Goal: Task Accomplishment & Management: Manage account settings

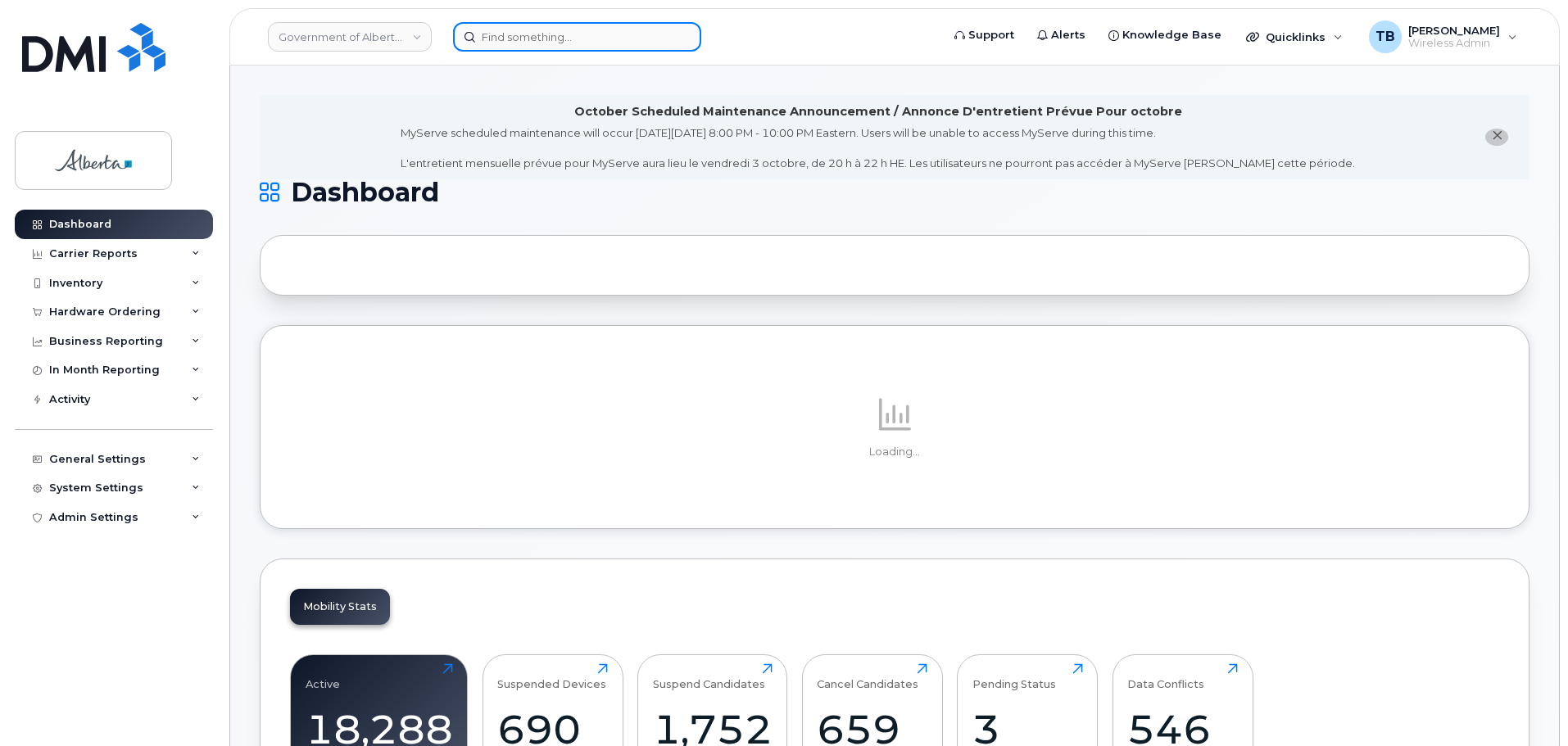
click at [488, 41] on input at bounding box center [577, 37] width 249 height 29
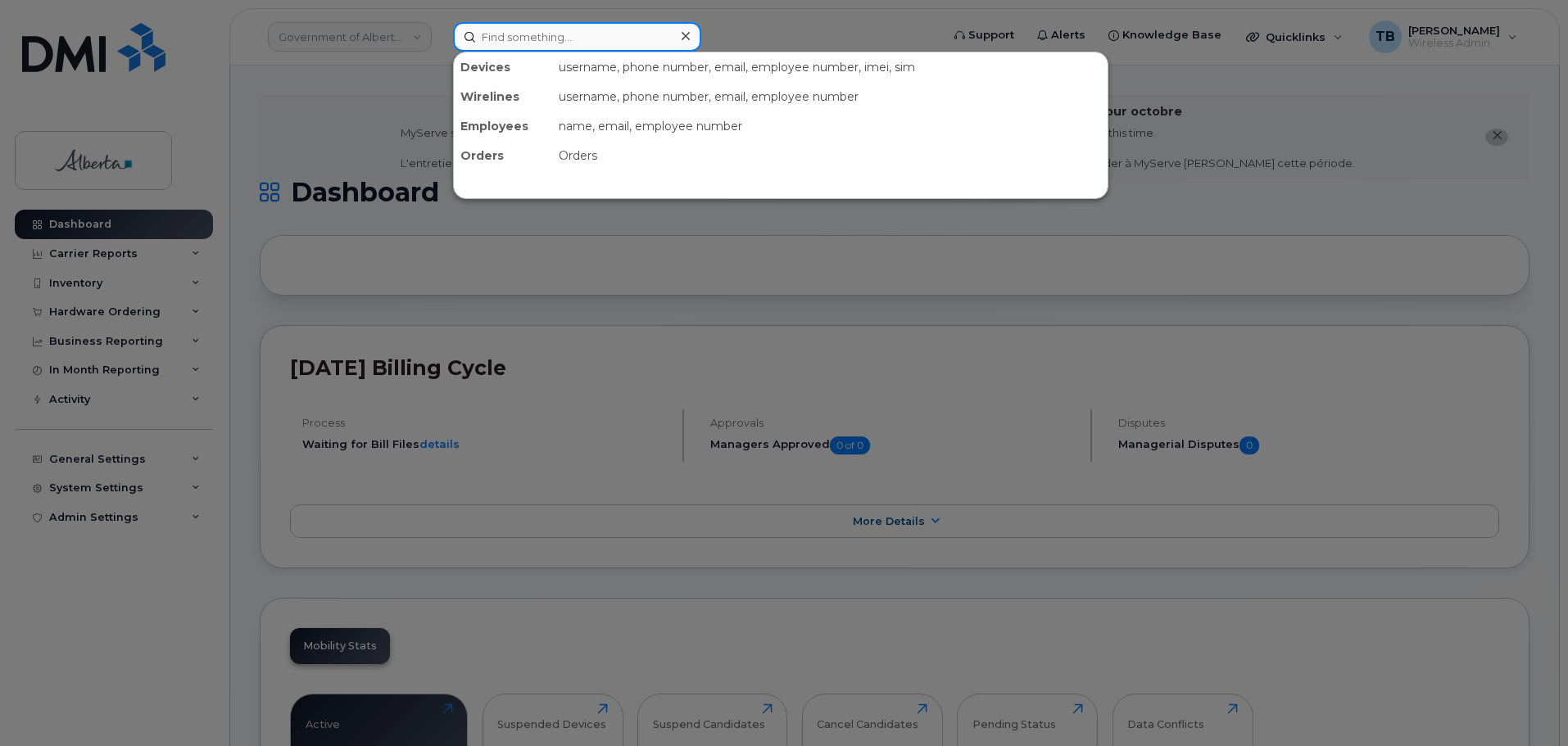
paste input "5878733587"
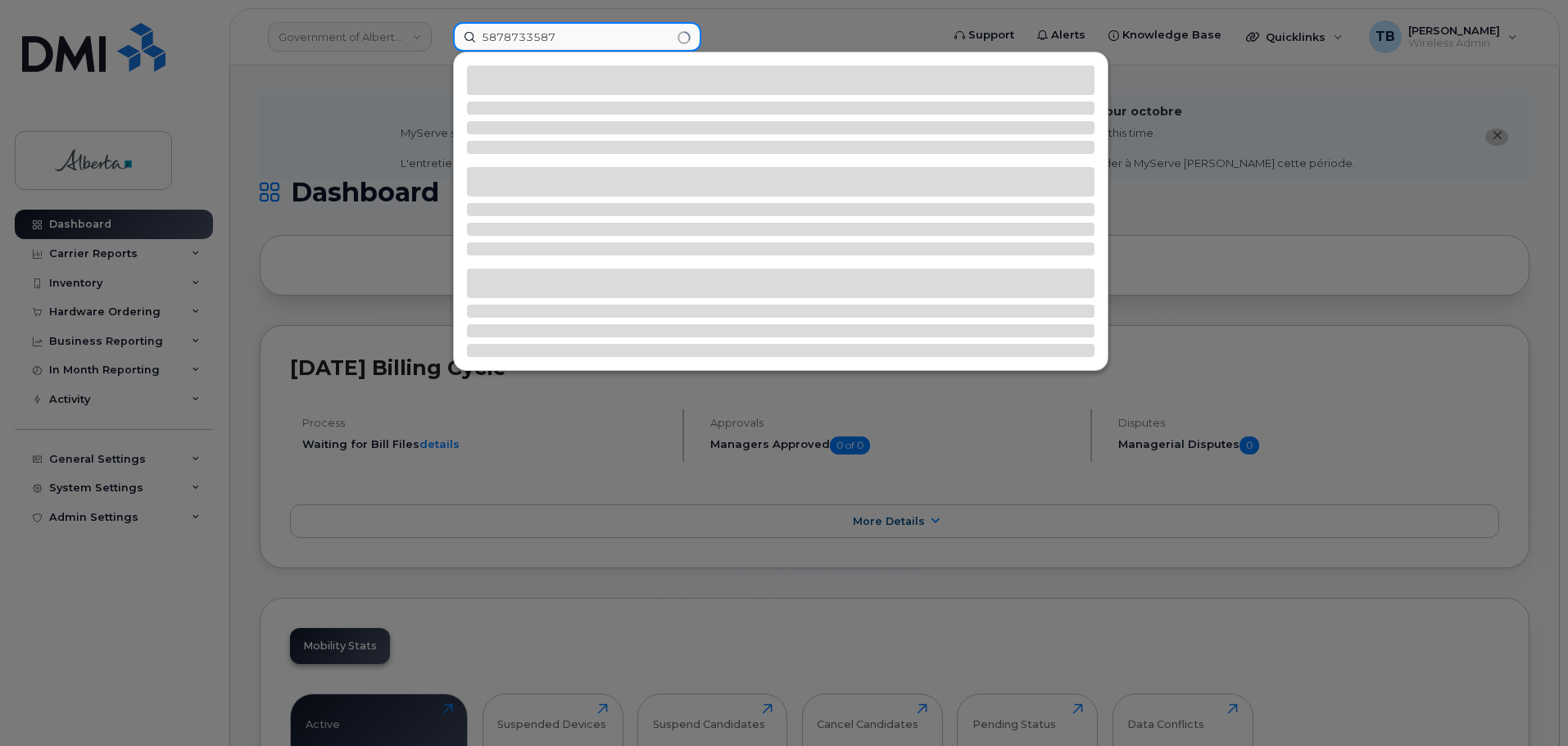
type input "5878733587"
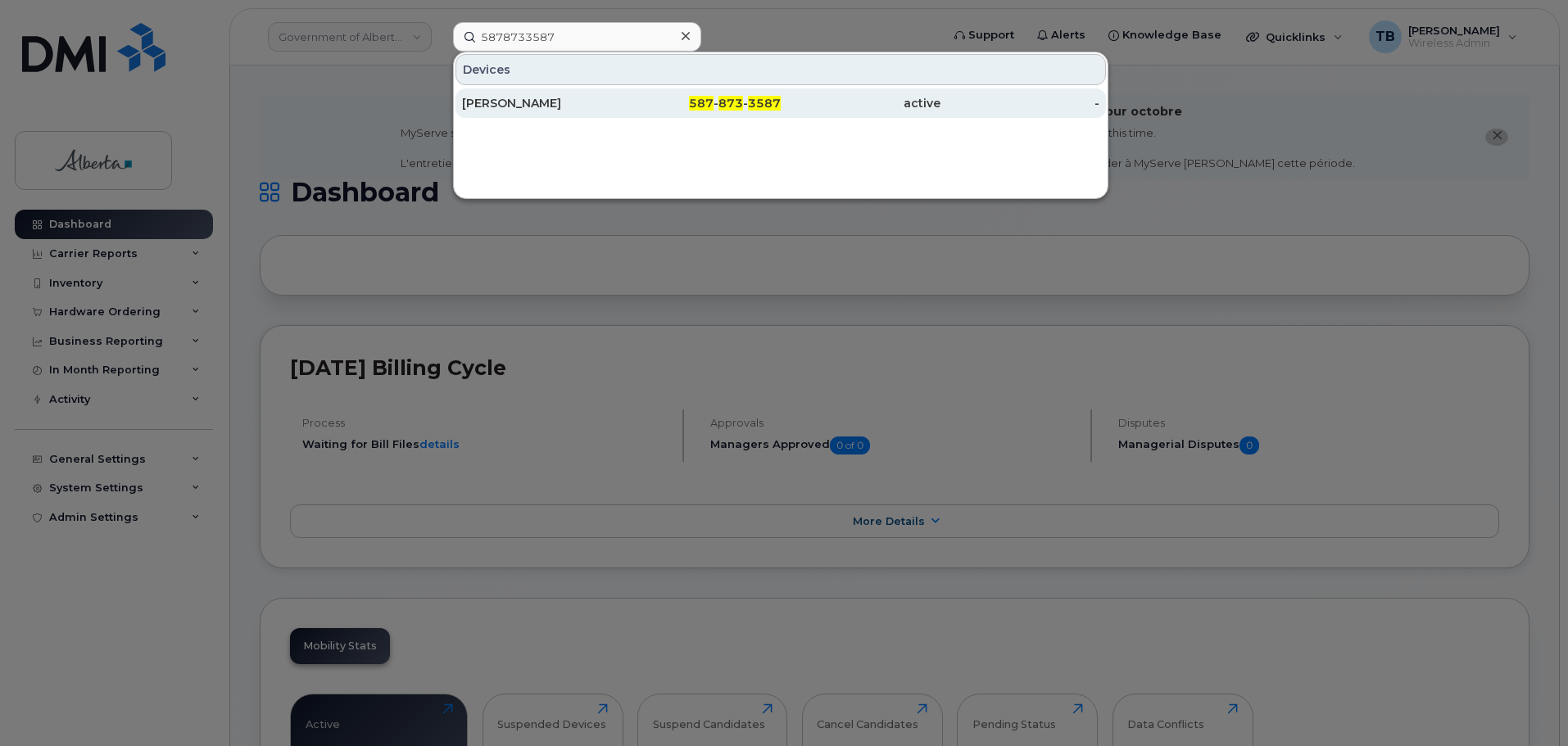
click at [502, 100] on div "Ruth-Ann Lorman" at bounding box center [542, 103] width 160 height 16
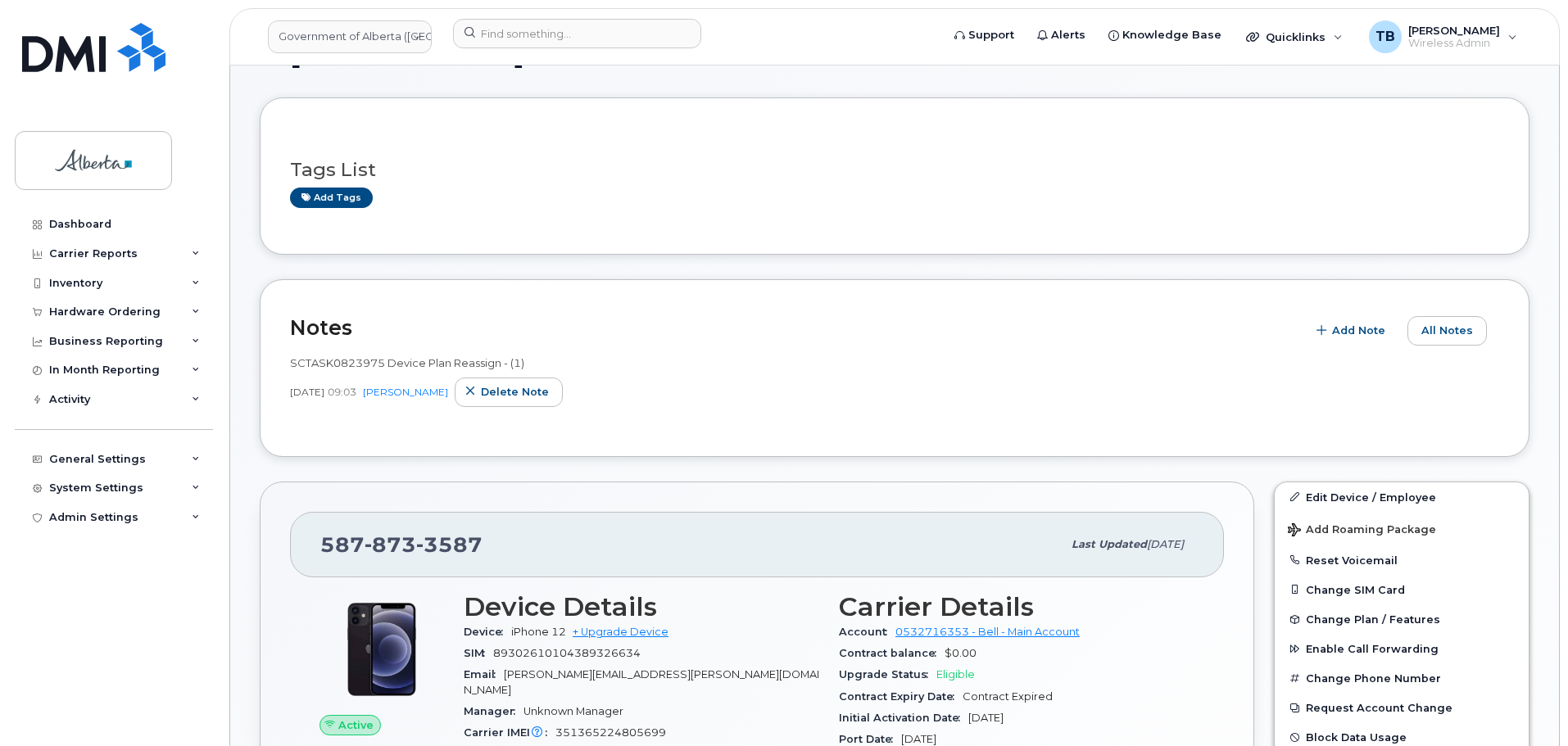
scroll to position [164, 0]
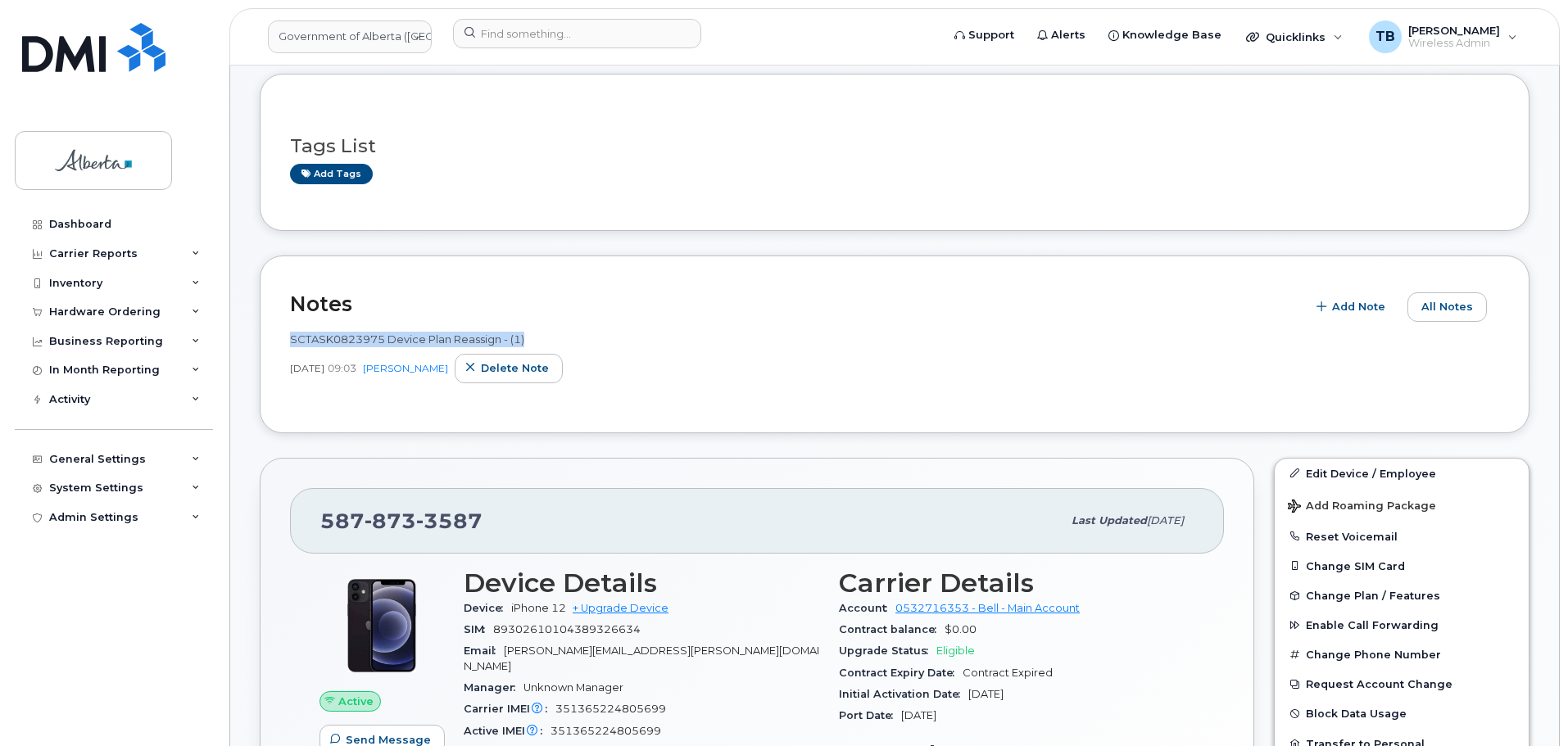
drag, startPoint x: 334, startPoint y: 338, endPoint x: 553, endPoint y: 336, distance: 219.0
click at [553, 336] on div "Notes Add Note All Notes SCTASK0823975 Device Plan Reassign - (1) Jul 31, 2025 …" at bounding box center [894, 344] width 1269 height 178
copy span "SCTASK0823975 Device Plan Reassign - (1)"
click at [32, 55] on img at bounding box center [94, 47] width 143 height 49
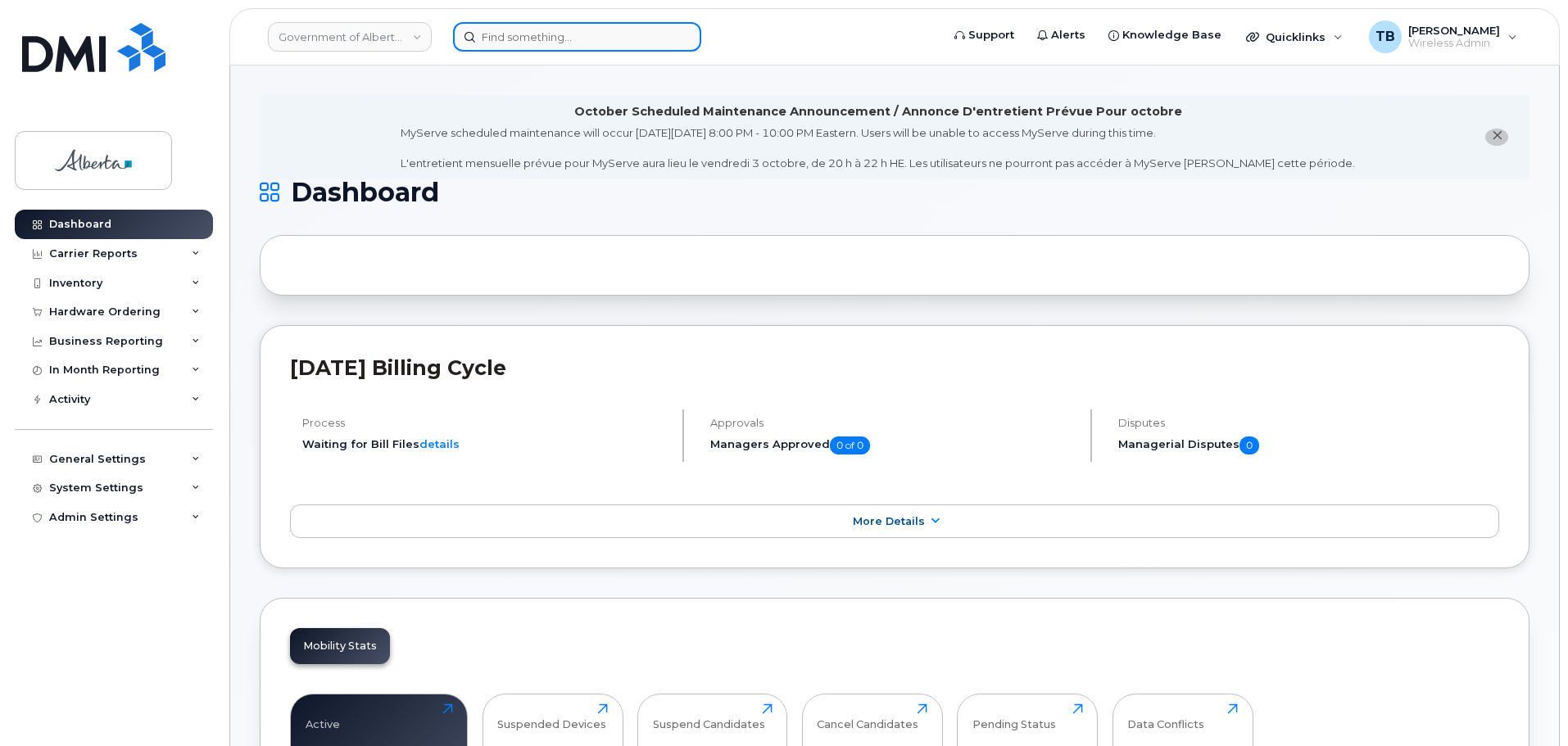
click at [530, 36] on input at bounding box center [577, 37] width 249 height 29
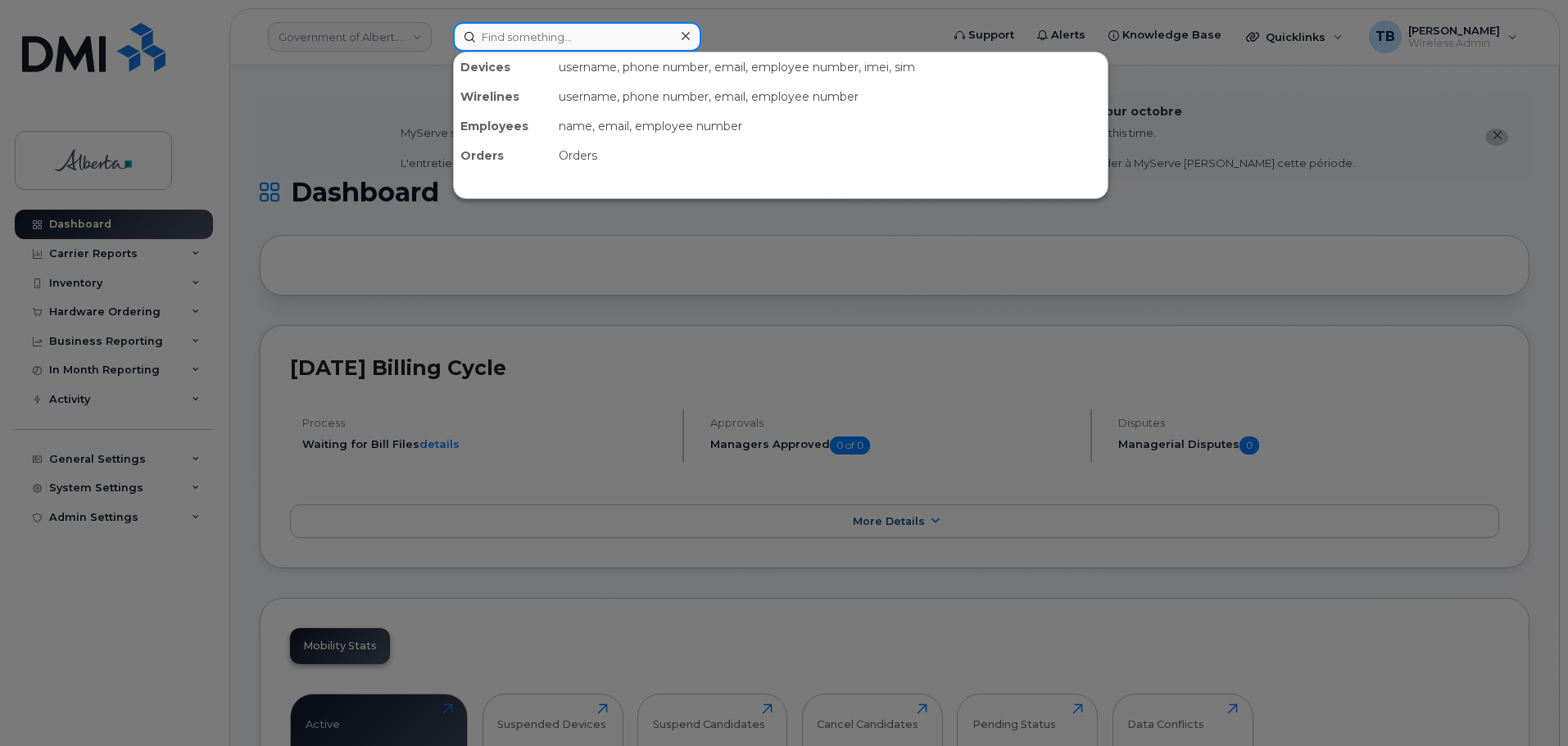
paste input "SCTASK0855890"
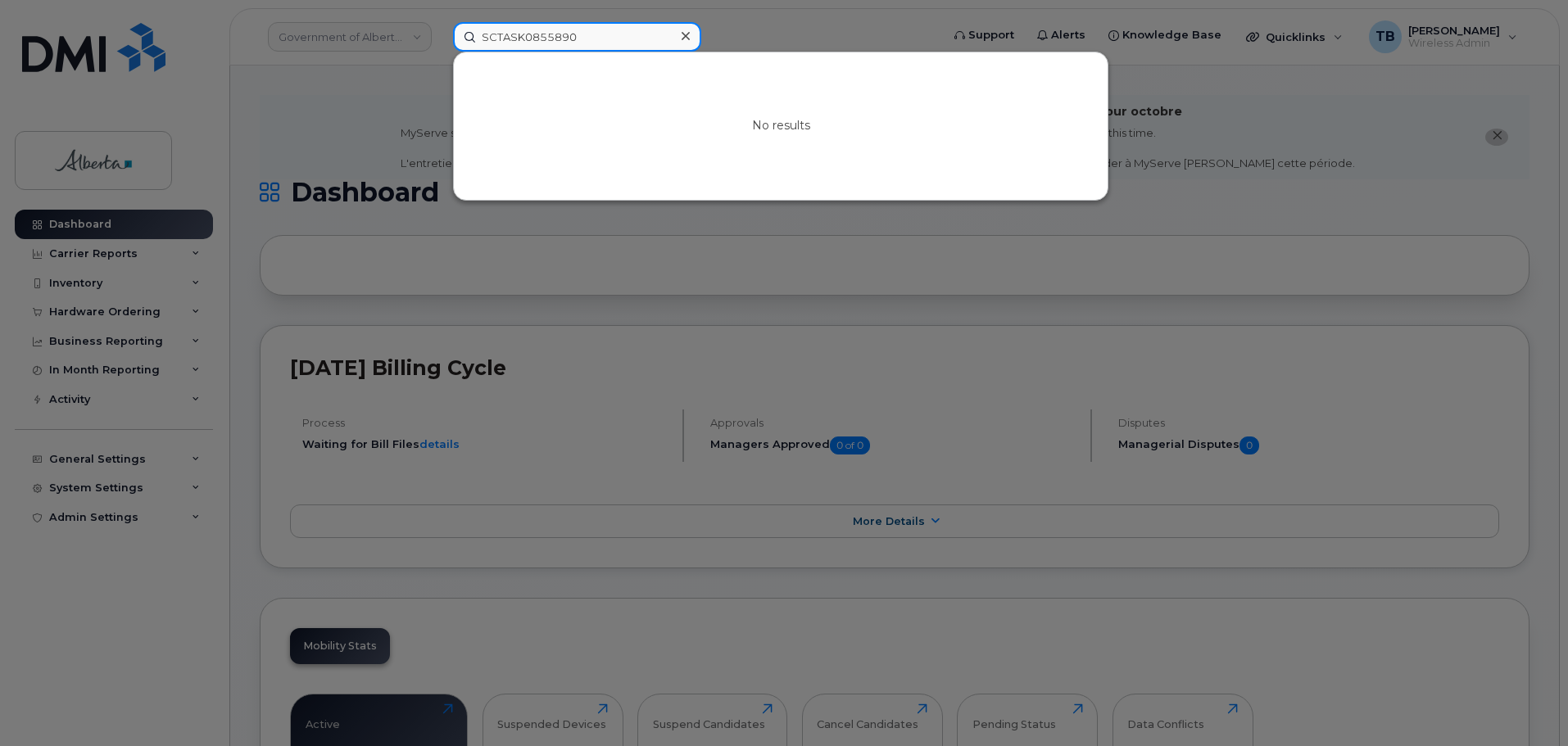
drag, startPoint x: 532, startPoint y: 37, endPoint x: 499, endPoint y: 40, distance: 33.1
click at [499, 40] on input "SCTASK0855890" at bounding box center [577, 37] width 249 height 29
drag, startPoint x: 499, startPoint y: 40, endPoint x: 402, endPoint y: 40, distance: 97.0
click at [440, 40] on div "SCTASK0855890 No results" at bounding box center [692, 37] width 503 height 29
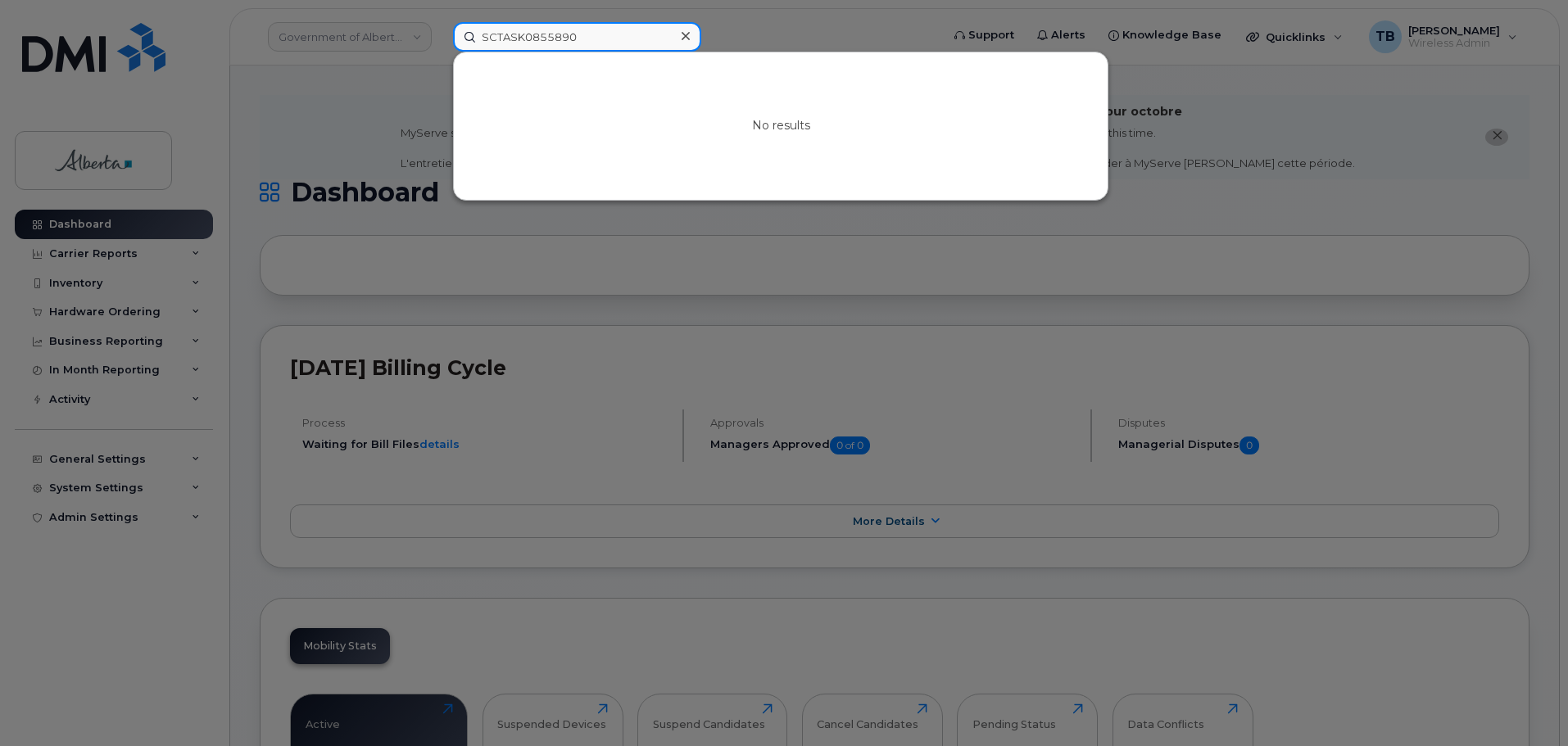
paste input "5873857197"
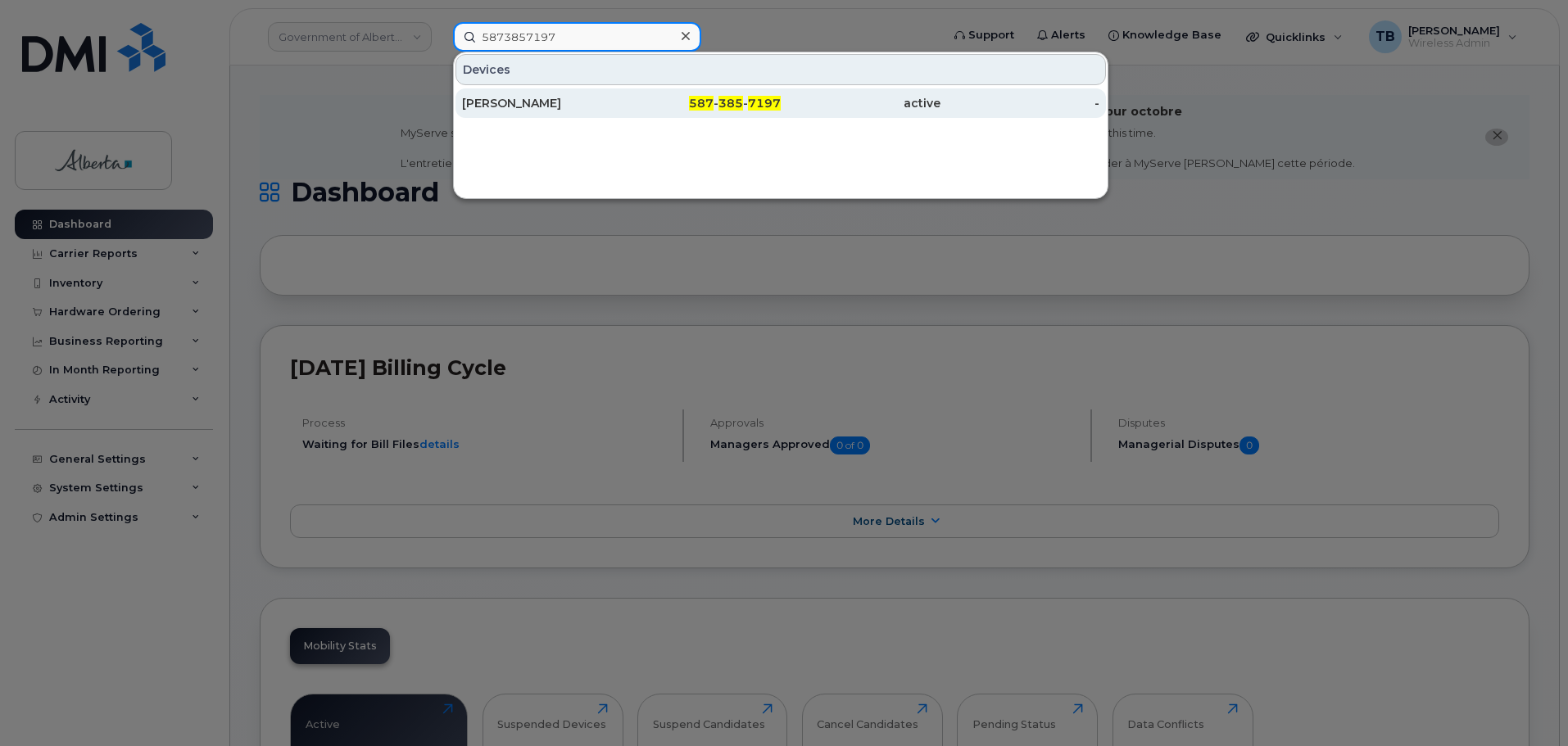
type input "5873857197"
click at [513, 104] on div "[PERSON_NAME]" at bounding box center [542, 103] width 160 height 16
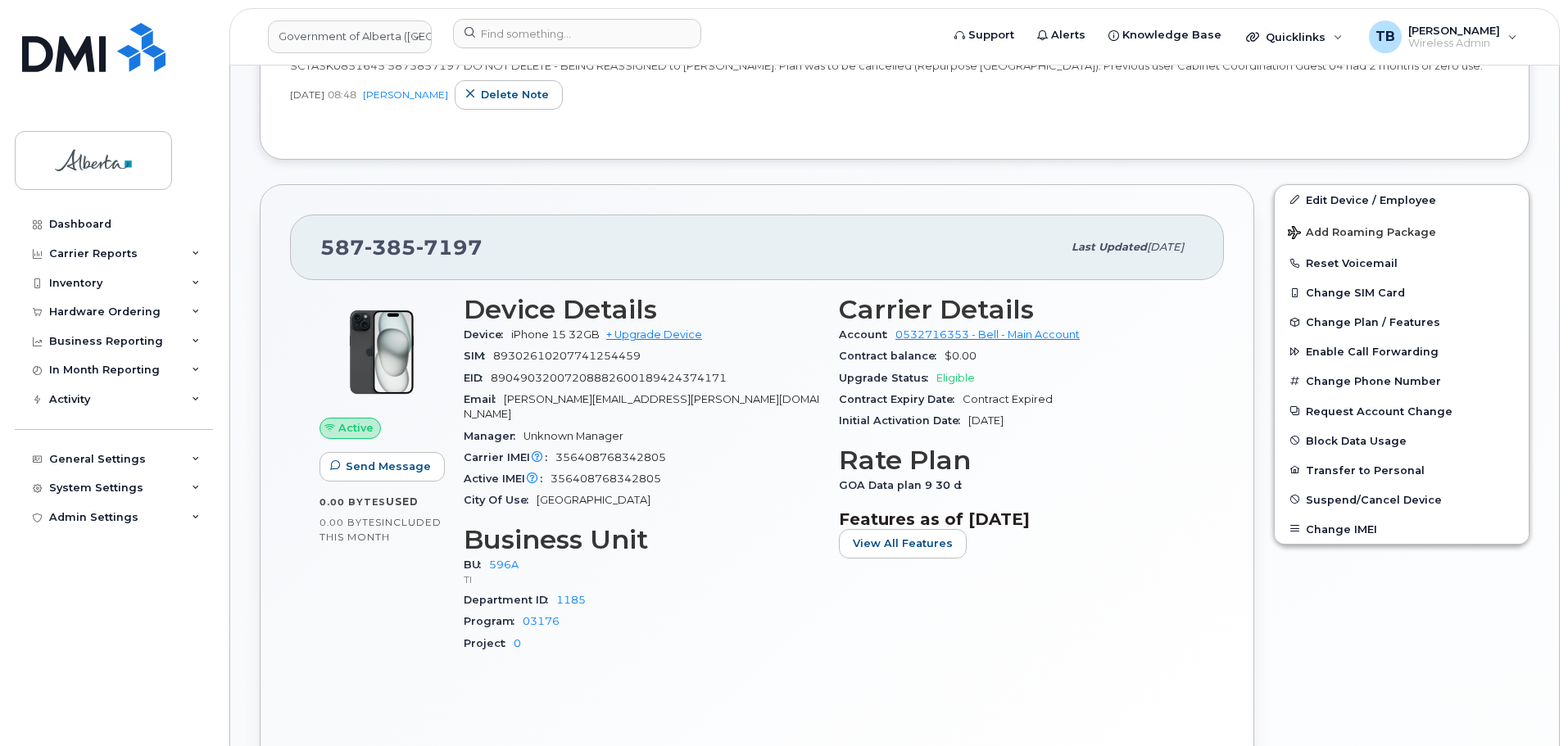
scroll to position [655, 0]
drag, startPoint x: 1370, startPoint y: 200, endPoint x: 1152, endPoint y: 300, distance: 239.8
click at [1370, 200] on link "Edit Device / Employee" at bounding box center [1402, 199] width 253 height 29
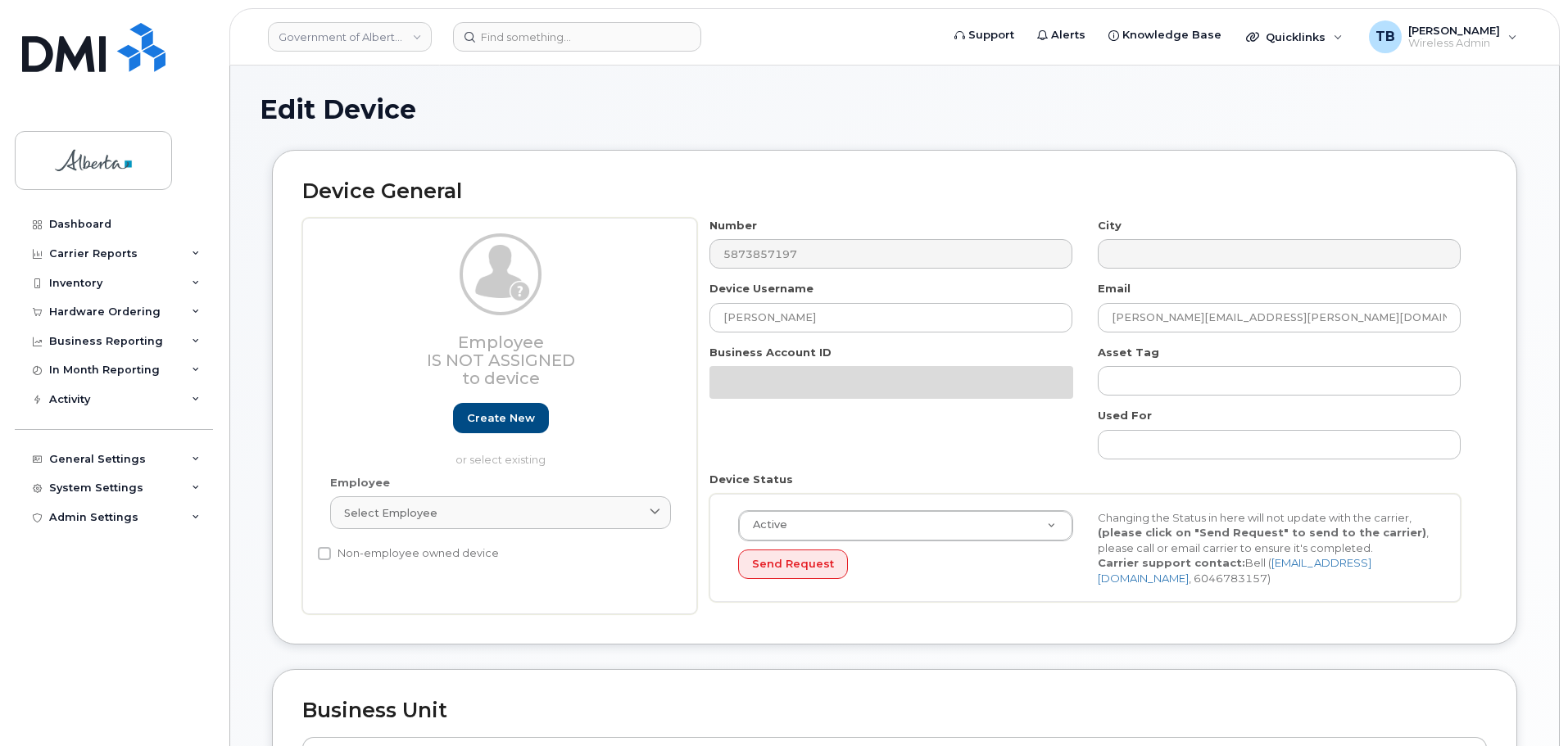
select select "4797729"
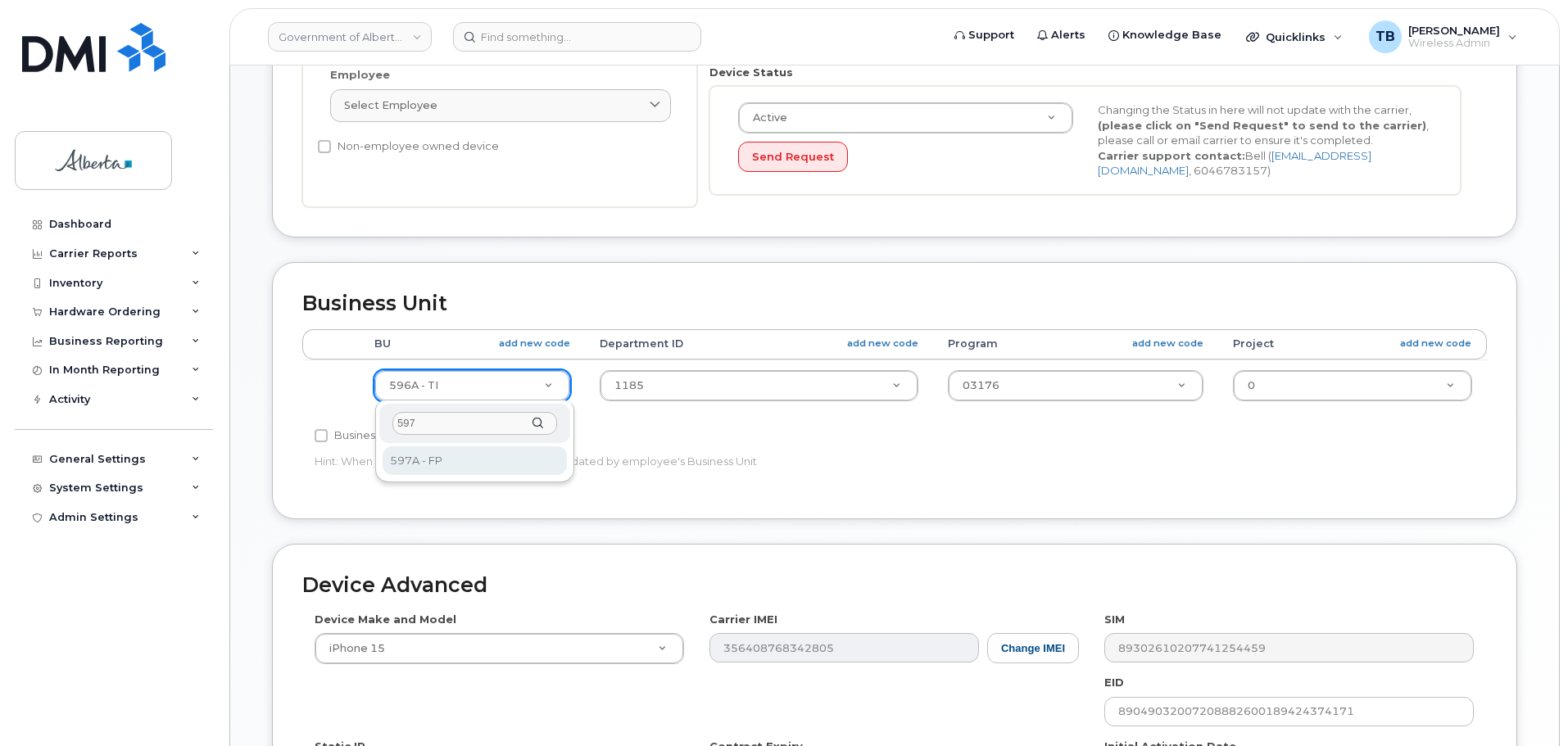
type input "597"
select select "4797726"
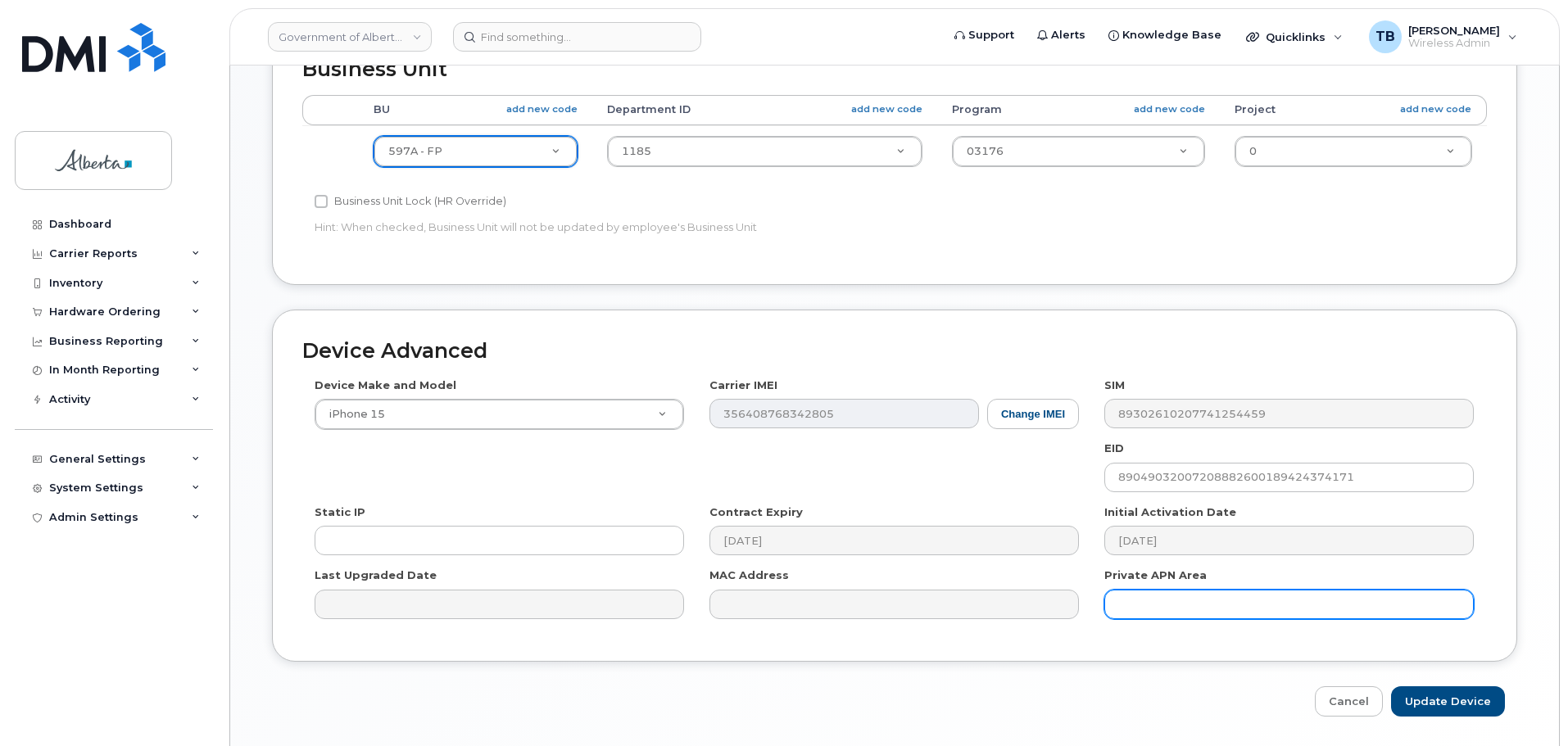
scroll to position [778, 0]
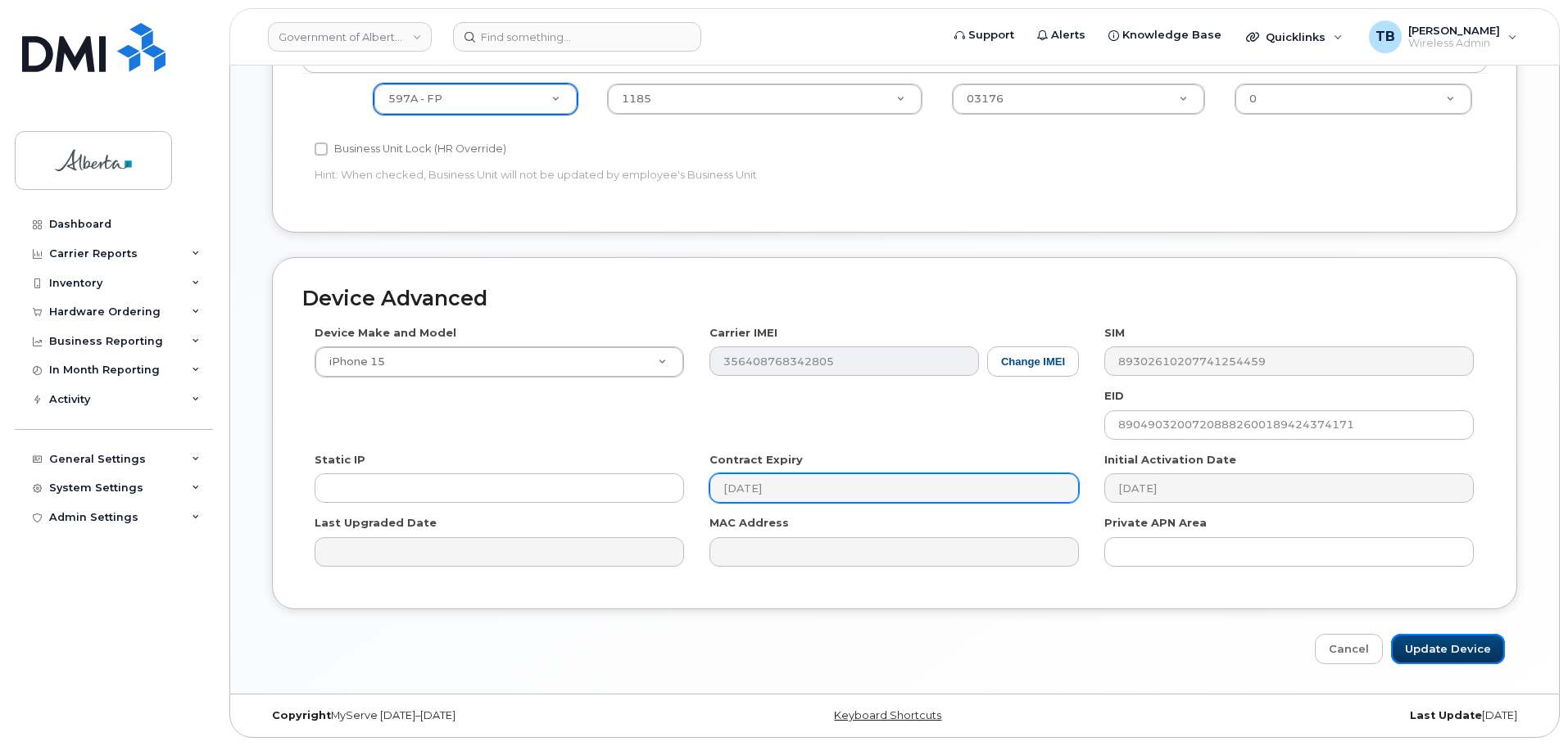
click at [1449, 646] on input "Update Device" at bounding box center [1448, 648] width 114 height 30
type input "Saving..."
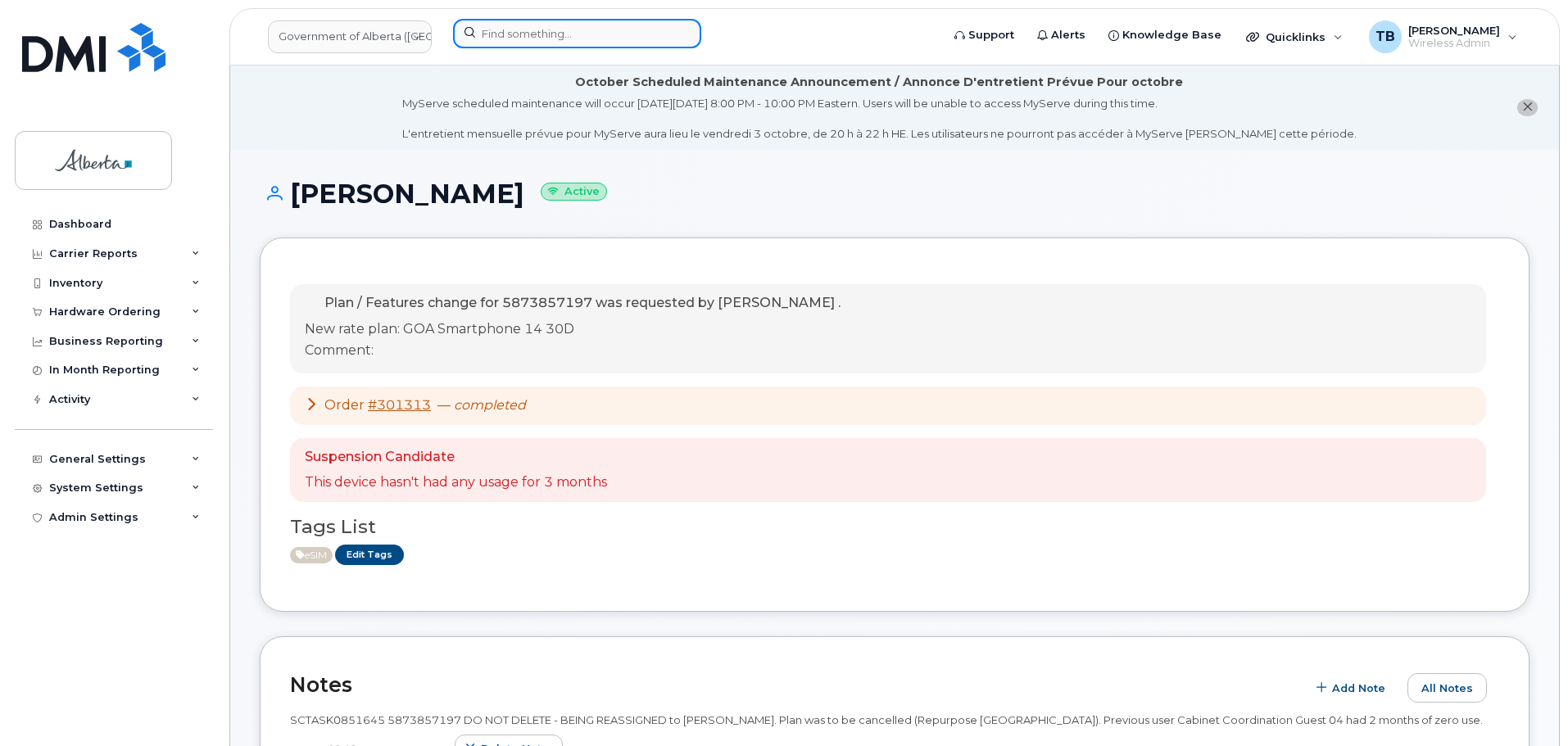
click at [511, 37] on input at bounding box center [577, 33] width 249 height 29
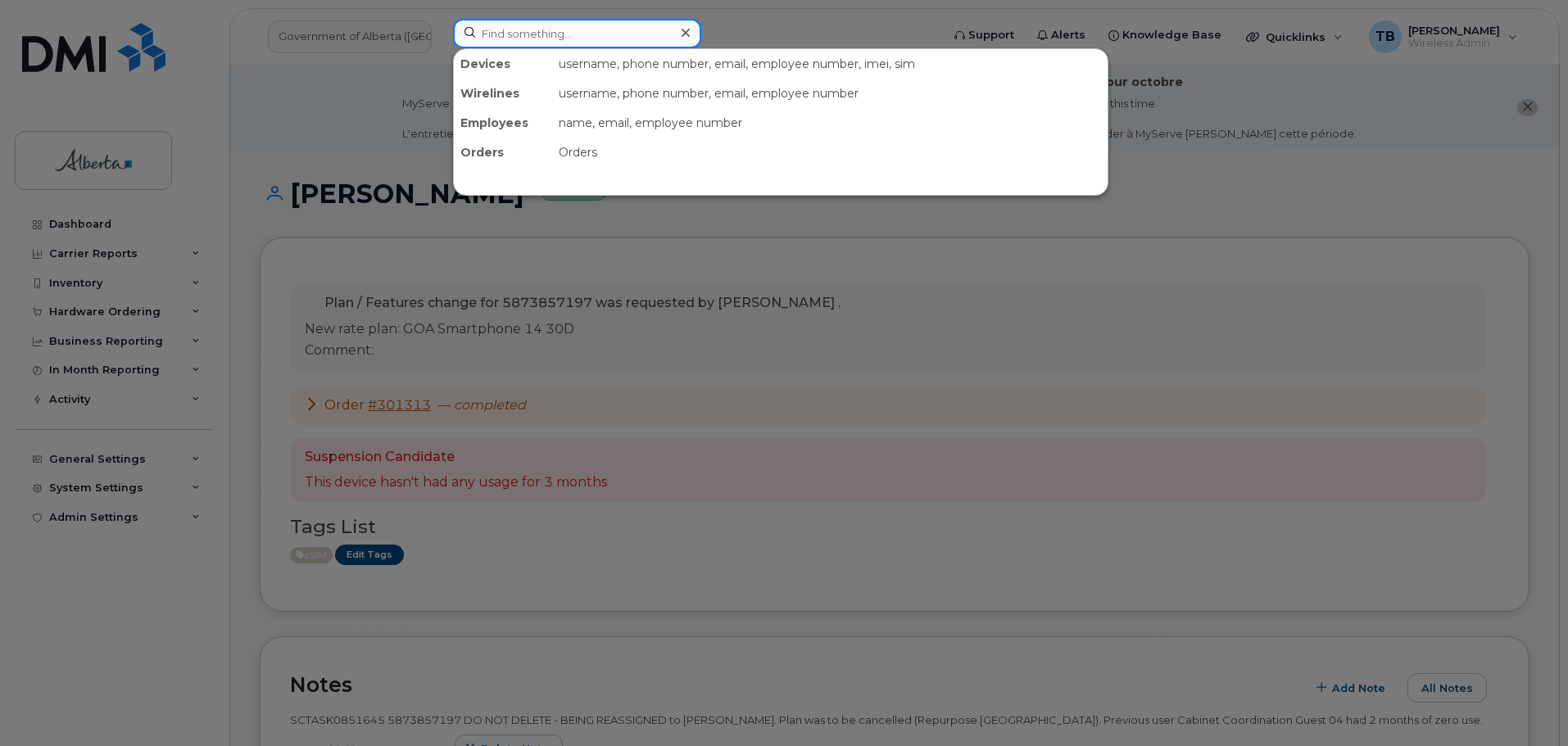
paste input "[PERSON_NAME]"
type input "[PERSON_NAME]"
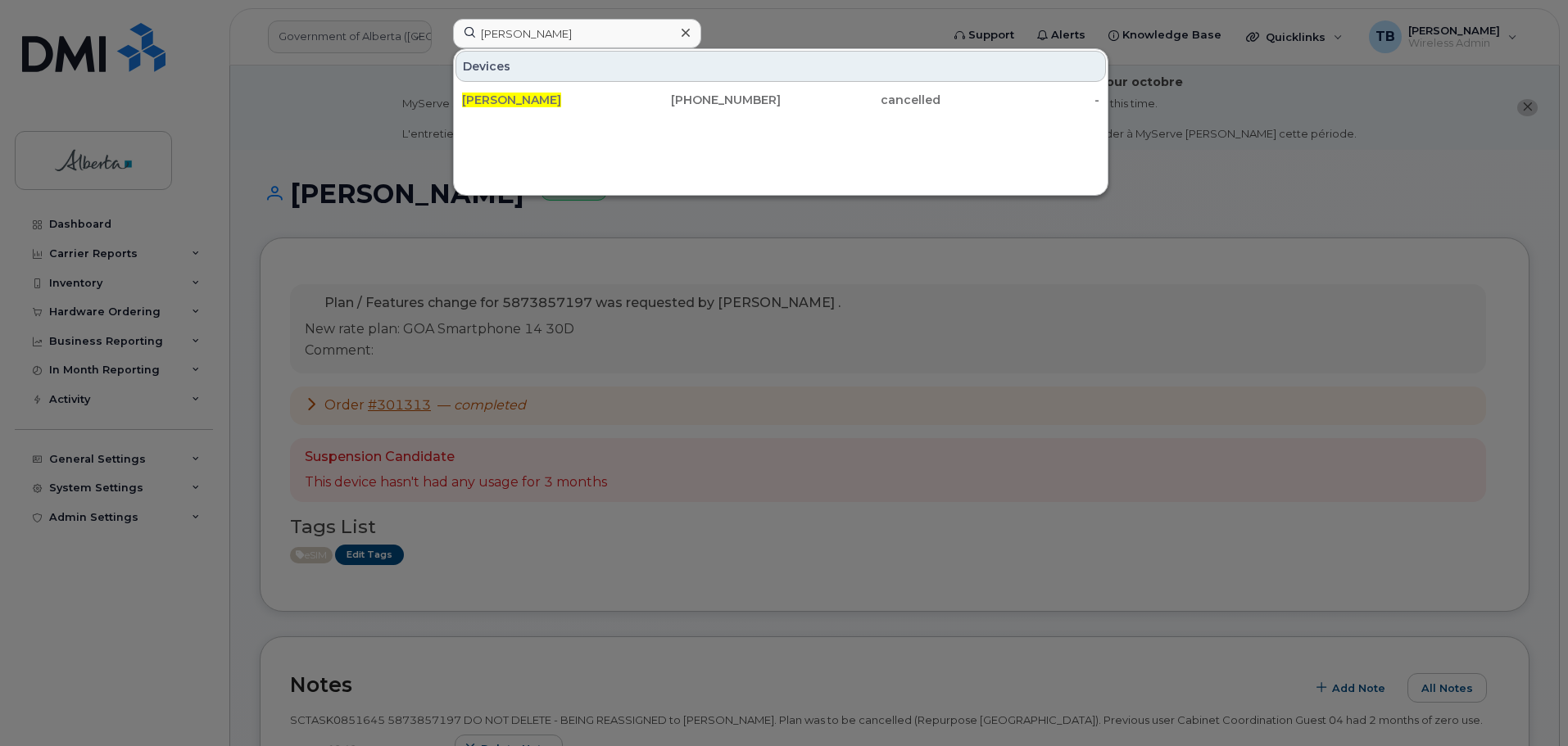
drag, startPoint x: 522, startPoint y: 88, endPoint x: 438, endPoint y: 336, distance: 261.8
click at [519, 90] on div "[PERSON_NAME]" at bounding box center [542, 100] width 160 height 29
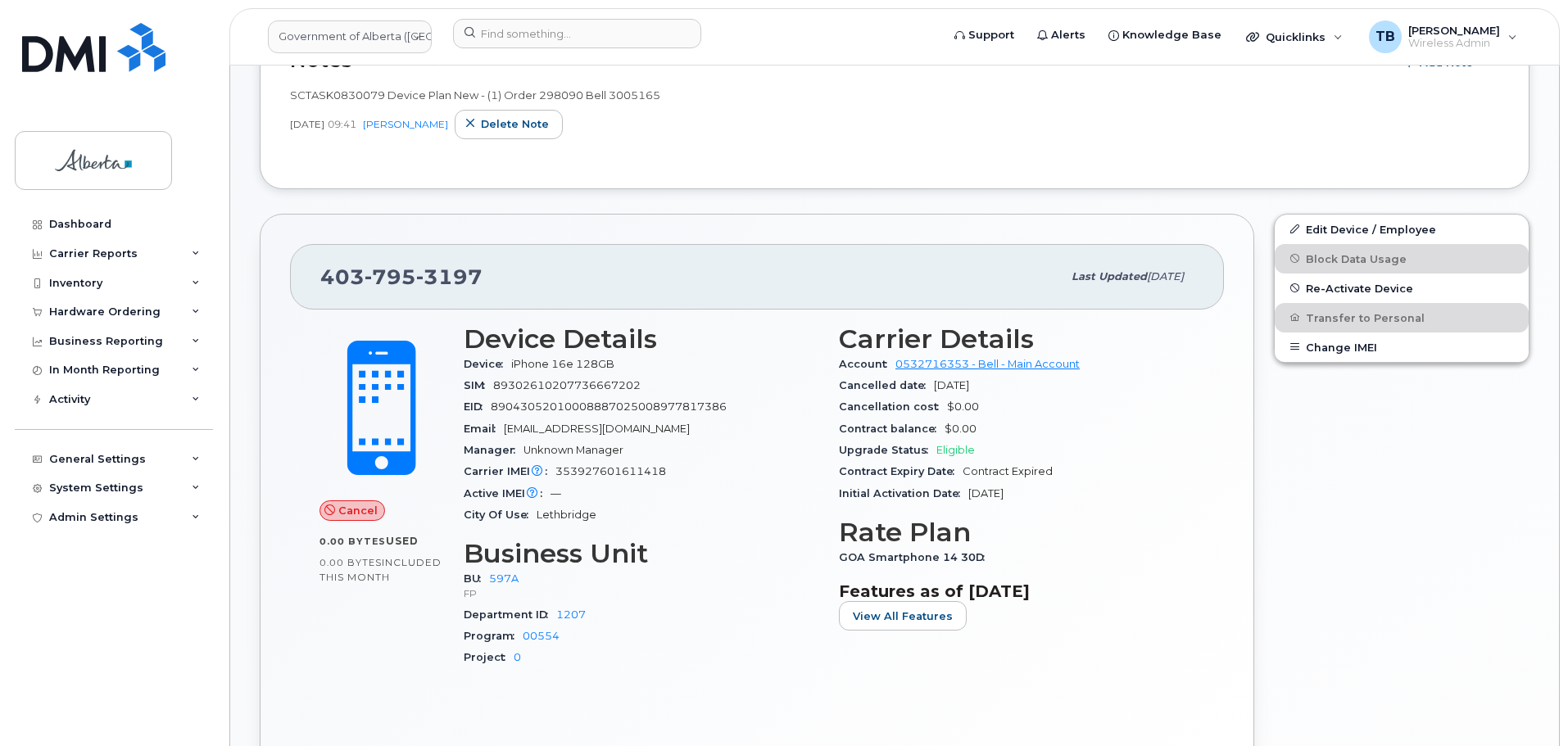
scroll to position [409, 0]
click at [1356, 284] on span "Re-Activate Device" at bounding box center [1359, 286] width 107 height 13
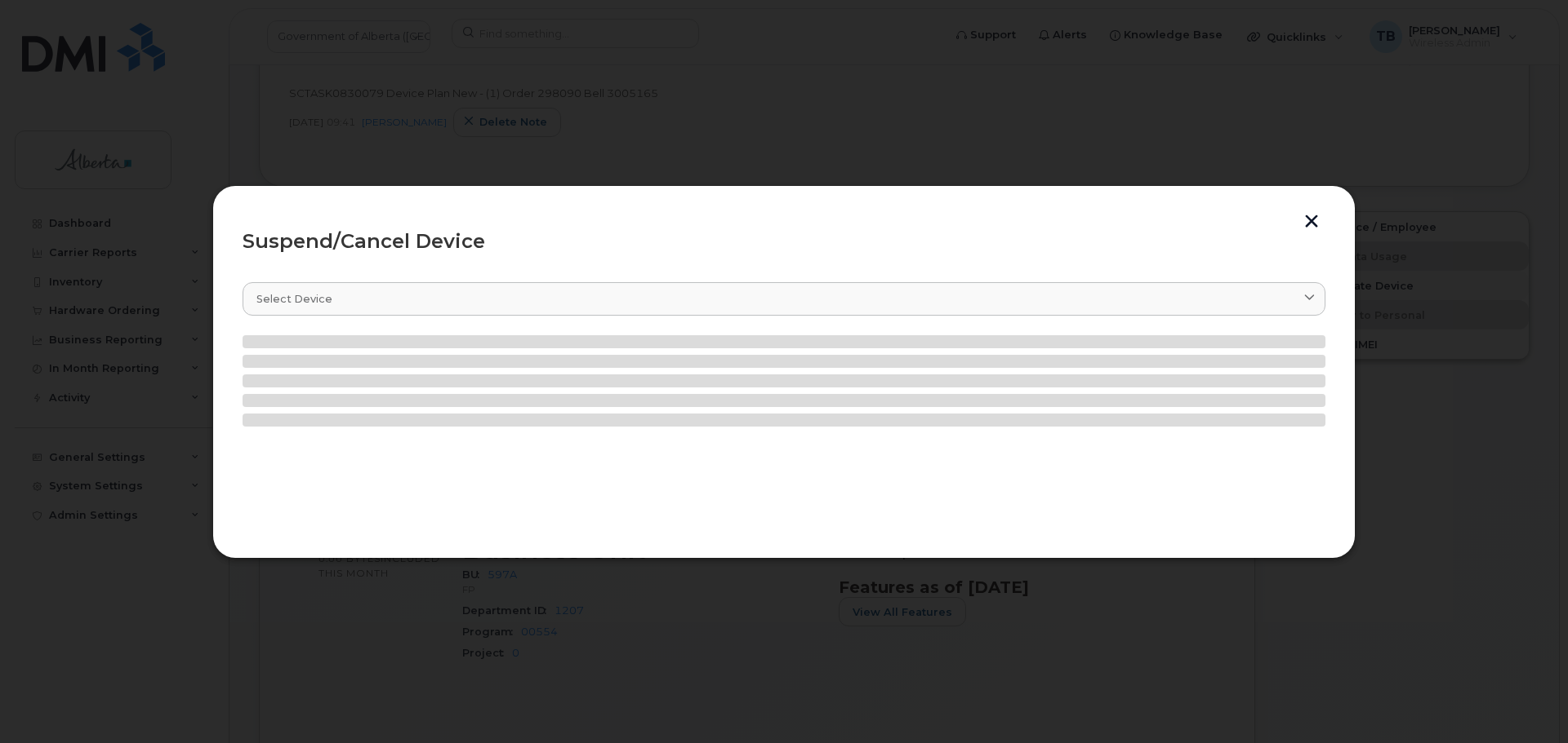
click at [1352, 283] on div "Suspend/Cancel Device Select device Type first three symbols or more" at bounding box center [783, 372] width 1143 height 374
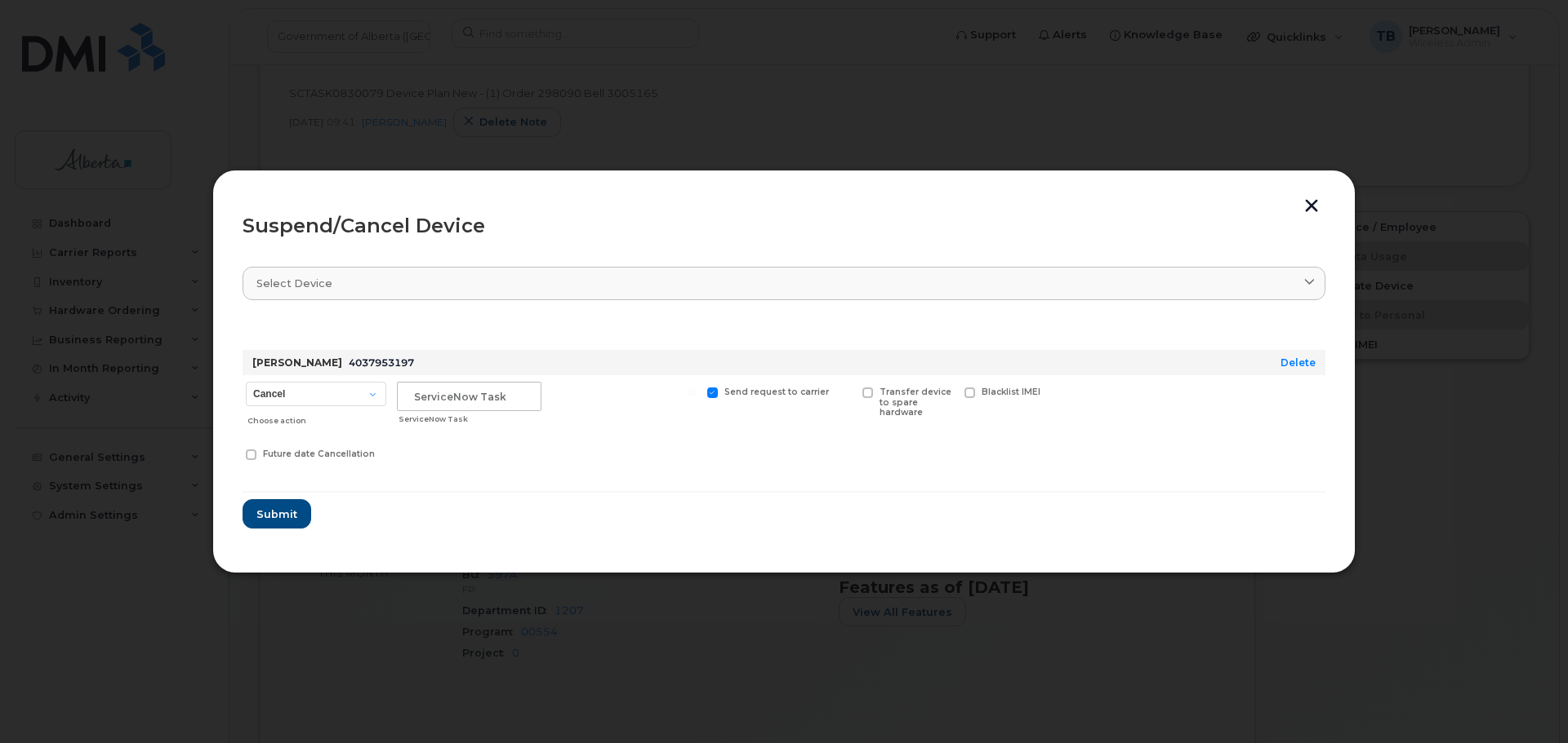
click at [1308, 210] on button "button" at bounding box center [1311, 208] width 24 height 17
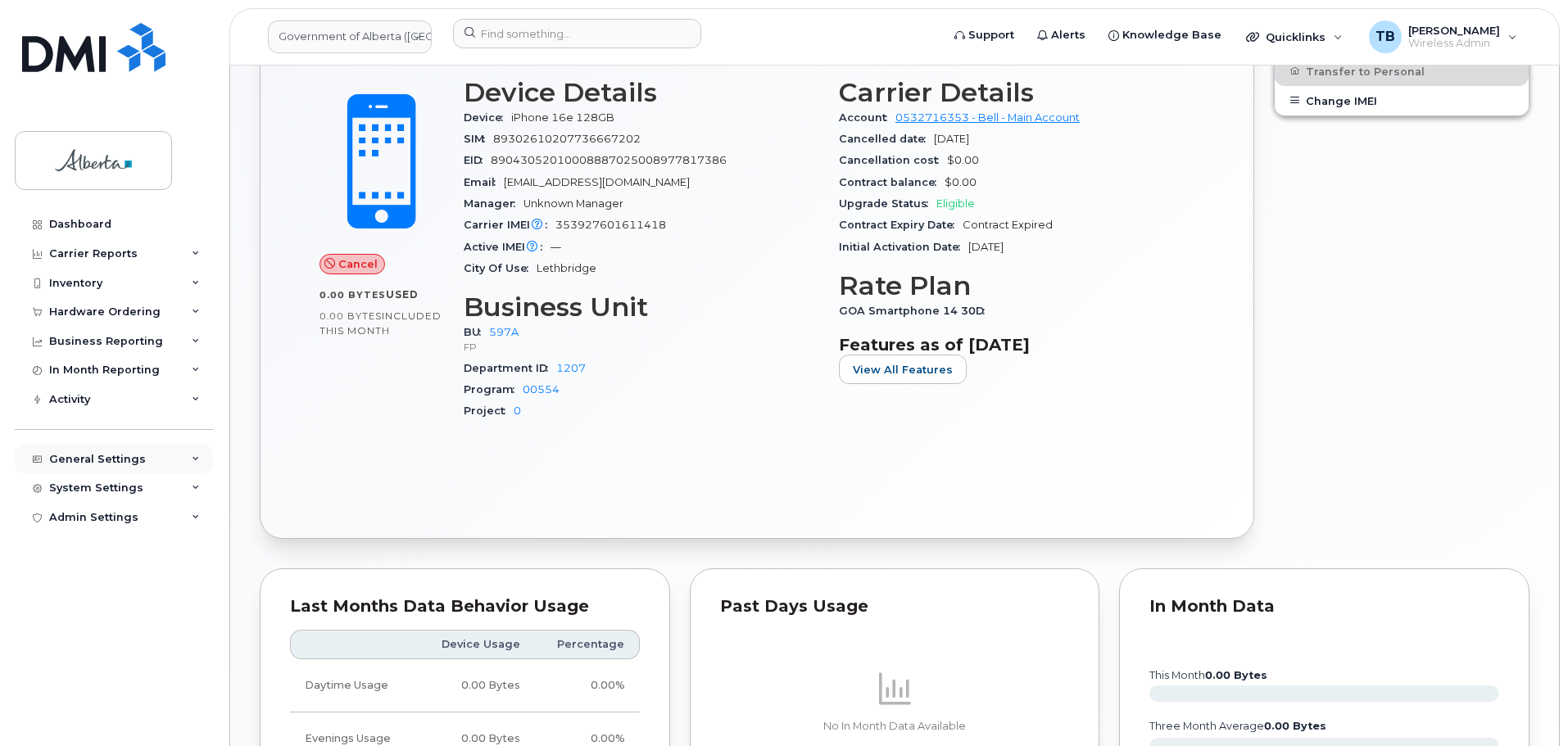
scroll to position [655, 0]
click at [71, 313] on div "Hardware Ordering" at bounding box center [104, 313] width 111 height 14
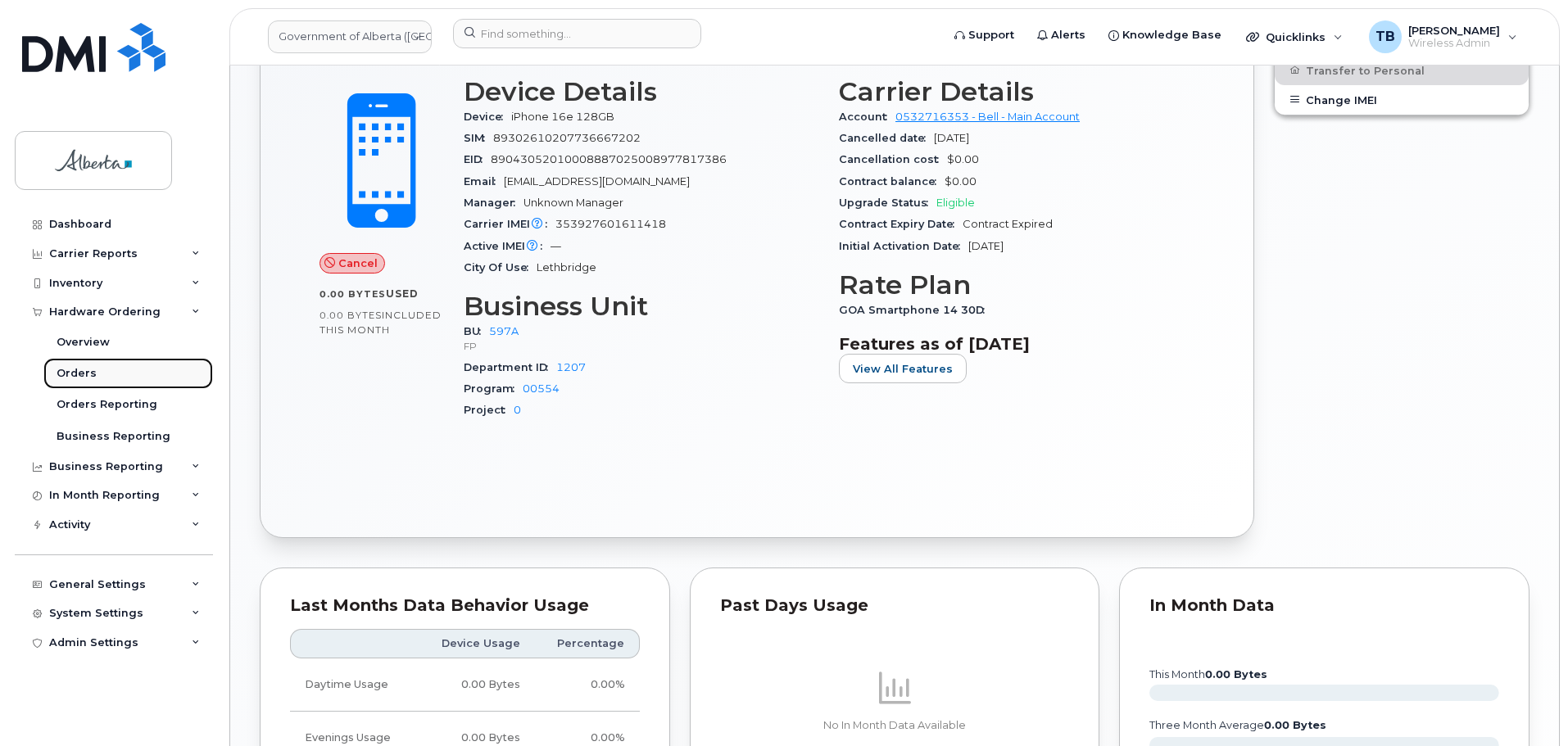
drag, startPoint x: 70, startPoint y: 373, endPoint x: 81, endPoint y: 376, distance: 11.4
click at [70, 373] on div "Orders" at bounding box center [75, 373] width 40 height 15
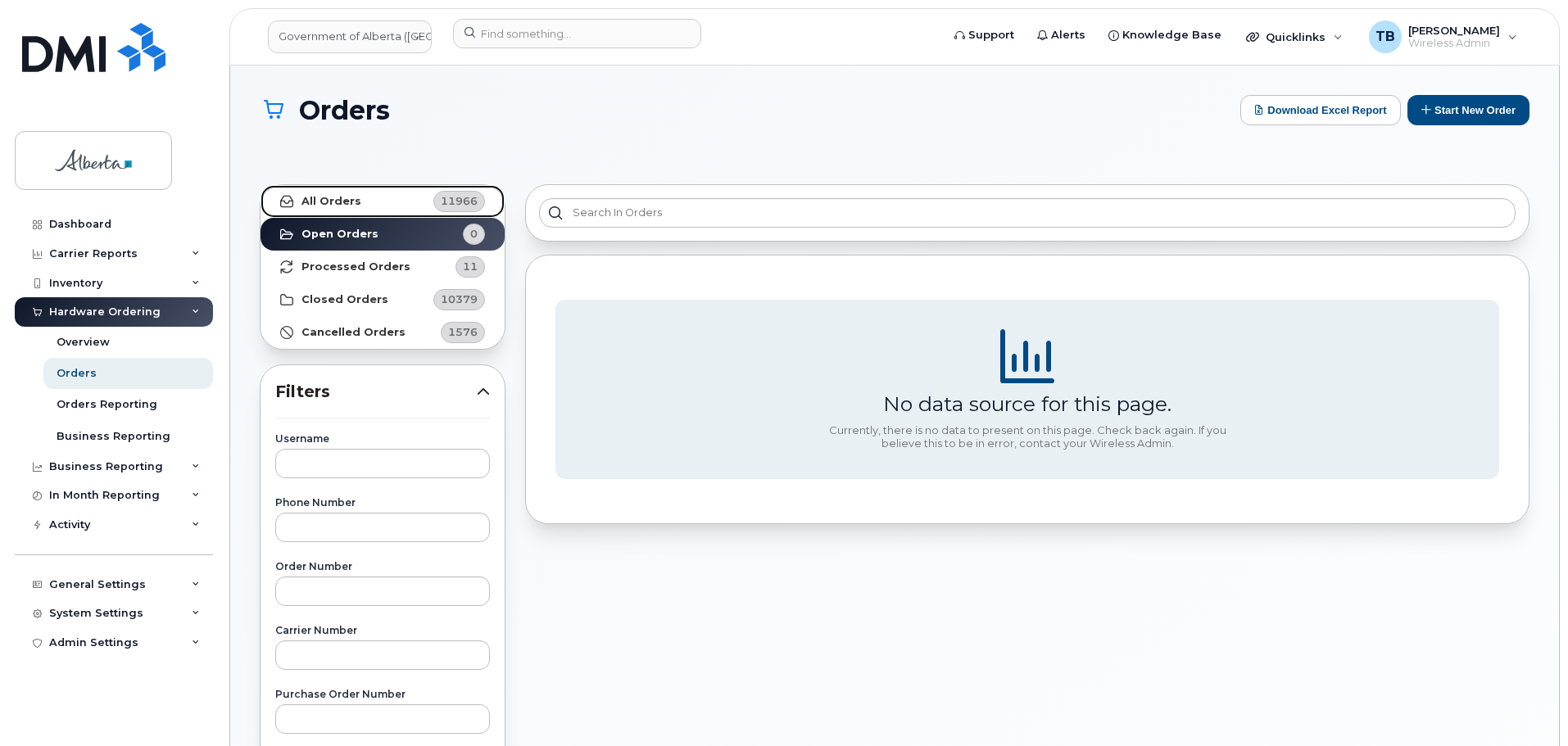
click at [334, 200] on strong "All Orders" at bounding box center [332, 202] width 60 height 14
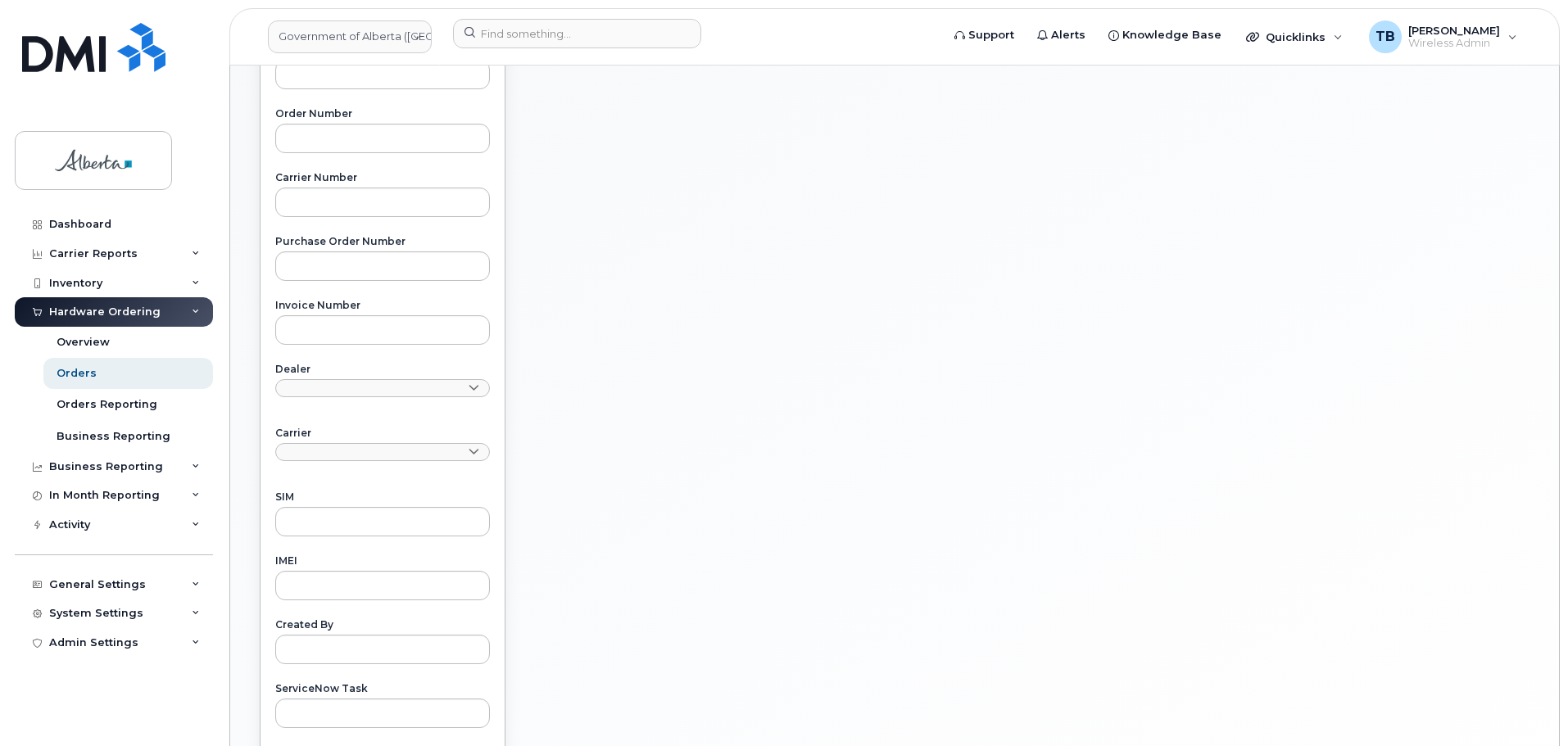
scroll to position [639, 0]
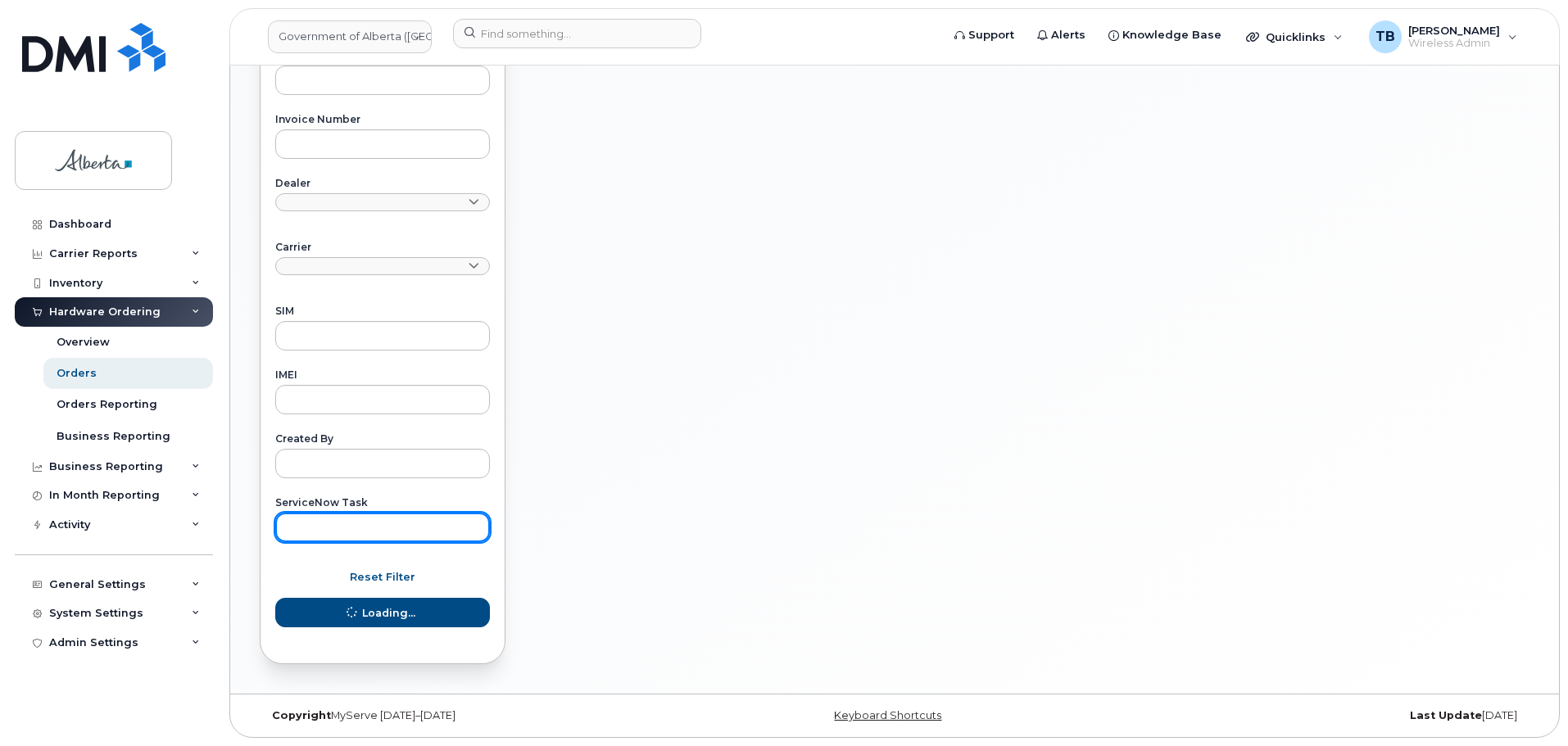
click at [336, 516] on input "text" at bounding box center [382, 527] width 215 height 29
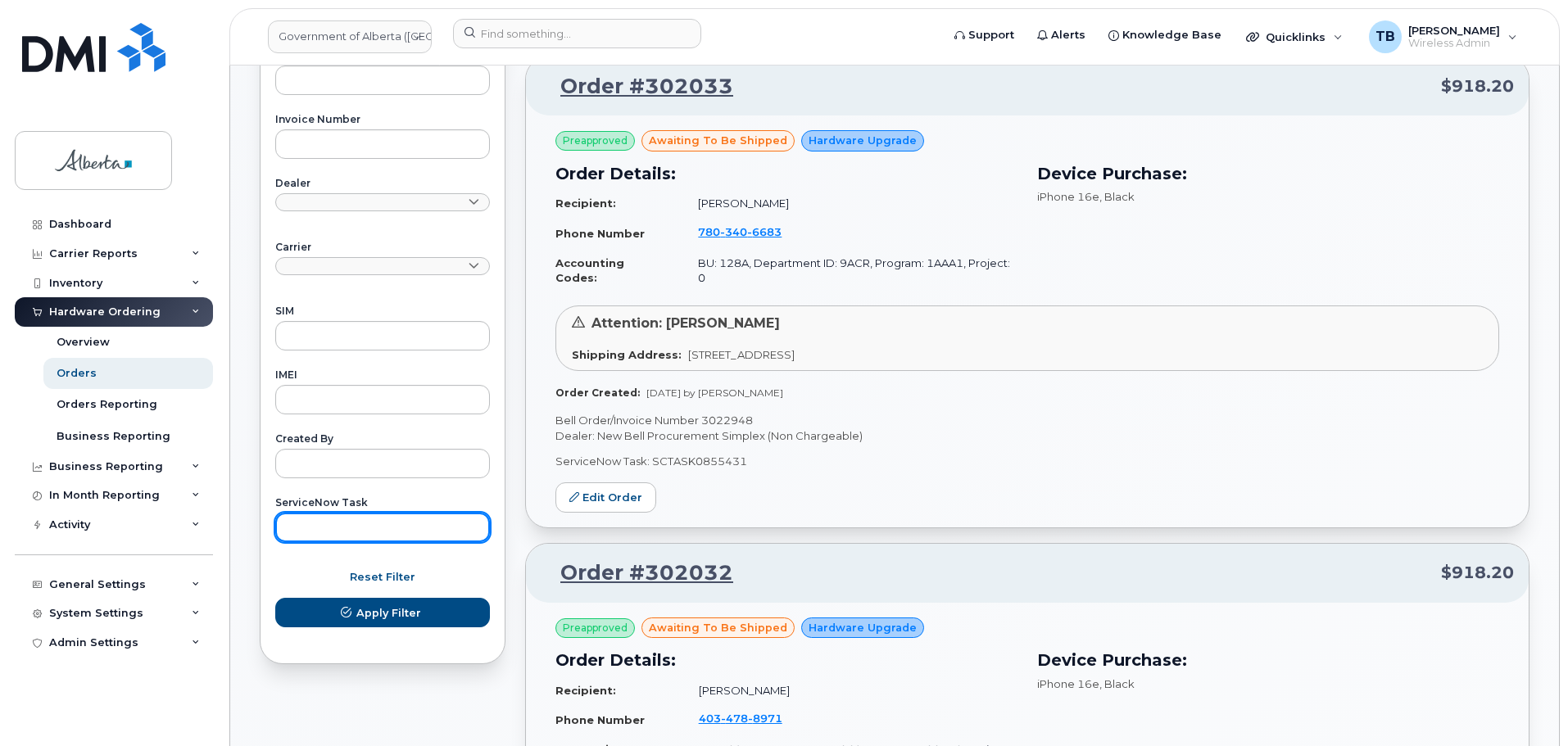
paste input "SCTASK0857297"
type input "SCTASK0857297"
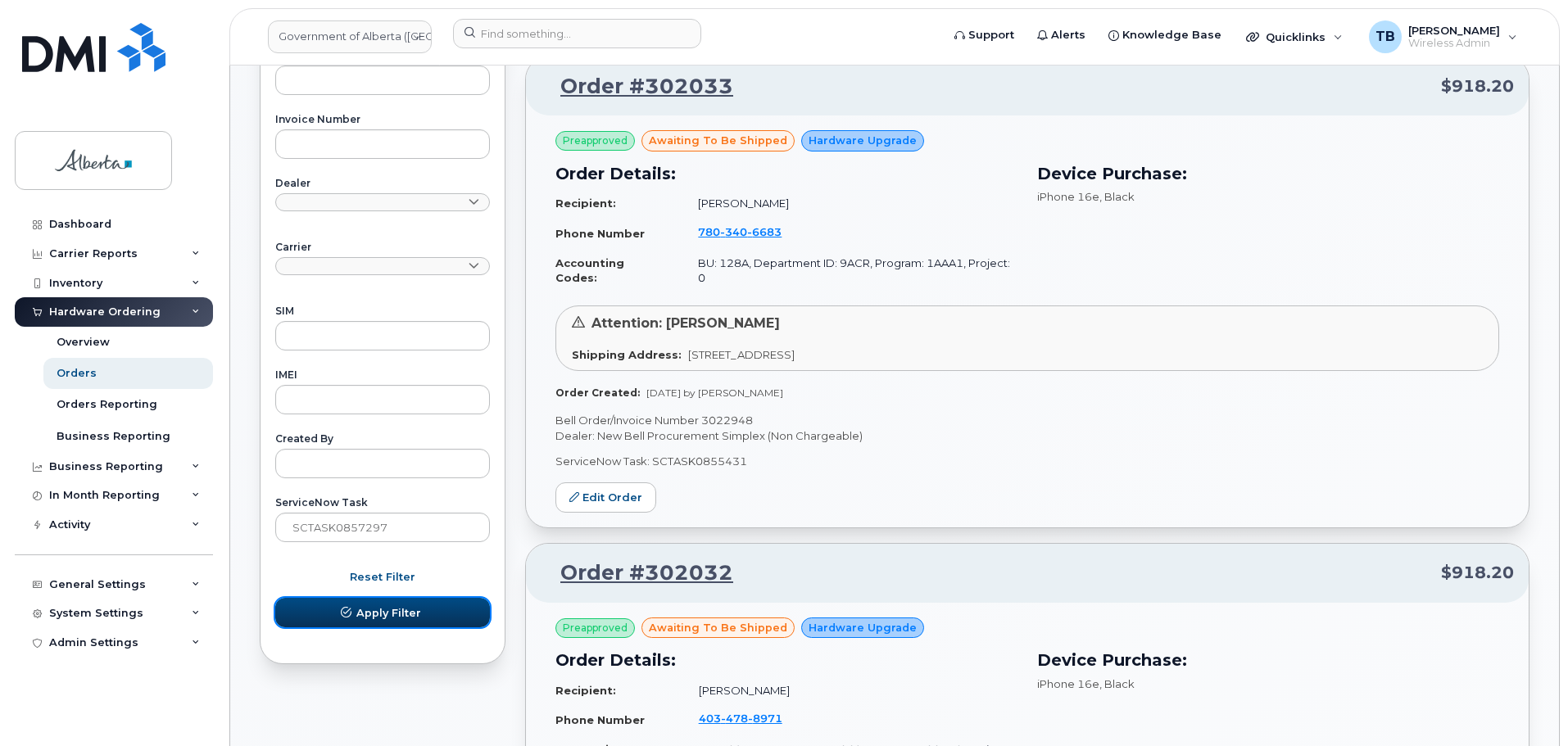
click at [381, 627] on button "Apply Filter" at bounding box center [382, 612] width 215 height 29
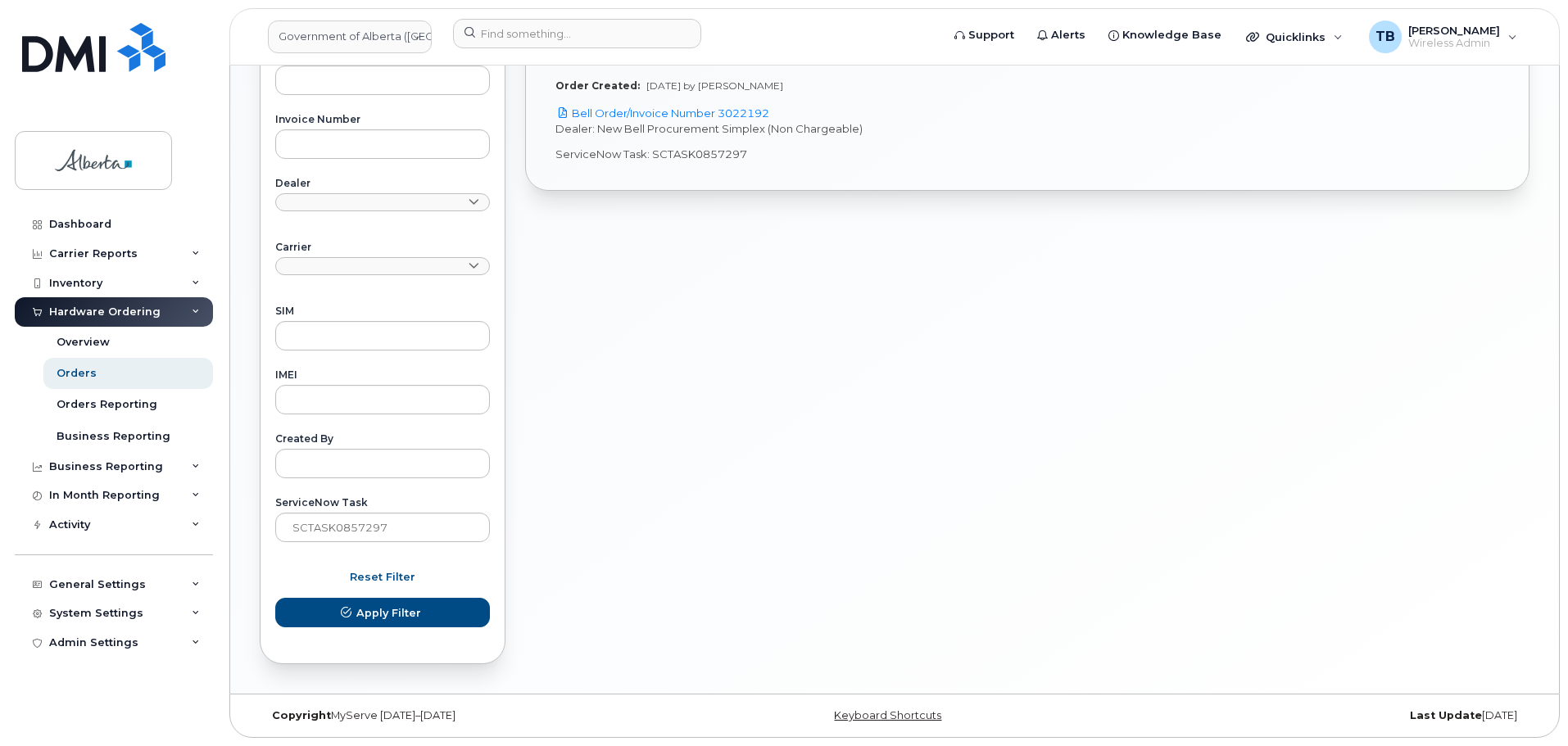
click at [713, 121] on p "Dealer: New Bell Procurement Simplex (Non Chargeable)" at bounding box center [1026, 129] width 943 height 15
click at [711, 106] on link "Bell Order/Invoice Number 3022192" at bounding box center [662, 113] width 214 height 14
click at [489, 28] on input at bounding box center [577, 33] width 249 height 29
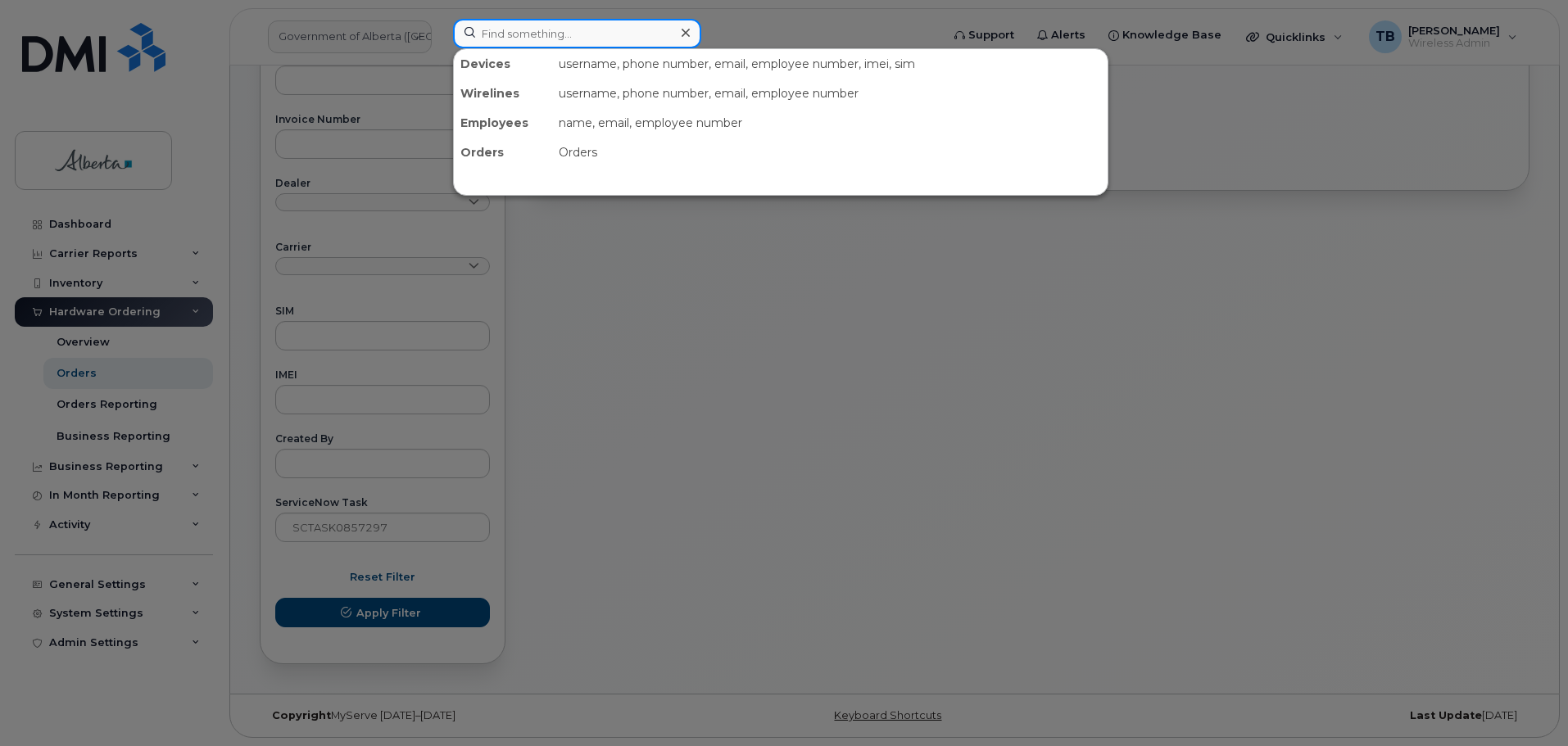
paste input "7806686674"
type input "7806686674"
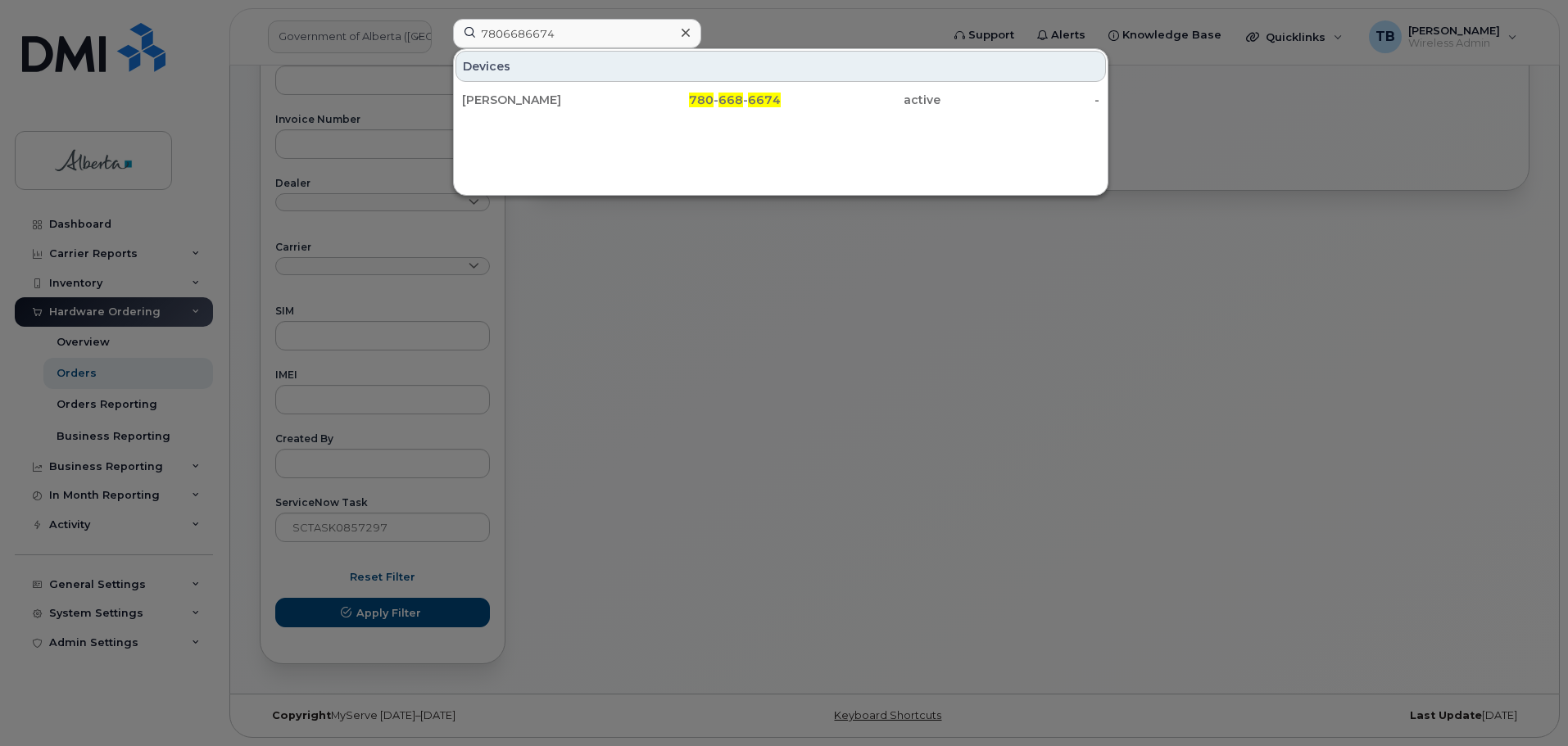
drag, startPoint x: 530, startPoint y: 99, endPoint x: 15, endPoint y: 215, distance: 527.9
click at [530, 99] on div "Leanne Mowat" at bounding box center [542, 100] width 160 height 16
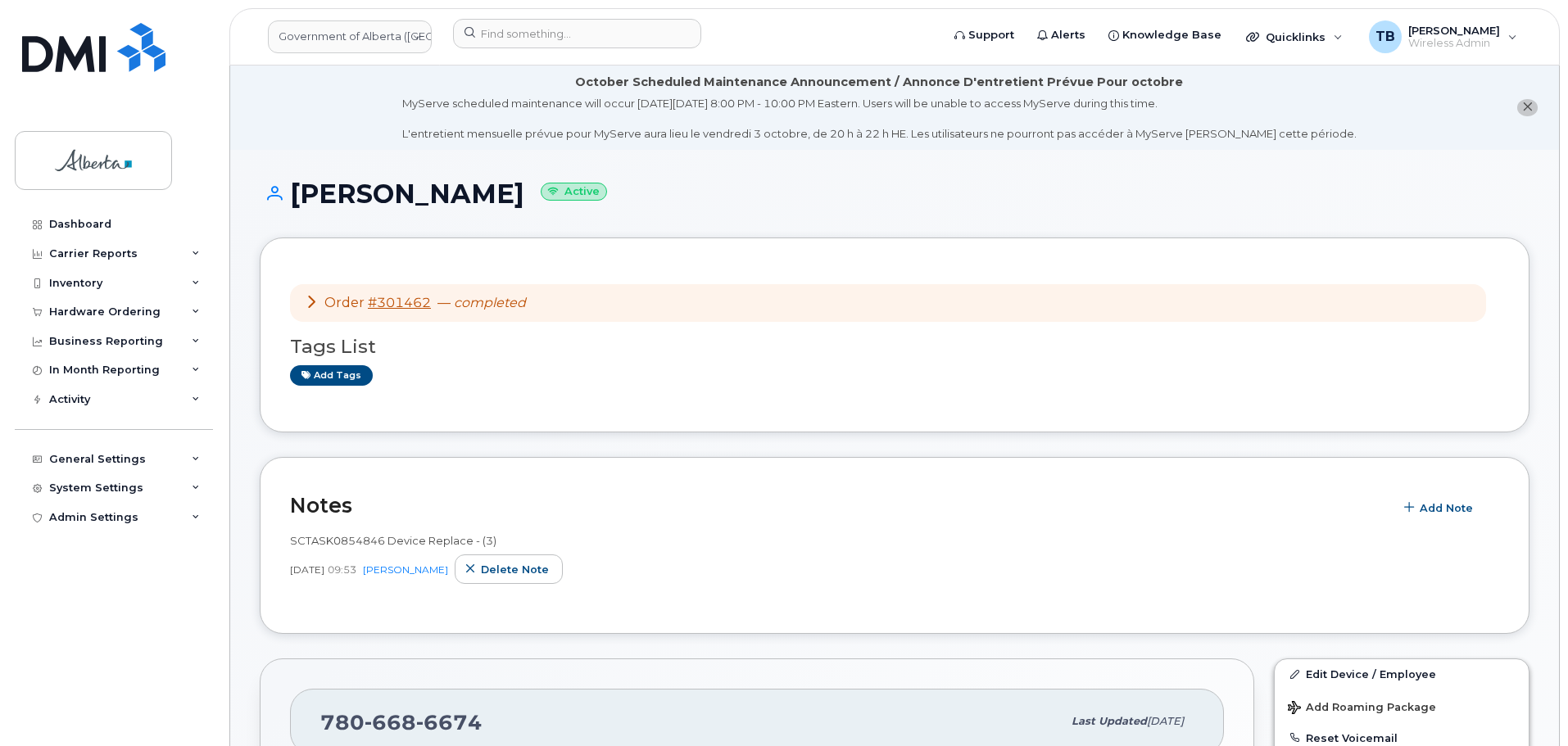
click at [323, 542] on span "SCTASK0854846 Device Replace - (3)" at bounding box center [393, 541] width 206 height 14
copy span "SCTASK0854846"
drag, startPoint x: 502, startPoint y: 40, endPoint x: 505, endPoint y: 28, distance: 12.4
click at [502, 39] on input at bounding box center [577, 33] width 249 height 29
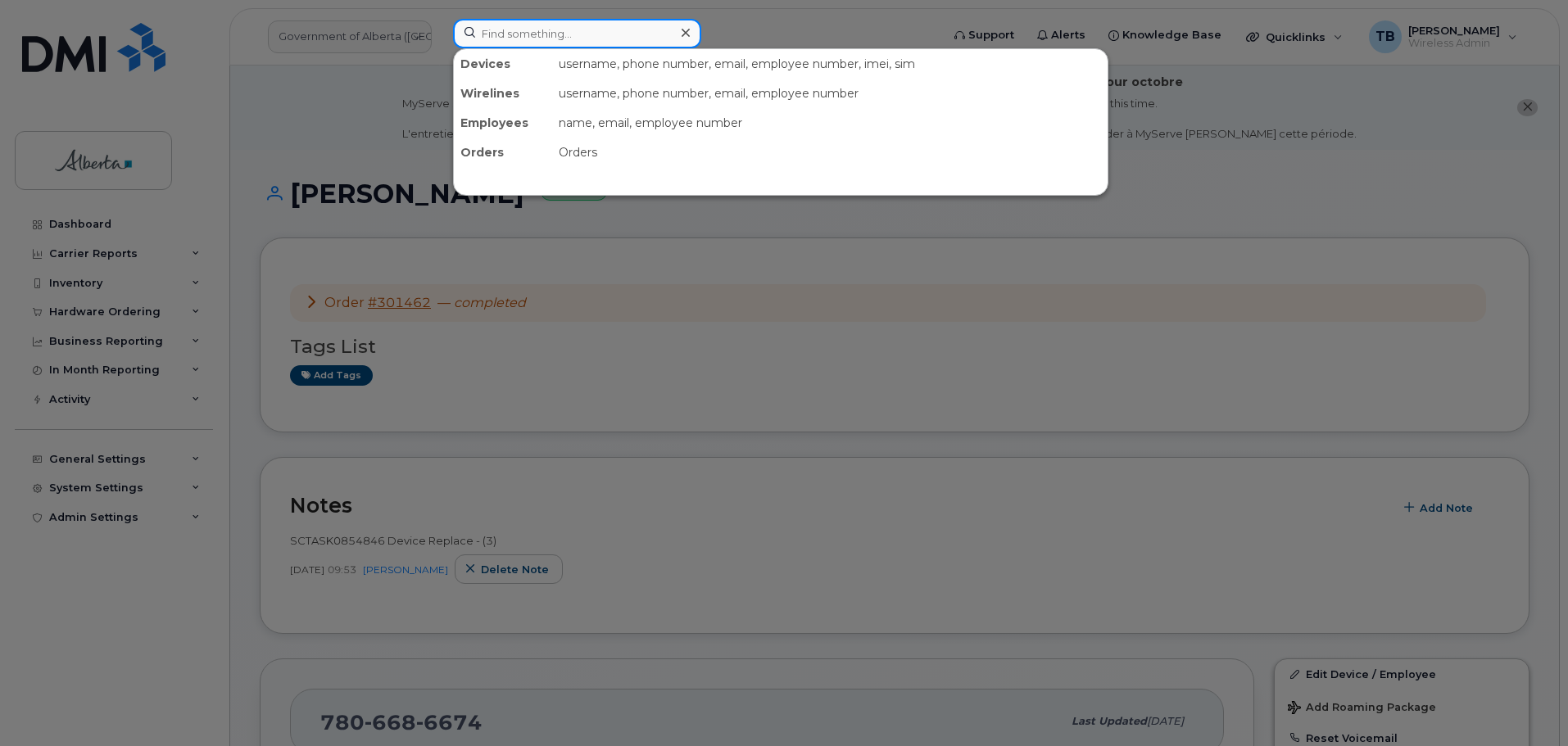
paste input "4034783271"
type input "4034783271"
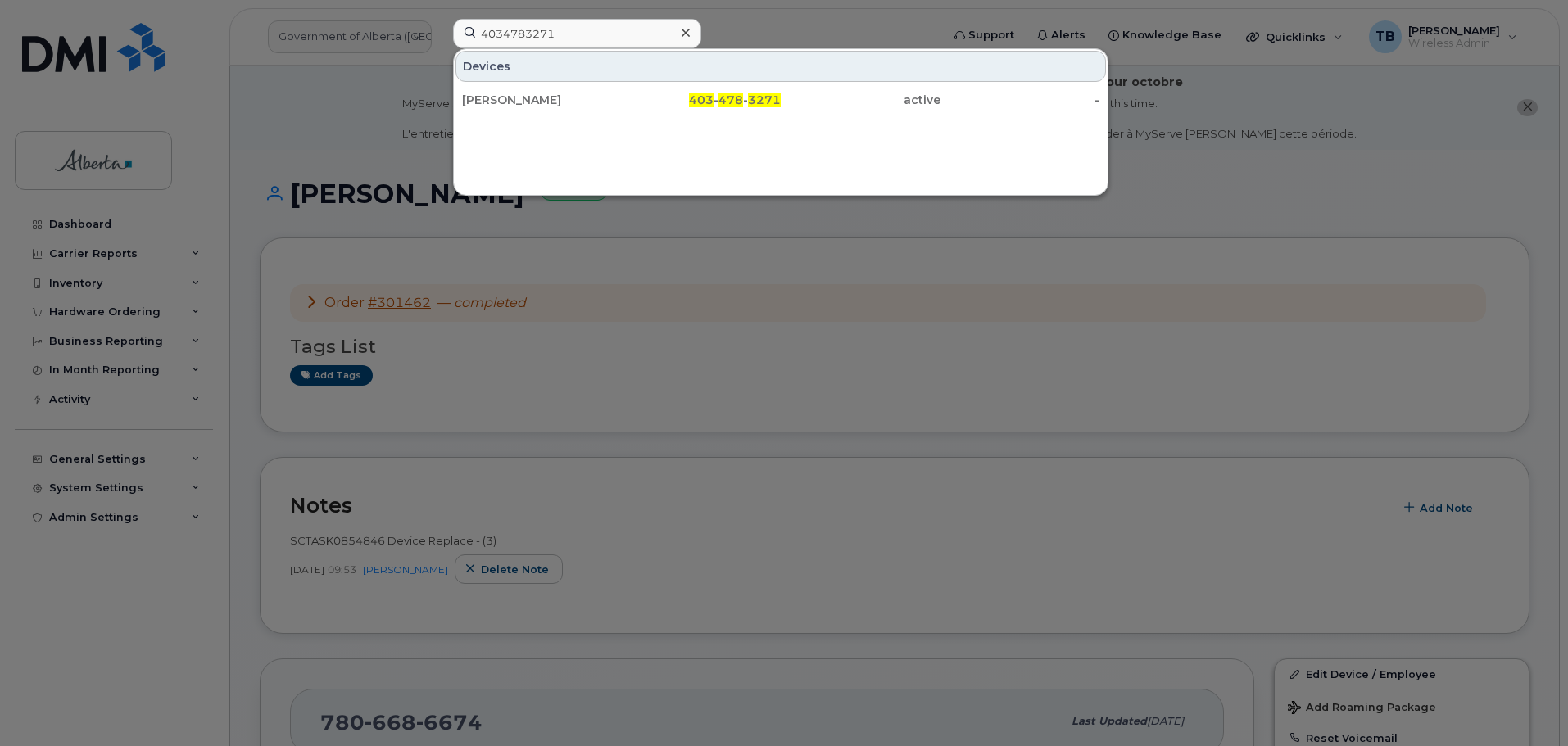
drag, startPoint x: 526, startPoint y: 99, endPoint x: 518, endPoint y: 120, distance: 22.5
click at [526, 99] on div "[PERSON_NAME]" at bounding box center [542, 100] width 160 height 16
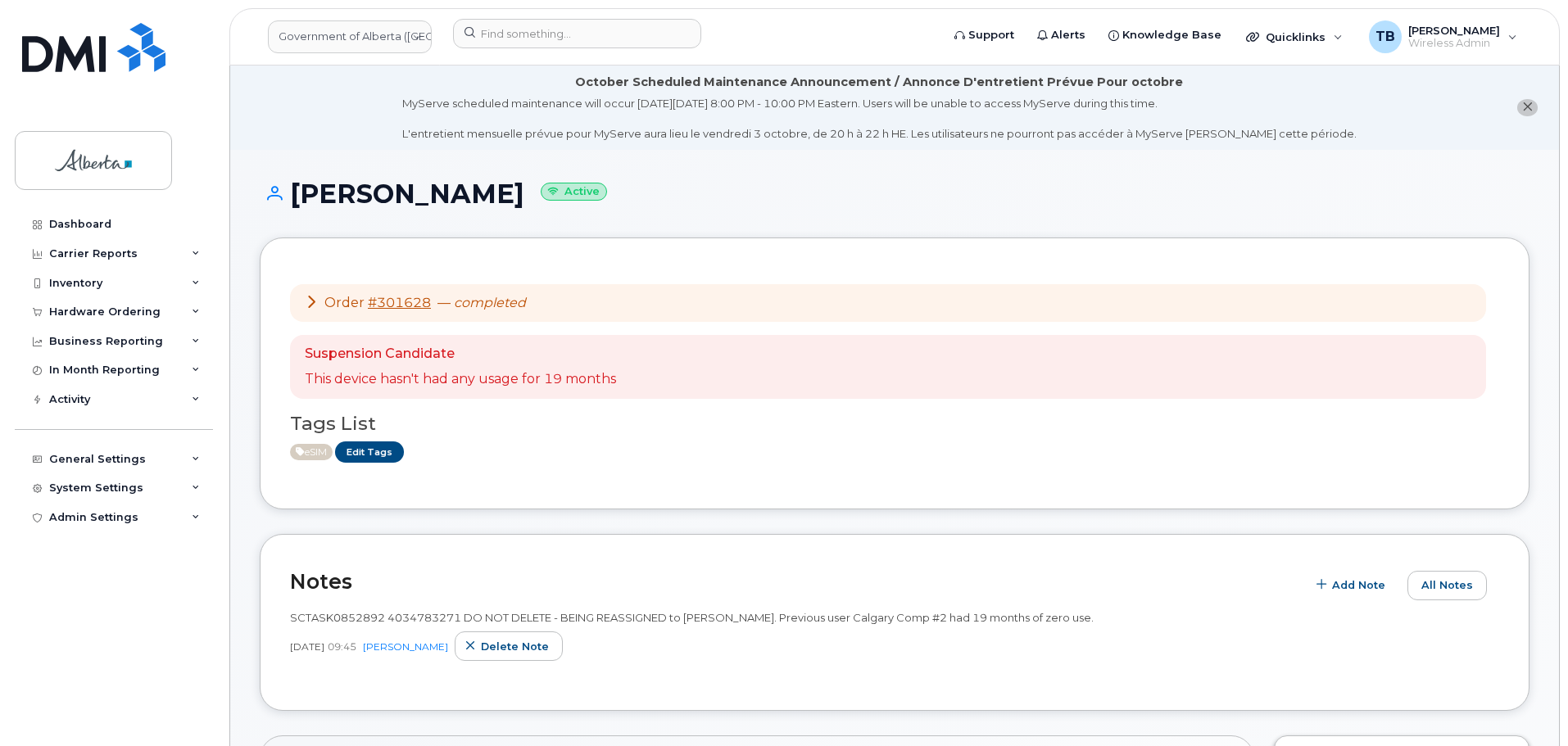
click at [323, 617] on span "SCTASK0852892 4034783271 DO NOT DELETE - BEING REASSIGNED to [PERSON_NAME]. Pre…" at bounding box center [692, 618] width 804 height 14
copy span "SCTASK0852892"
click at [78, 312] on div "Hardware Ordering" at bounding box center [104, 313] width 111 height 14
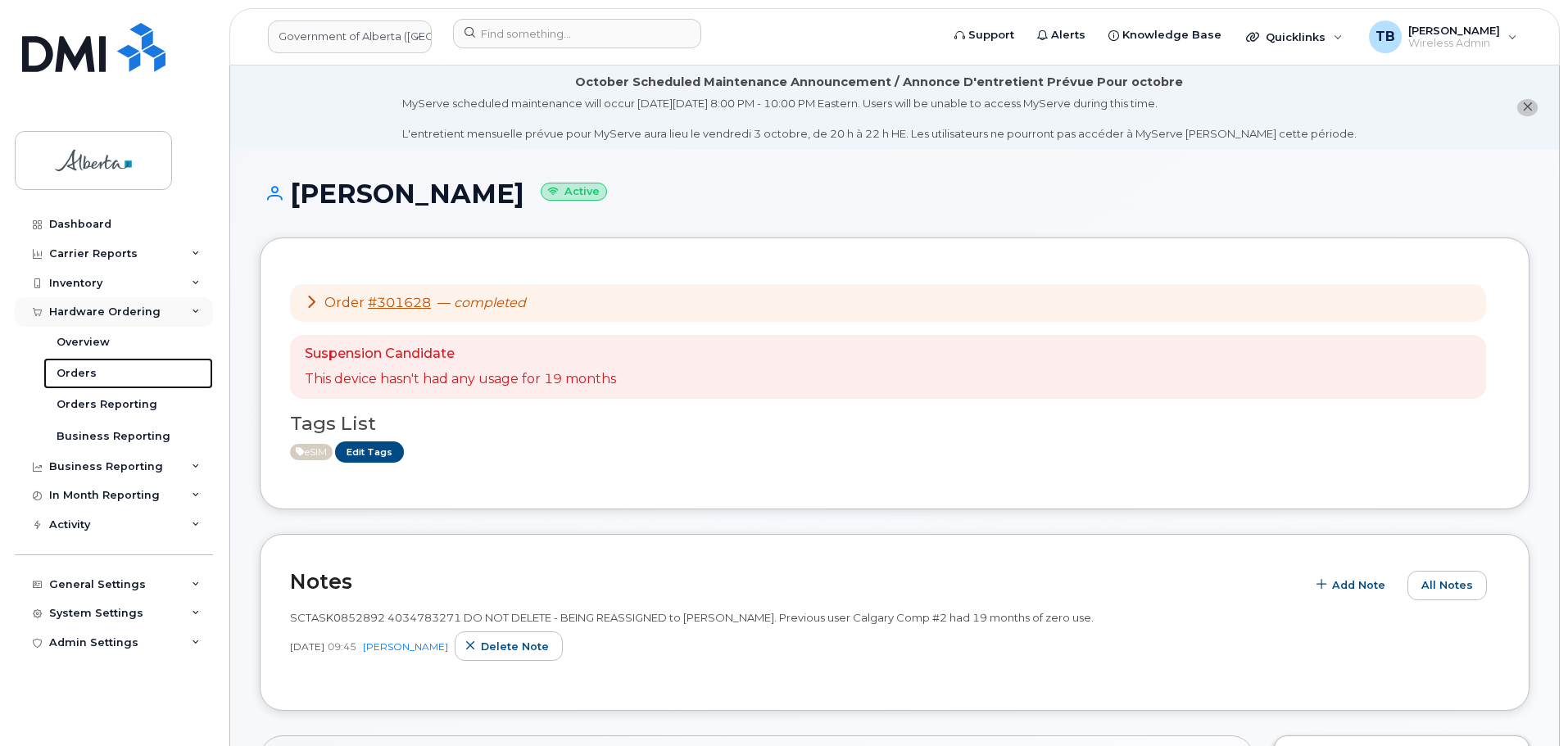
drag, startPoint x: 74, startPoint y: 370, endPoint x: 127, endPoint y: 313, distance: 77.8
click at [74, 370] on div "Orders" at bounding box center [75, 373] width 40 height 15
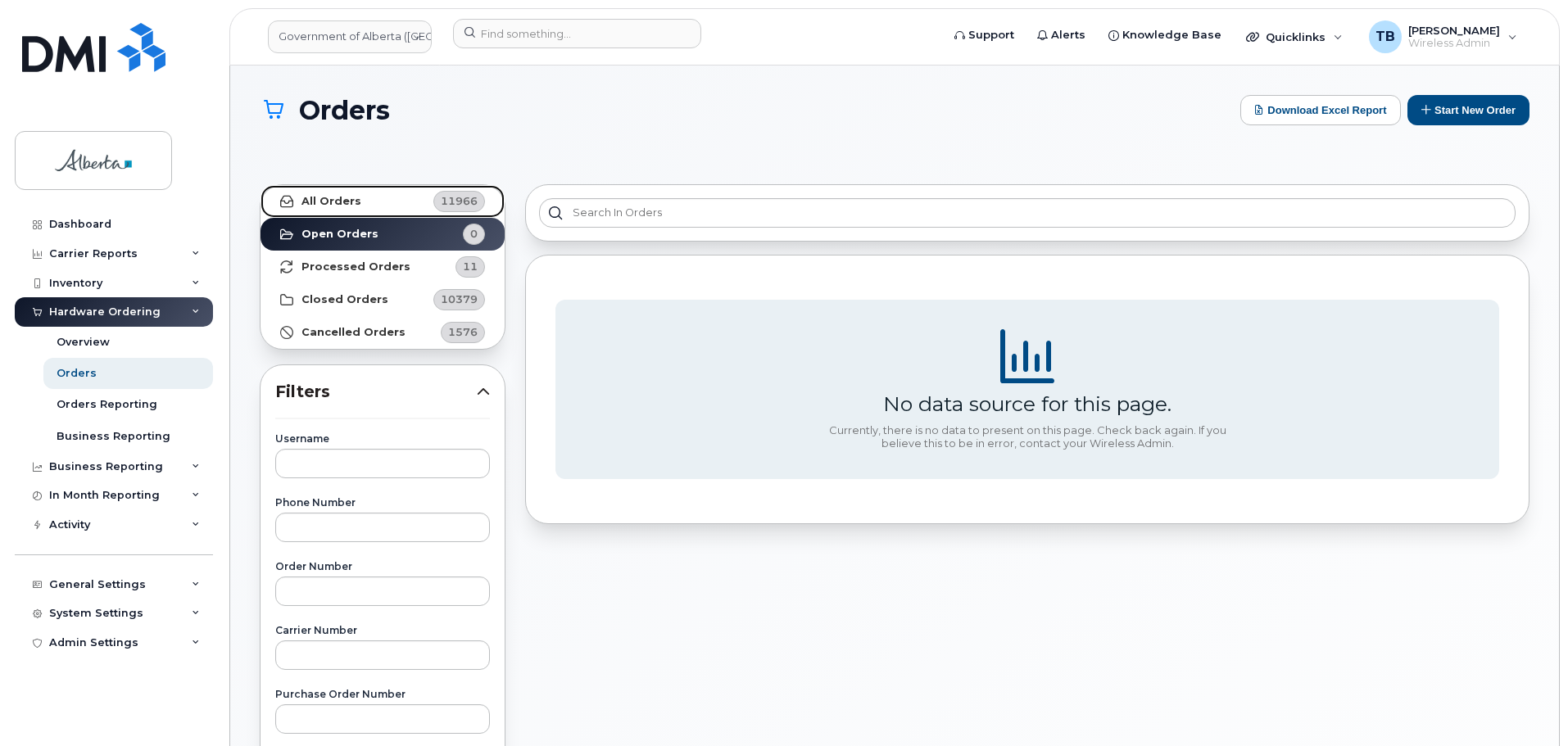
click at [313, 203] on strong "All Orders" at bounding box center [332, 202] width 60 height 14
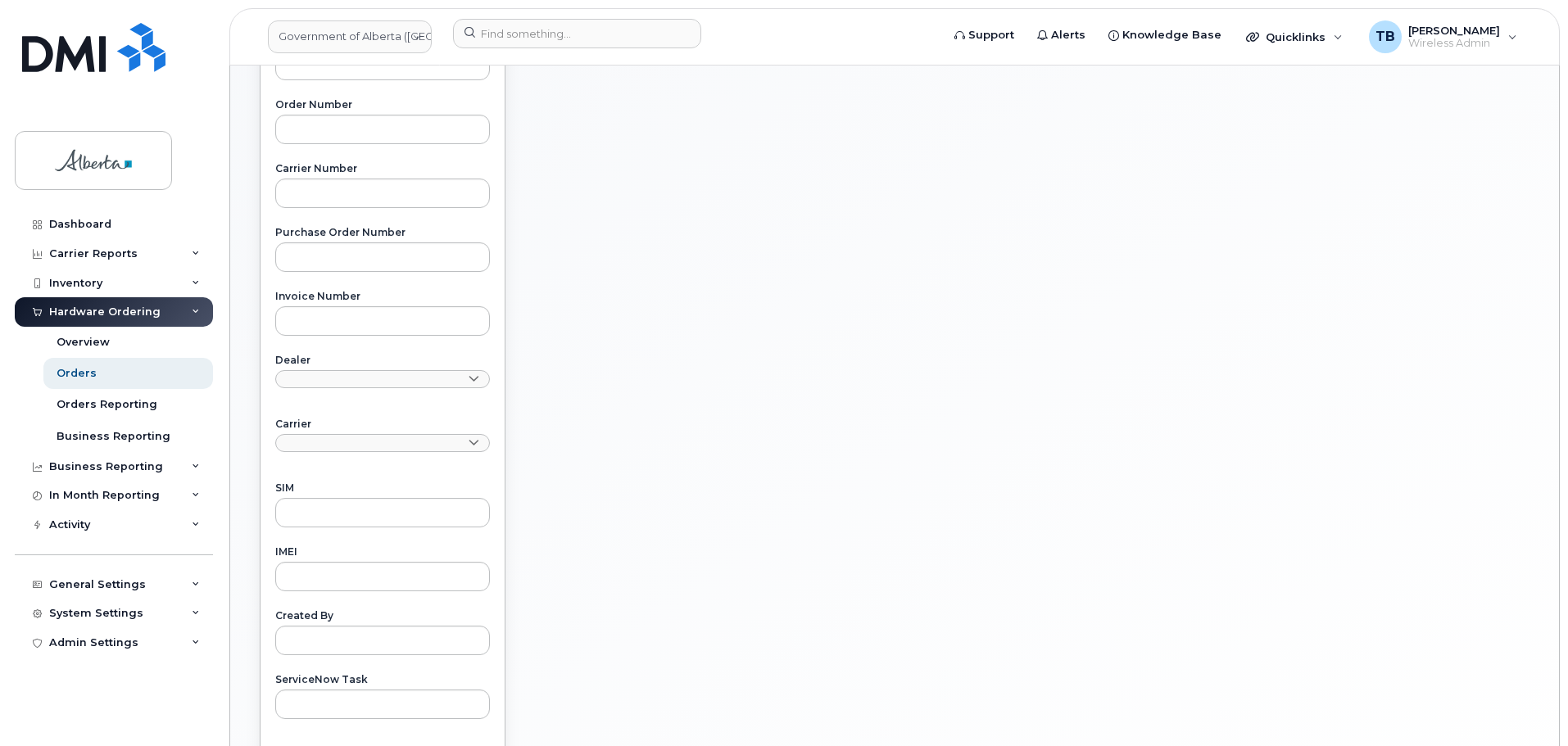
scroll to position [492, 0]
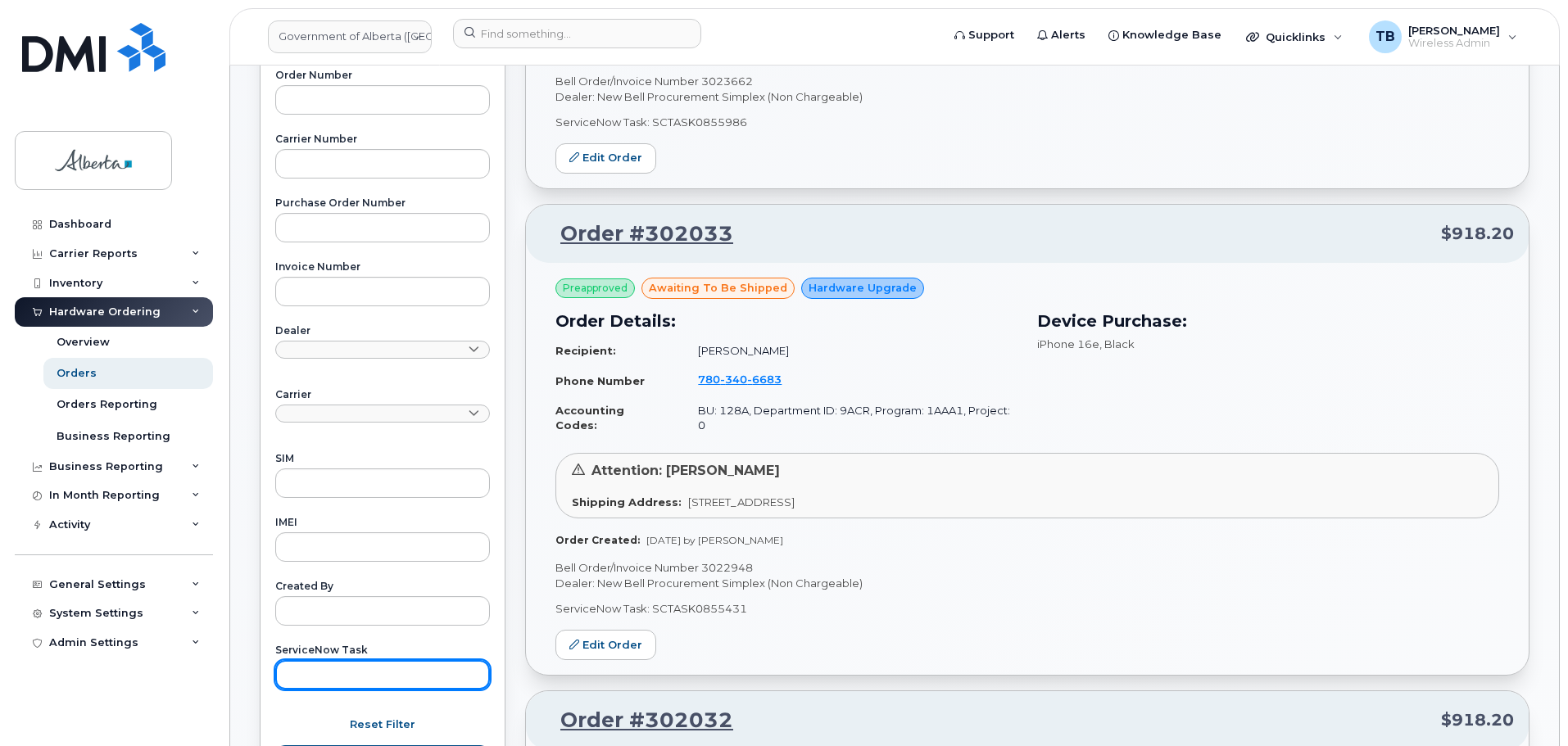
click at [316, 673] on input "text" at bounding box center [382, 674] width 215 height 29
paste input "SCTASK0852892"
type input "SCTASK0852892"
click at [275, 746] on button "Apply Filter" at bounding box center [382, 761] width 215 height 29
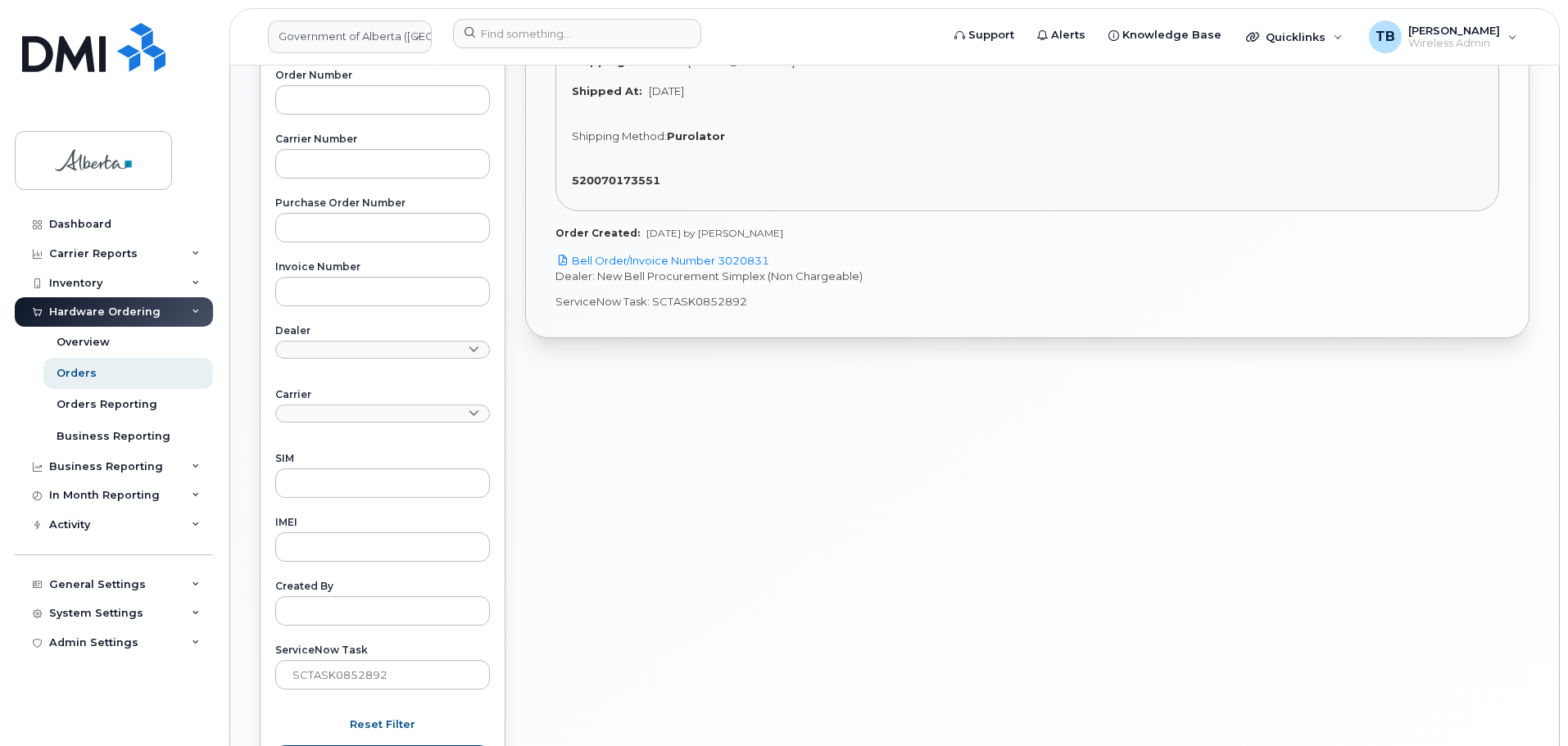
click at [672, 269] on p "Dealer: New Bell Procurement Simplex (Non Chargeable)" at bounding box center [1026, 277] width 943 height 15
click at [672, 254] on link "Bell Order/Invoice Number 3020831" at bounding box center [662, 260] width 214 height 14
click at [614, 43] on input at bounding box center [577, 33] width 249 height 29
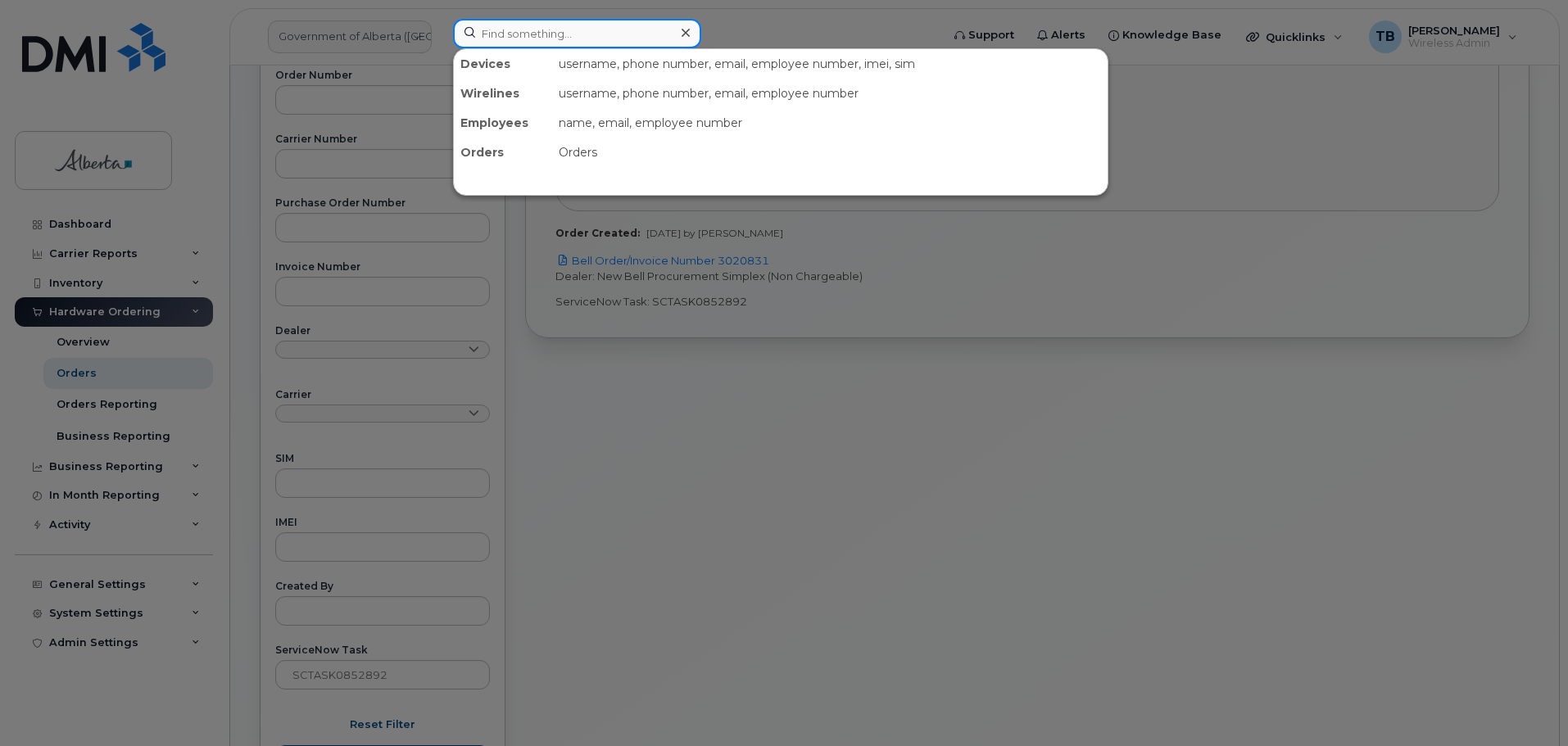
paste input "4034783271"
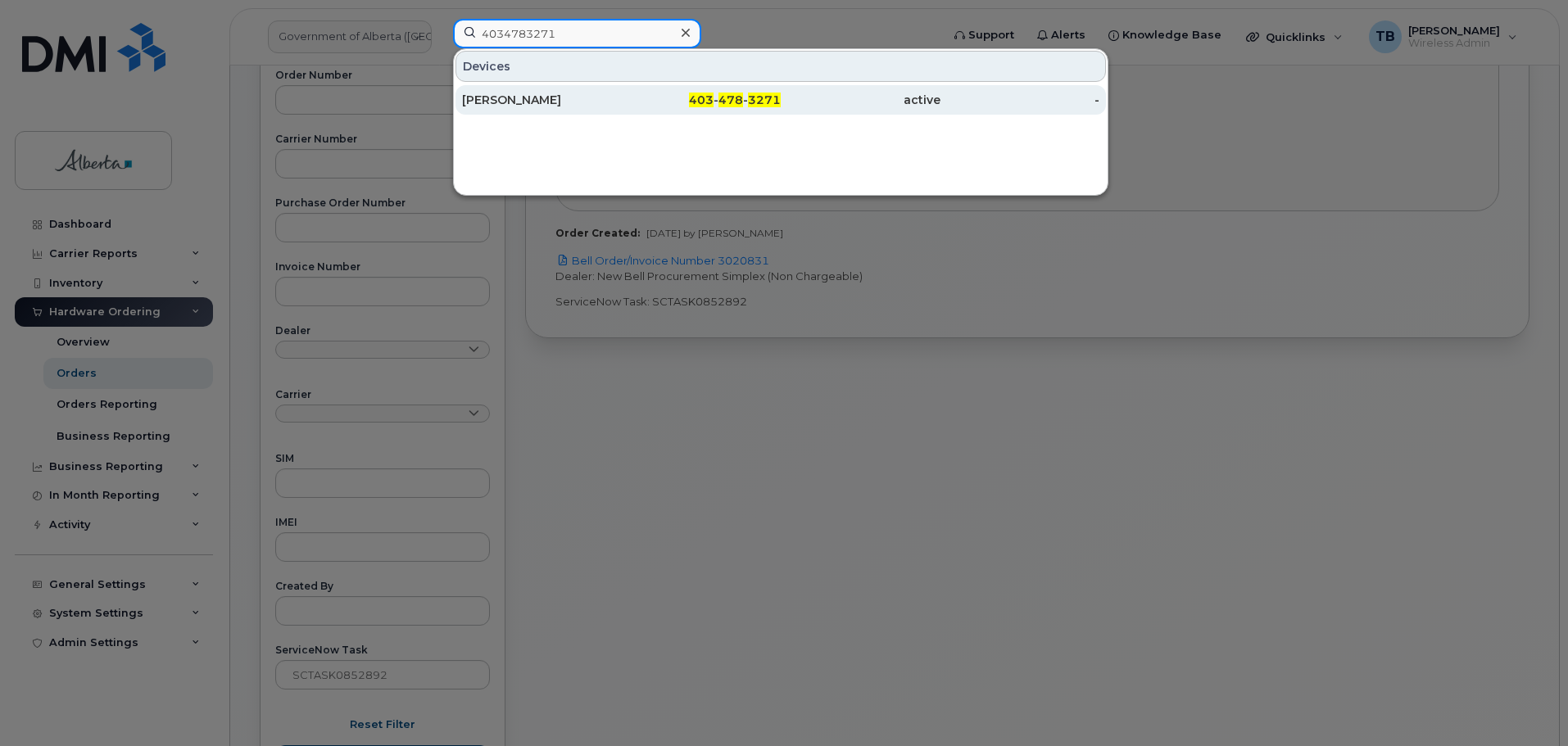
type input "4034783271"
click at [517, 109] on div "Haley Cerveny" at bounding box center [542, 100] width 160 height 29
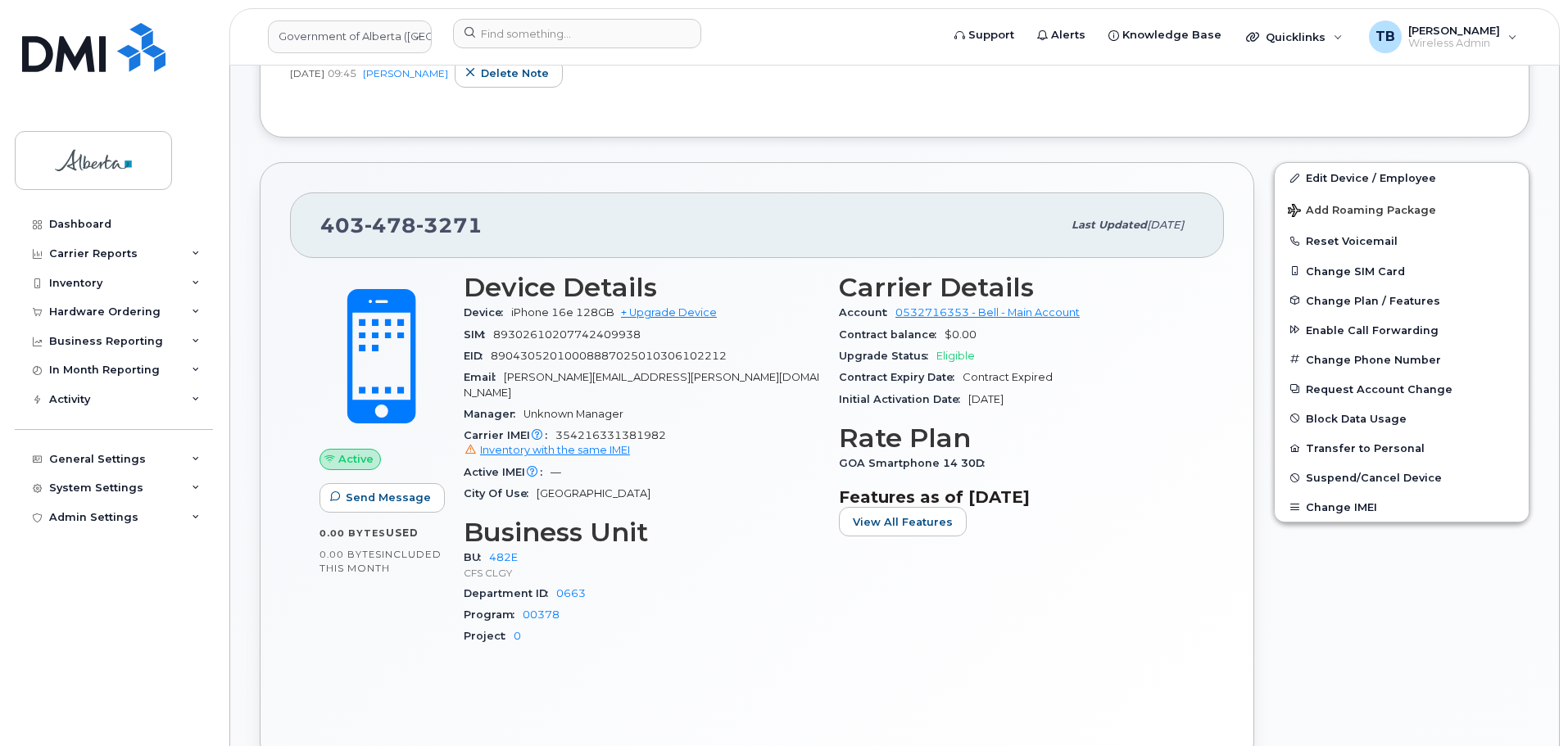
scroll to position [655, 0]
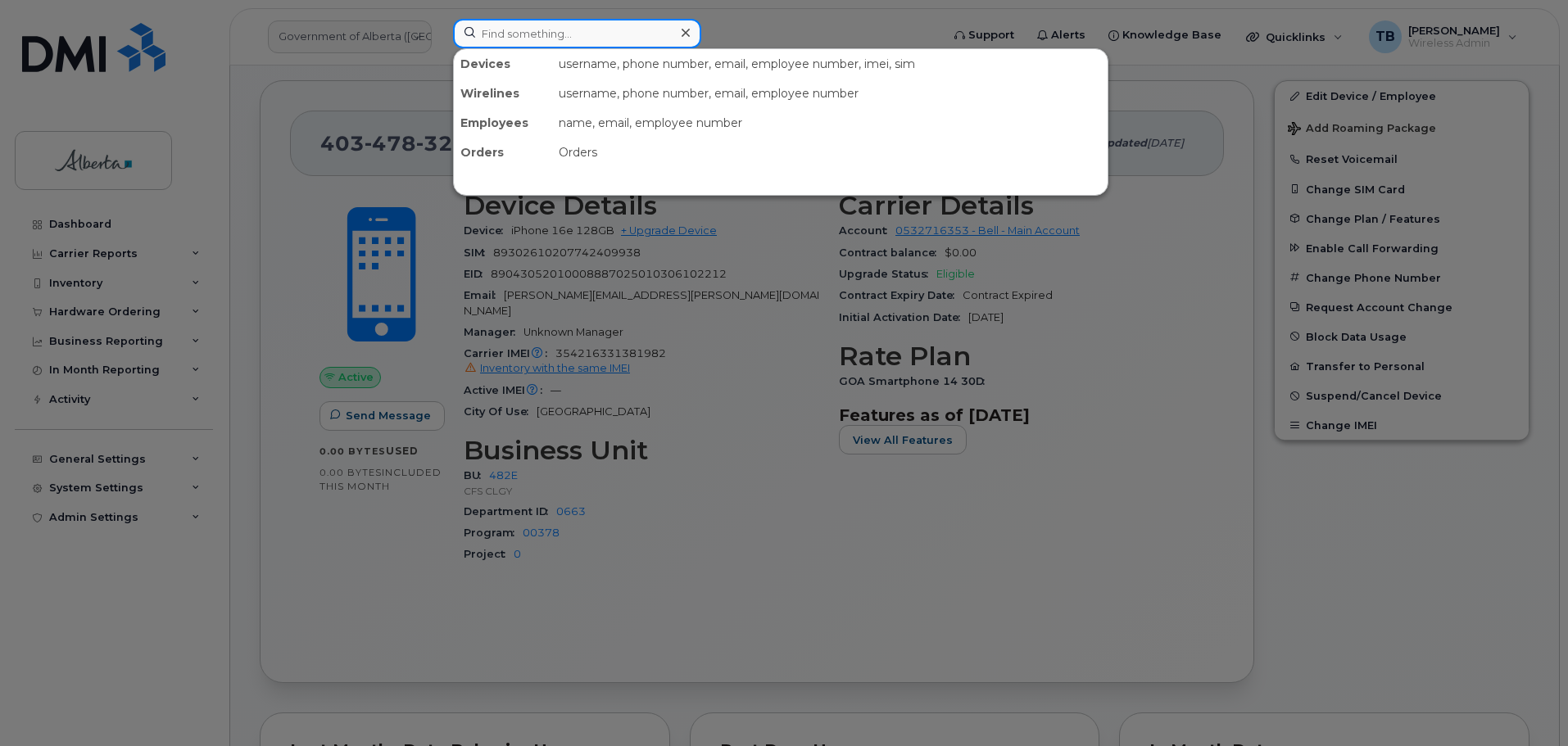
click at [513, 35] on input at bounding box center [577, 33] width 249 height 29
paste input "4037103705"
type input "4037103705"
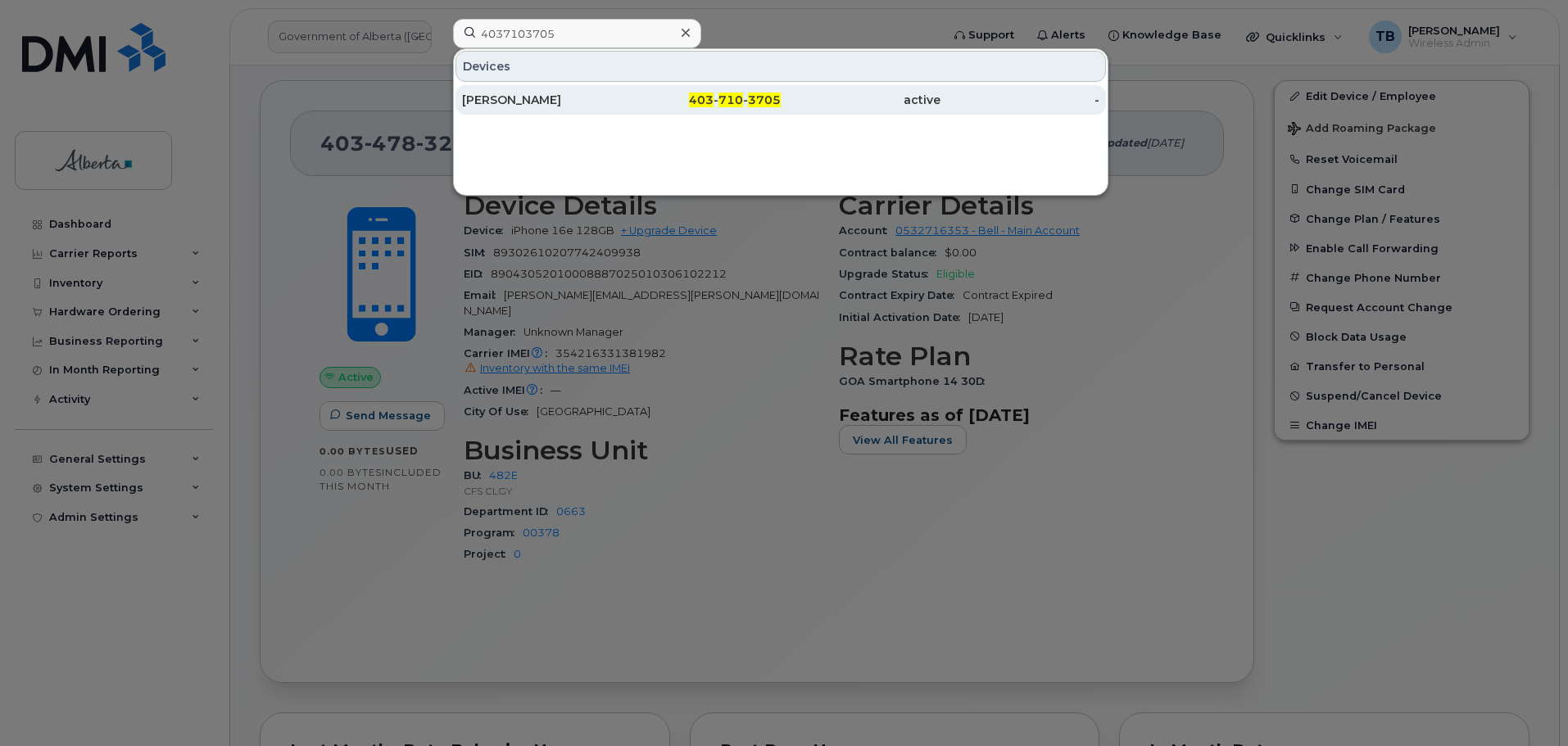
click at [518, 96] on div "[PERSON_NAME]" at bounding box center [542, 100] width 160 height 16
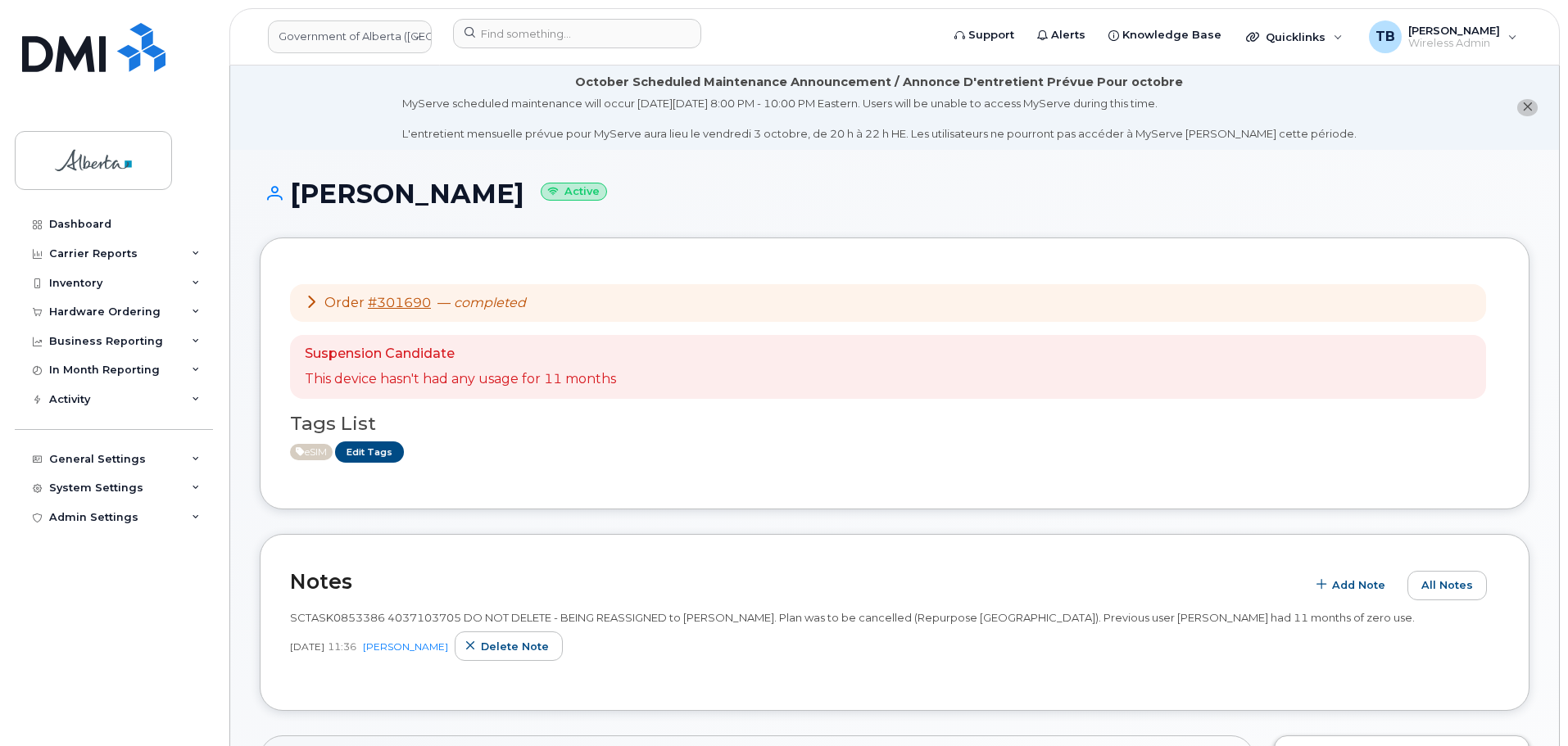
click at [323, 620] on span "SCTASK0853386 4037103705 DO NOT DELETE - BEING REASSIGNED to Hannah Lam. Plan w…" at bounding box center [852, 618] width 1125 height 14
copy span "SCTASK0853386"
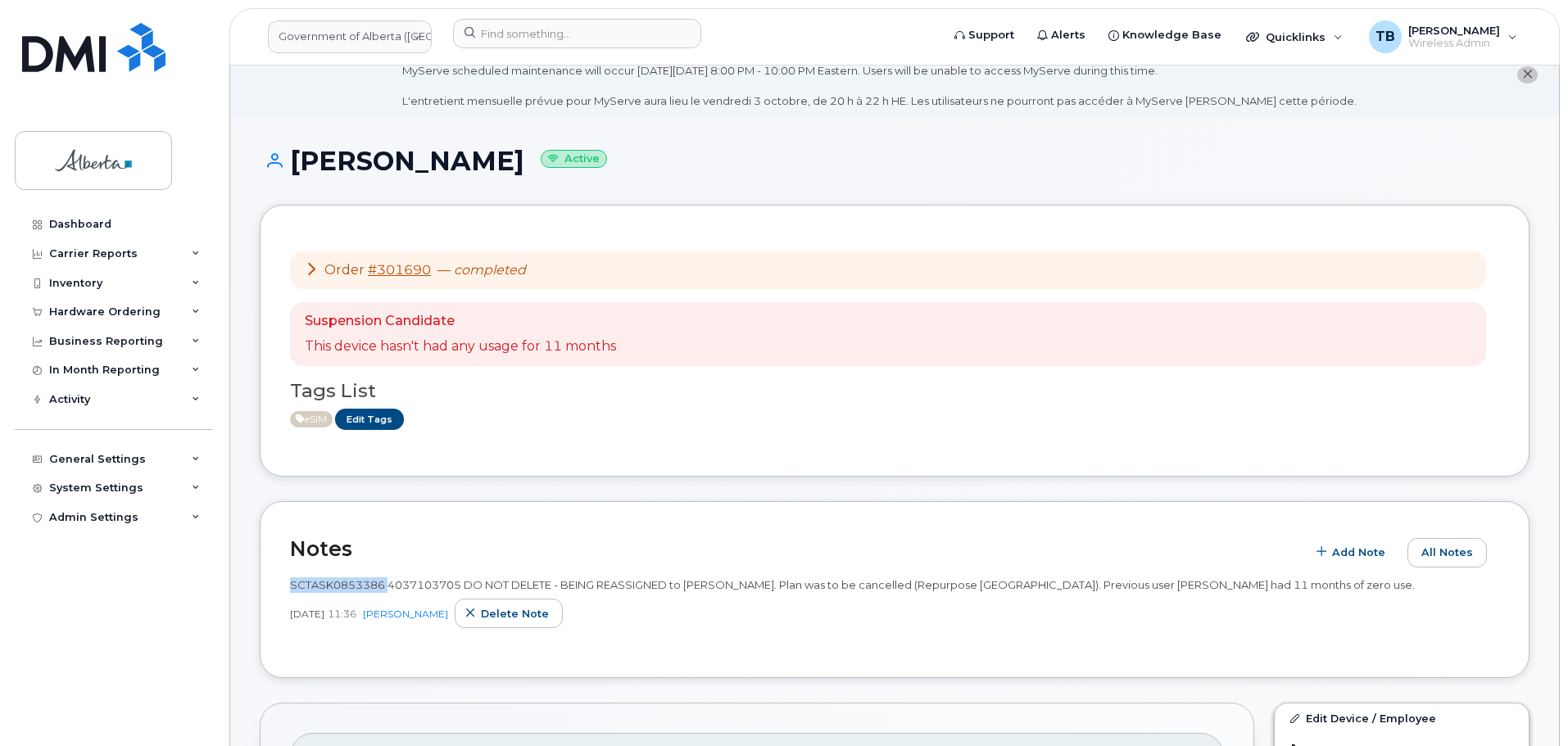
scroll to position [164, 0]
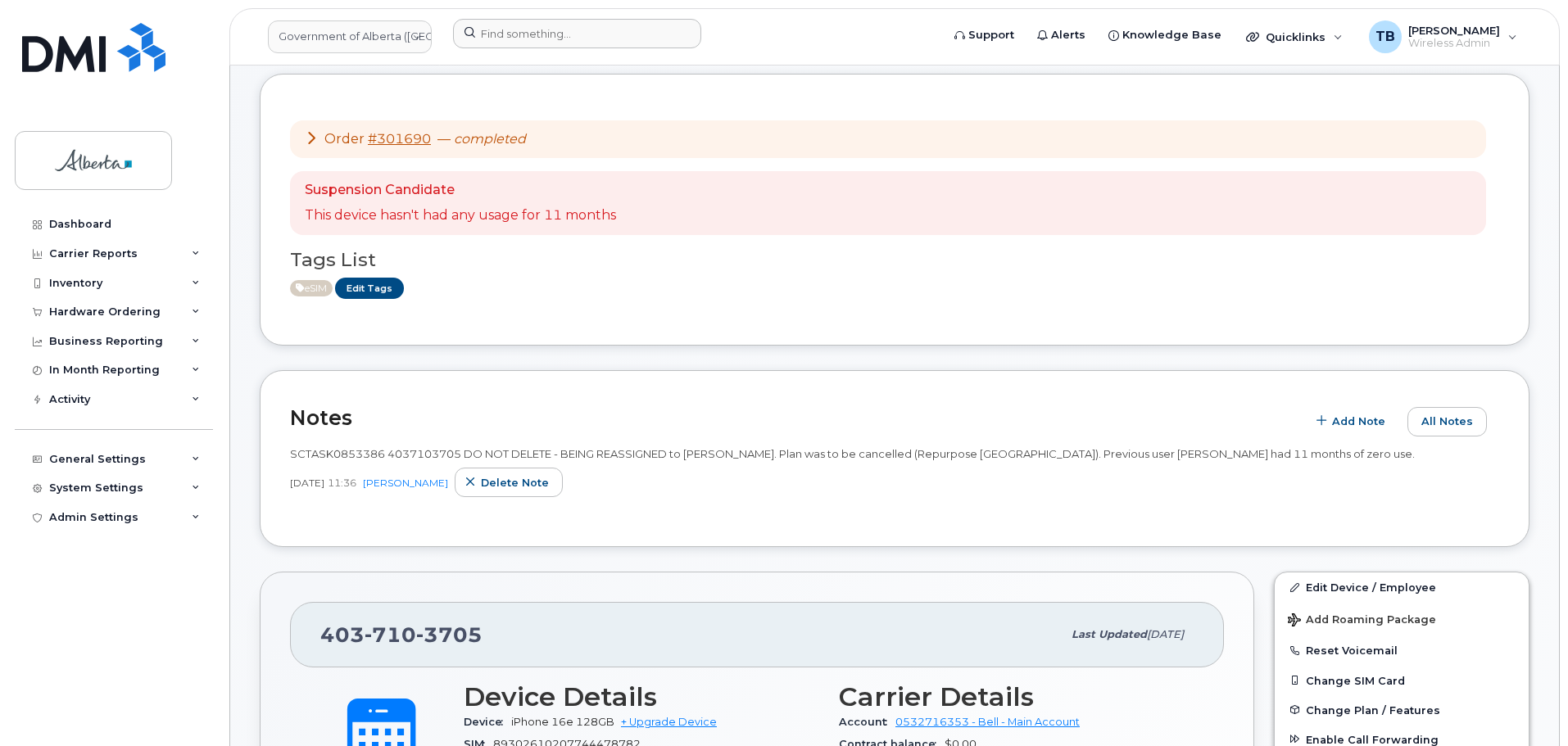
click at [537, 50] on div at bounding box center [692, 36] width 503 height 36
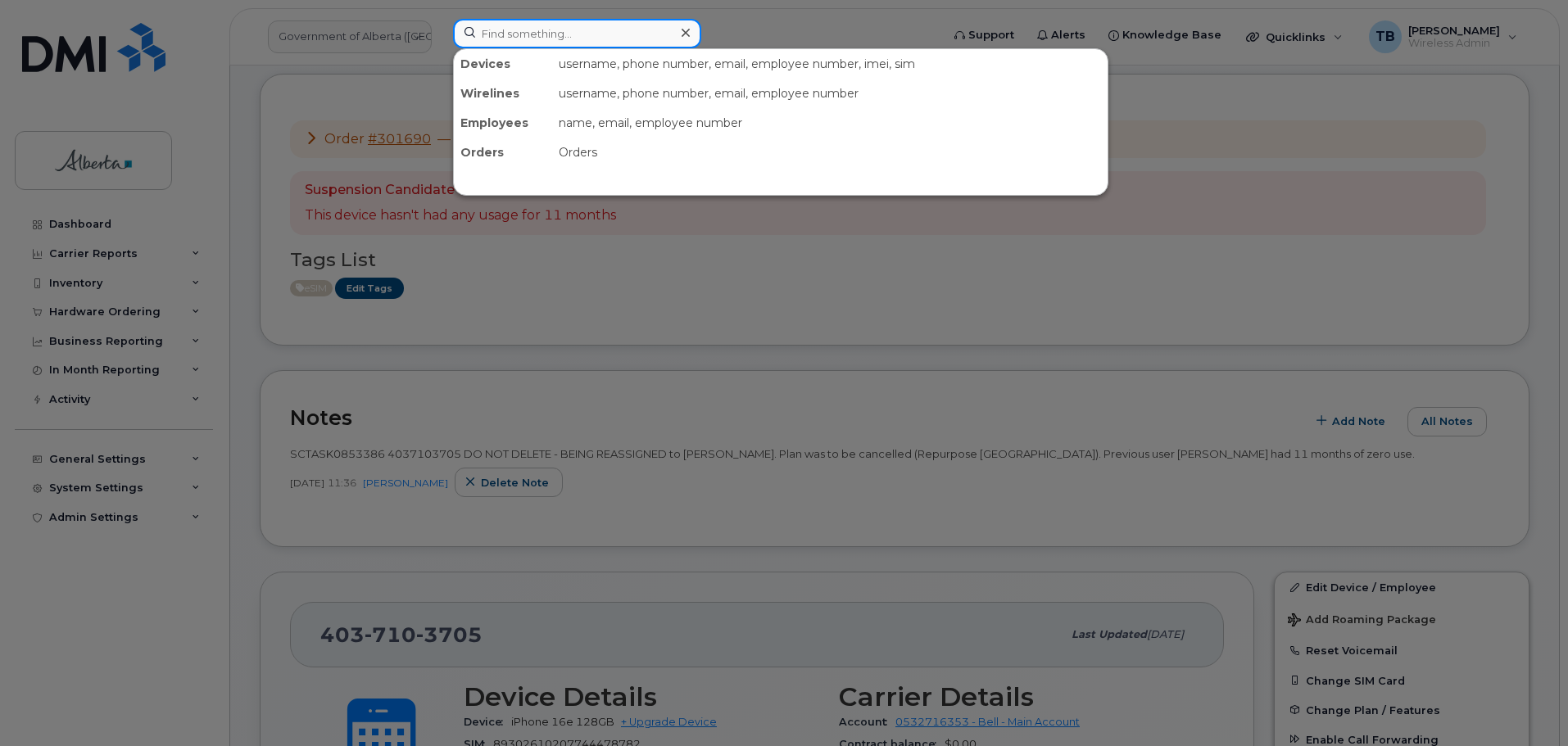
click at [533, 39] on input at bounding box center [577, 33] width 249 height 29
paste input "5873857306"
type input "5873857306"
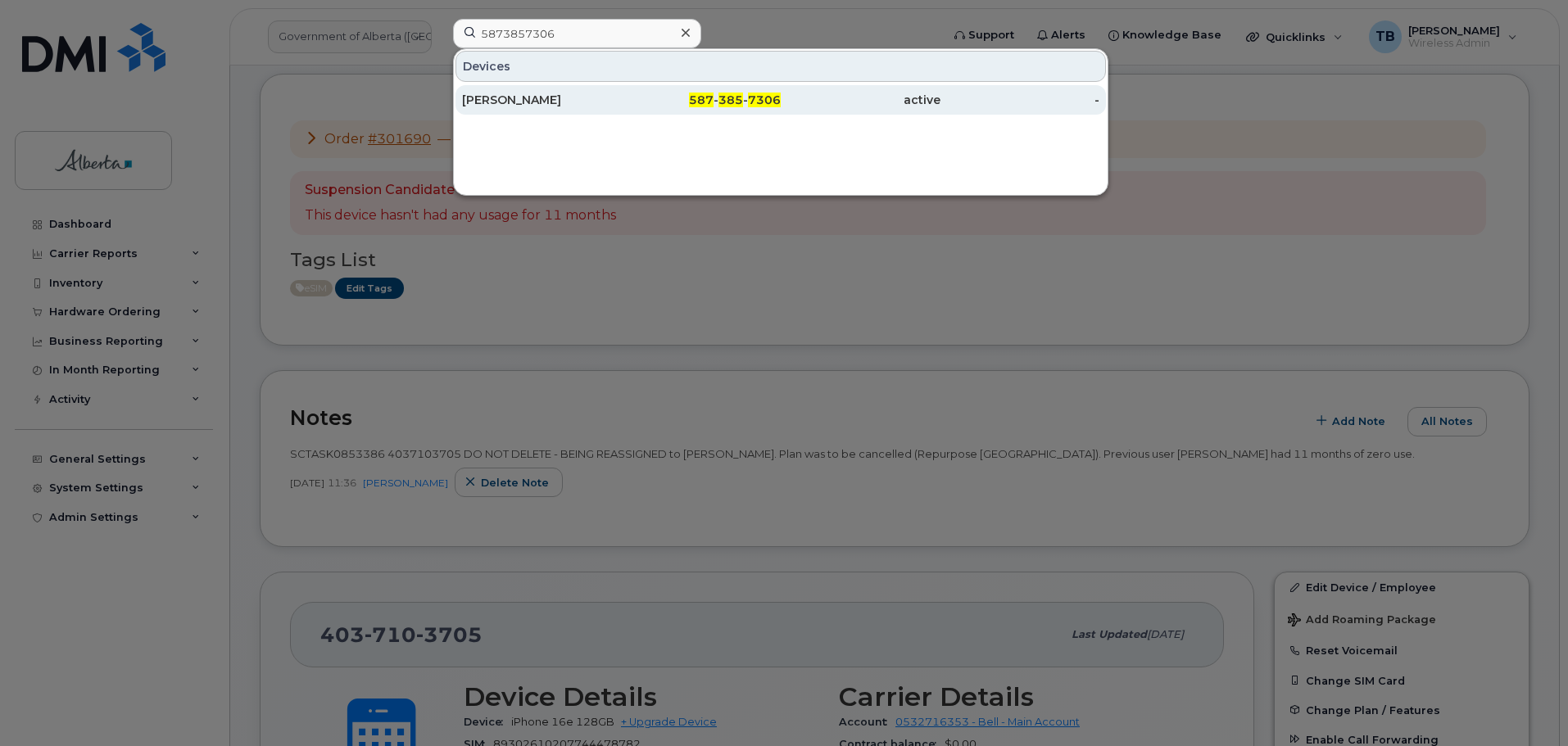
click at [503, 106] on div "Rick Bastow" at bounding box center [542, 100] width 160 height 16
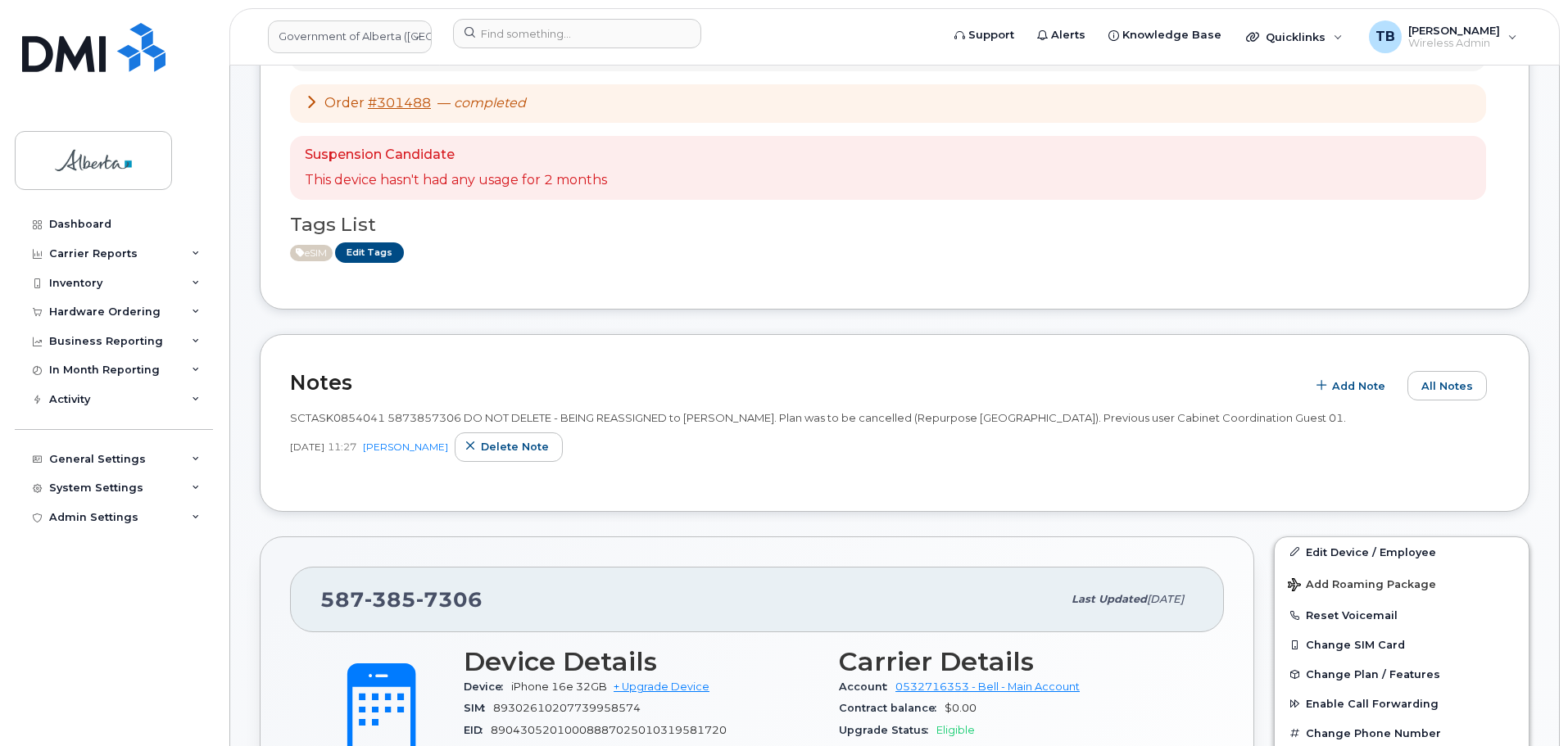
scroll to position [328, 0]
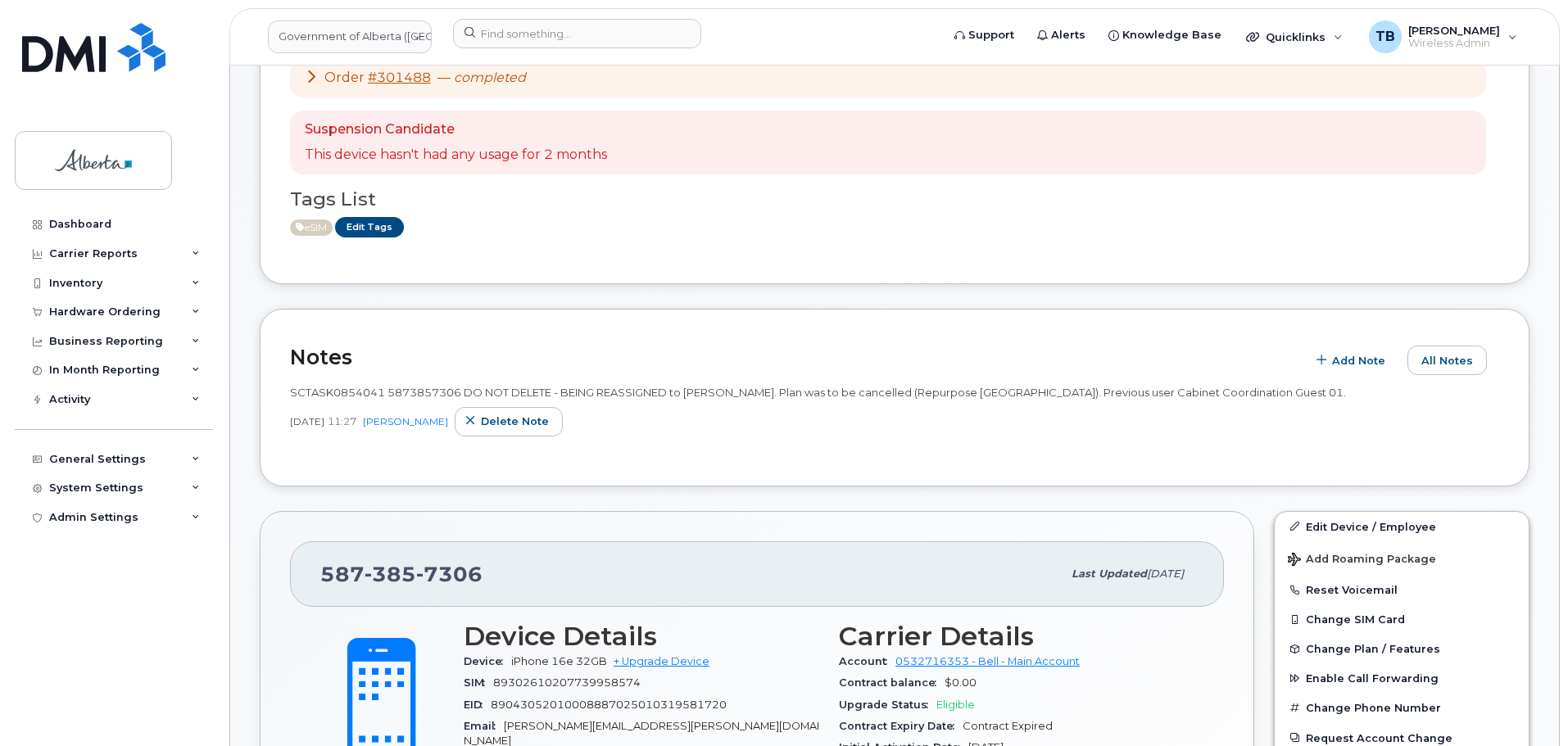
click at [334, 387] on span "SCTASK0854041 5873857306 DO NOT DELETE - BEING REASSIGNED to Rick Bastow. Plan …" at bounding box center [817, 393] width 1055 height 14
copy span "SCTASK0854041"
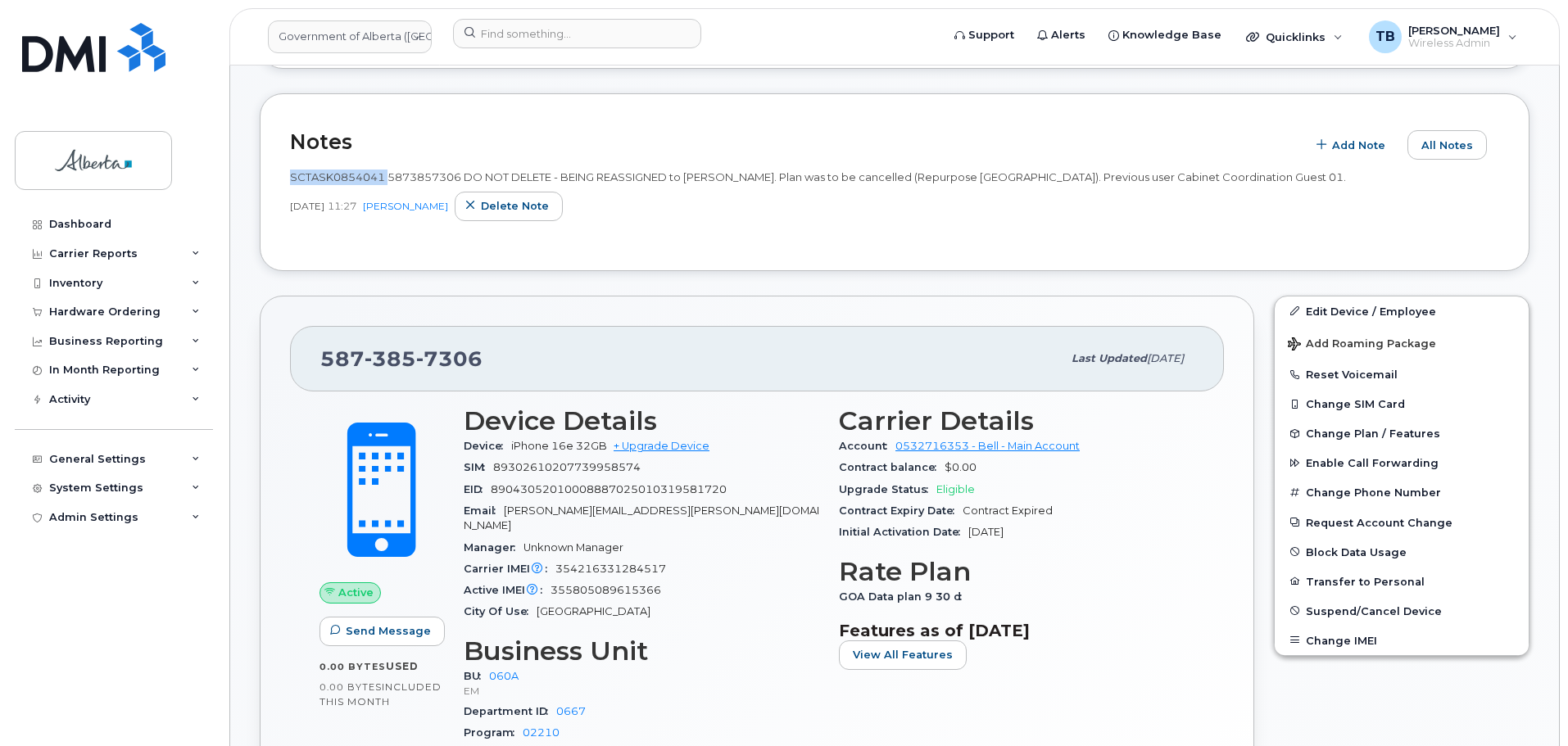
scroll to position [574, 0]
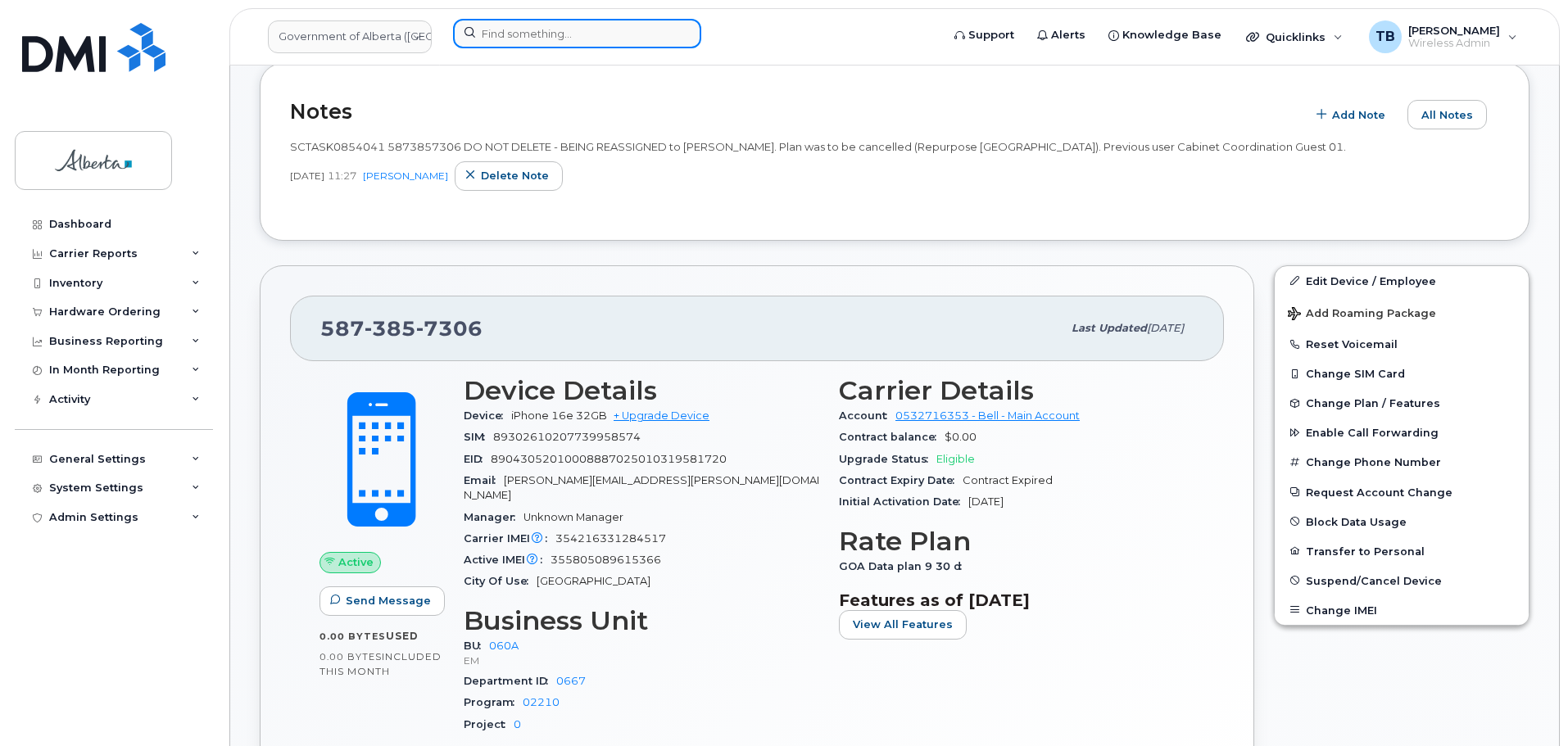
click at [499, 31] on input at bounding box center [577, 33] width 249 height 29
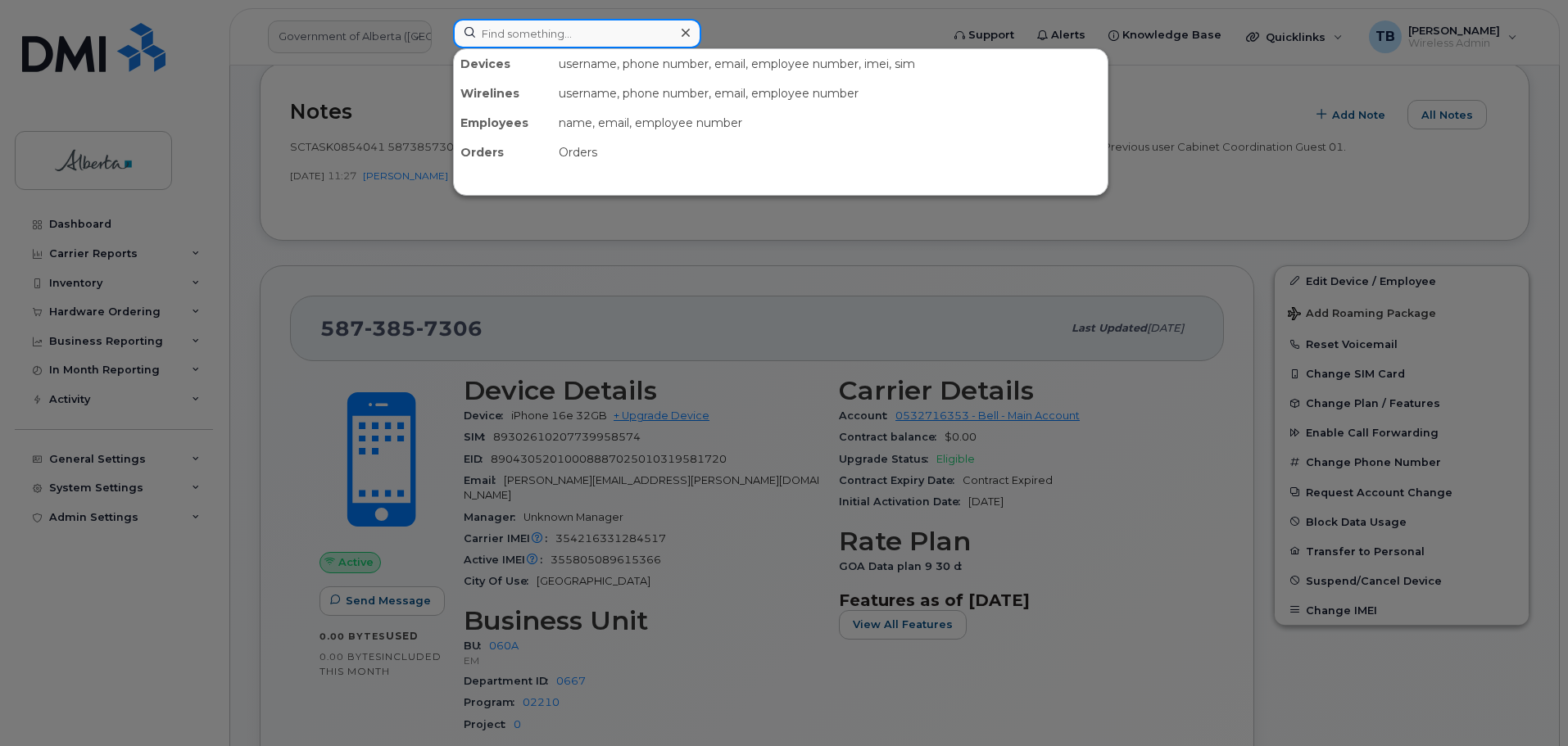
paste input "5873857140"
type input "5873857140"
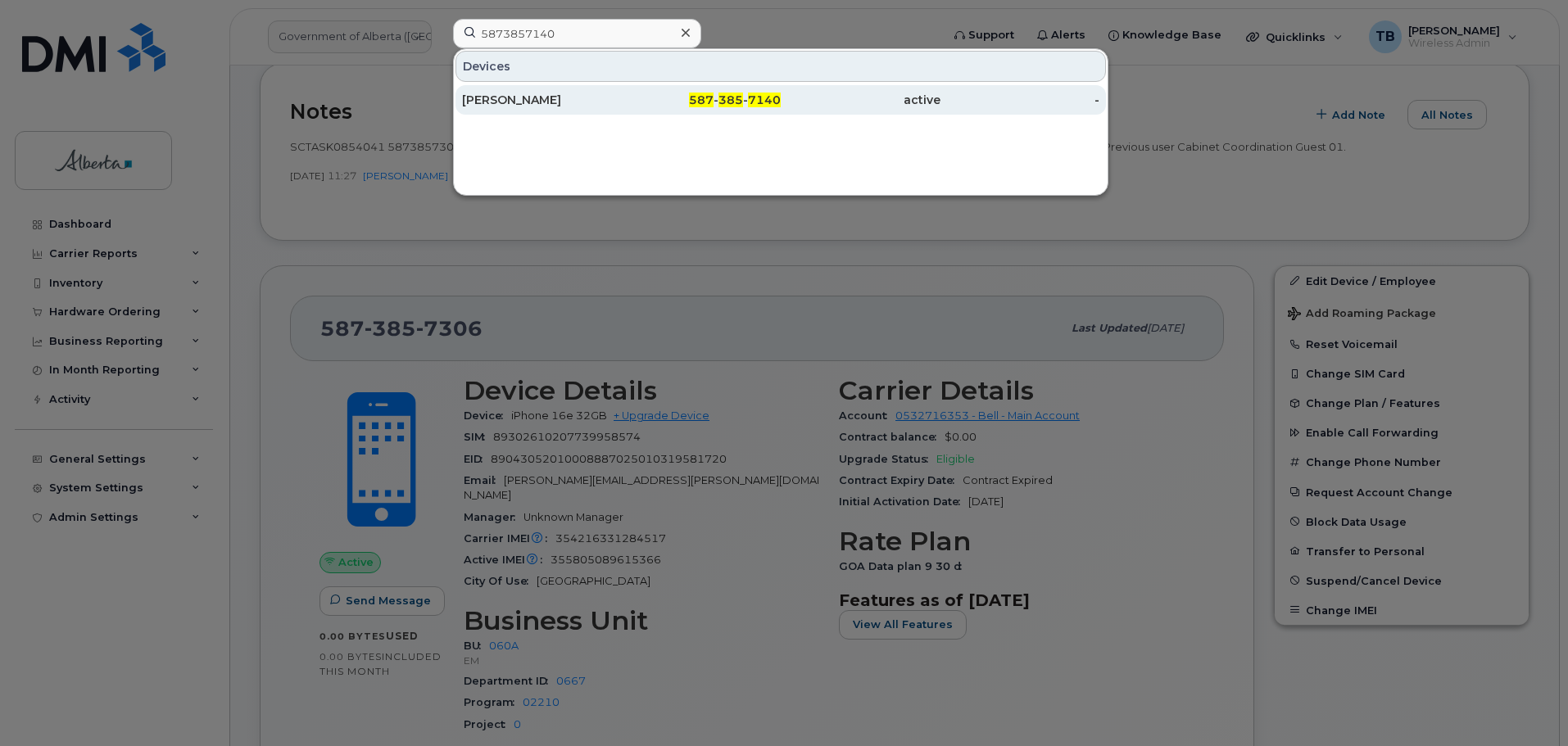
click at [530, 100] on div "Kathryn Webster" at bounding box center [542, 100] width 160 height 16
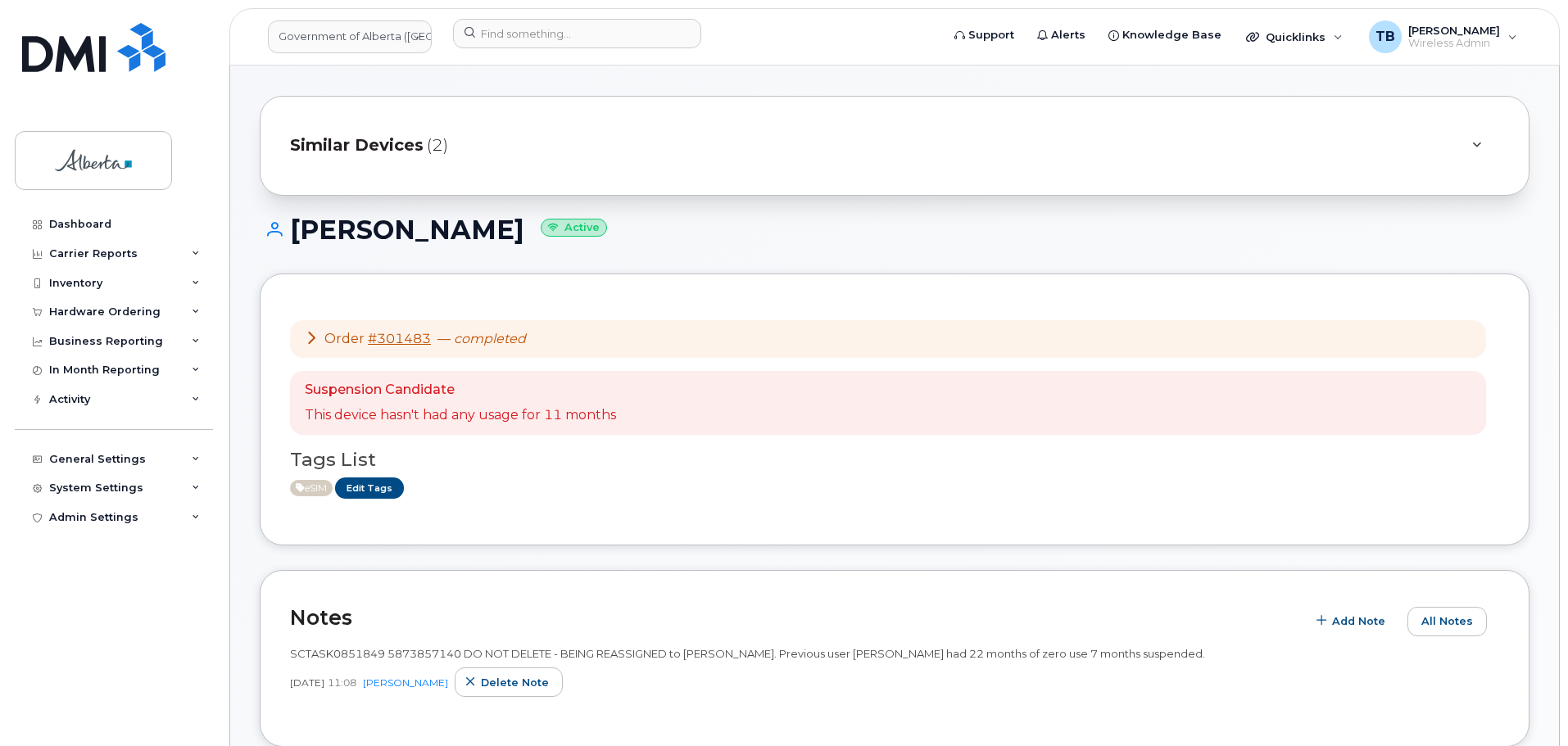
scroll to position [246, 0]
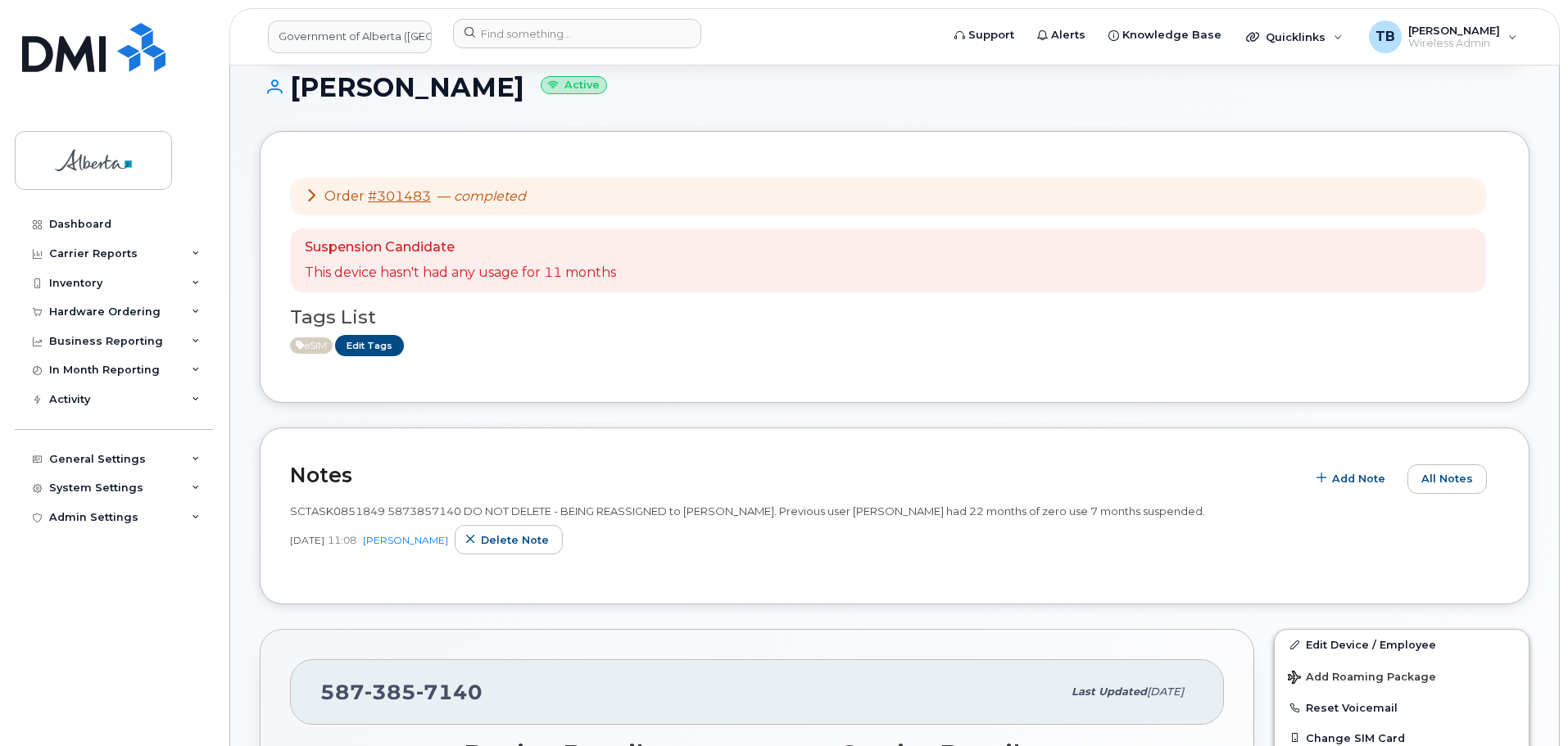
click at [340, 502] on div "SCTASK0851849 5873857140 DO NOT DELETE - BEING REASSIGNED to Kathryn Webster. P…" at bounding box center [895, 535] width 1209 height 81
copy span "SCTASK0851849"
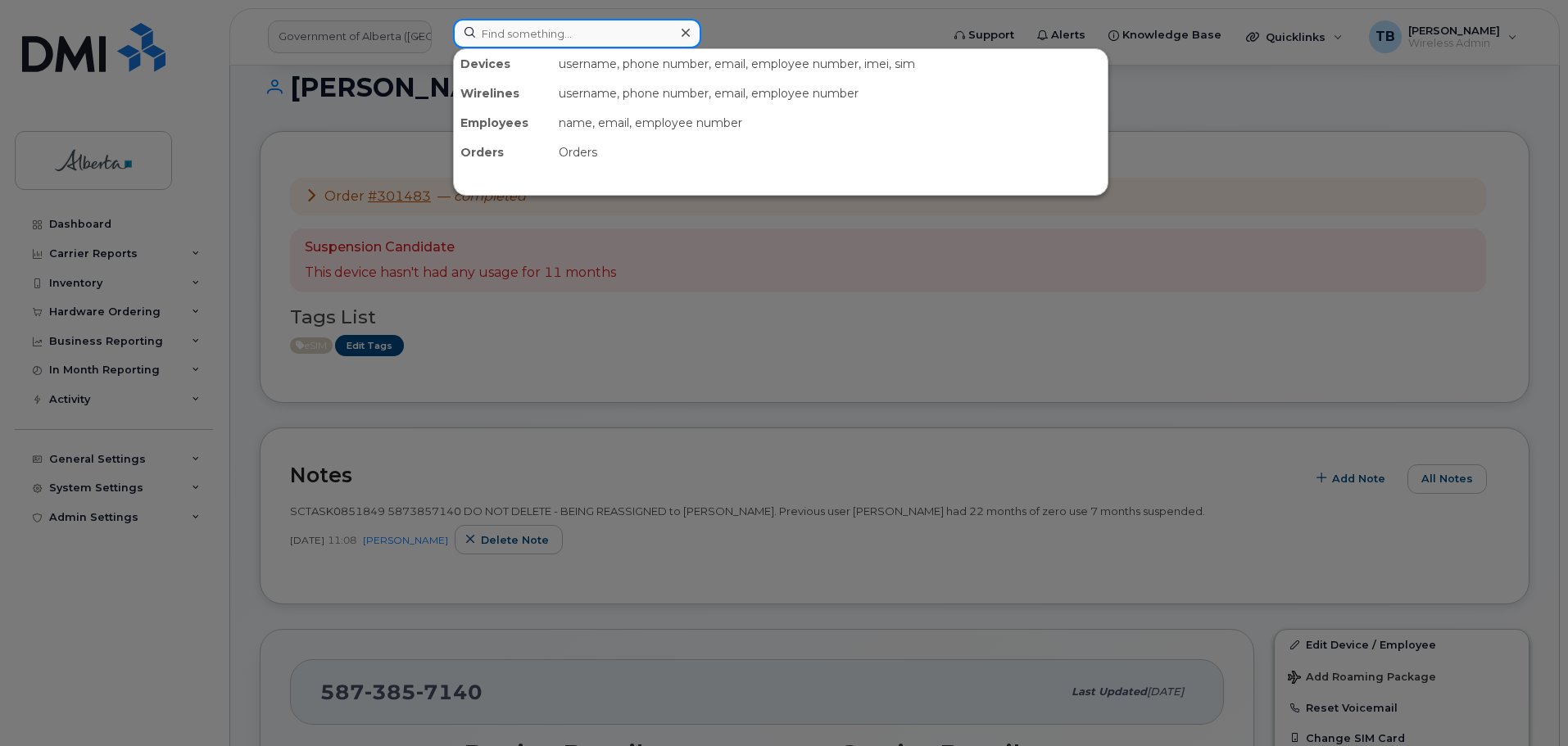
click at [469, 29] on input at bounding box center [577, 33] width 249 height 29
paste input "7807154494"
type input "7807154494"
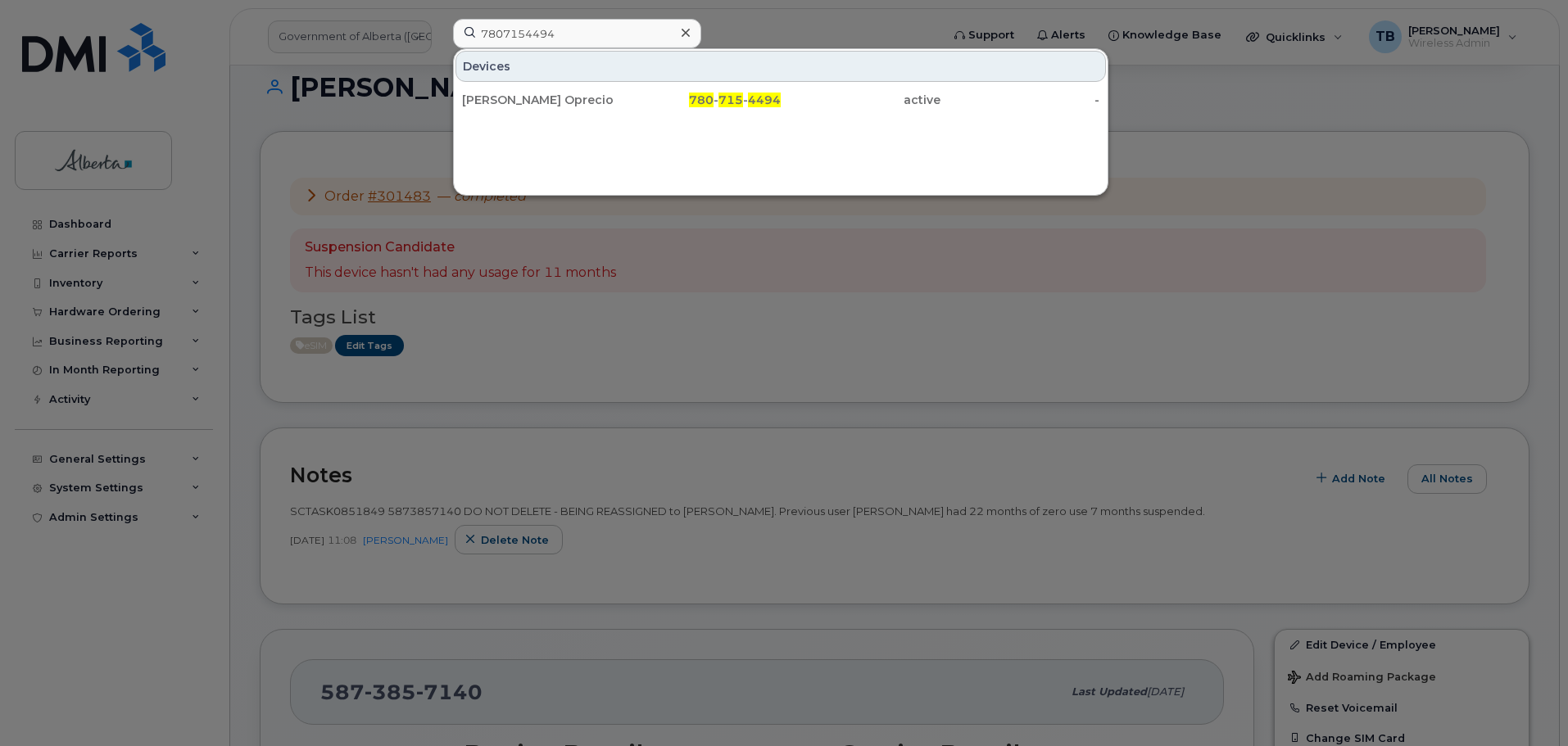
drag, startPoint x: 542, startPoint y: 100, endPoint x: 449, endPoint y: 196, distance: 133.7
click at [542, 100] on div "Monico Oprecio" at bounding box center [542, 100] width 160 height 16
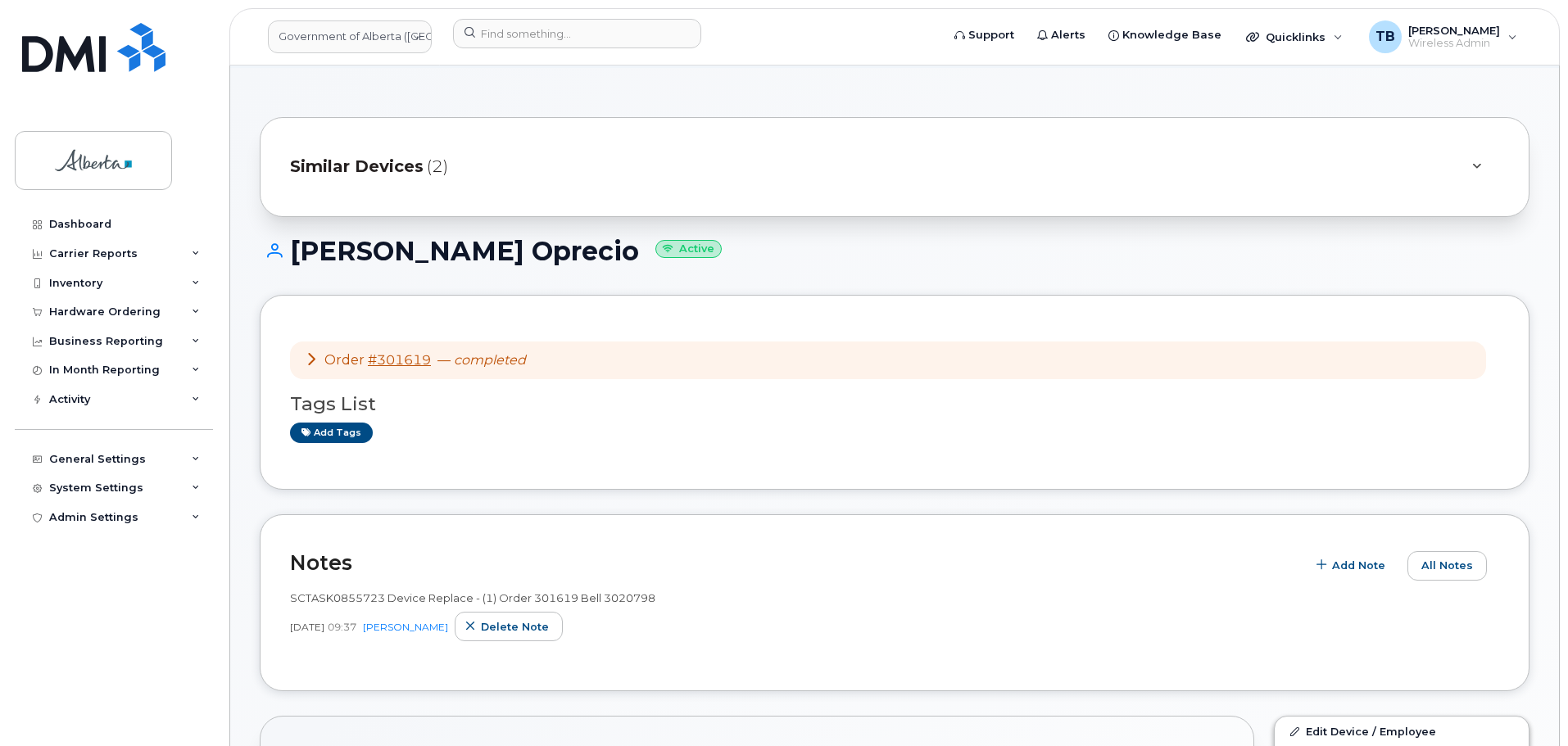
scroll to position [246, 0]
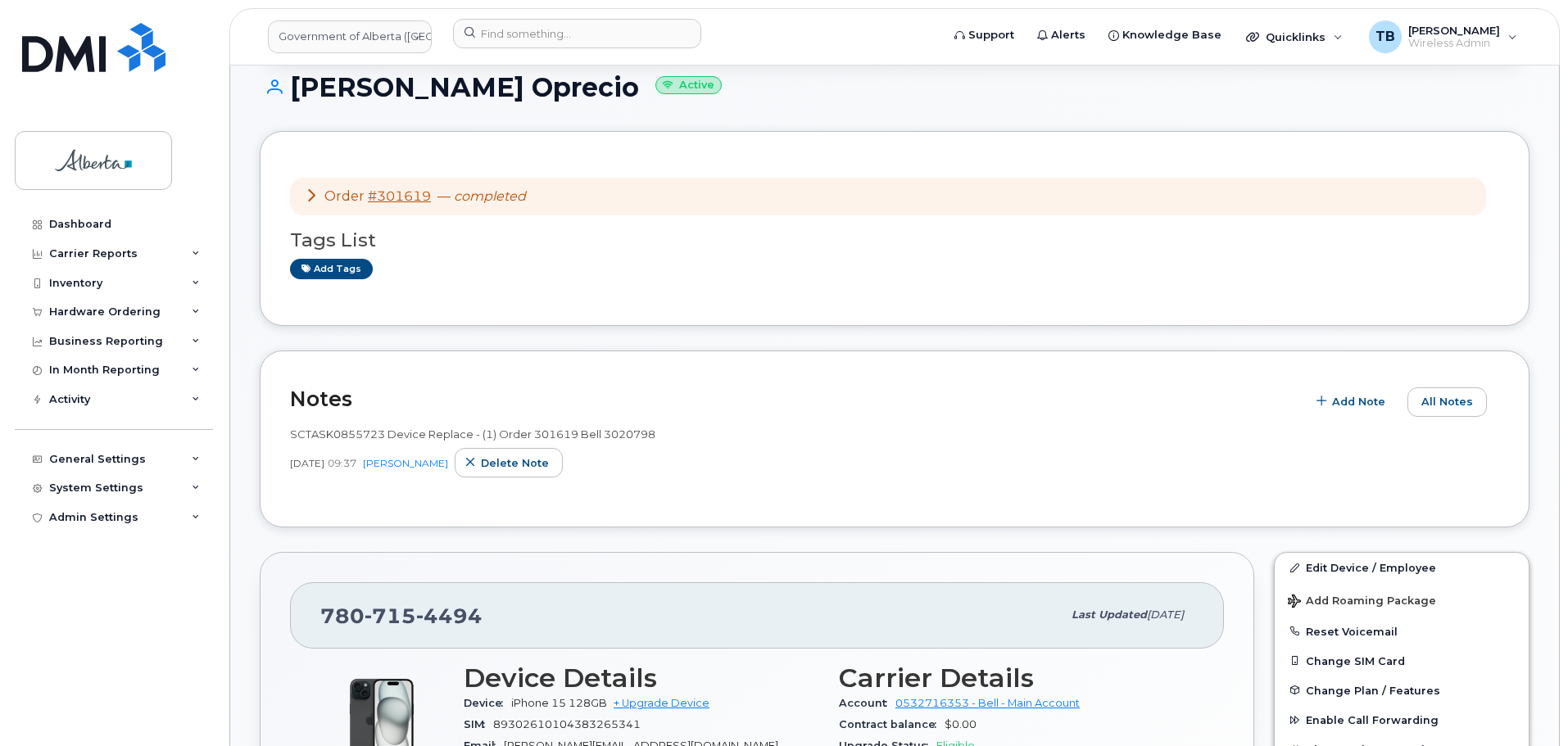
click at [330, 433] on span "SCTASK0855723 Device Replace - (1) Order 301619 Bell 3020798" at bounding box center [473, 434] width 366 height 14
copy span "SCTASK0855723"
click at [78, 311] on div "Hardware Ordering" at bounding box center [104, 313] width 111 height 14
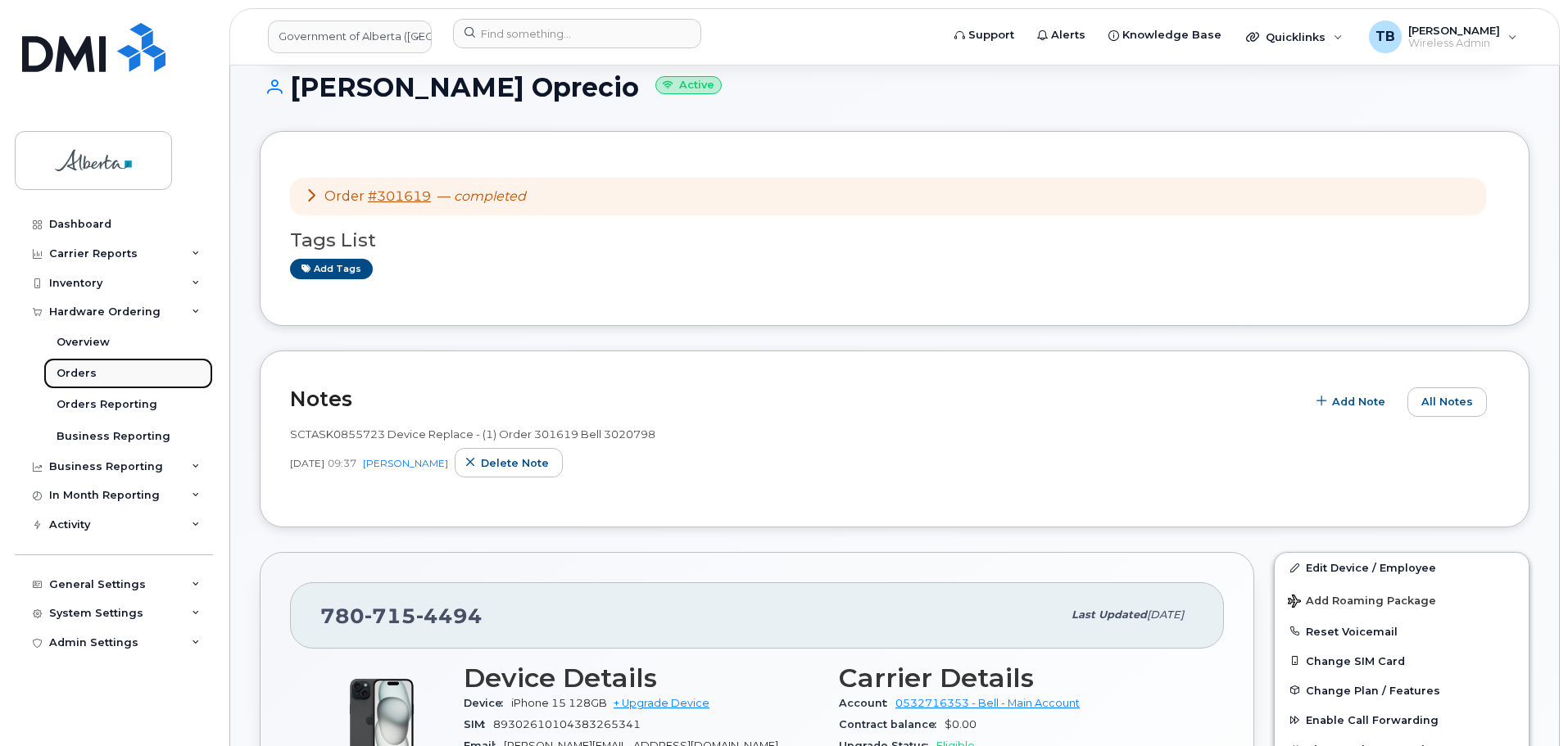
click at [77, 375] on div "Orders" at bounding box center [75, 373] width 40 height 15
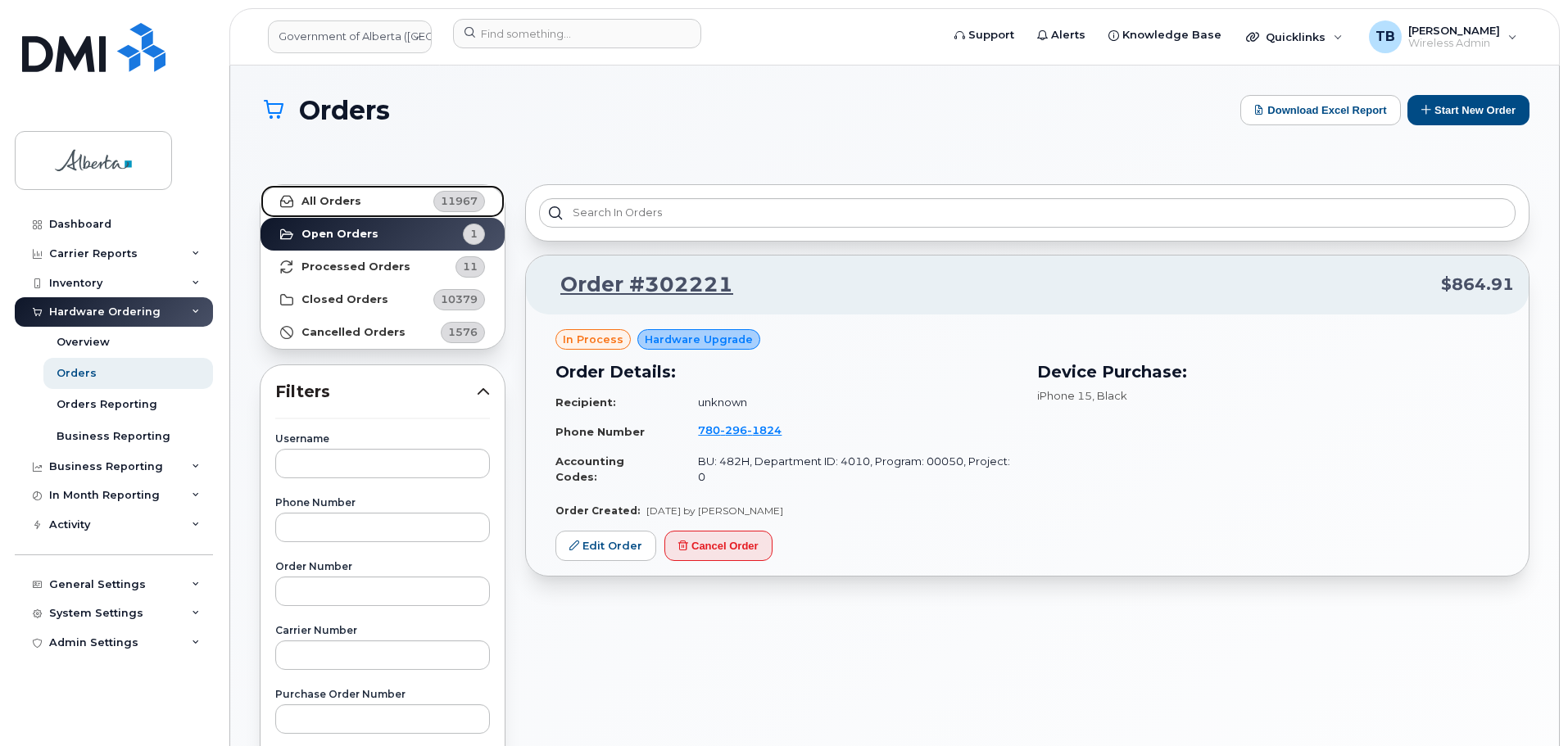
click at [369, 211] on link "All Orders 11967" at bounding box center [382, 201] width 244 height 33
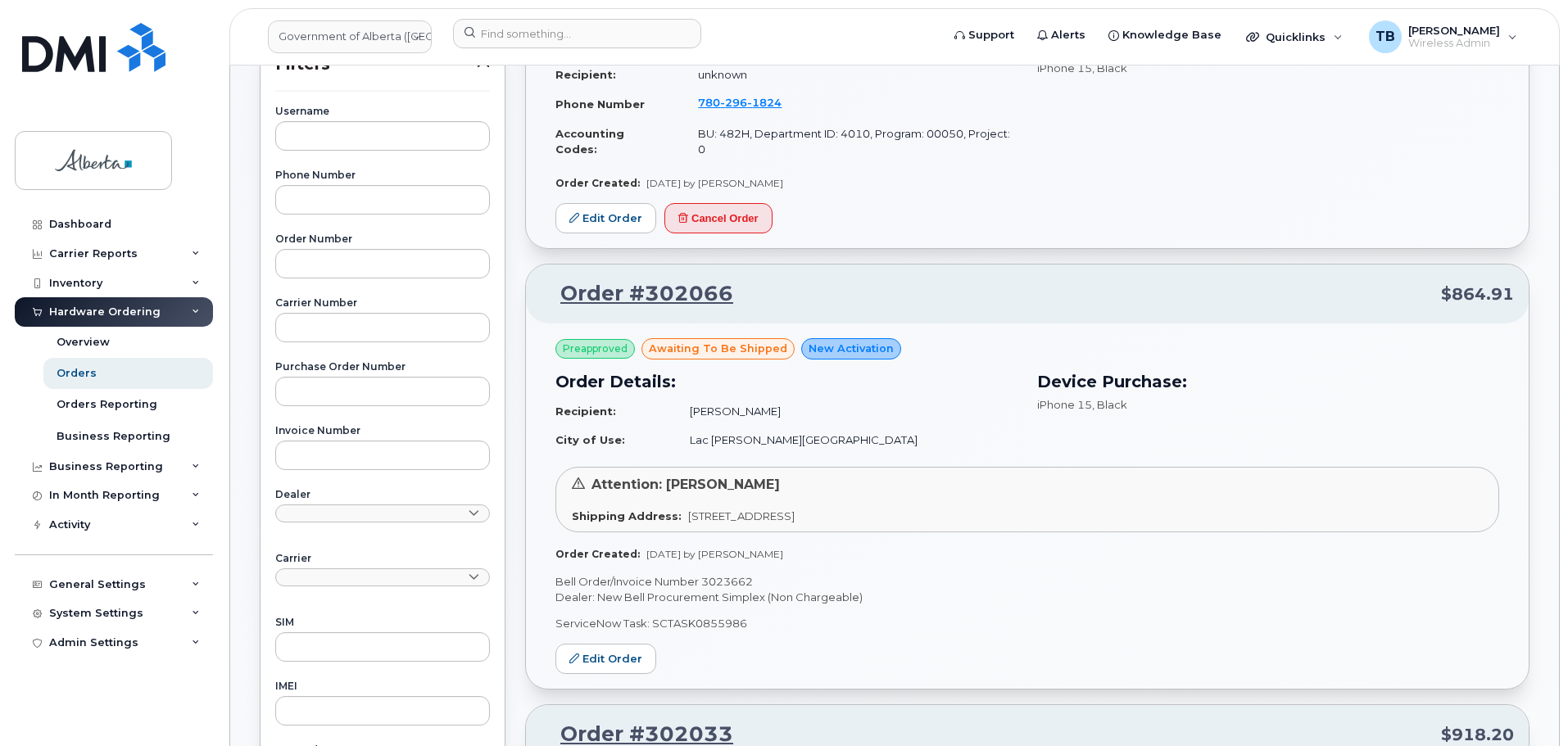
scroll to position [574, 0]
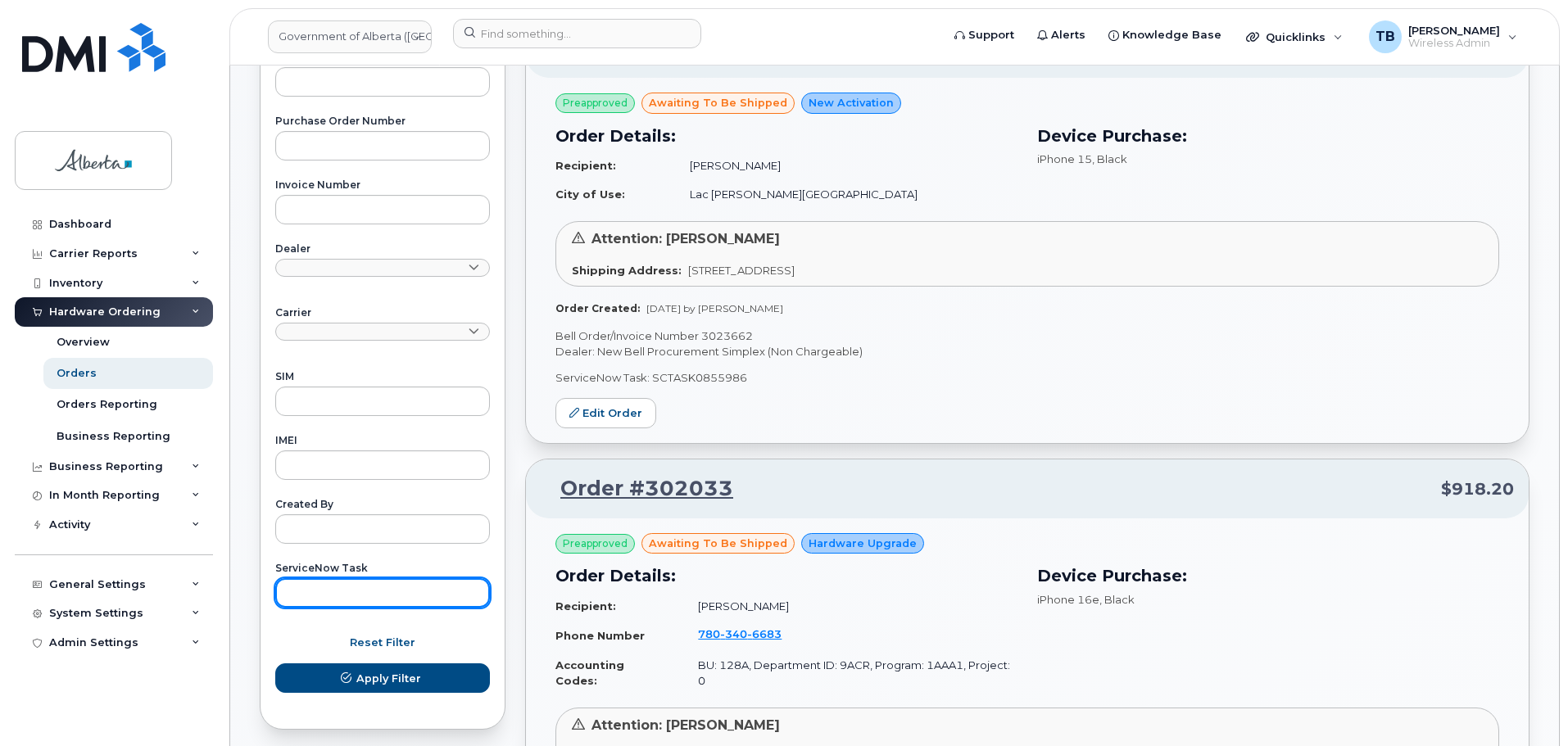
click at [317, 602] on input "text" at bounding box center [382, 593] width 215 height 29
paste input "SCTASK0856103"
type input "SCTASK0856103"
click at [275, 664] on button "Apply Filter" at bounding box center [382, 678] width 215 height 29
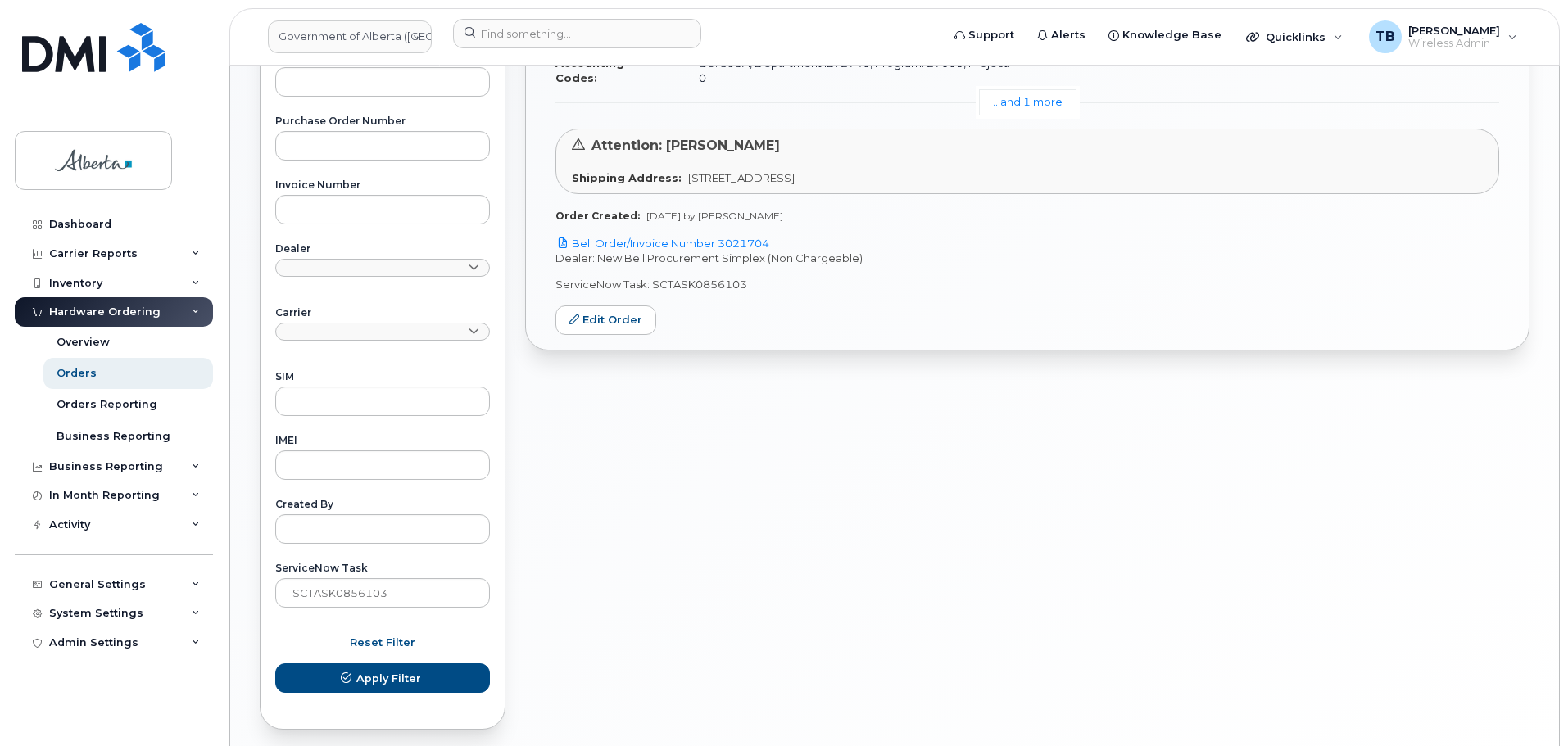
click at [1059, 513] on div "Order #301788 $2,594.72 Preapproved awaiting to be shipped Hardware Upgrade Ord…" at bounding box center [1027, 171] width 1023 height 1140
click at [640, 237] on link "Bell Order/Invoice Number 3021704" at bounding box center [662, 244] width 214 height 14
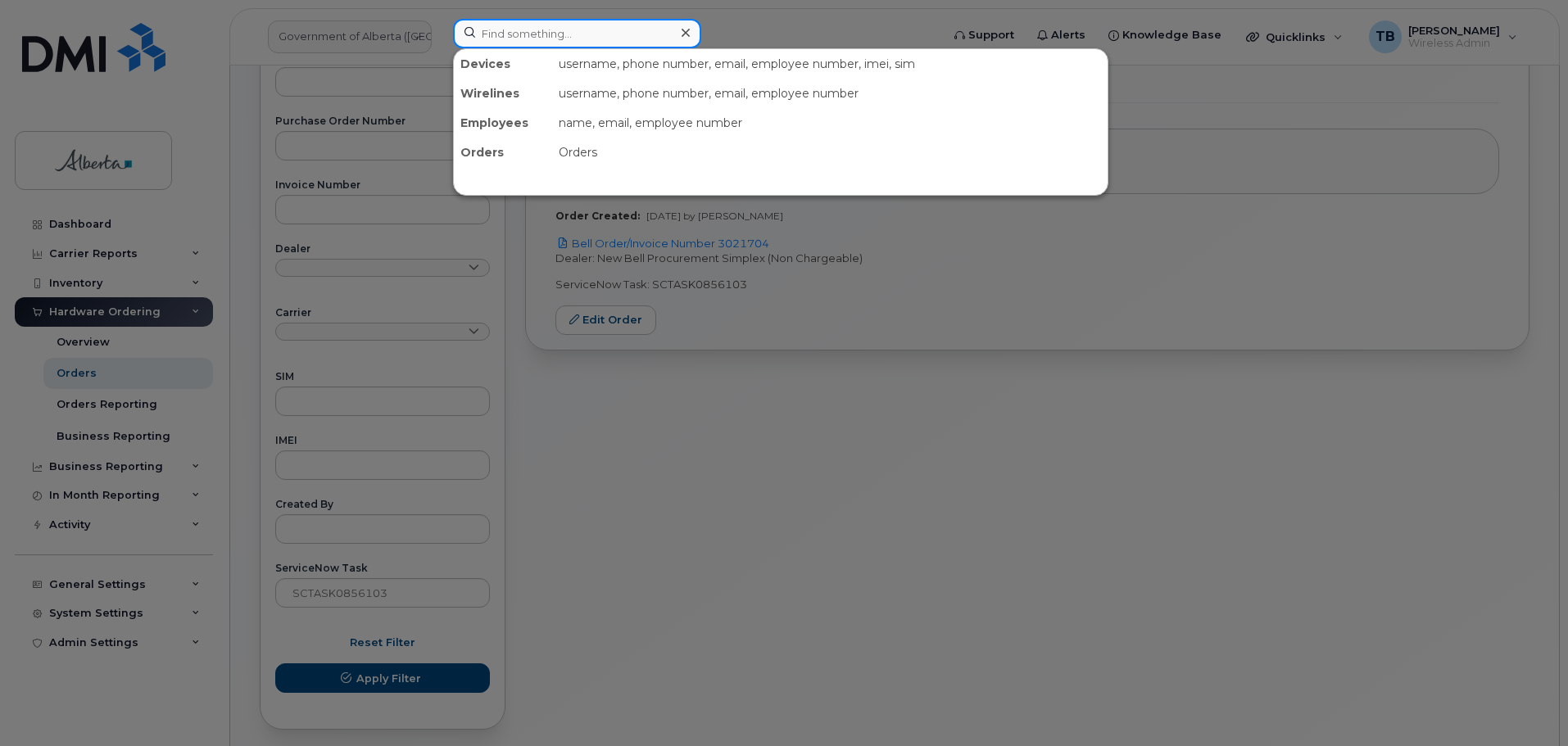
click at [576, 41] on input at bounding box center [577, 33] width 249 height 29
click at [618, 494] on div at bounding box center [784, 373] width 1568 height 746
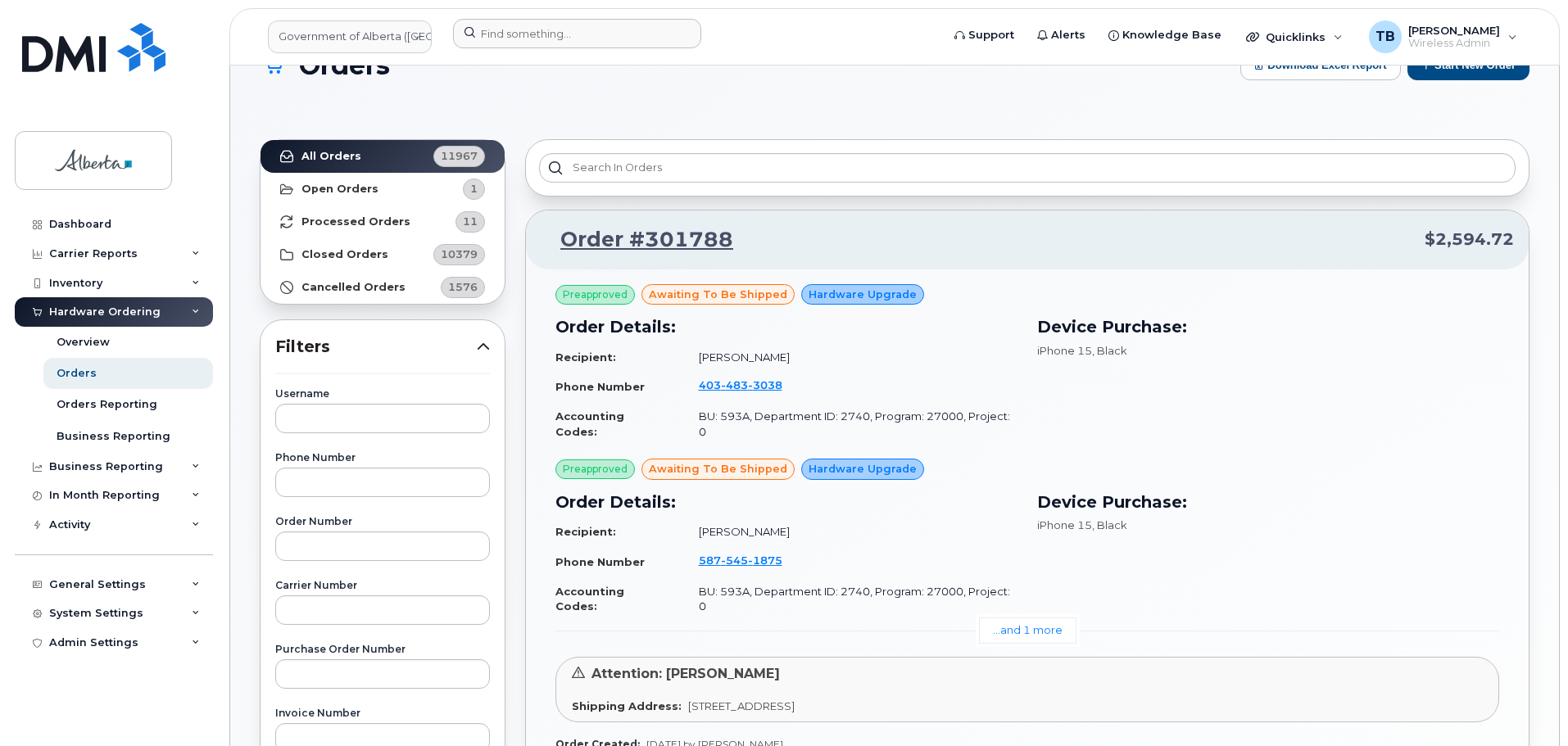
scroll to position [82, 0]
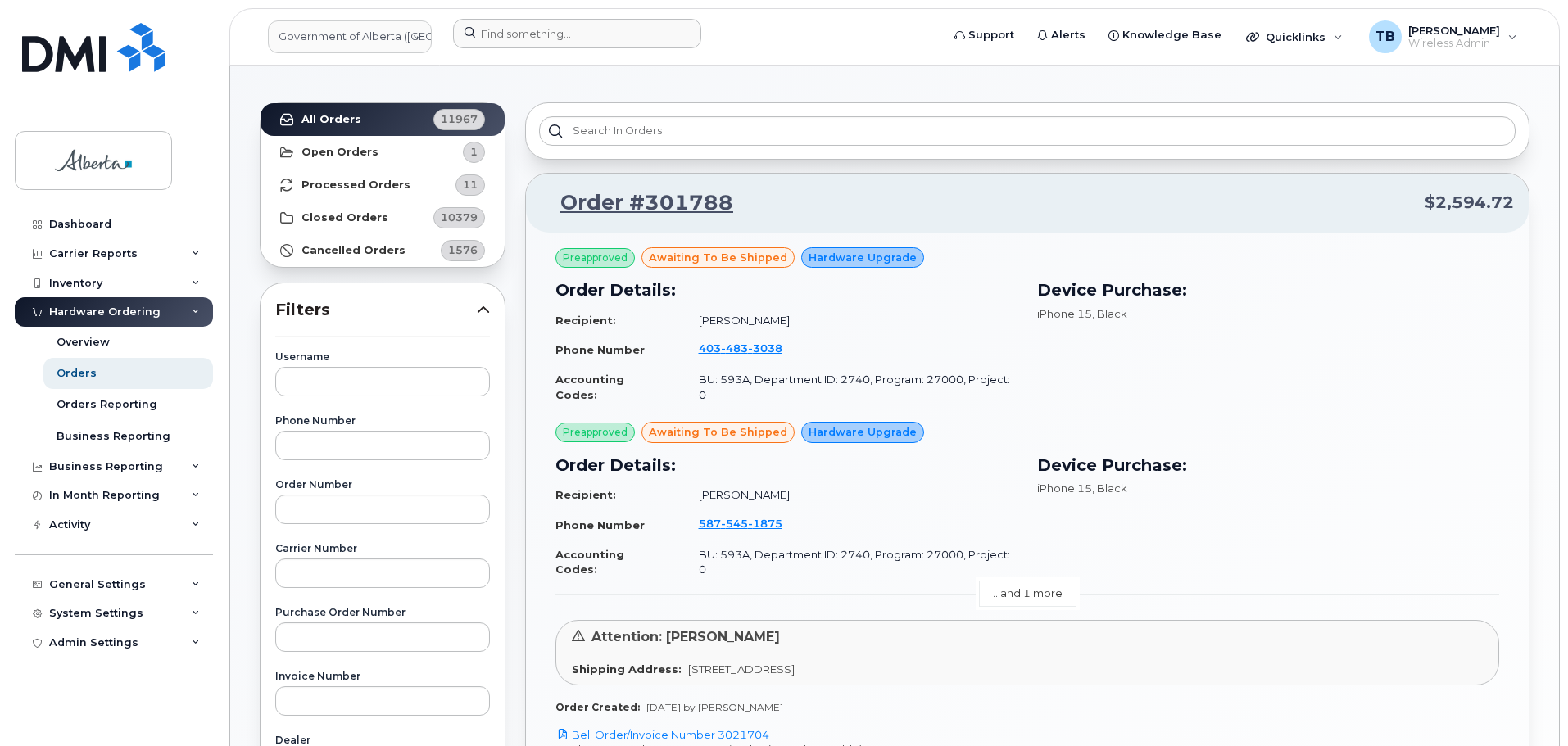
click at [1026, 581] on link "...and 1 more" at bounding box center [1027, 593] width 98 height 25
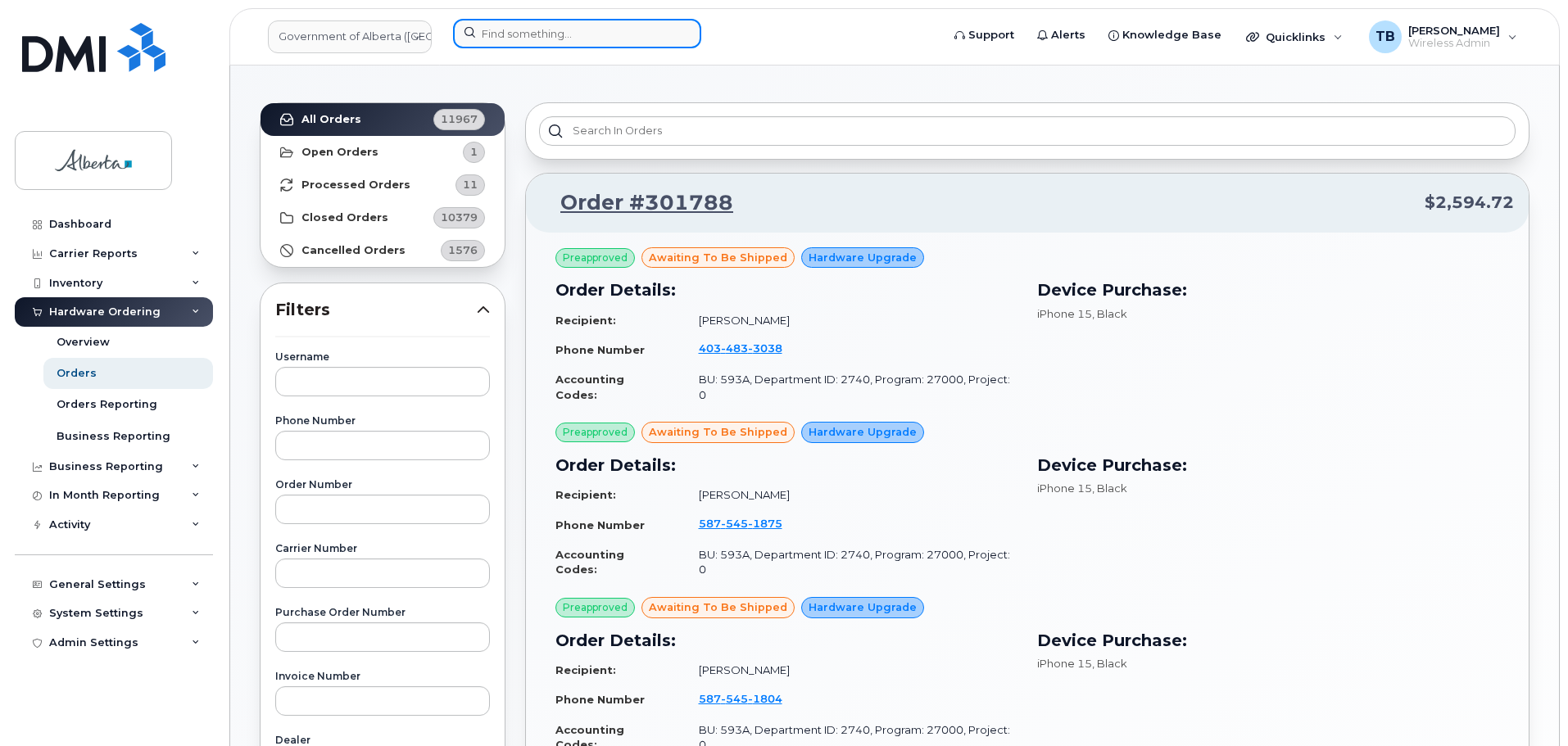
click at [521, 29] on input at bounding box center [577, 33] width 249 height 29
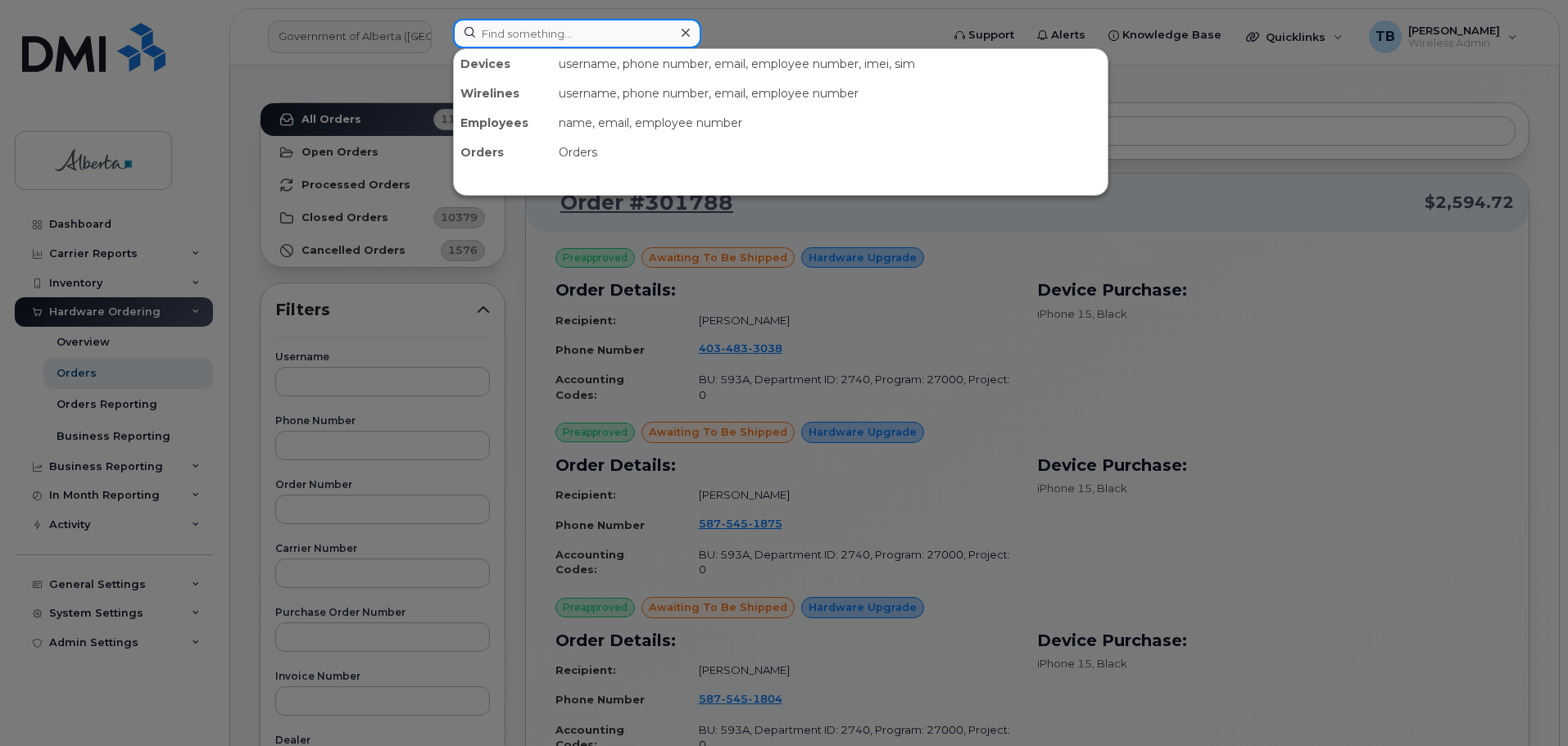
paste input "8255231448"
type input "8255231448"
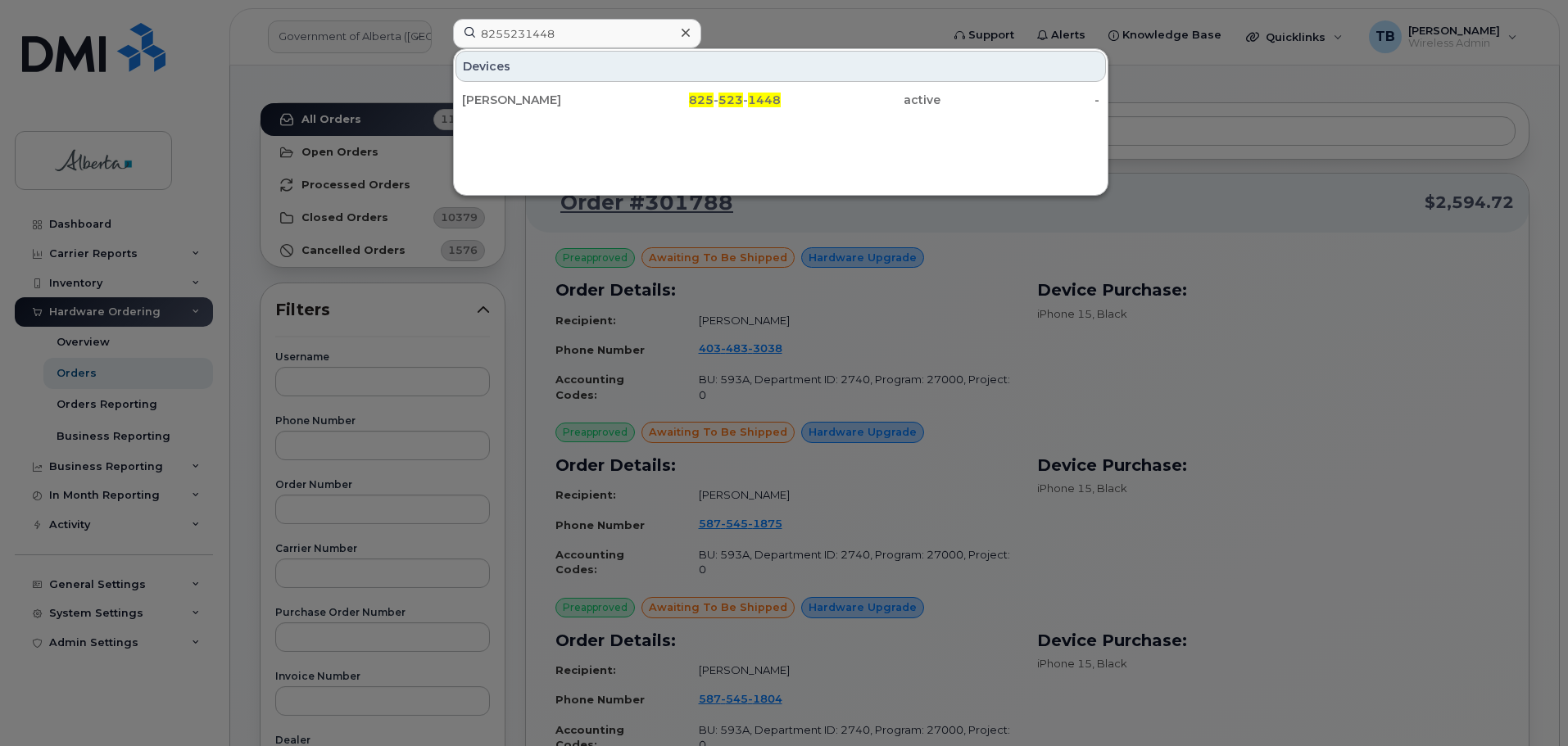
drag, startPoint x: 575, startPoint y: 104, endPoint x: 526, endPoint y: 159, distance: 73.7
click at [575, 104] on div "Elizabeth Wilcox" at bounding box center [542, 100] width 160 height 16
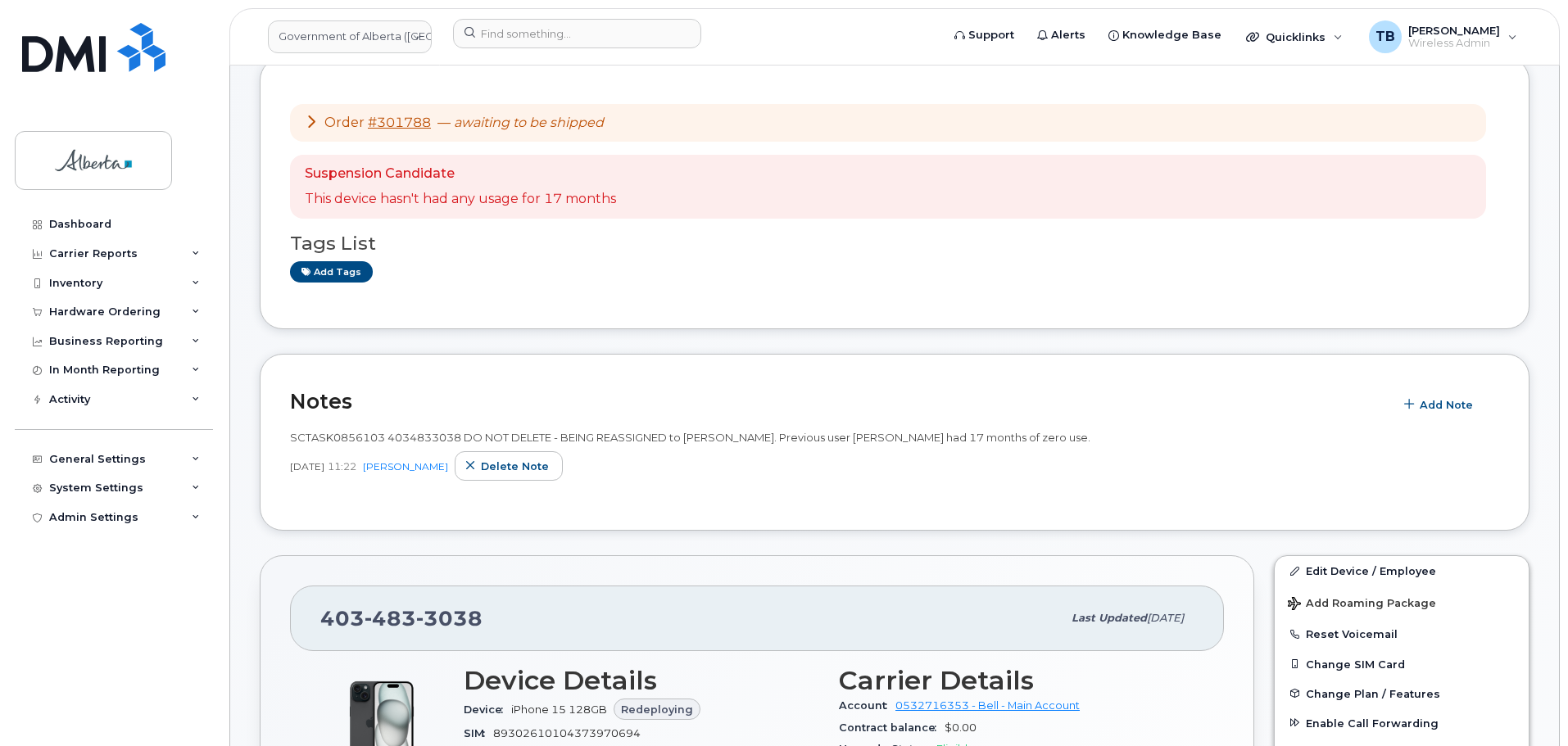
scroll to position [82, 0]
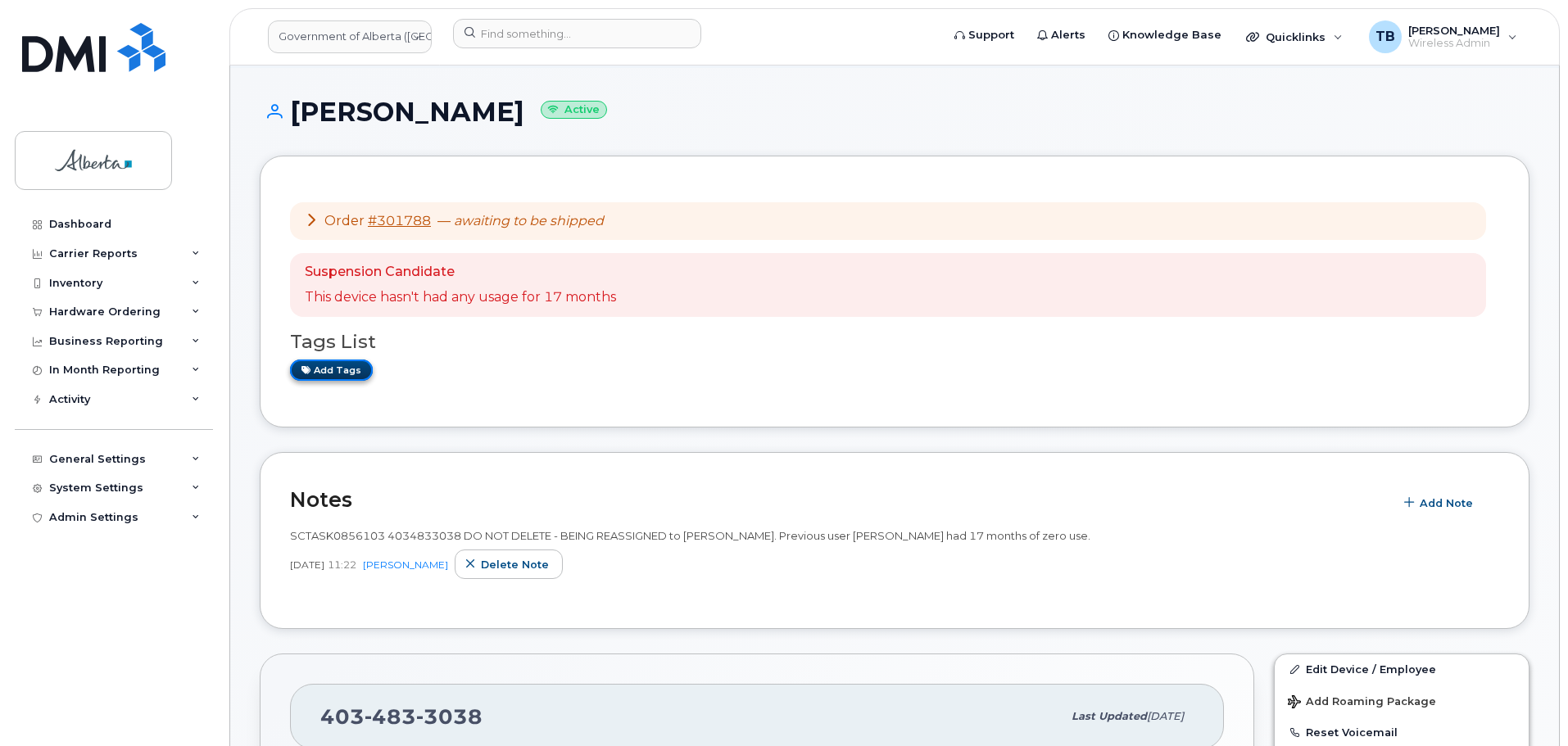
click at [316, 372] on link "Add tags" at bounding box center [332, 370] width 83 height 20
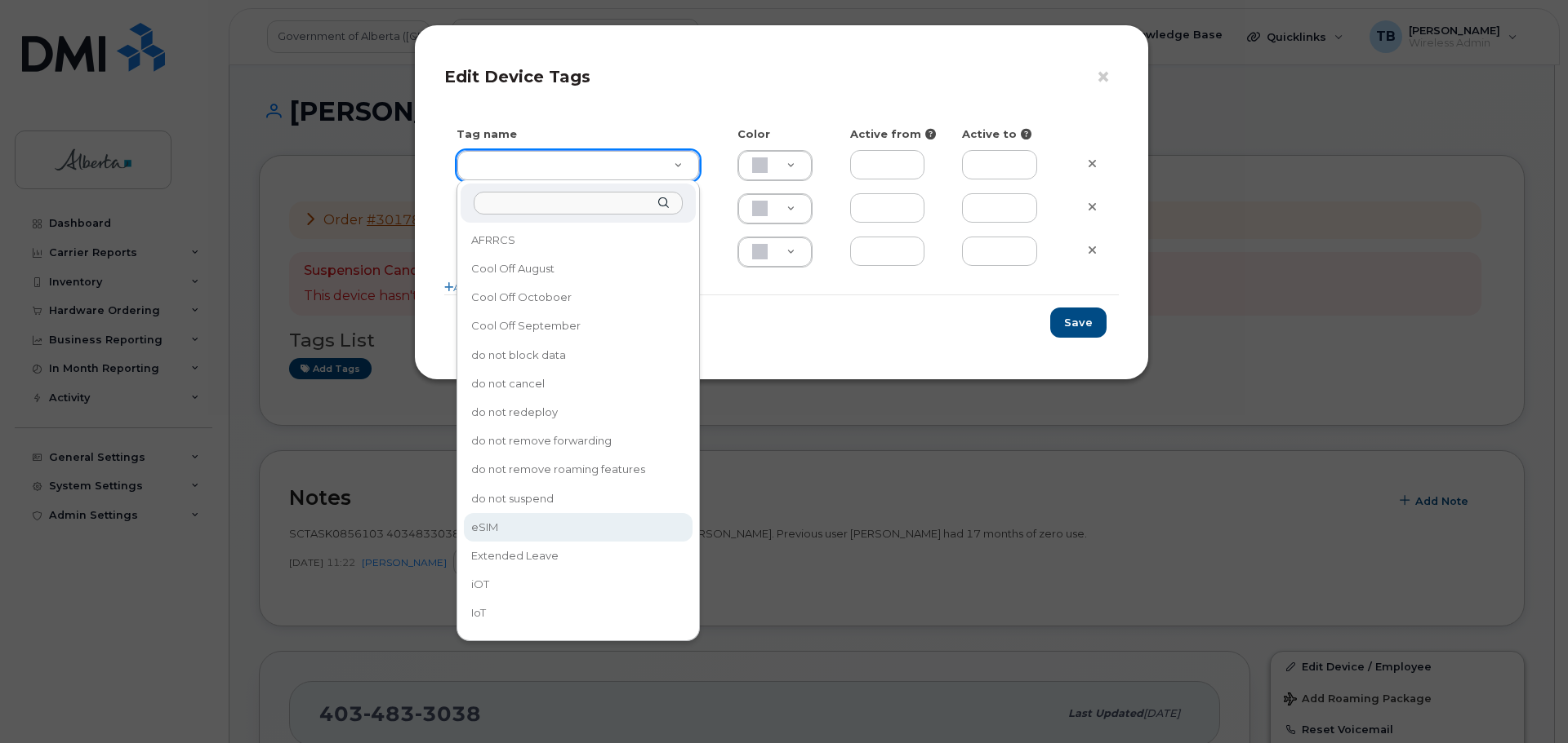
type input "eSIM"
type input "D6CDC1"
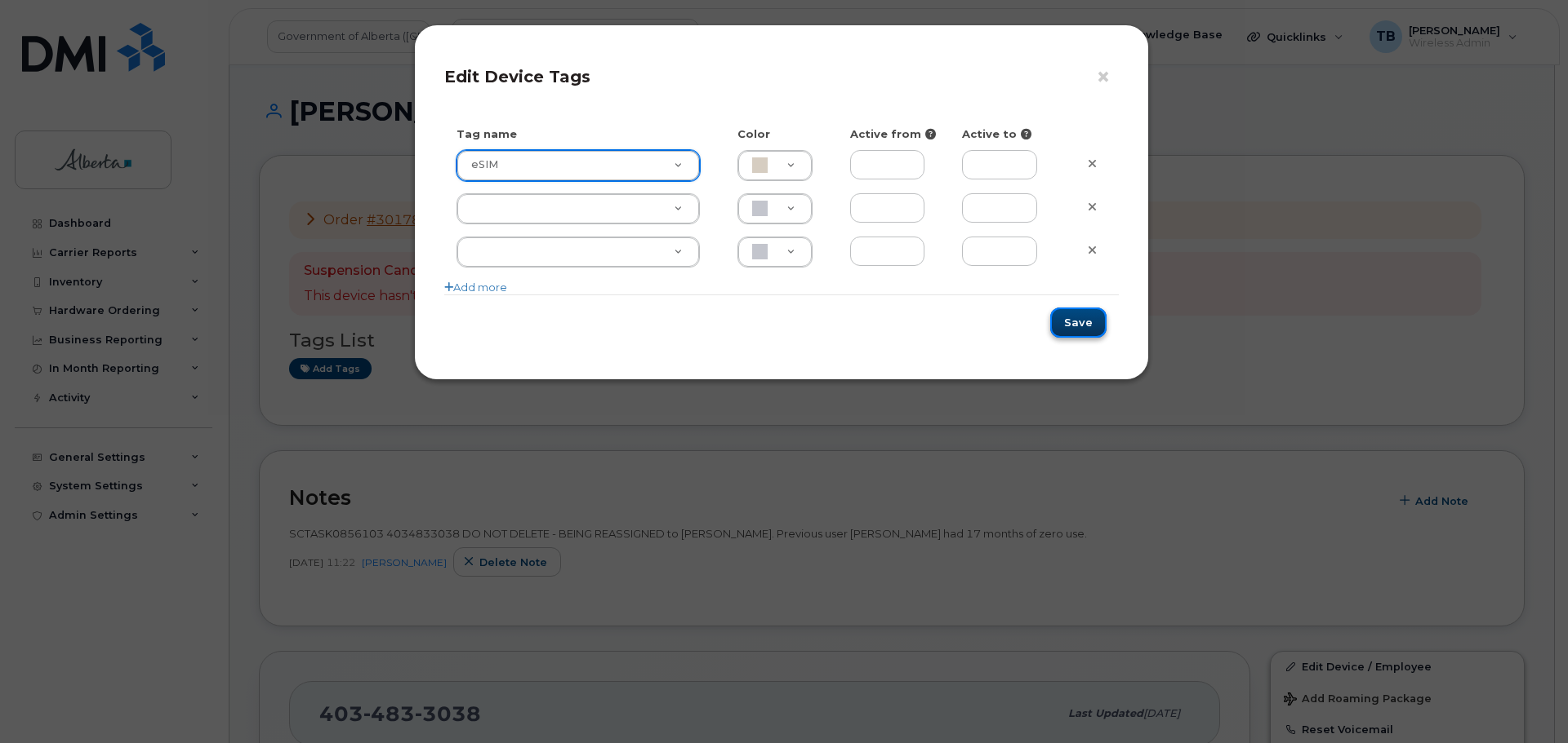
click at [1076, 327] on button "Save" at bounding box center [1078, 322] width 56 height 30
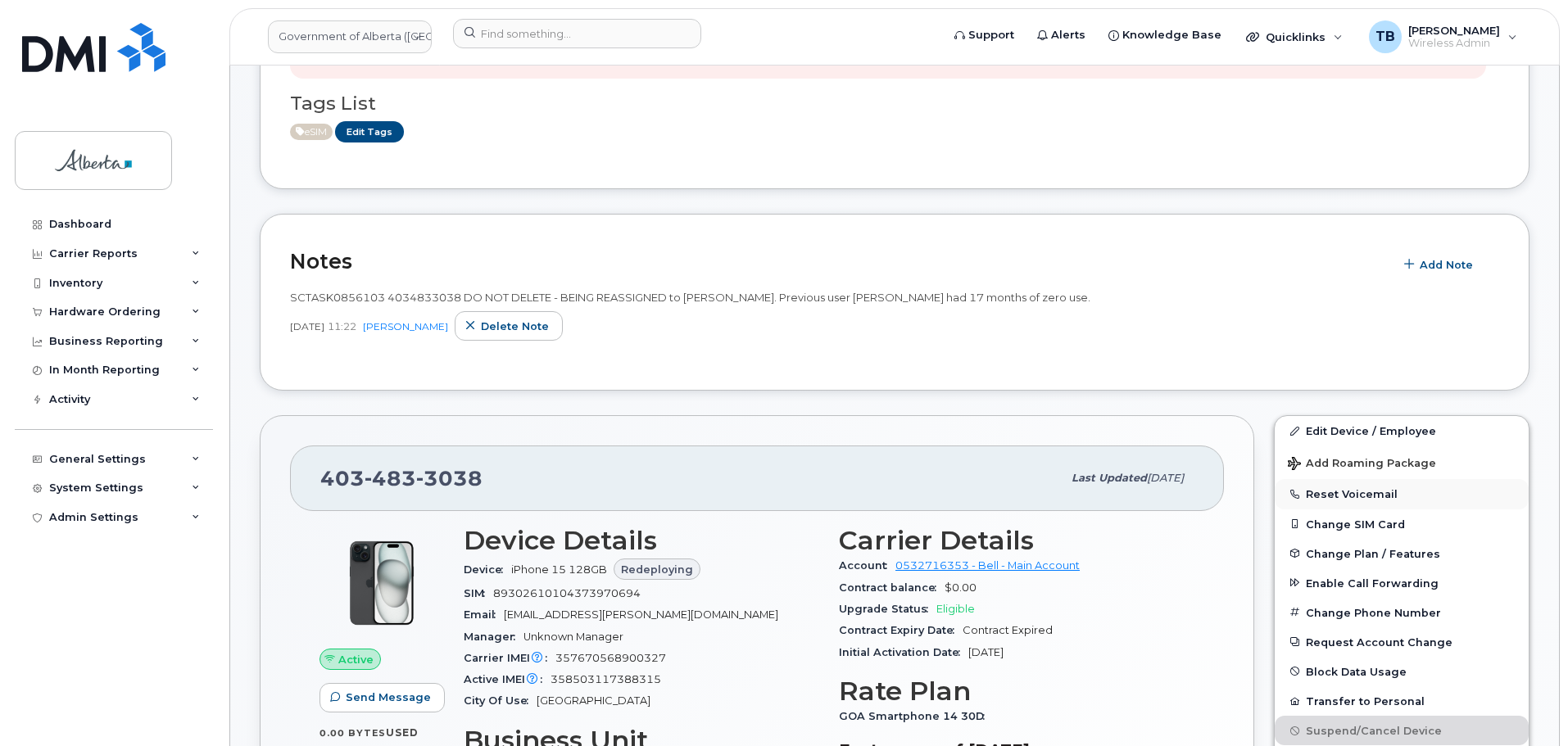
scroll to position [409, 0]
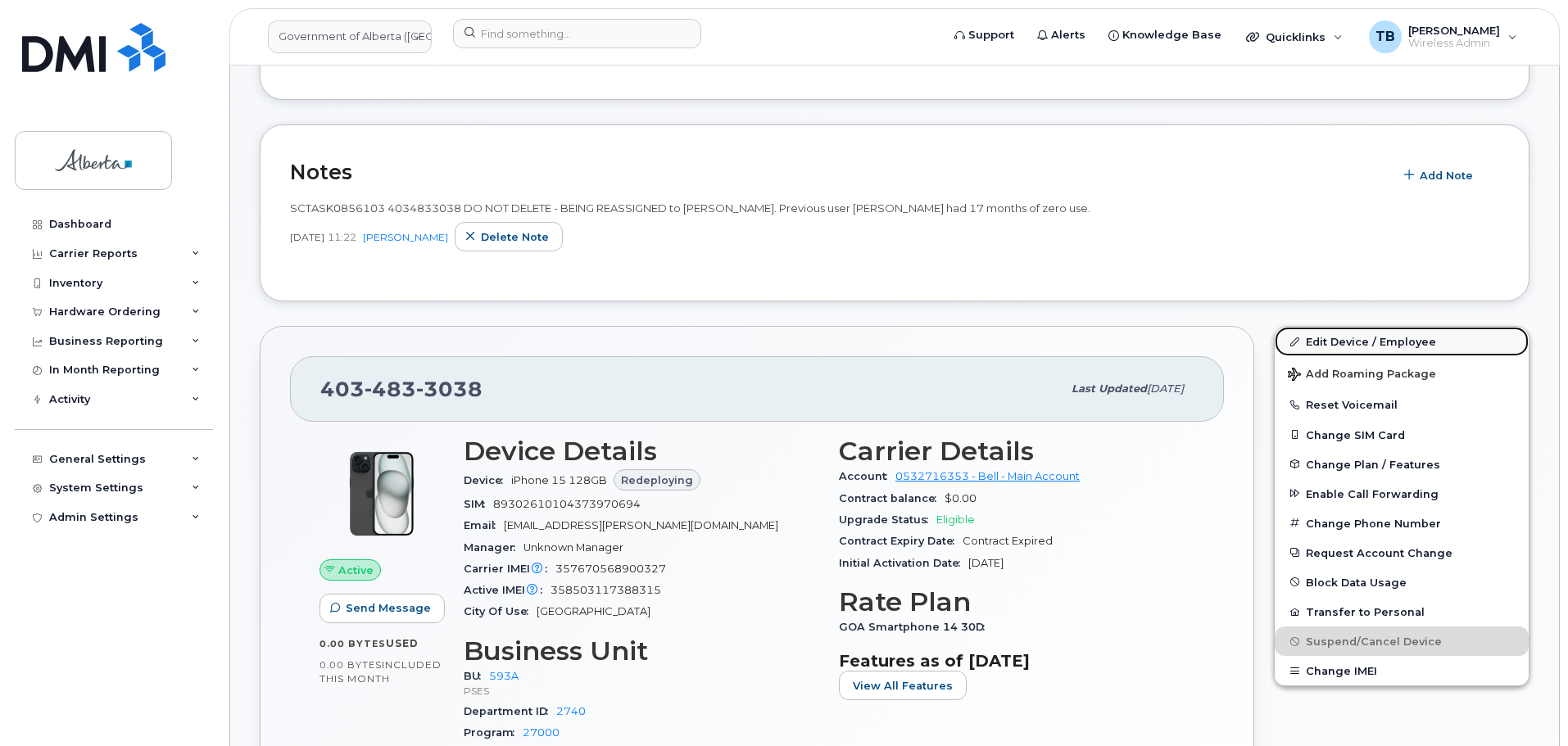
click at [1379, 340] on link "Edit Device / Employee" at bounding box center [1402, 342] width 253 height 29
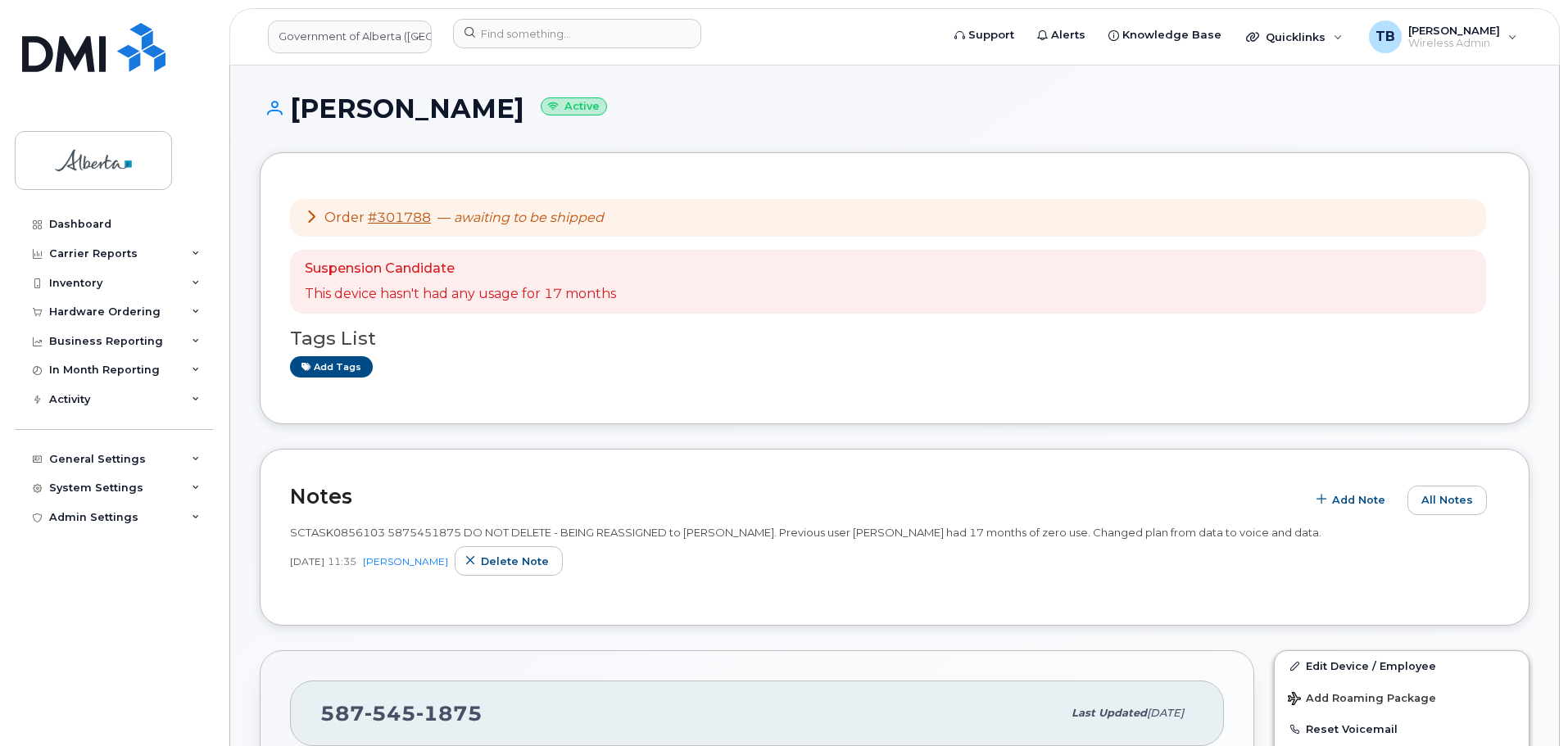
scroll to position [164, 0]
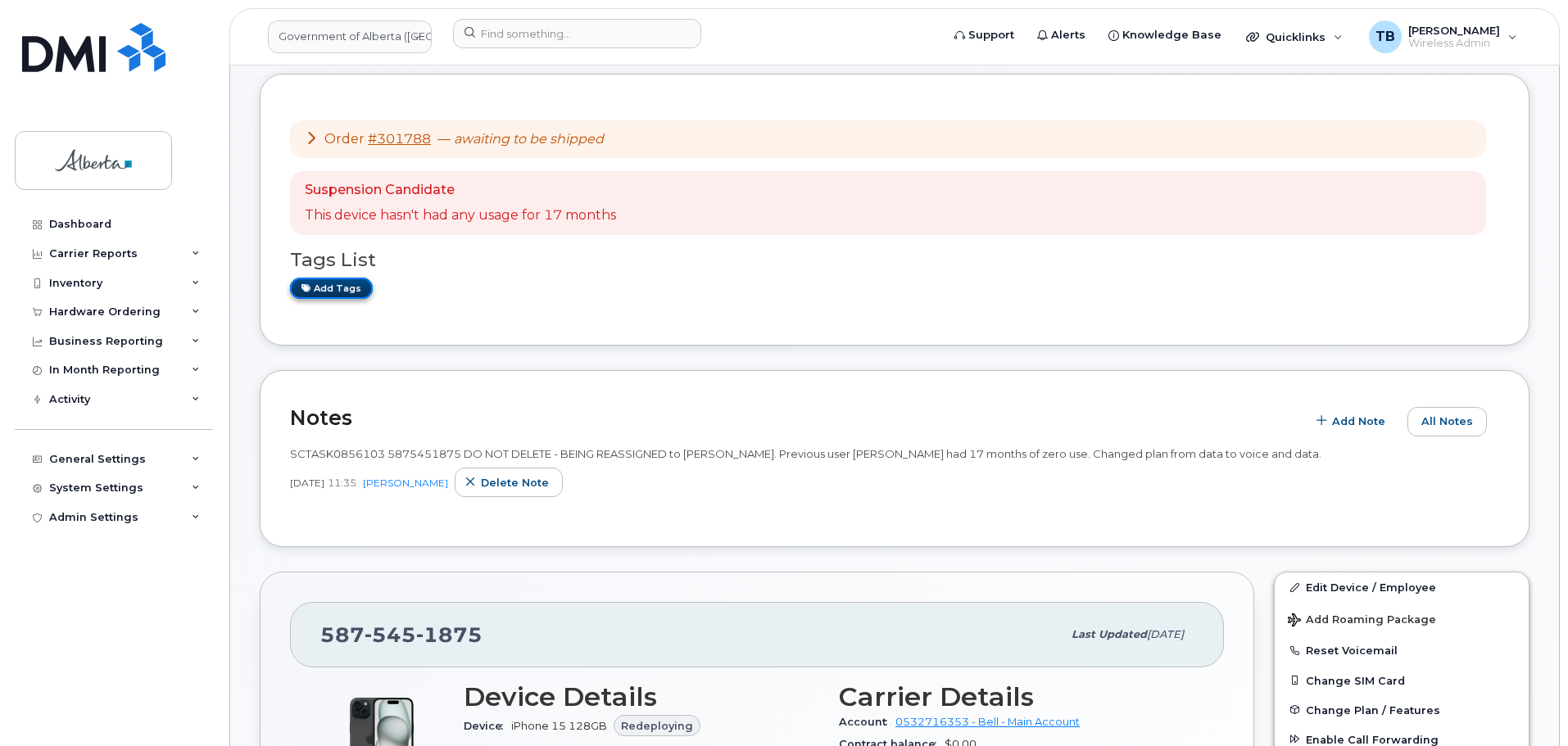
click at [317, 294] on link "Add tags" at bounding box center [332, 287] width 83 height 20
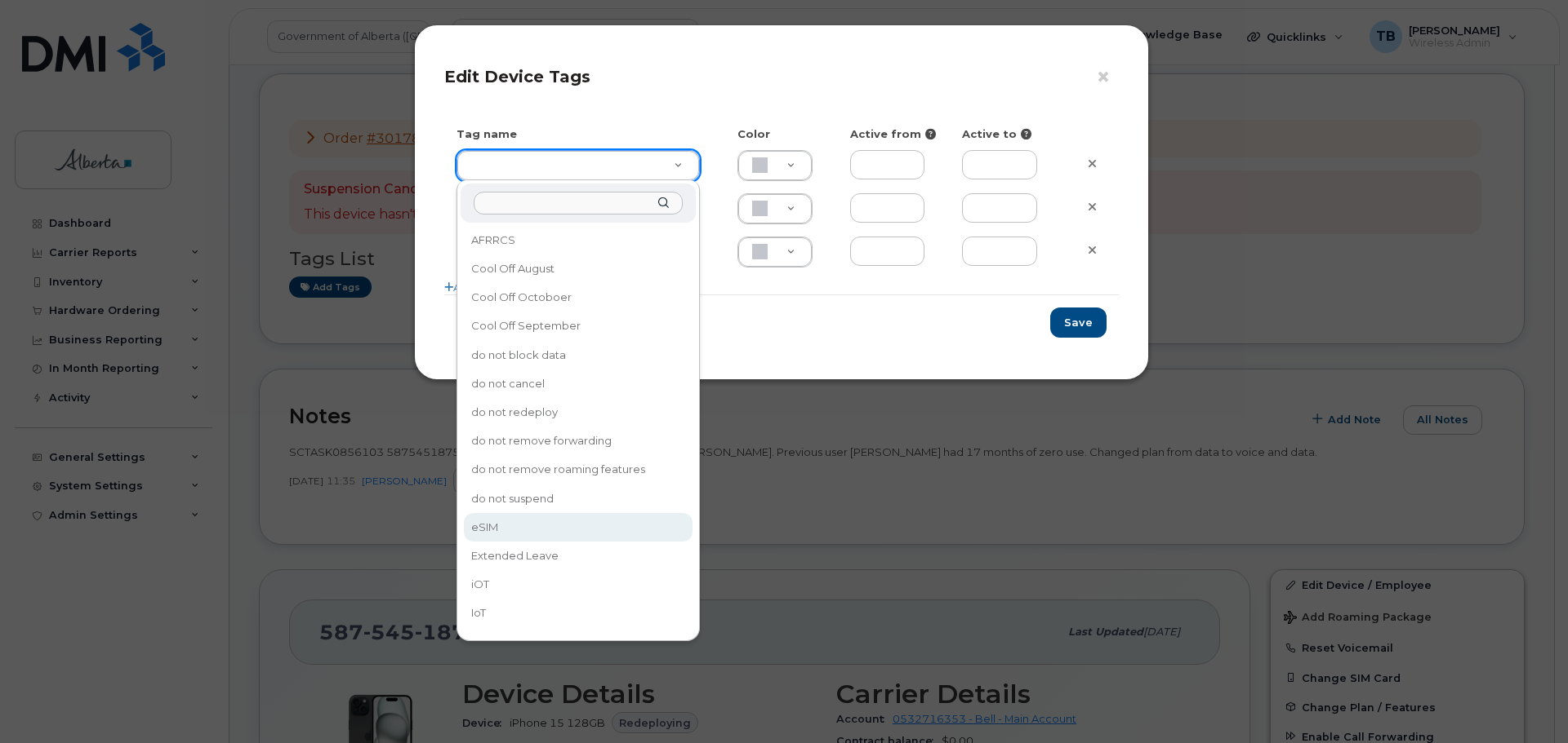
type input "eSIM"
type input "D6CDC1"
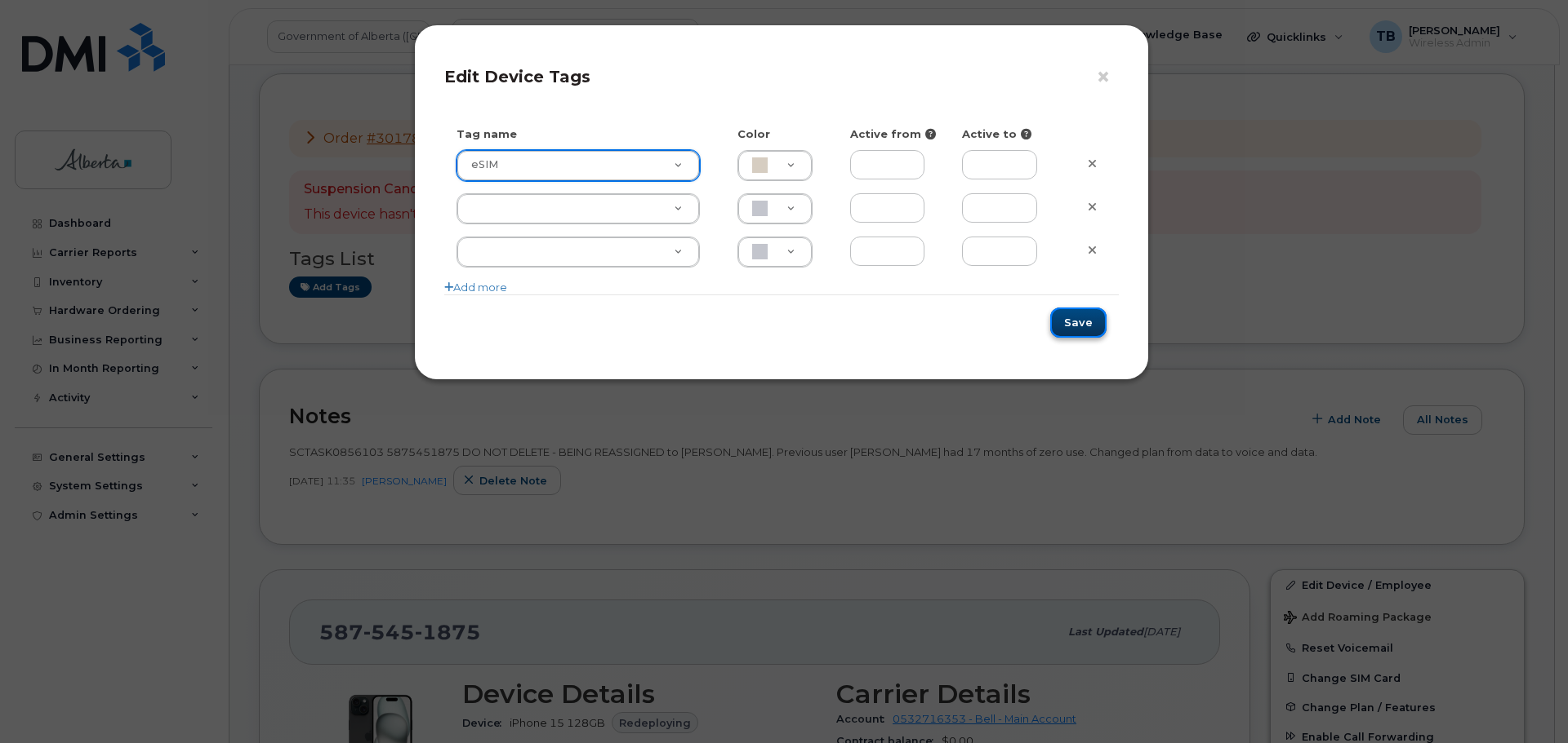
click at [1085, 317] on button "Save" at bounding box center [1078, 322] width 56 height 30
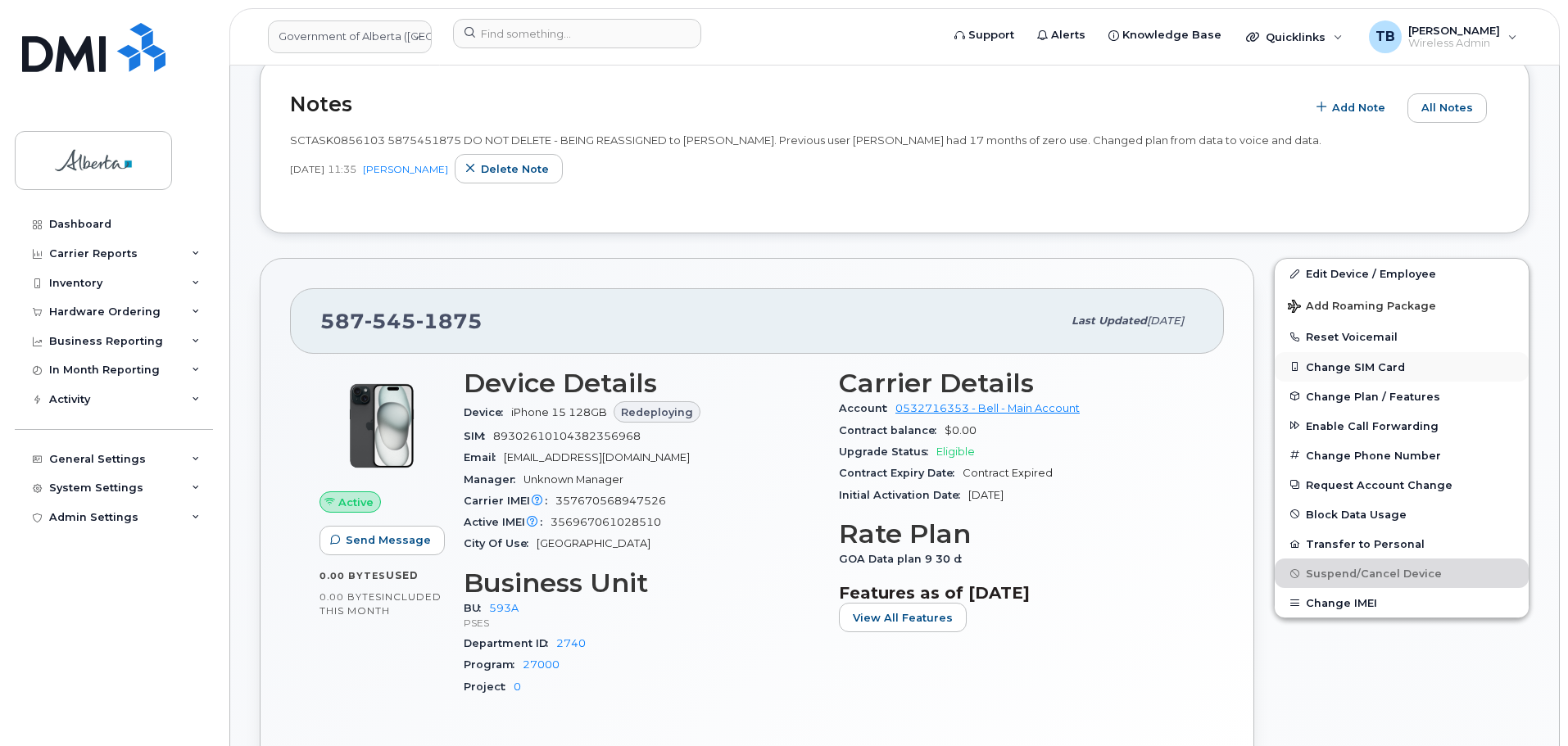
scroll to position [492, 0]
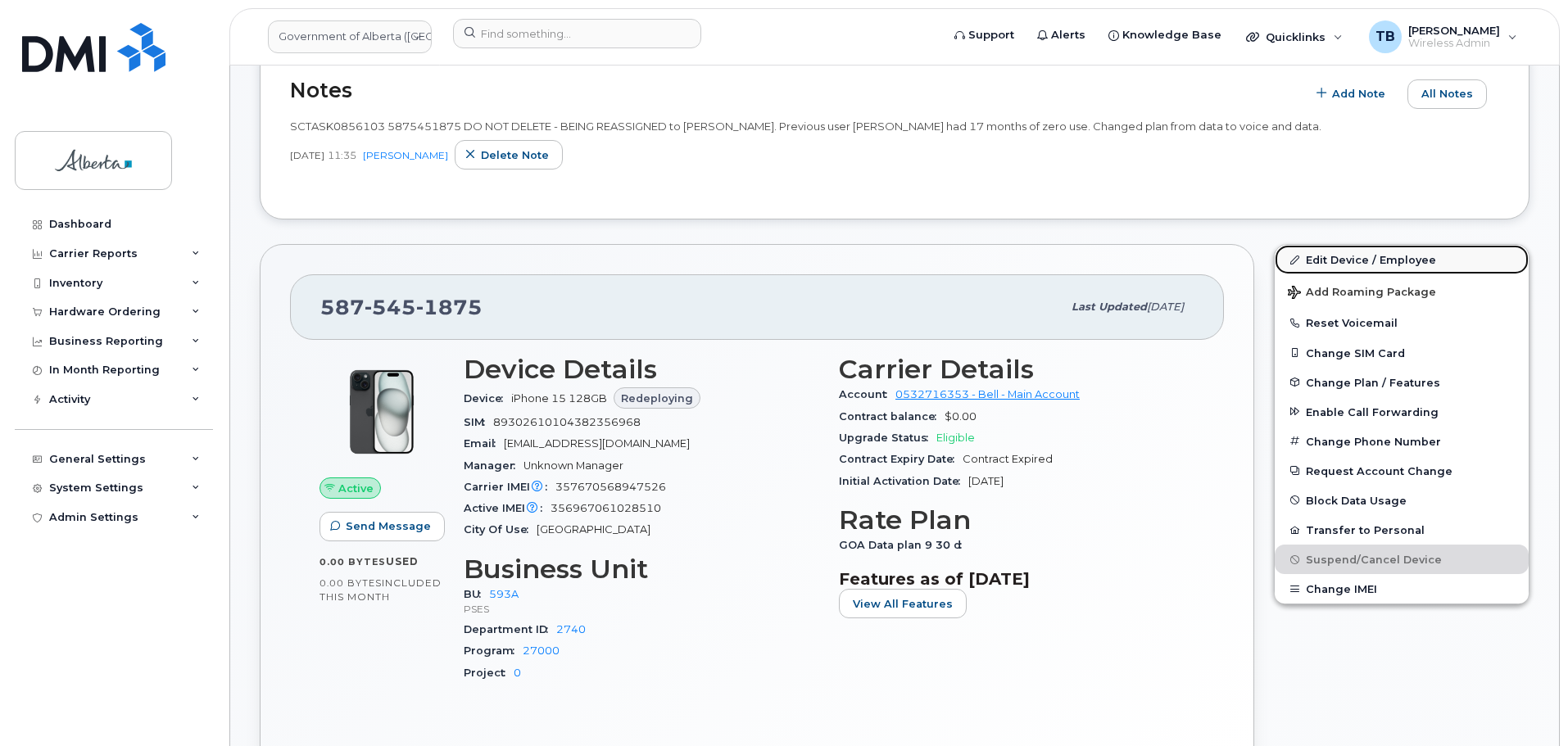
click at [1333, 254] on link "Edit Device / Employee" at bounding box center [1402, 259] width 253 height 29
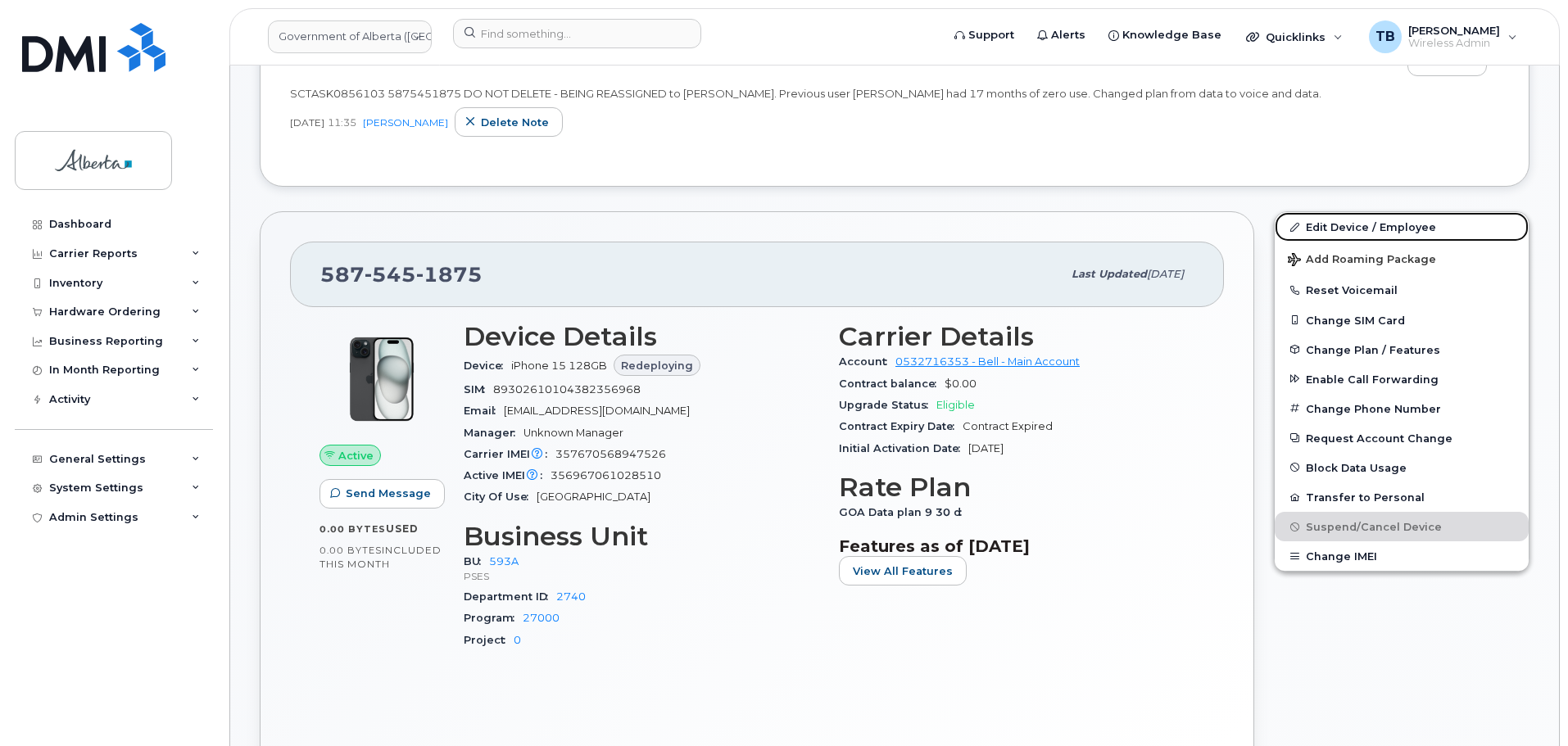
scroll to position [648, 0]
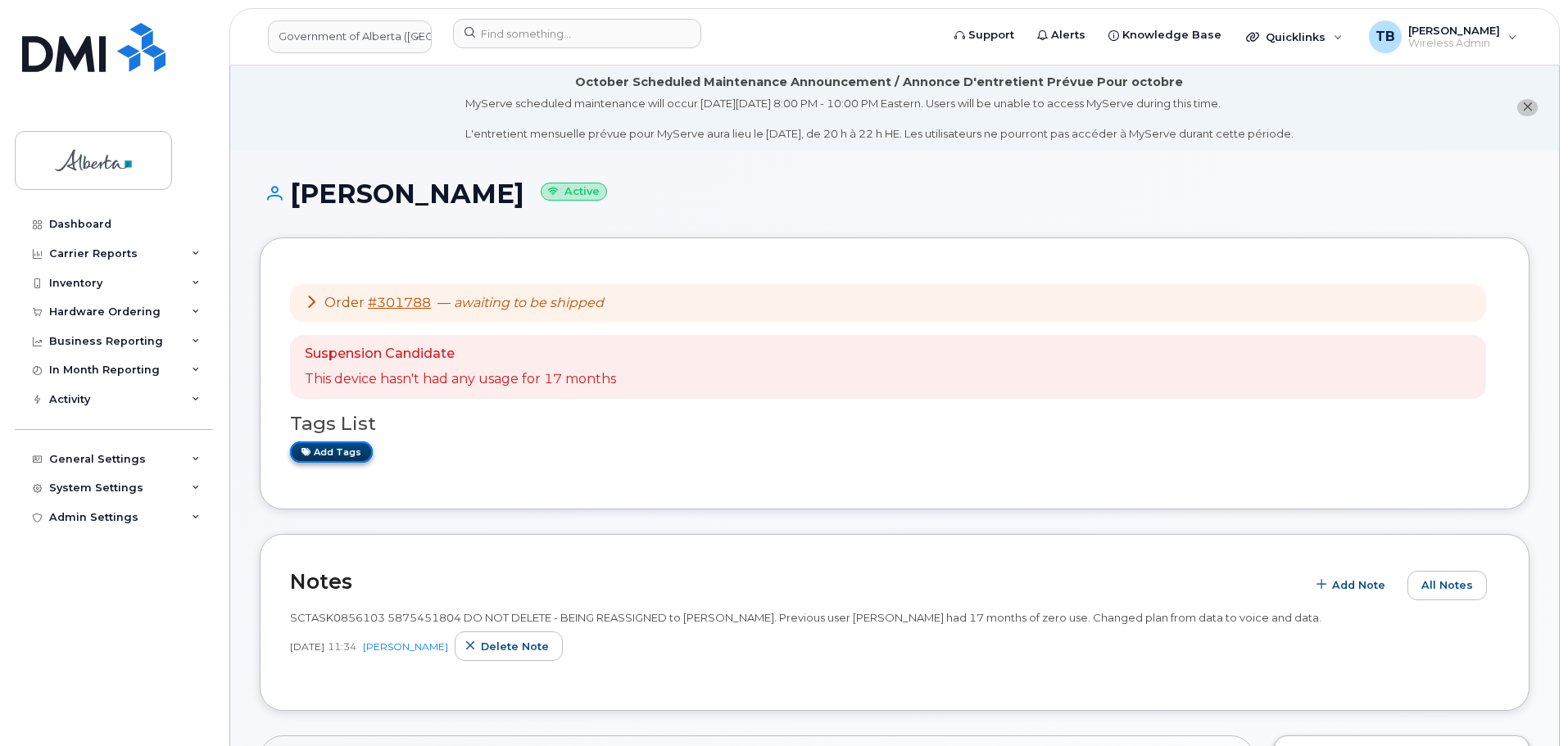
click at [363, 446] on link "Add tags" at bounding box center [332, 451] width 83 height 20
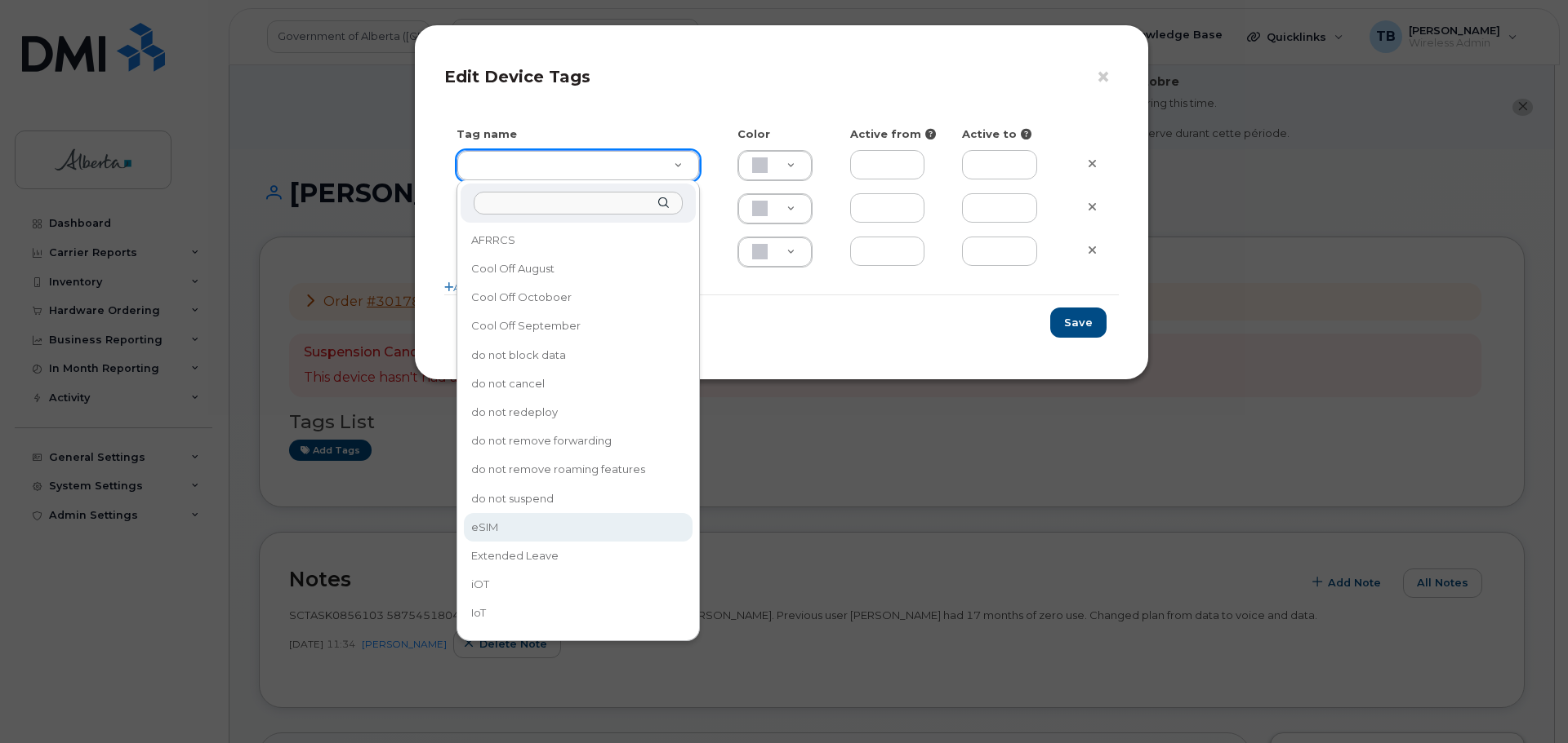
type input "eSIM"
type input "D6CDC1"
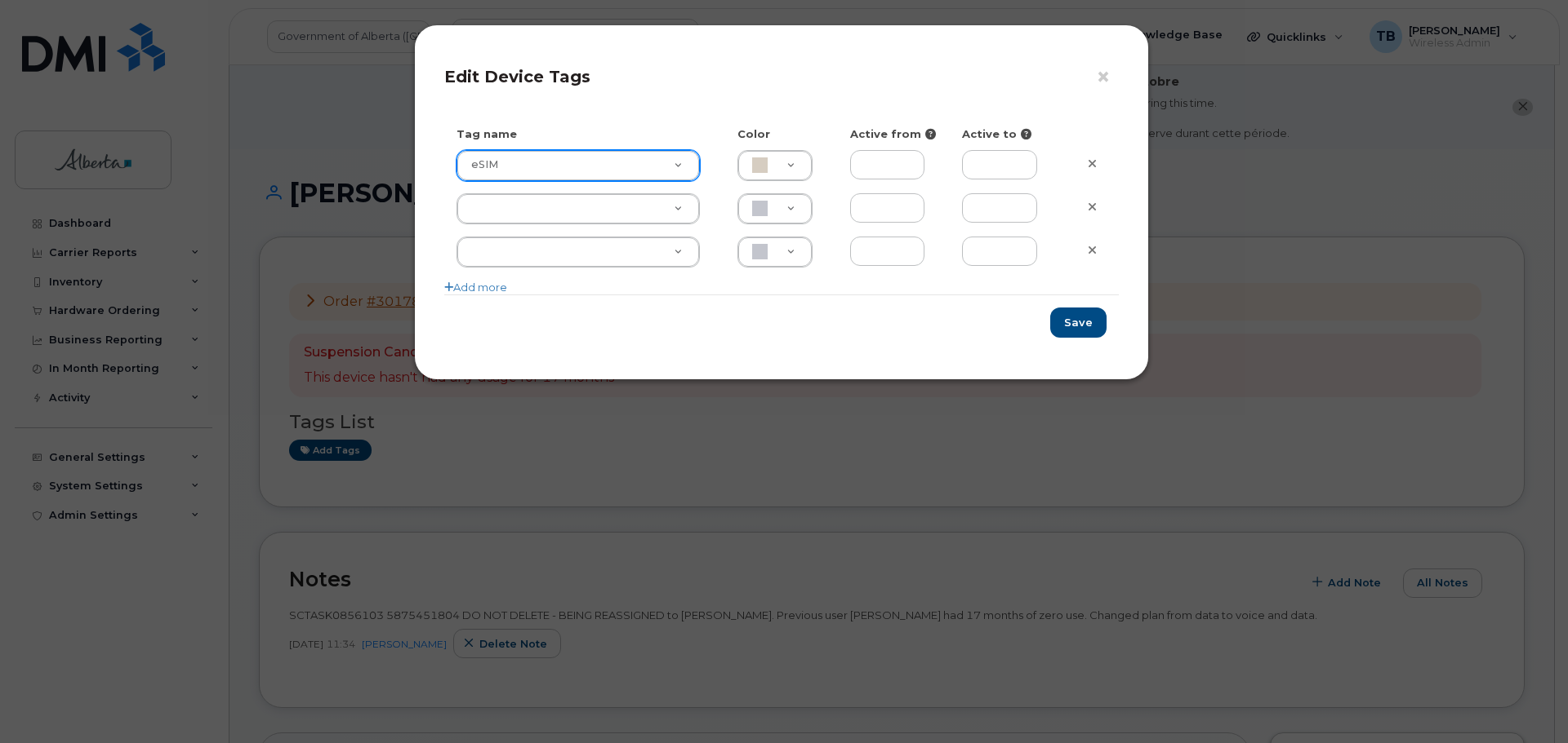
click at [1083, 301] on div "Save" at bounding box center [781, 323] width 674 height 56
click at [1084, 320] on button "Save" at bounding box center [1078, 322] width 56 height 30
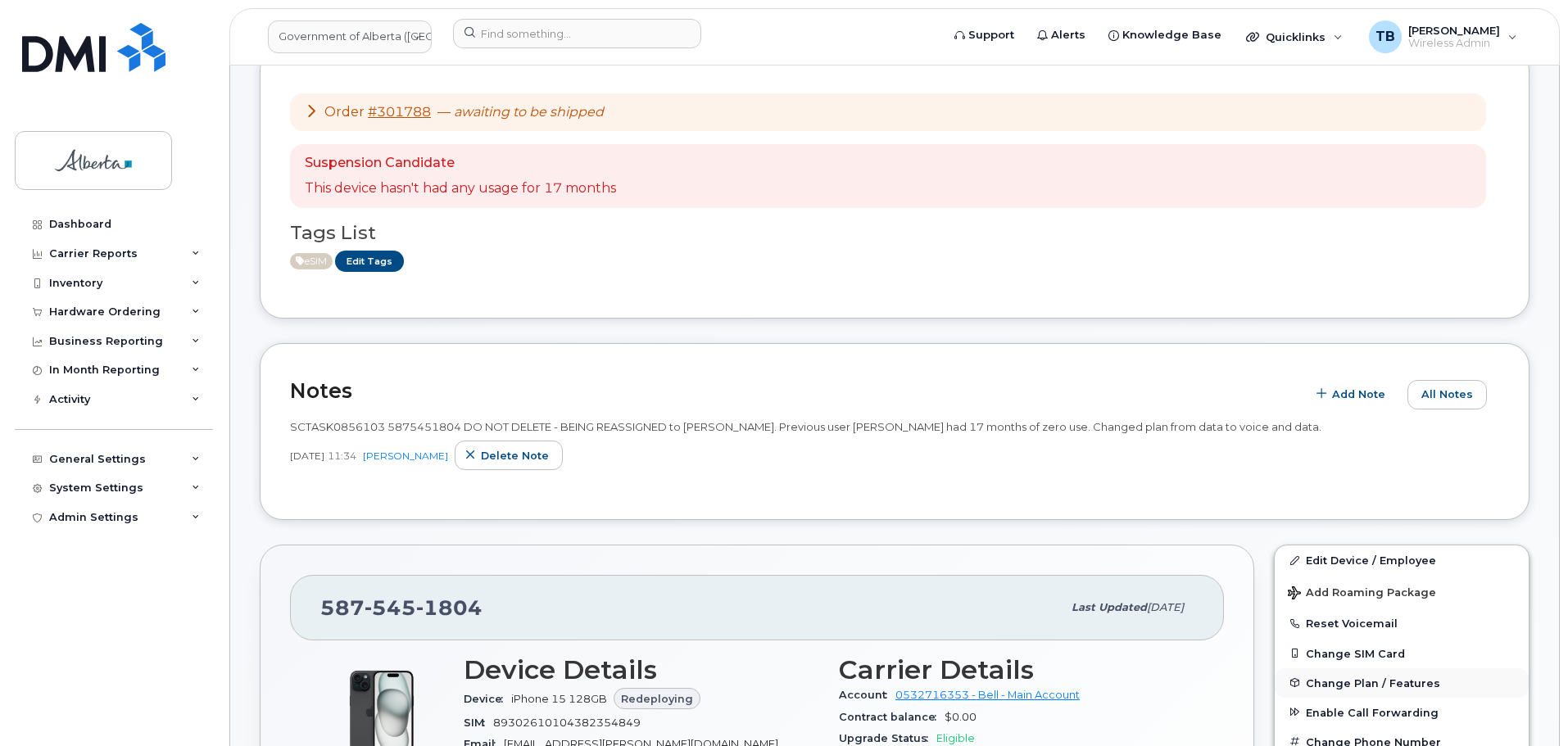
scroll to position [409, 0]
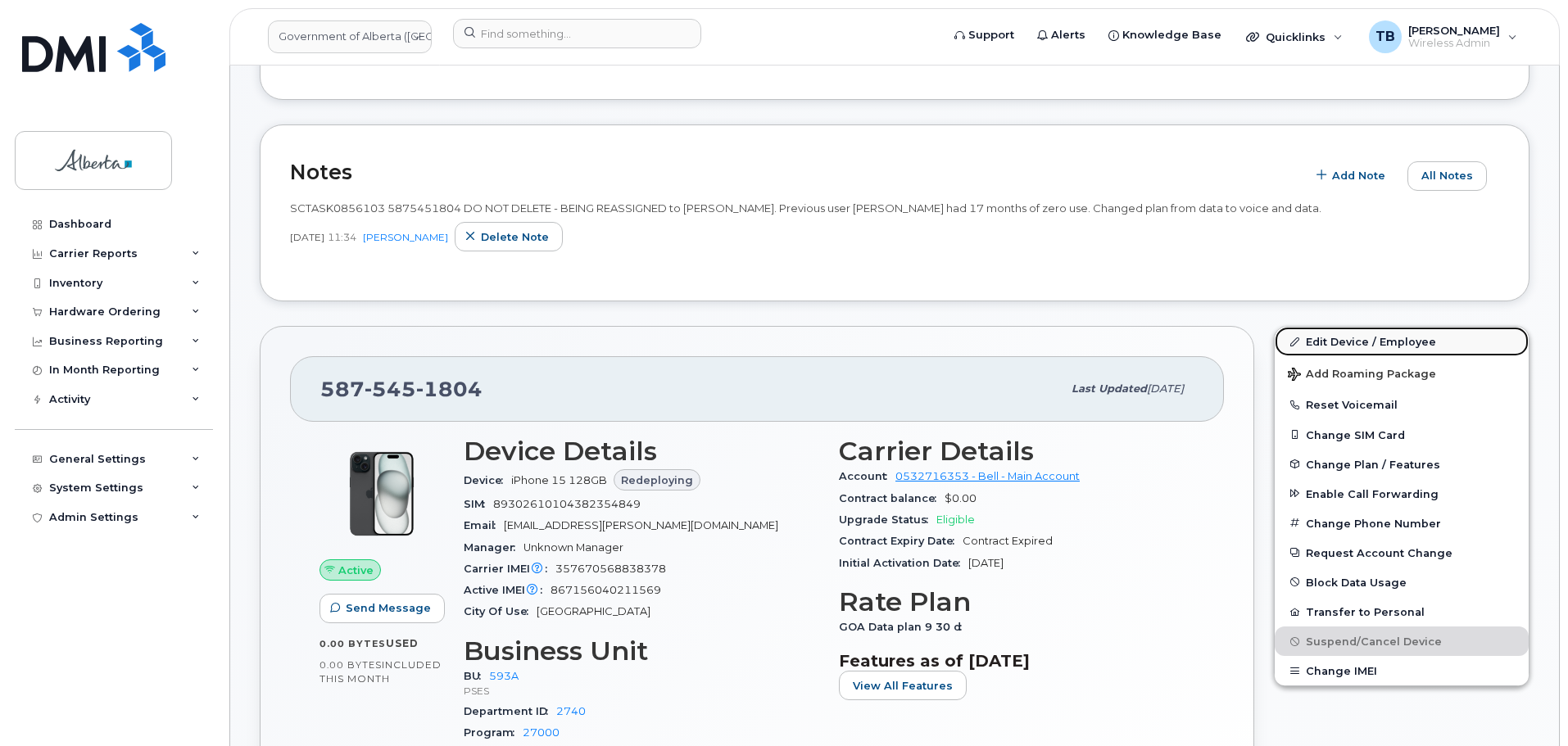
click at [1363, 342] on link "Edit Device / Employee" at bounding box center [1402, 342] width 253 height 29
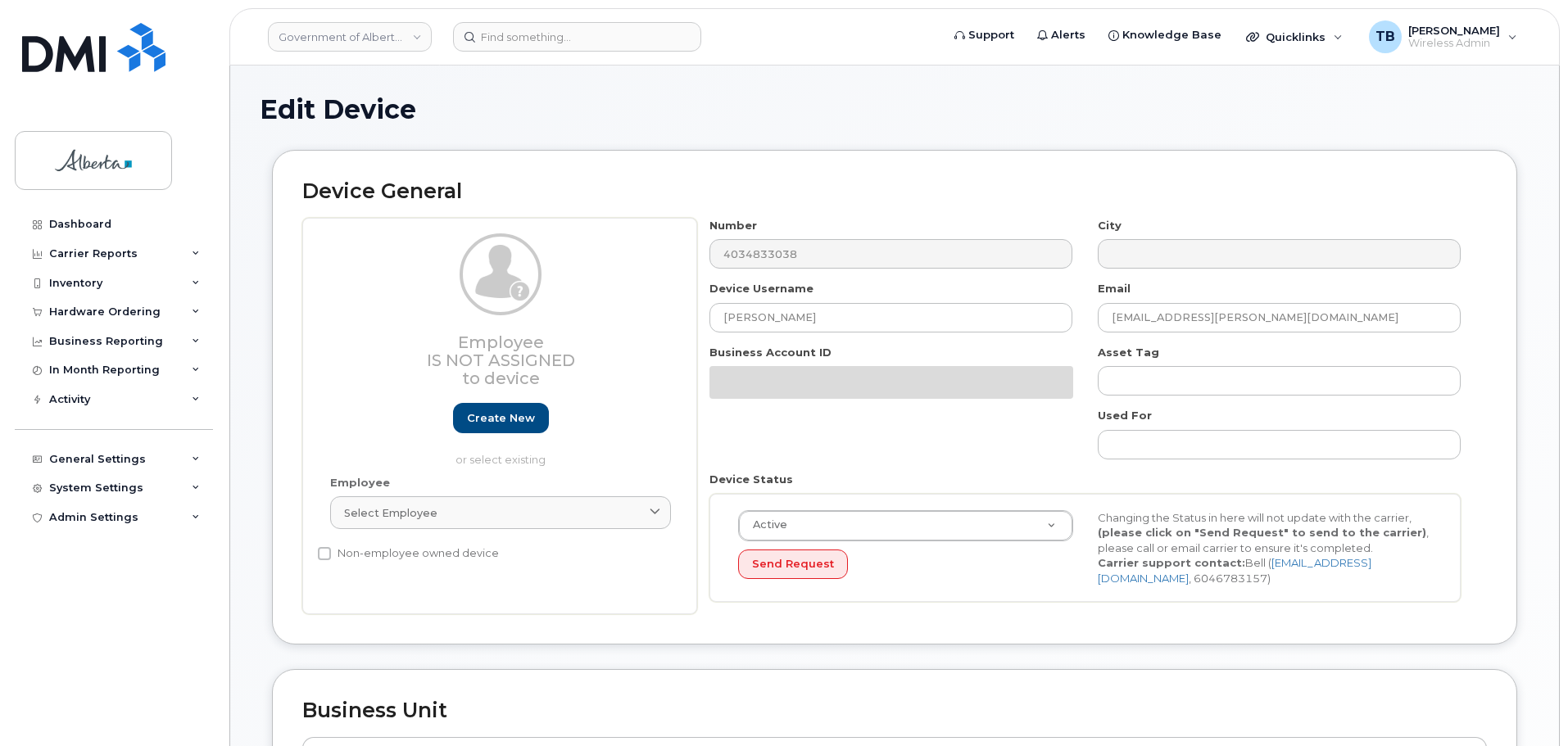
select select "4797682"
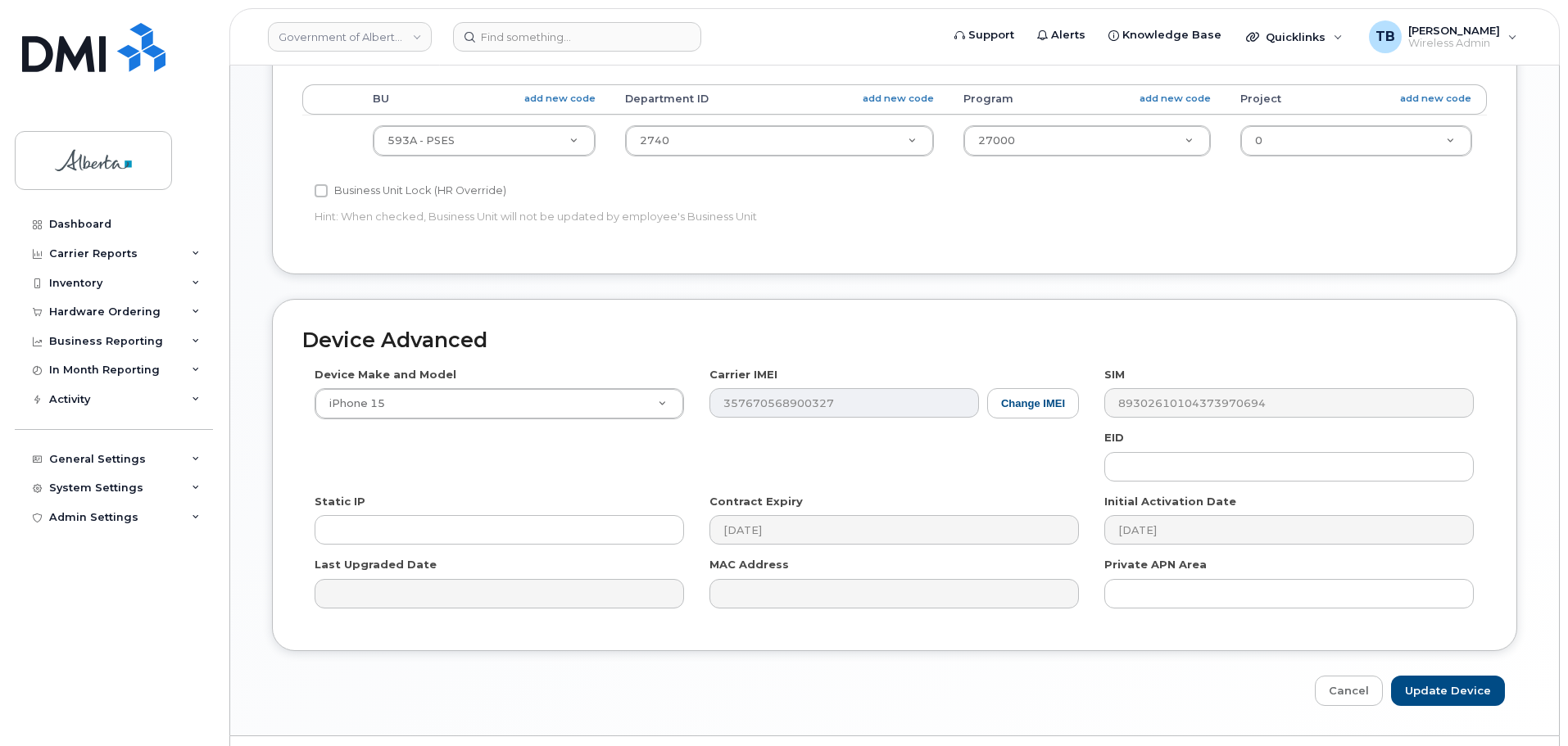
scroll to position [737, 0]
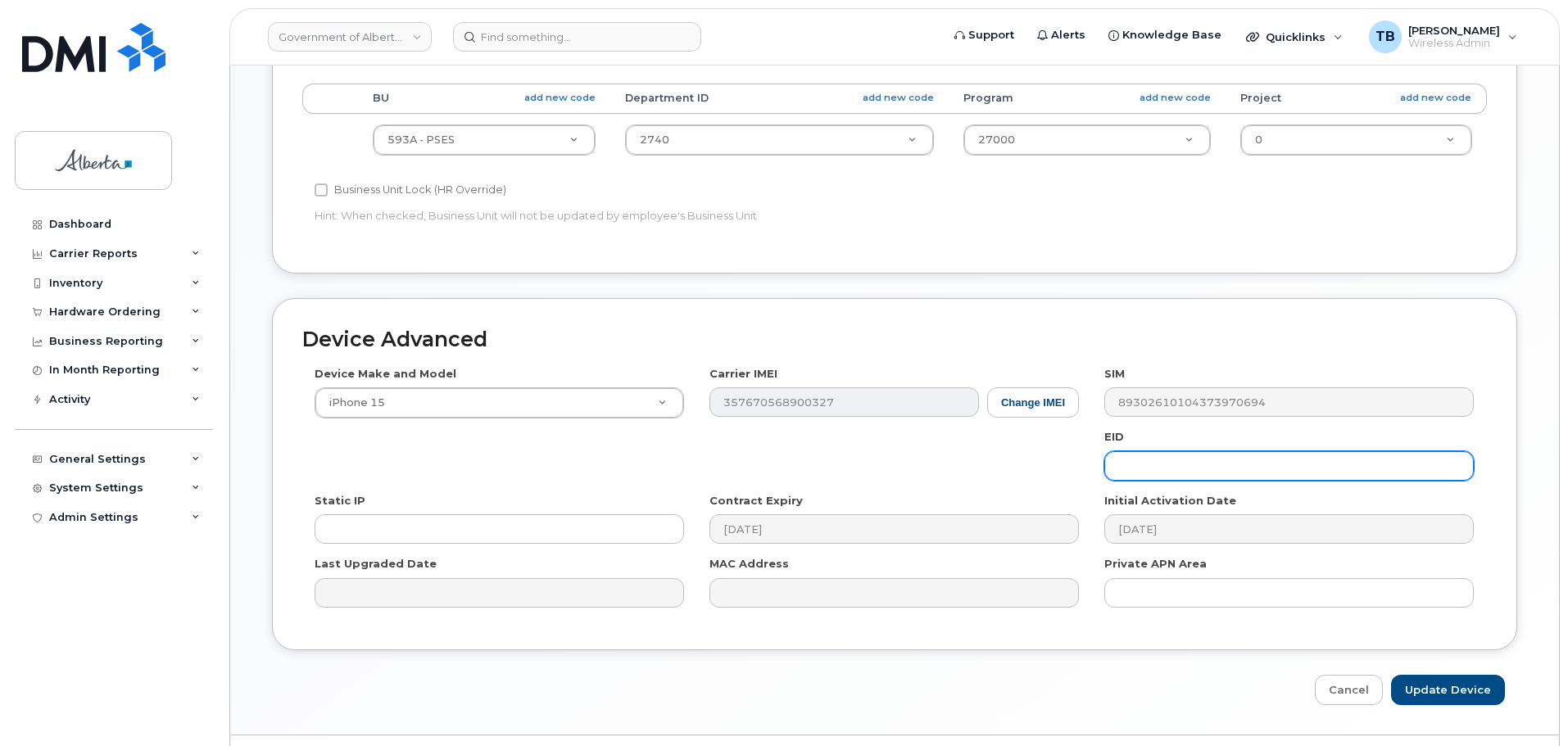
click at [1135, 478] on input "text" at bounding box center [1288, 466] width 370 height 29
paste input "89049032007208882600189542345183"
type input "89049032007208882600189542345183"
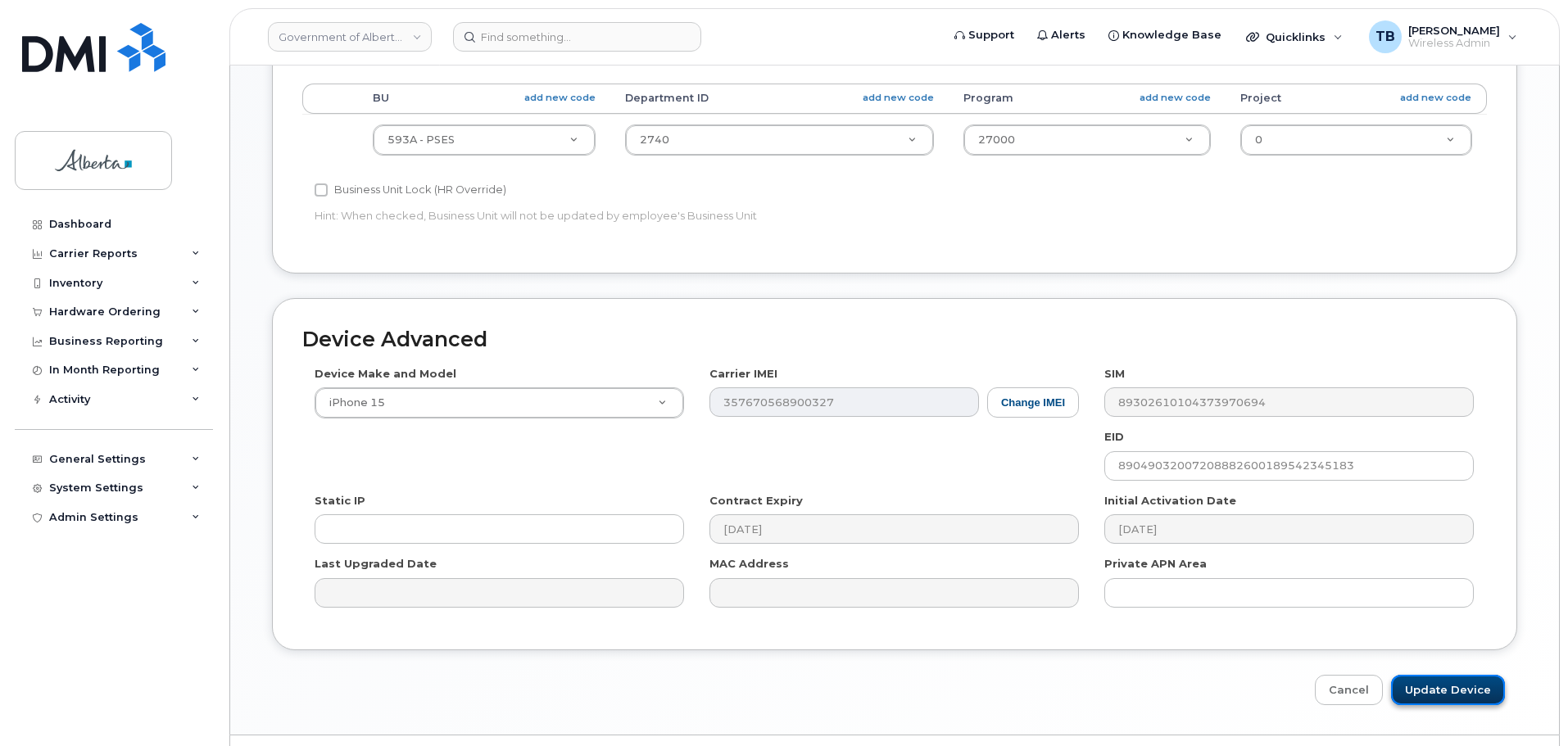
click at [1477, 685] on input "Update Device" at bounding box center [1448, 690] width 114 height 30
type input "Saving..."
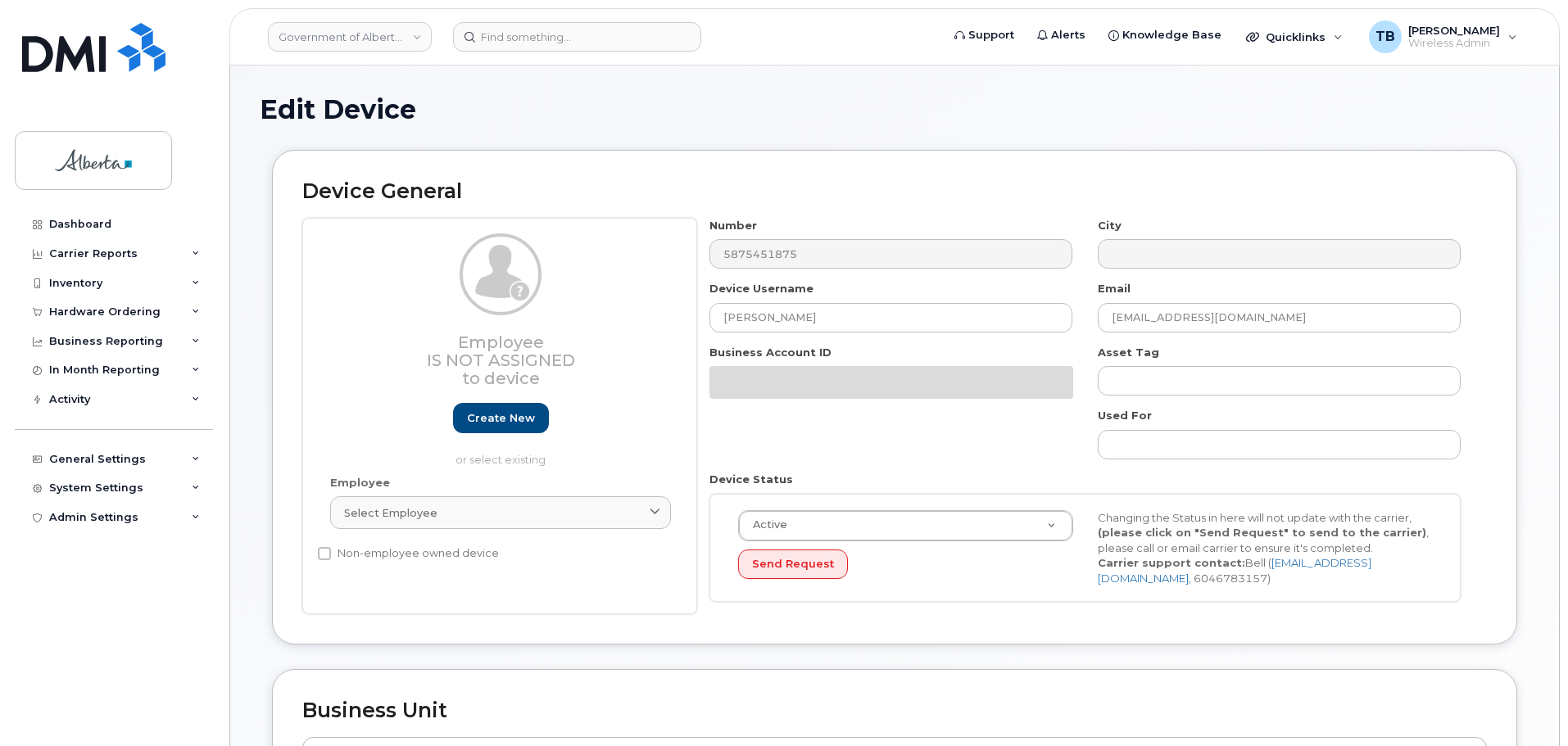
select select "4797682"
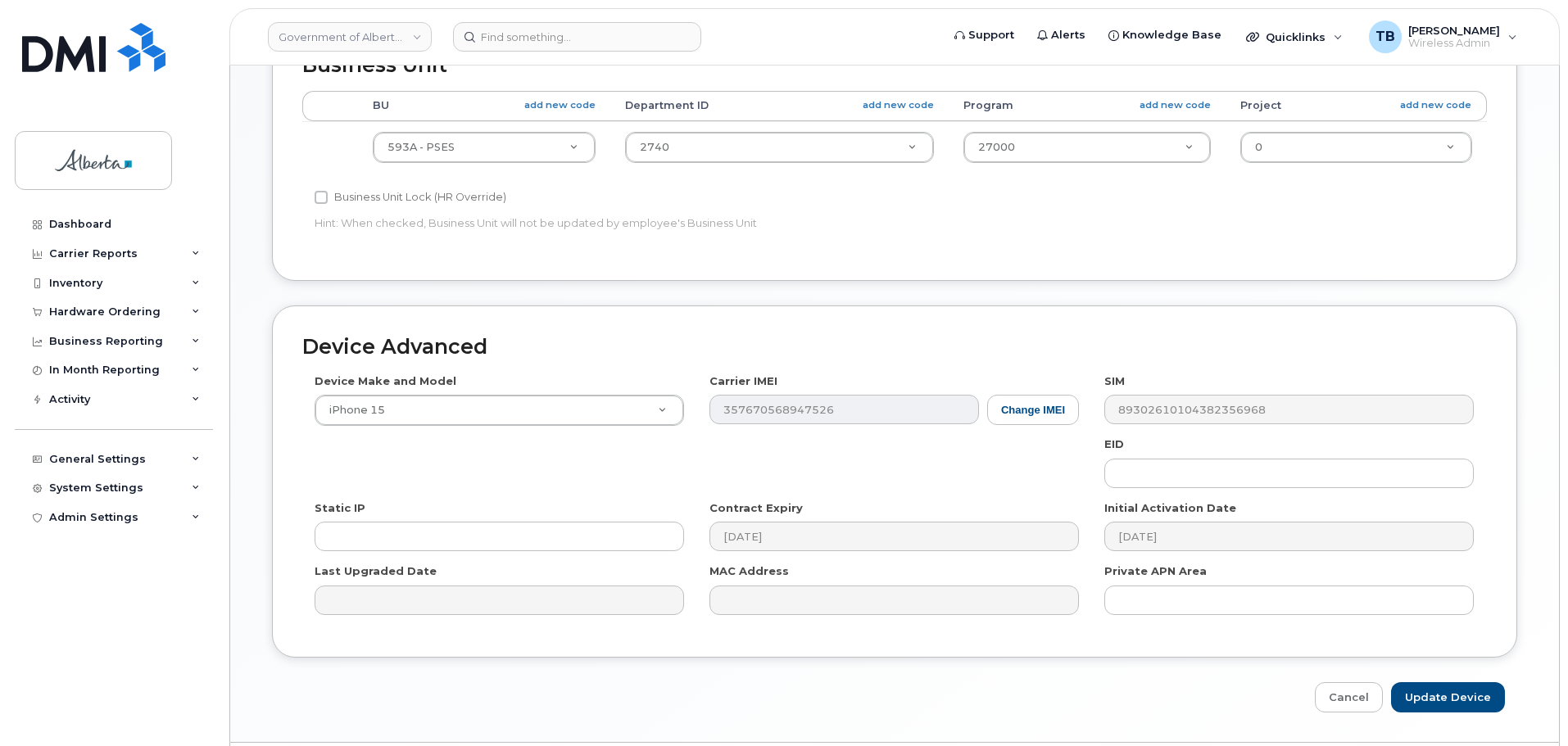
scroll to position [740, 0]
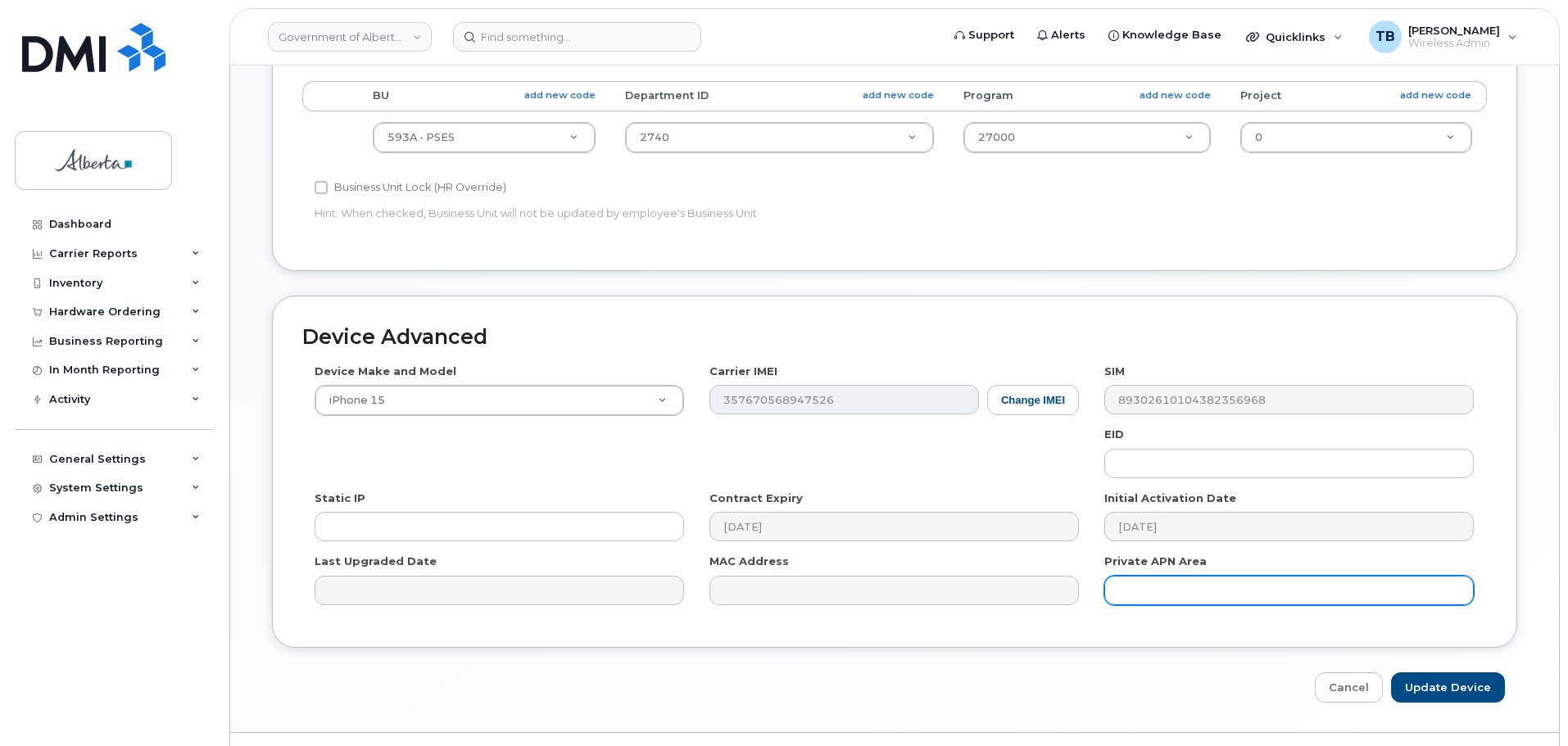
click at [1194, 595] on input "text" at bounding box center [1288, 590] width 370 height 29
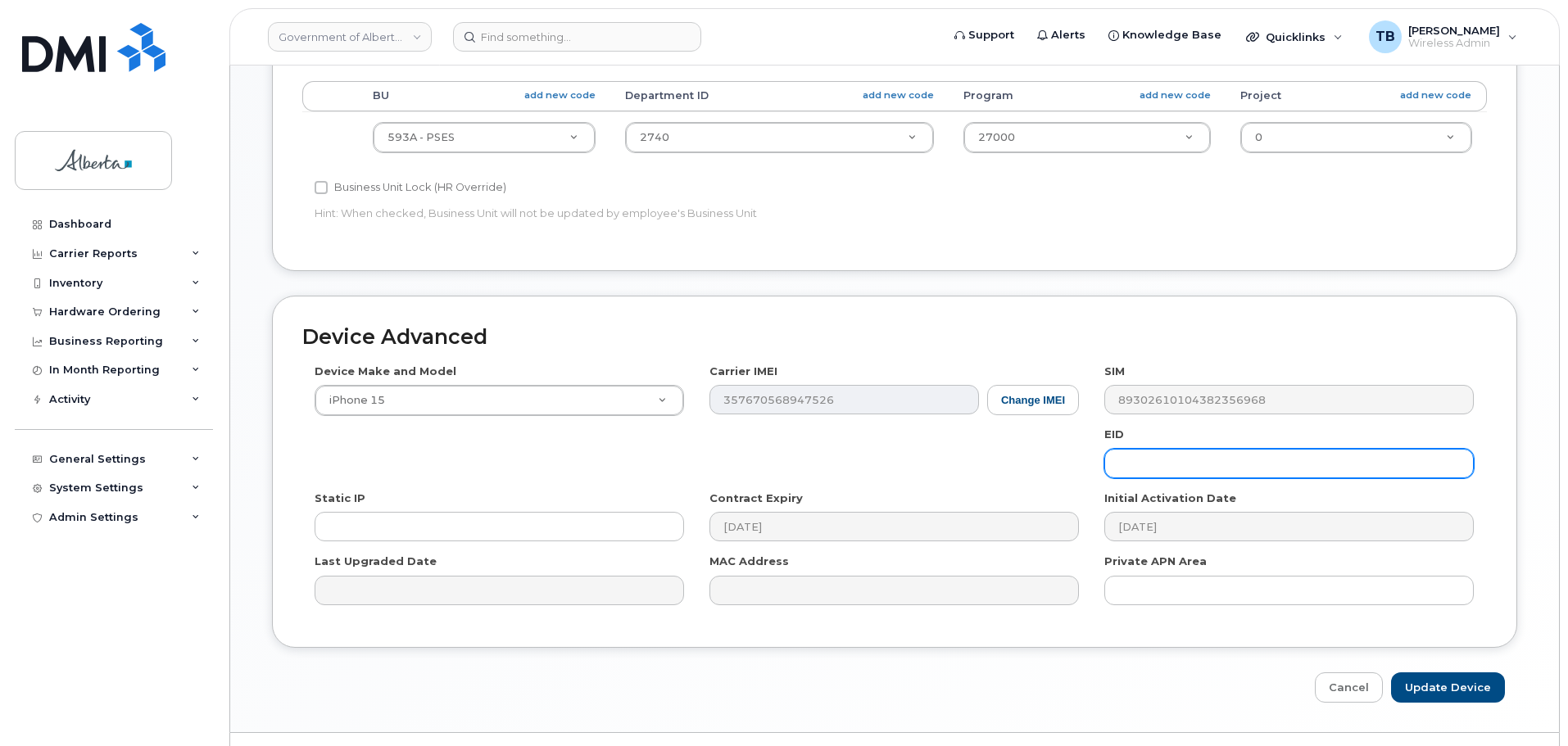
click at [1114, 467] on input "text" at bounding box center [1288, 463] width 370 height 29
paste input "89049032007208882600189436395575"
type input "89049032007208882600189436395575"
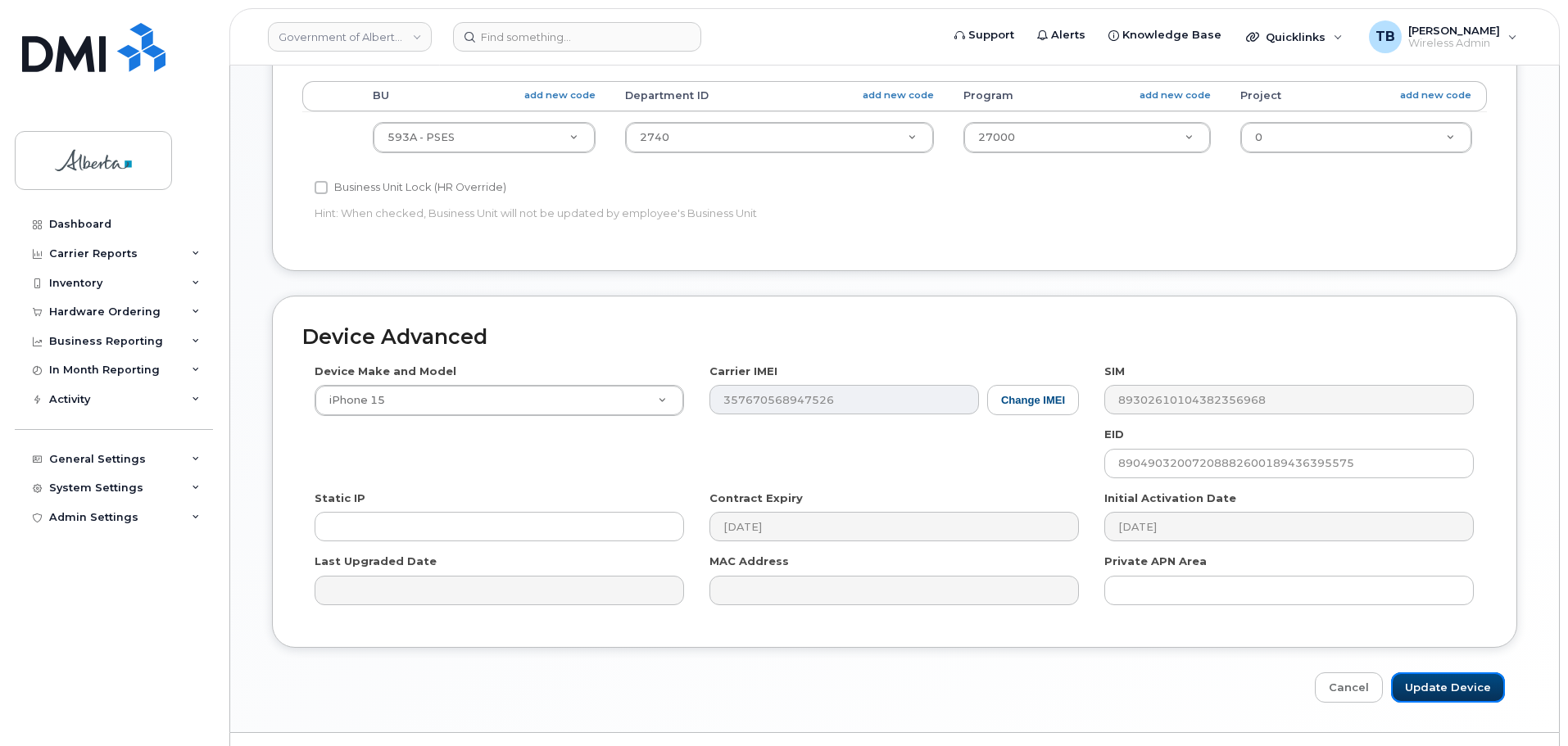
click at [1472, 685] on input "Update Device" at bounding box center [1448, 687] width 114 height 30
type input "Saving..."
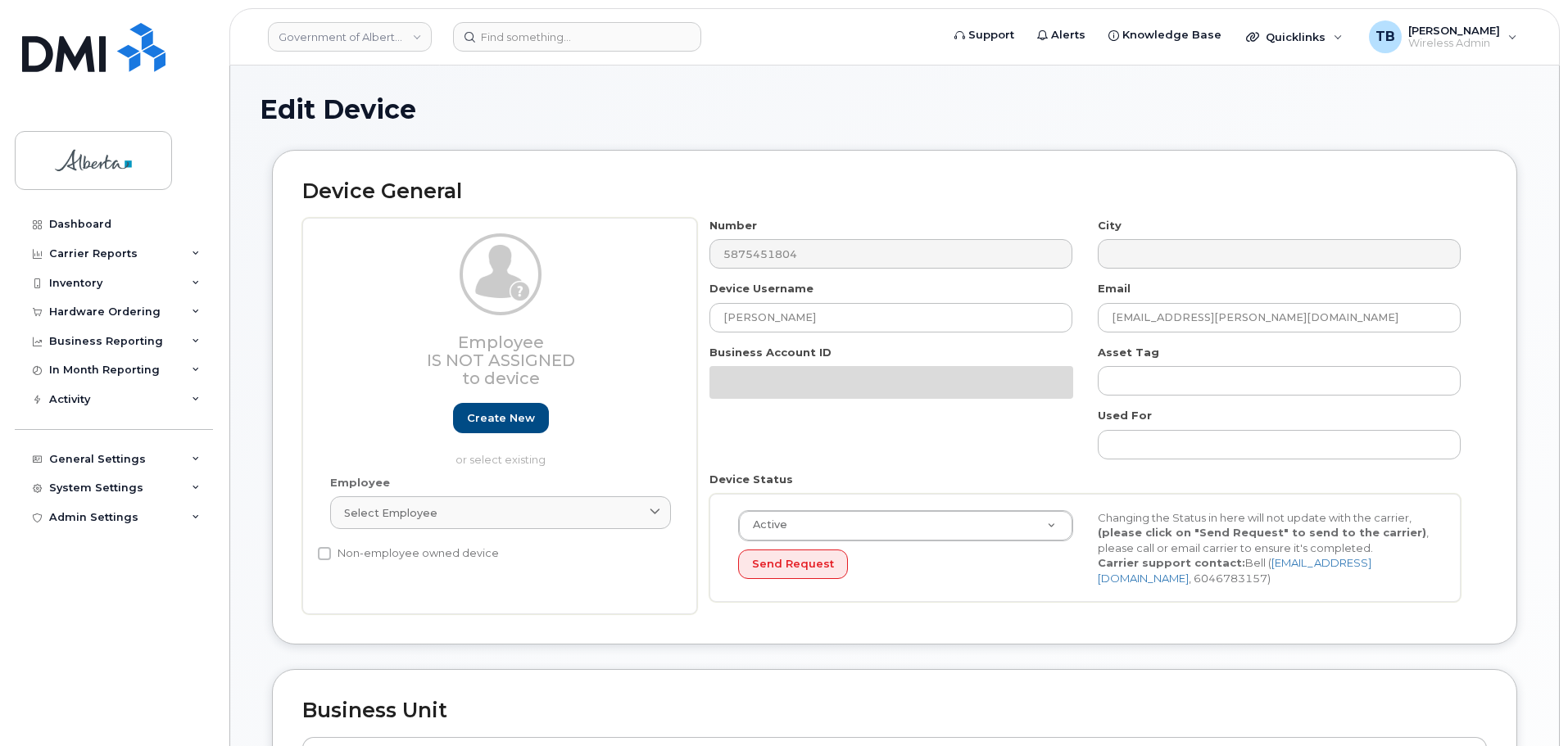
select select "4797682"
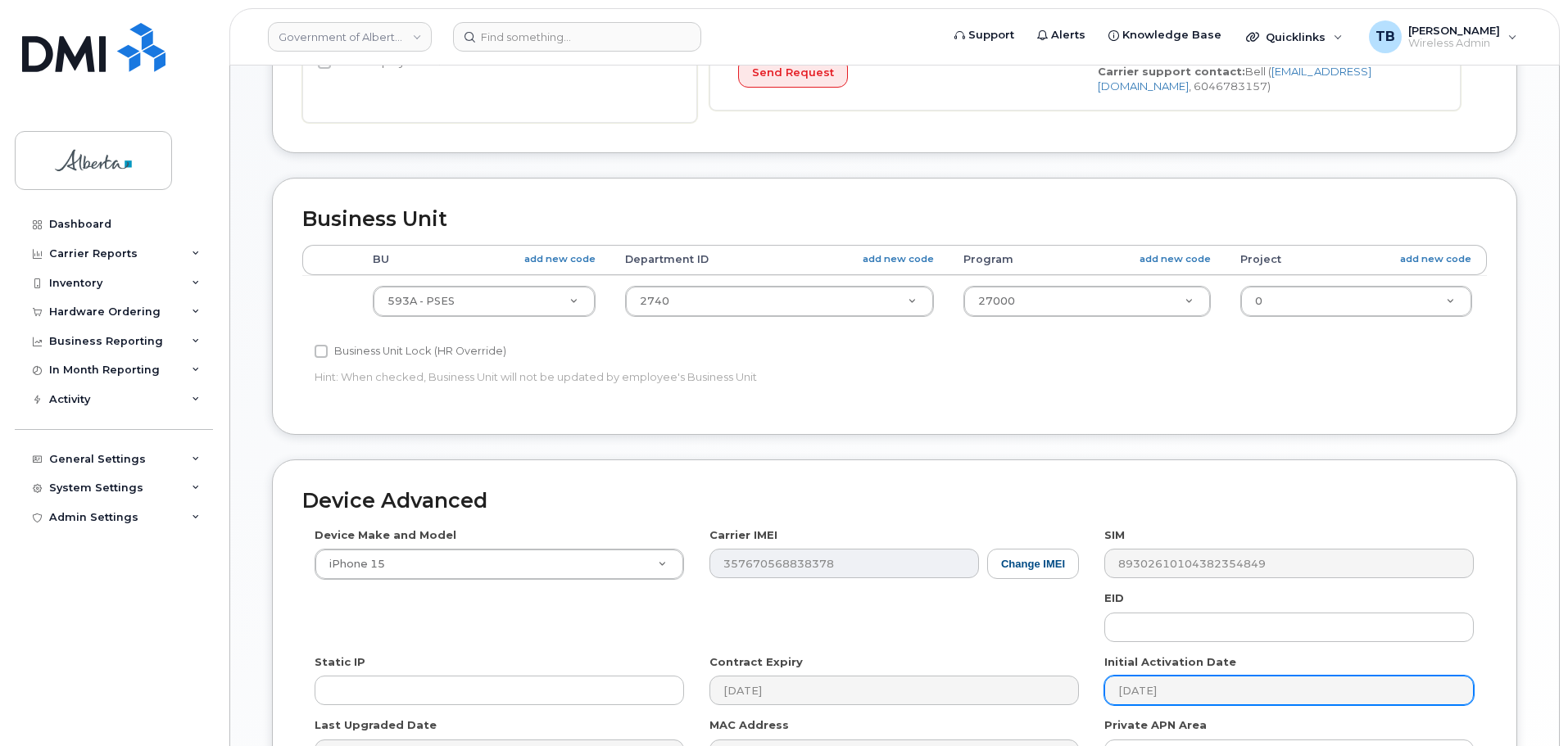
scroll to position [655, 0]
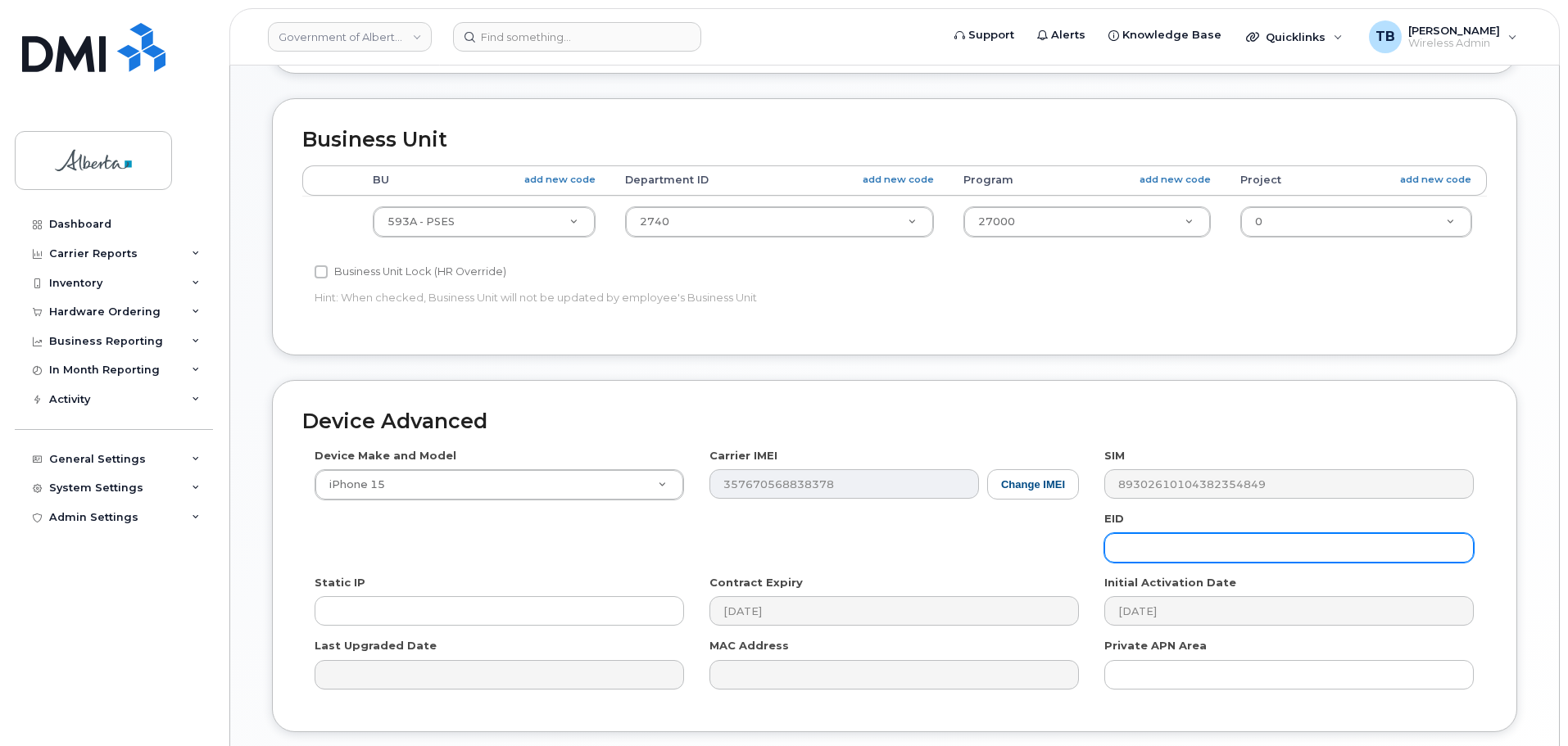
click at [1136, 559] on input "text" at bounding box center [1288, 548] width 370 height 29
paste input "89049032007208882600189426640285"
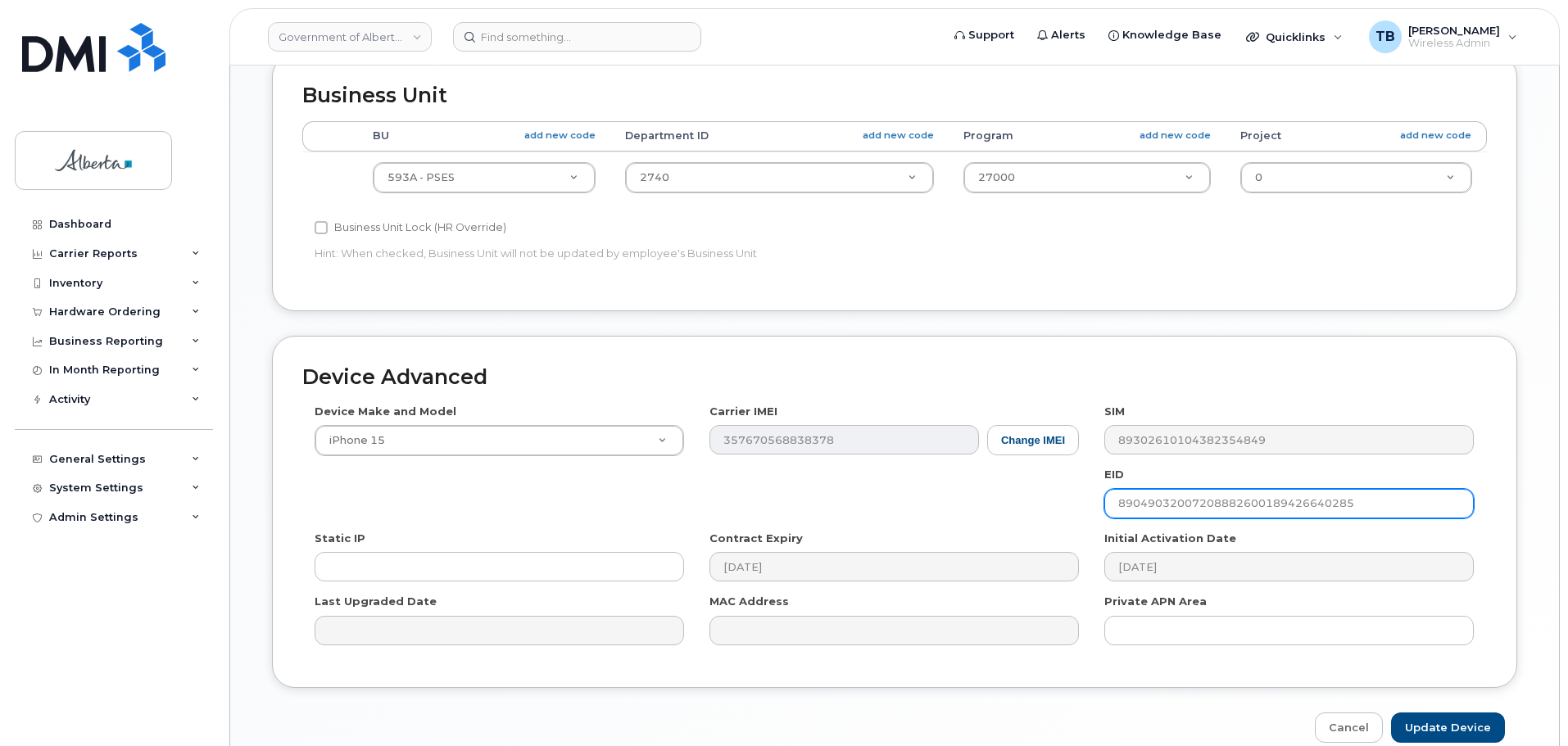
scroll to position [778, 0]
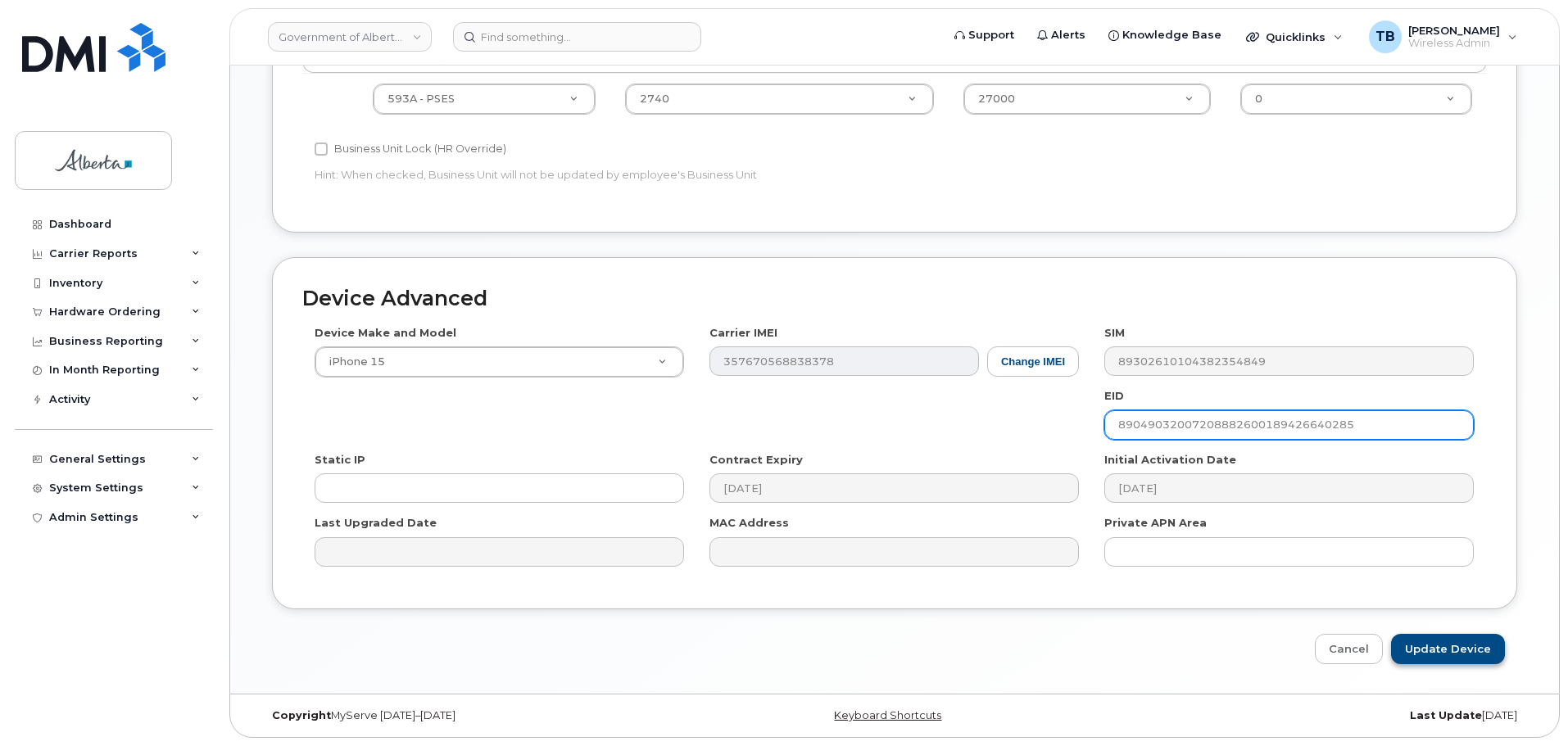
type input "89049032007208882600189426640285"
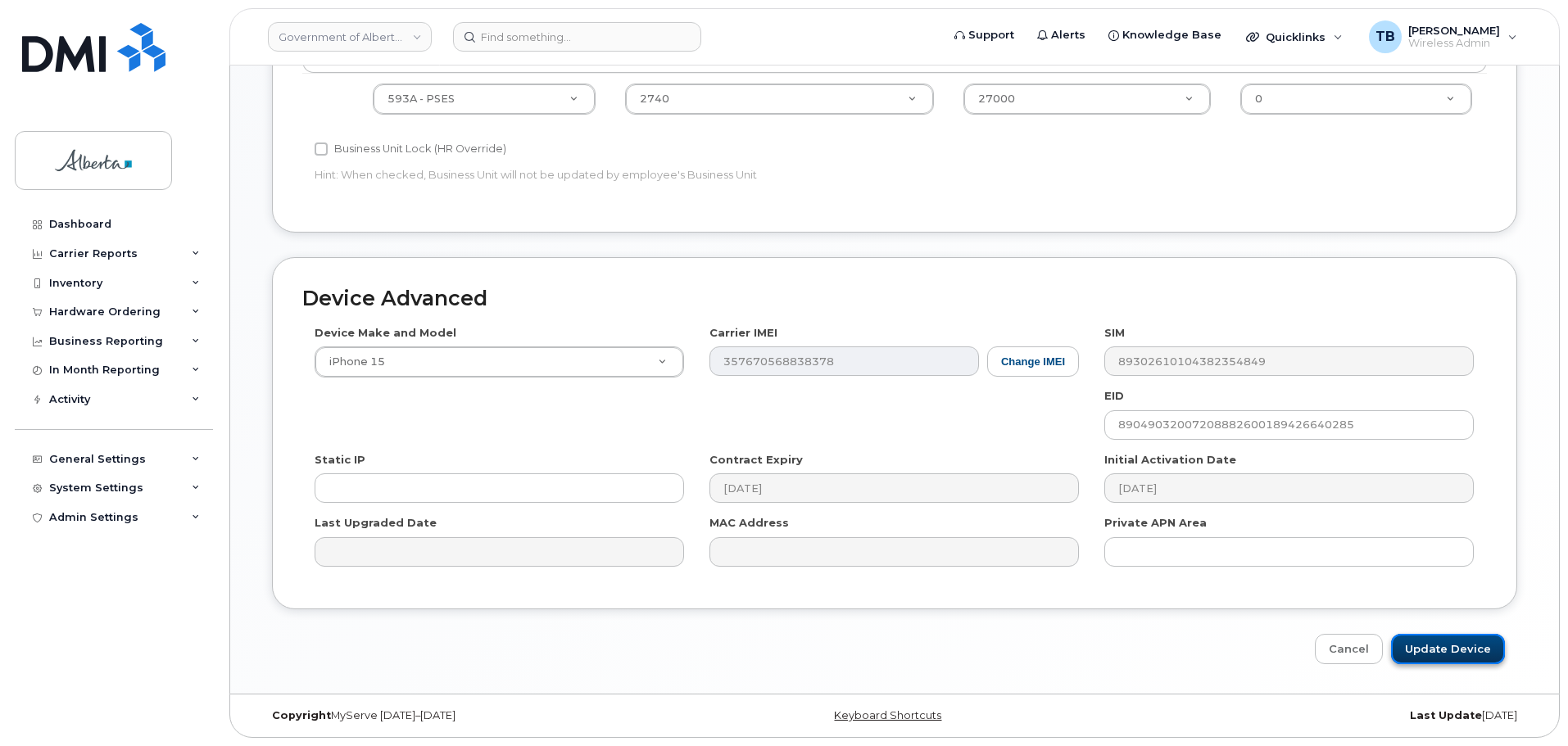
click at [1463, 660] on input "Update Device" at bounding box center [1448, 648] width 114 height 30
type input "Saving..."
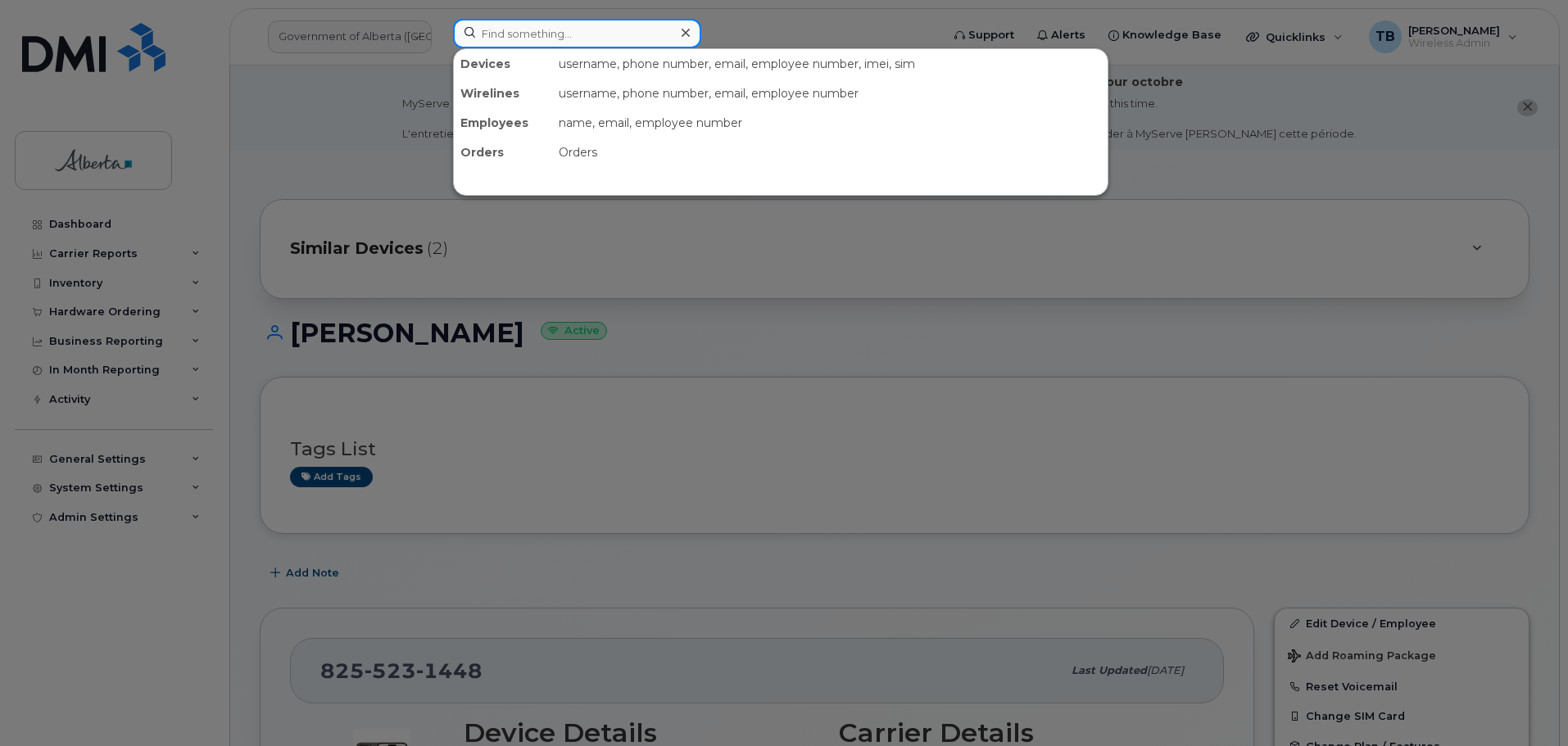
click at [564, 40] on input at bounding box center [577, 33] width 249 height 29
click at [371, 110] on div at bounding box center [784, 373] width 1568 height 746
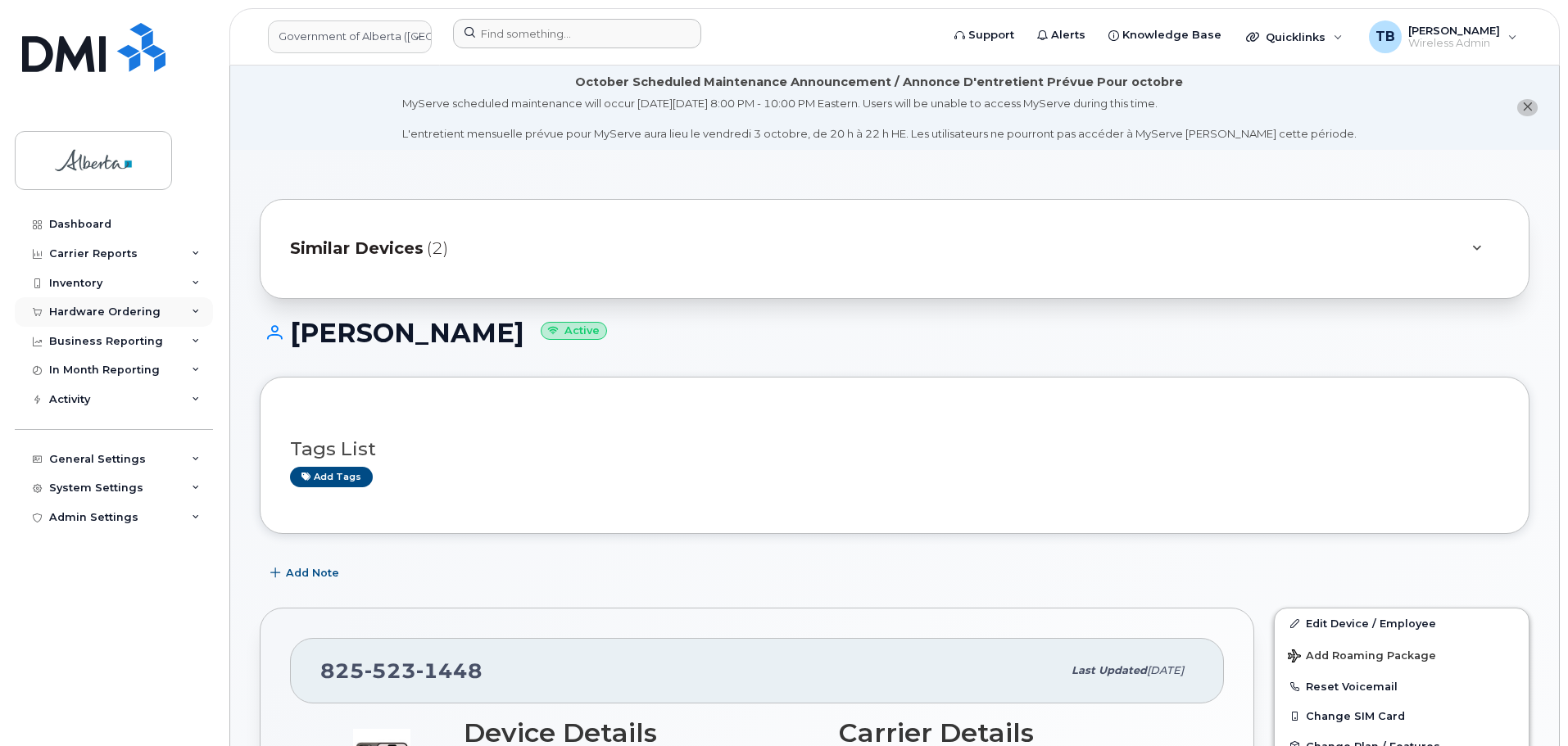
click at [90, 309] on div "Hardware Ordering" at bounding box center [104, 313] width 111 height 14
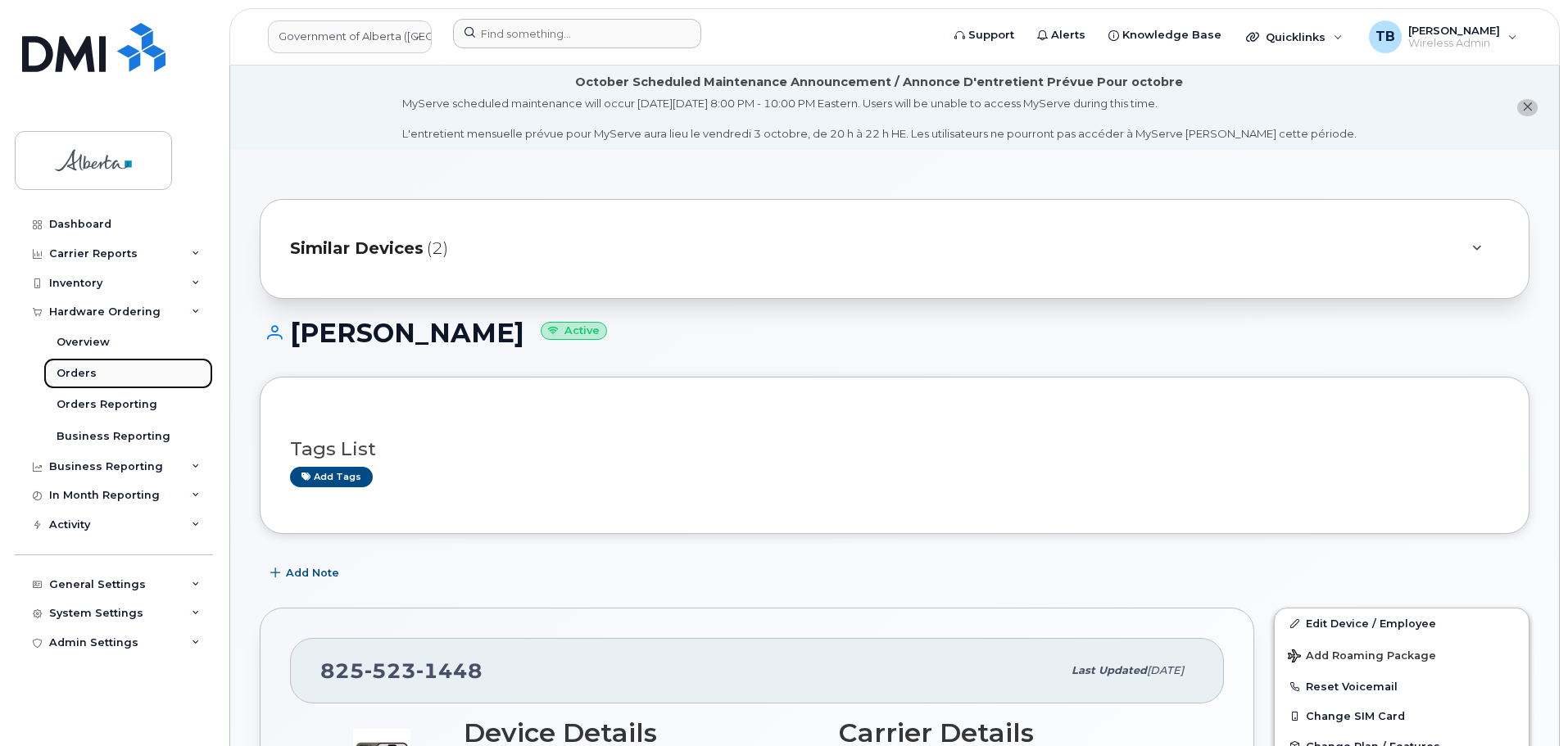
click at [81, 370] on div "Orders" at bounding box center [75, 373] width 40 height 15
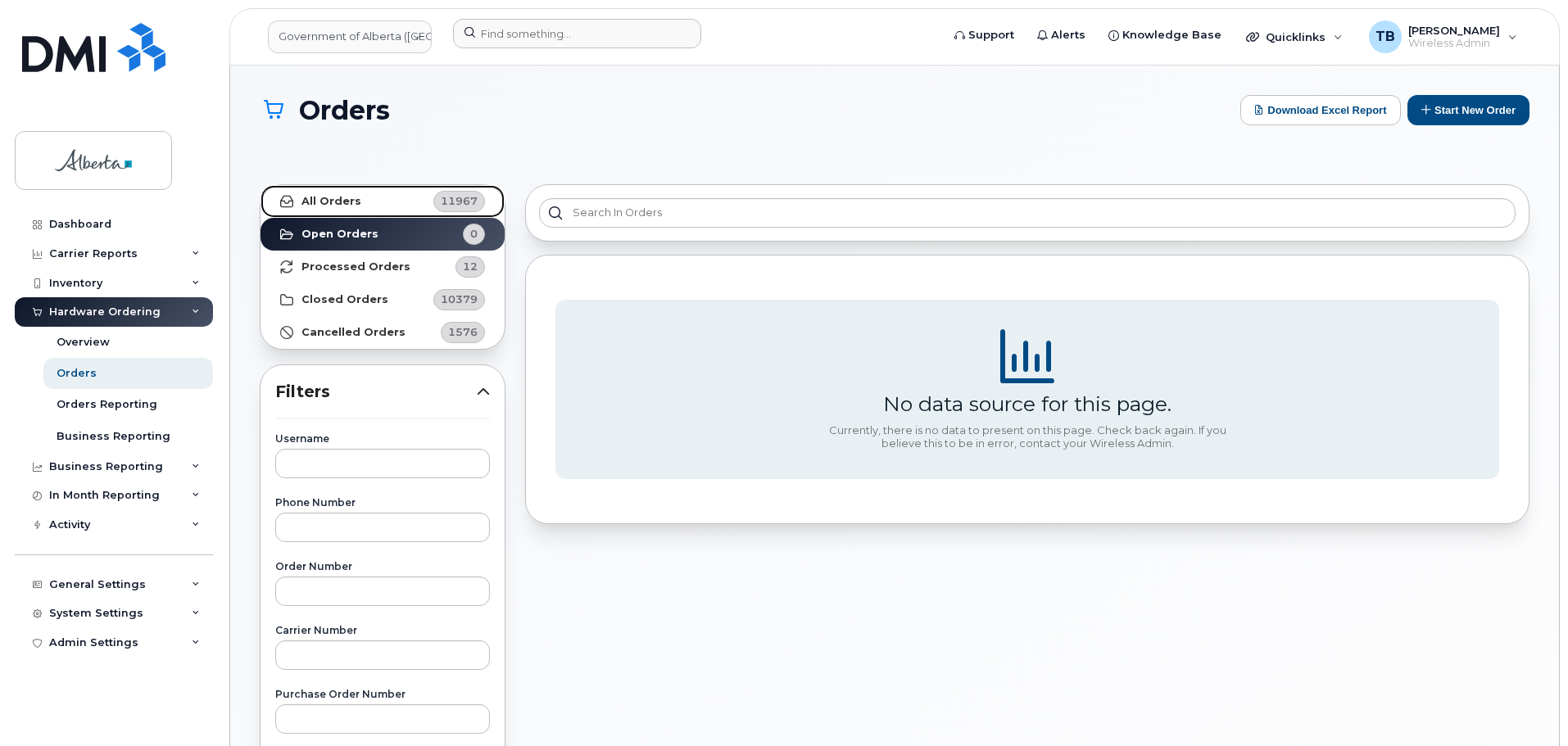
click at [292, 210] on link "All Orders 11967" at bounding box center [382, 201] width 244 height 33
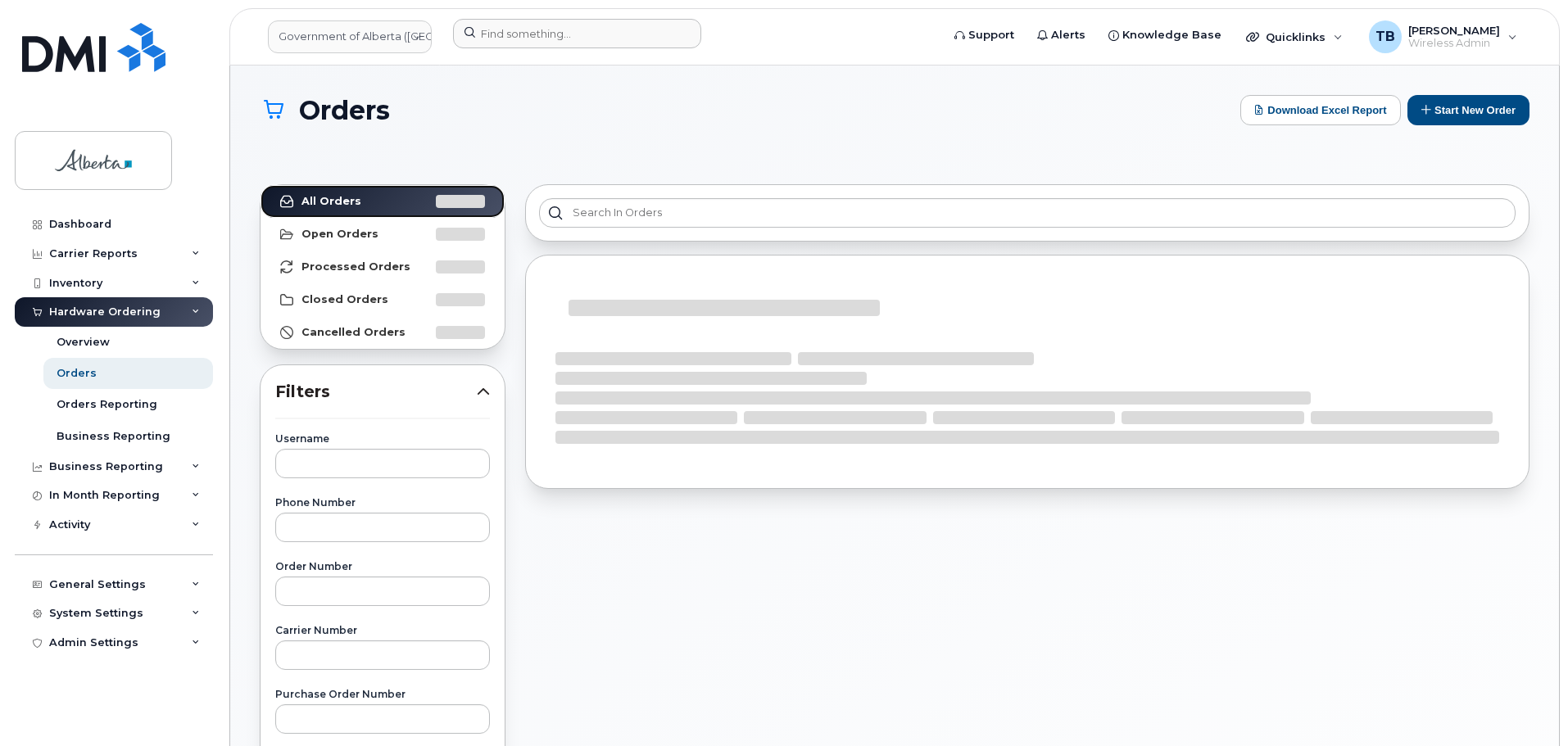
click at [292, 210] on link "All Orders" at bounding box center [382, 201] width 244 height 33
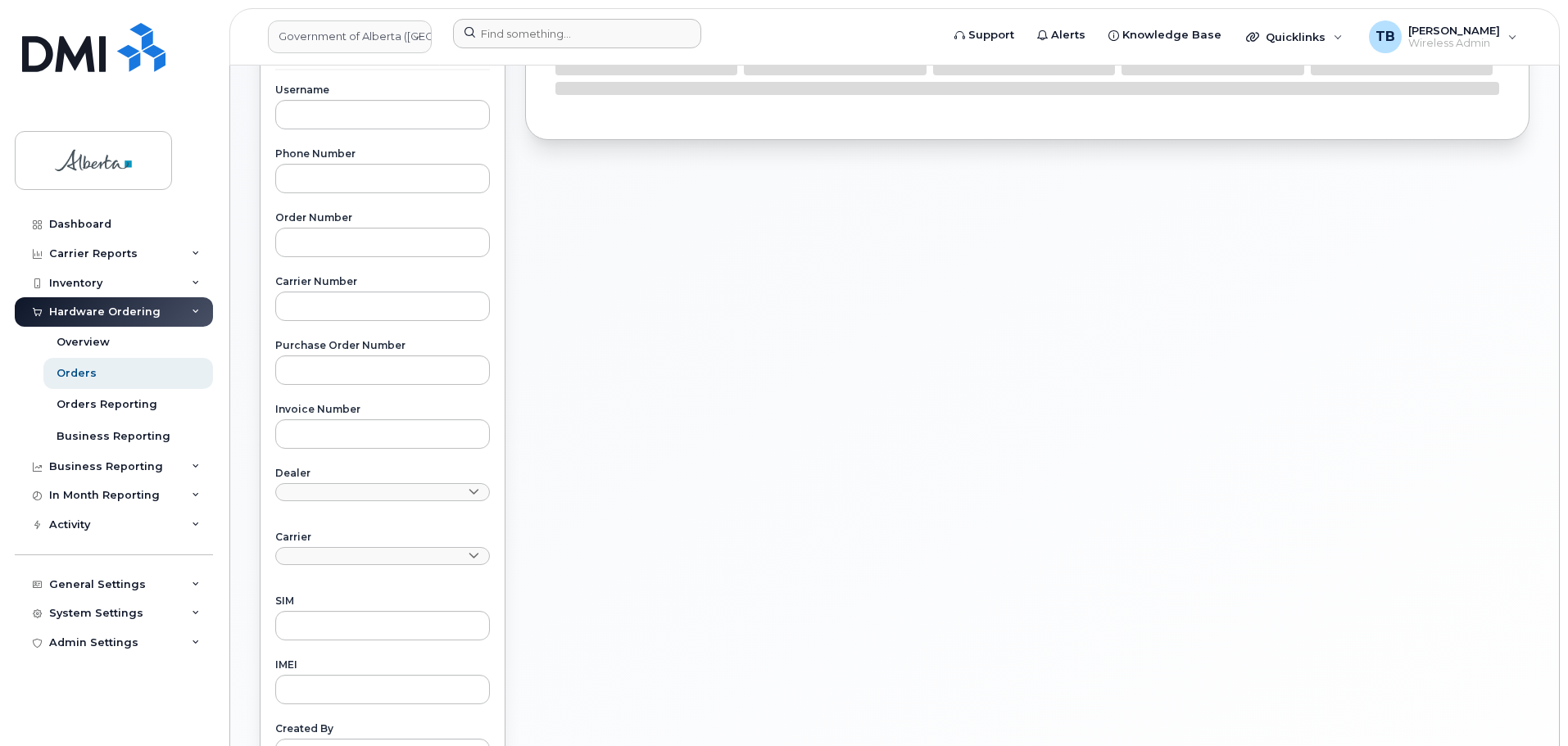
scroll to position [492, 0]
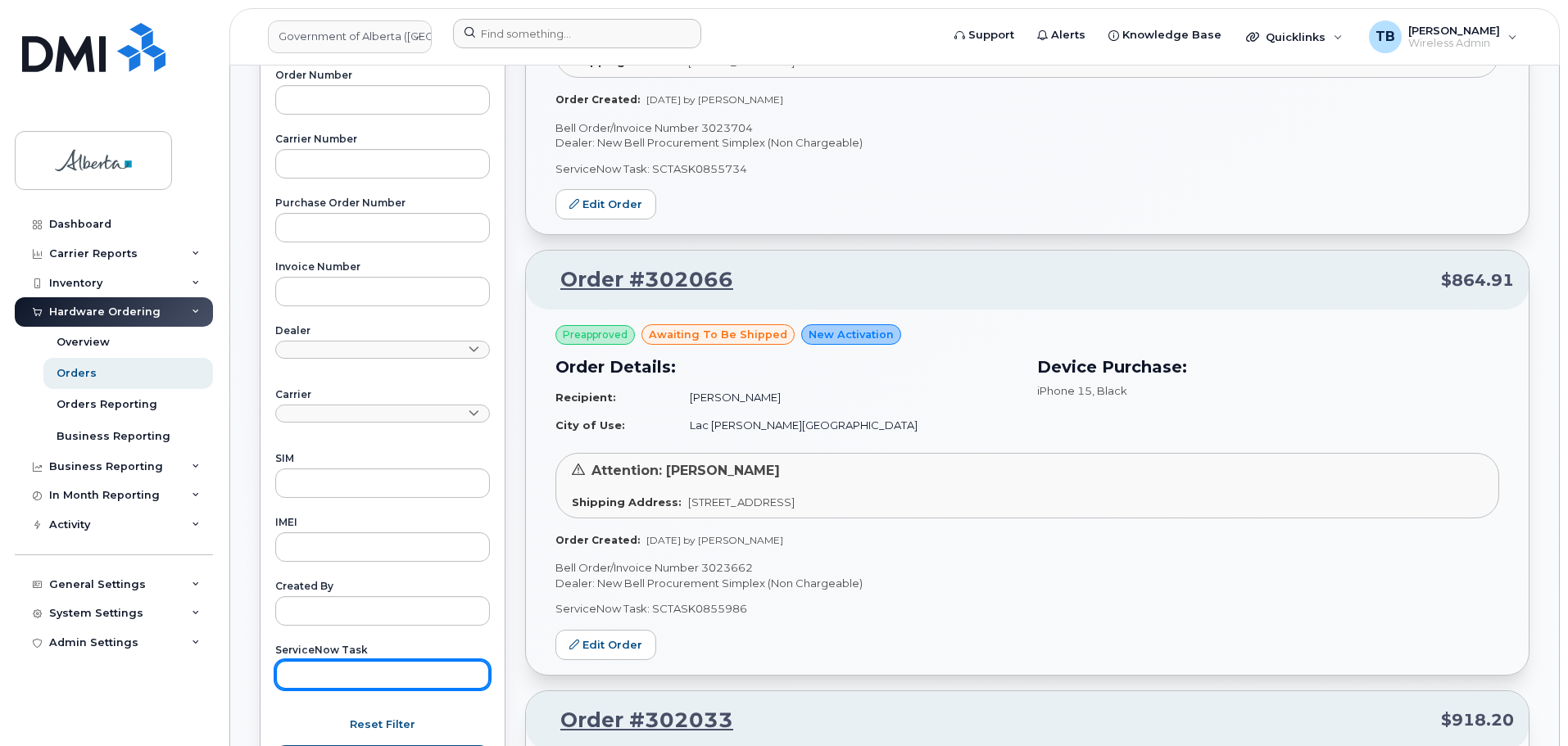
click at [310, 673] on input "text" at bounding box center [382, 674] width 215 height 29
paste input "SCTASK0855735"
click at [275, 746] on button "Apply Filter" at bounding box center [382, 761] width 215 height 29
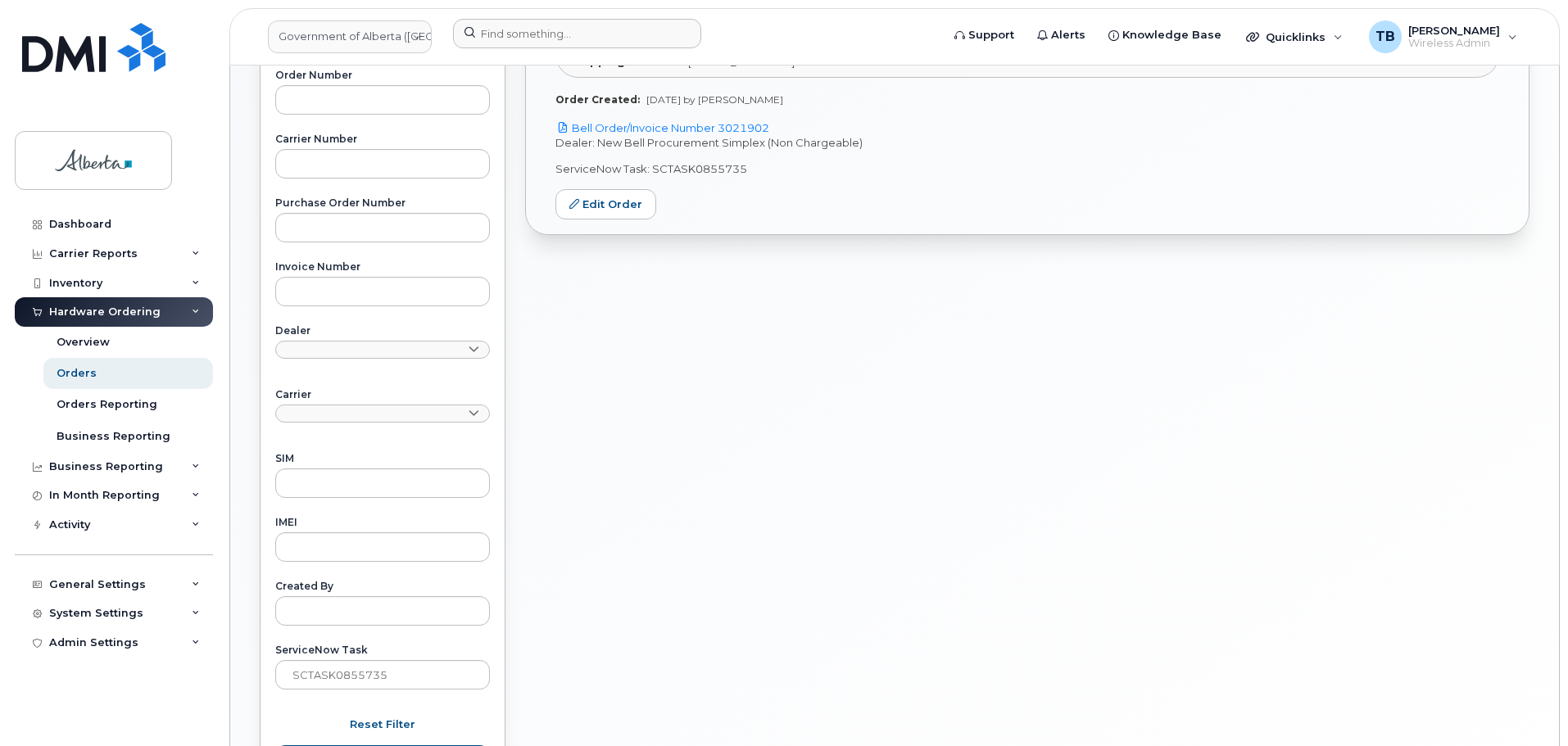
click at [935, 345] on div "Order #301833 $864.91 Preapproved awaiting to be shipped Hardware Upgrade Order…" at bounding box center [1027, 253] width 1023 height 1140
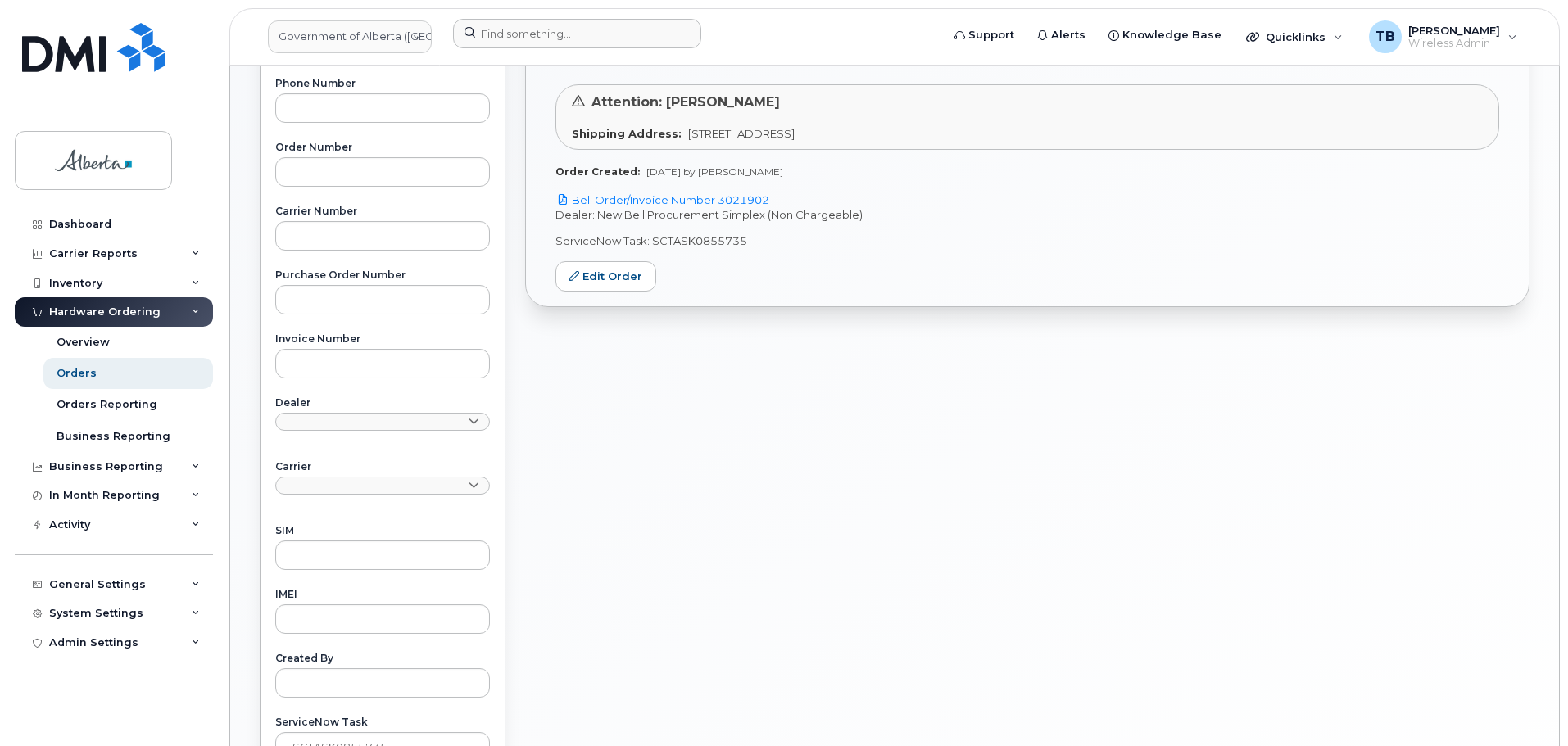
scroll to position [246, 0]
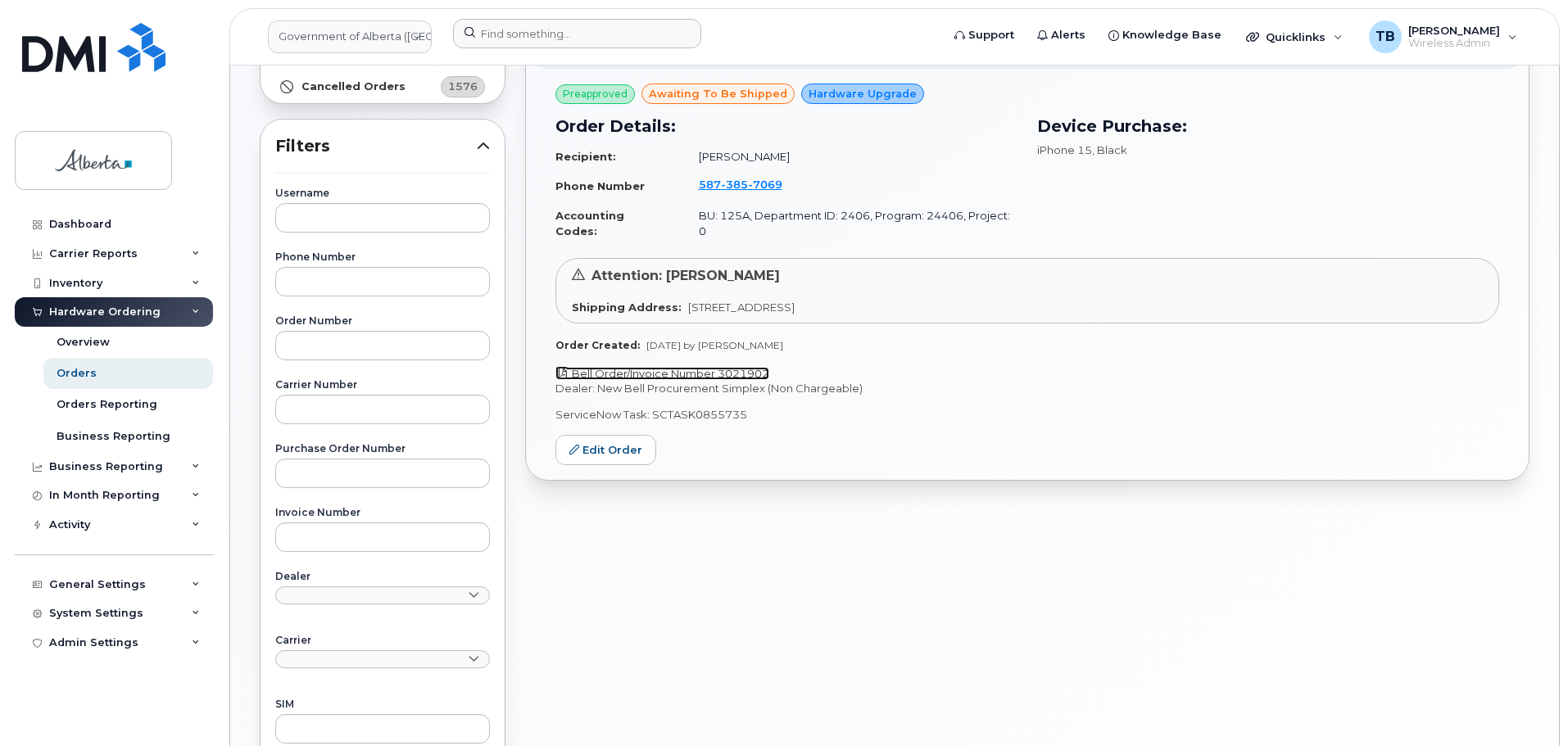
click at [688, 367] on link "Bell Order/Invoice Number 3021902" at bounding box center [662, 373] width 214 height 14
click at [748, 181] on span "7069" at bounding box center [765, 185] width 35 height 14
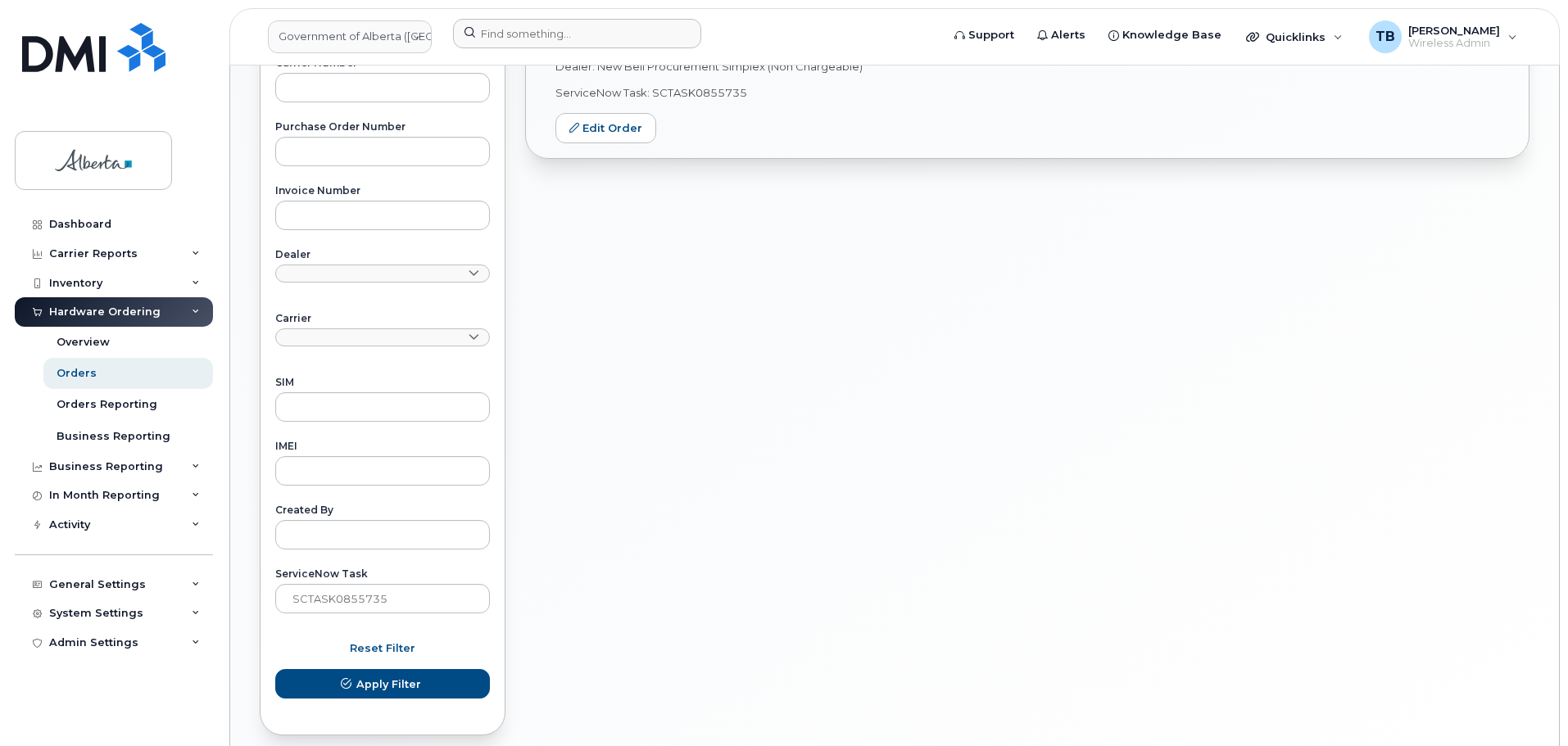
scroll to position [574, 0]
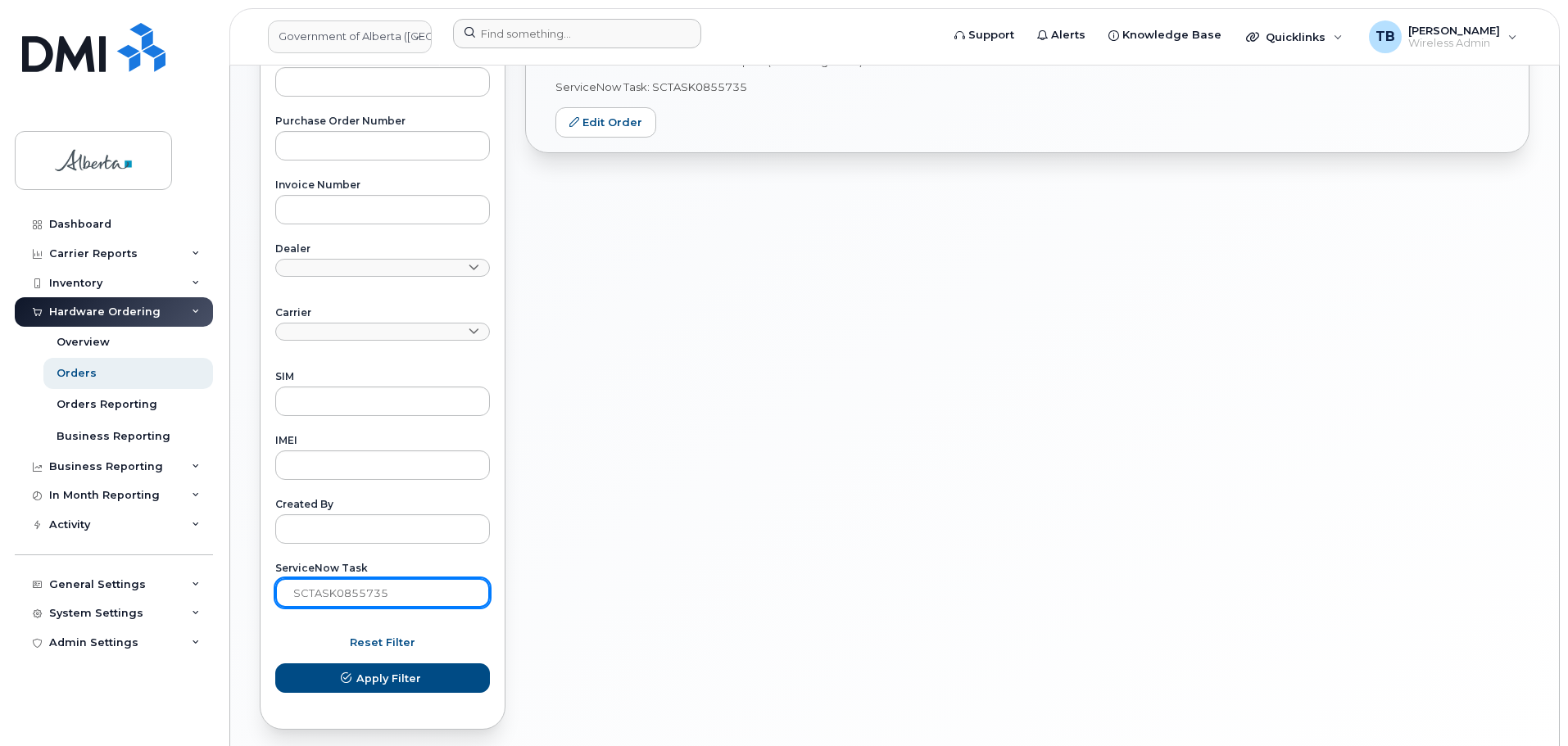
drag, startPoint x: 422, startPoint y: 601, endPoint x: 251, endPoint y: 585, distance: 171.7
click at [251, 585] on div "All Orders 11967 Open Orders 0 Processed Orders 12 Closed Orders 10379 Cancelle…" at bounding box center [382, 171] width 265 height 1140
paste input "4603"
type input "SCTASK0854603"
click at [275, 664] on button "Apply Filter" at bounding box center [382, 678] width 215 height 29
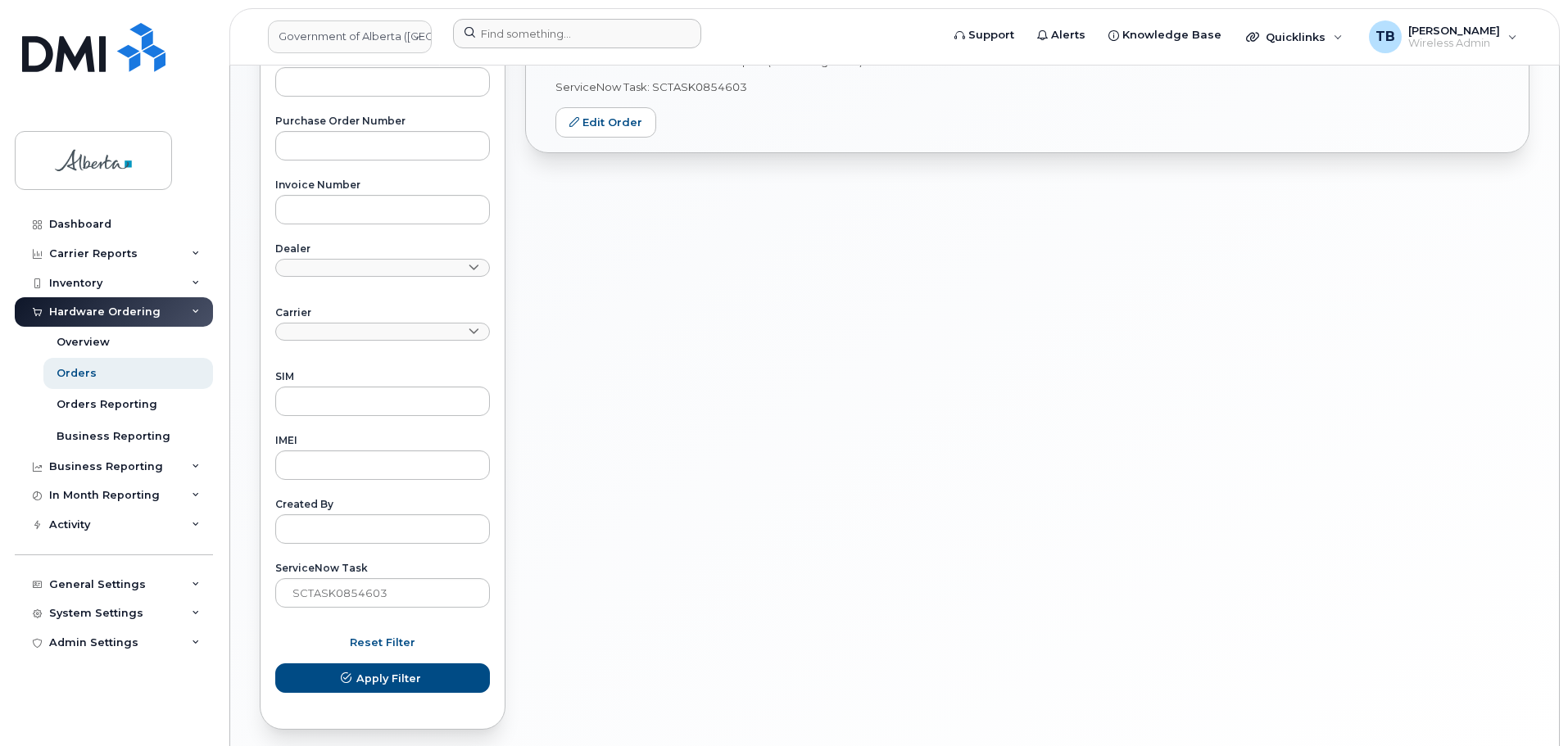
click at [835, 325] on div "Order #301838 $864.91 Preapproved awaiting to be shipped Hardware Upgrade Order…" at bounding box center [1027, 171] width 1023 height 1140
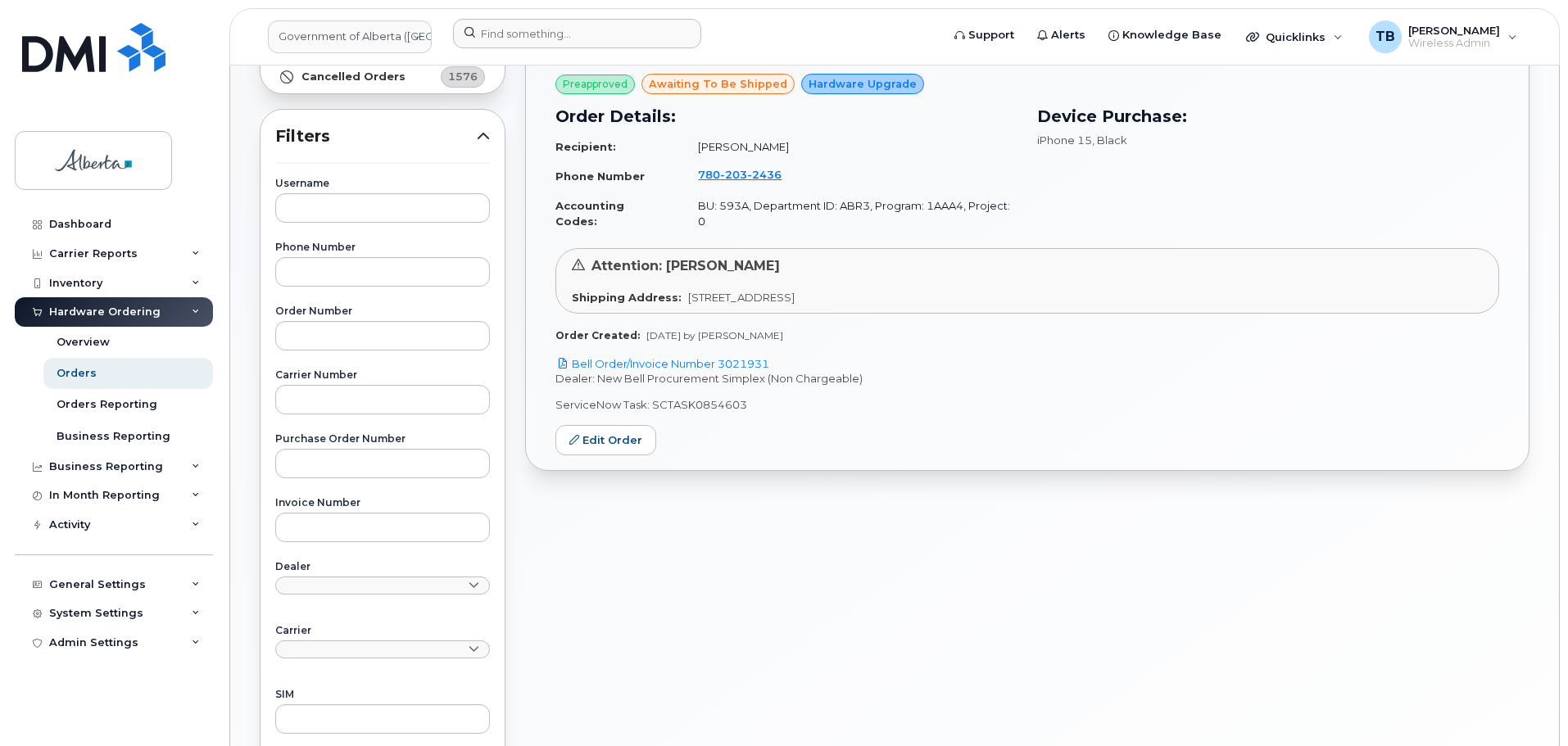
scroll to position [246, 0]
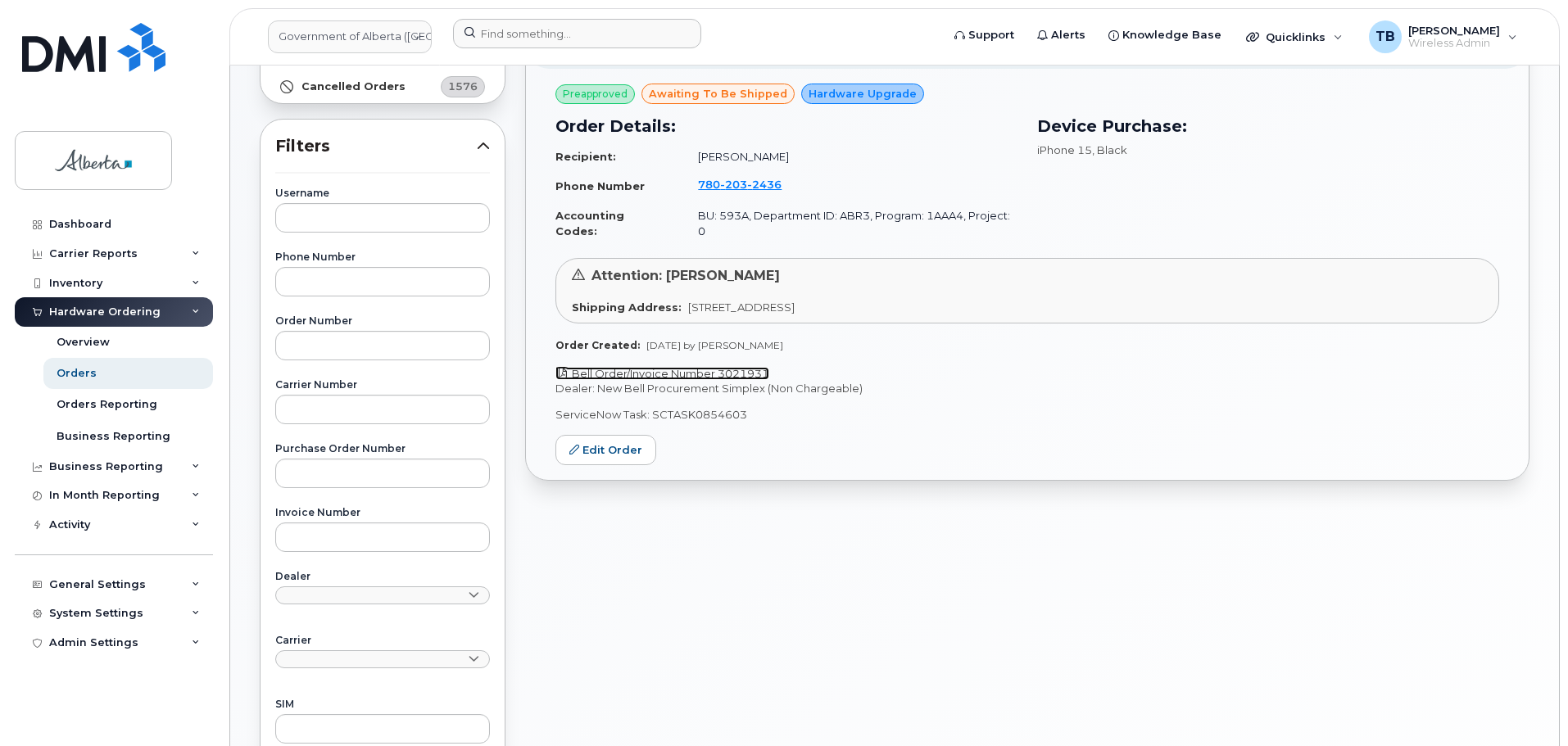
click at [664, 367] on link "Bell Order/Invoice Number 3021931" at bounding box center [662, 373] width 214 height 14
click at [747, 180] on span "2436" at bounding box center [764, 185] width 35 height 14
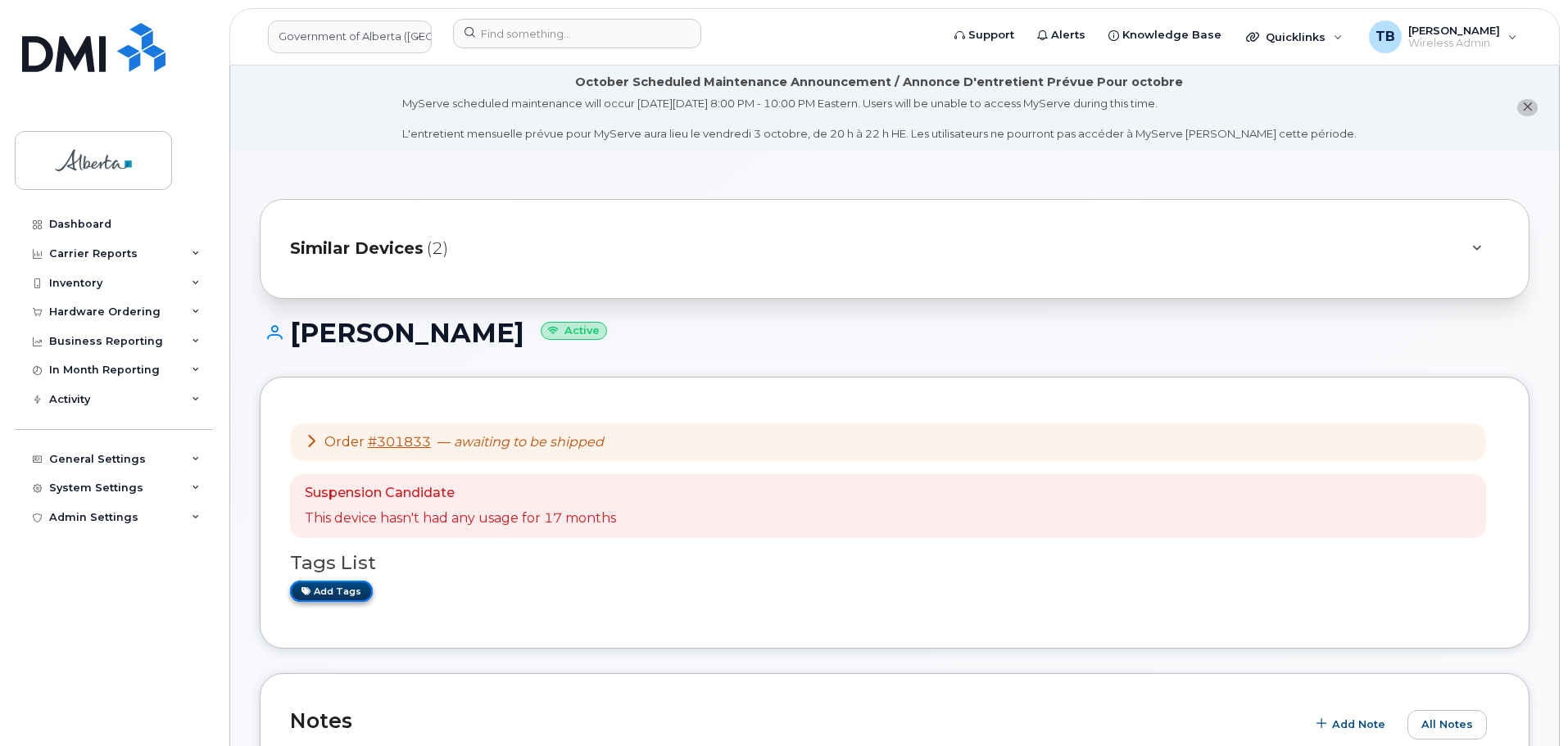
click at [317, 596] on link "Add tags" at bounding box center [332, 590] width 83 height 20
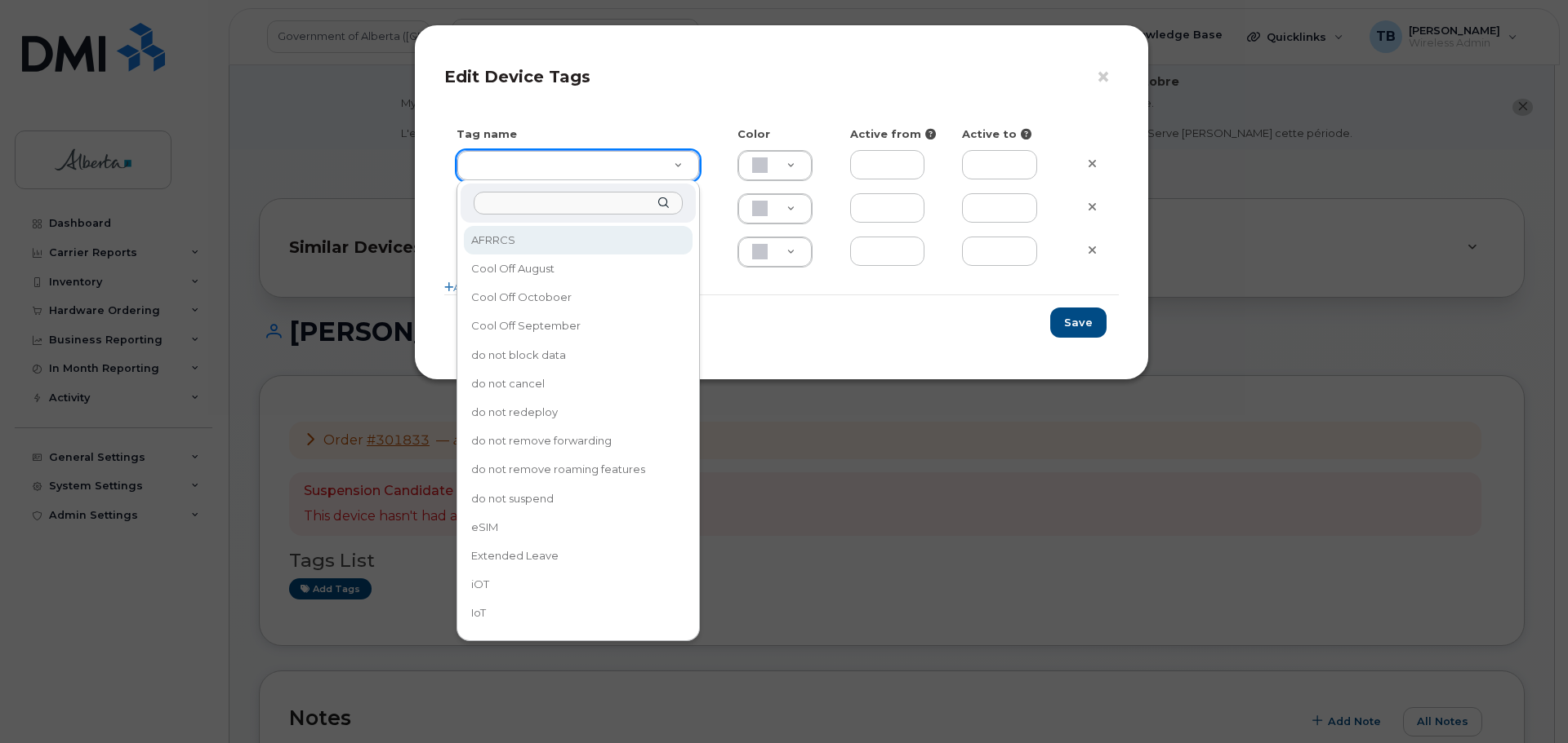
drag, startPoint x: 513, startPoint y: 168, endPoint x: 522, endPoint y: 210, distance: 43.0
type input "eSIM"
type input "D6CDC1"
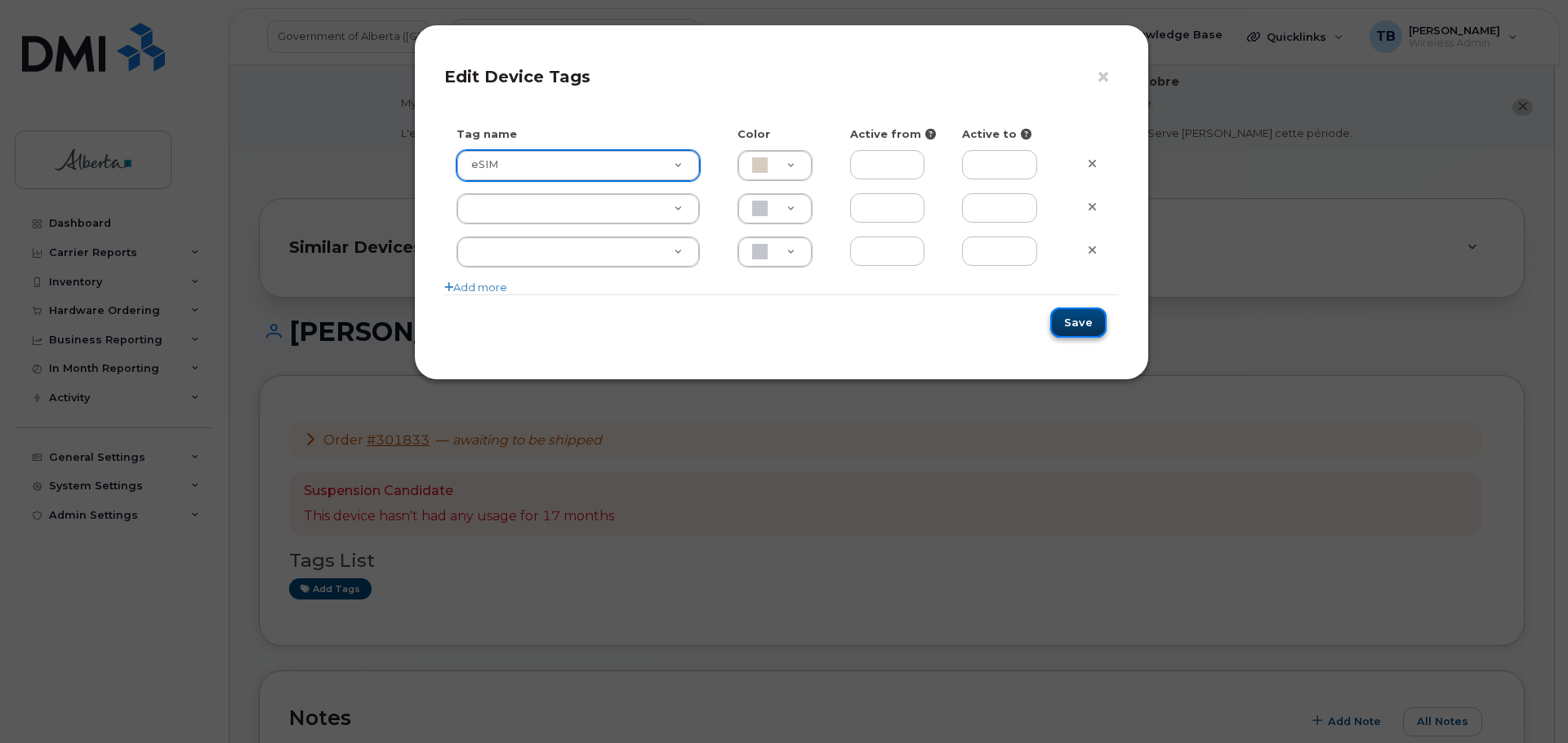
click at [1074, 331] on button "Save" at bounding box center [1078, 322] width 56 height 30
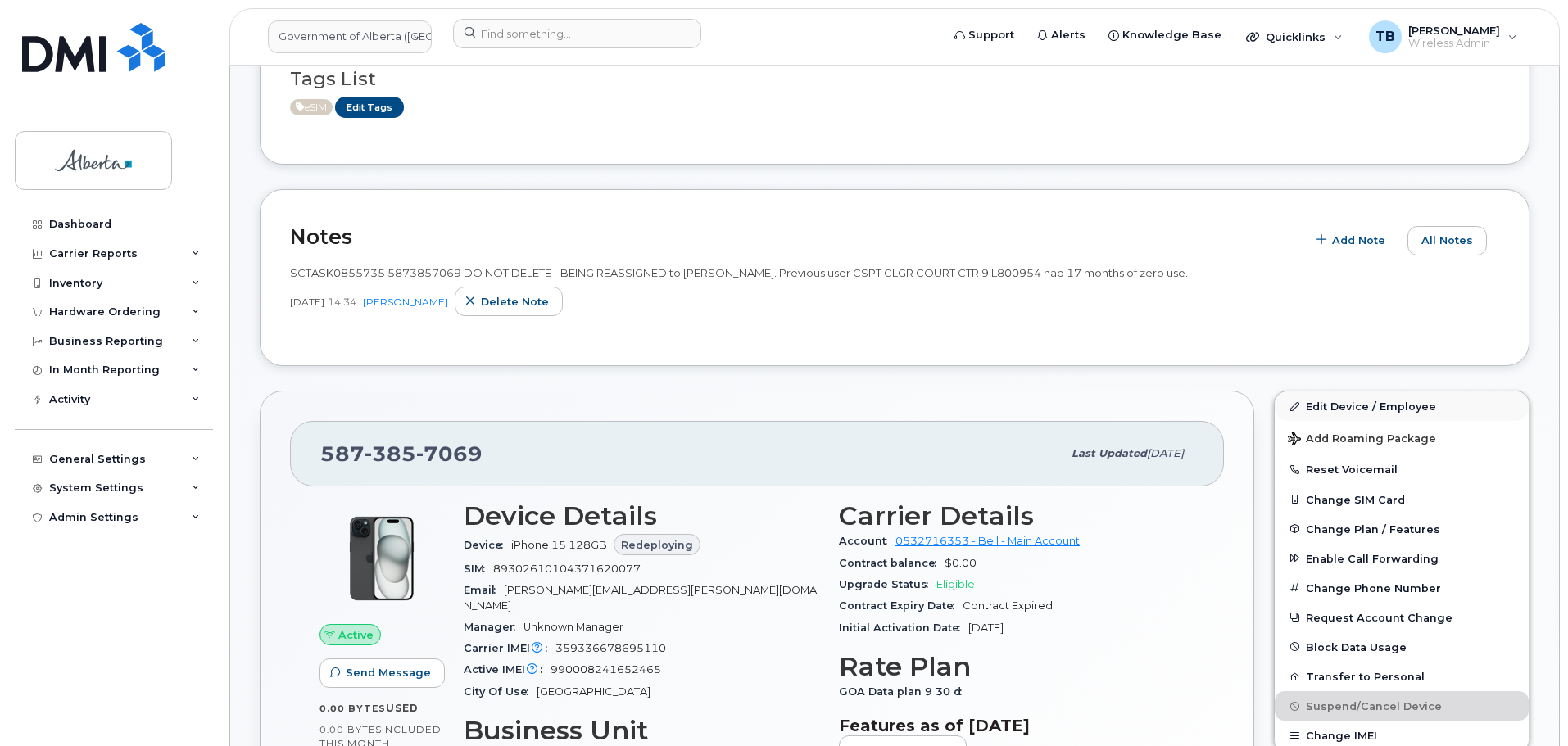
scroll to position [492, 0]
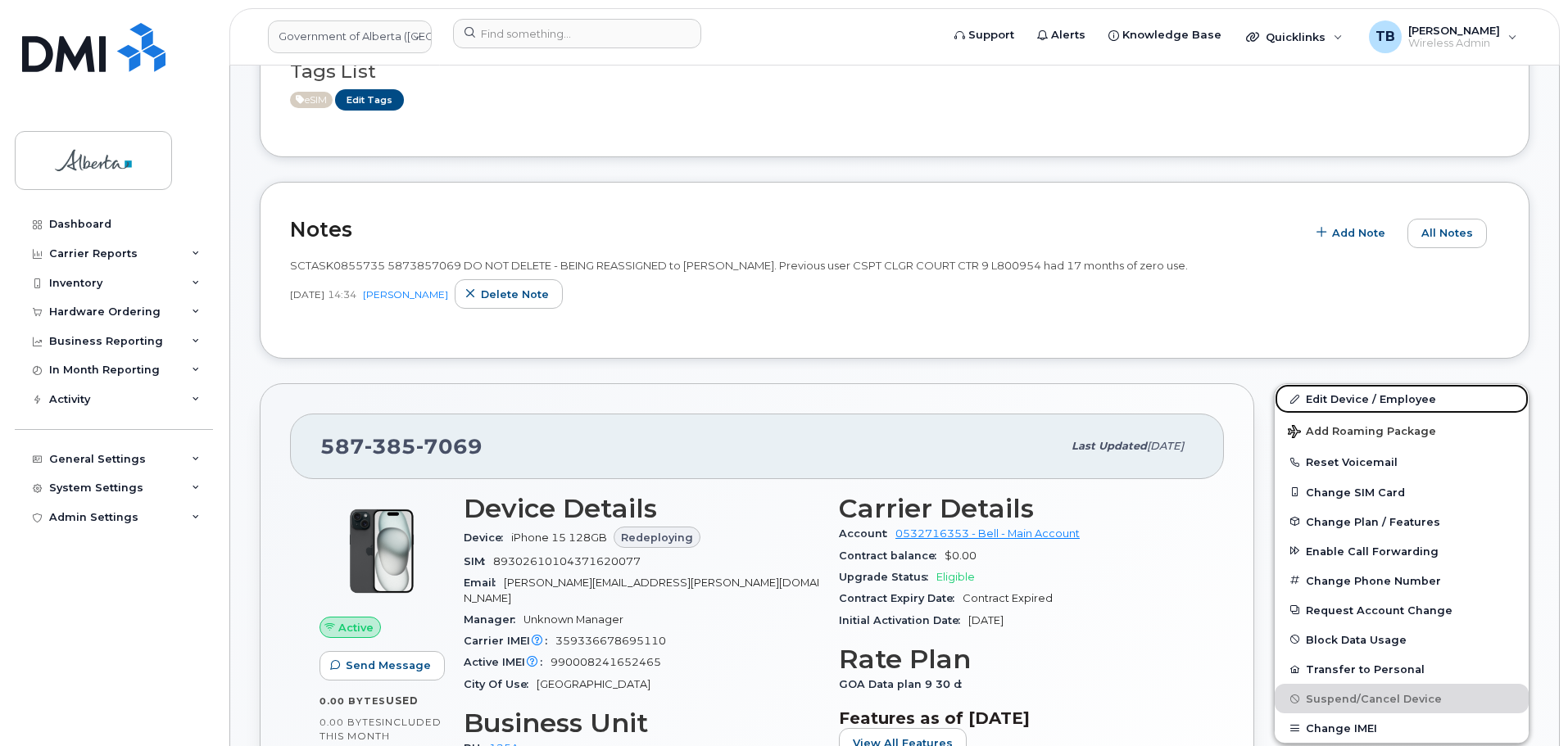
drag, startPoint x: 1364, startPoint y: 403, endPoint x: 1075, endPoint y: 305, distance: 305.2
click at [1364, 403] on link "Edit Device / Employee" at bounding box center [1402, 399] width 253 height 29
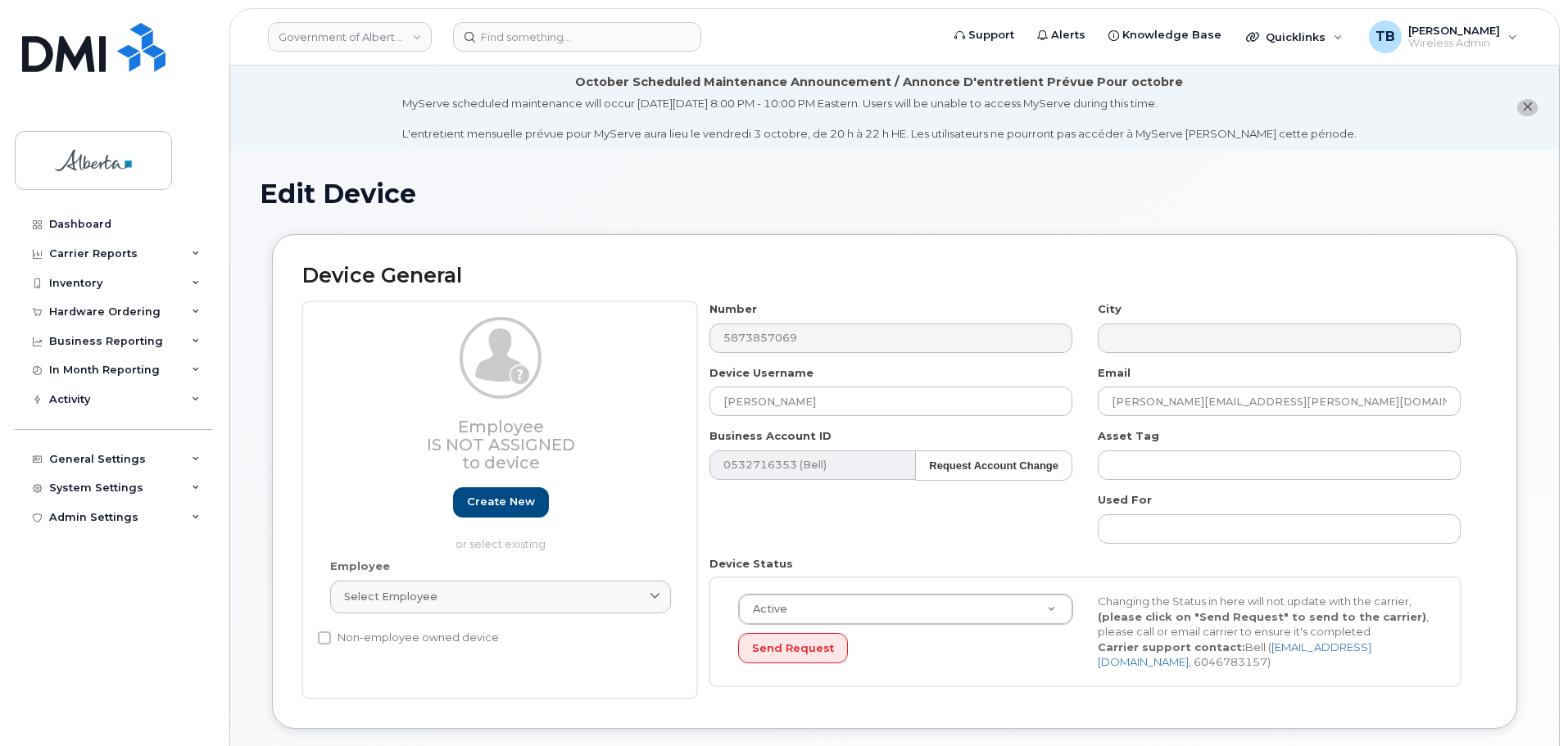
select select "4120335"
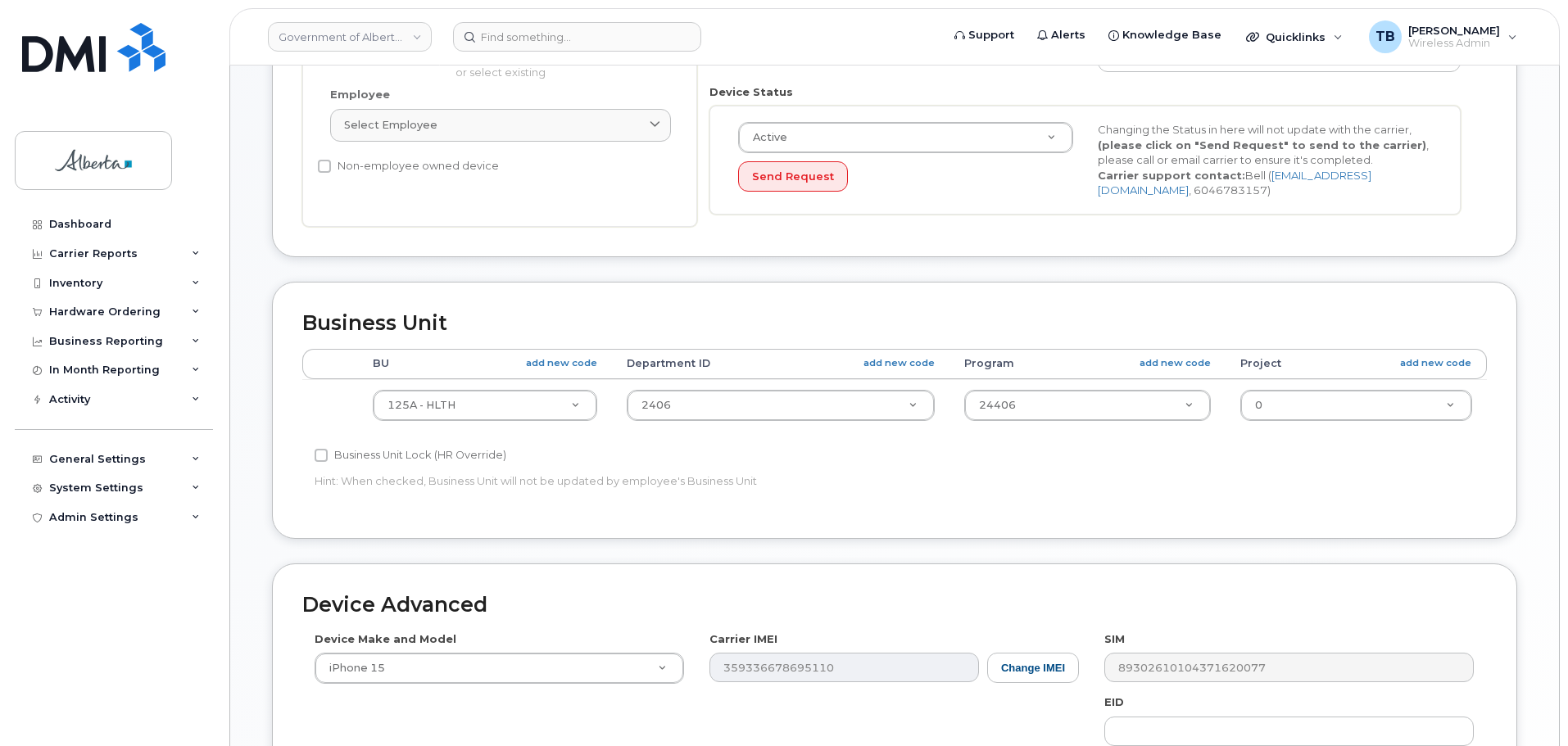
scroll to position [655, 0]
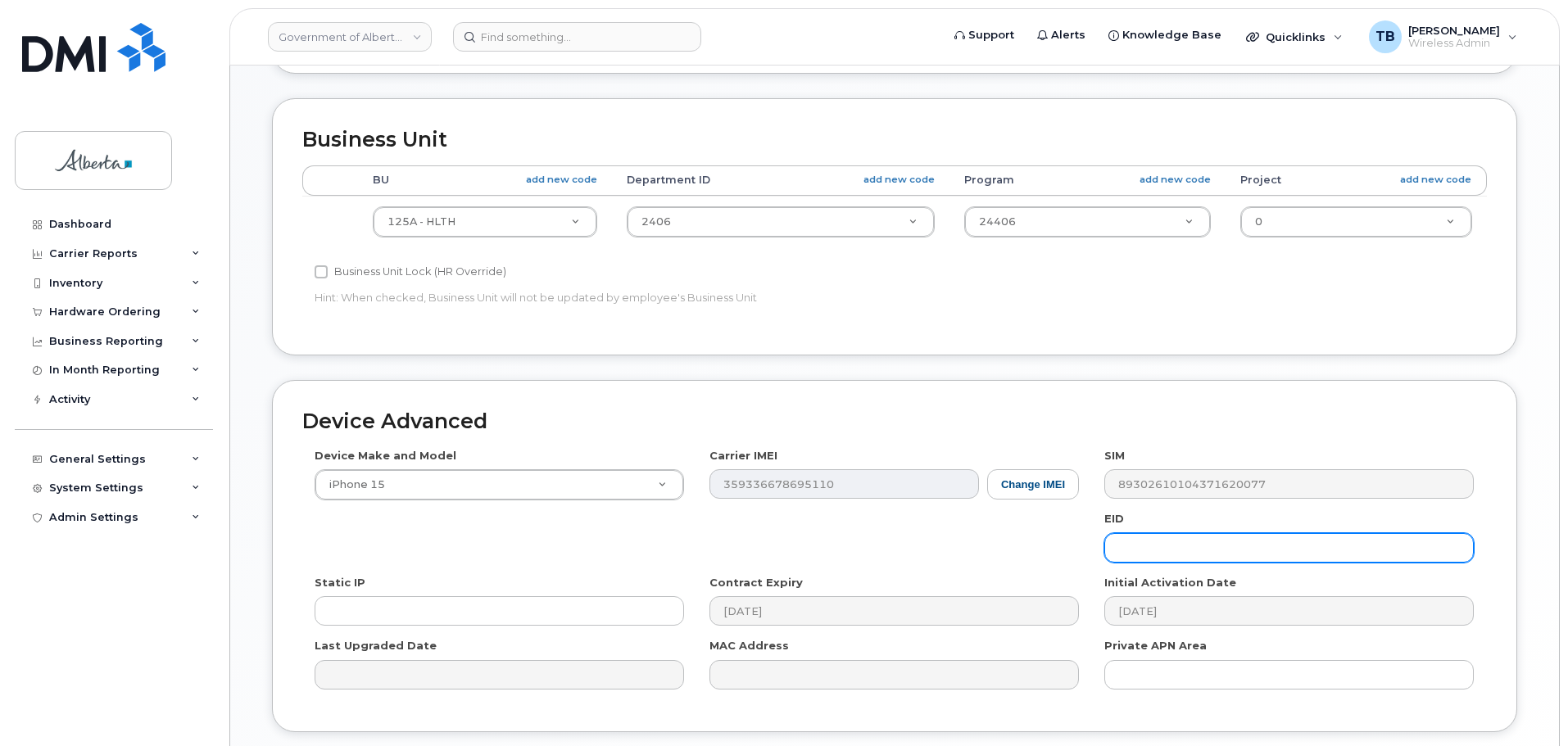
click at [1153, 552] on input "text" at bounding box center [1288, 548] width 370 height 29
paste input "89049032007208882600189548336582"
type input "89049032007208882600189548336582"
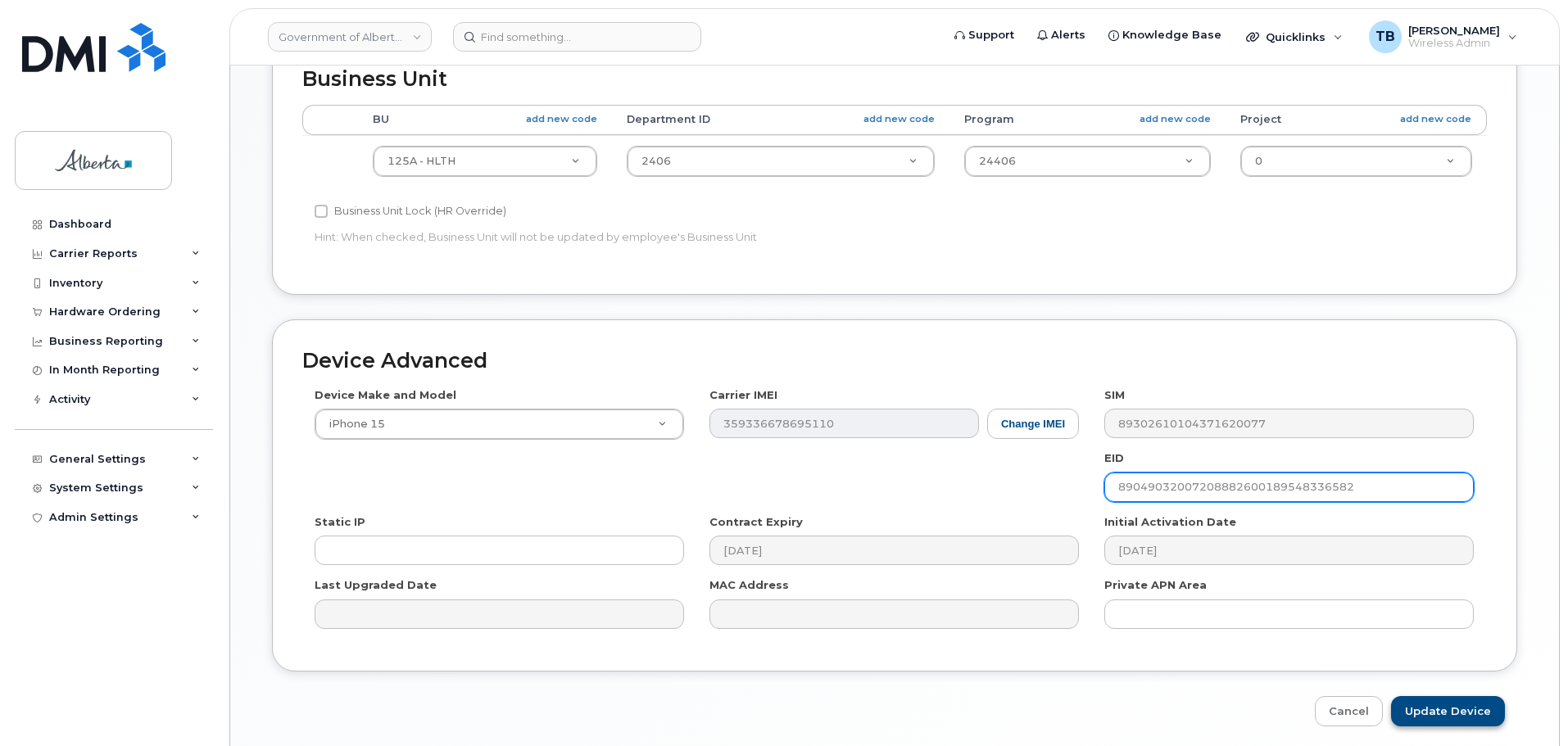
scroll to position [778, 0]
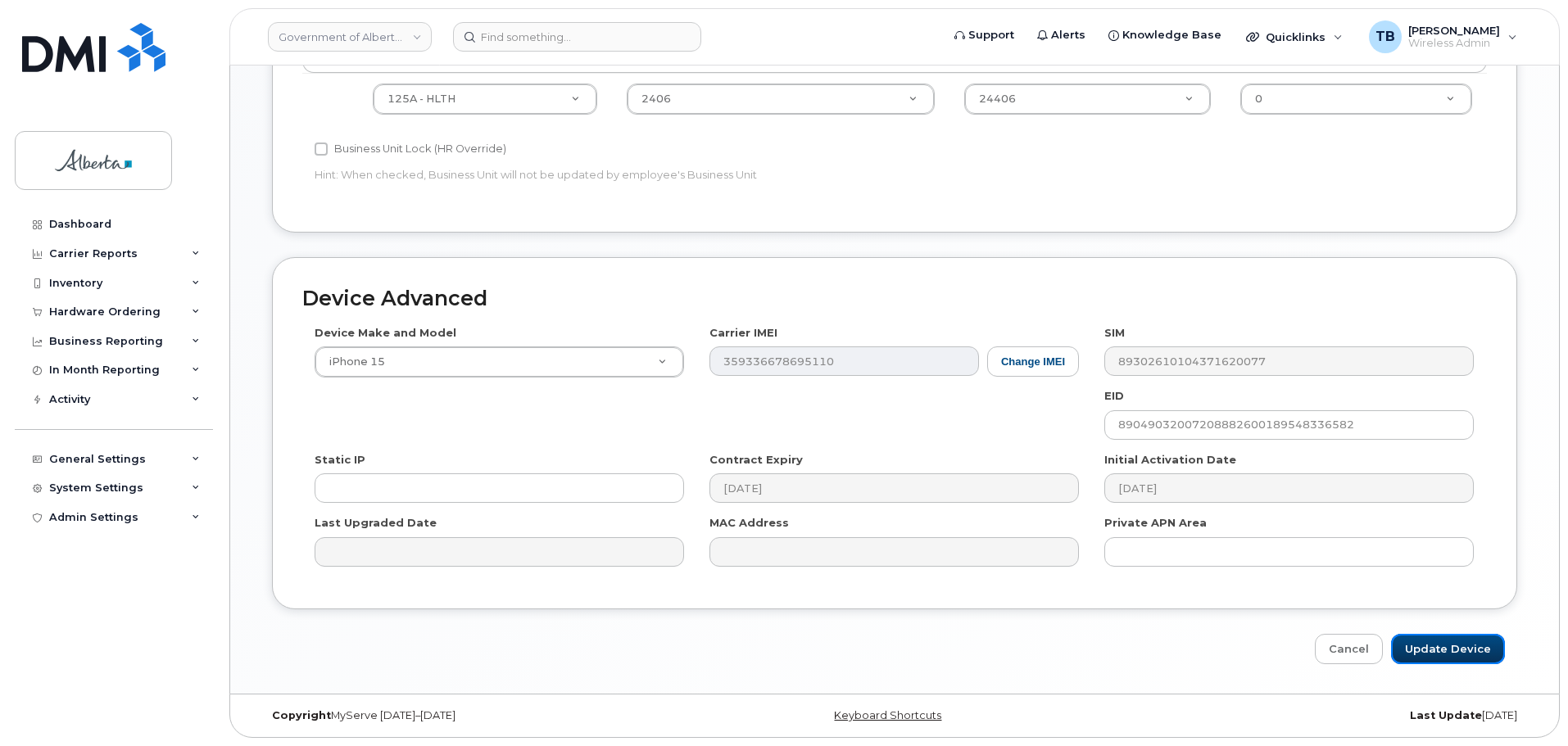
click at [1440, 646] on input "Update Device" at bounding box center [1448, 648] width 114 height 30
type input "Saving..."
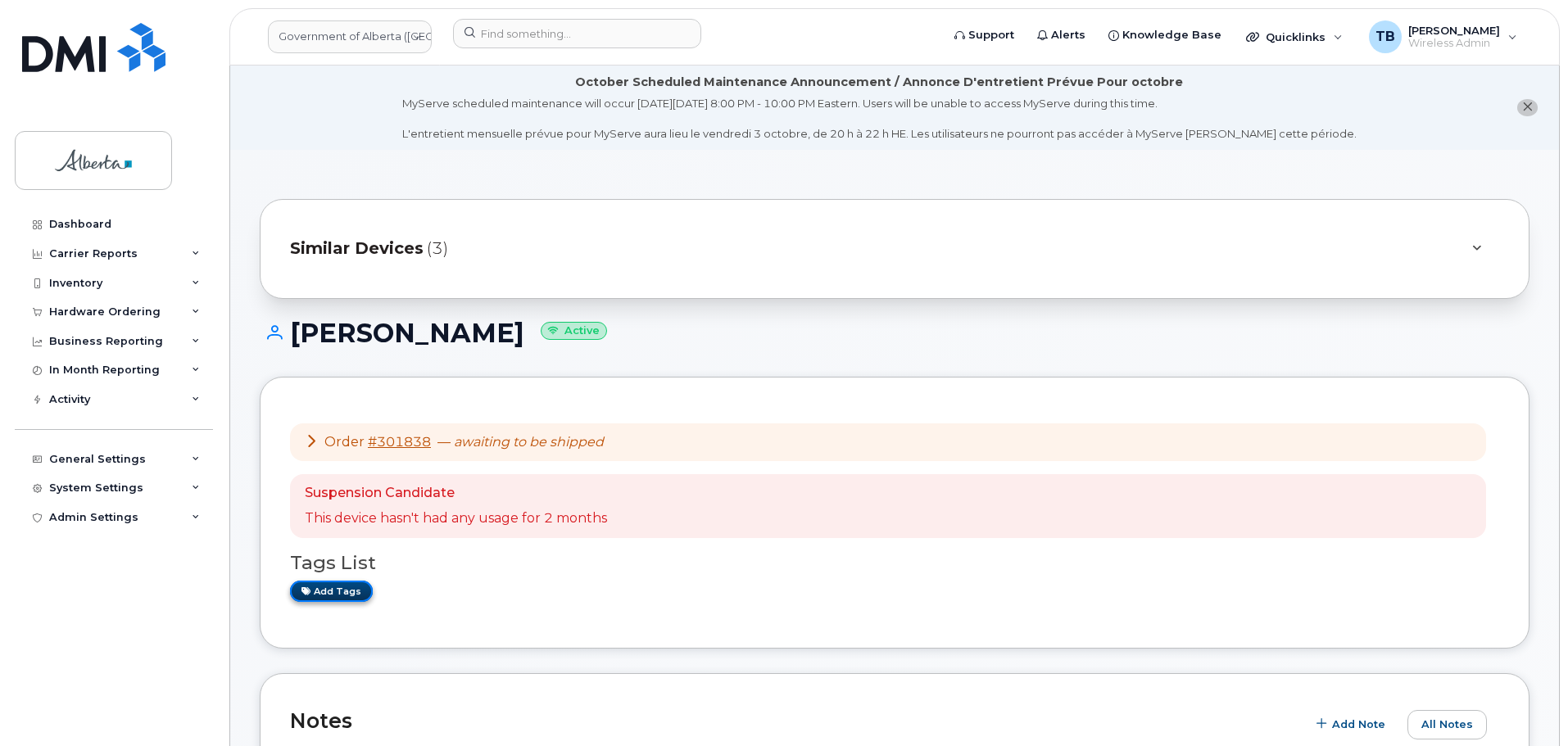
click at [332, 594] on link "Add tags" at bounding box center [332, 590] width 83 height 20
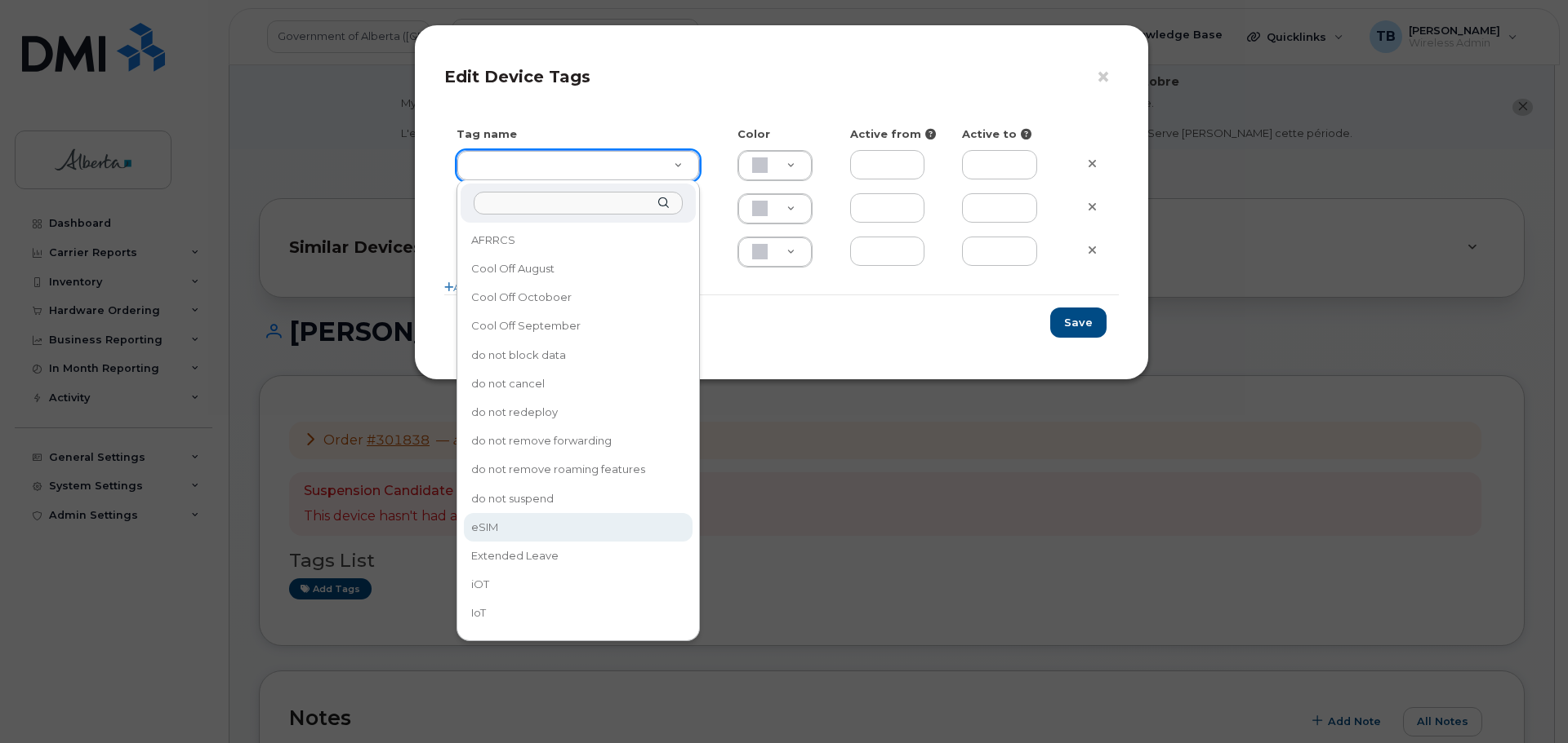
type input "eSIM"
type input "D6CDC1"
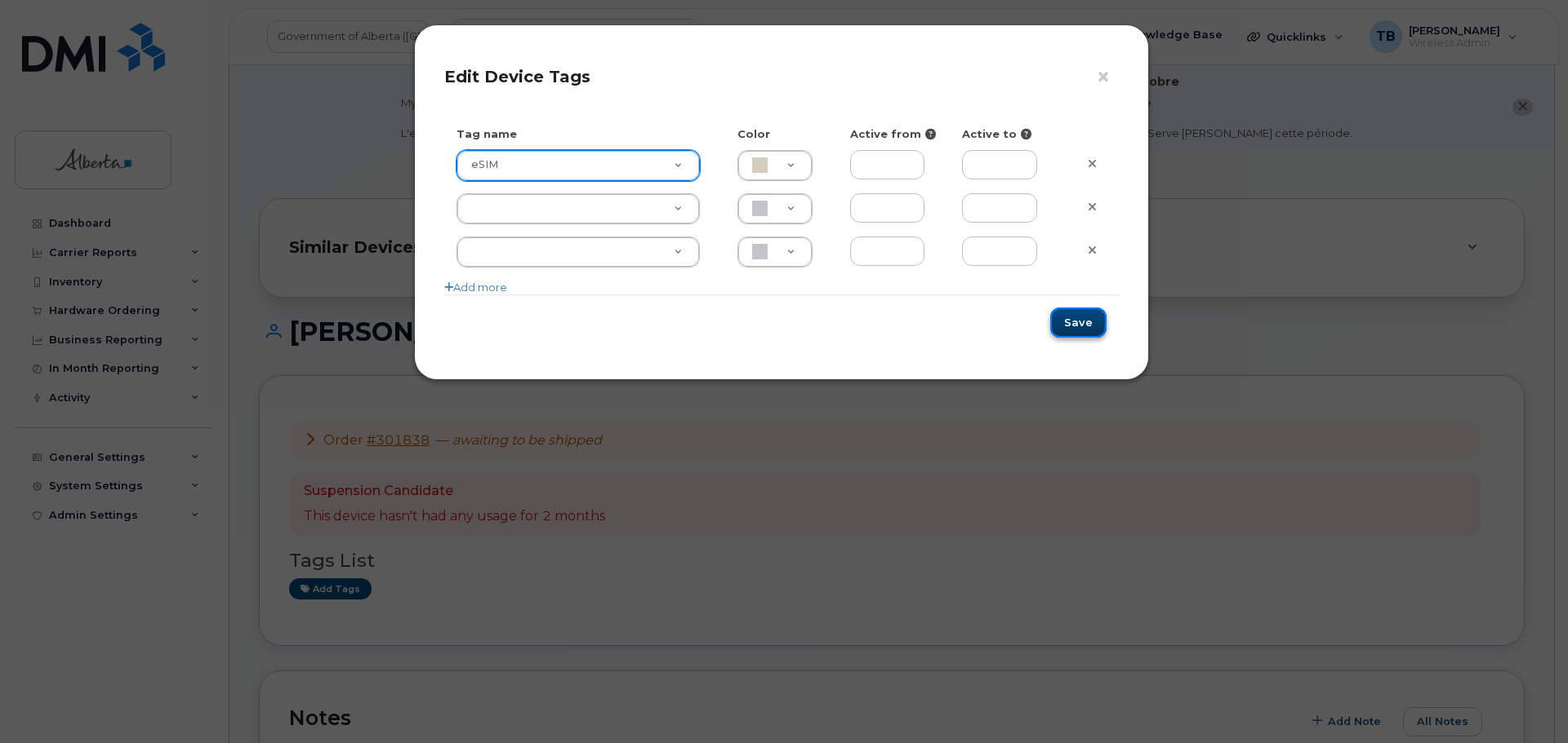
click at [1061, 337] on button "Save" at bounding box center [1078, 322] width 56 height 30
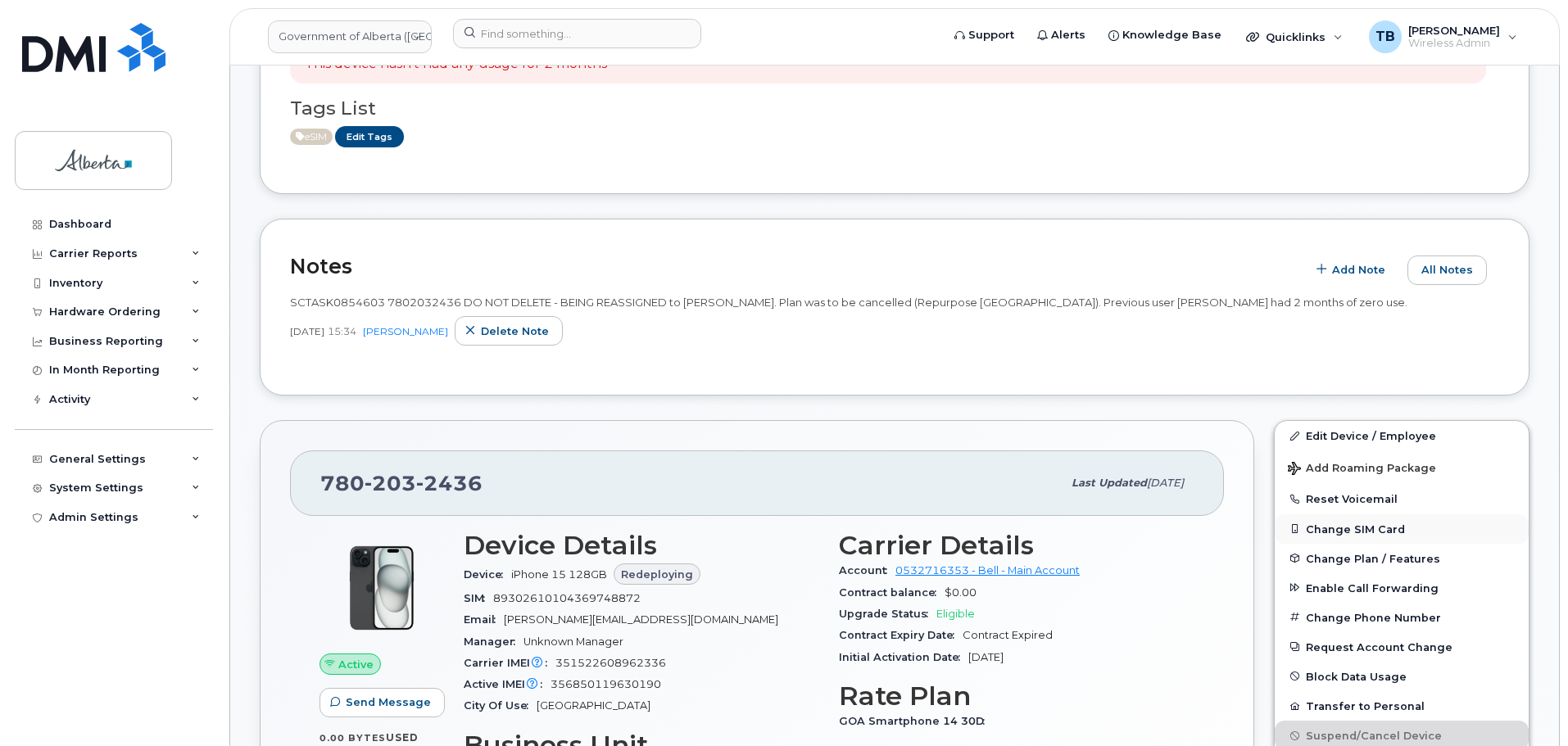
scroll to position [492, 0]
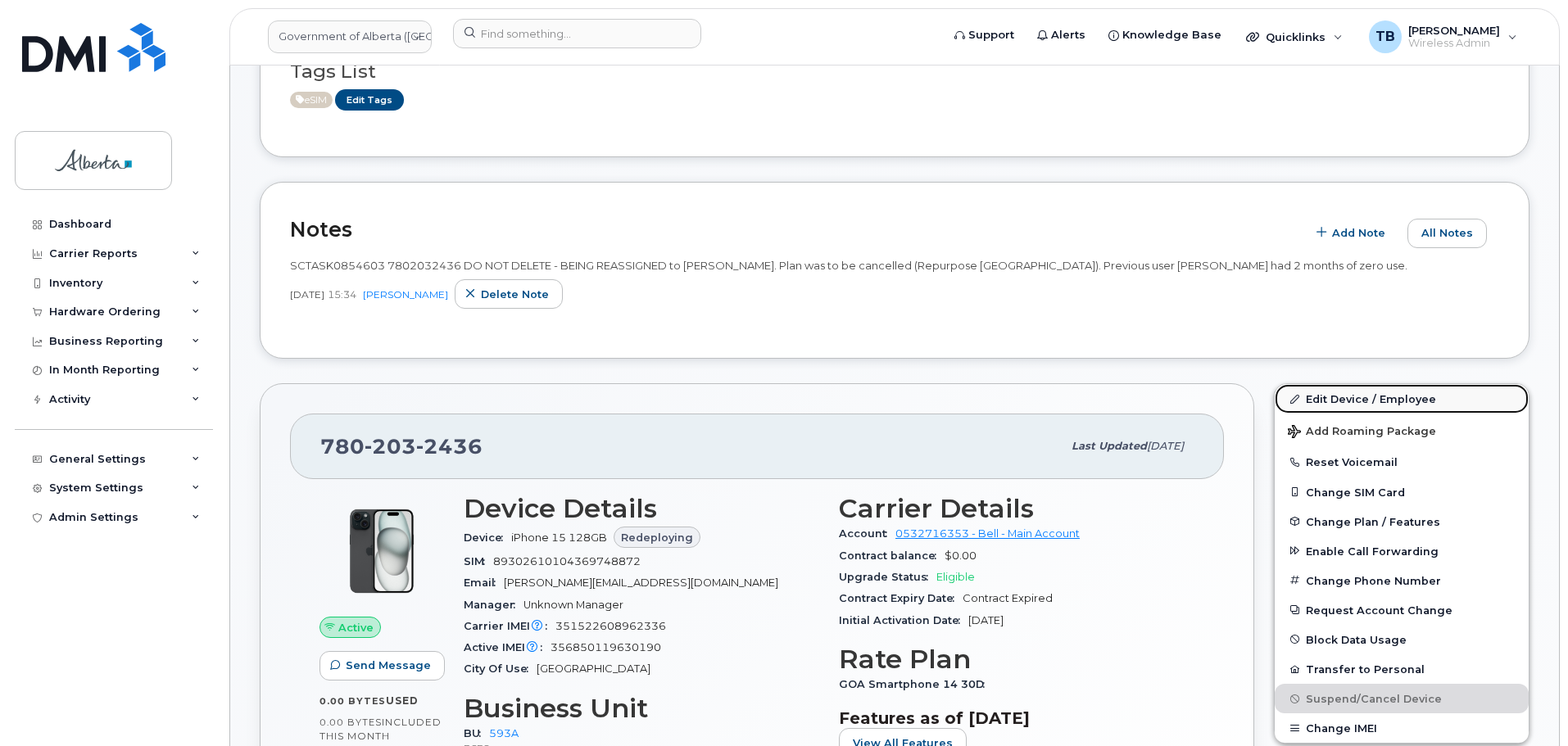
click at [1347, 400] on link "Edit Device / Employee" at bounding box center [1402, 399] width 253 height 29
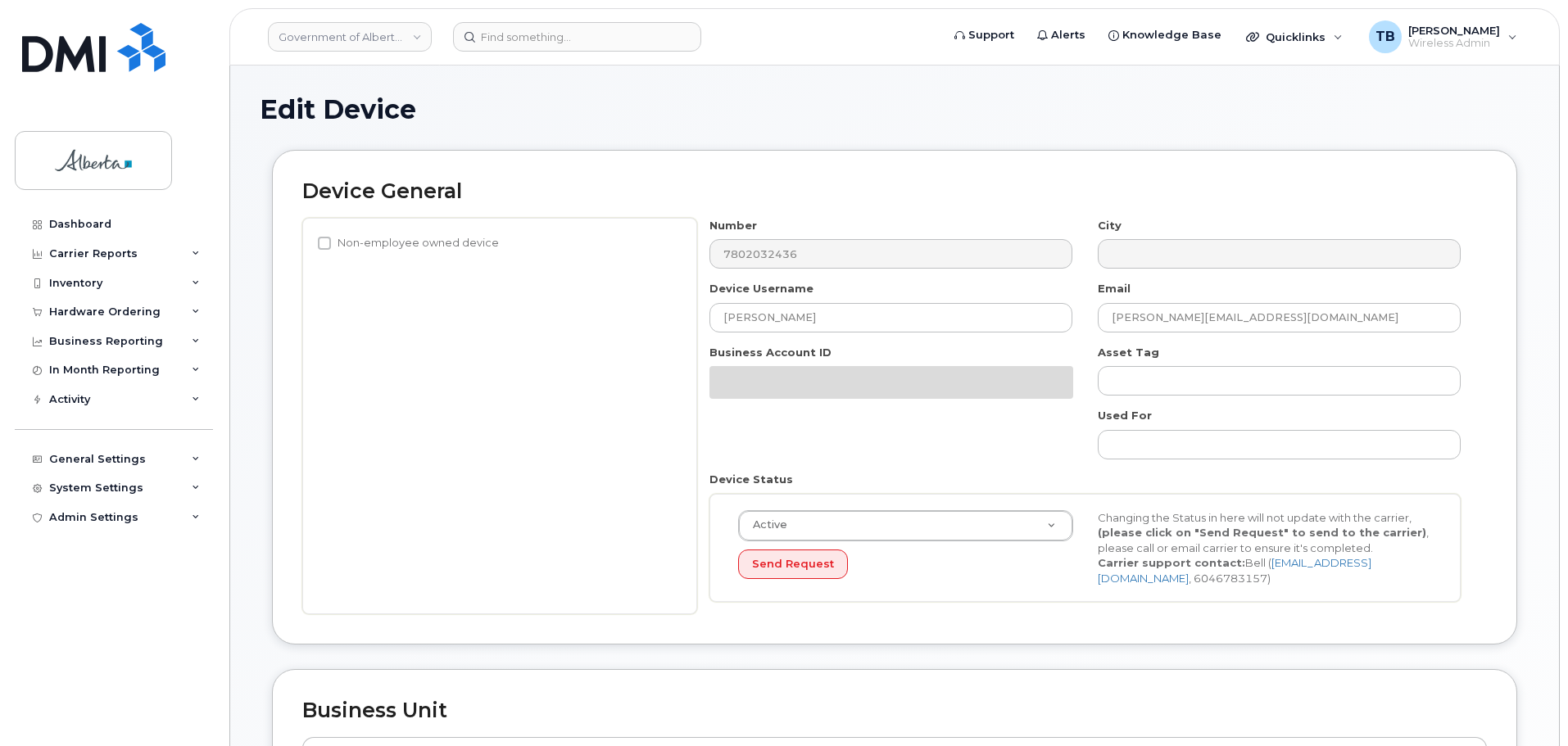
select select "4797682"
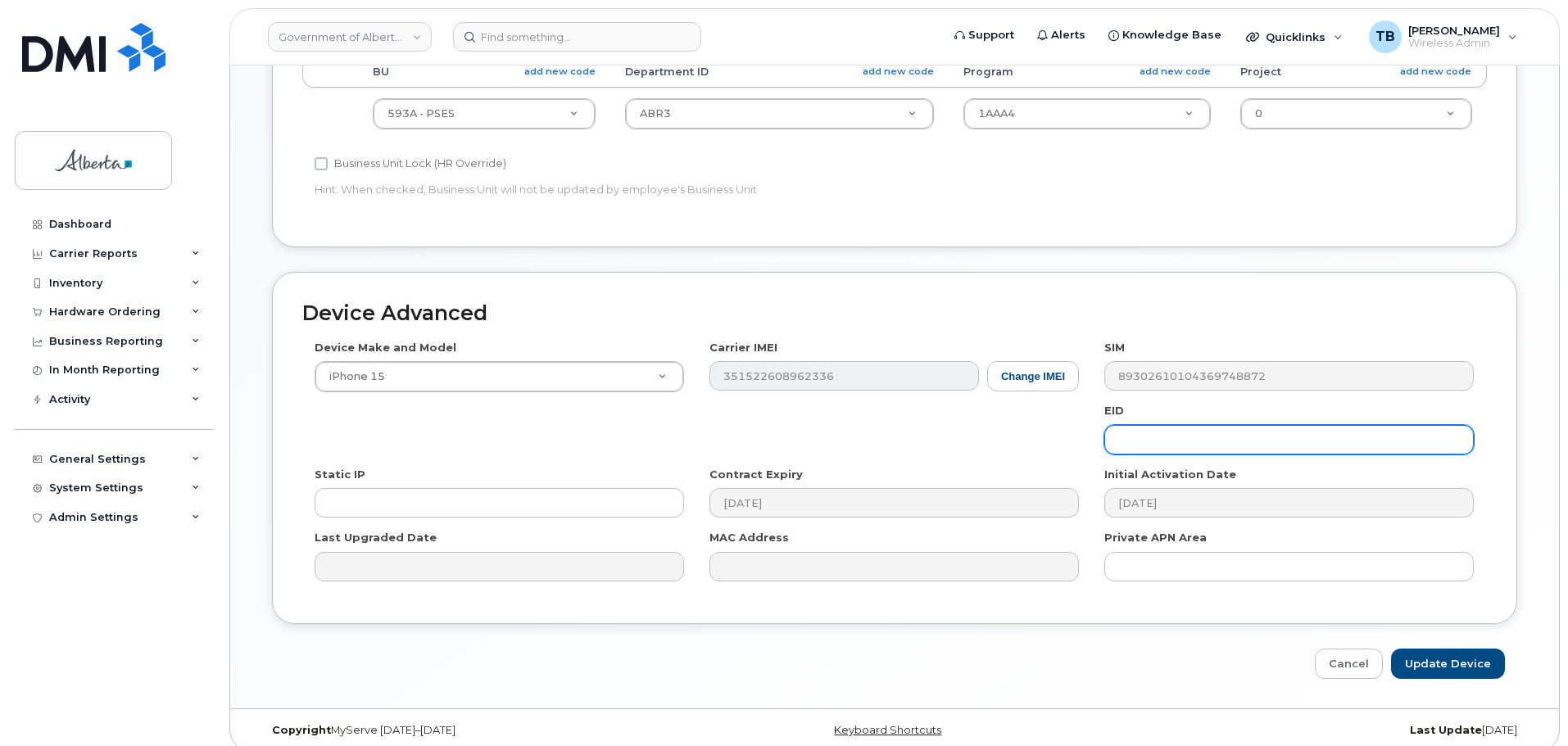
scroll to position [778, 0]
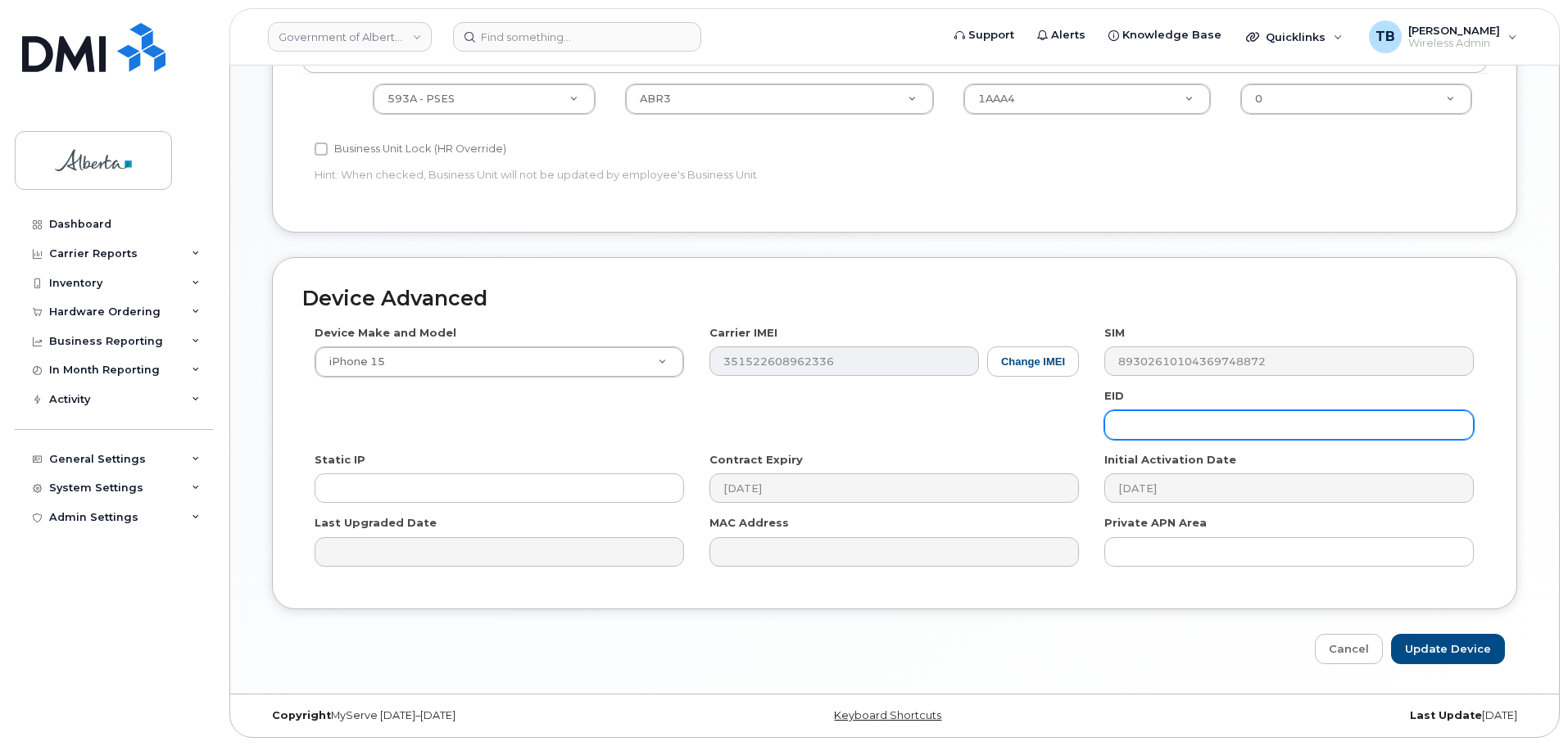
click at [1109, 422] on input "text" at bounding box center [1288, 425] width 370 height 29
paste input "89049032007208882600189339429428"
type input "89049032007208882600189339429428"
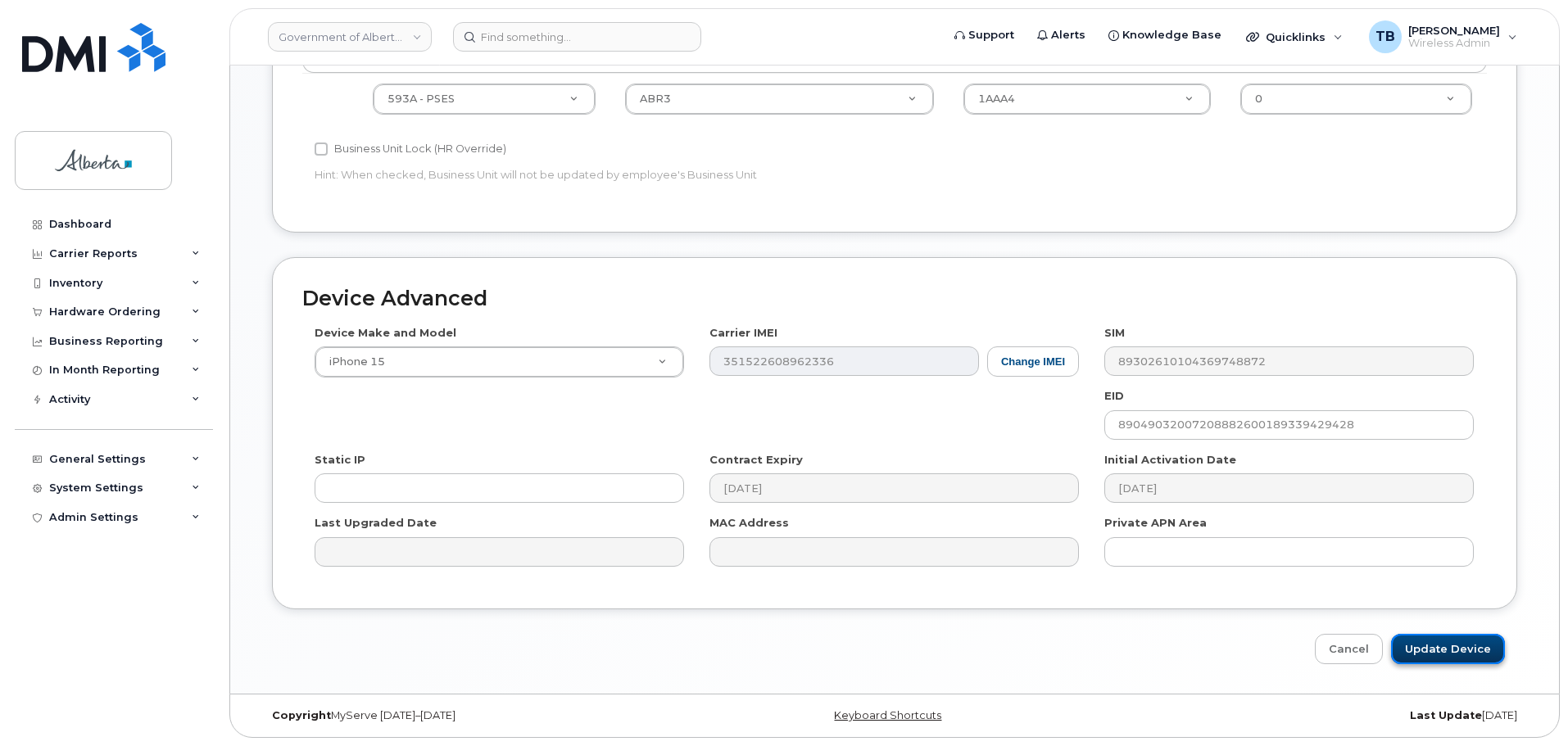
click at [1443, 650] on input "Update Device" at bounding box center [1448, 648] width 114 height 30
type input "Saving..."
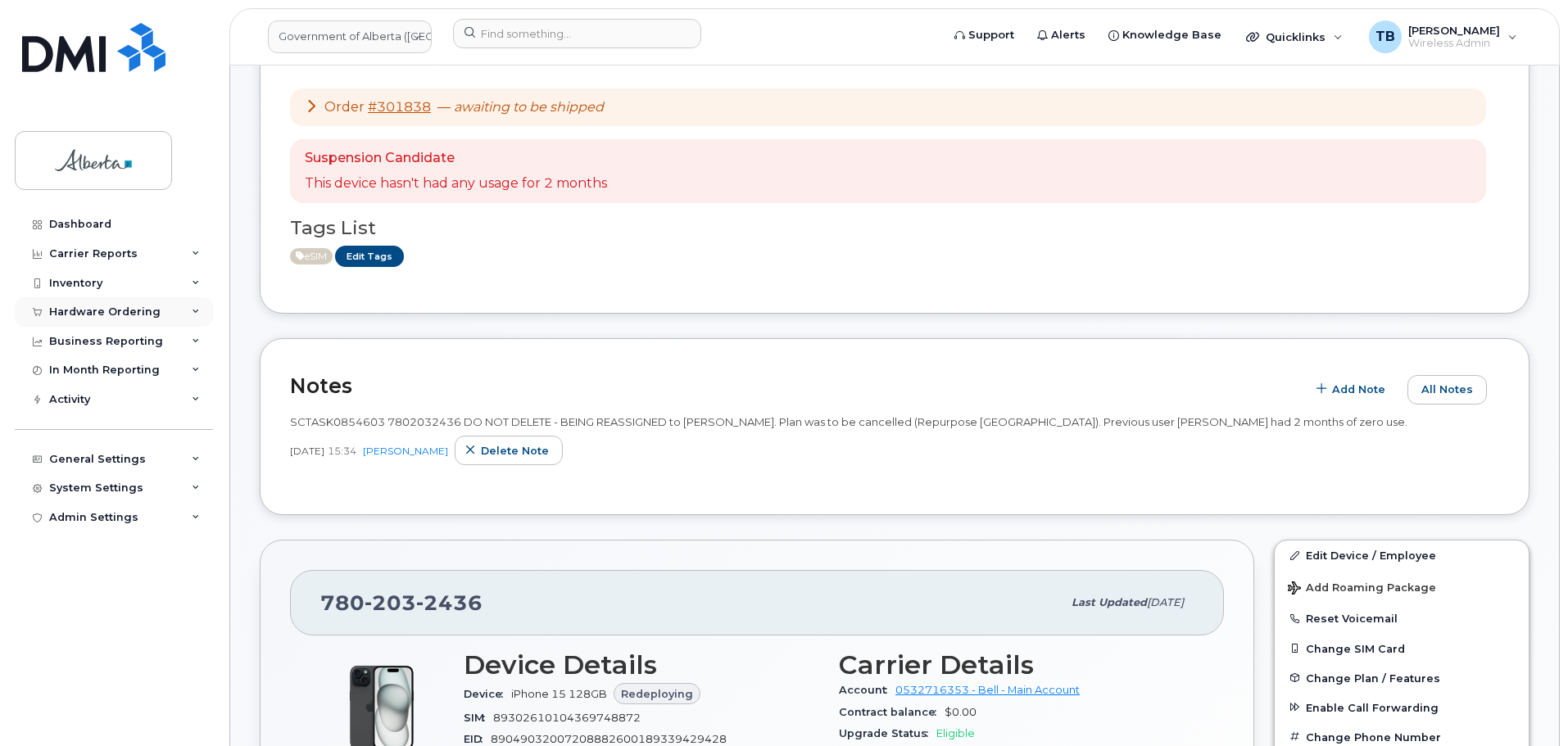
scroll to position [328, 0]
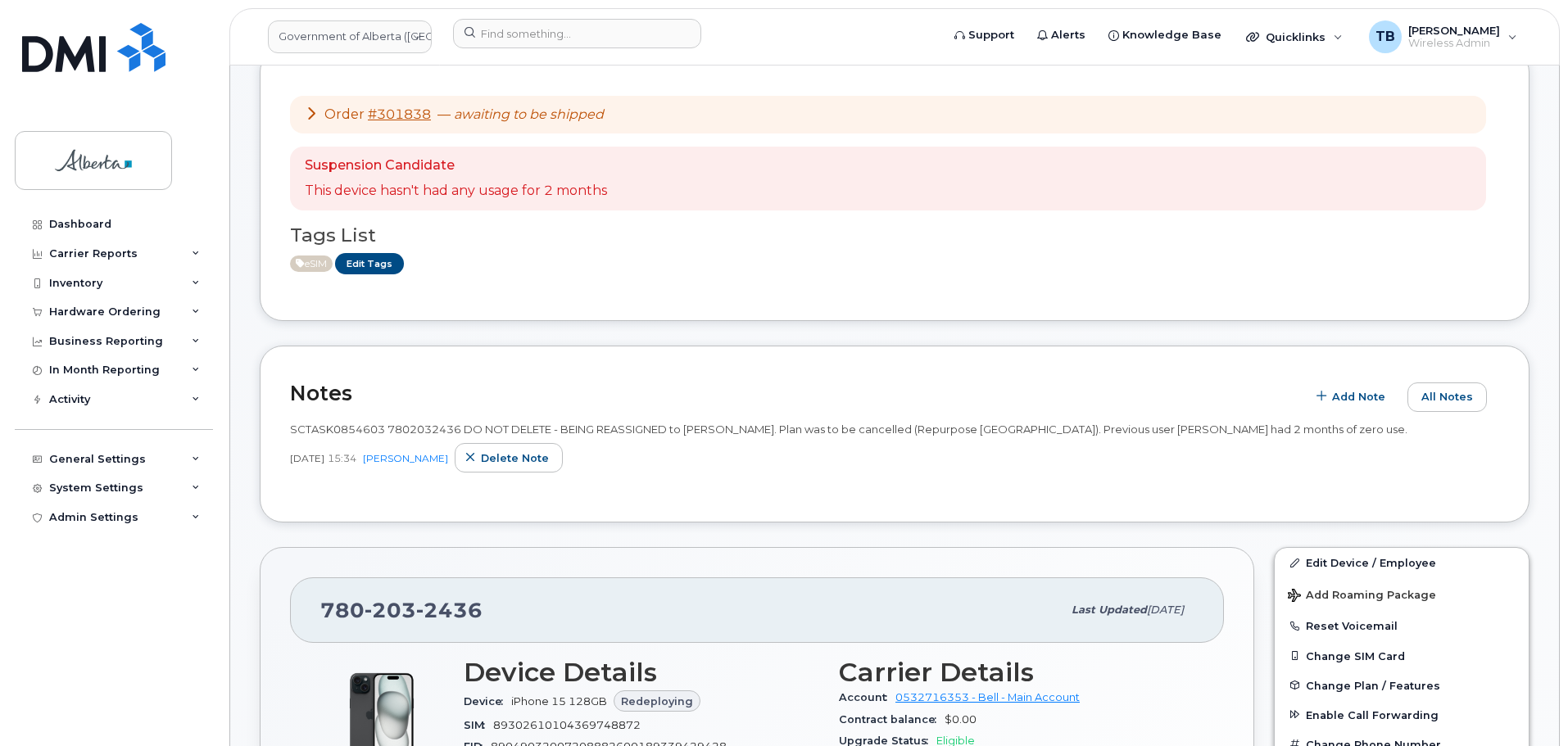
click at [435, 434] on span "SCTASK0854603 7802032436 DO NOT DELETE - BEING REASSIGNED to [PERSON_NAME]. Pla…" at bounding box center [848, 430] width 1117 height 14
copy span "7802032436"
click at [513, 40] on input at bounding box center [577, 33] width 249 height 29
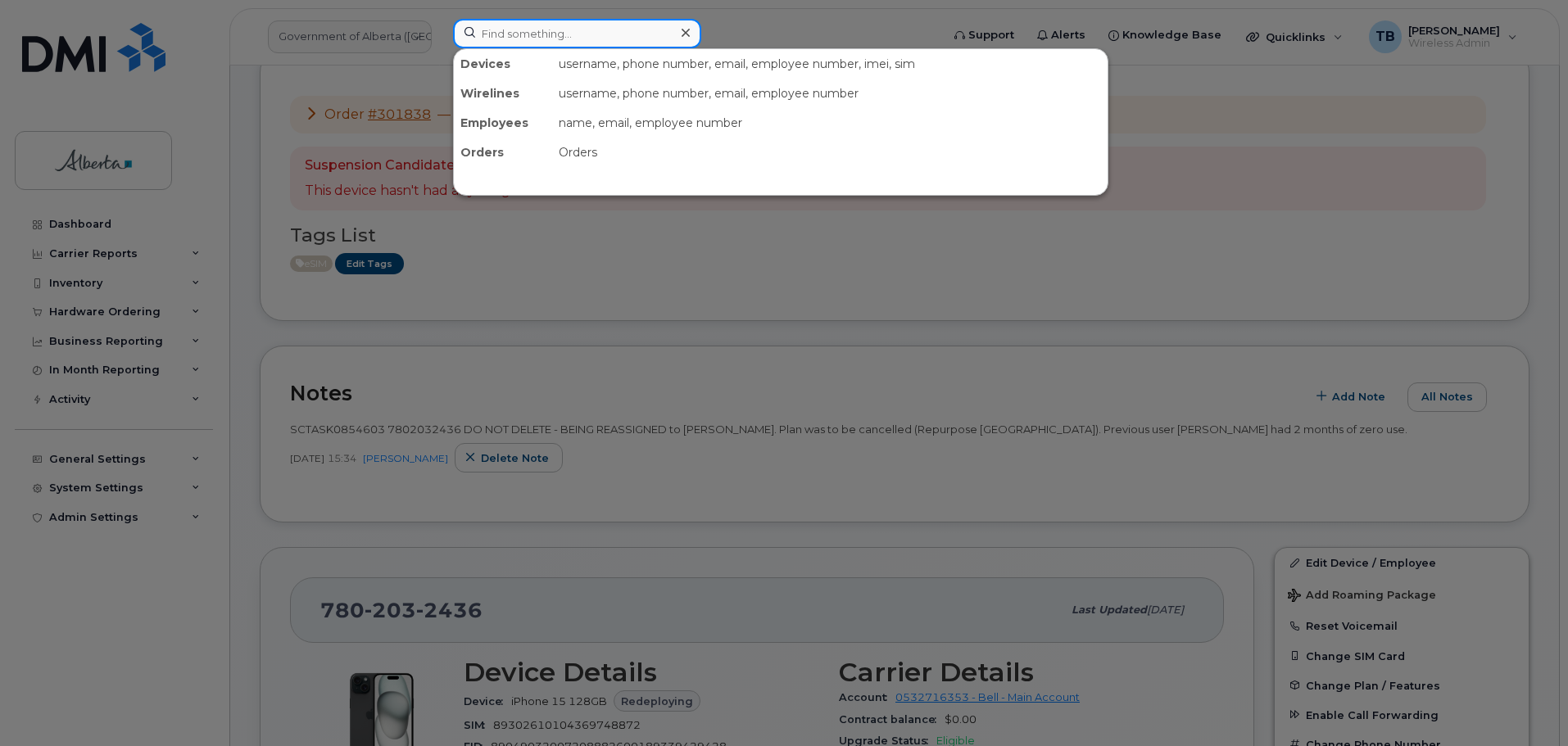
paste input "4037151925"
type input "4037151925"
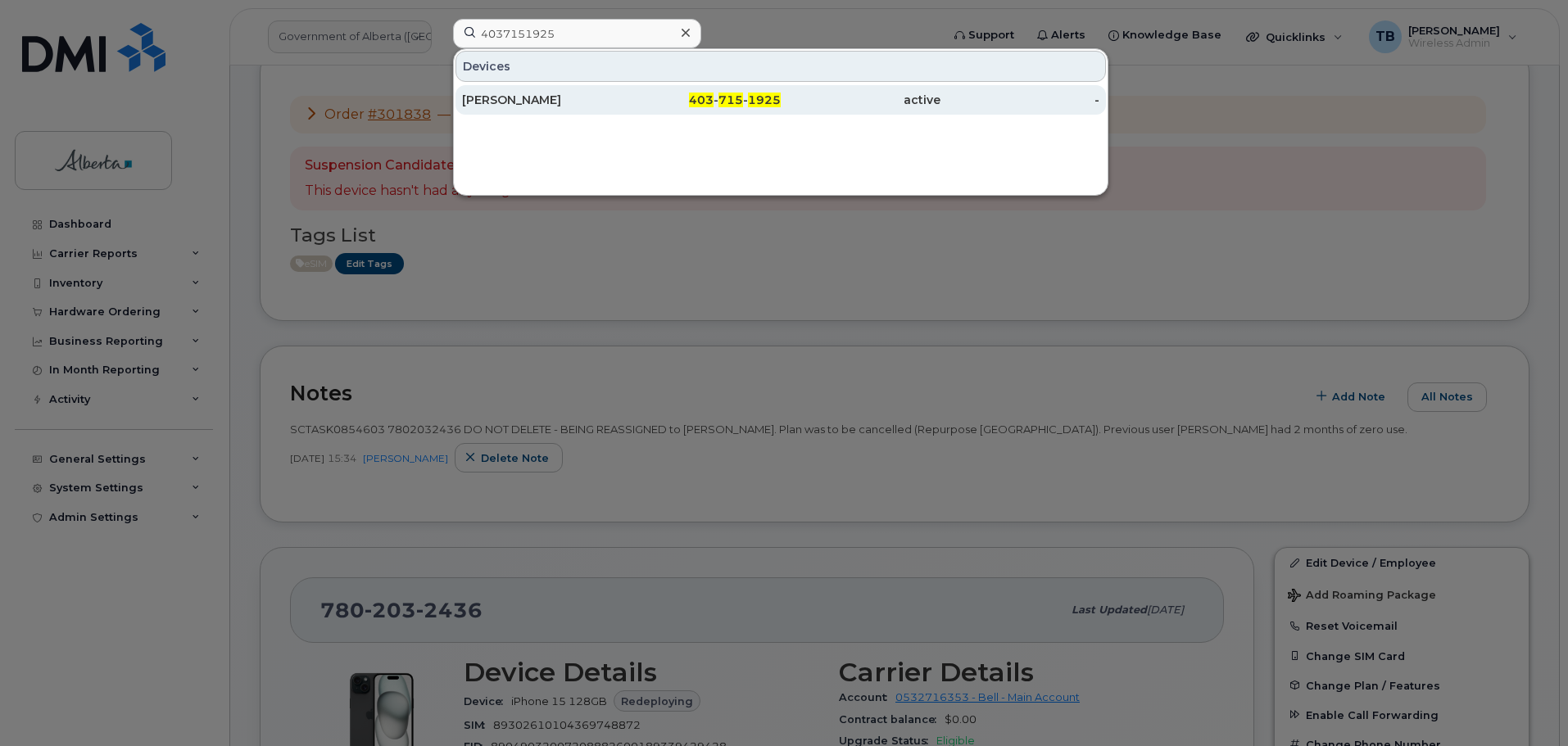
click at [478, 97] on div "[PERSON_NAME]" at bounding box center [542, 100] width 160 height 16
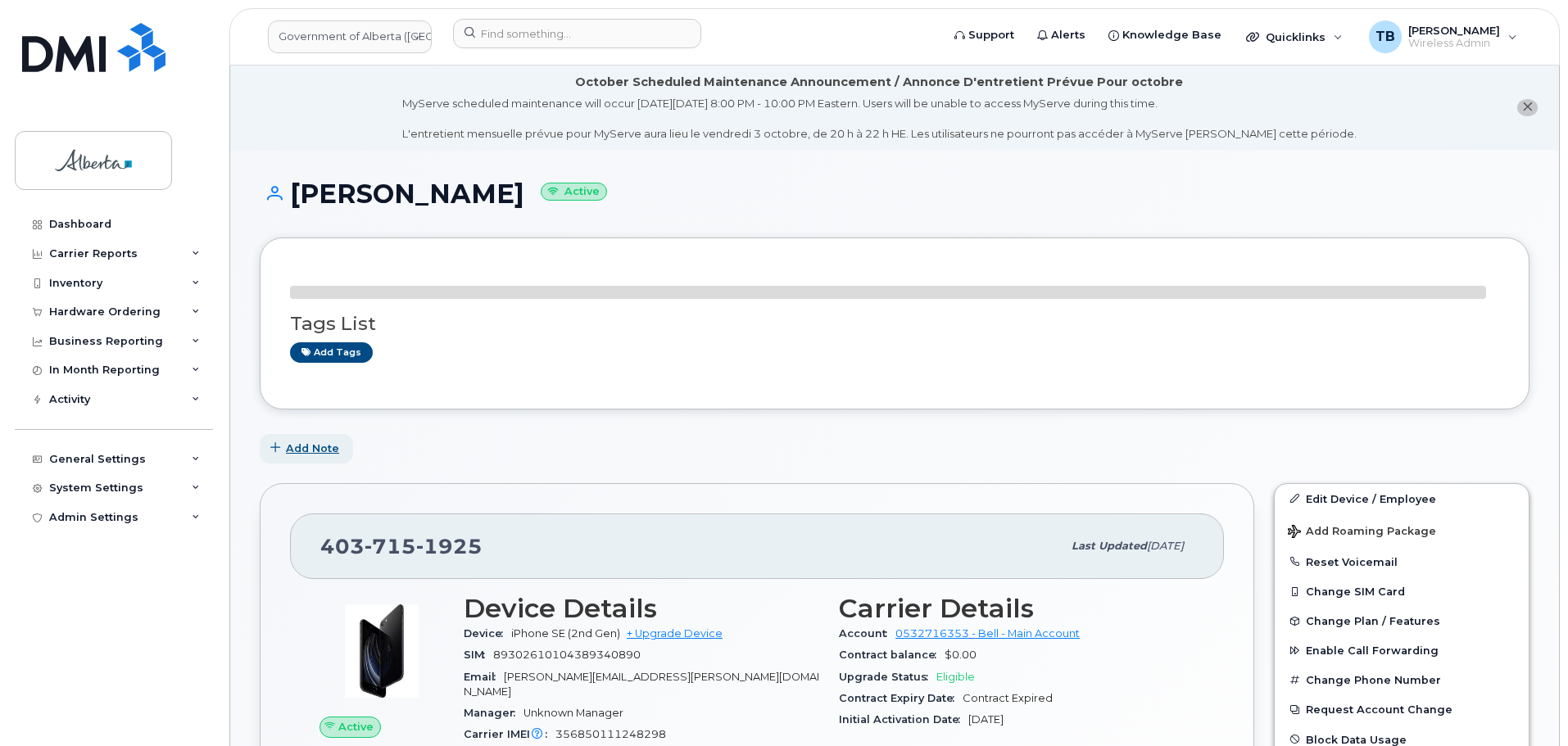
click at [335, 444] on span "Add Note" at bounding box center [312, 449] width 53 height 15
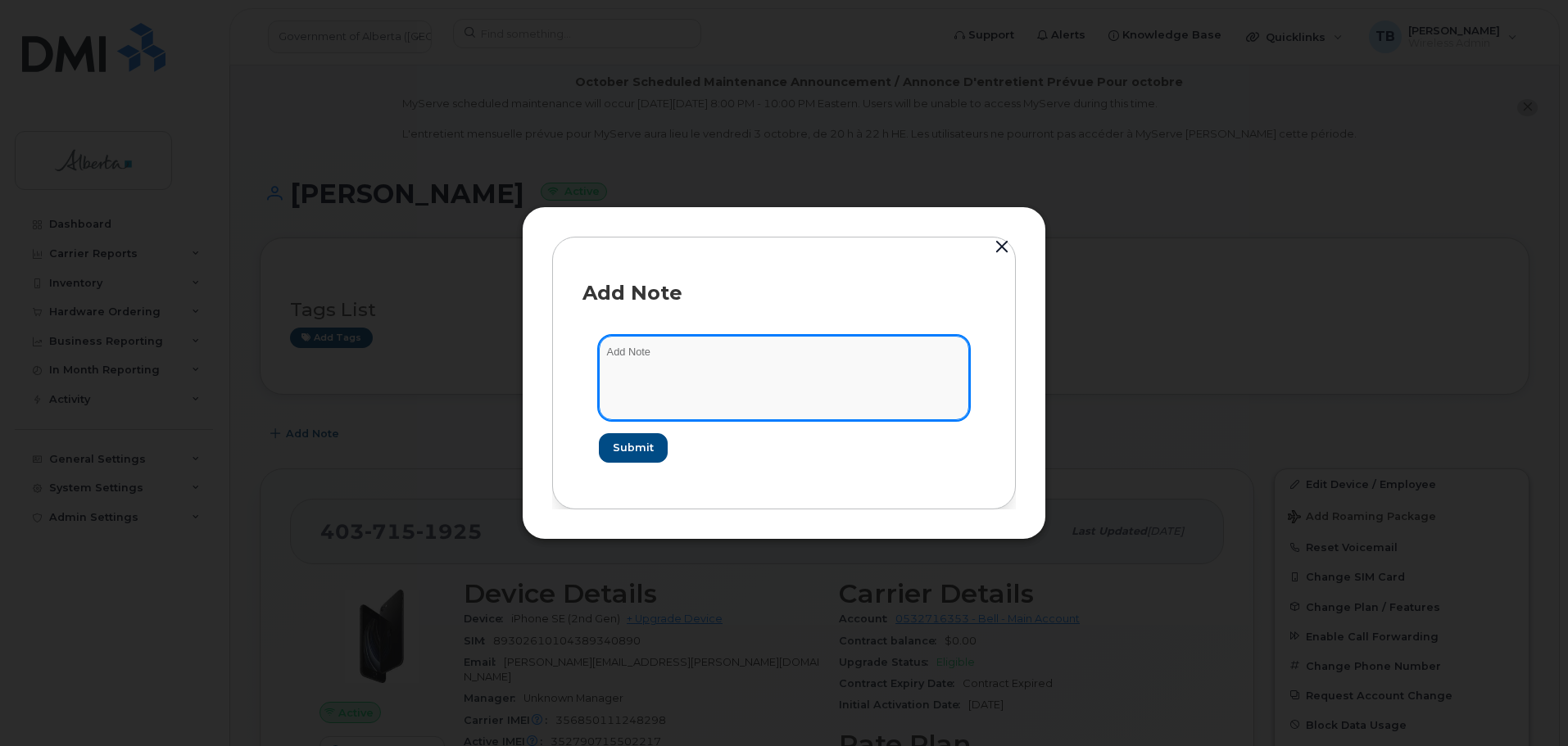
click at [652, 396] on textarea at bounding box center [784, 377] width 370 height 83
paste textarea "SCTASK0858405 Plan VM PIN - (1)"
type textarea "SCTASK0858405 Plan VM PIN - (1)"
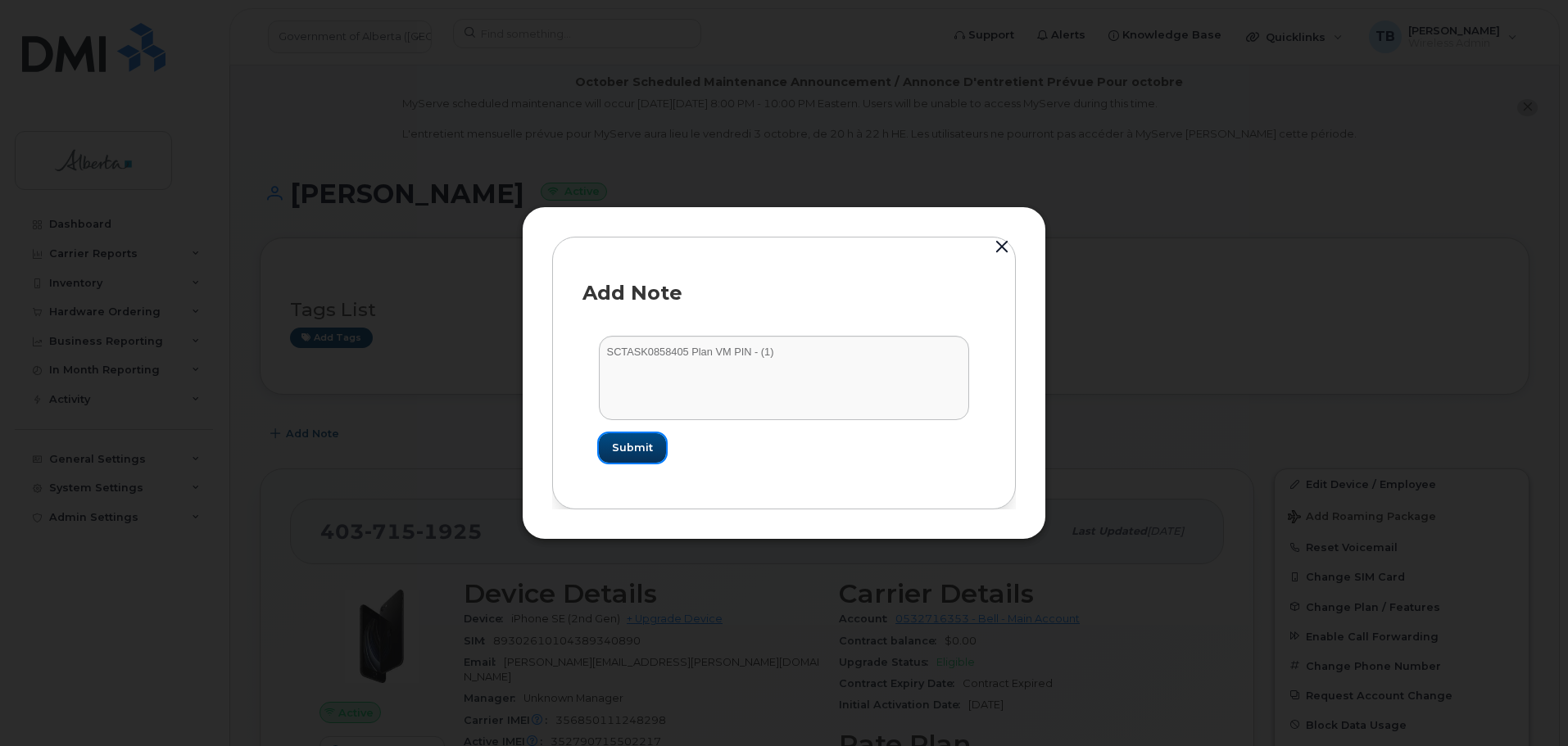
click at [634, 448] on span "Submit" at bounding box center [633, 448] width 41 height 15
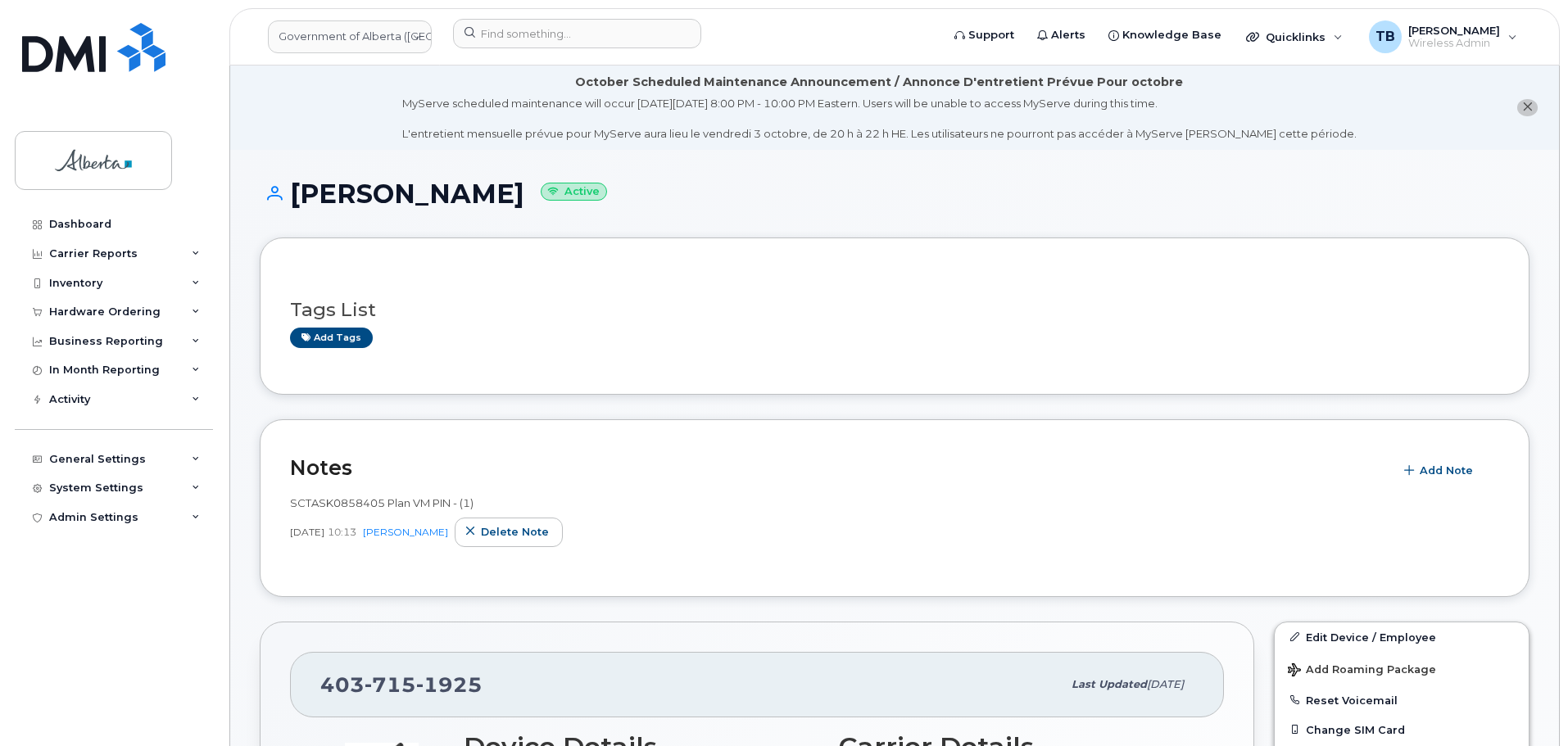
click at [315, 498] on span "SCTASK0858405 Plan VM PIN - (1)" at bounding box center [382, 503] width 184 height 14
copy span "SCTASK0858405"
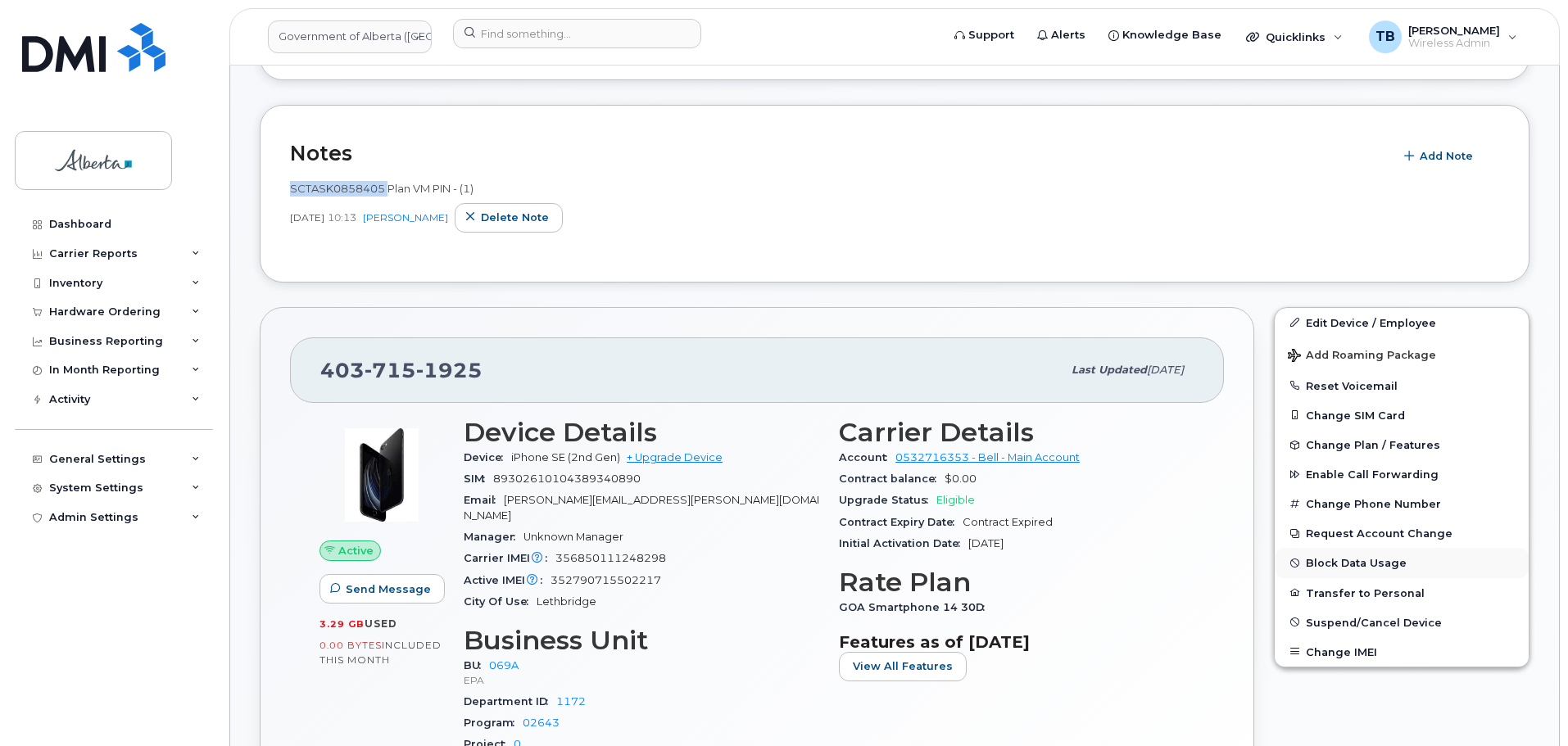
scroll to position [328, 0]
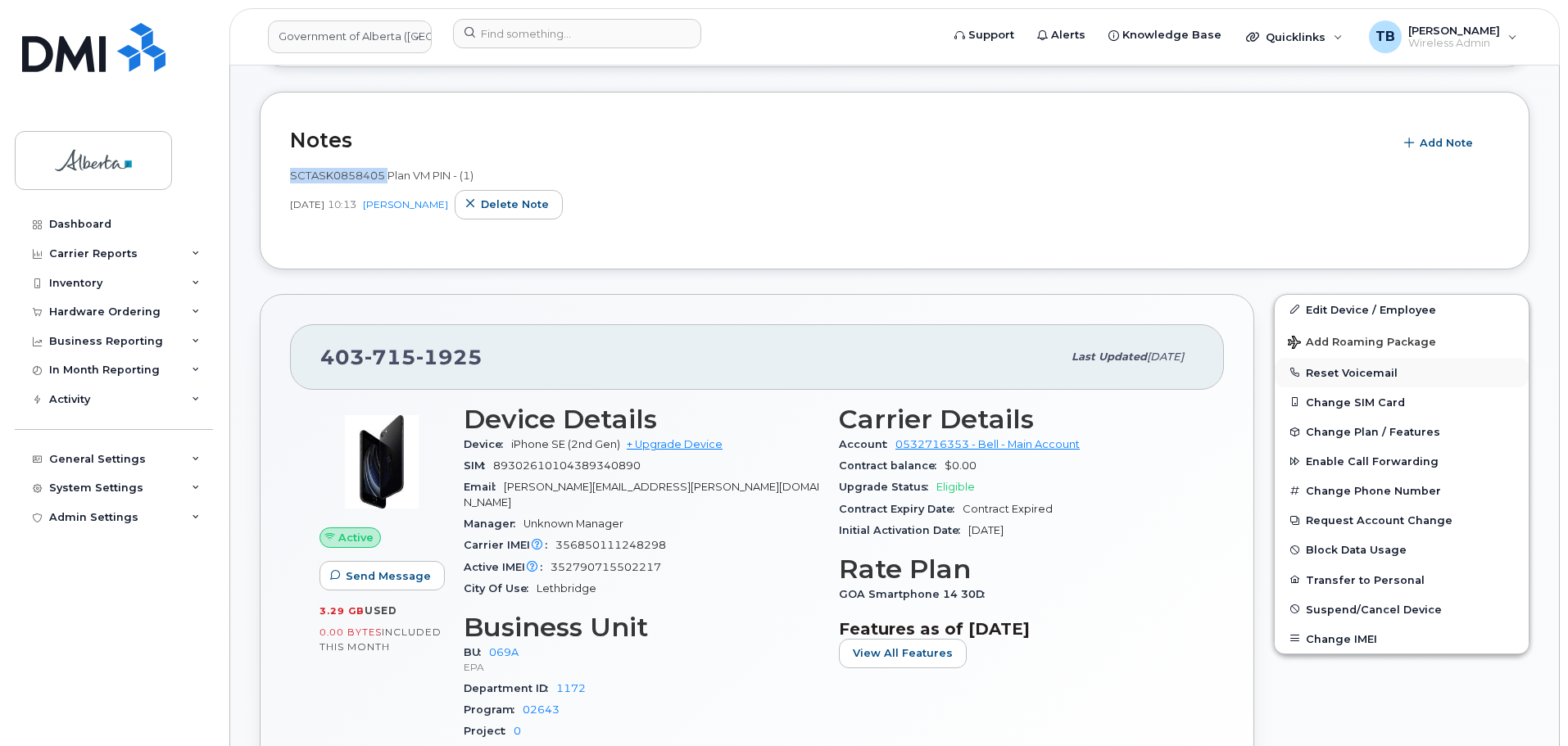
click at [1323, 369] on button "Reset Voicemail" at bounding box center [1402, 373] width 253 height 29
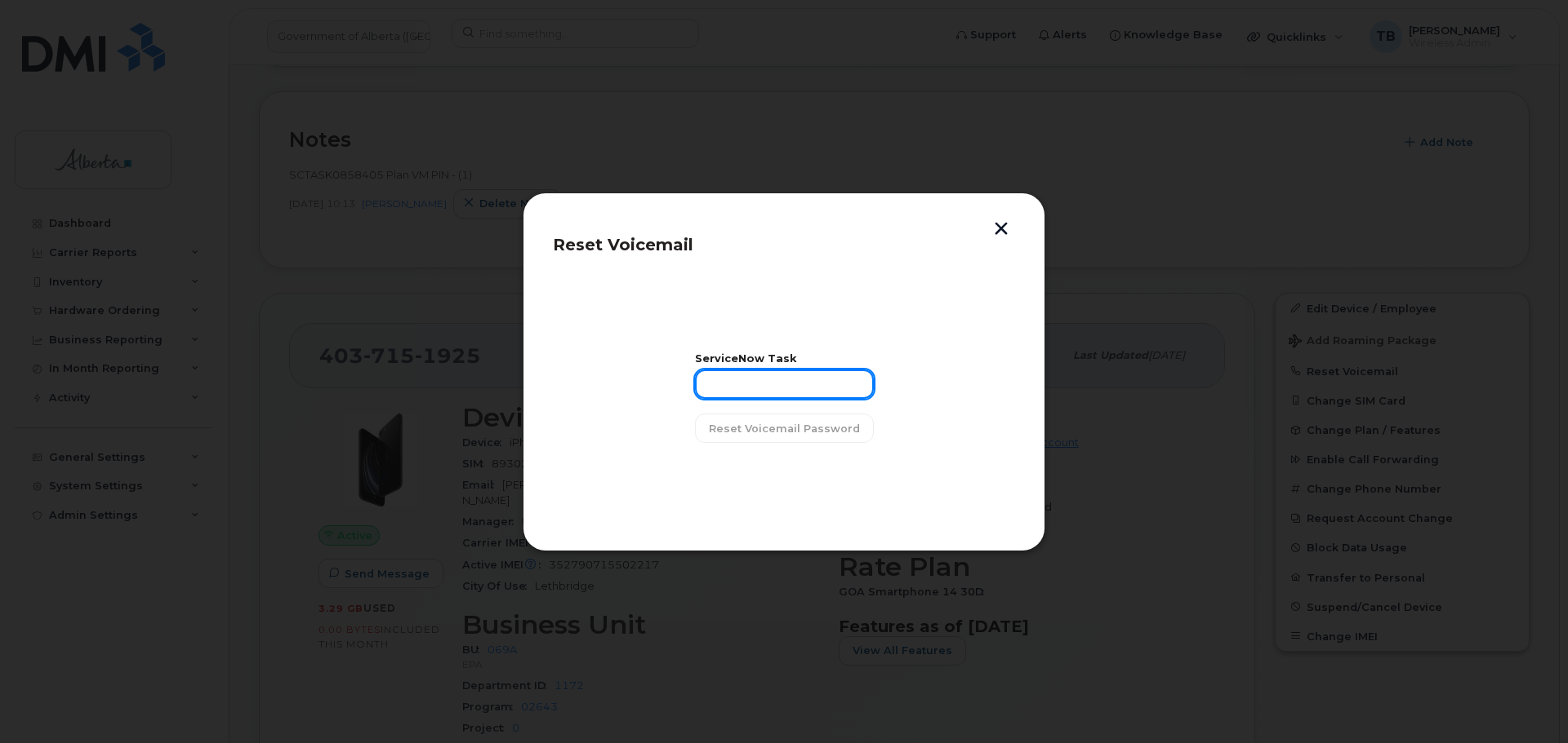
click at [755, 370] on input "text" at bounding box center [784, 385] width 178 height 29
paste input "SCTASK0858405"
type input "SCTASK0858405"
click at [732, 422] on span "Reset Voicemail Password" at bounding box center [784, 429] width 151 height 15
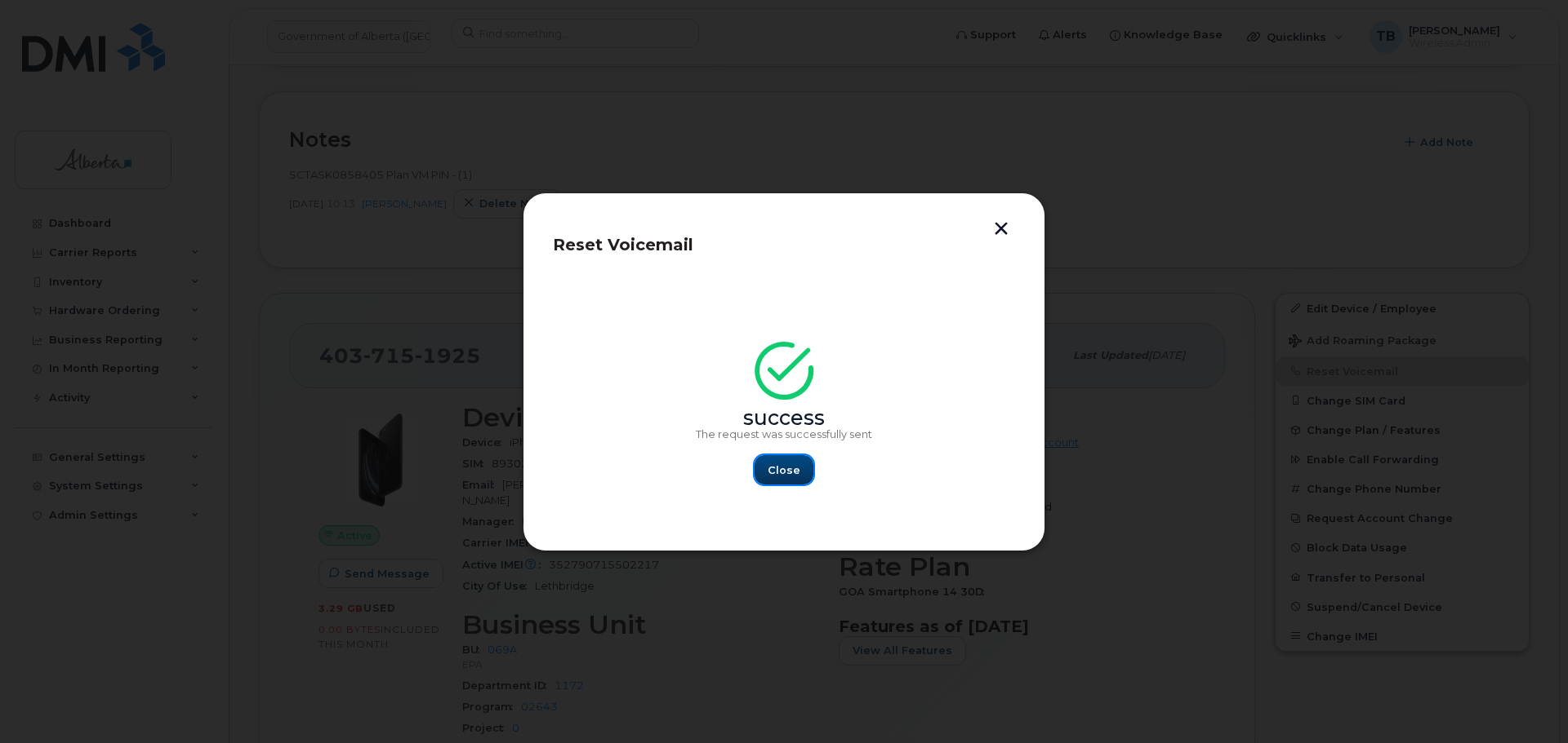
click at [780, 472] on span "Close" at bounding box center [784, 470] width 33 height 15
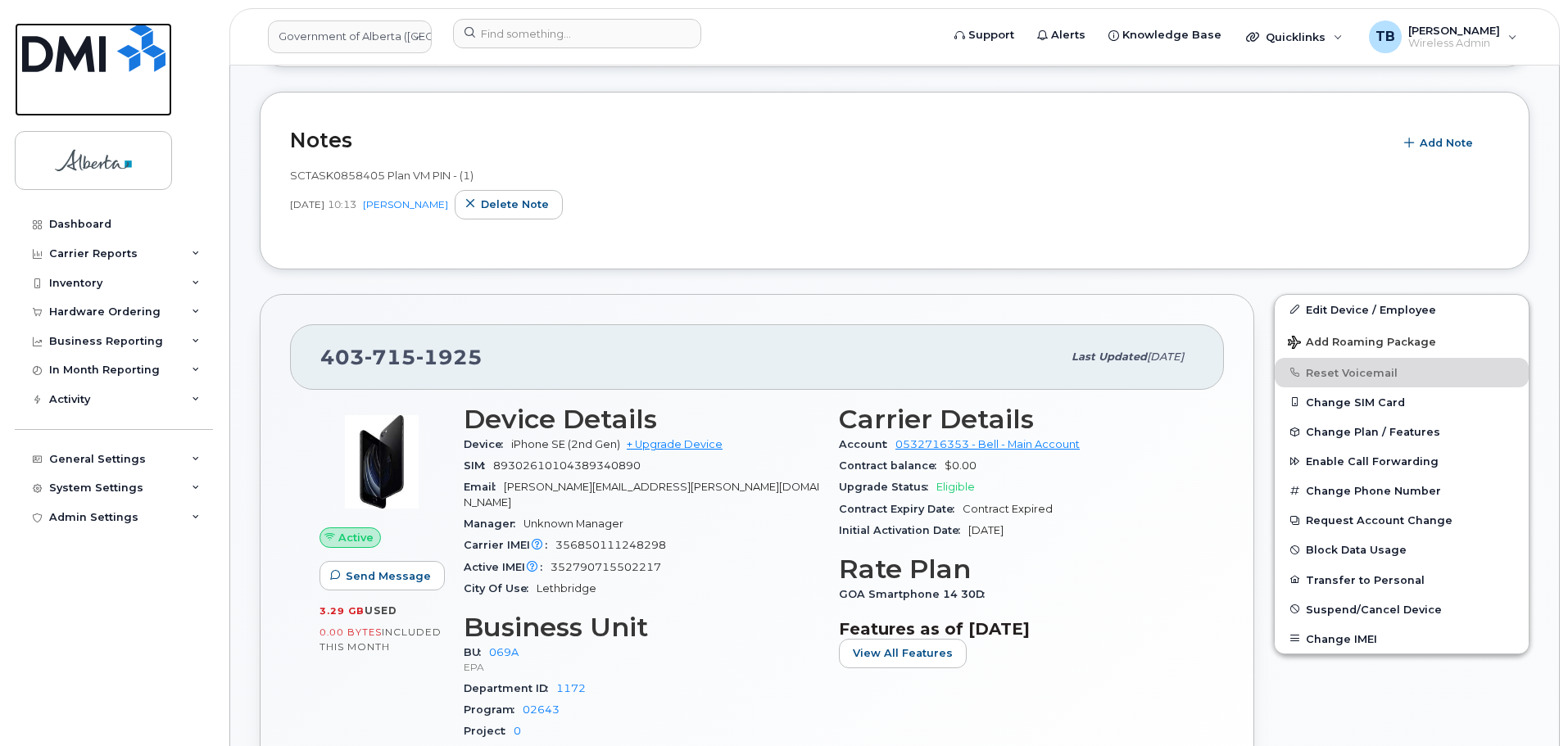
drag, startPoint x: 63, startPoint y: 64, endPoint x: 469, endPoint y: 16, distance: 408.8
click at [64, 64] on img at bounding box center [94, 47] width 143 height 49
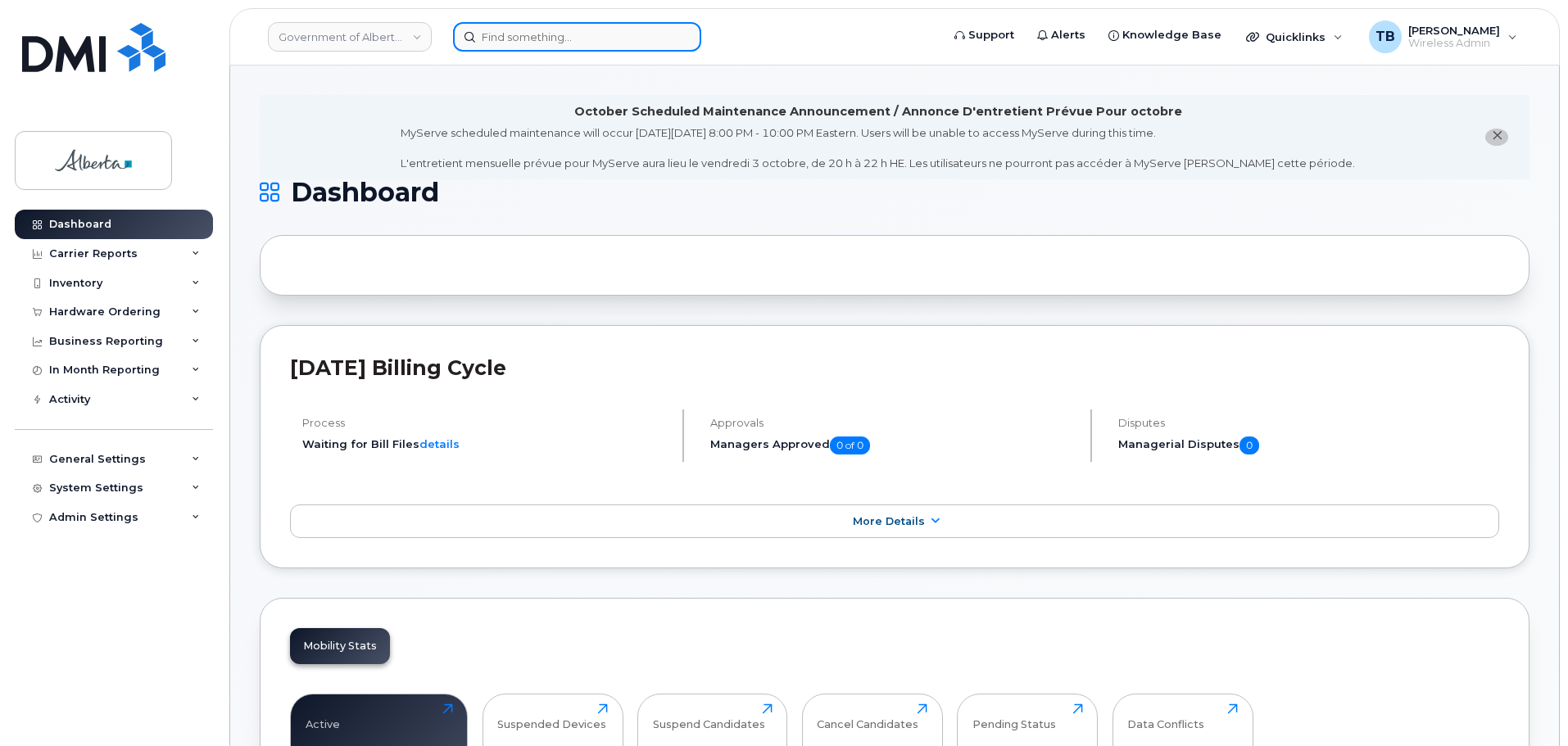
click at [570, 40] on input at bounding box center [577, 37] width 249 height 29
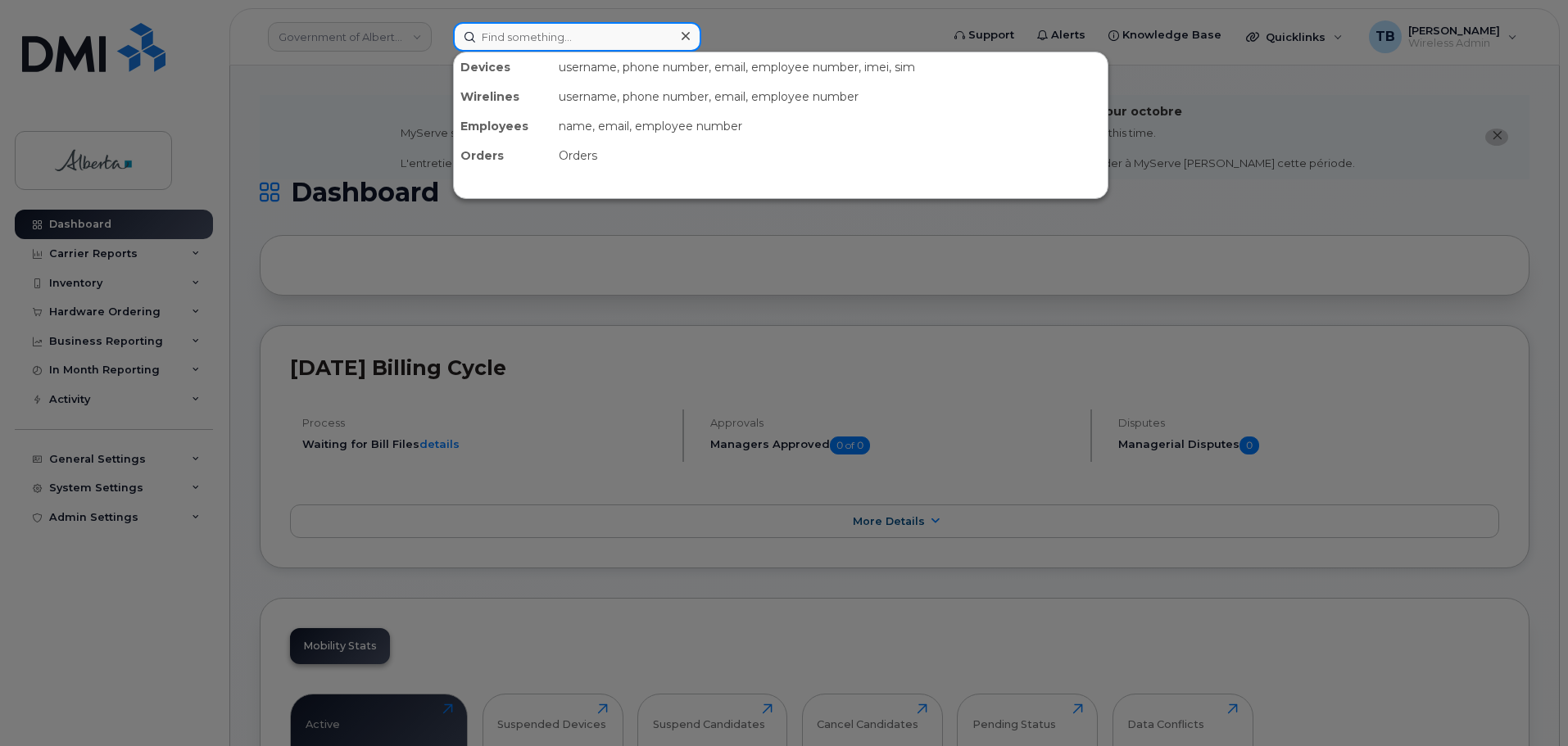
paste input "5873402748"
type input "5873402748"
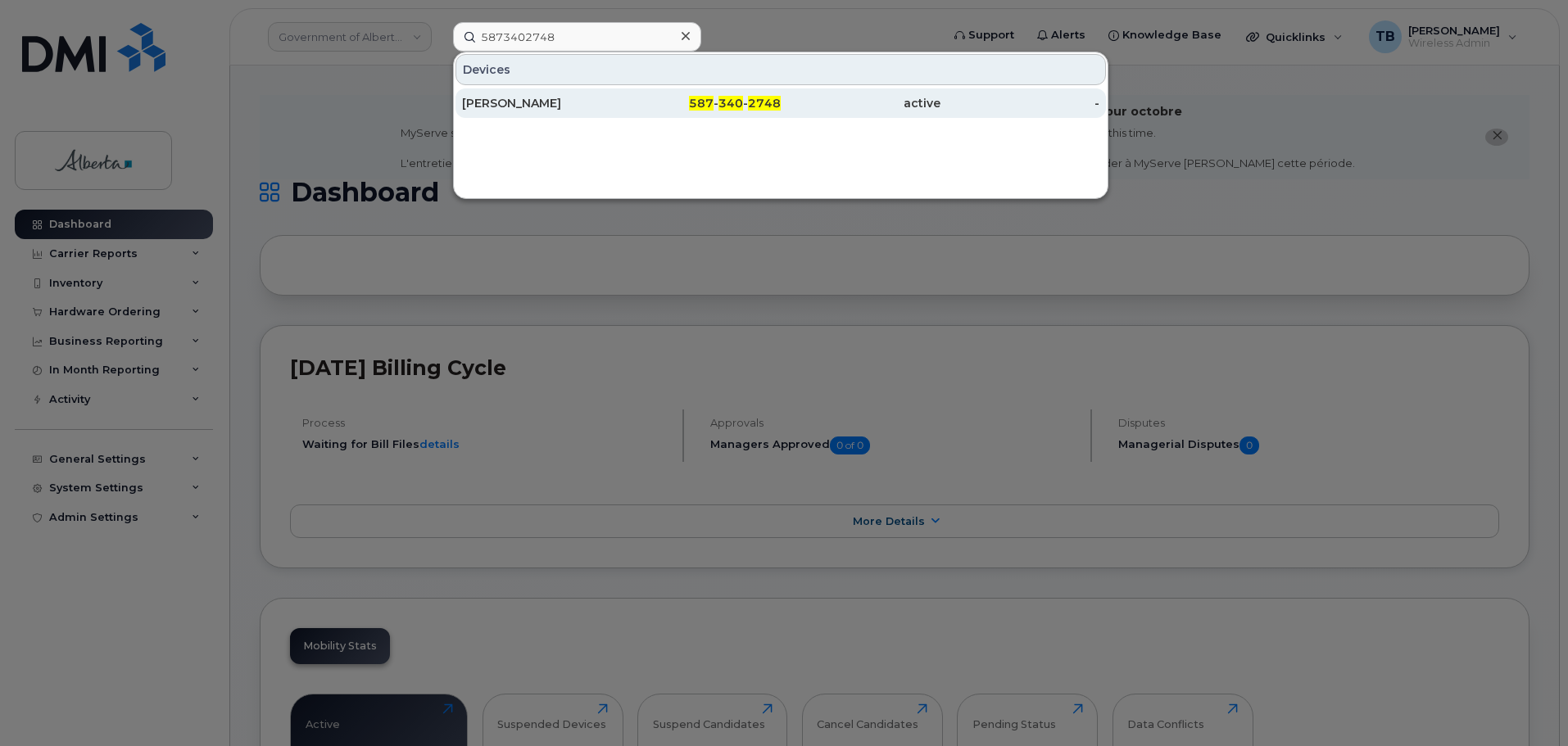
click at [519, 105] on div "Sasha Anderson" at bounding box center [542, 103] width 160 height 16
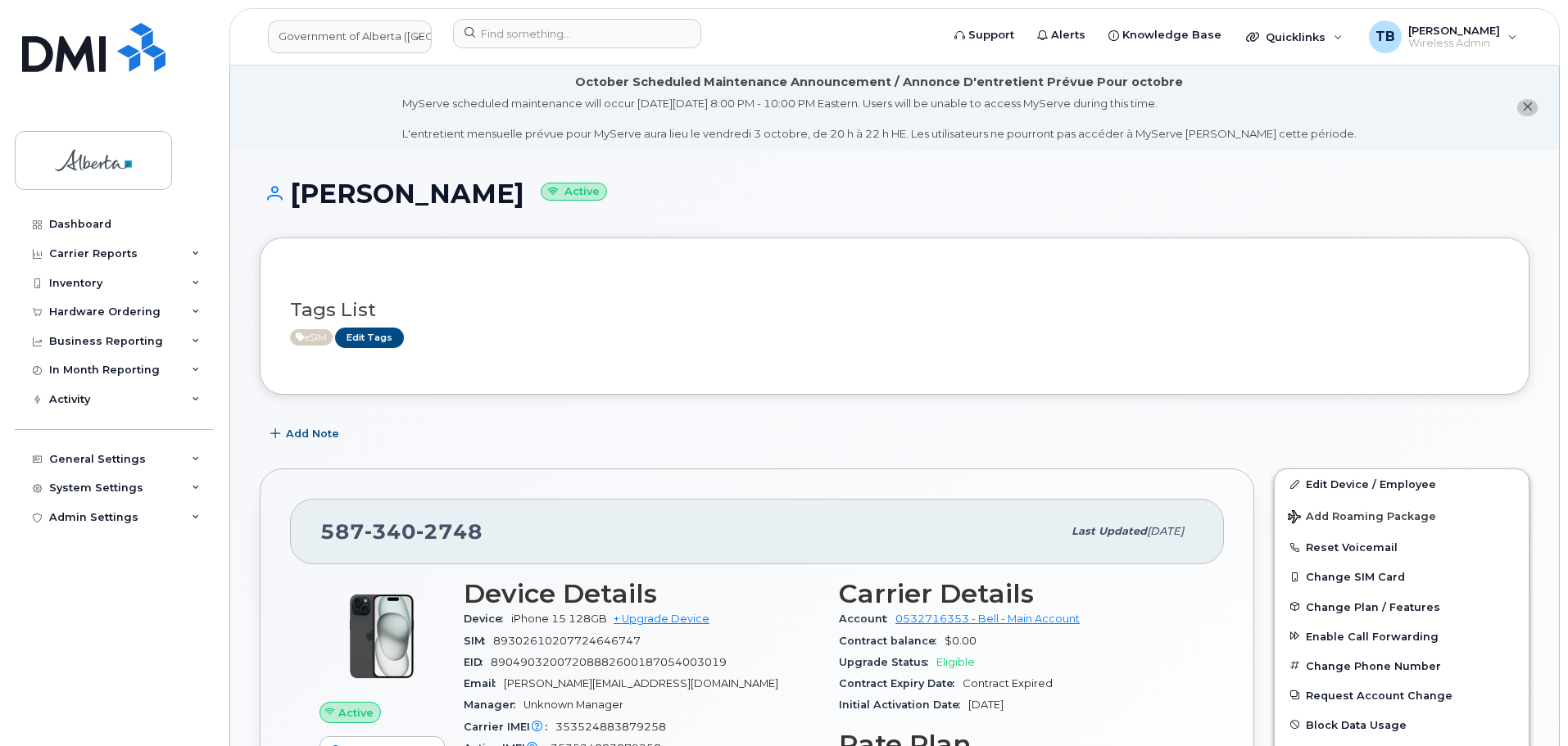
drag, startPoint x: 292, startPoint y: 192, endPoint x: 511, endPoint y: 206, distance: 219.4
click at [511, 206] on h1 "Sasha Anderson Active" at bounding box center [894, 194] width 1269 height 29
copy h1 "Sasha Anderson"
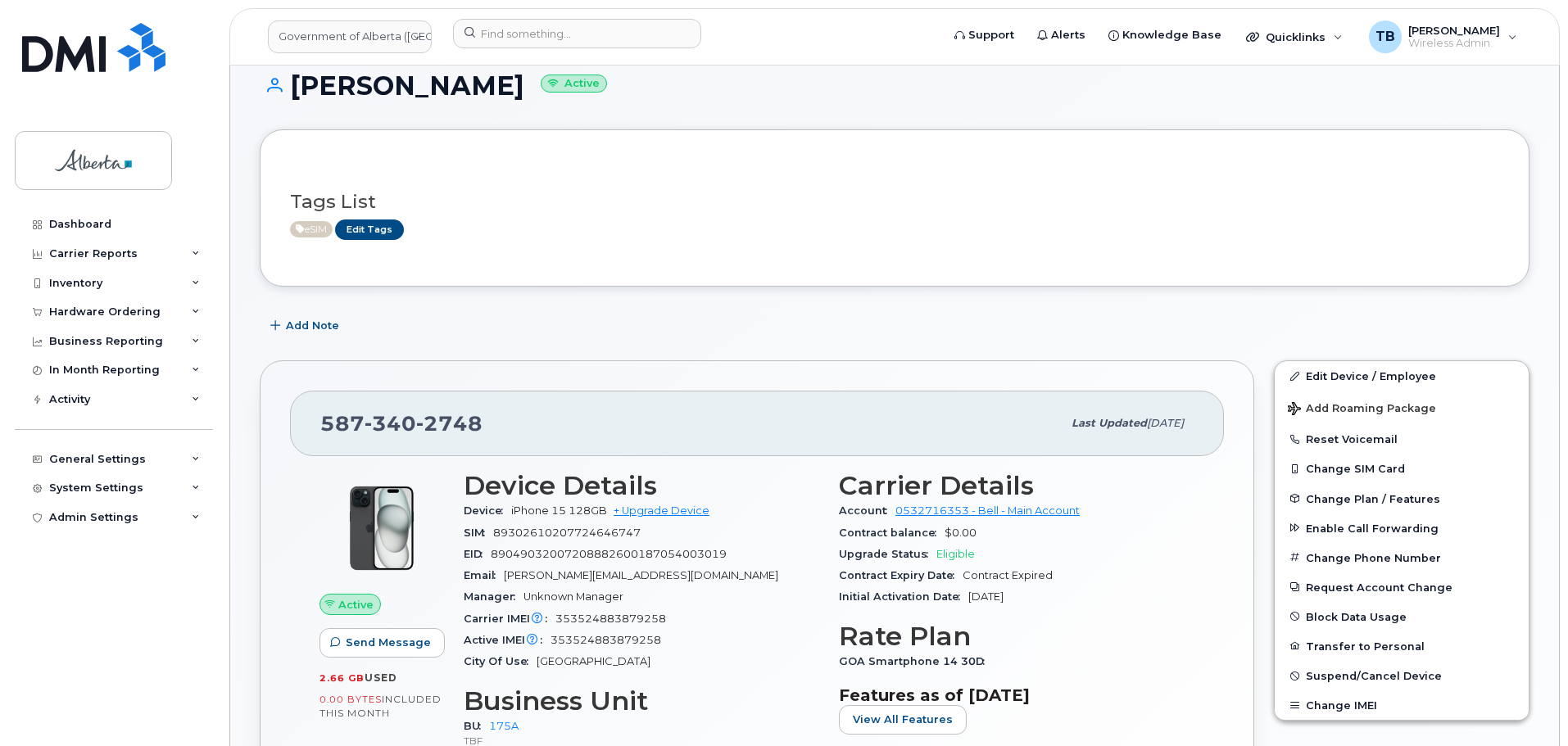
scroll to position [246, 0]
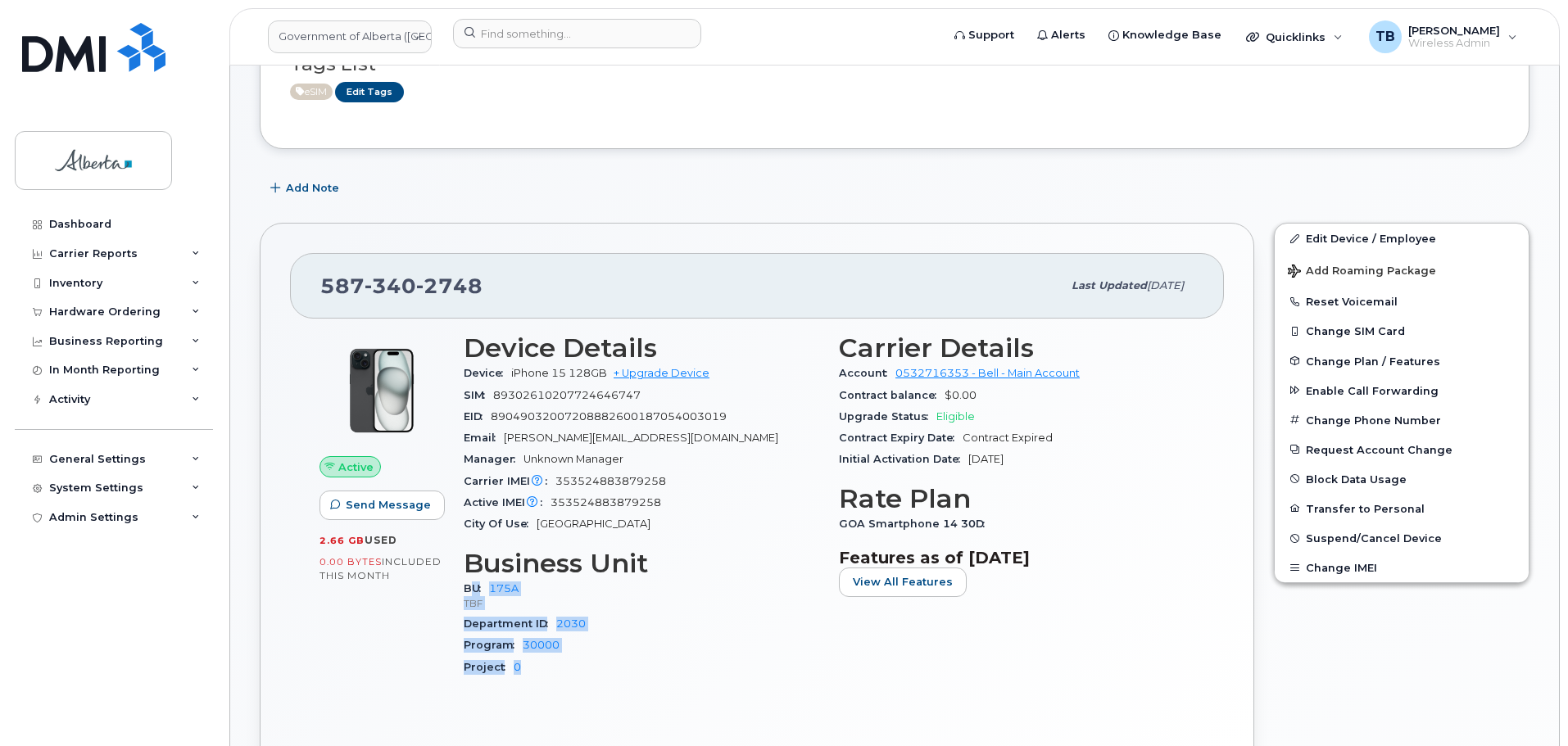
drag, startPoint x: 467, startPoint y: 587, endPoint x: 571, endPoint y: 664, distance: 129.4
click at [571, 664] on div "BU 175A TBF Department ID 2030 Program 30000 Project 0" at bounding box center [640, 628] width 355 height 100
copy div "U 175A TBF Department ID 2030 Program 30000 Project 0"
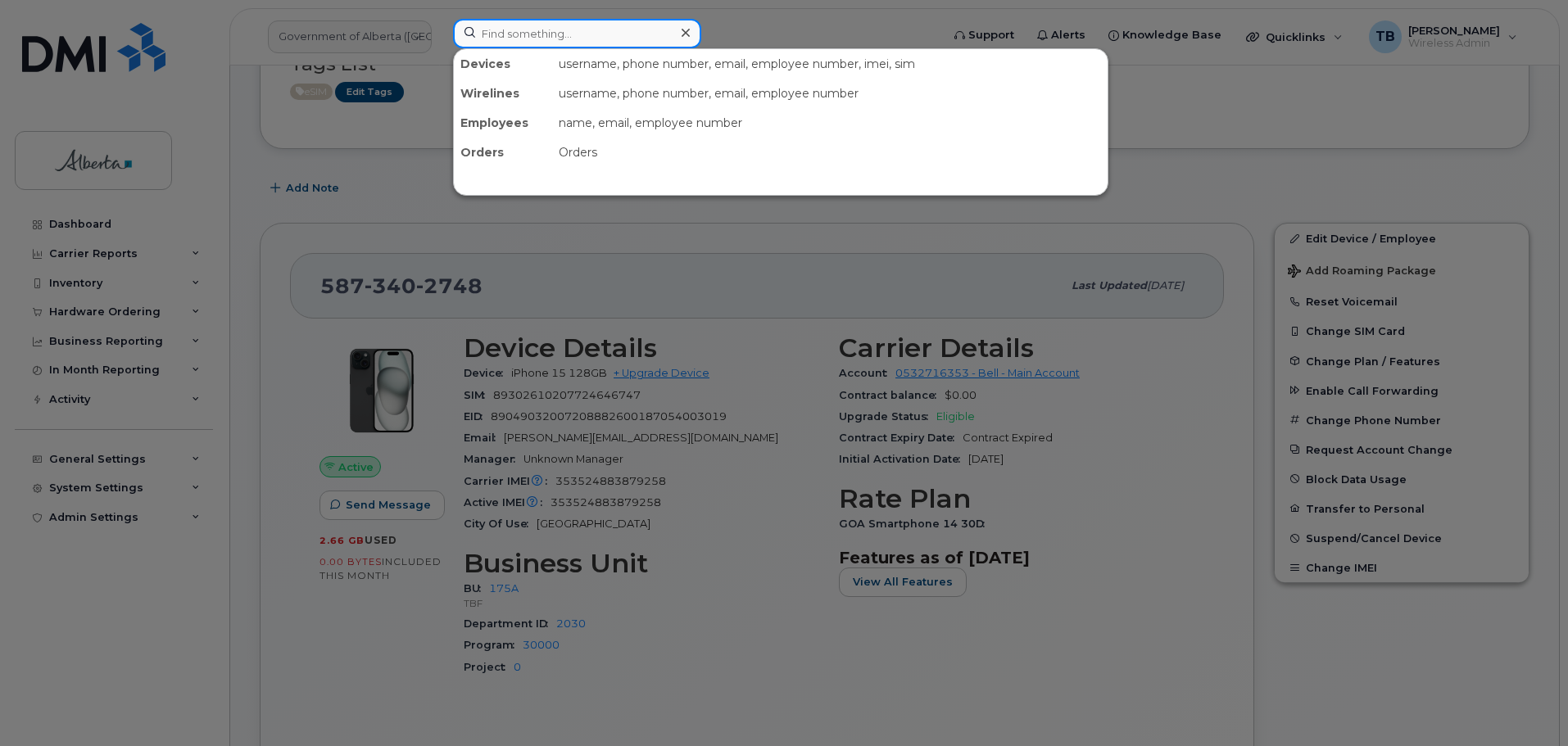
click at [516, 43] on input at bounding box center [577, 33] width 249 height 29
paste input "4038286004"
type input "4038286004"
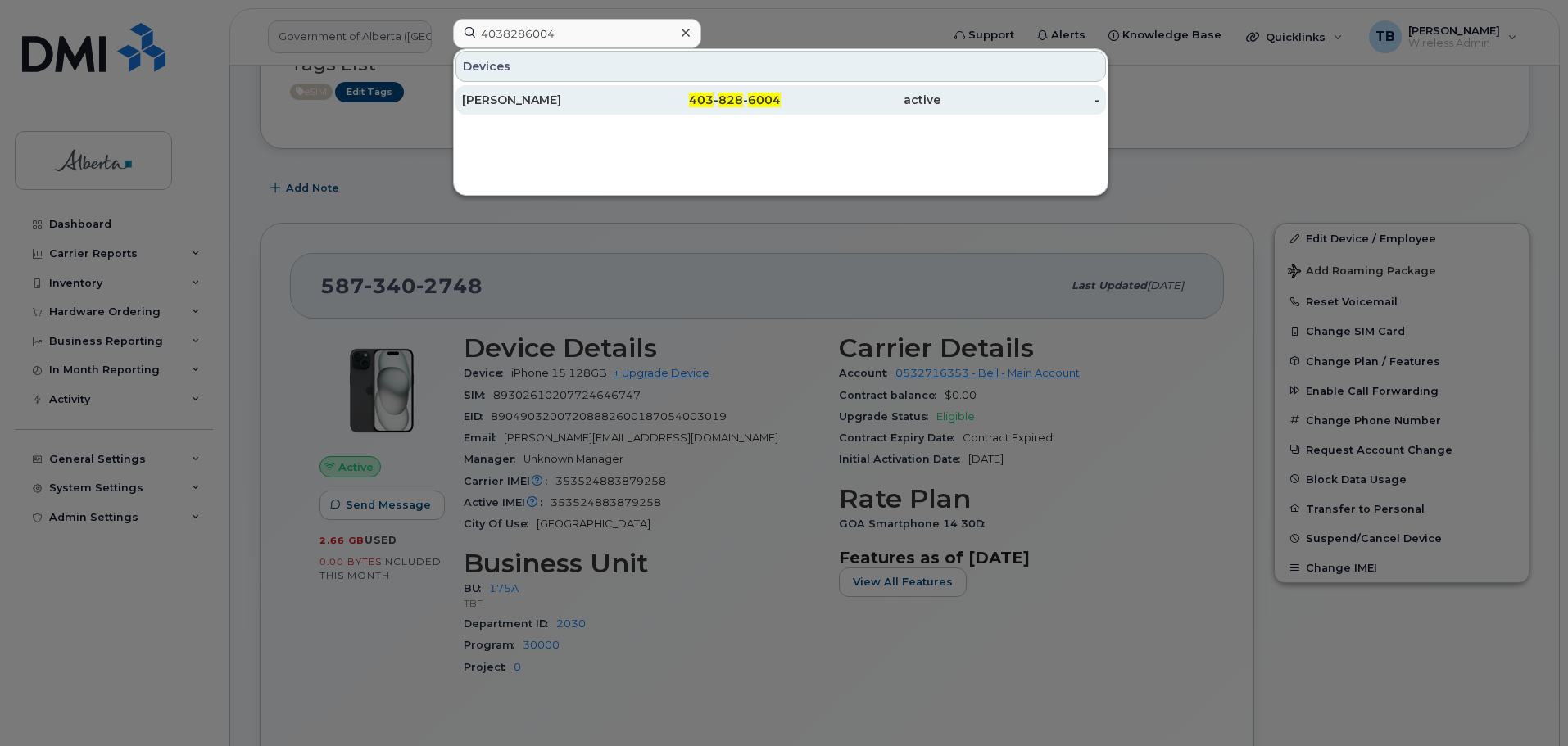
click at [501, 104] on div "Joyce Amiwero" at bounding box center [542, 100] width 160 height 16
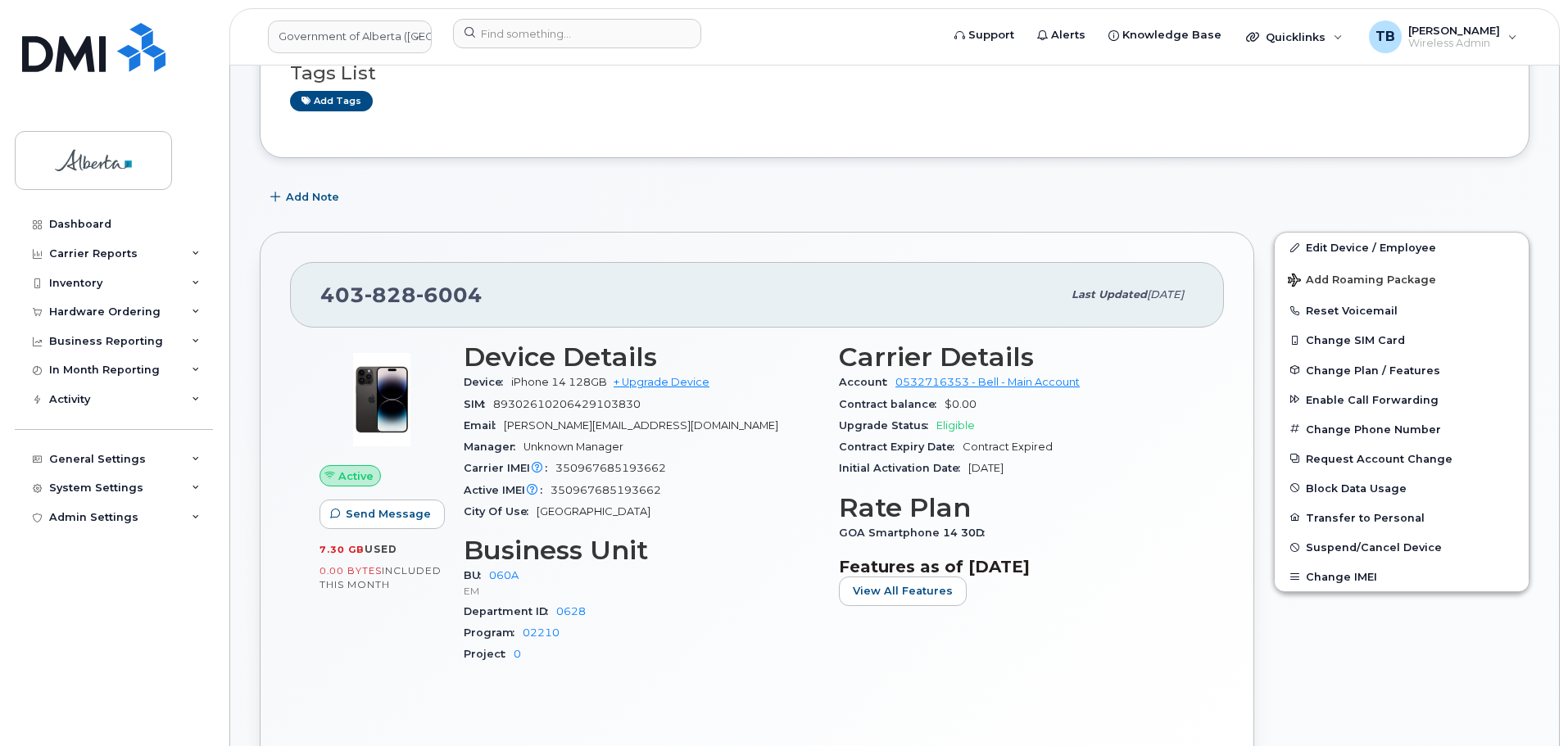
scroll to position [328, 0]
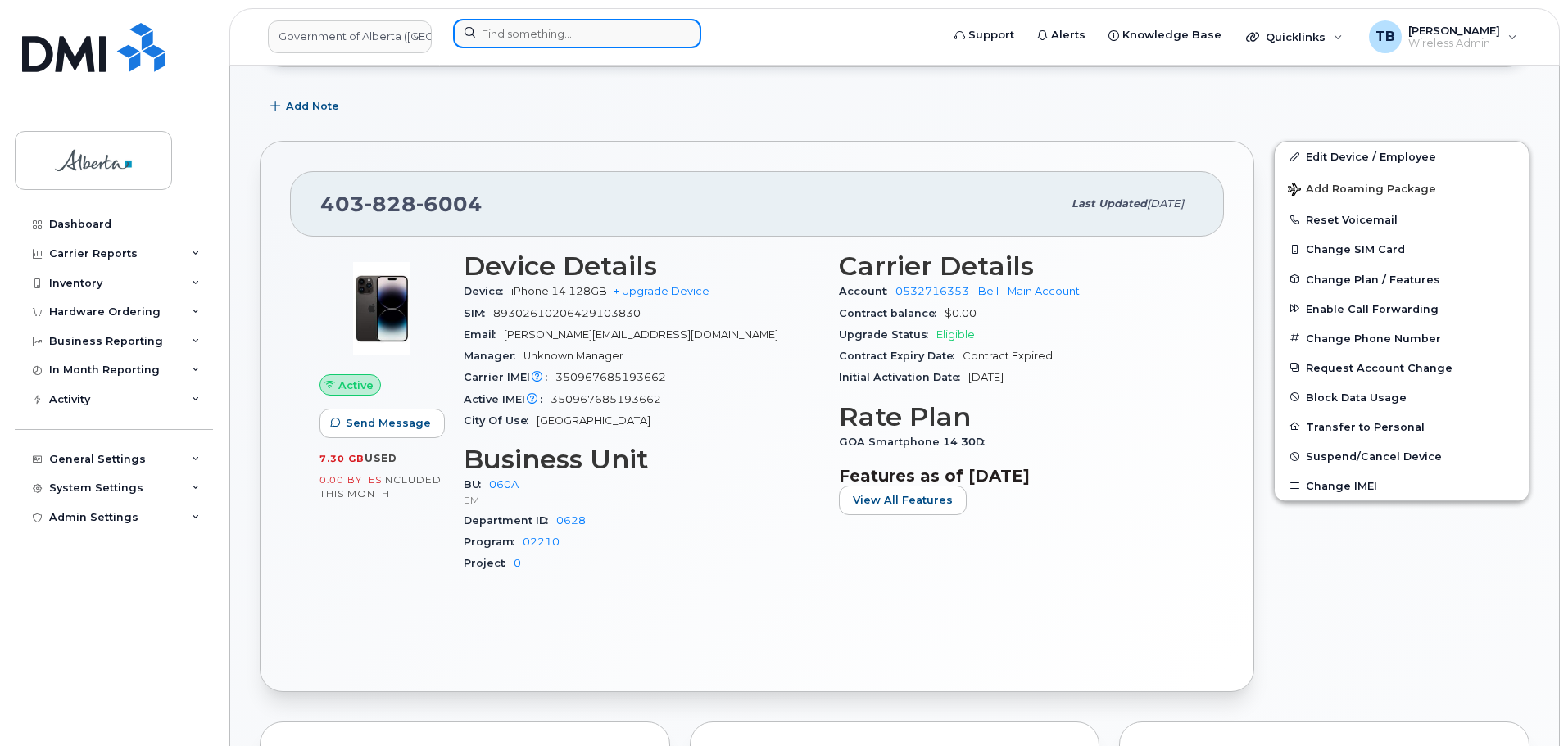
click at [543, 38] on input at bounding box center [577, 33] width 249 height 29
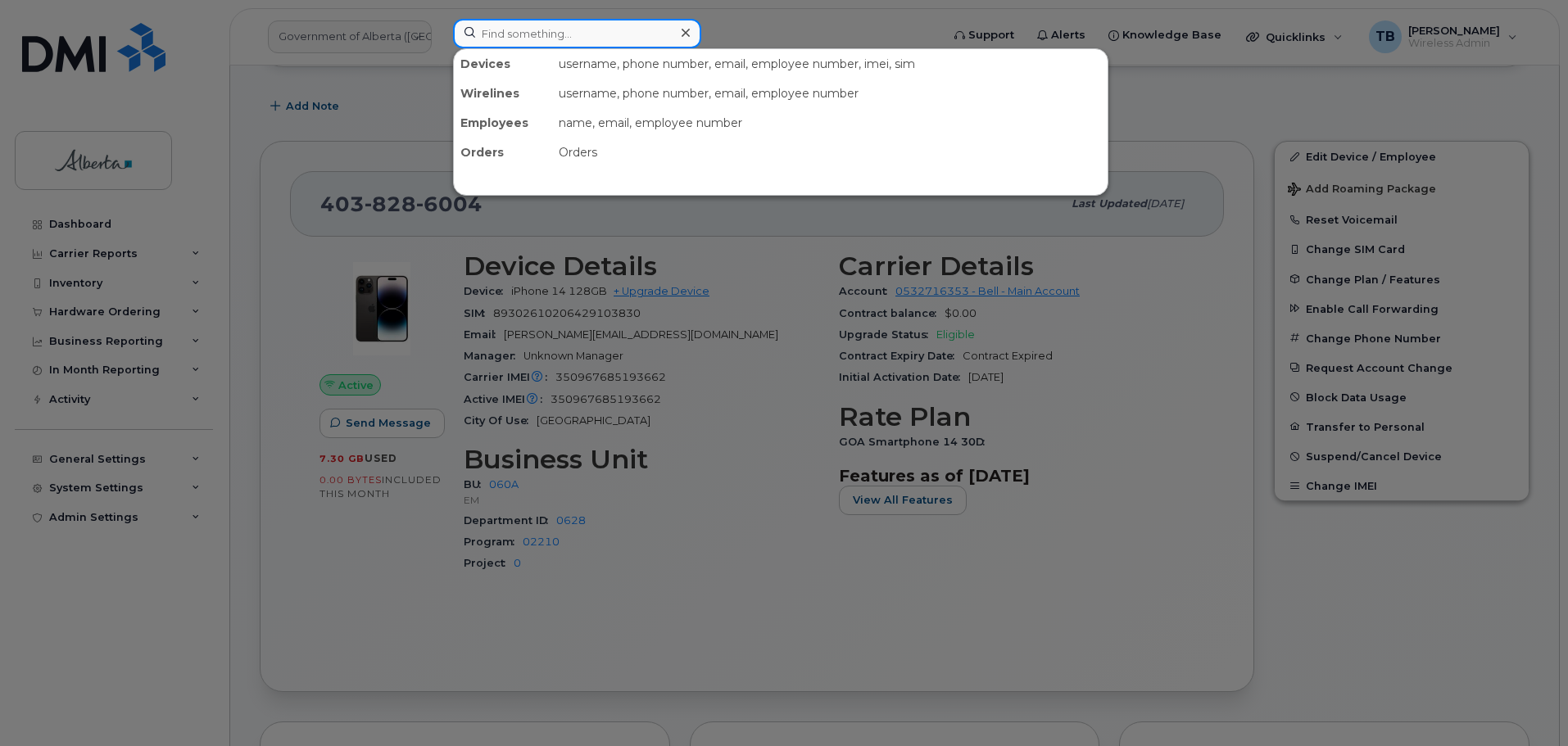
paste input "7802333634"
type input "7802333634"
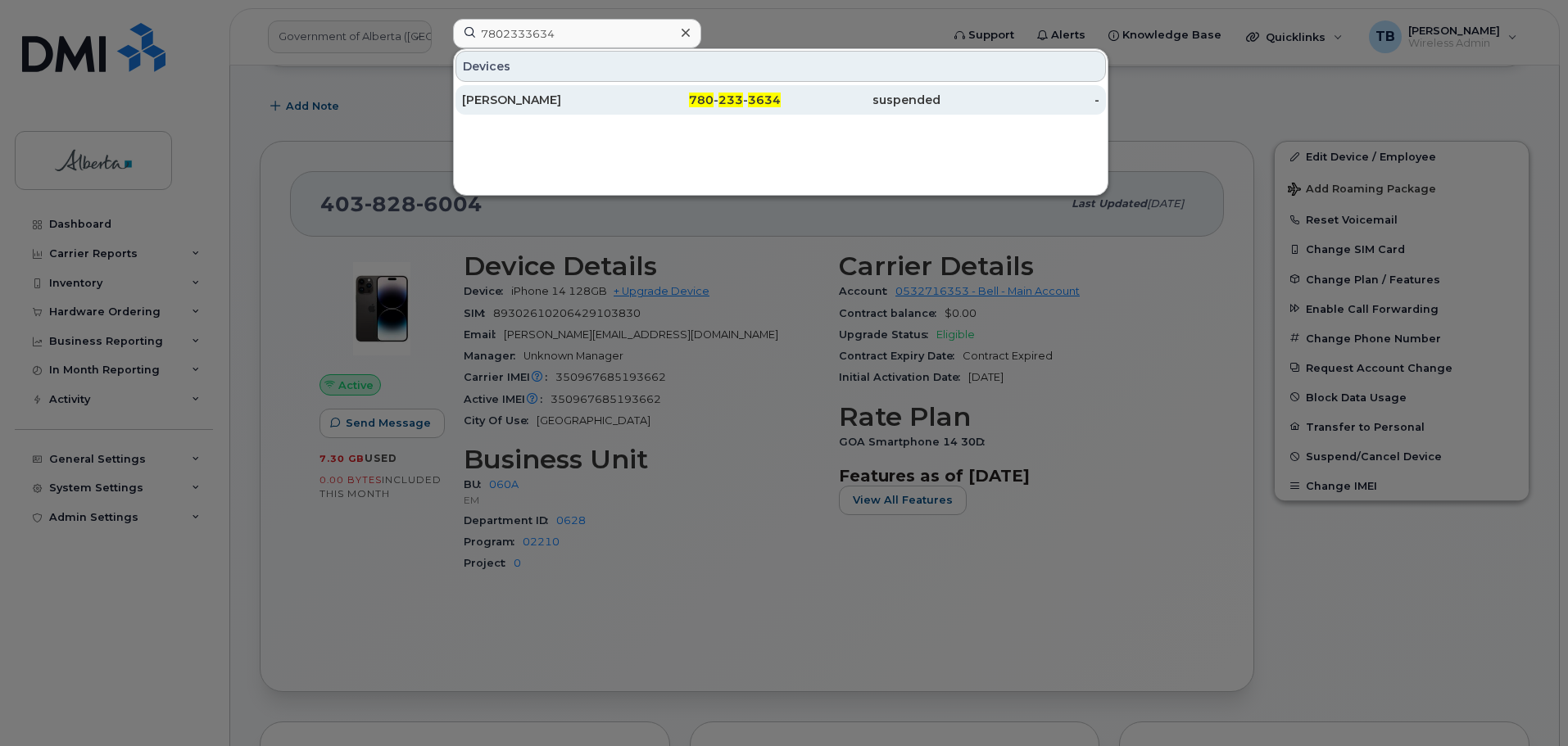
click at [508, 96] on div "[PERSON_NAME]" at bounding box center [542, 100] width 160 height 16
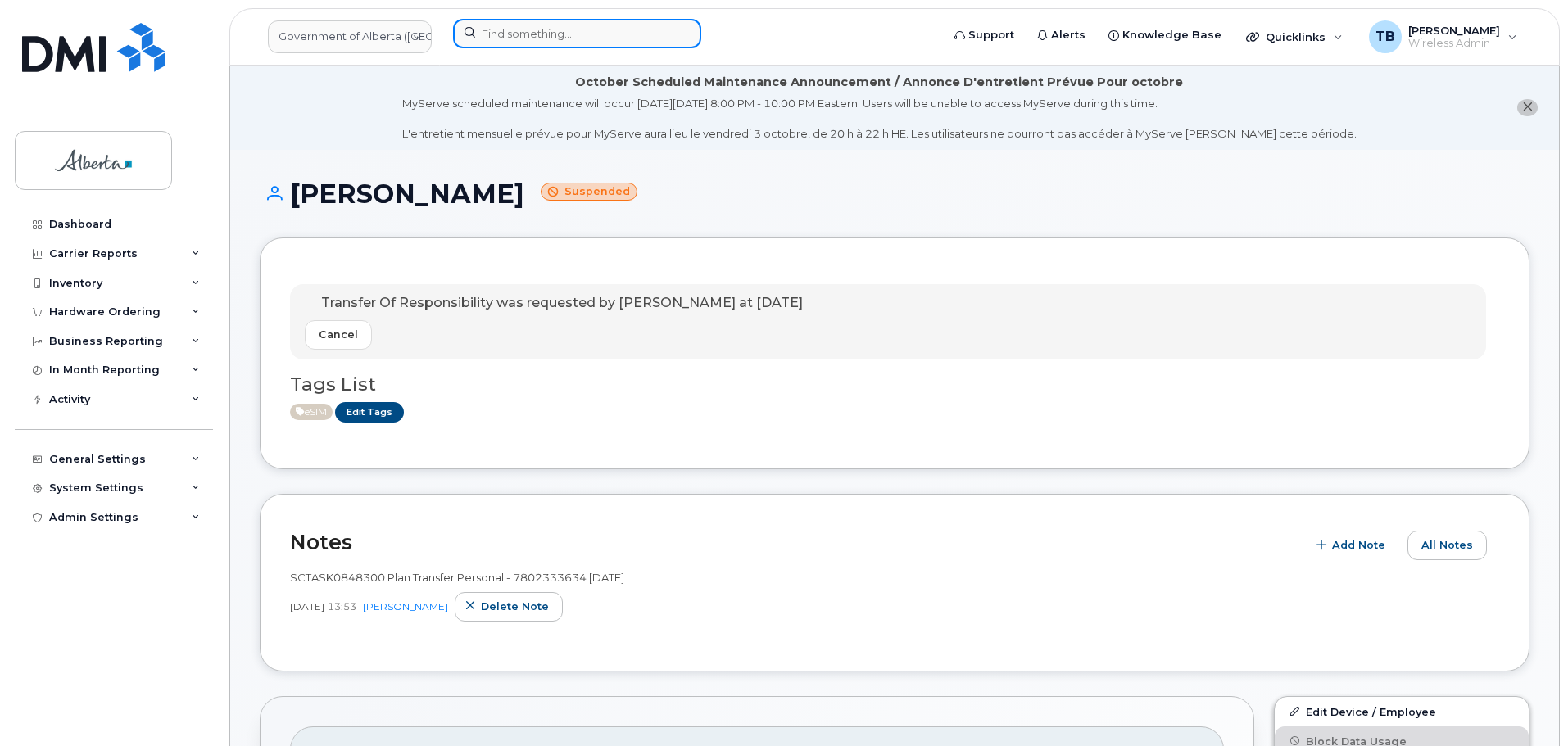
click at [511, 40] on input at bounding box center [577, 33] width 249 height 29
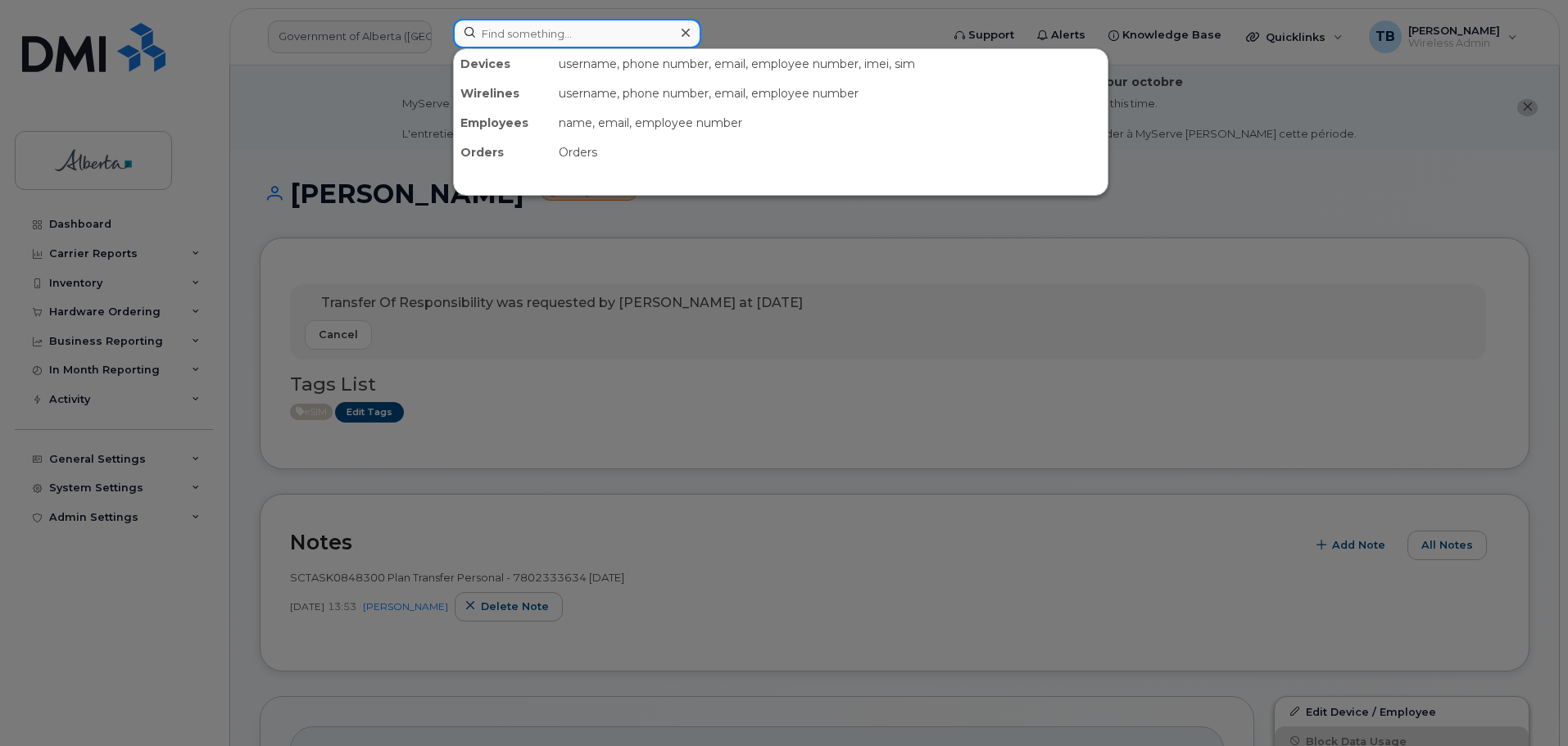
paste input "8255231448"
type input "8255231448"
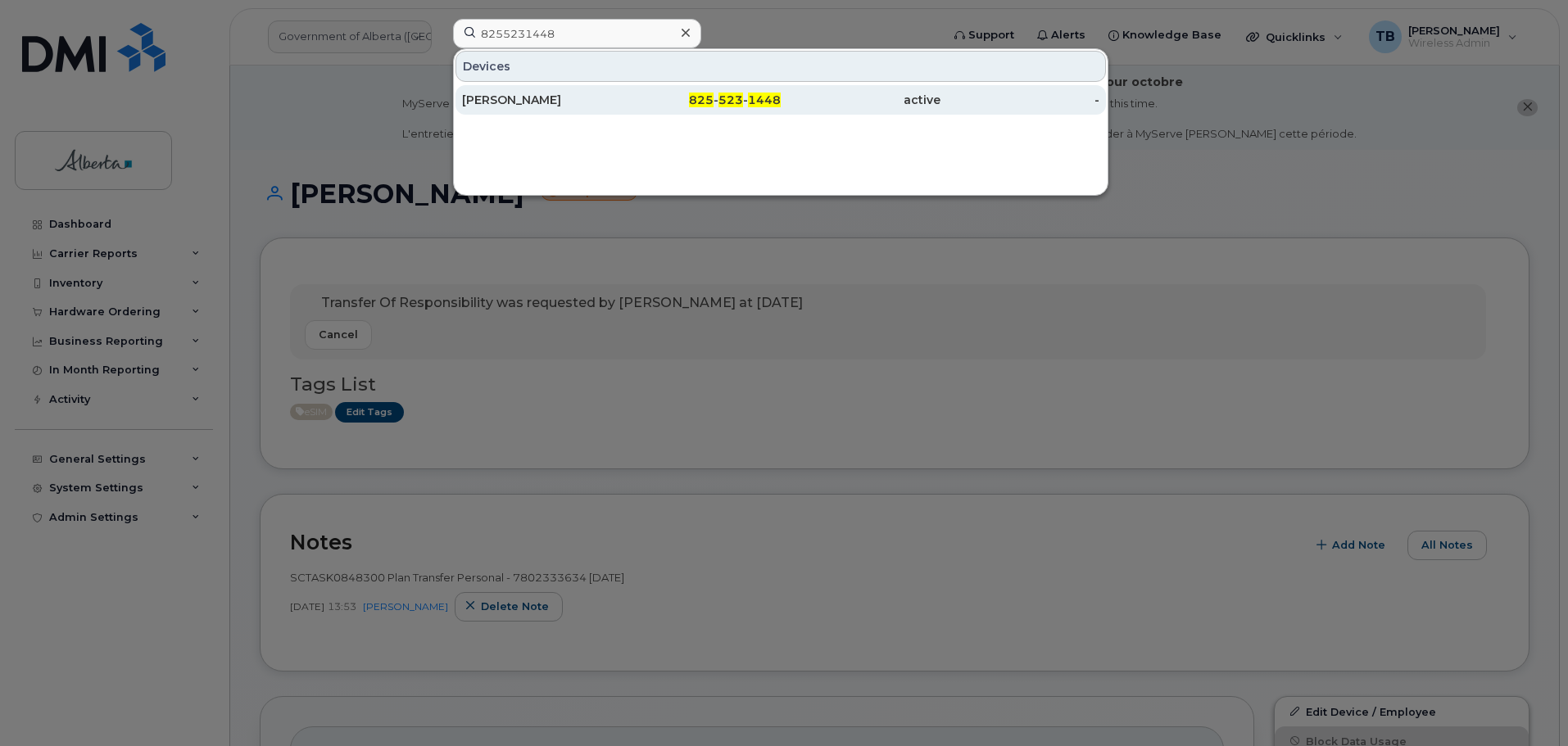
click at [507, 90] on div "[PERSON_NAME]" at bounding box center [542, 100] width 160 height 29
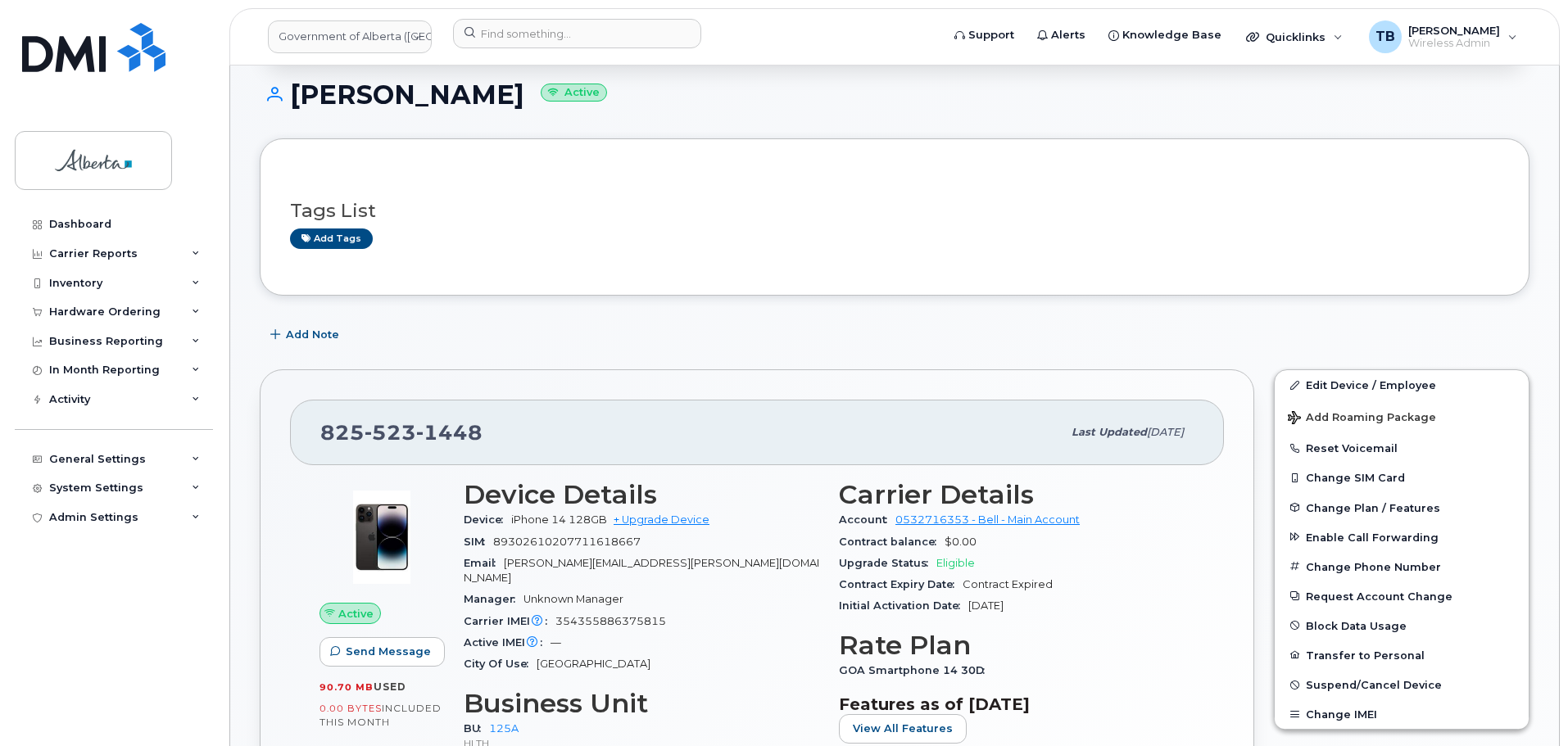
scroll to position [246, 0]
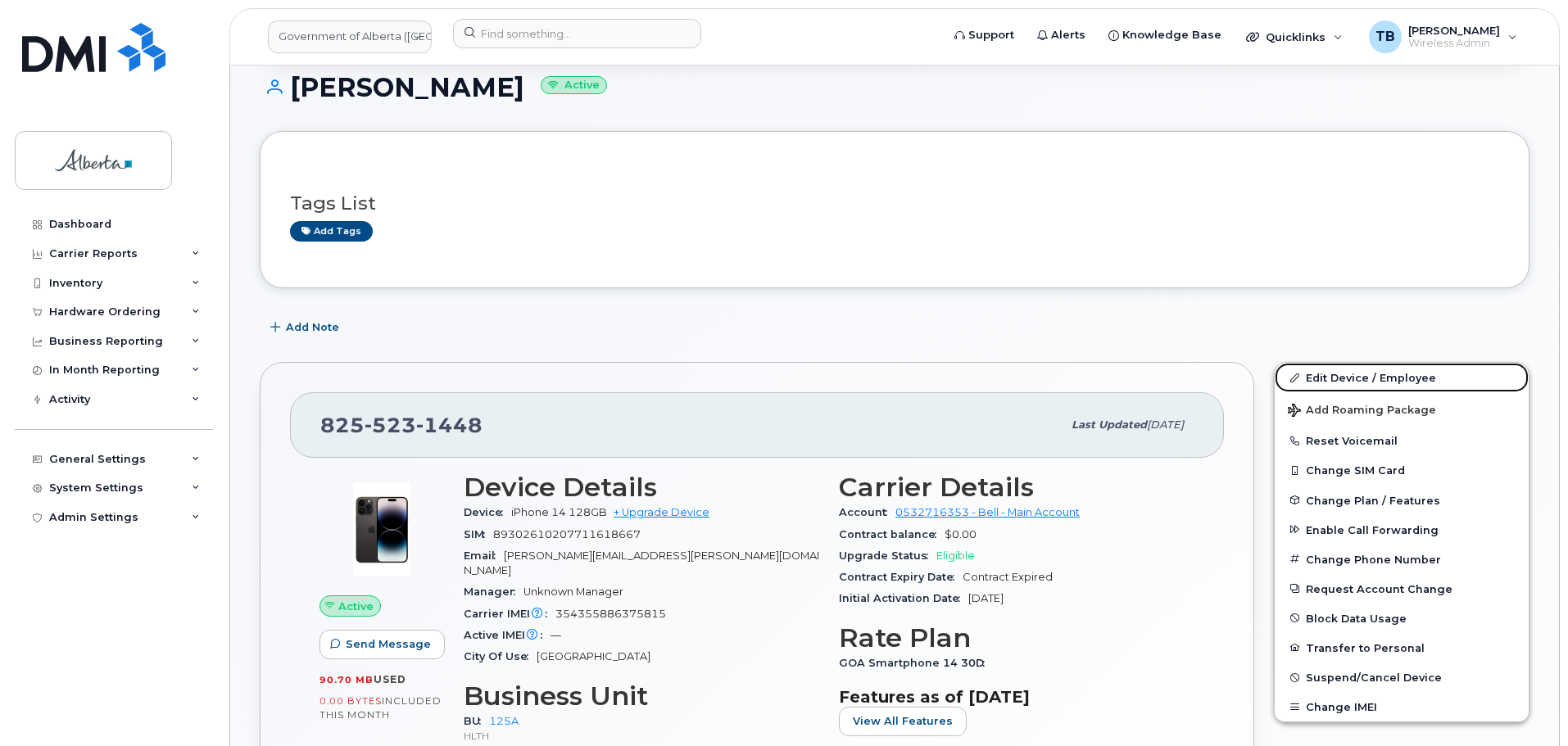
drag, startPoint x: 1322, startPoint y: 376, endPoint x: 880, endPoint y: 482, distance: 454.5
click at [1322, 376] on link "Edit Device / Employee" at bounding box center [1402, 377] width 253 height 29
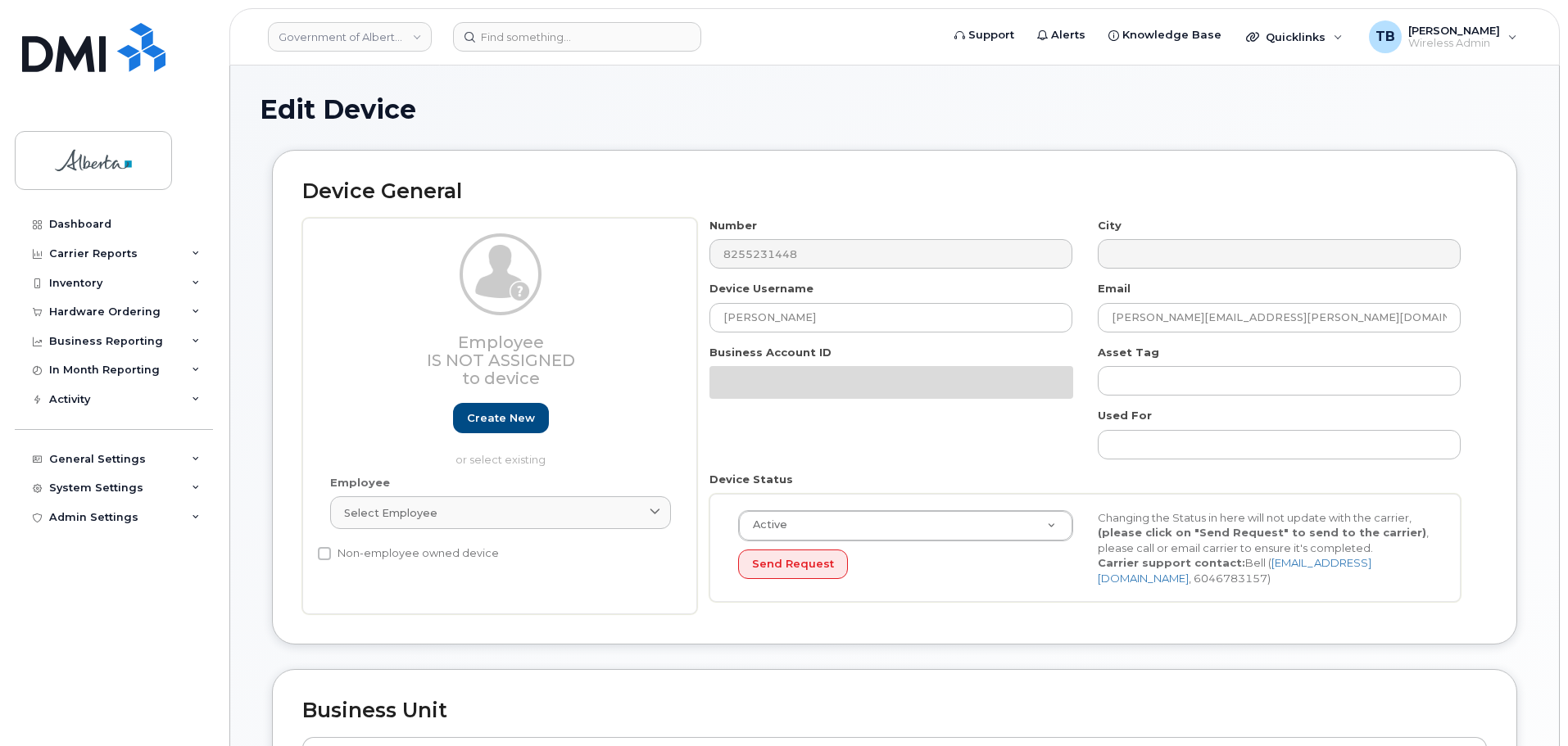
select select "4120335"
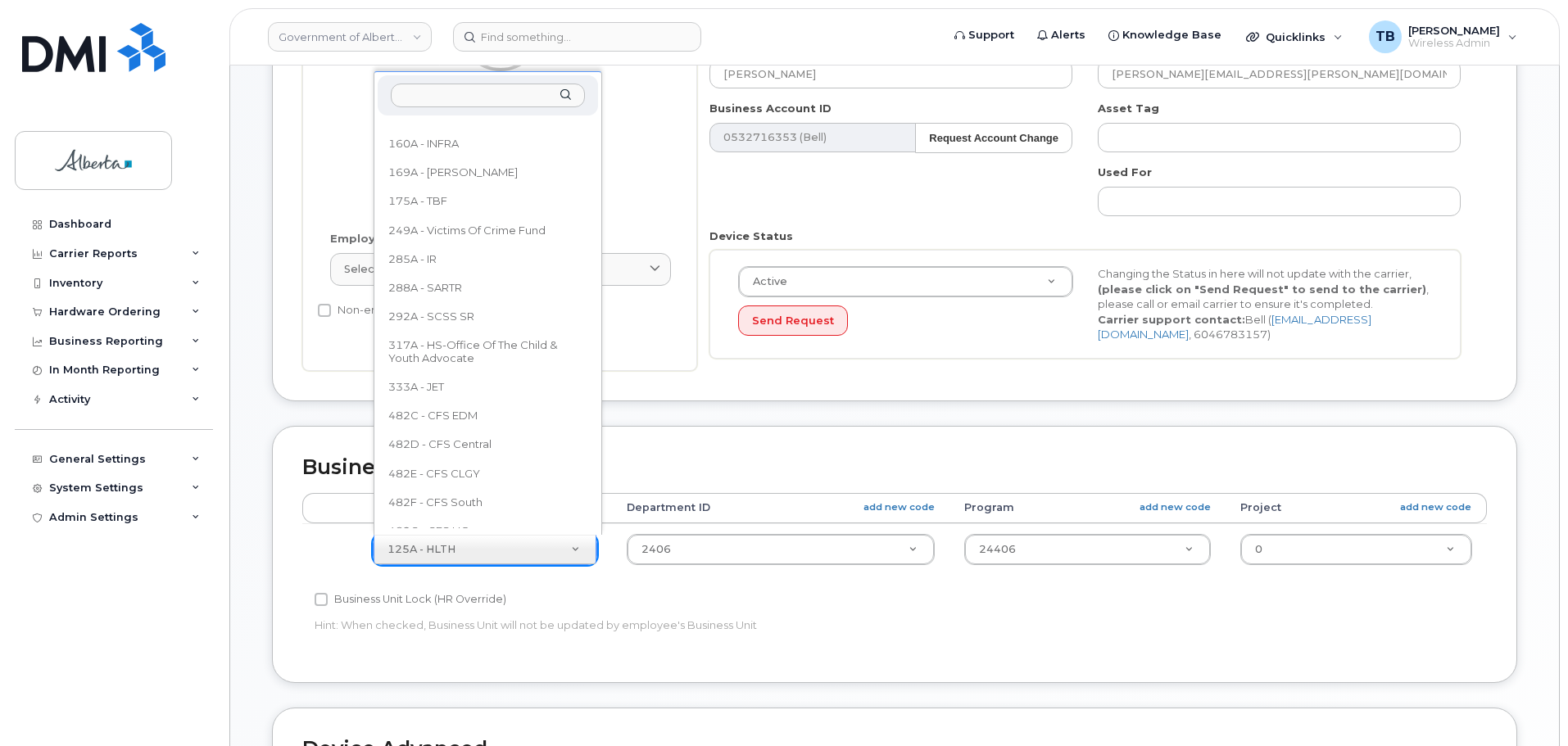
scroll to position [611, 0]
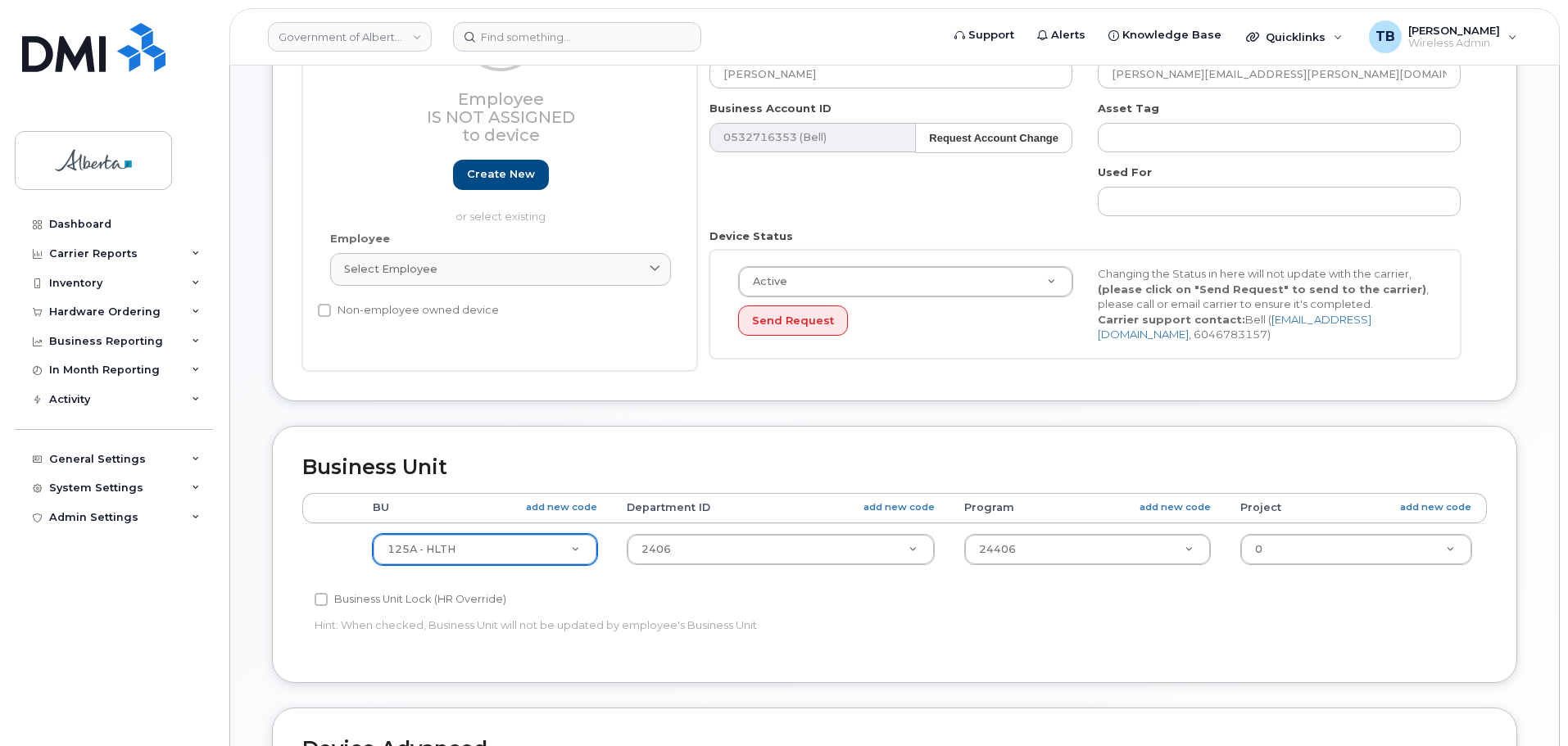
click at [231, 687] on div "Edit Device Device General Employee Is not assigned to device Create new or sel…" at bounding box center [894, 483] width 1328 height 1323
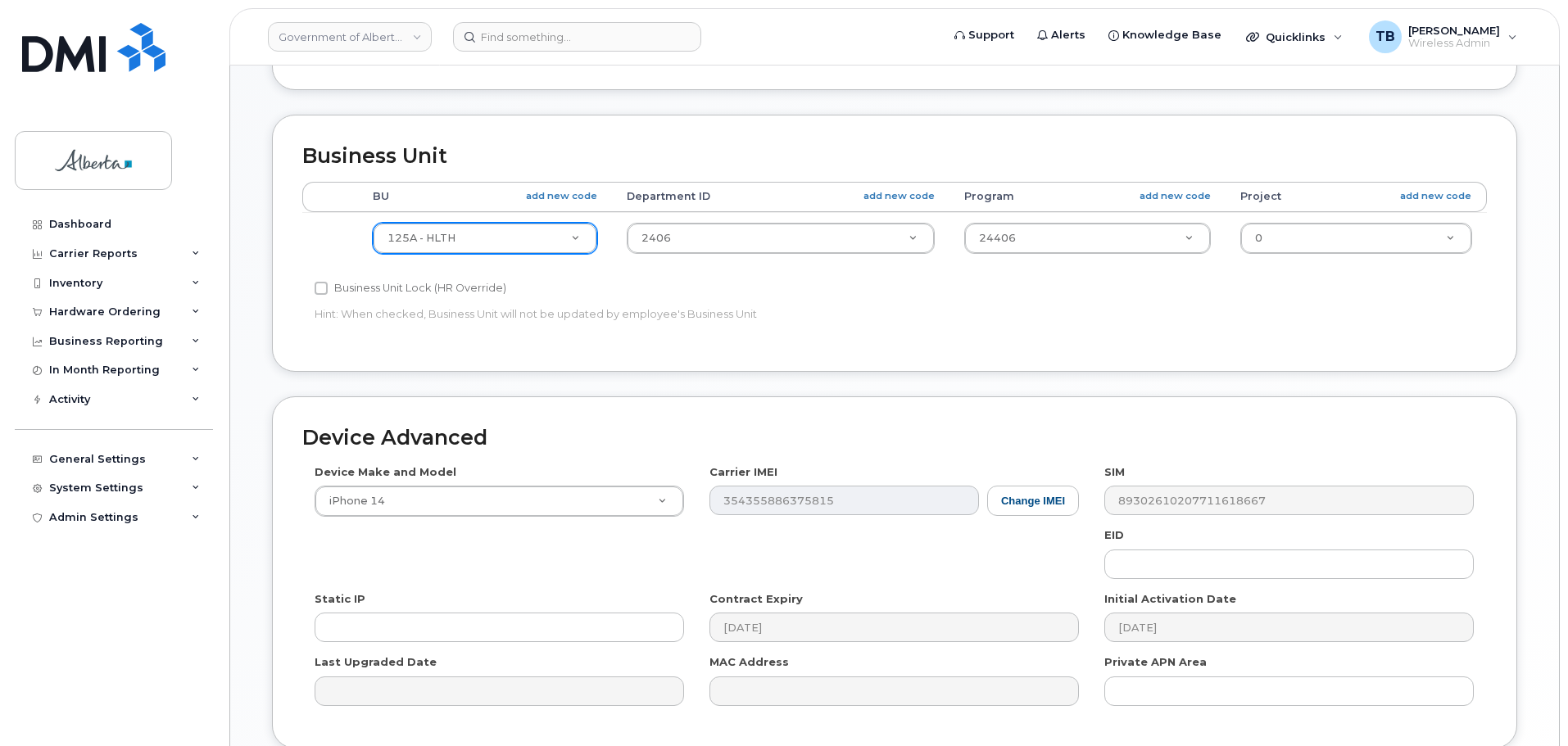
scroll to position [778, 0]
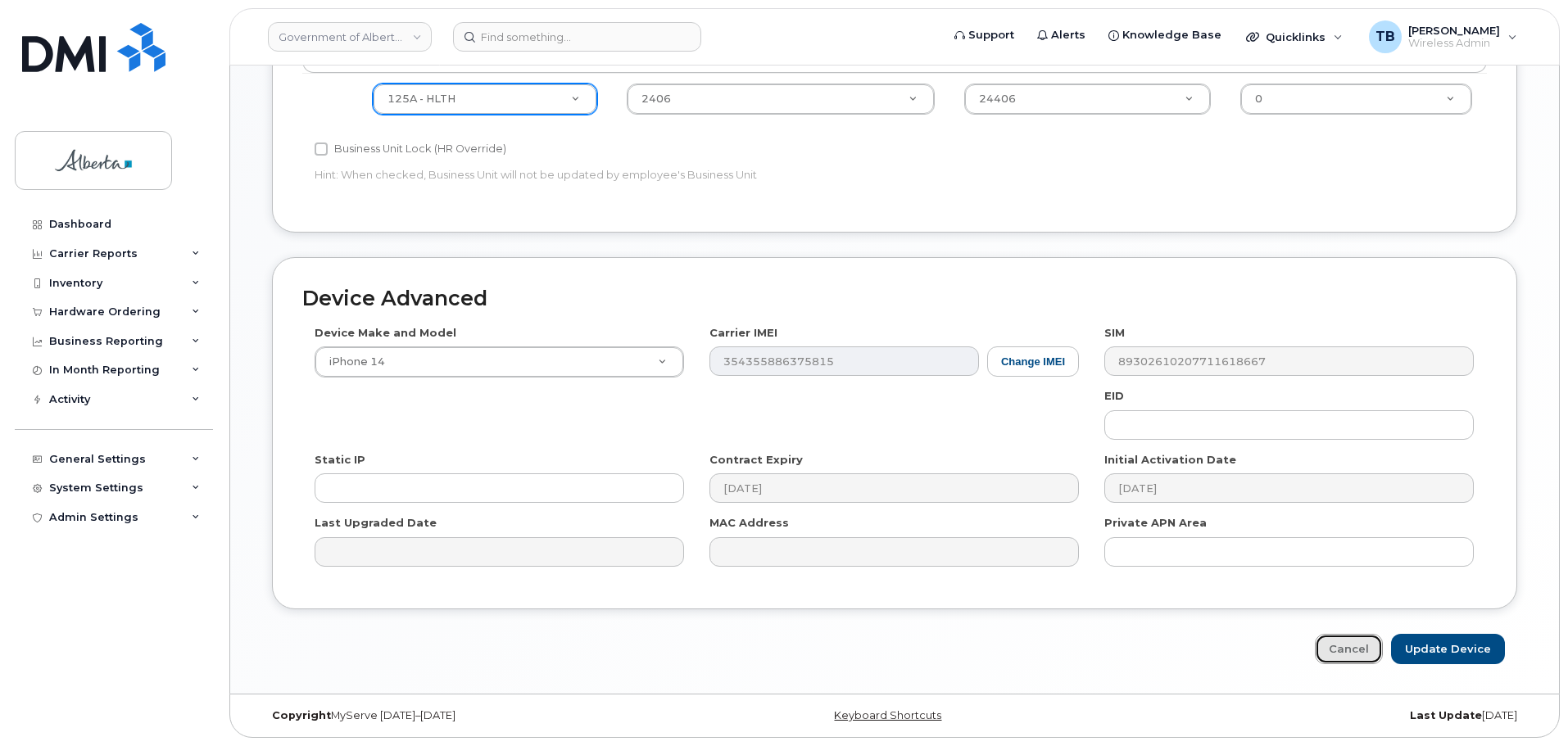
click at [1352, 655] on link "Cancel" at bounding box center [1348, 648] width 68 height 30
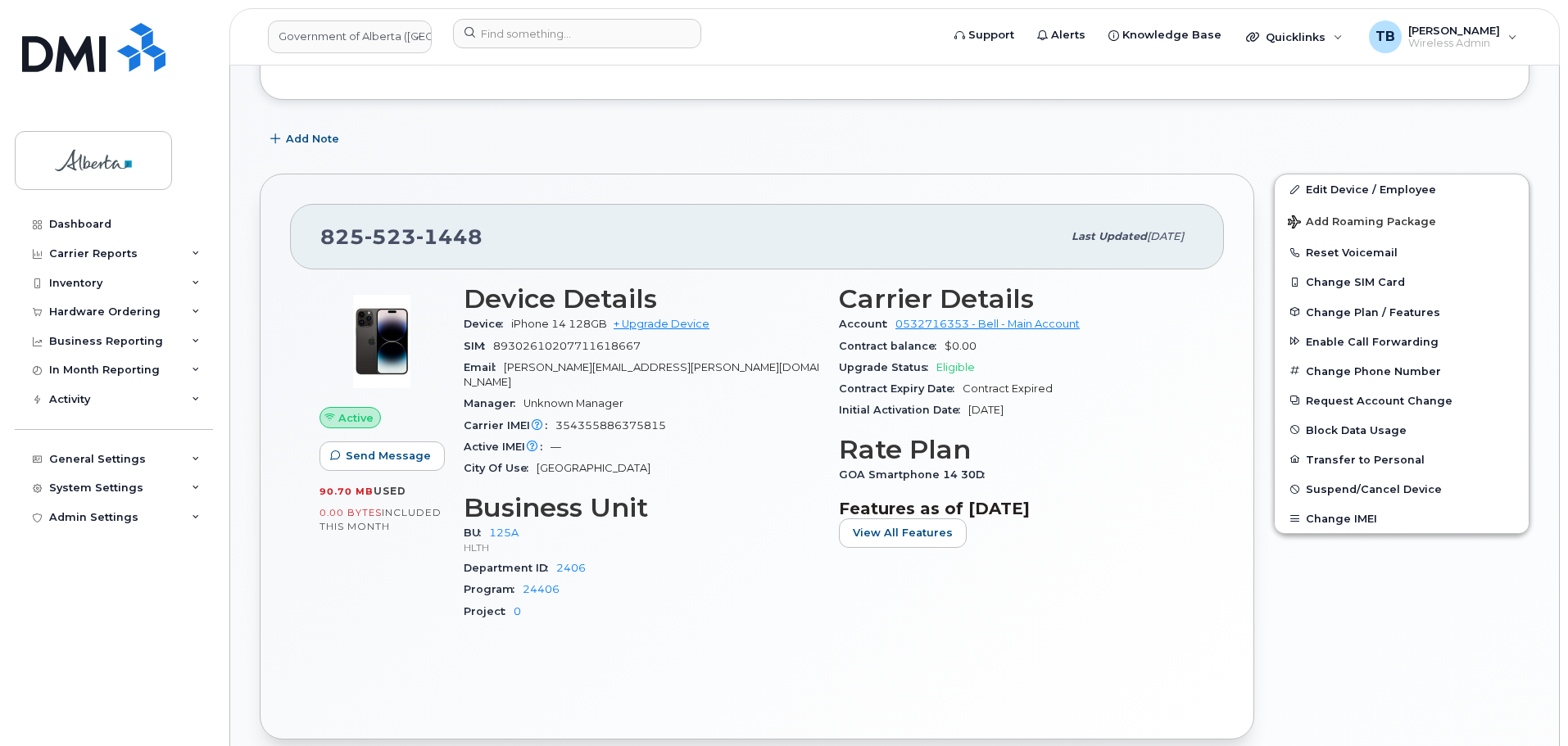
scroll to position [574, 0]
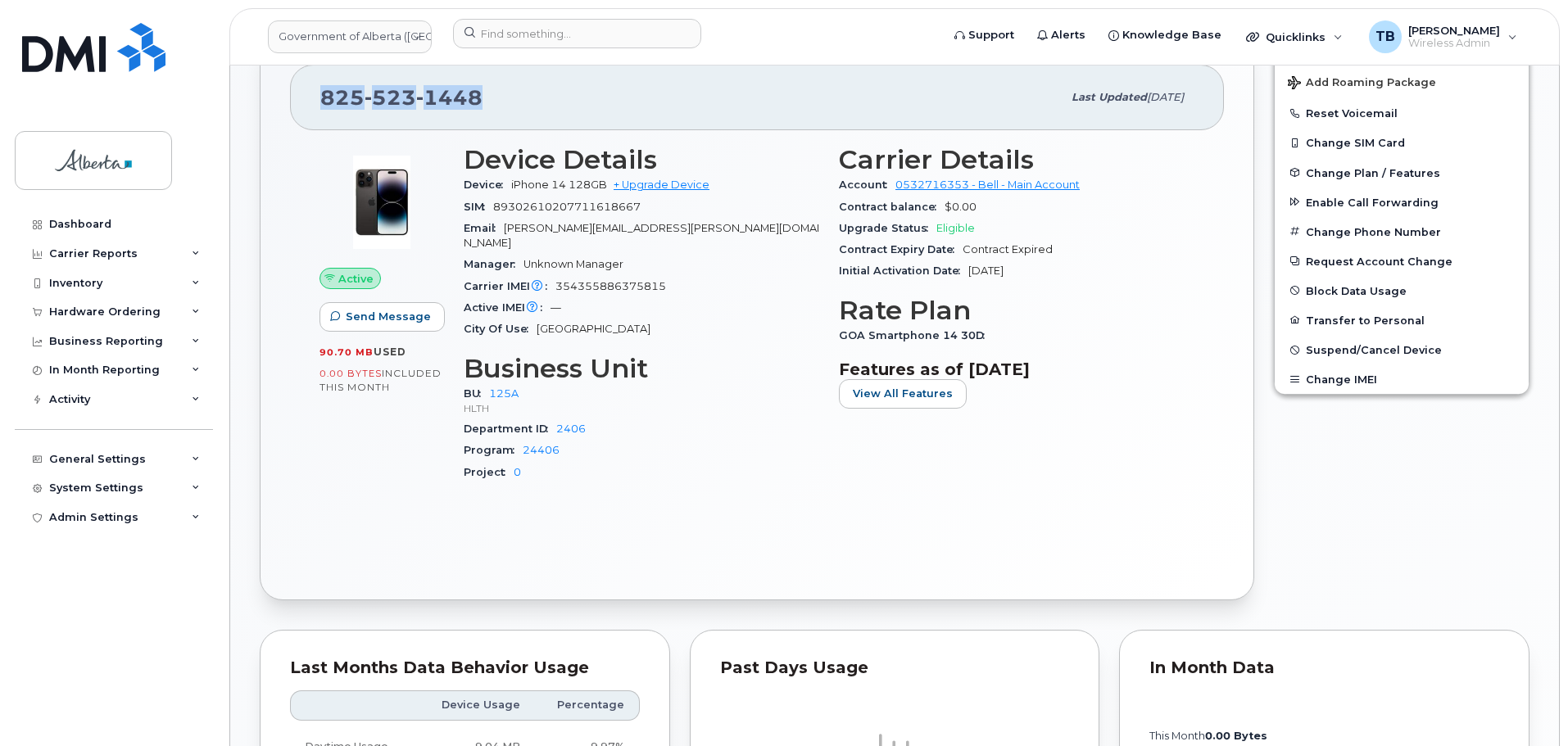
drag, startPoint x: 490, startPoint y: 105, endPoint x: 331, endPoint y: 99, distance: 159.1
click at [311, 103] on div "825 523 1448 Last updated Oct 01, 2024" at bounding box center [756, 98] width 933 height 66
copy span "825 523 1448"
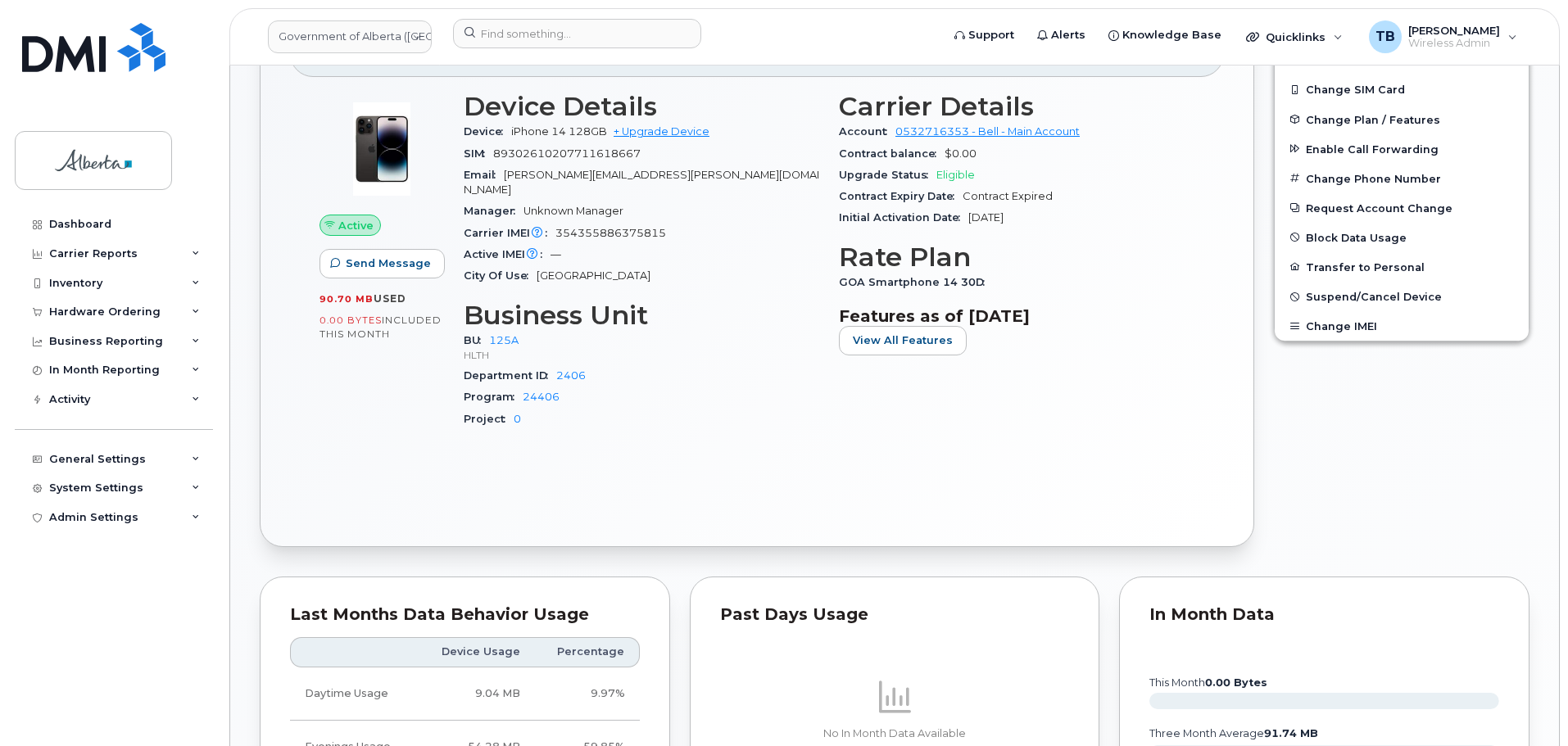
scroll to position [655, 0]
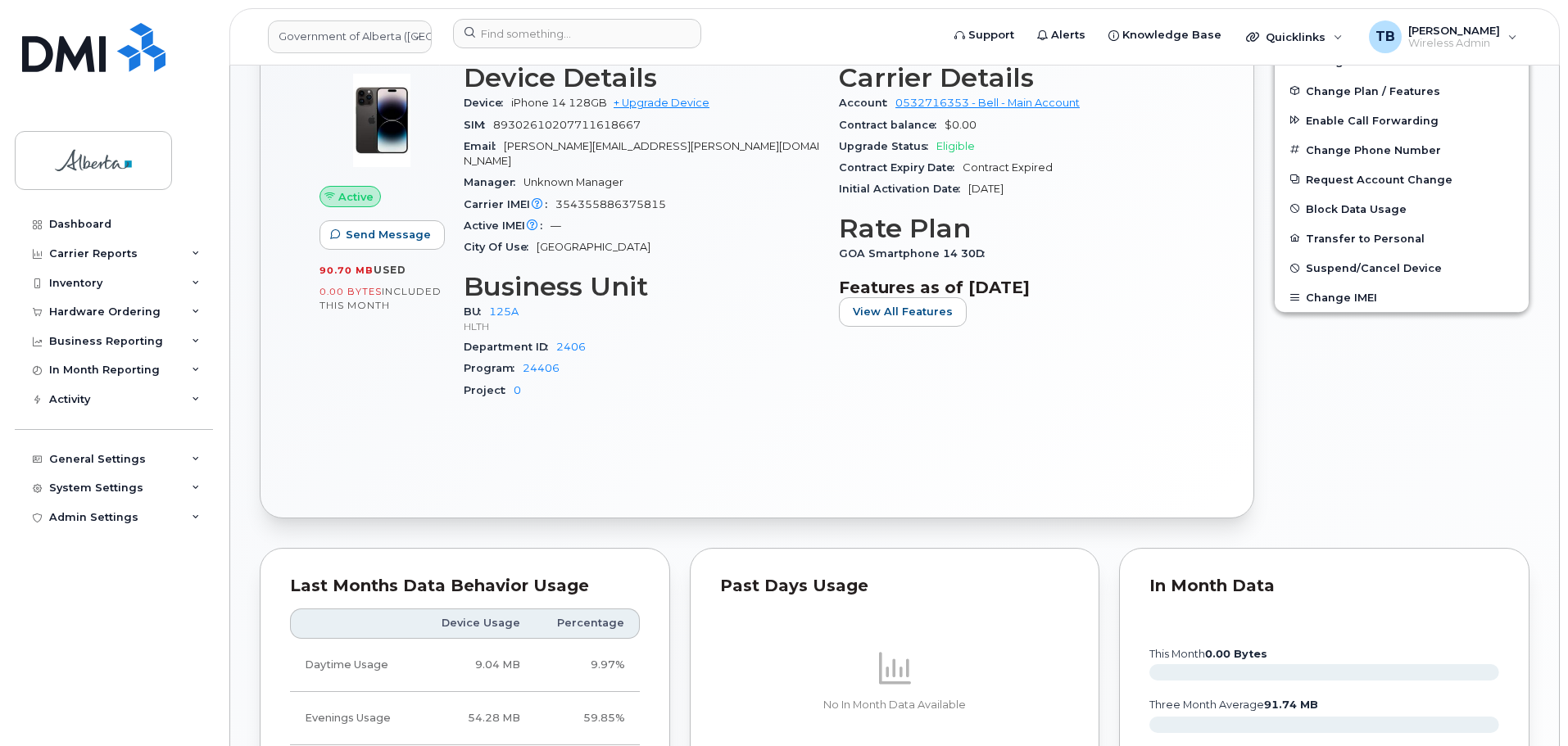
click at [728, 470] on div "Active Send Message 90.70 MB  used 0.00 Bytes  included this month Device Detai…" at bounding box center [756, 268] width 933 height 440
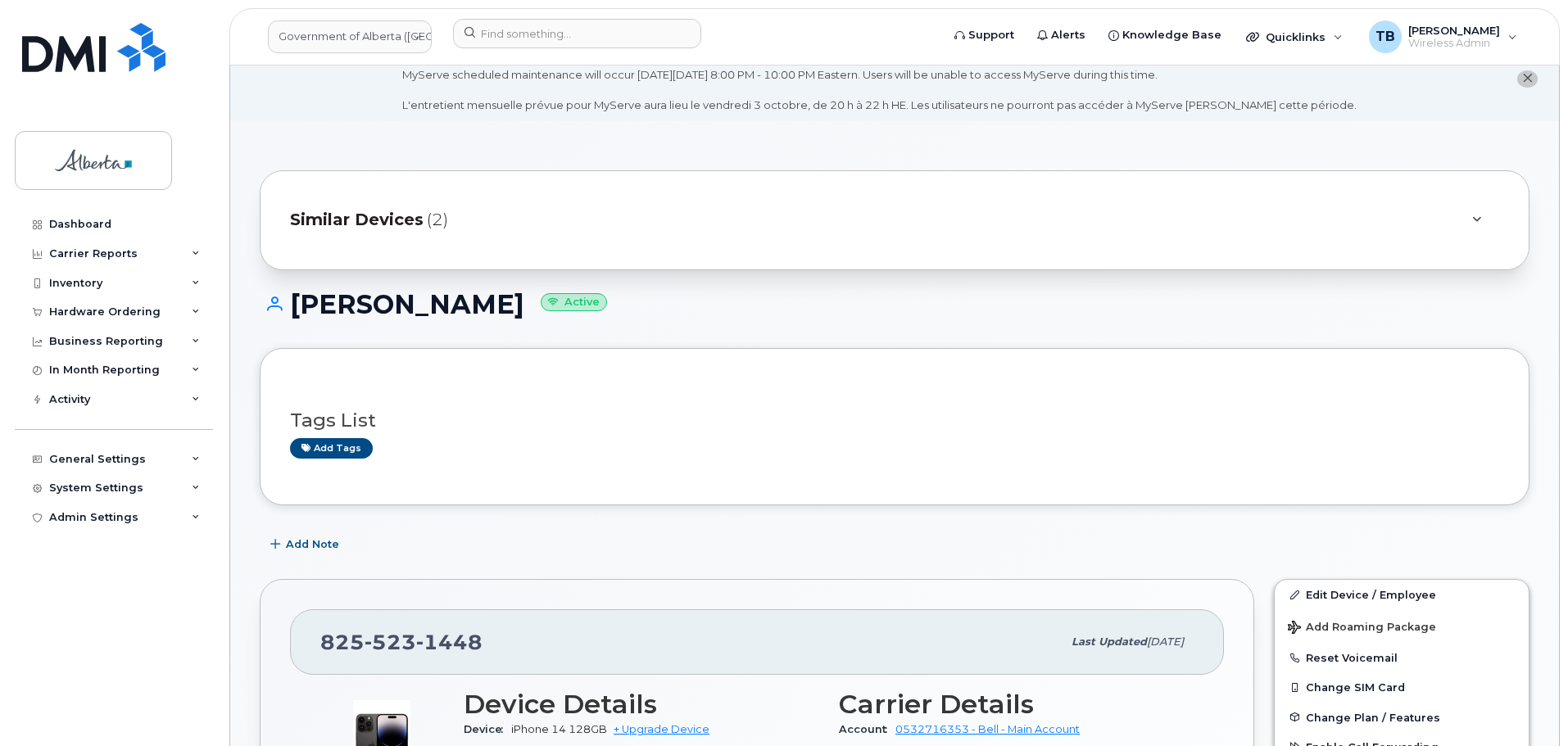
scroll to position [0, 0]
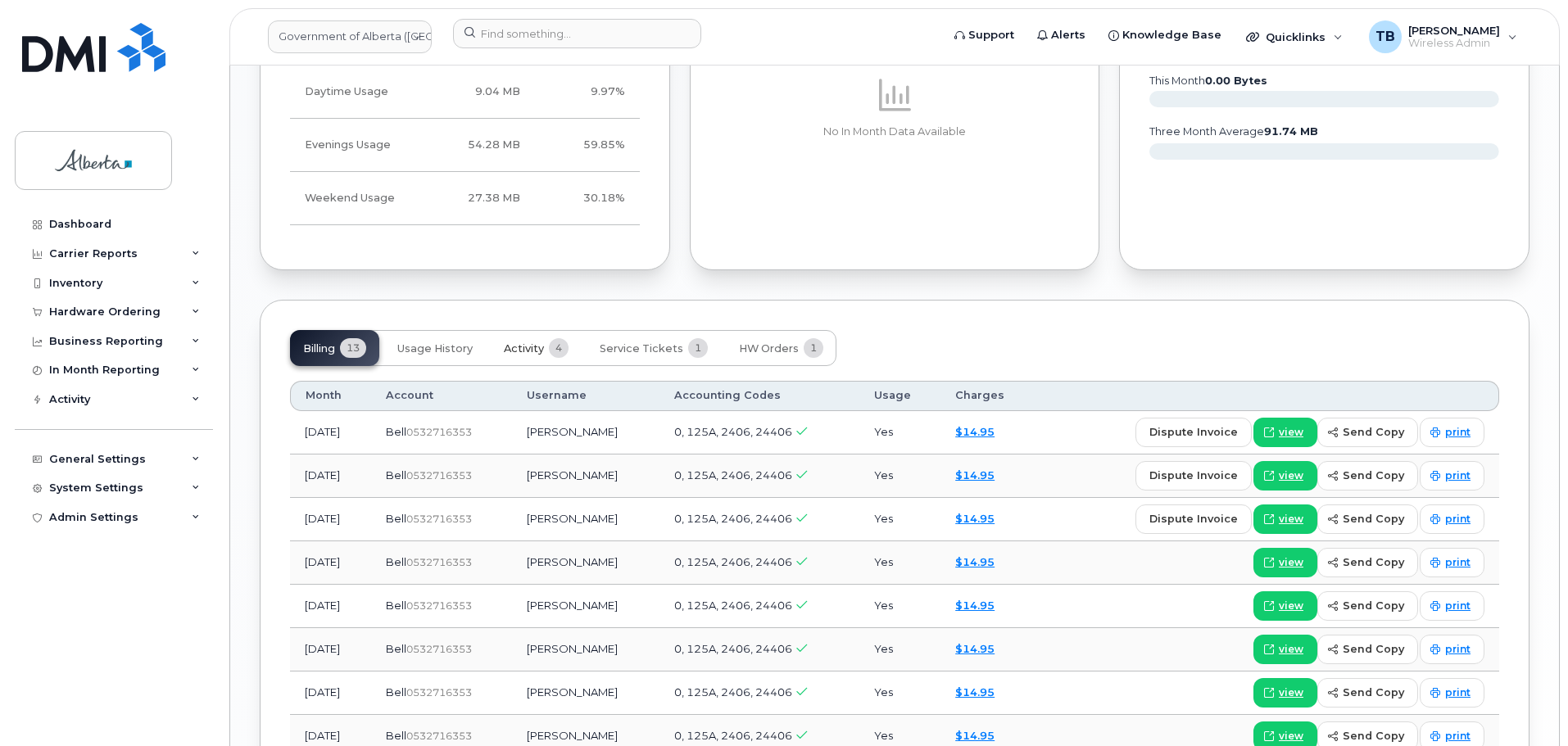
click at [510, 330] on button "Activity 4" at bounding box center [536, 347] width 91 height 36
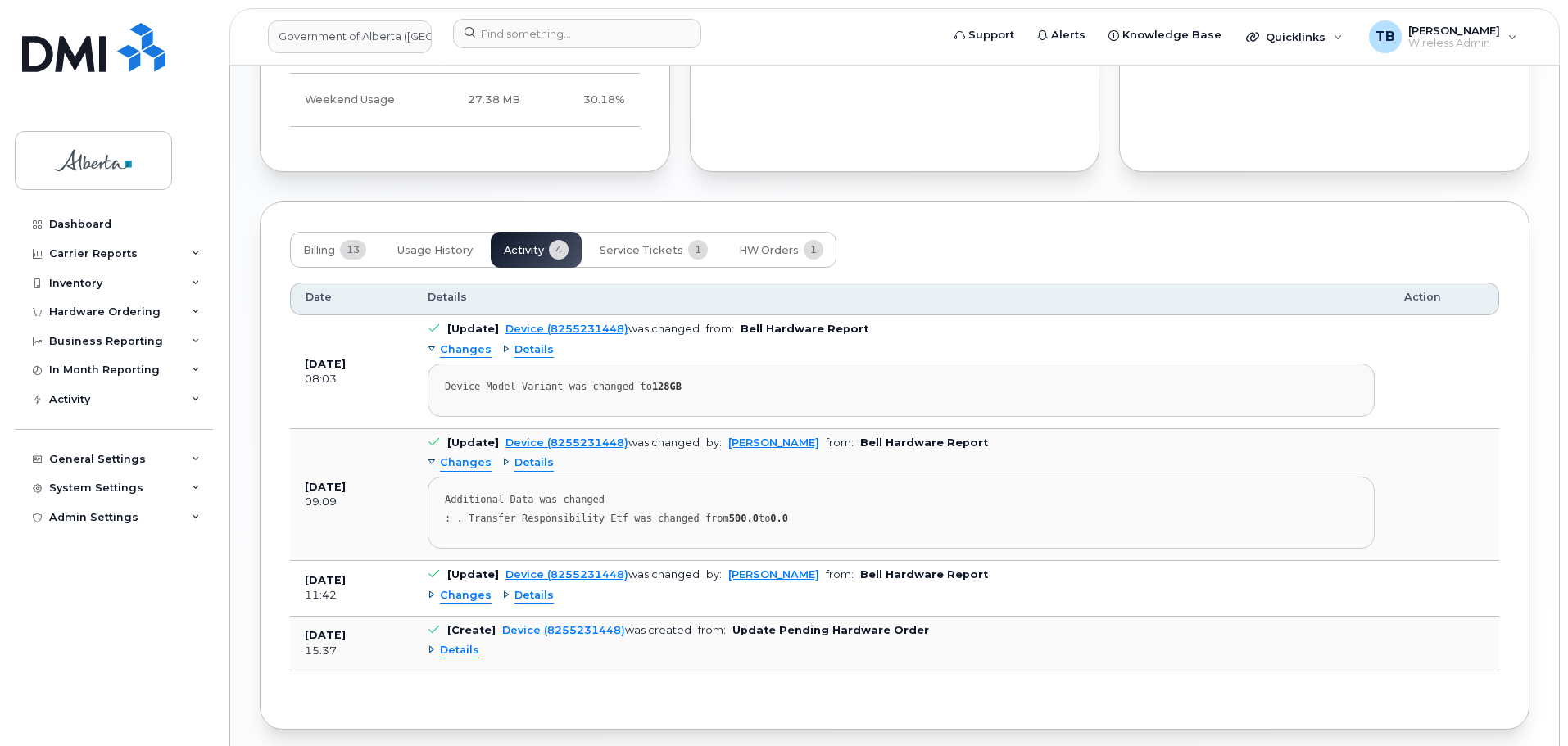
scroll to position [1378, 0]
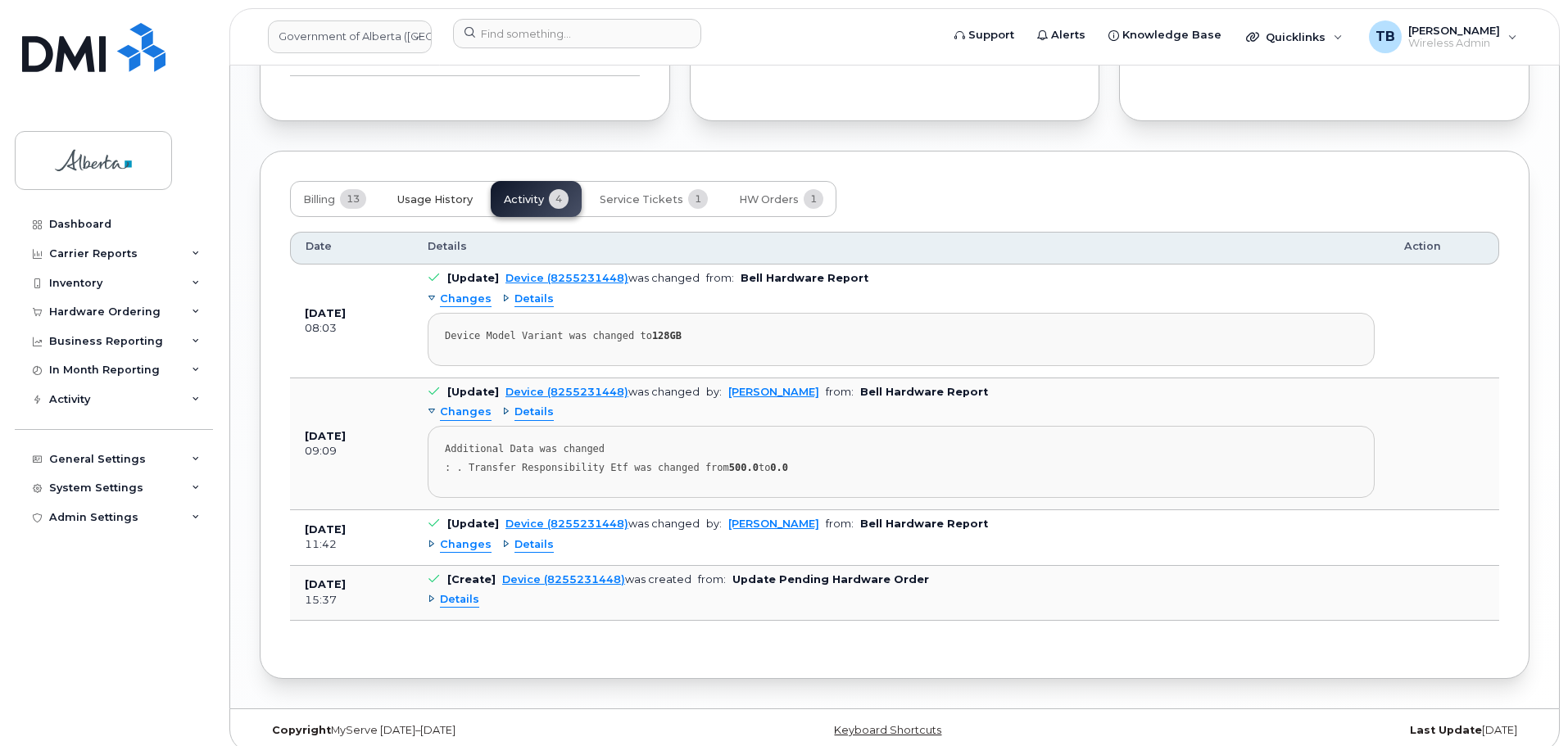
click at [442, 194] on span "Usage History" at bounding box center [435, 200] width 75 height 14
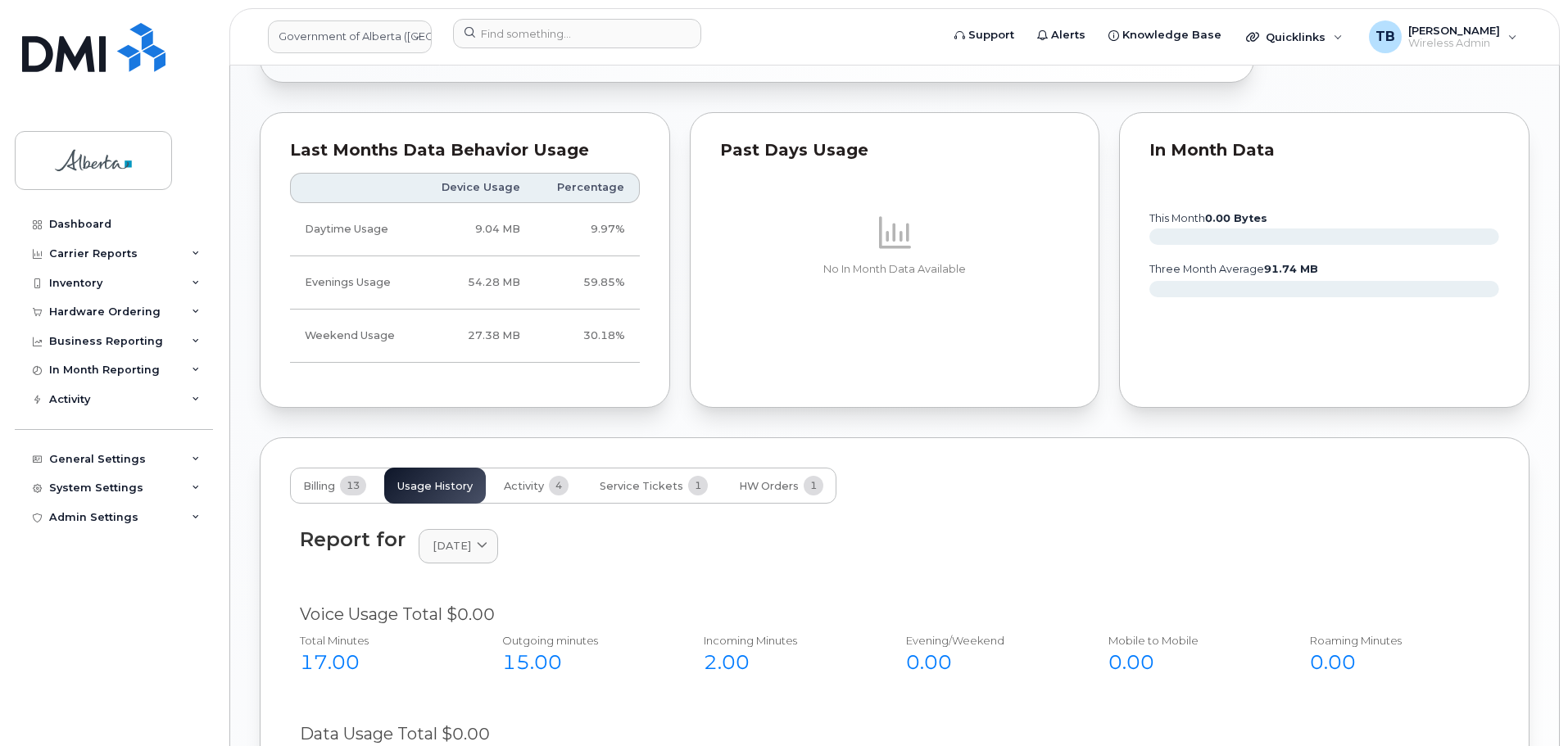
scroll to position [969, 0]
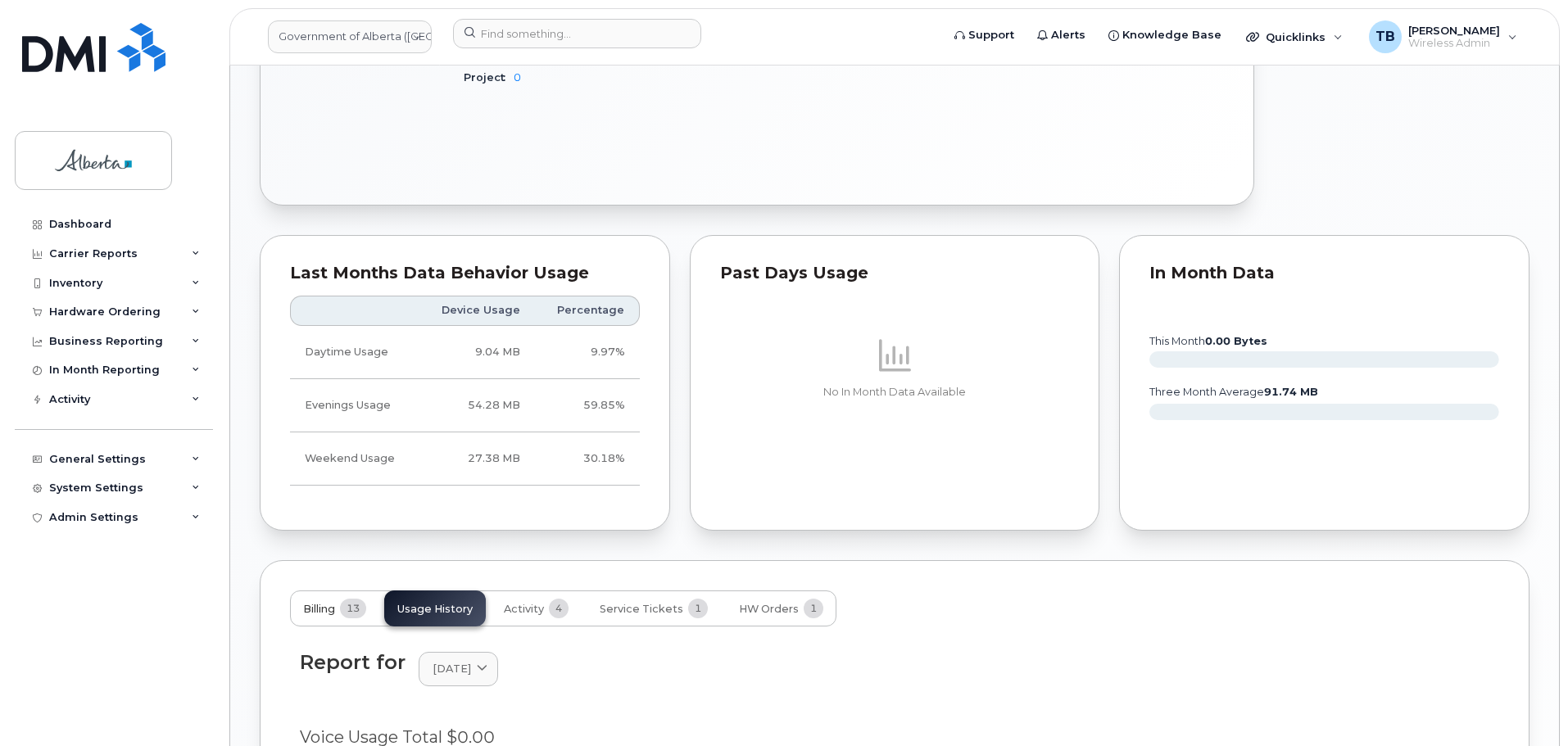
click at [330, 603] on span "Billing" at bounding box center [318, 610] width 32 height 14
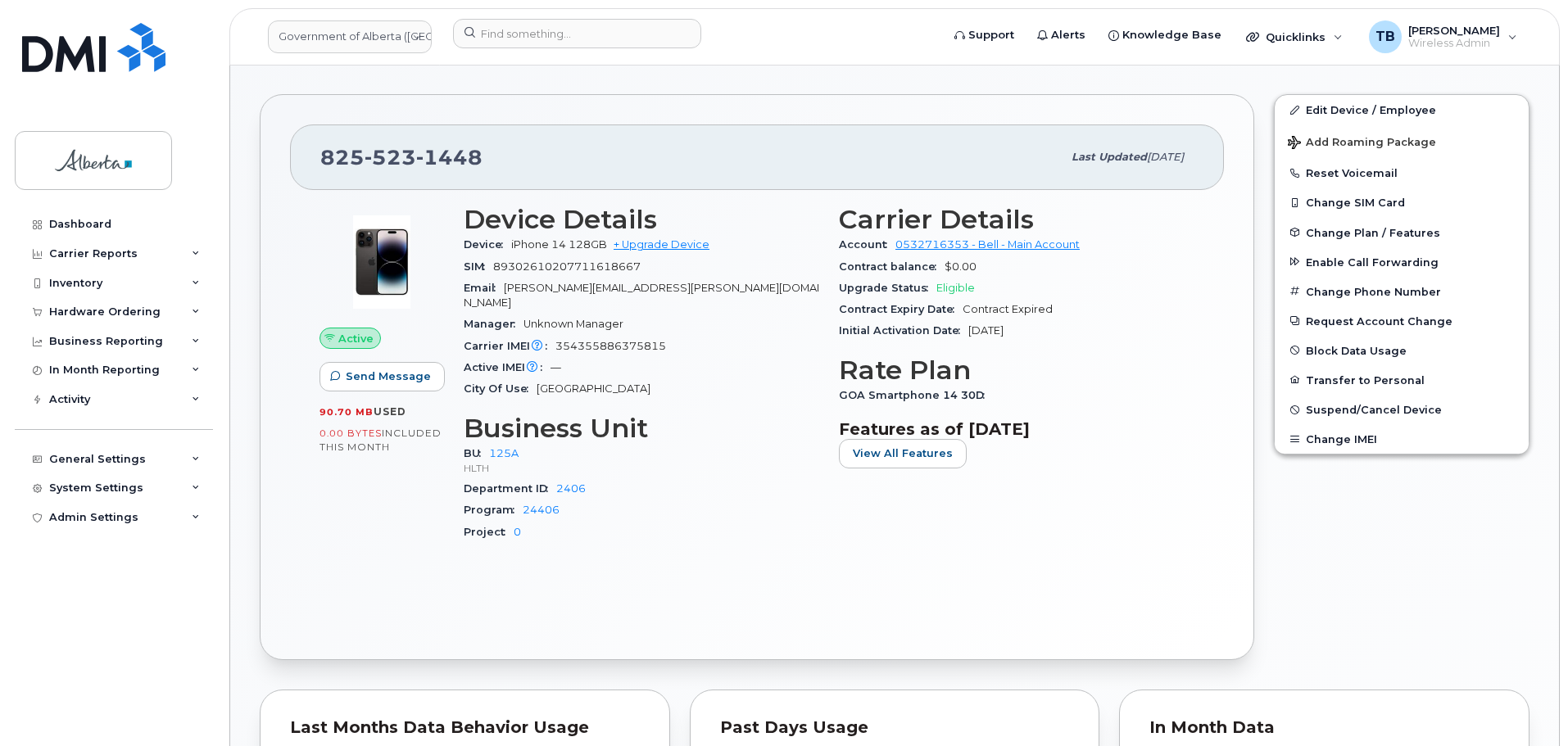
scroll to position [313, 0]
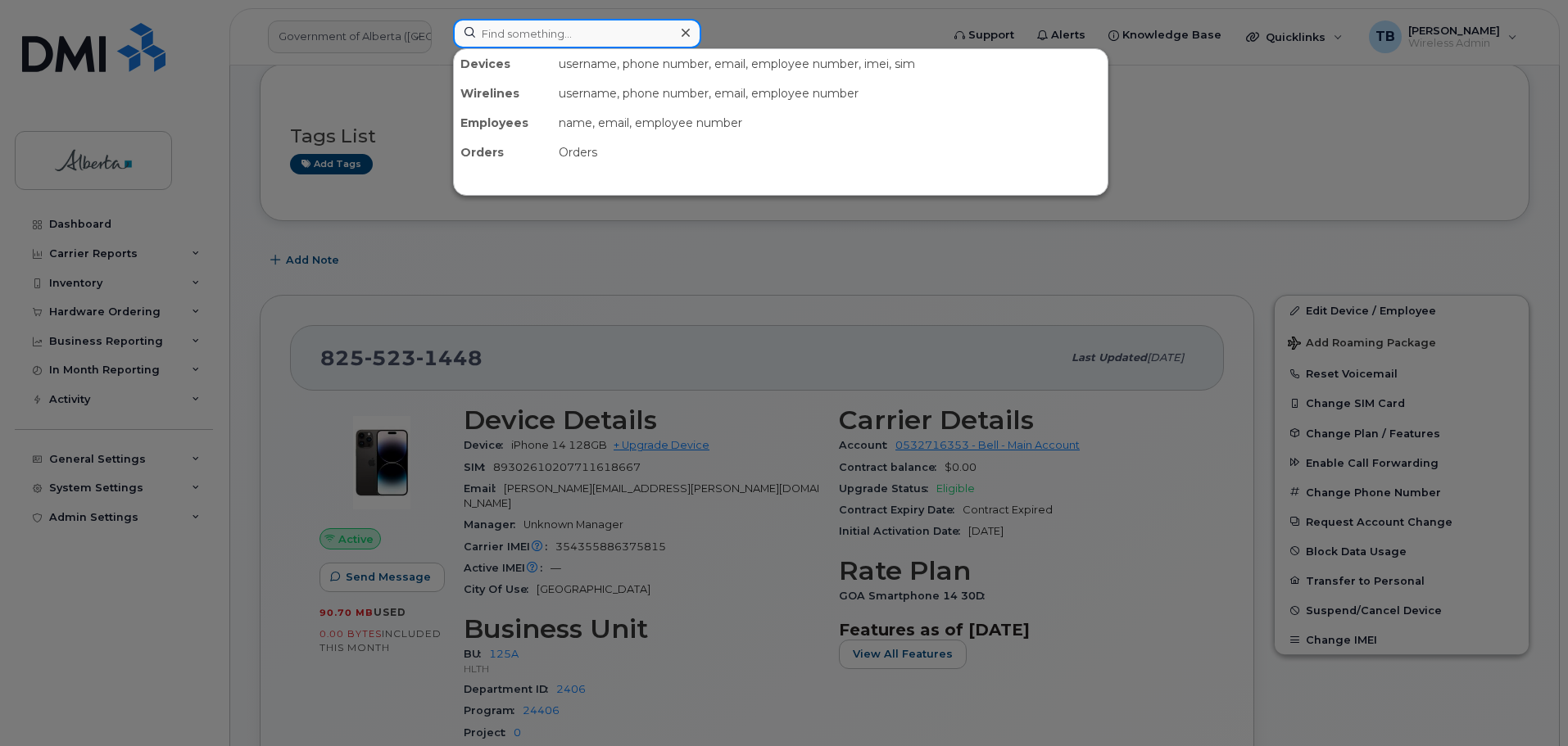
click at [504, 31] on input at bounding box center [577, 33] width 249 height 29
paste input "(780) 504 2330"
type input "(780) 504 2330"
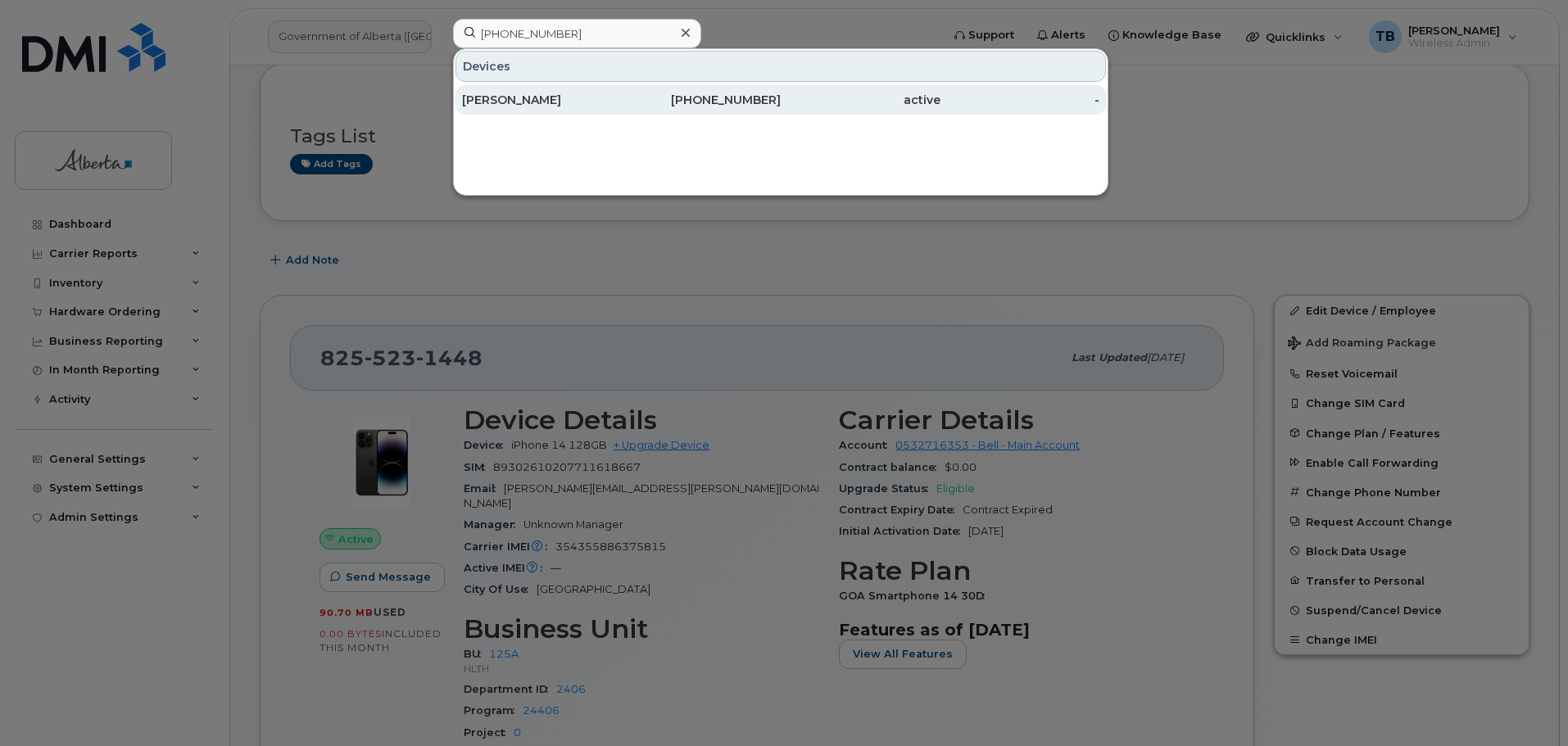
click at [520, 99] on div "[PERSON_NAME]" at bounding box center [542, 100] width 160 height 16
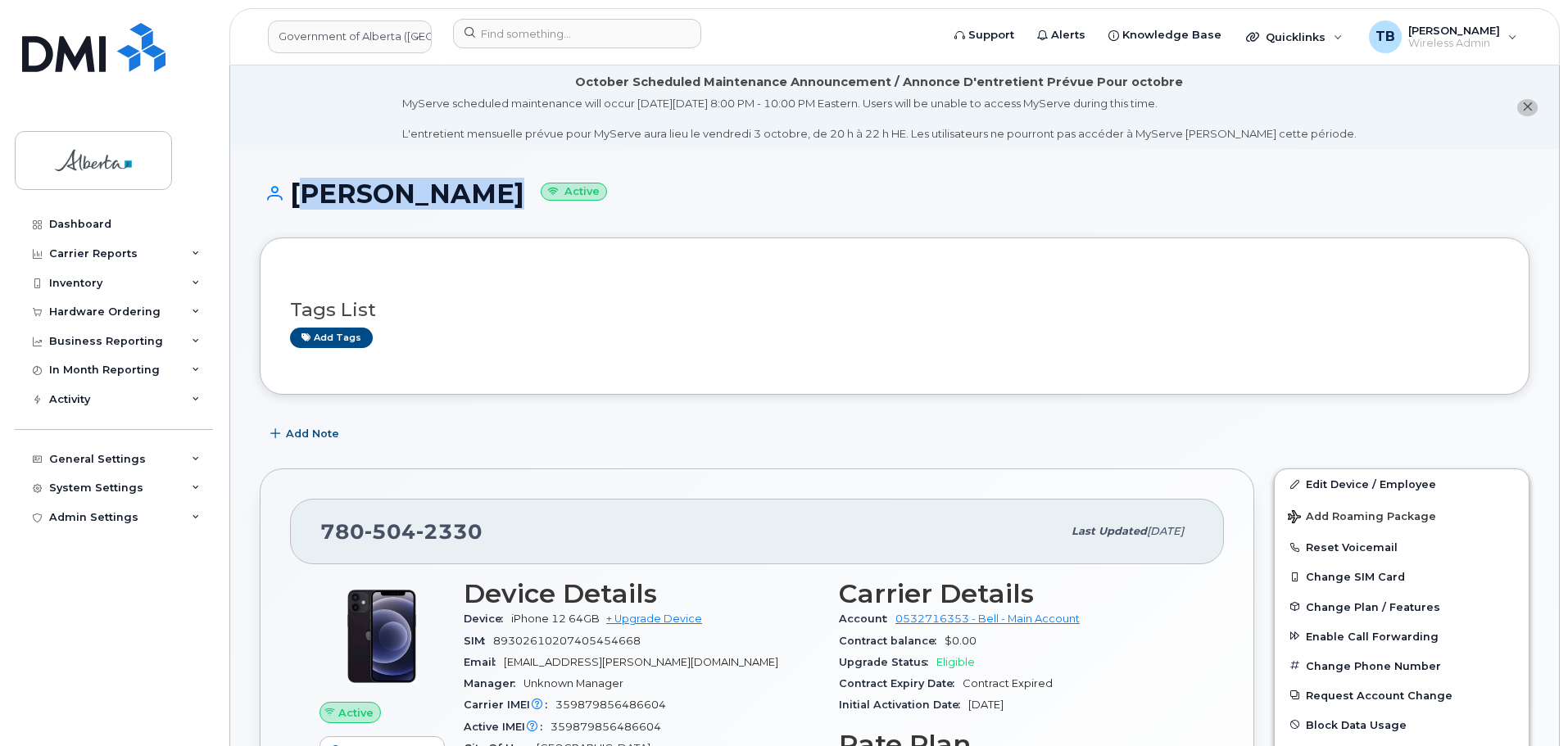
drag, startPoint x: 295, startPoint y: 186, endPoint x: 469, endPoint y: 186, distance: 174.0
click at [469, 186] on h1 "[PERSON_NAME] Active" at bounding box center [894, 194] width 1269 height 29
copy h1 "[PERSON_NAME]"
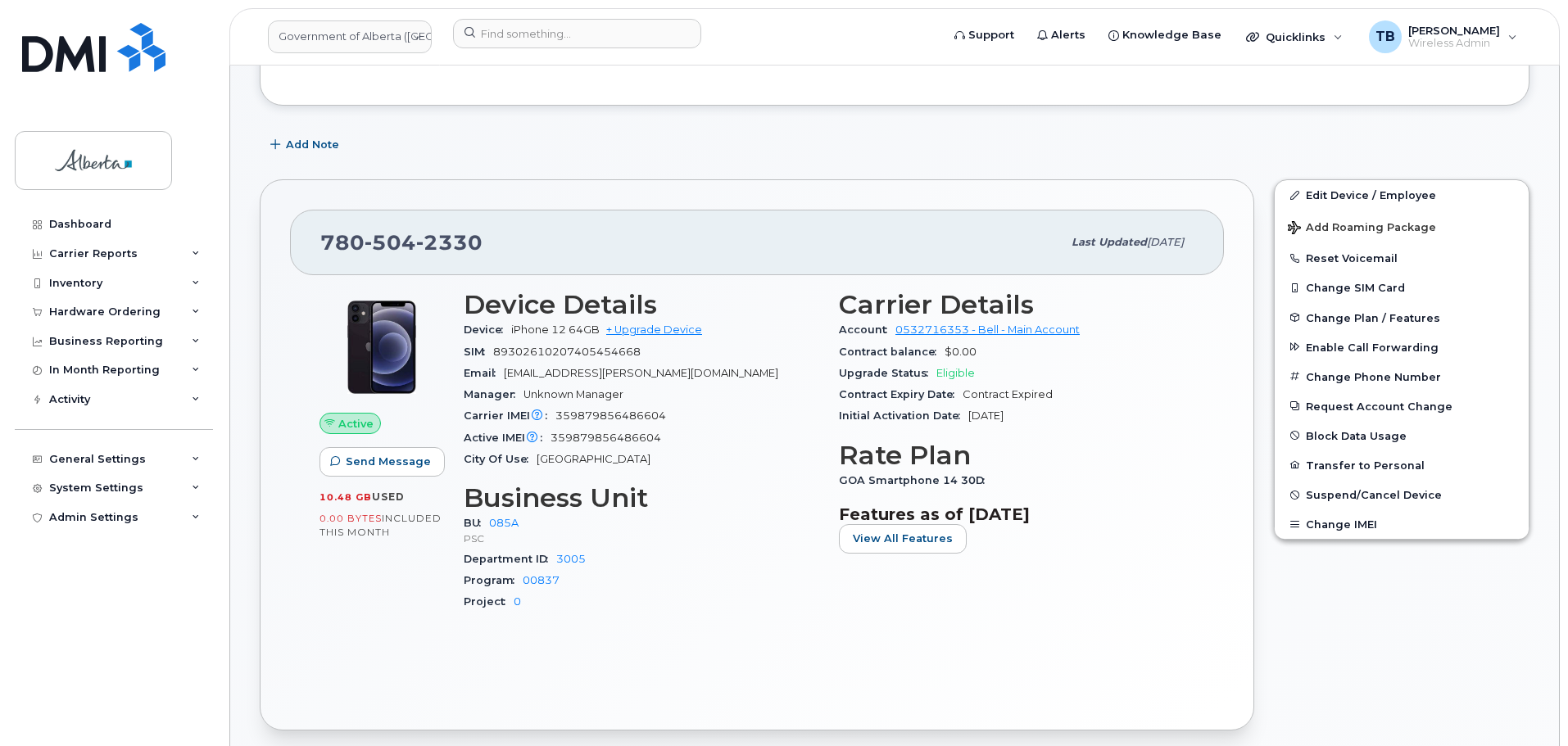
scroll to position [328, 0]
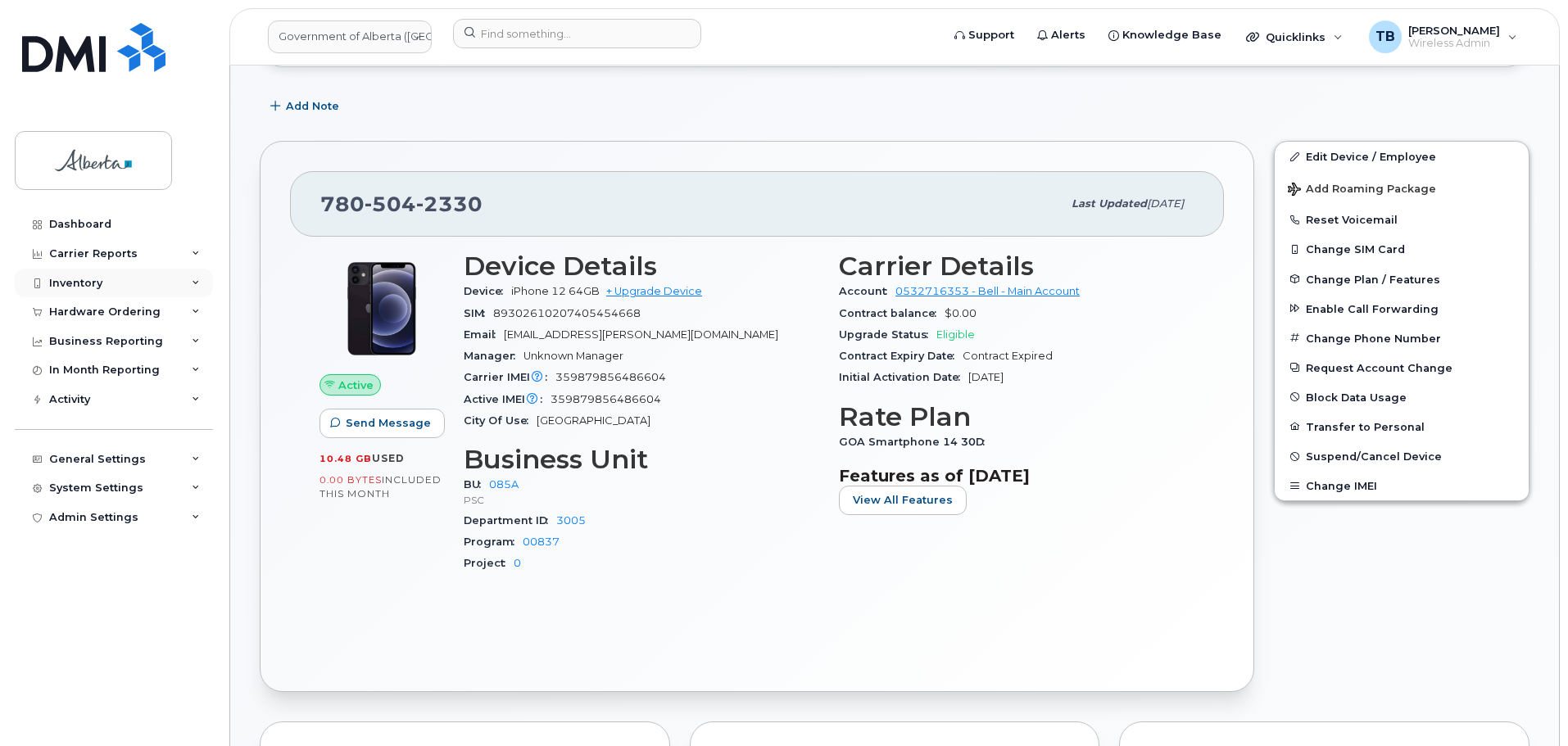
click at [63, 286] on div "Inventory" at bounding box center [75, 283] width 53 height 14
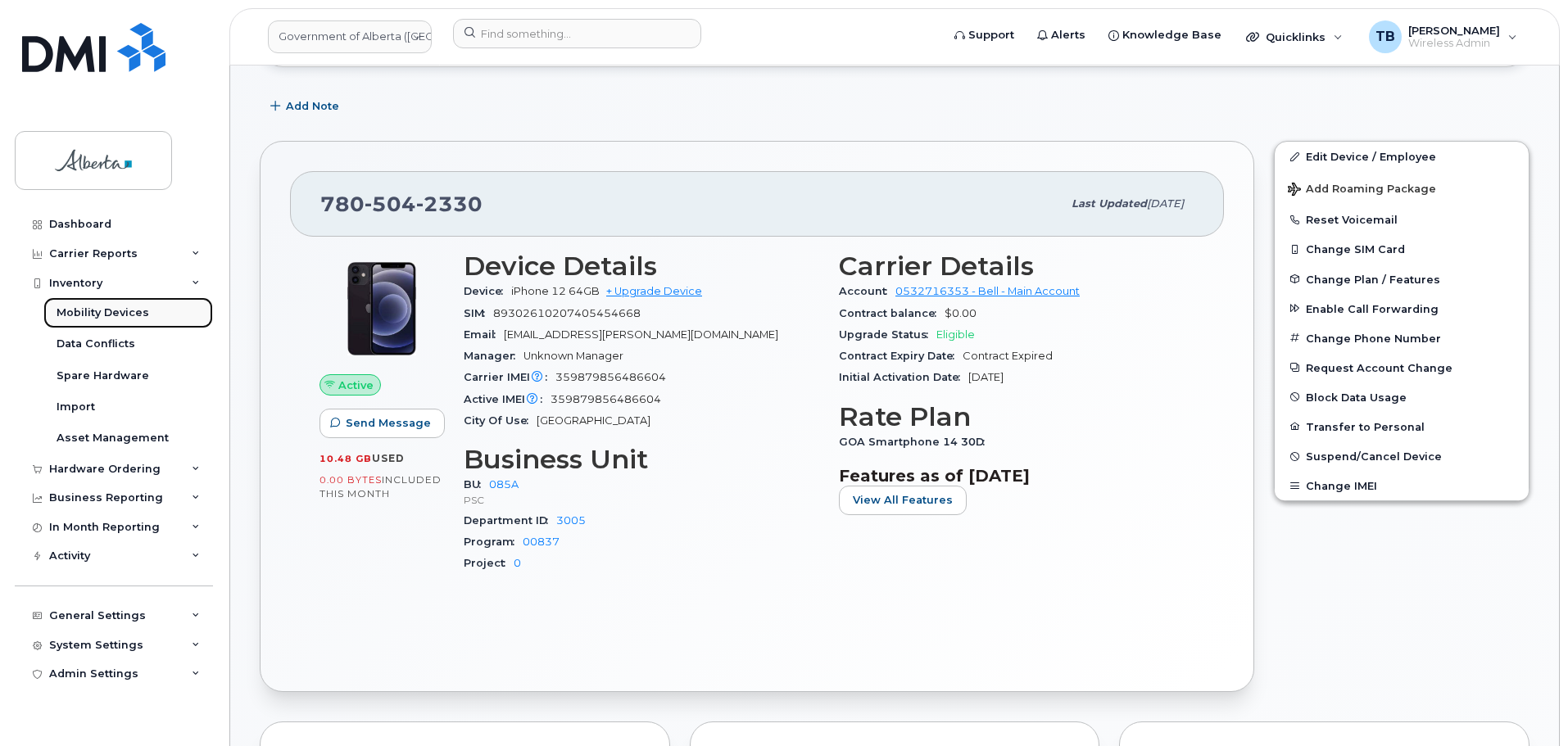
click at [91, 315] on div "Mobility Devices" at bounding box center [103, 313] width 93 height 15
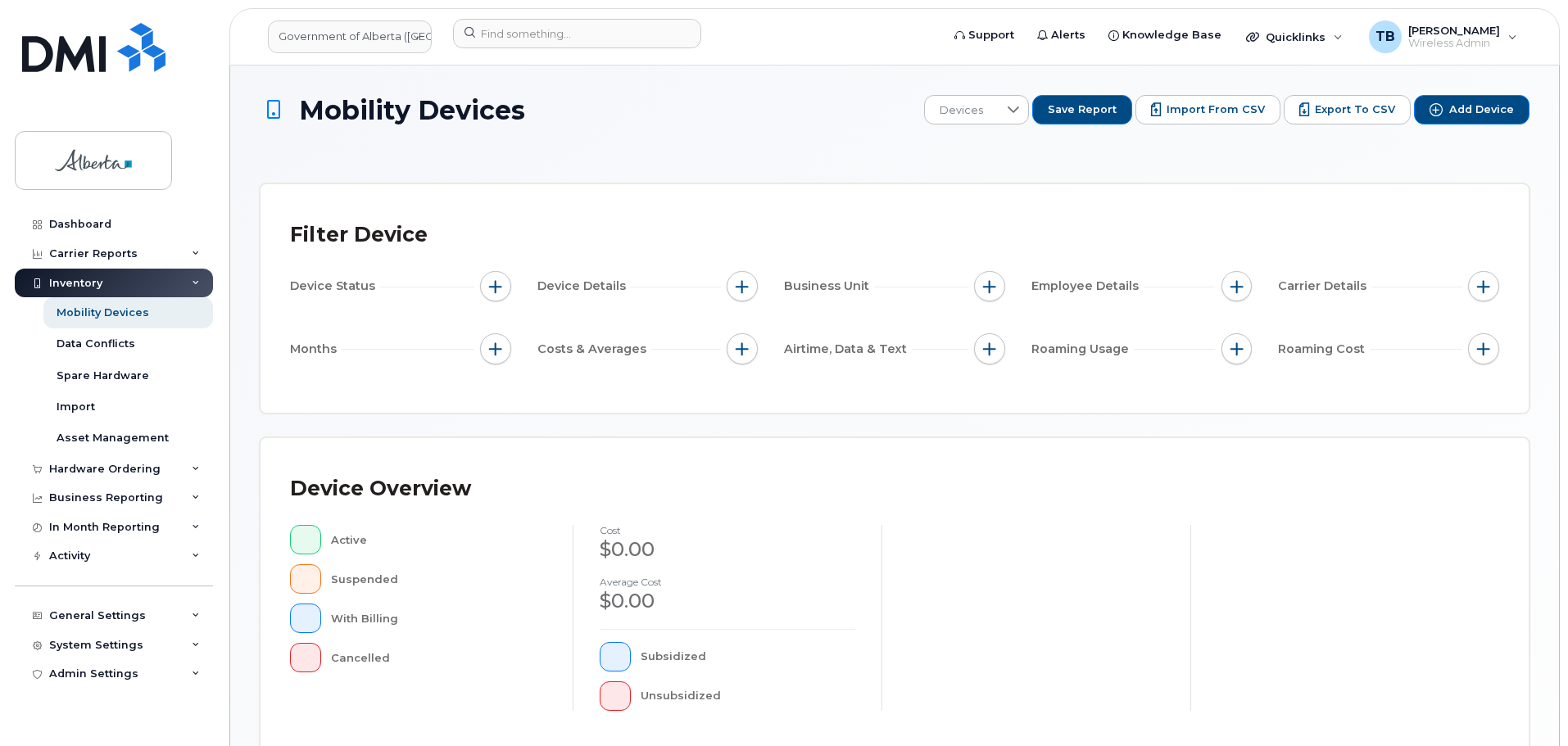
click at [713, 164] on div "Mobility Devices Devices Save Report Import from CSV Export to CSV Add Device F…" at bounding box center [894, 584] width 1269 height 979
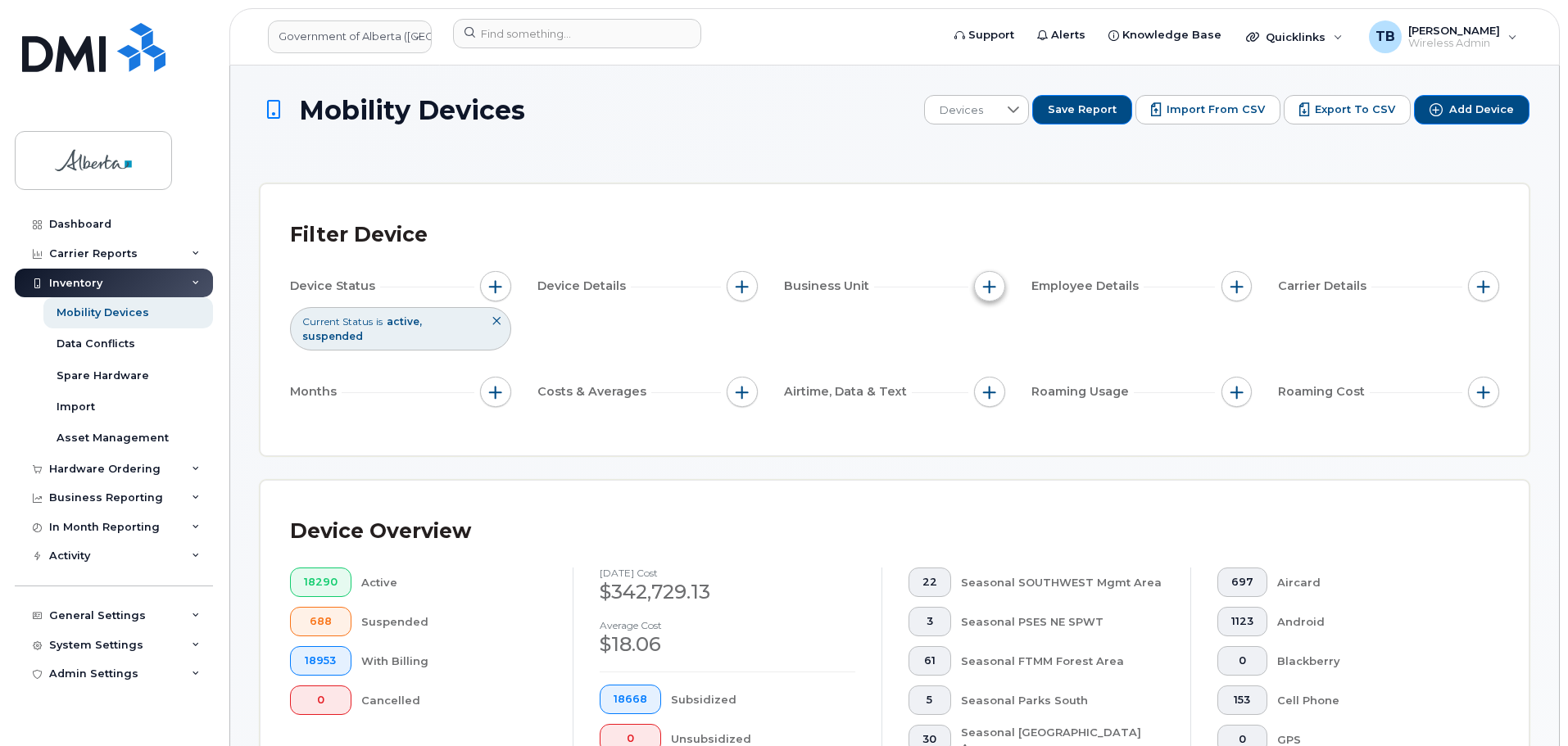
click at [986, 284] on span "button" at bounding box center [990, 287] width 14 height 14
click at [996, 368] on input "BU" at bounding box center [993, 362] width 14 height 14
checkbox input "true"
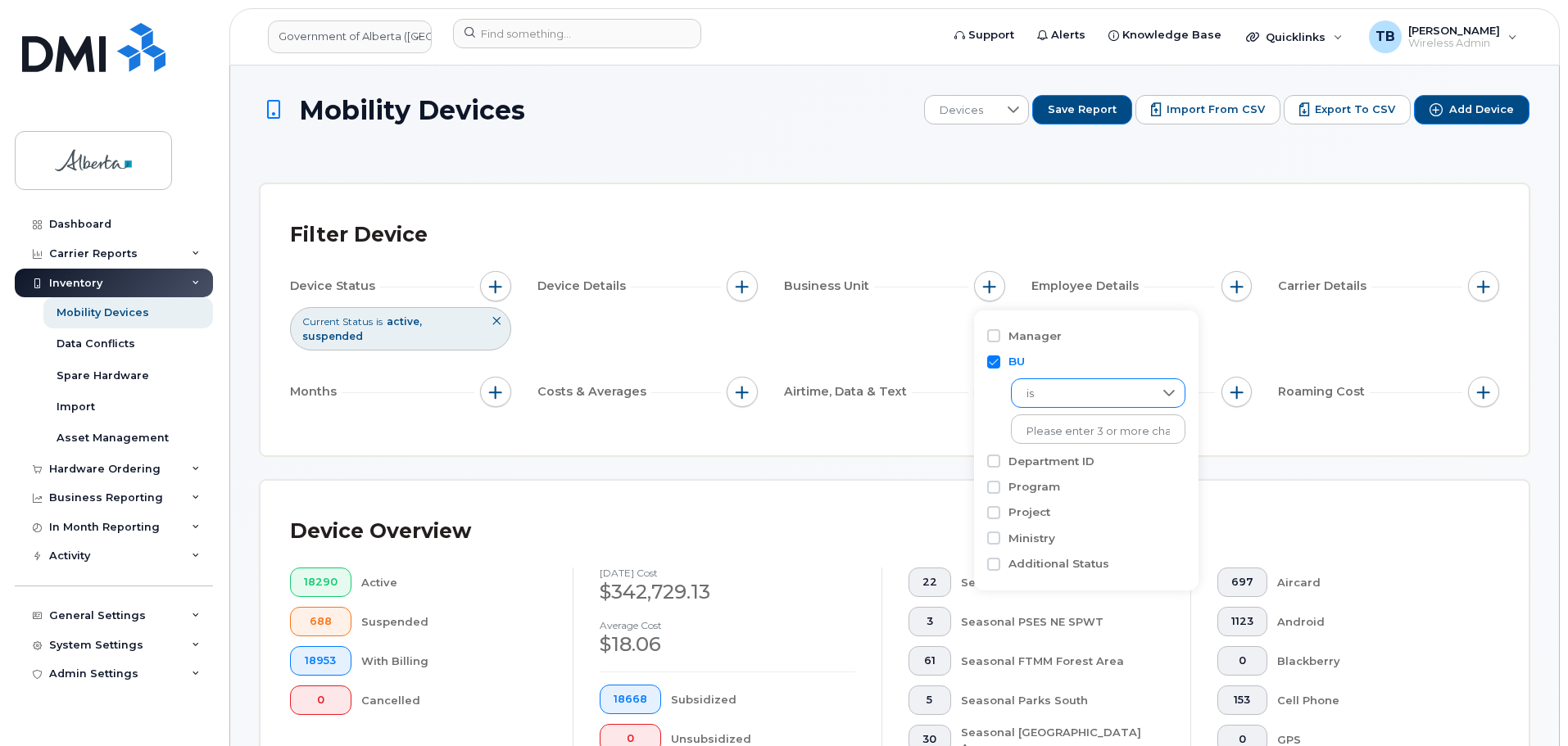
click at [1044, 394] on span "is" at bounding box center [1082, 394] width 141 height 29
click at [992, 405] on div "is No results found" at bounding box center [1085, 407] width 198 height 74
click at [1050, 425] on input "text" at bounding box center [1098, 432] width 143 height 15
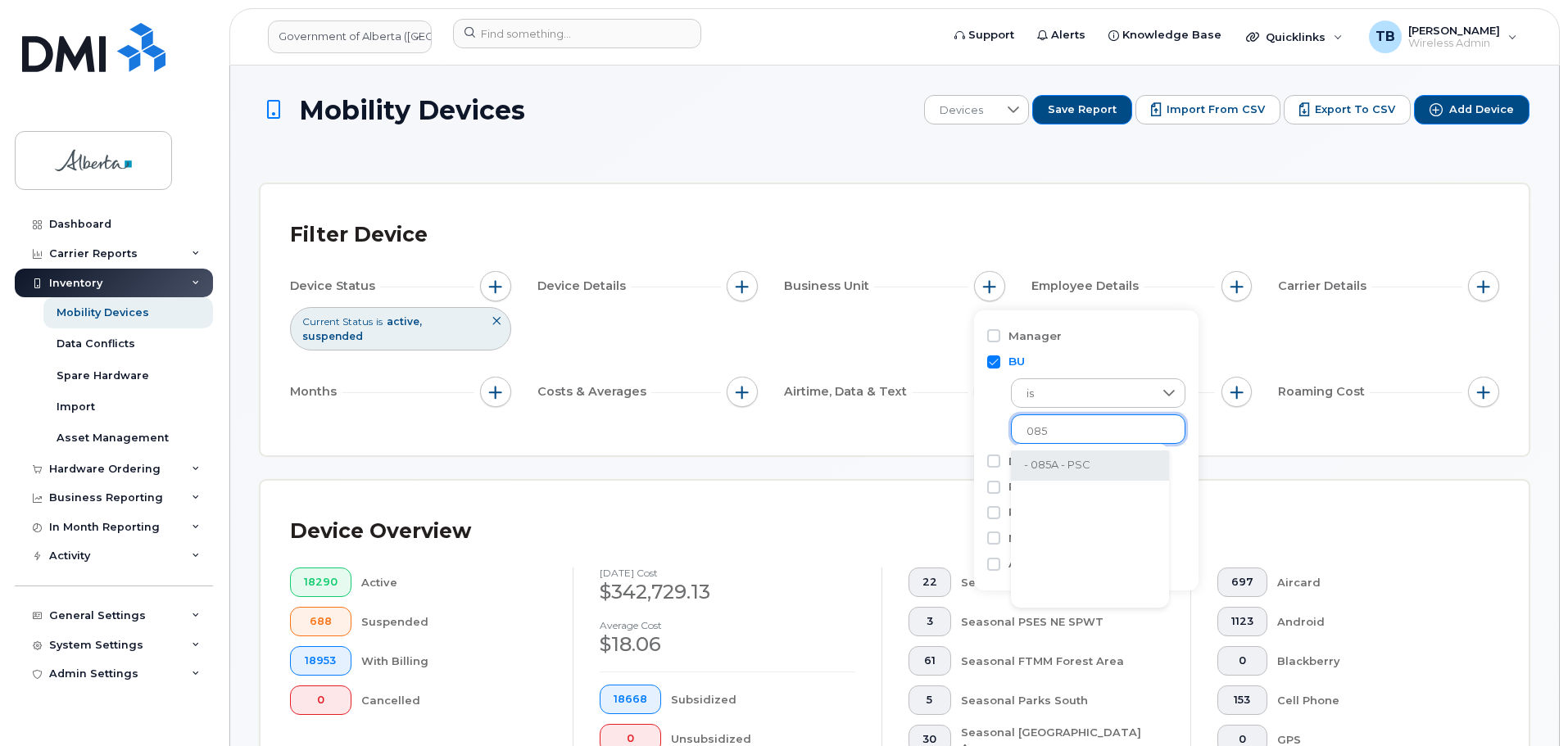
type input "085"
click at [1069, 467] on li "- 085A - PSC" at bounding box center [1089, 465] width 158 height 30
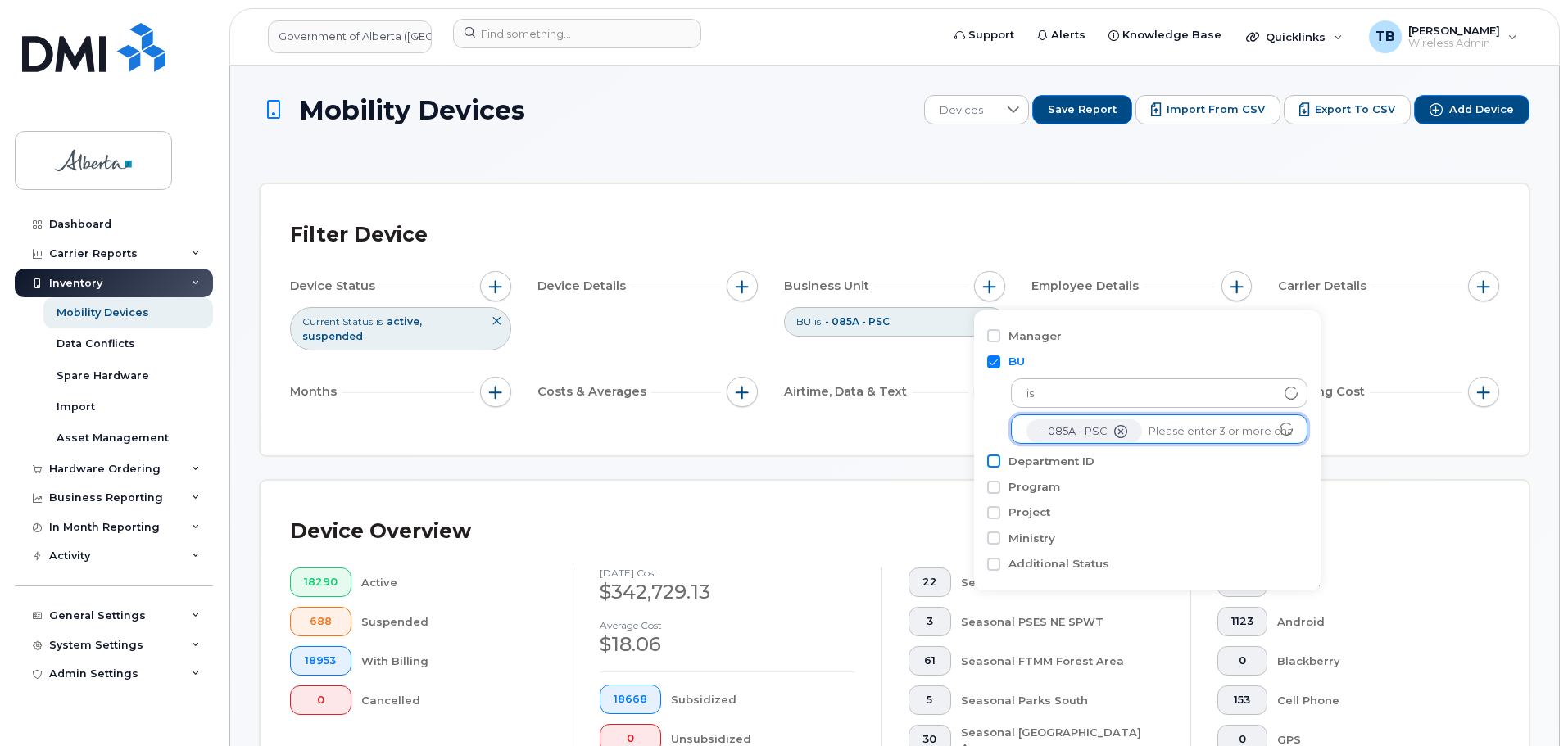
click at [991, 463] on input "Department ID" at bounding box center [993, 462] width 14 height 14
click at [987, 466] on input "Department ID" at bounding box center [993, 462] width 14 height 14
checkbox input "true"
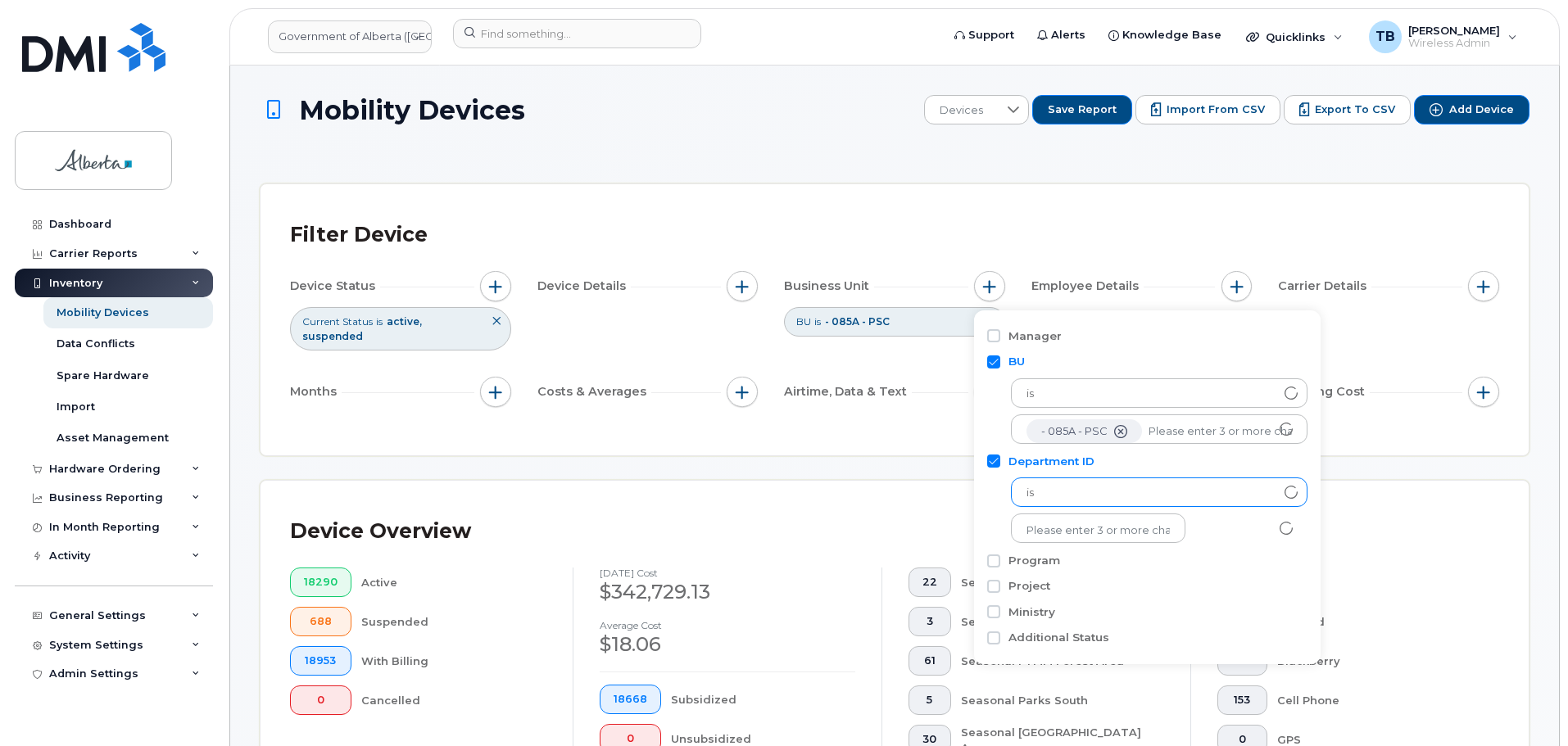
click at [1088, 498] on span "is" at bounding box center [1143, 492] width 264 height 29
click at [1068, 206] on div "Filter Device Device Status Current Status is active suspended Device Details B…" at bounding box center [894, 320] width 1268 height 271
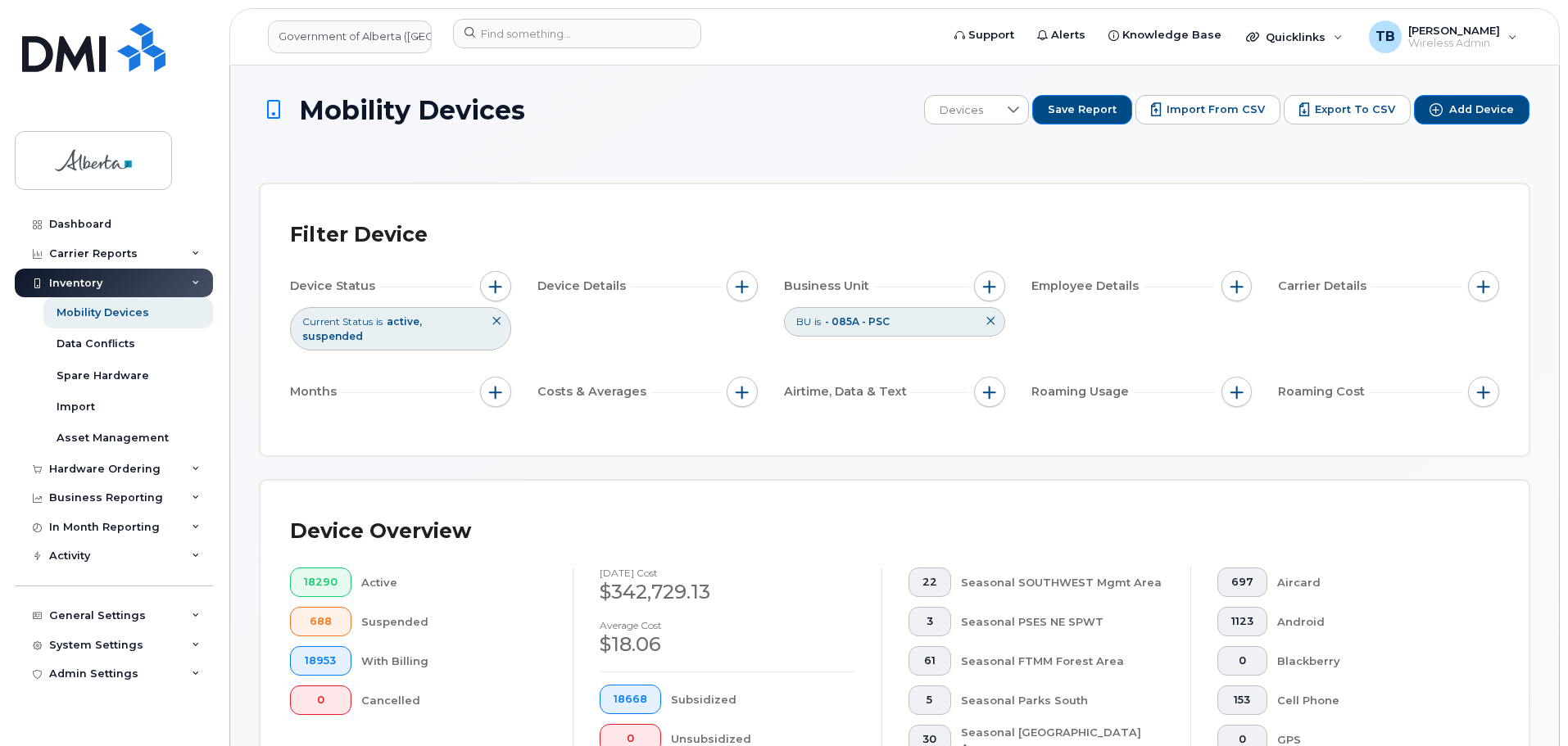
click at [986, 323] on icon at bounding box center [991, 321] width 10 height 10
click at [955, 104] on span "Devices" at bounding box center [960, 111] width 73 height 29
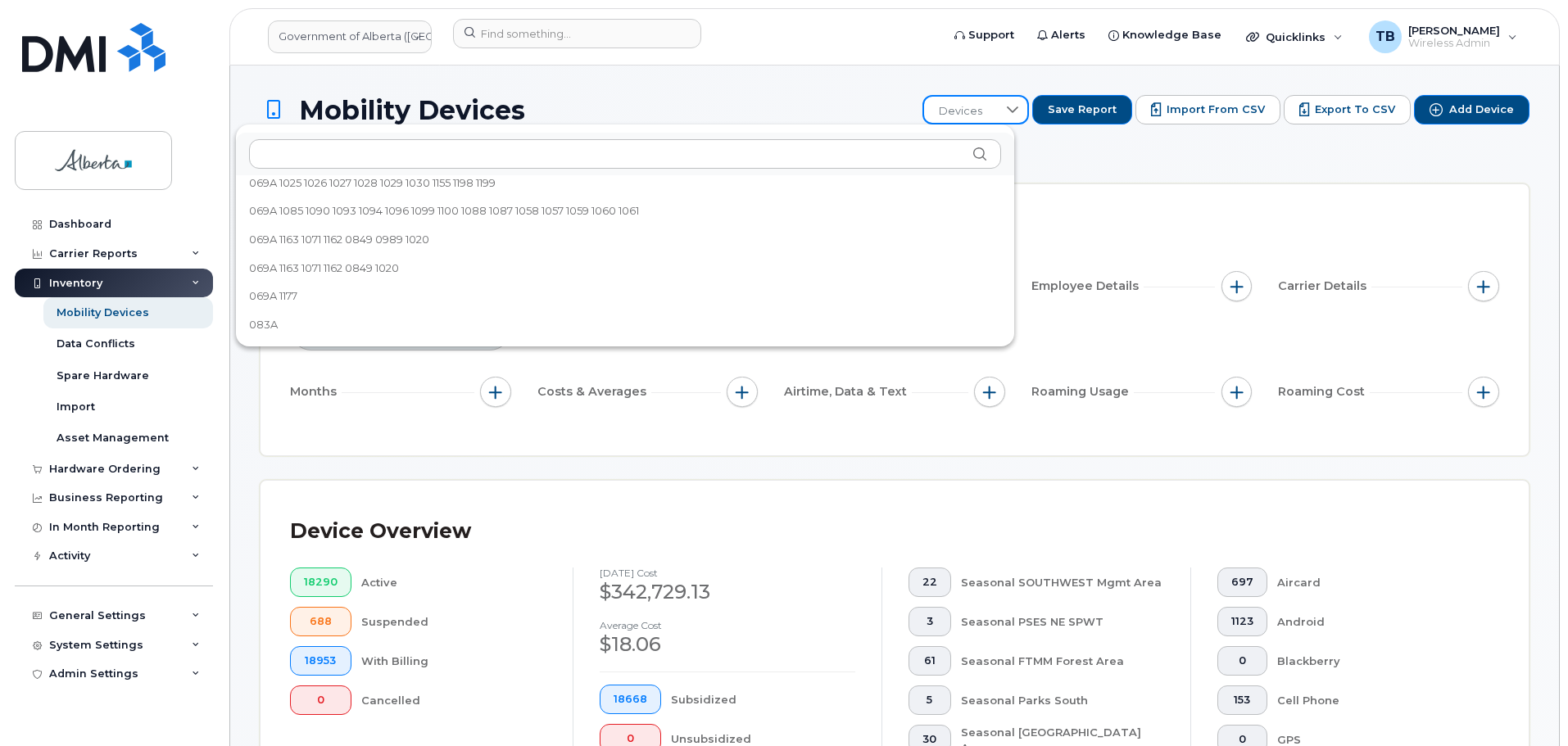
scroll to position [2561, 0]
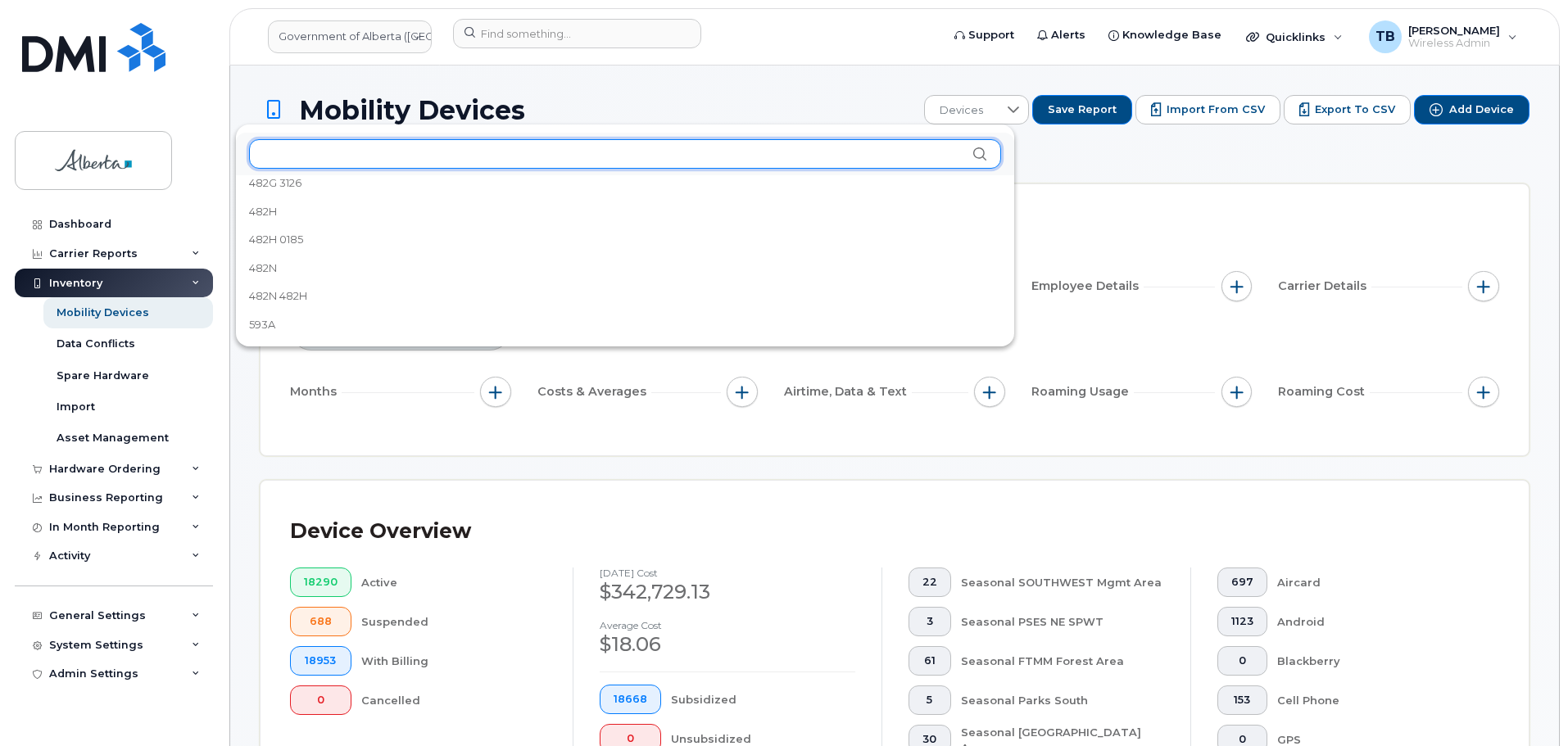
click at [652, 164] on input "text" at bounding box center [624, 154] width 752 height 29
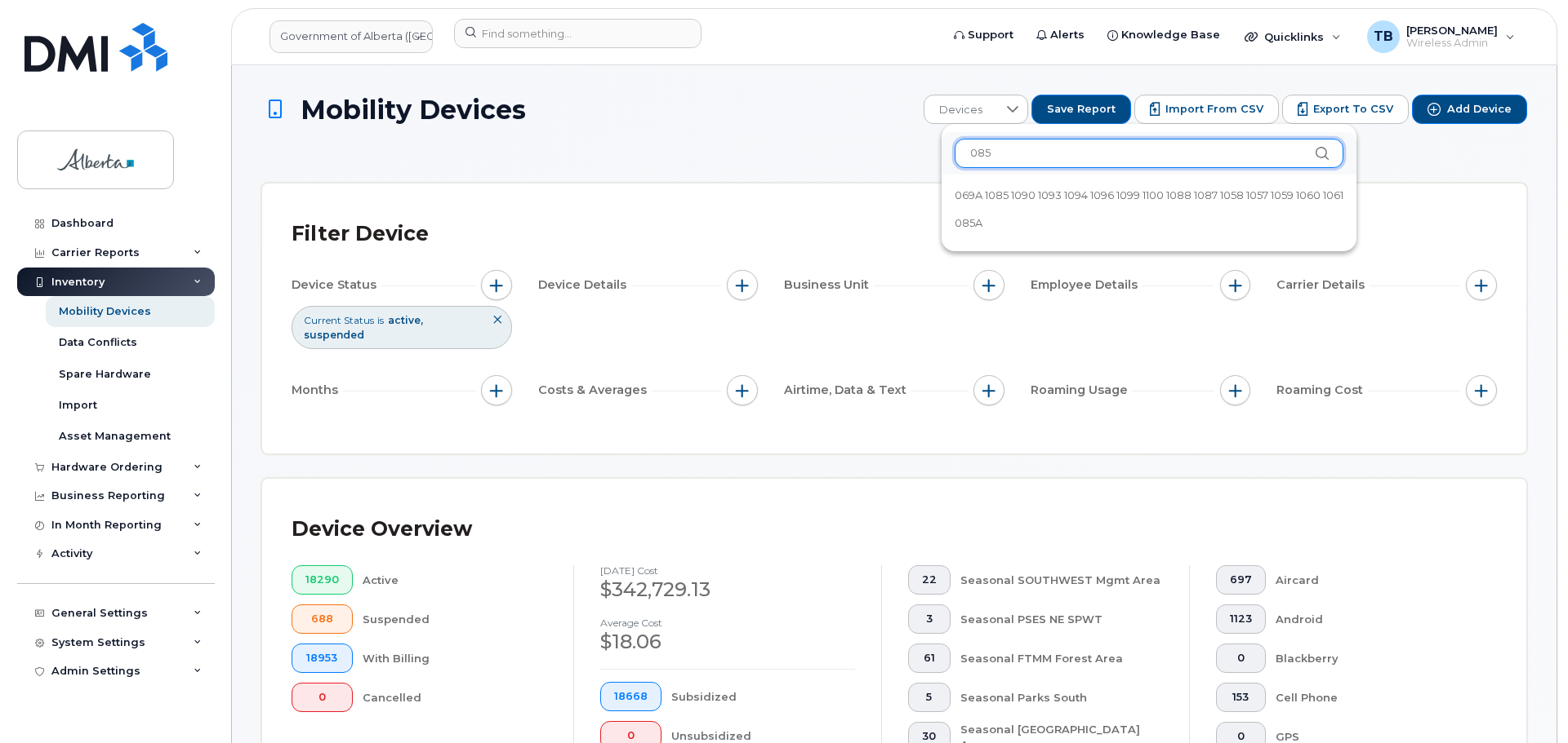
scroll to position [0, 0]
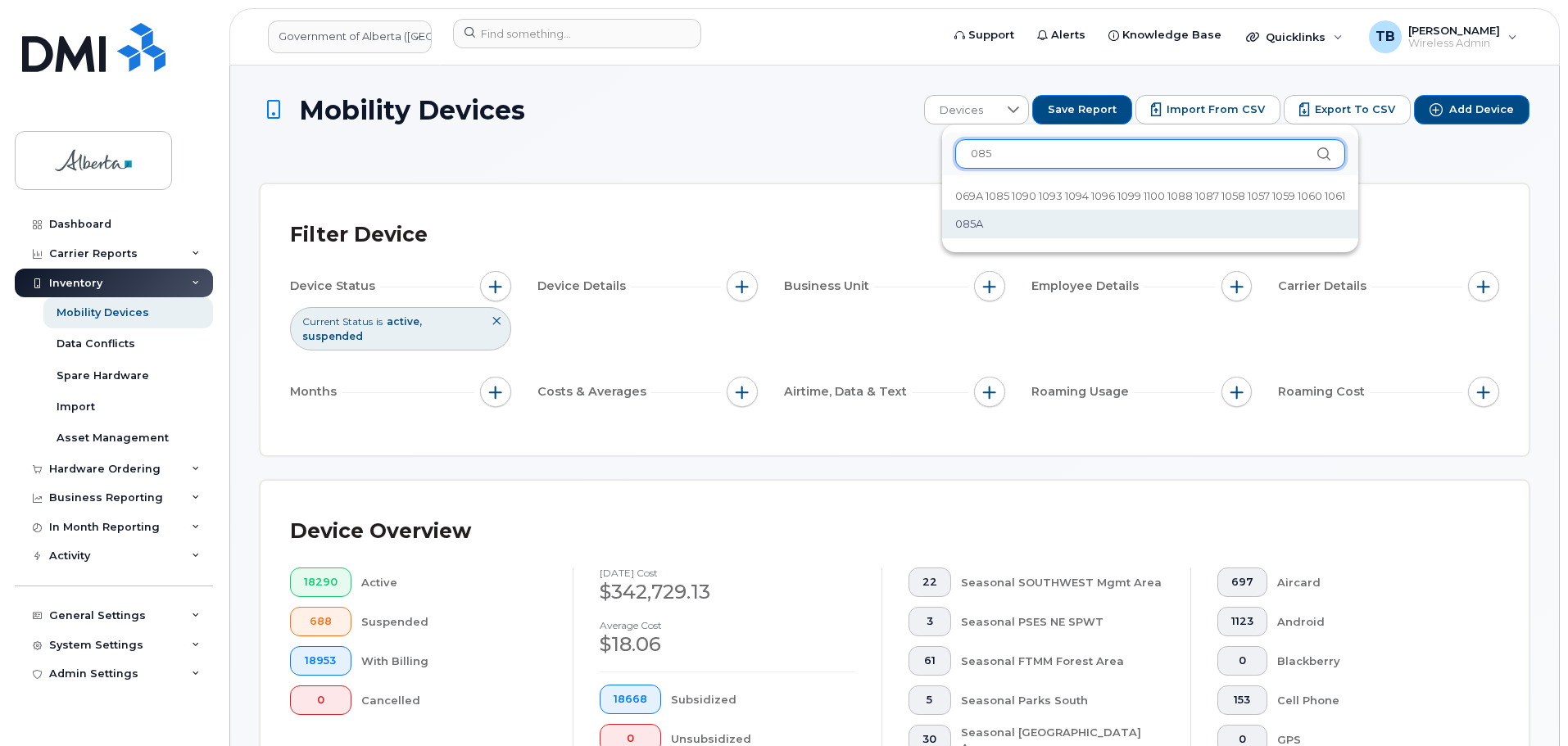
type input "085"
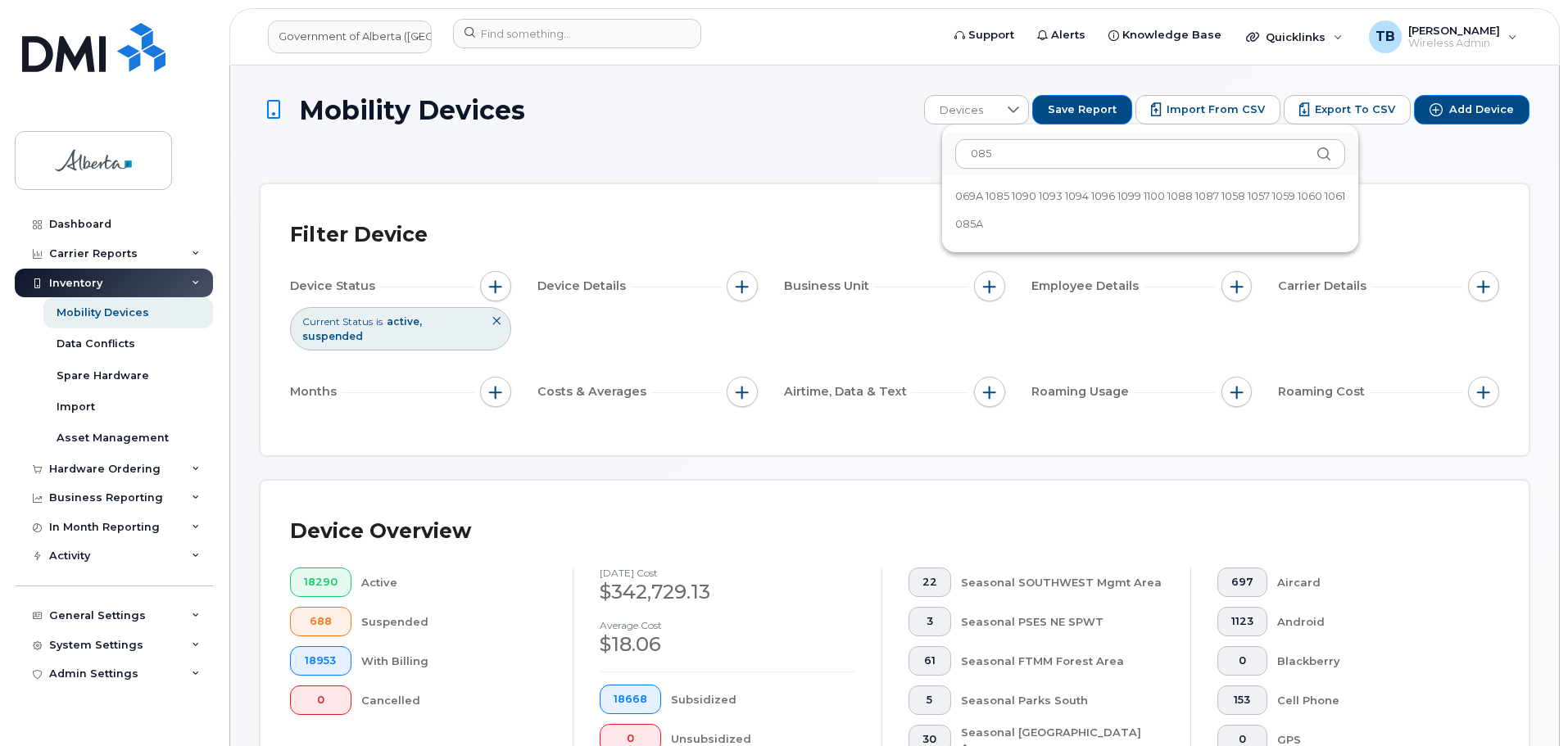
click at [970, 227] on span "085A" at bounding box center [968, 224] width 28 height 15
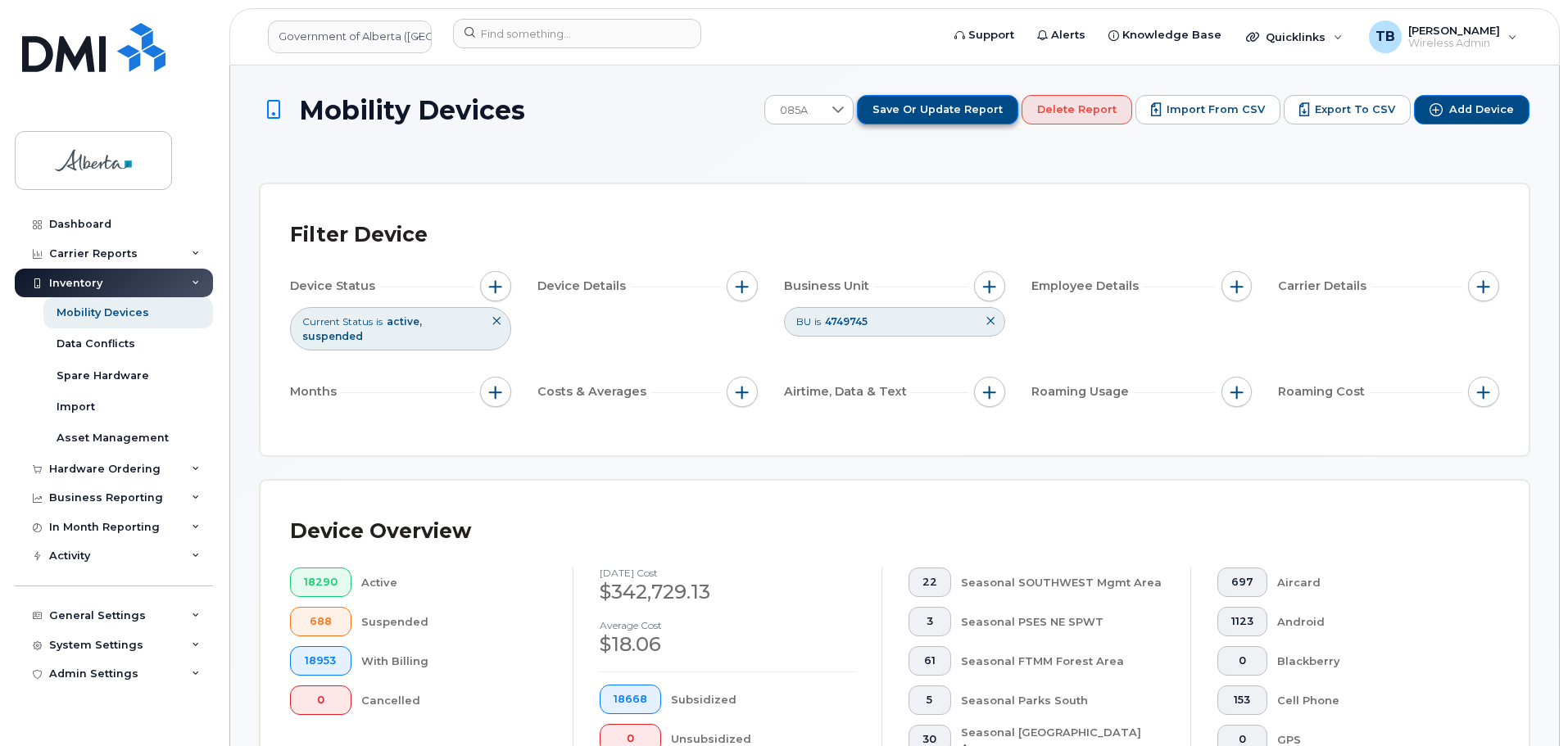
click at [919, 103] on span "Save or Update Report" at bounding box center [937, 109] width 131 height 15
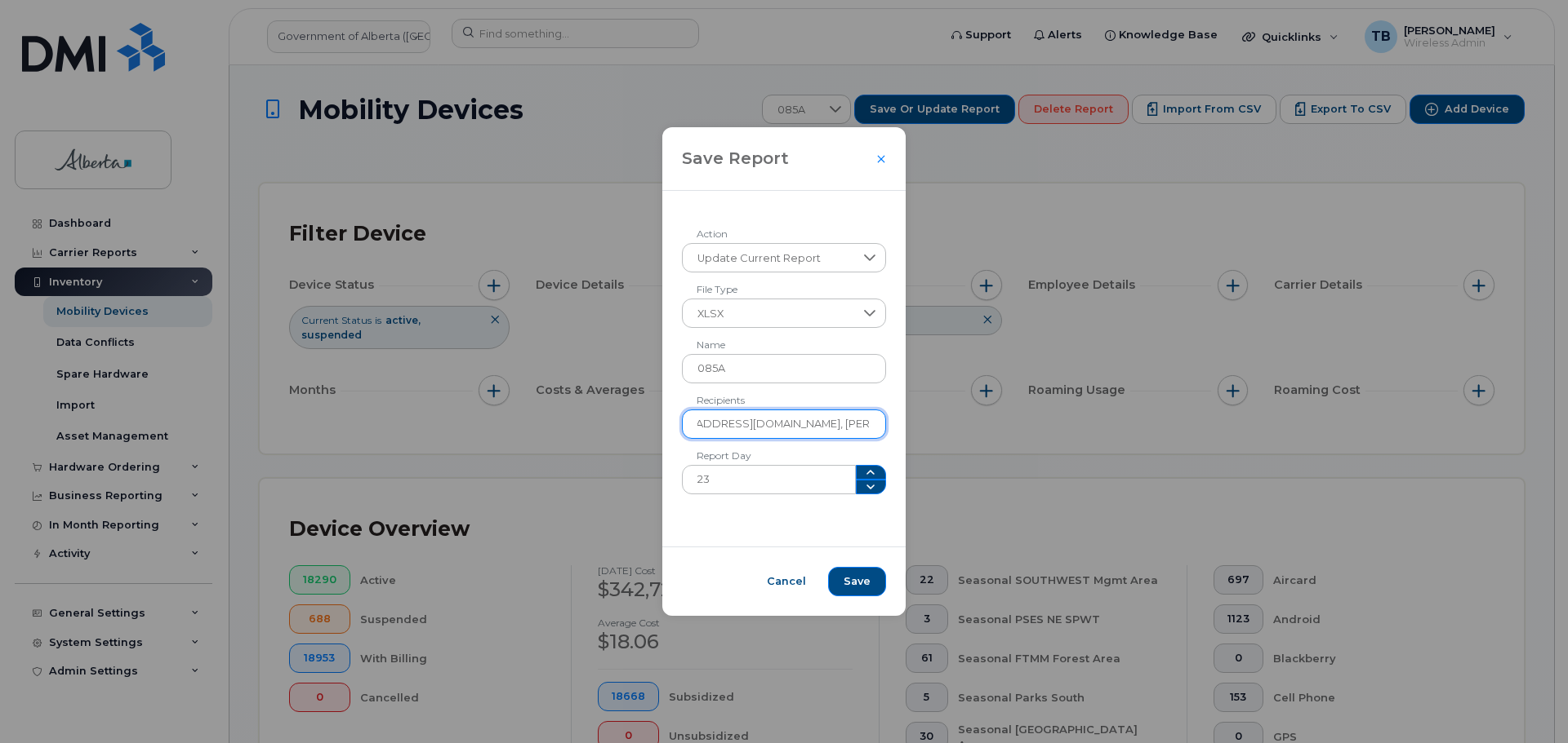
scroll to position [0, 162]
drag, startPoint x: 693, startPoint y: 422, endPoint x: 888, endPoint y: 421, distance: 195.0
click at [888, 421] on div "Update Current Report Action XLSX File Type 085A Name damilola.adebayo@gov.ab.c…" at bounding box center [784, 368] width 244 height 356
click at [771, 445] on form "Update Current Report Action XLSX File Type 085A Name damilola.adebayo@gov.ab.c…" at bounding box center [784, 368] width 205 height 252
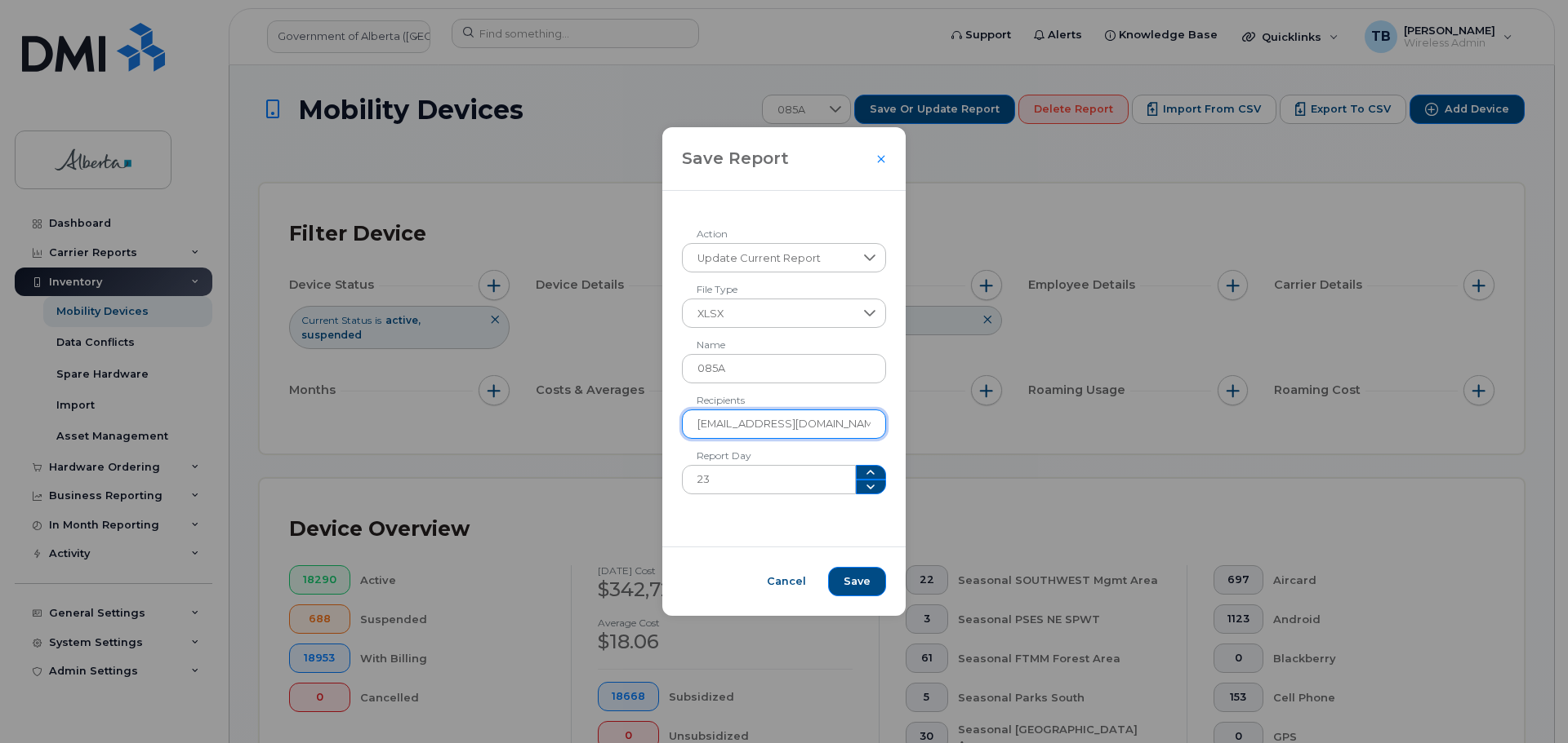
click at [852, 423] on input "damilola.adebayo@gov.ab.ca, heather.mau-tewfik@gov.ab.ca" at bounding box center [784, 424] width 205 height 29
click at [860, 421] on input "damilola.adebayo@gov.ab.ca, heather.mau-tewfik@gov.ab.ca" at bounding box center [784, 424] width 205 height 29
type input "damilola.adebayo@gov.ab.ca"
click at [852, 583] on span "Save" at bounding box center [857, 581] width 27 height 14
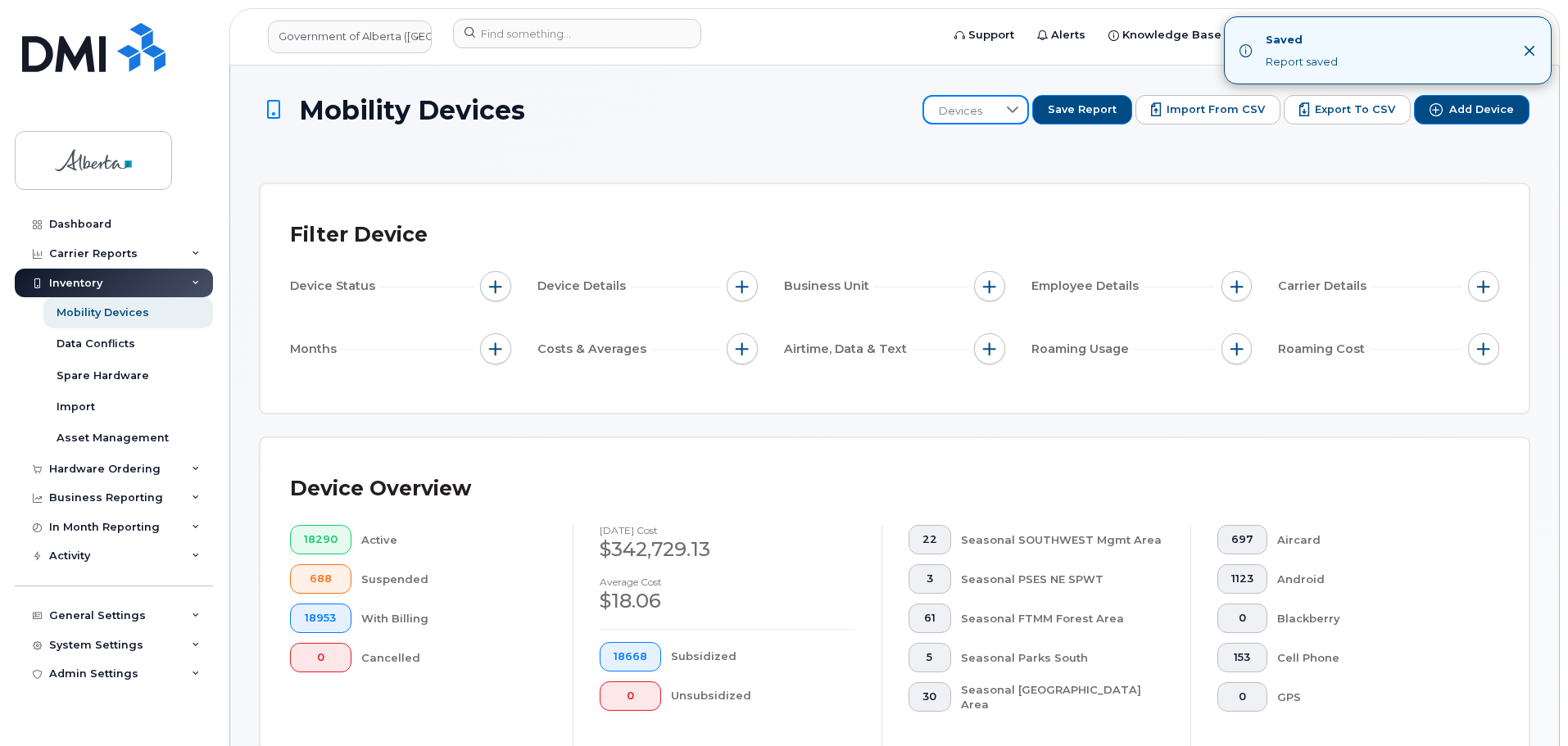
click at [965, 120] on span "Devices" at bounding box center [960, 111] width 73 height 29
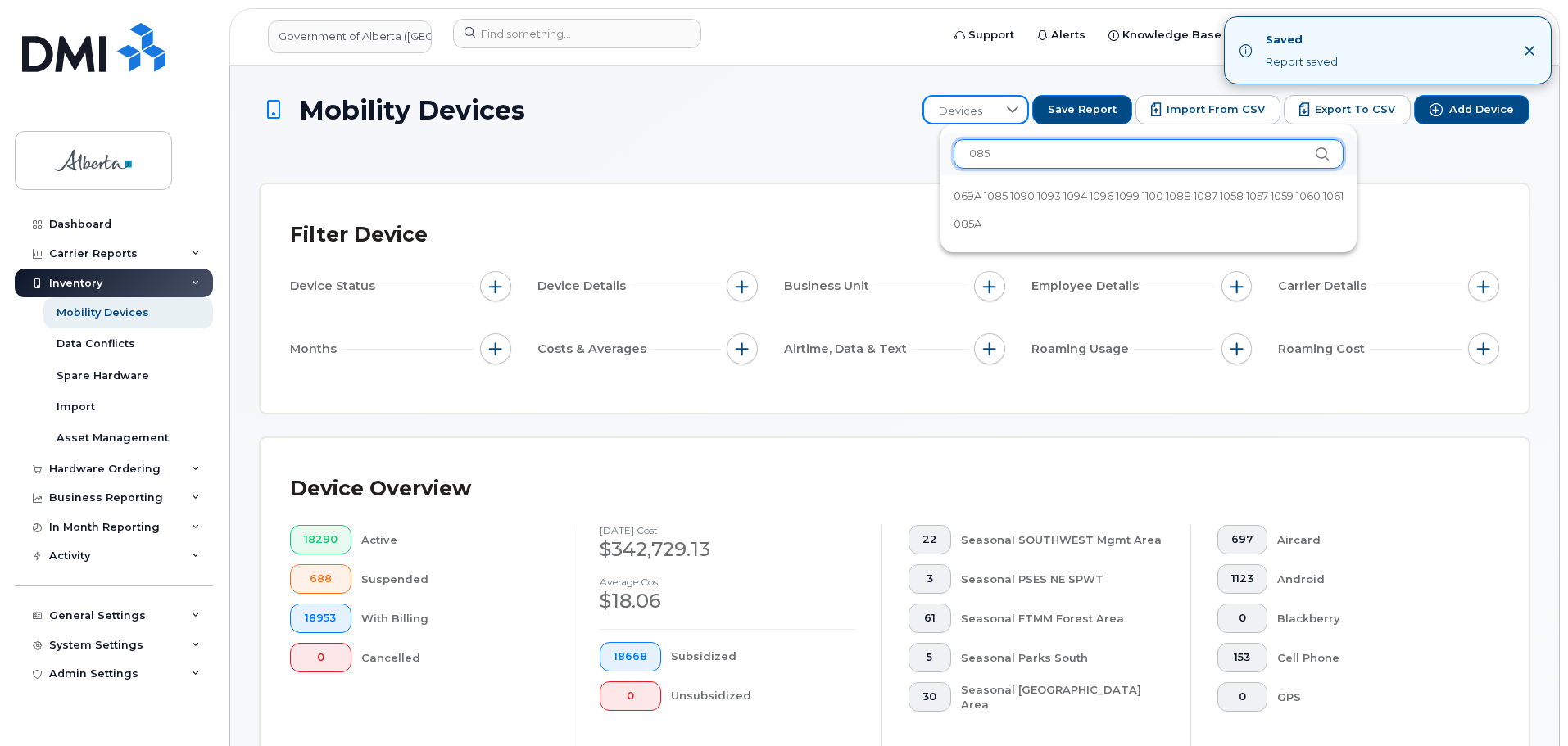
click at [1015, 151] on input "085" at bounding box center [1148, 154] width 390 height 29
click at [1015, 151] on input "085" at bounding box center [1149, 154] width 390 height 29
click at [1018, 159] on input "085" at bounding box center [1149, 154] width 390 height 29
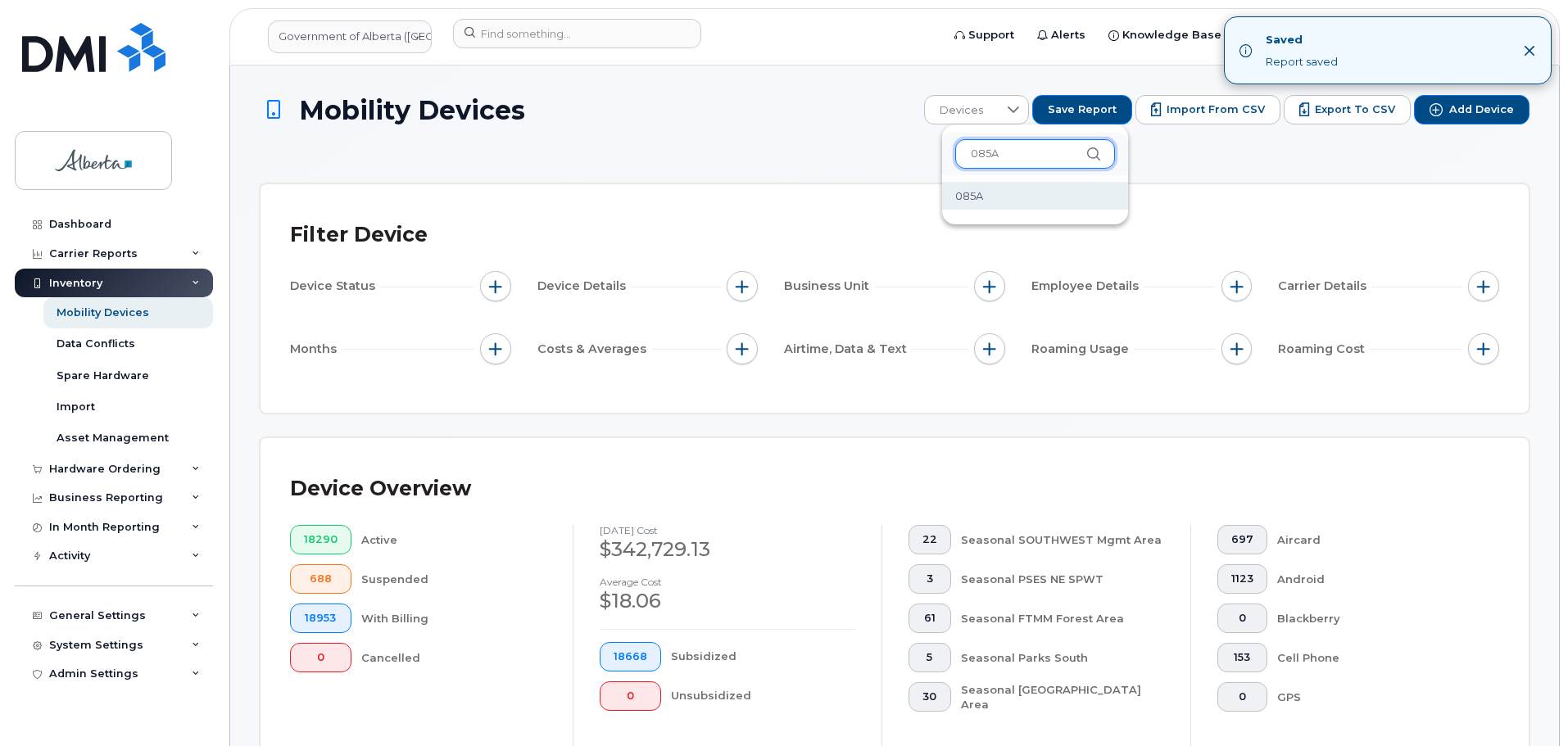
type input "085A"
click at [1013, 206] on li "085A" at bounding box center [1035, 196] width 186 height 29
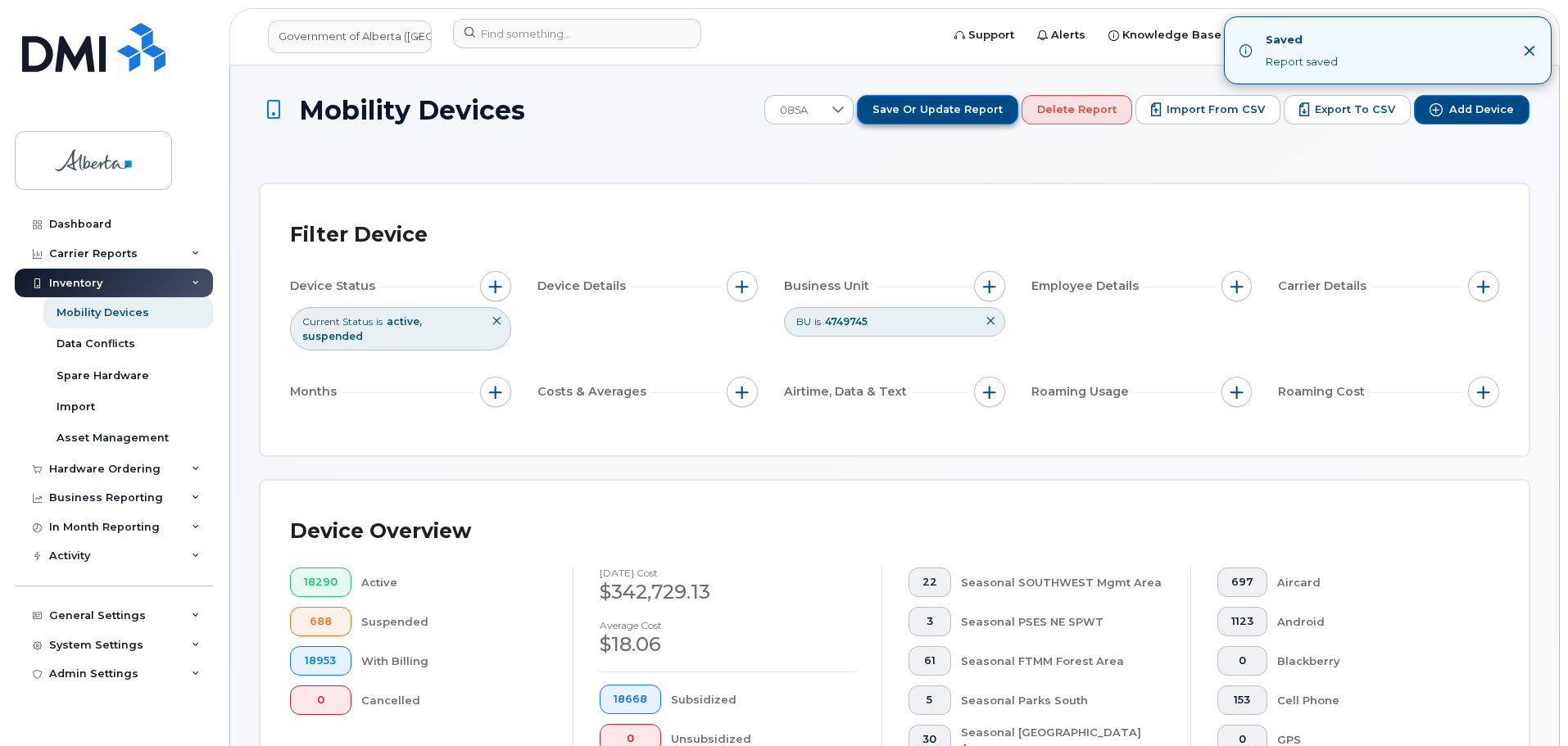
click at [981, 117] on span "Save or Update Report" at bounding box center [937, 109] width 131 height 15
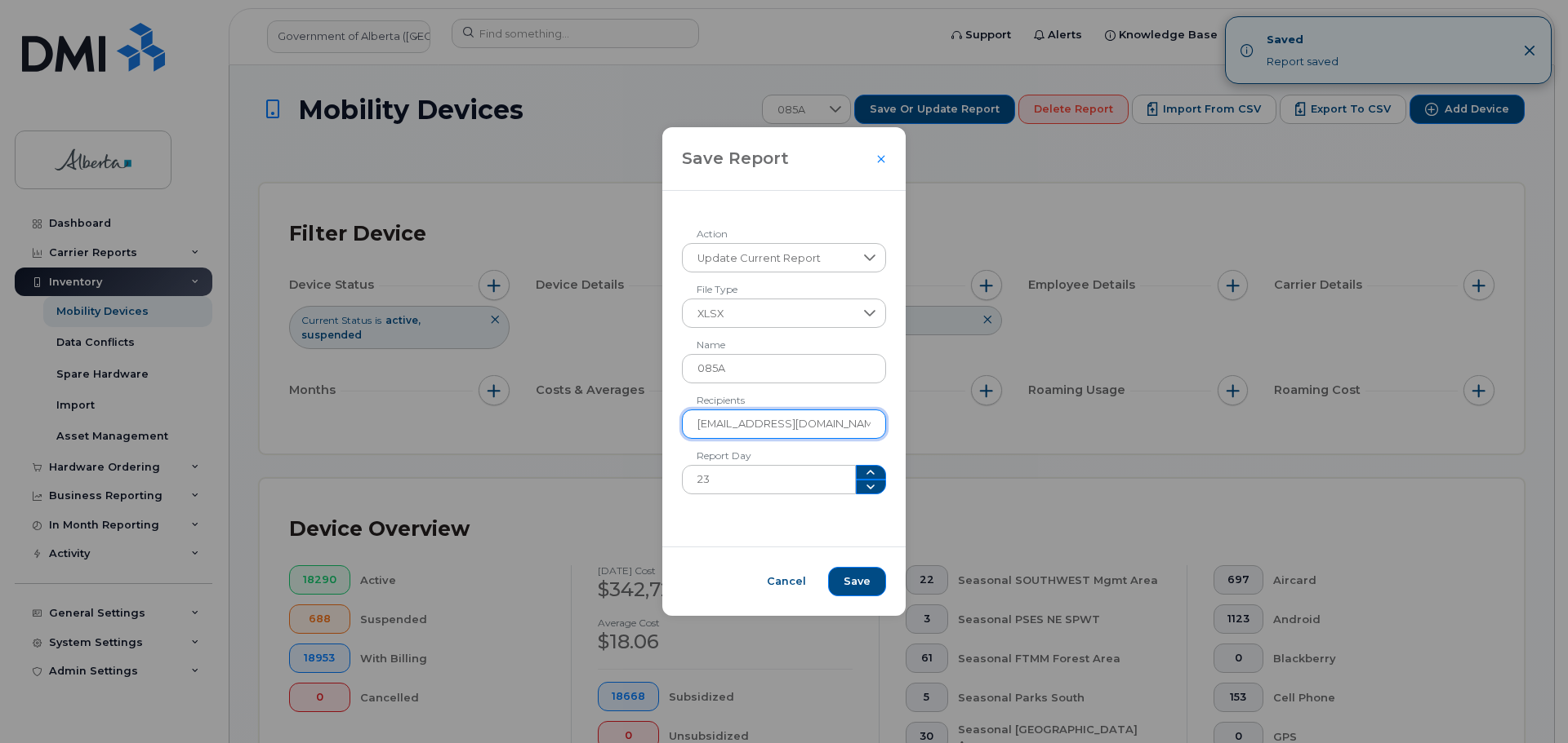
drag, startPoint x: 695, startPoint y: 427, endPoint x: 748, endPoint y: 418, distance: 53.8
click at [748, 418] on input "damilola.adebayo@gov.ab.ca" at bounding box center [784, 424] width 205 height 29
click at [882, 163] on div "Save Report" at bounding box center [784, 159] width 244 height 64
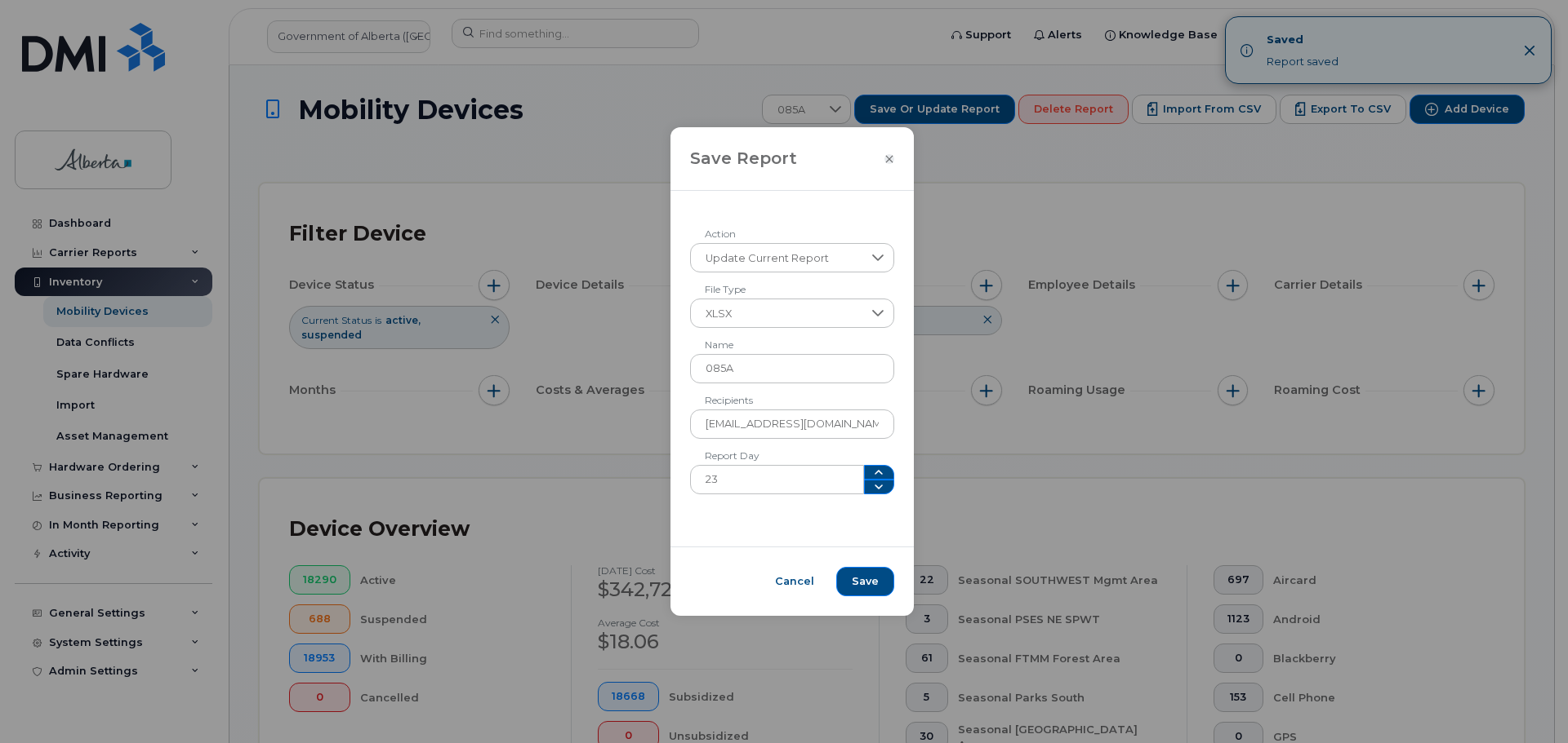
click at [884, 159] on icon "Close" at bounding box center [889, 159] width 10 height 13
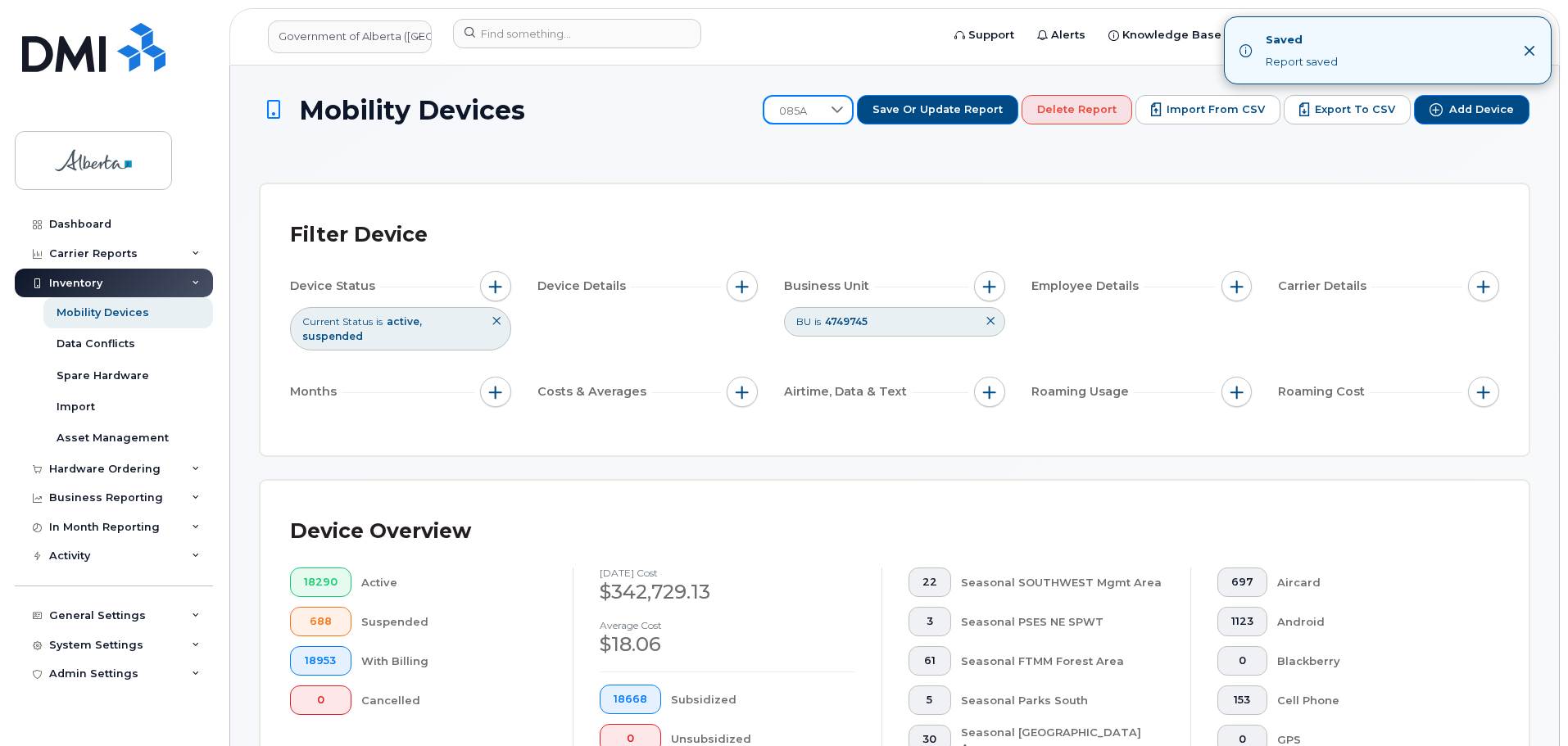
click at [821, 109] on span "085A" at bounding box center [792, 111] width 57 height 29
click at [916, 116] on span "Save or Update Report" at bounding box center [937, 109] width 131 height 15
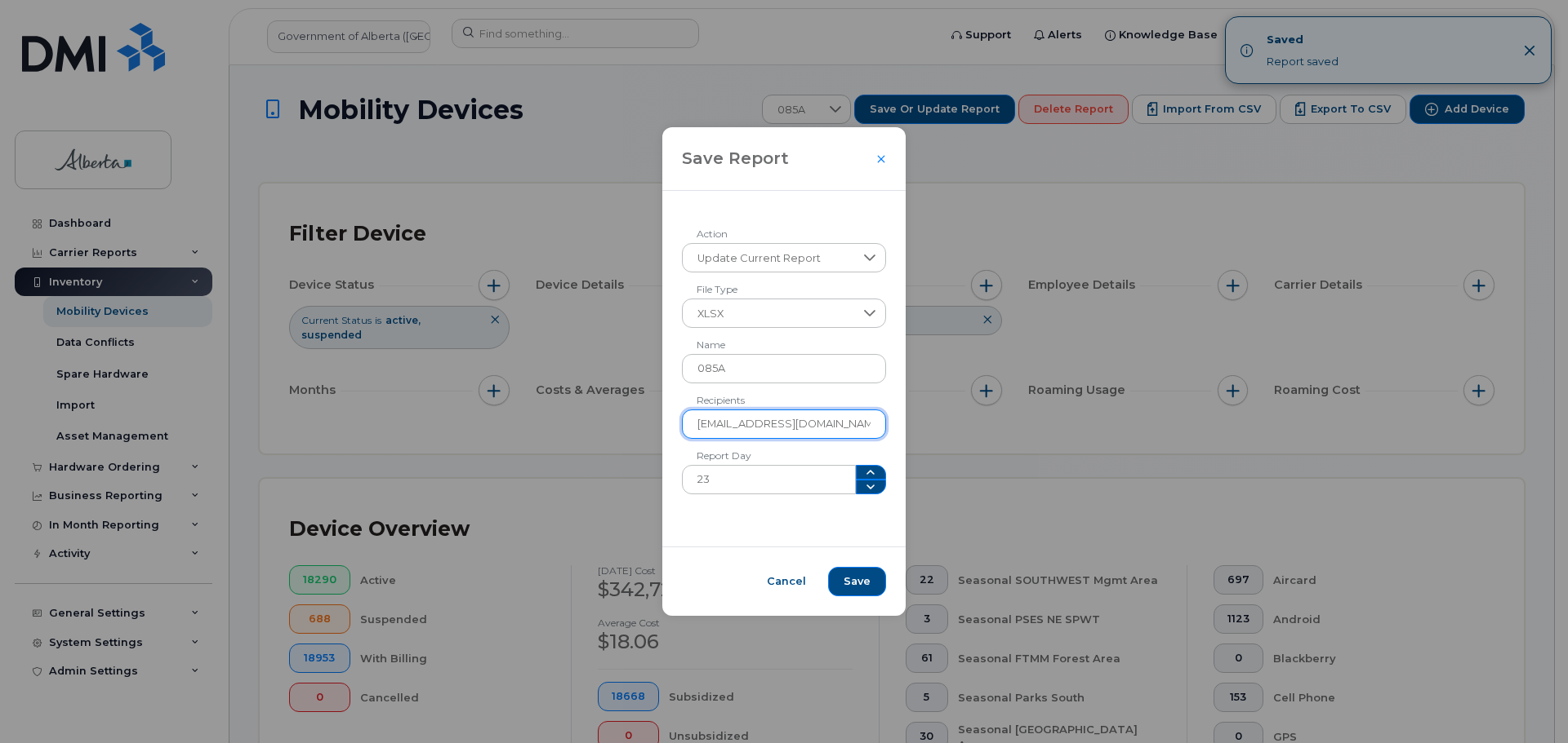
drag, startPoint x: 700, startPoint y: 429, endPoint x: 872, endPoint y: 430, distance: 172.0
click at [872, 430] on input "damilola.adebayo@gov.ab.ca" at bounding box center [784, 424] width 205 height 29
click at [865, 165] on div "Save Report" at bounding box center [784, 159] width 244 height 64
click at [877, 161] on div at bounding box center [881, 159] width 10 height 10
click at [877, 160] on icon "Close" at bounding box center [881, 159] width 10 height 13
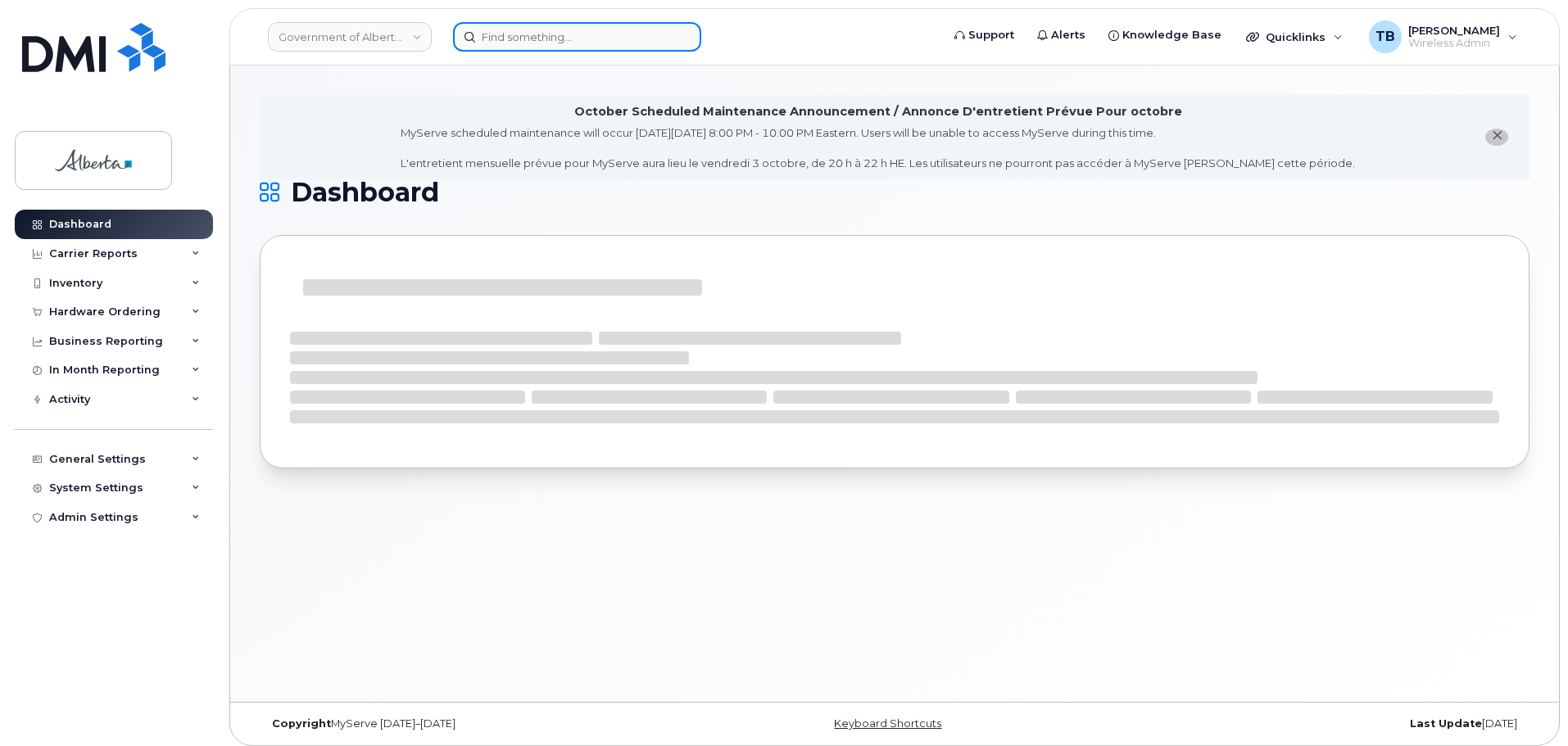
click at [542, 29] on input at bounding box center [577, 37] width 249 height 29
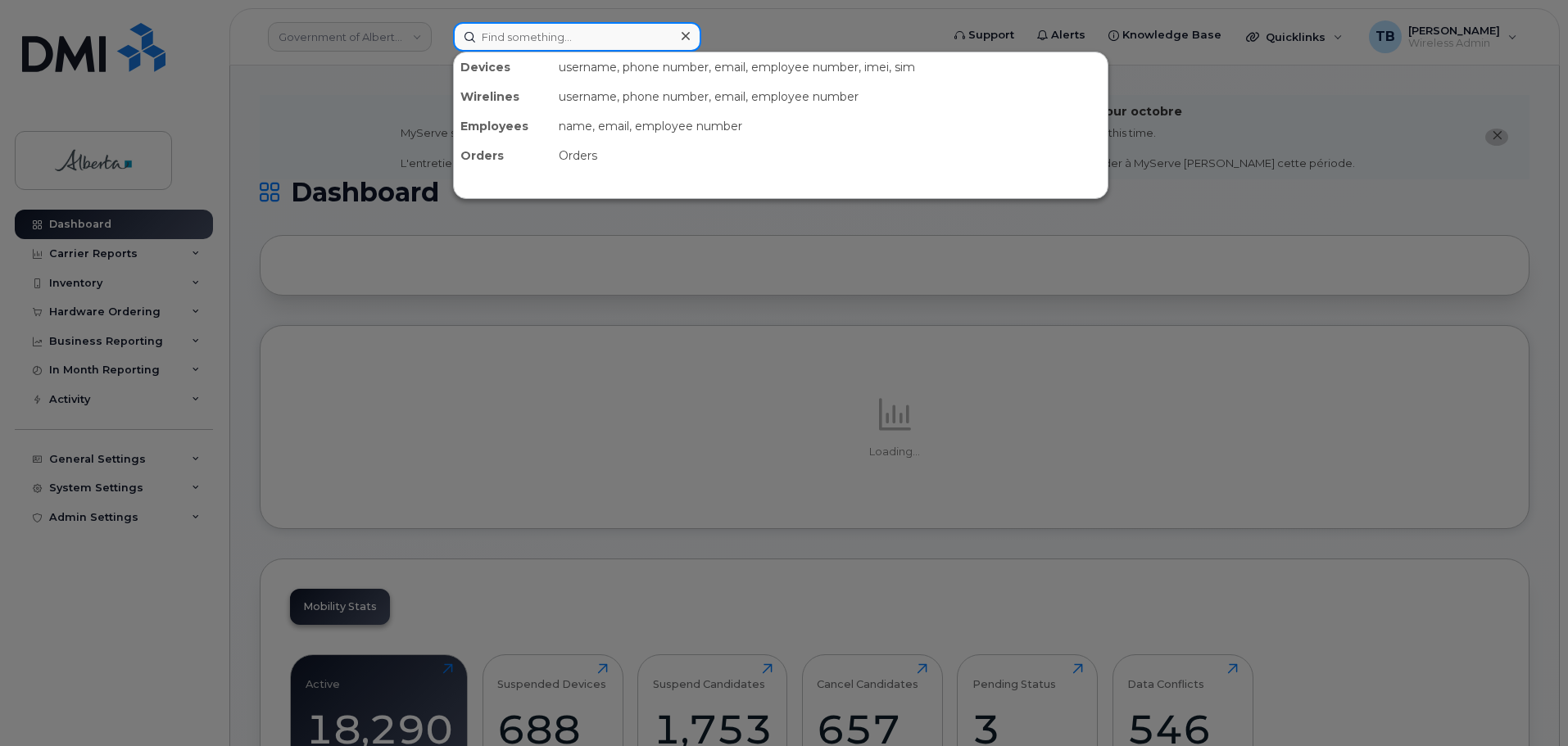
paste input "7805042330"
type input "7805042330"
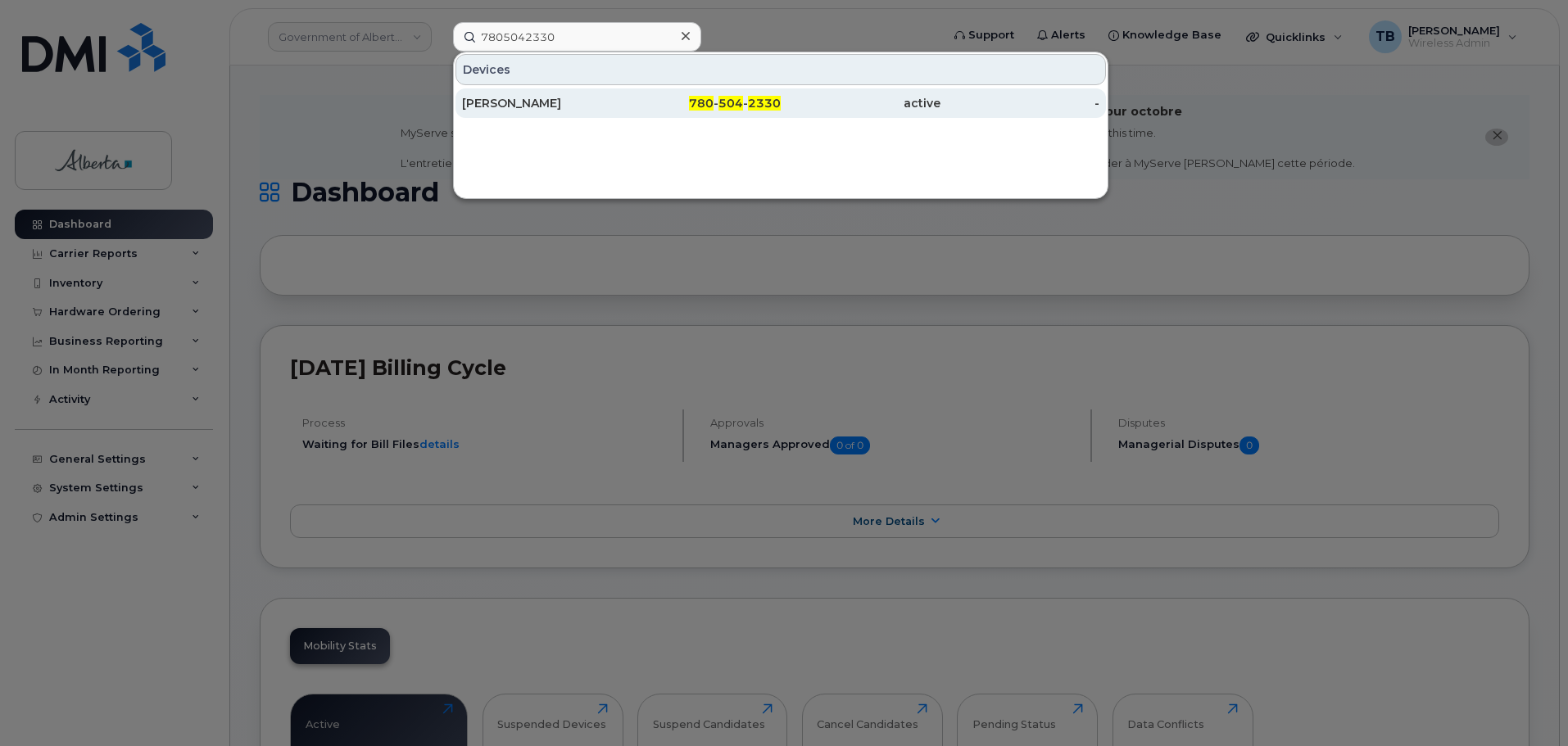
click at [528, 104] on div "Fatima Naqvi" at bounding box center [542, 103] width 160 height 16
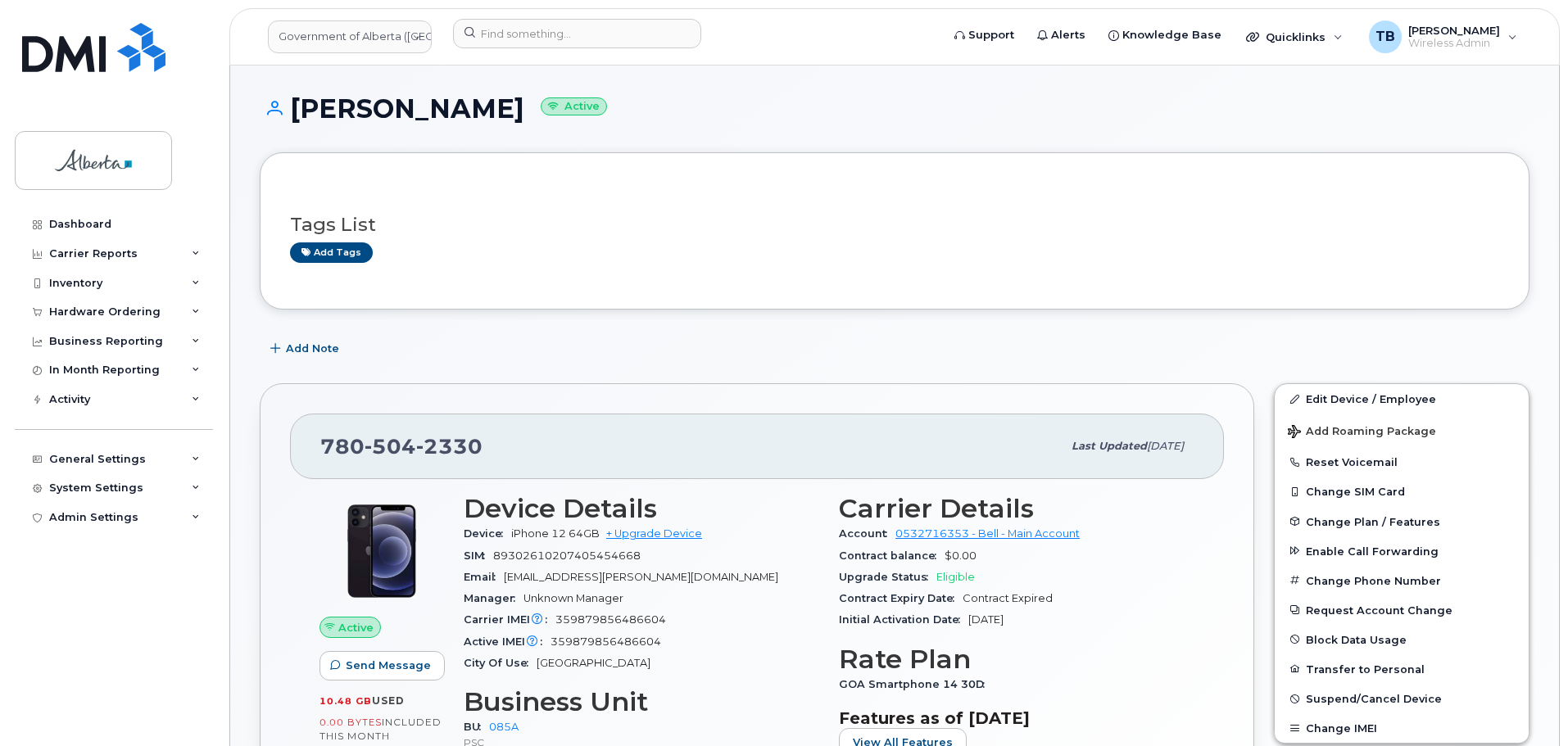
scroll to position [246, 0]
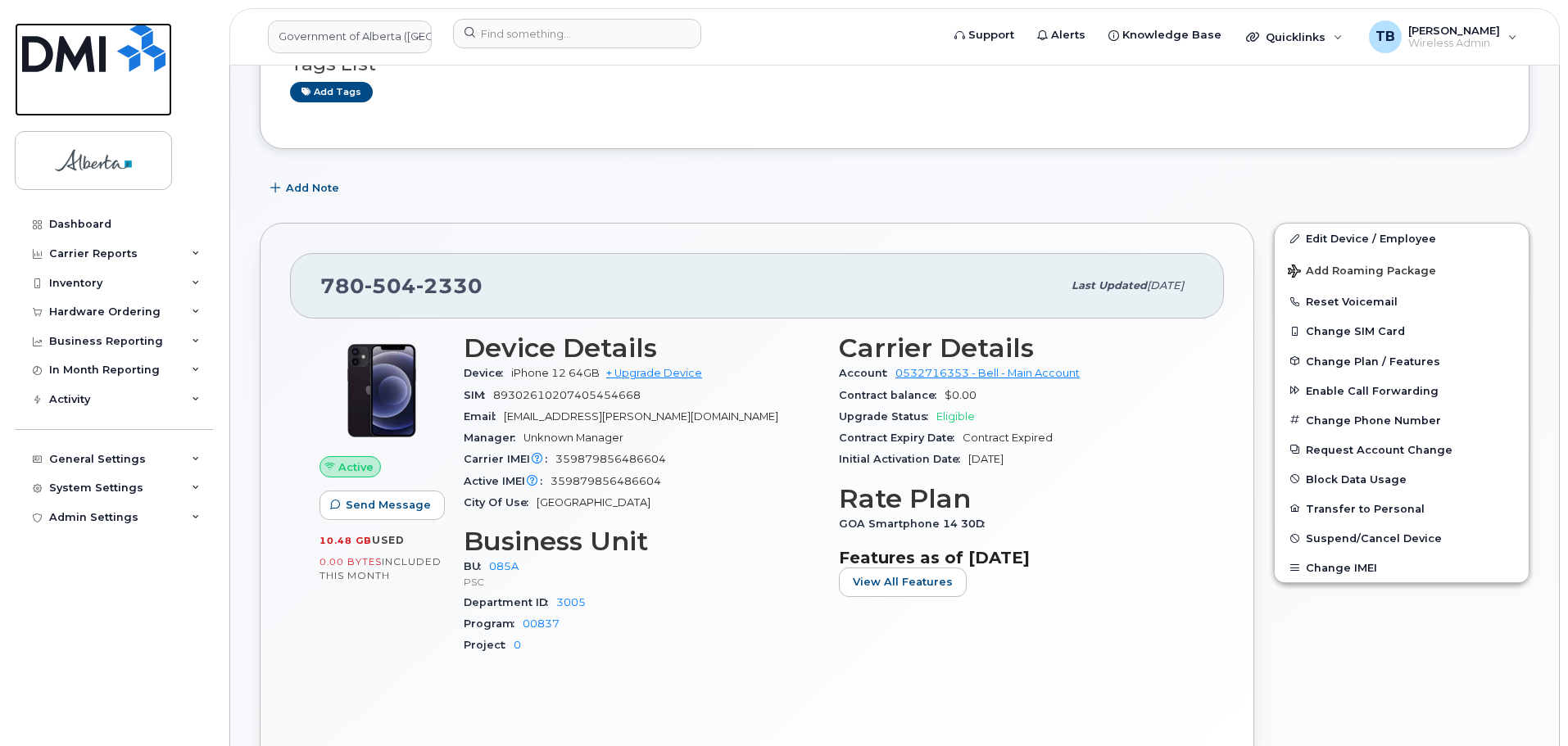
click at [56, 60] on img at bounding box center [94, 47] width 143 height 49
drag, startPoint x: 527, startPoint y: 570, endPoint x: 490, endPoint y: 570, distance: 37.0
click at [490, 570] on div "BU 085A PSC" at bounding box center [640, 574] width 355 height 35
copy link "085A"
drag, startPoint x: 75, startPoint y: 45, endPoint x: 651, endPoint y: 27, distance: 576.3
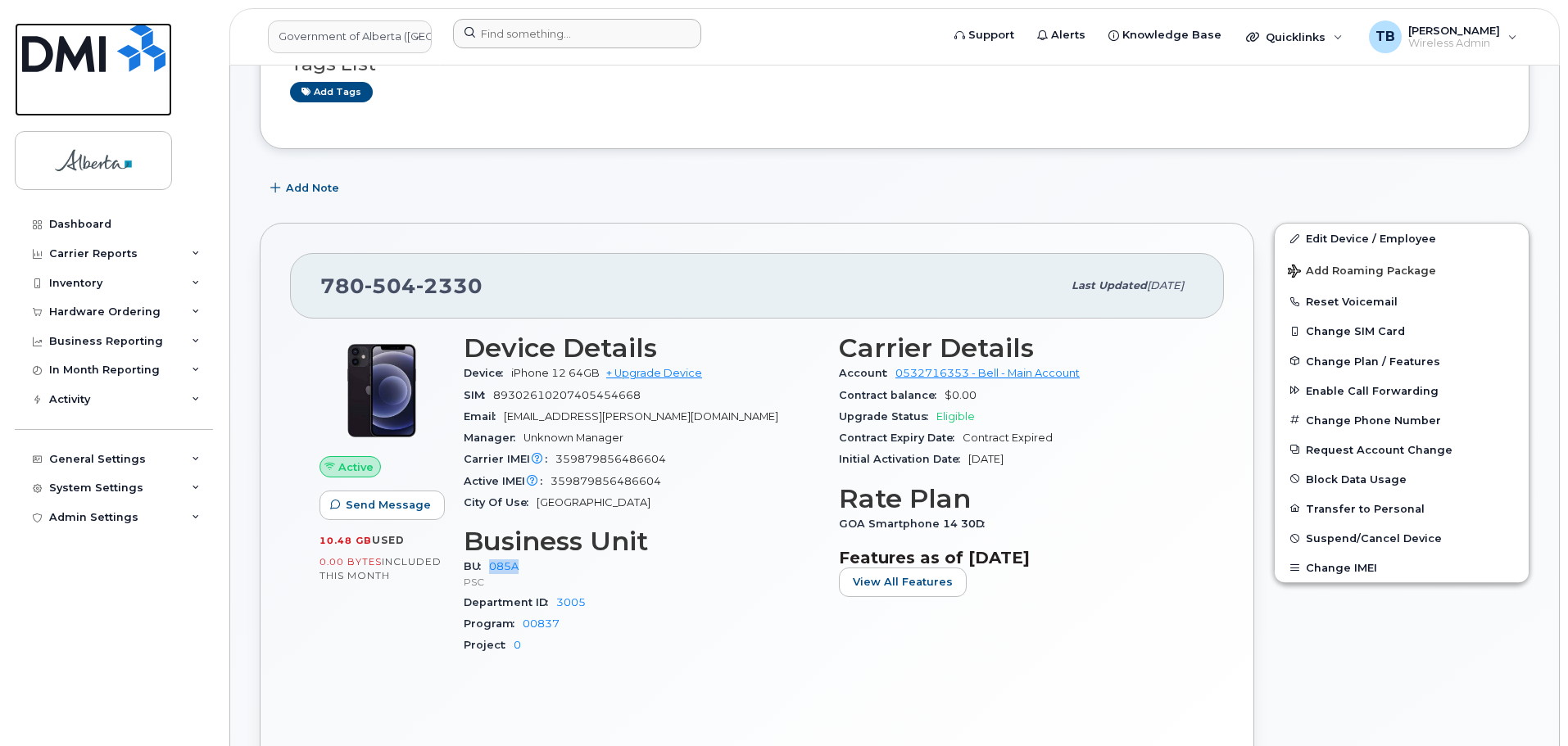
click at [76, 45] on img at bounding box center [94, 47] width 143 height 49
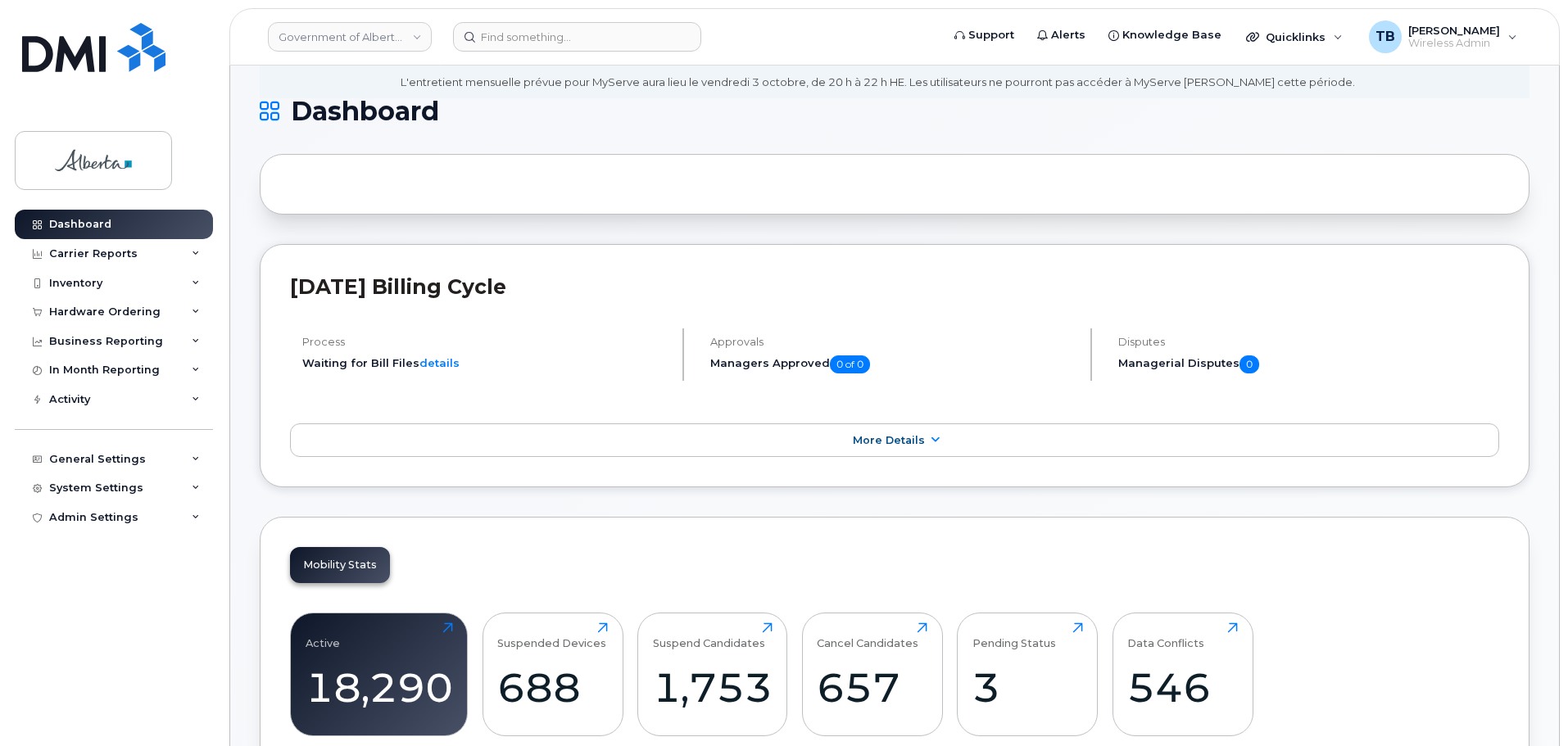
scroll to position [328, 0]
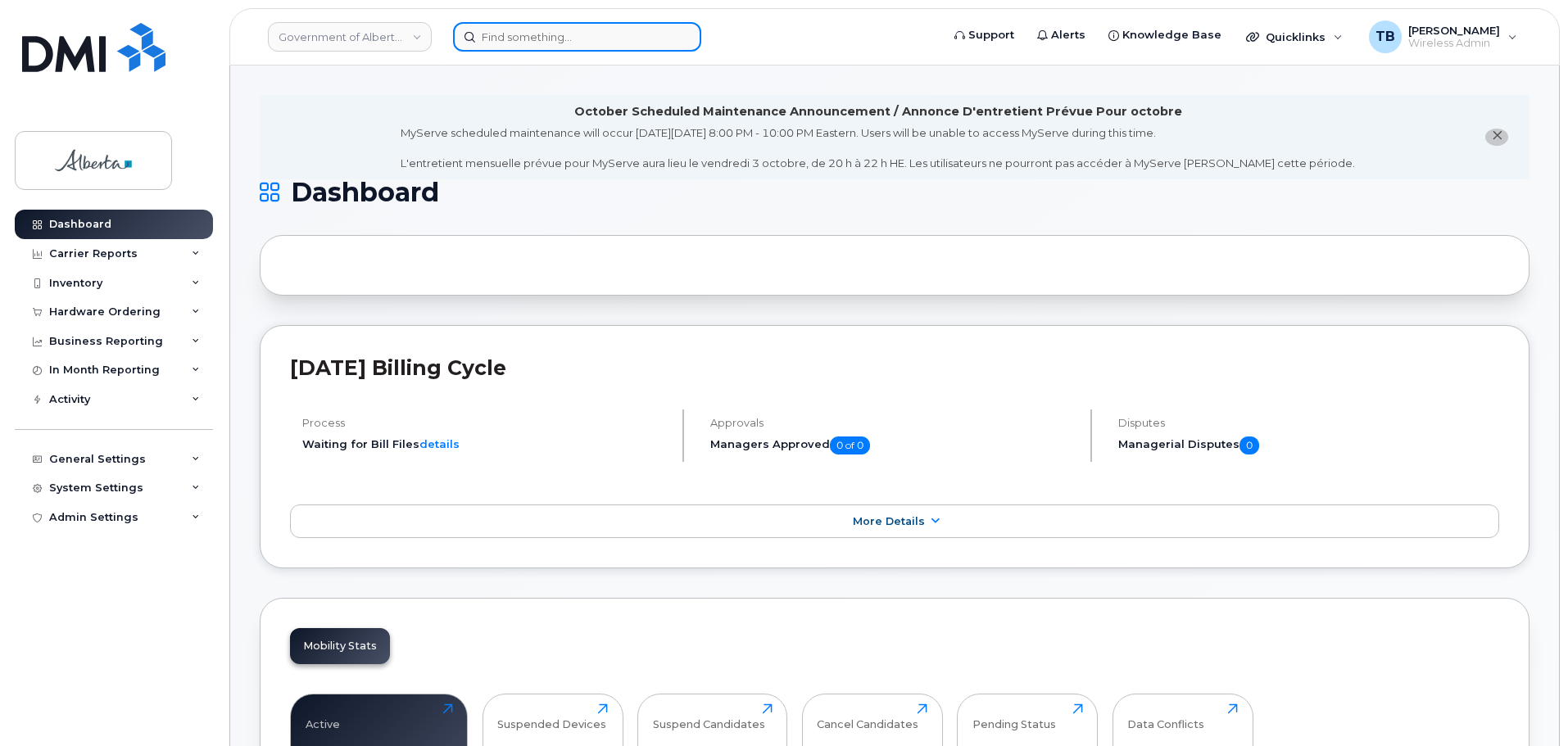
click at [489, 39] on input at bounding box center [577, 37] width 249 height 29
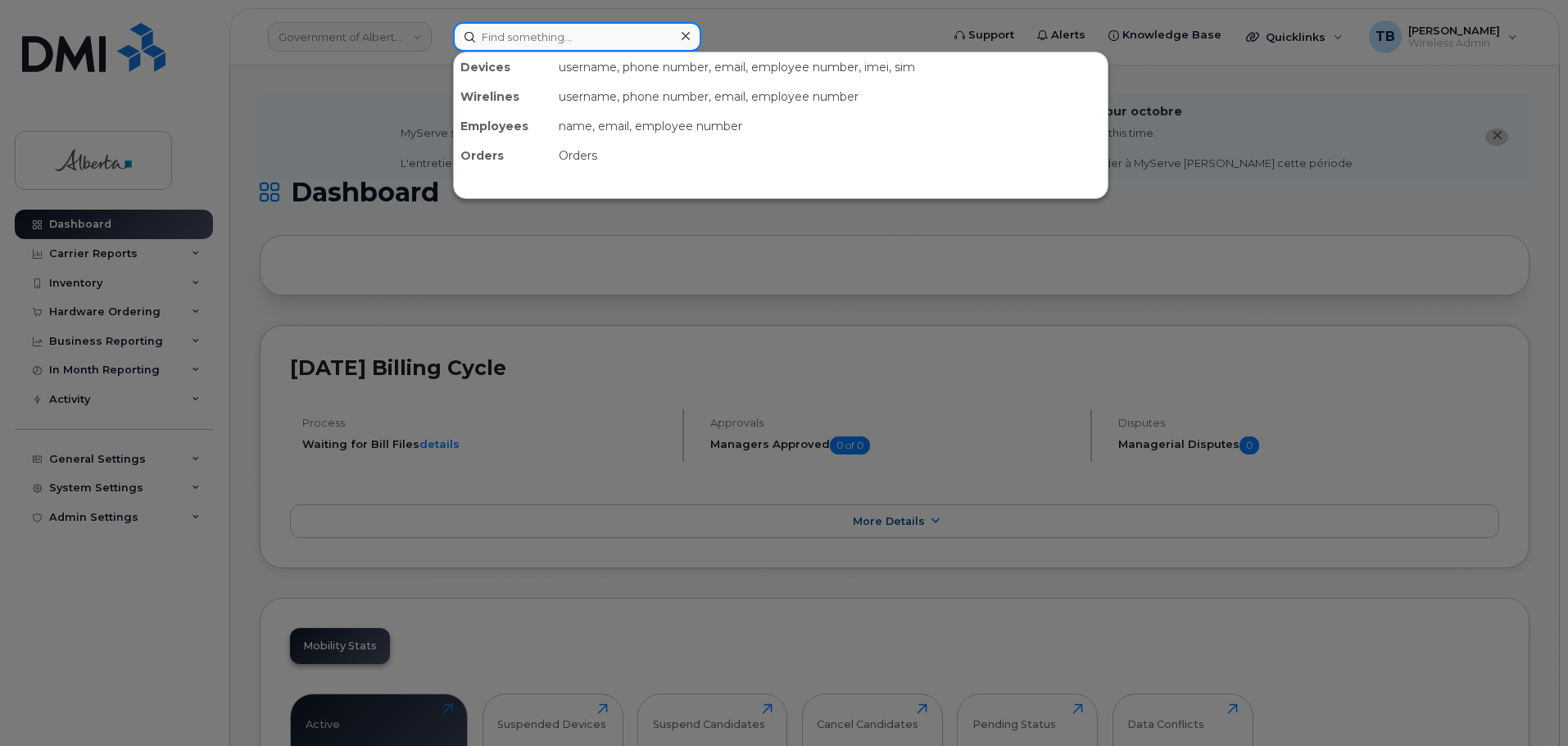
paste input "Stewart Bain"
type input "Stewart Bain"
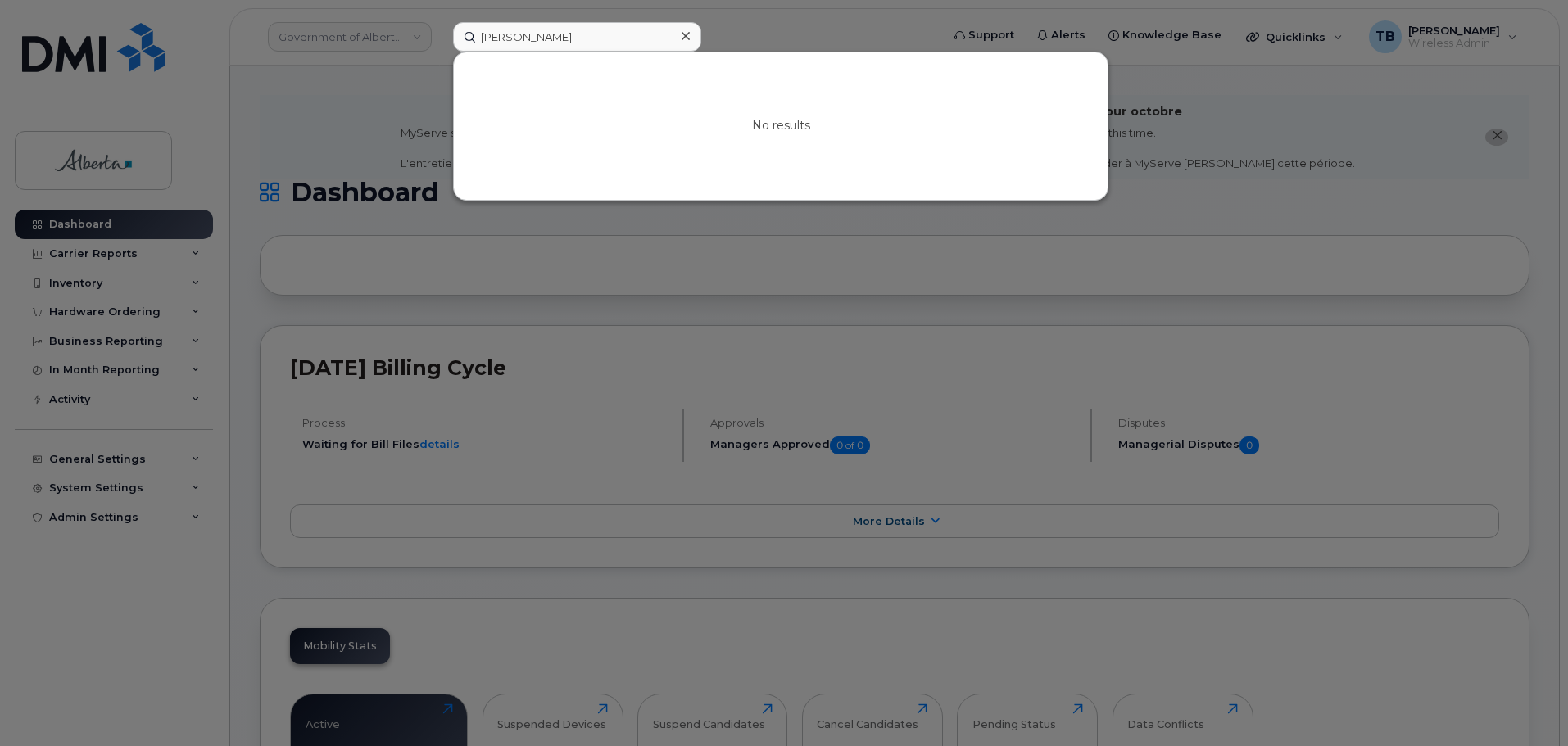
click at [693, 34] on div at bounding box center [685, 36] width 24 height 24
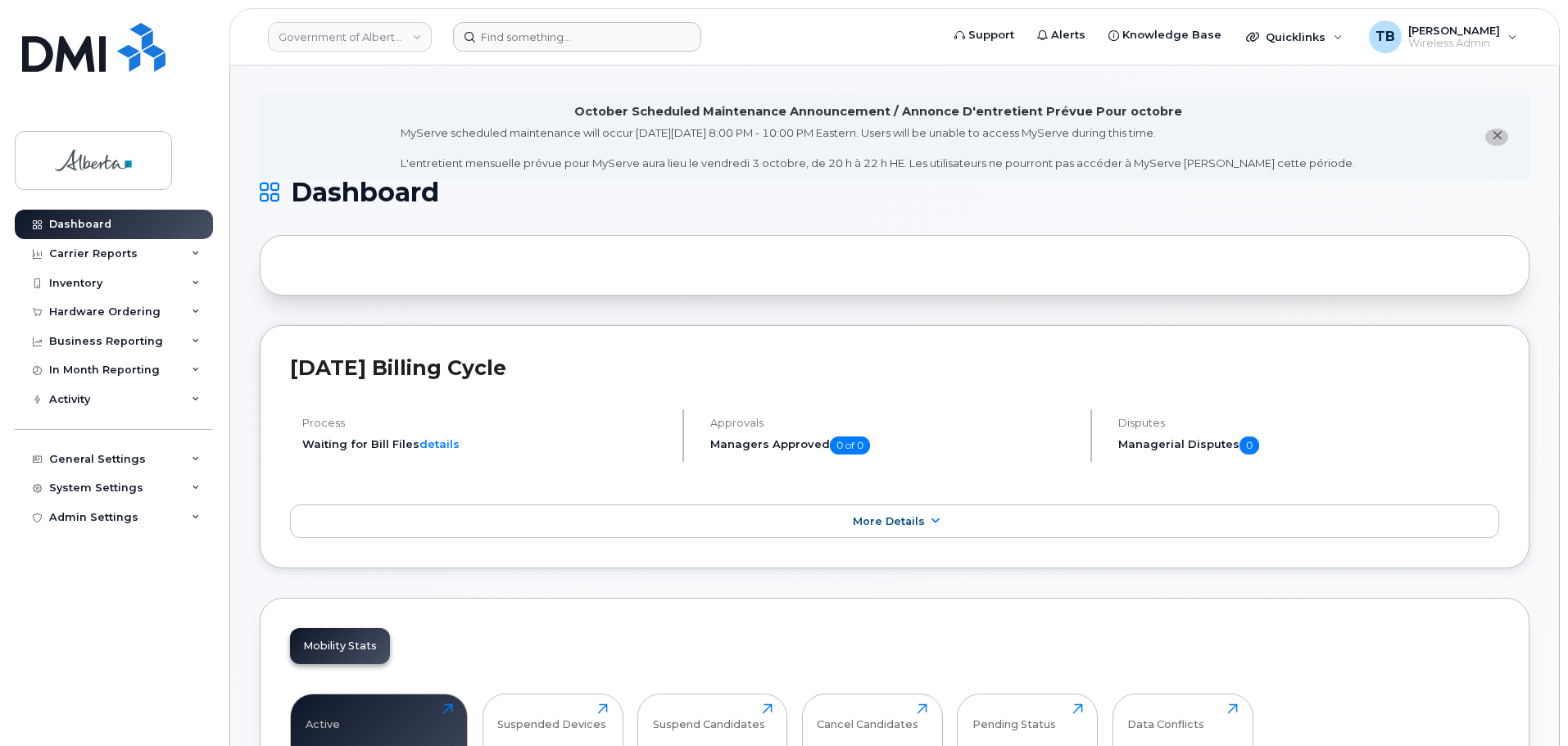
click at [512, 55] on header "Government of Alberta (GOA) Support Alerts Knowledge Base Quicklinks Suspend / …" at bounding box center [894, 36] width 1330 height 57
click at [509, 43] on input at bounding box center [577, 37] width 249 height 29
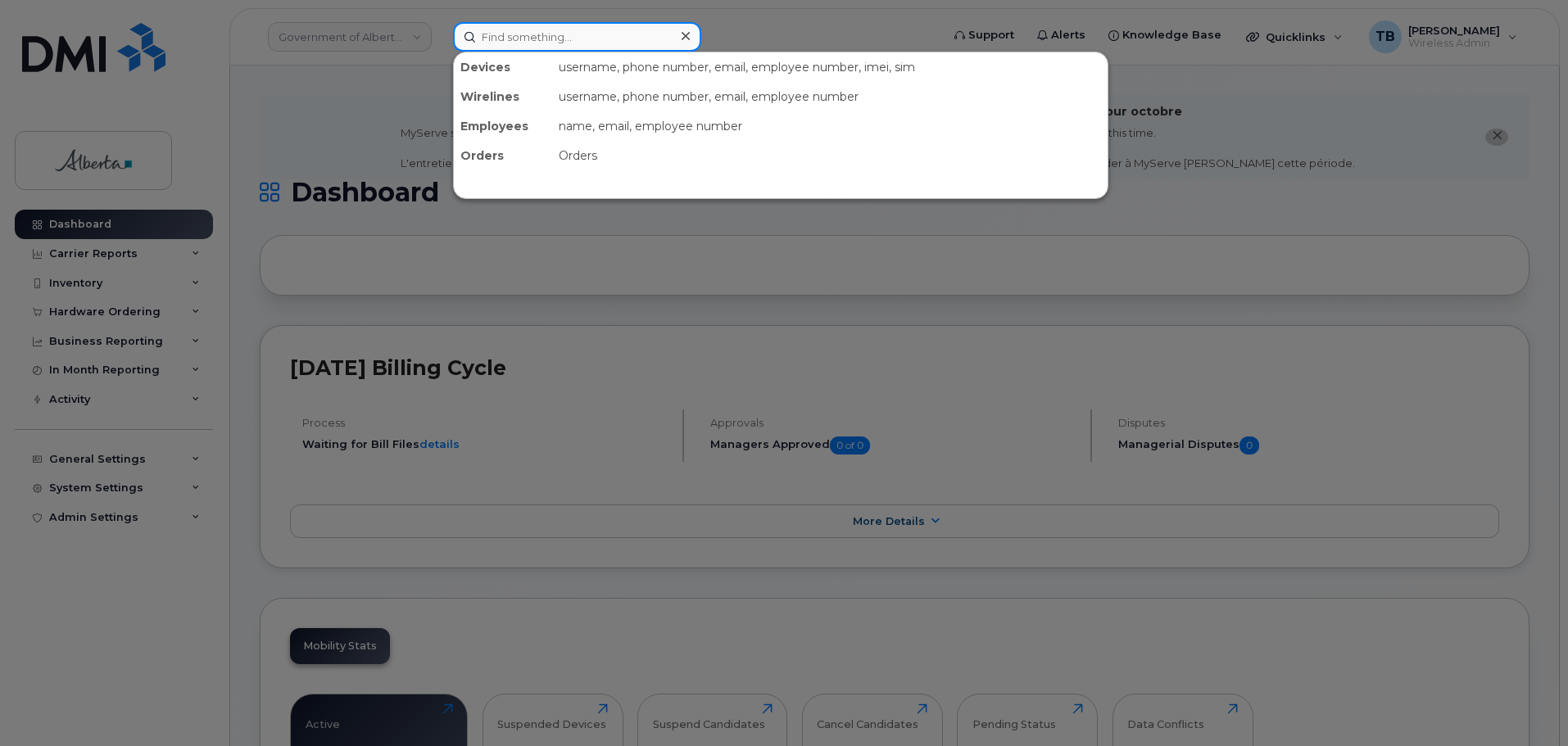
paste input "7808059783"
type input "7808059783"
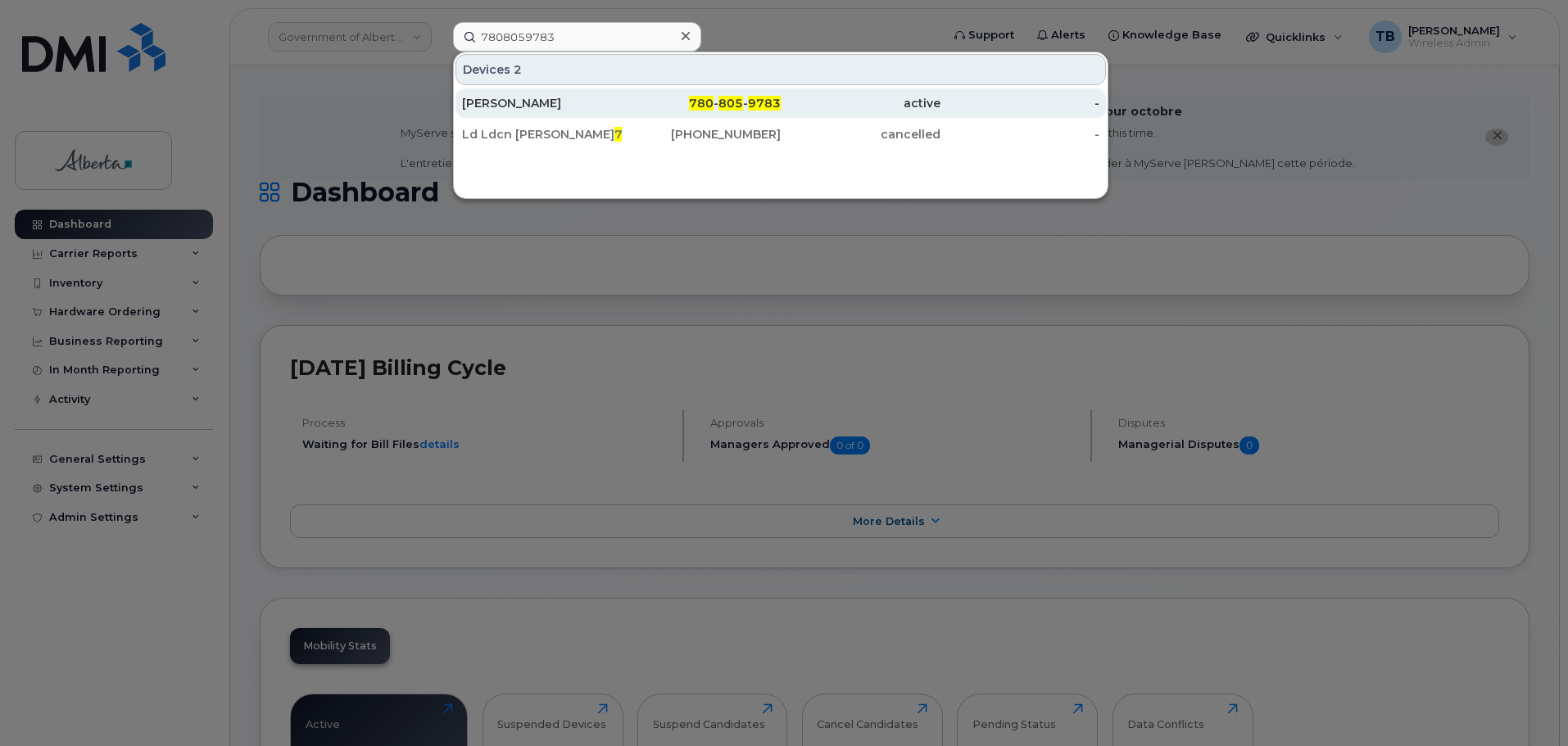
click at [508, 98] on div "[PERSON_NAME]" at bounding box center [542, 103] width 160 height 16
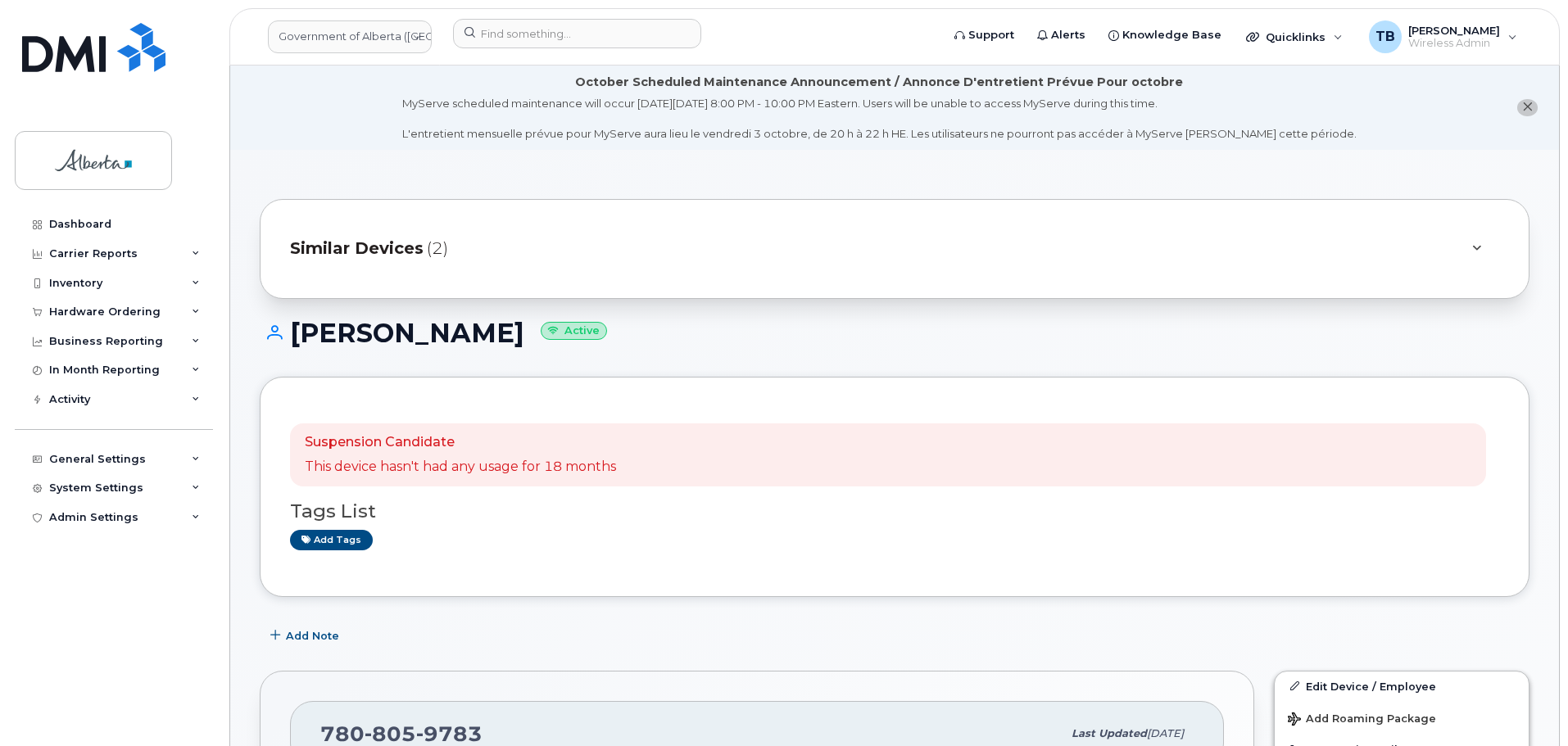
click at [492, 40] on input at bounding box center [577, 33] width 249 height 29
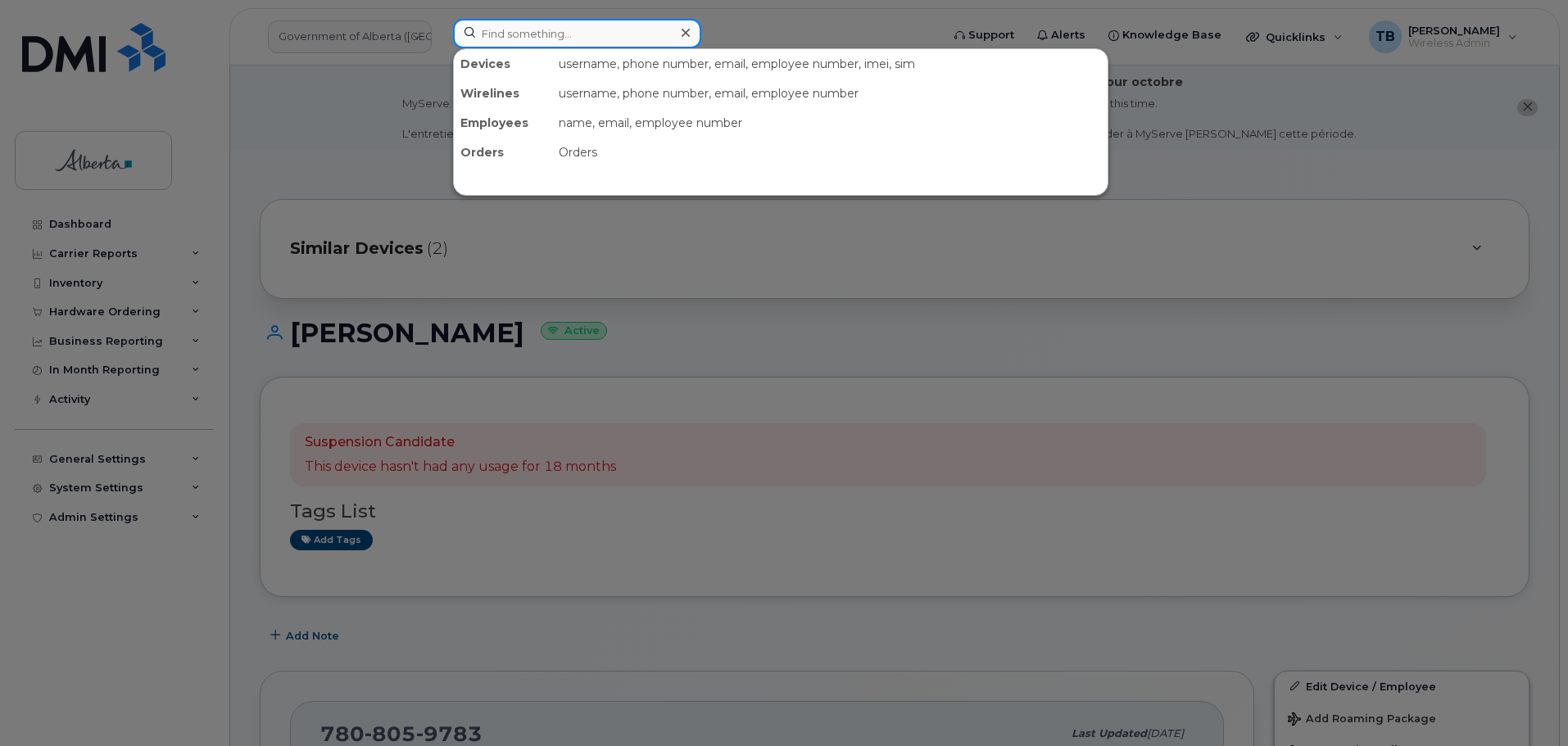
paste input "7806451503"
type input "7806451503"
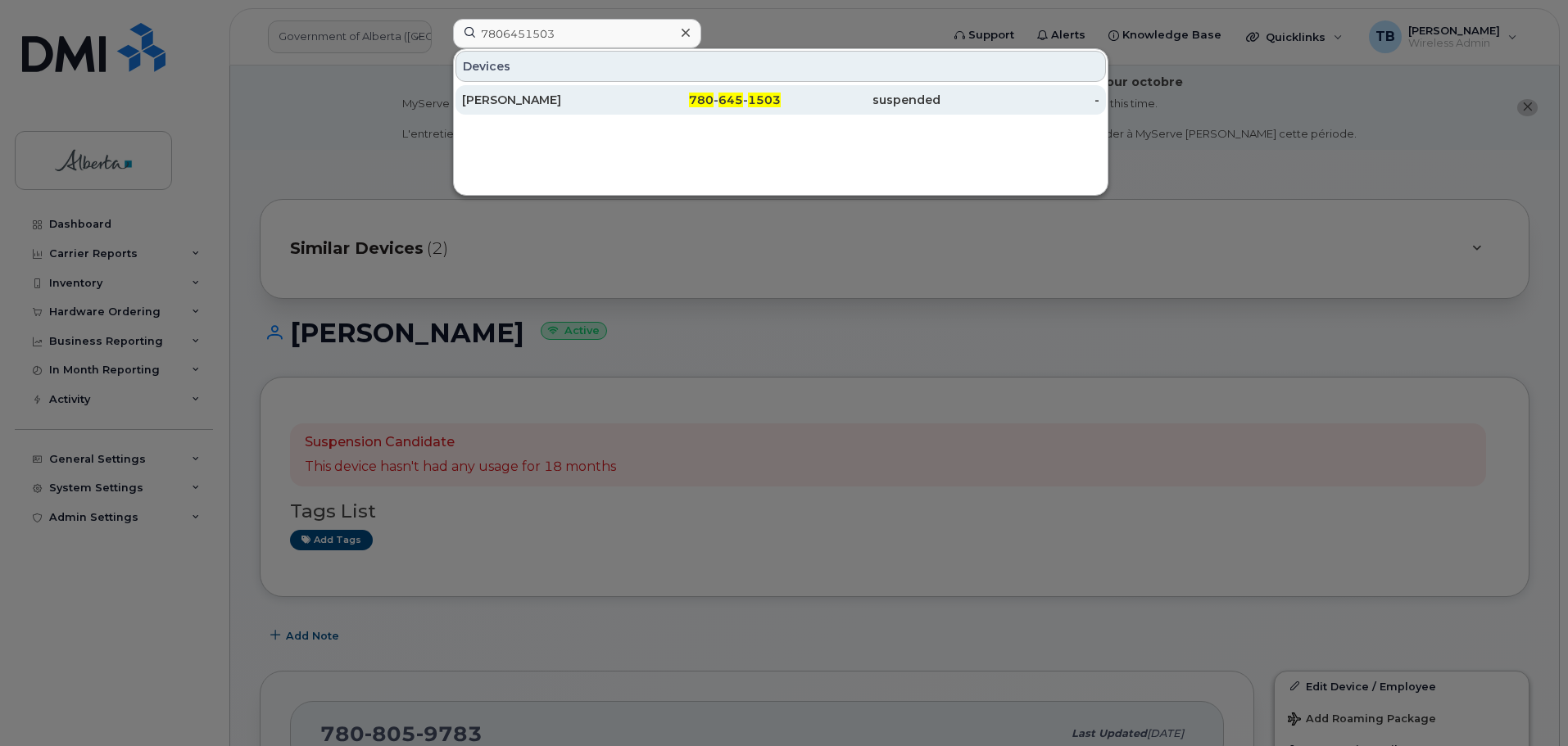
click at [504, 109] on div "[PERSON_NAME]" at bounding box center [542, 100] width 160 height 29
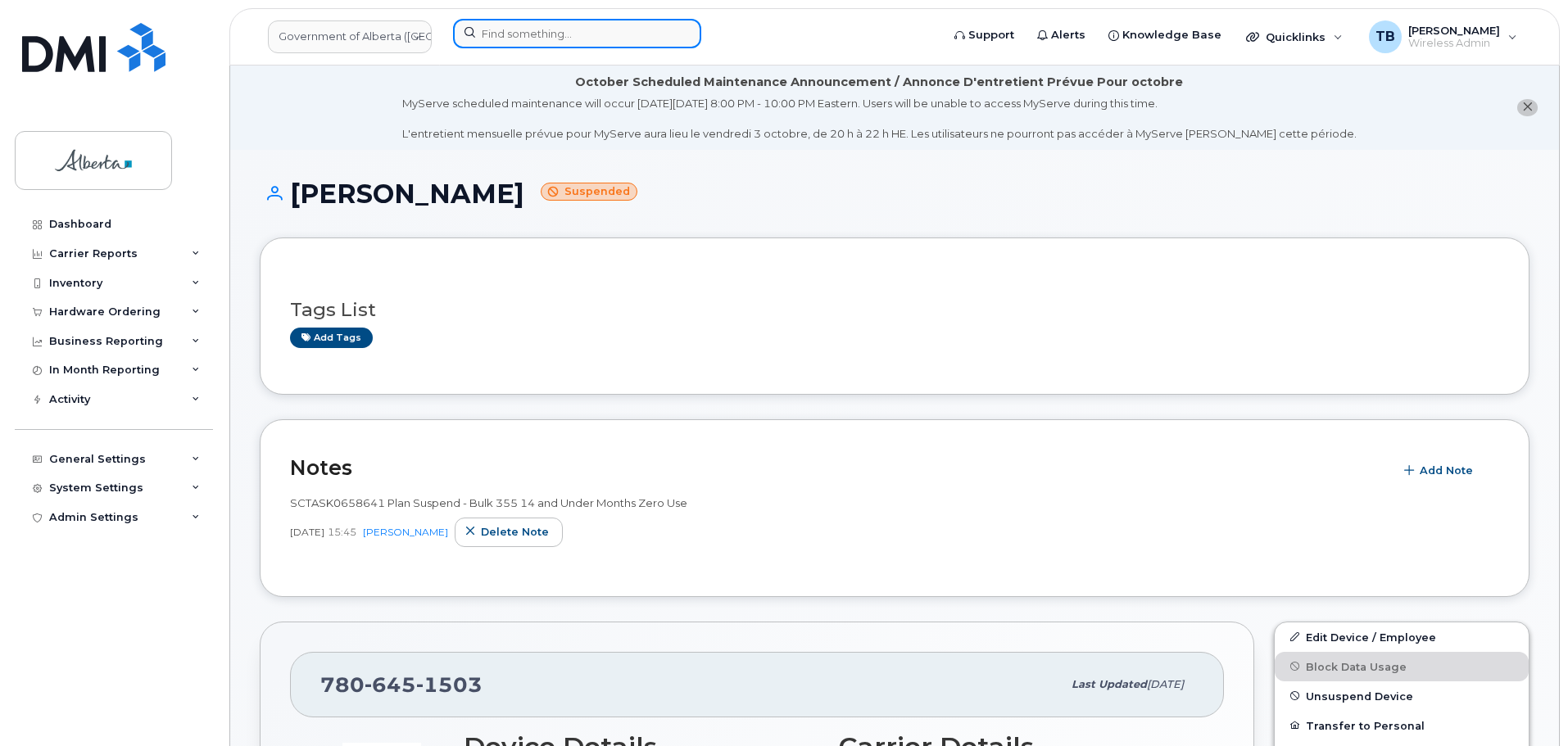
click at [497, 40] on input at bounding box center [577, 33] width 249 height 29
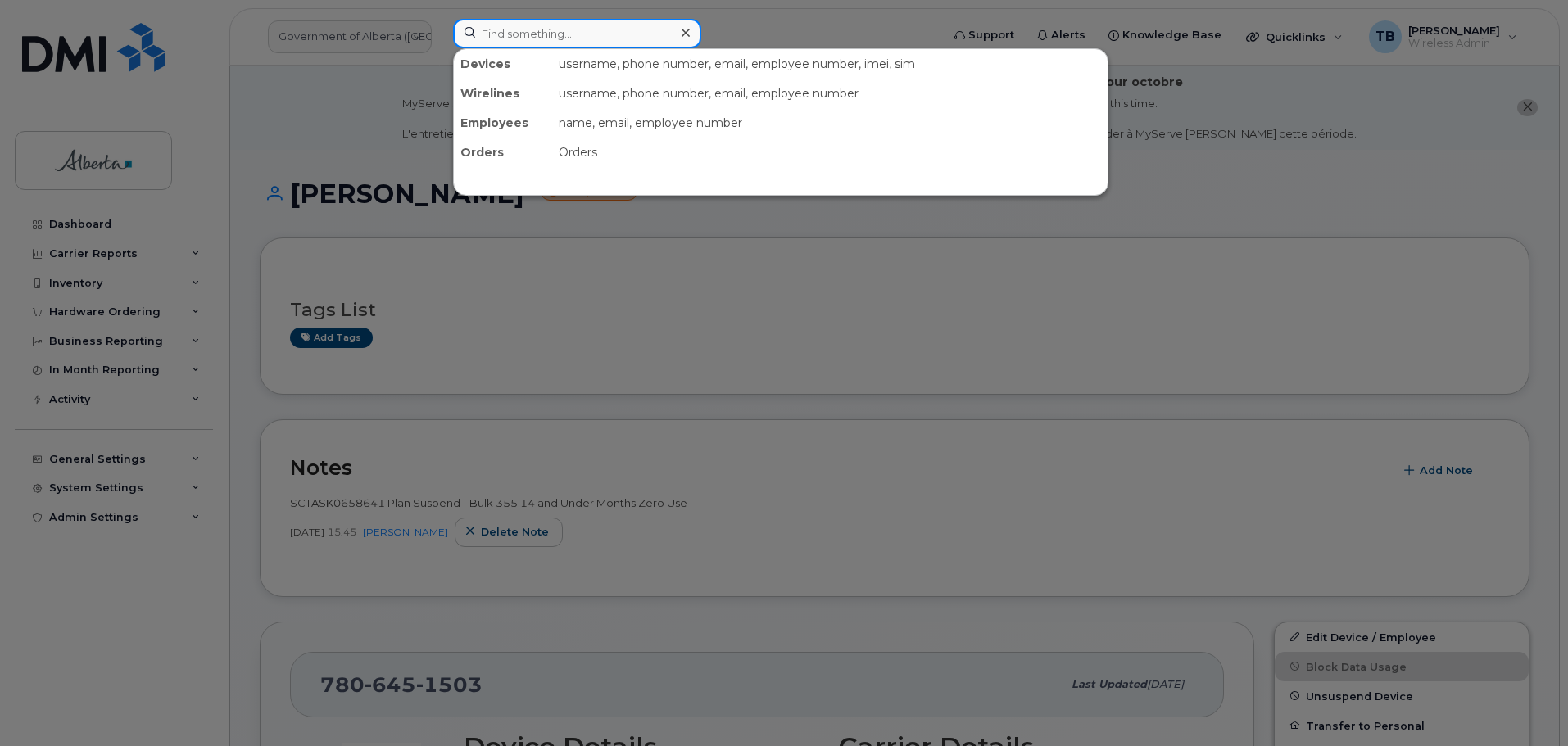
paste input "5873403871"
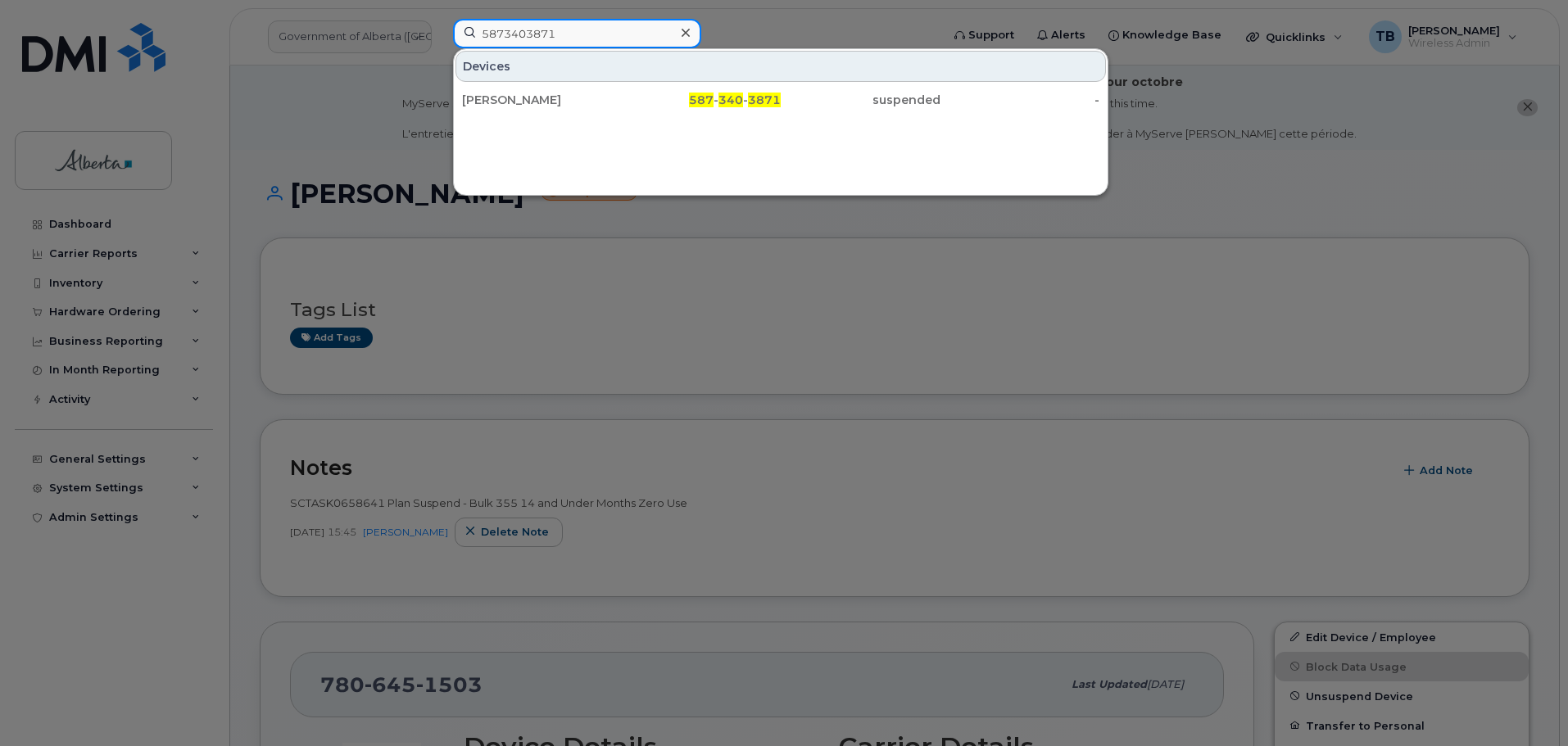
drag, startPoint x: 564, startPoint y: 40, endPoint x: 427, endPoint y: 36, distance: 137.1
click at [440, 36] on div "5873403871 Devices Alice Barnsley-Kamal 587 - 340 - 3871 suspended -" at bounding box center [692, 36] width 503 height 36
click at [438, 52] on div at bounding box center [784, 373] width 1568 height 746
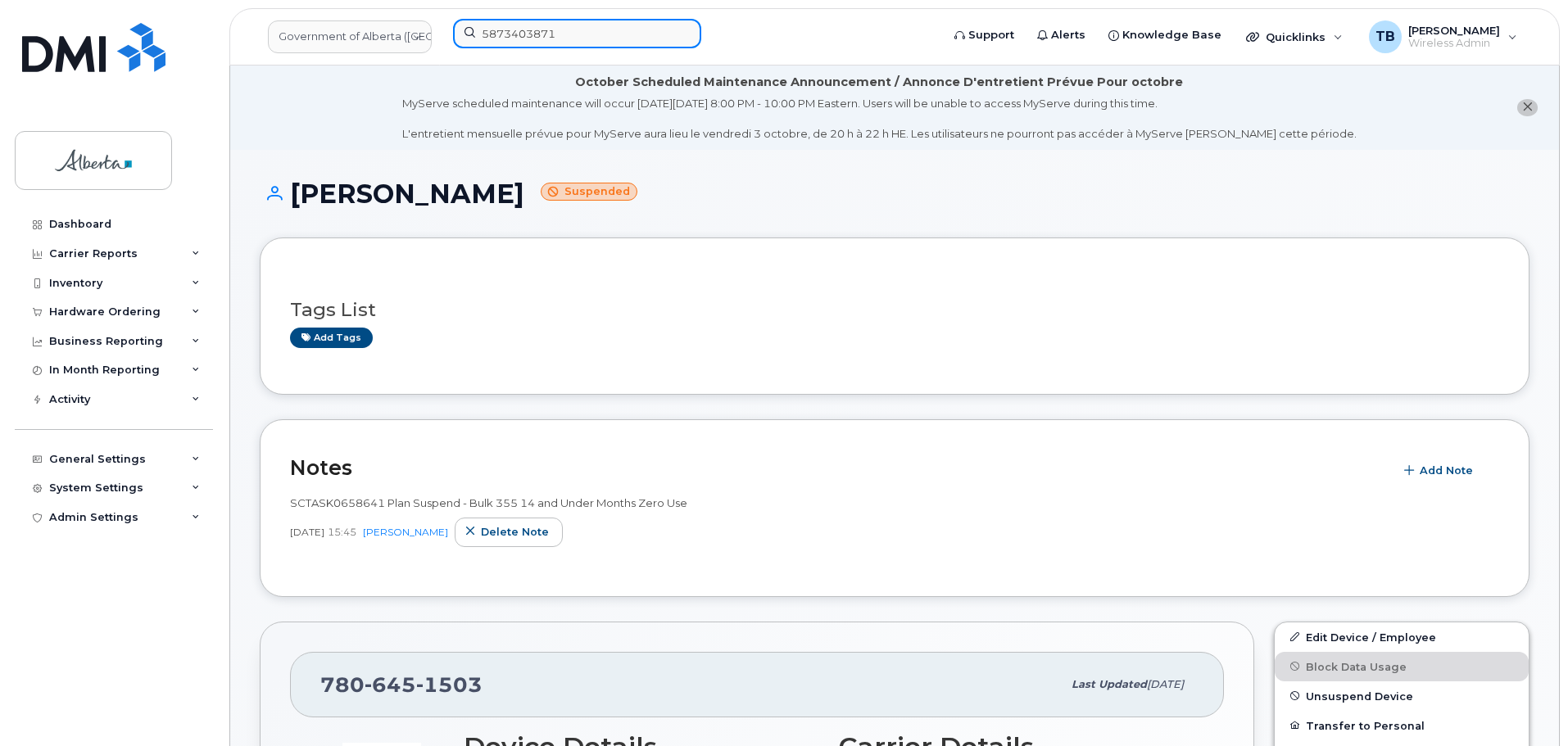
click at [573, 44] on input "5873403871" at bounding box center [577, 33] width 249 height 29
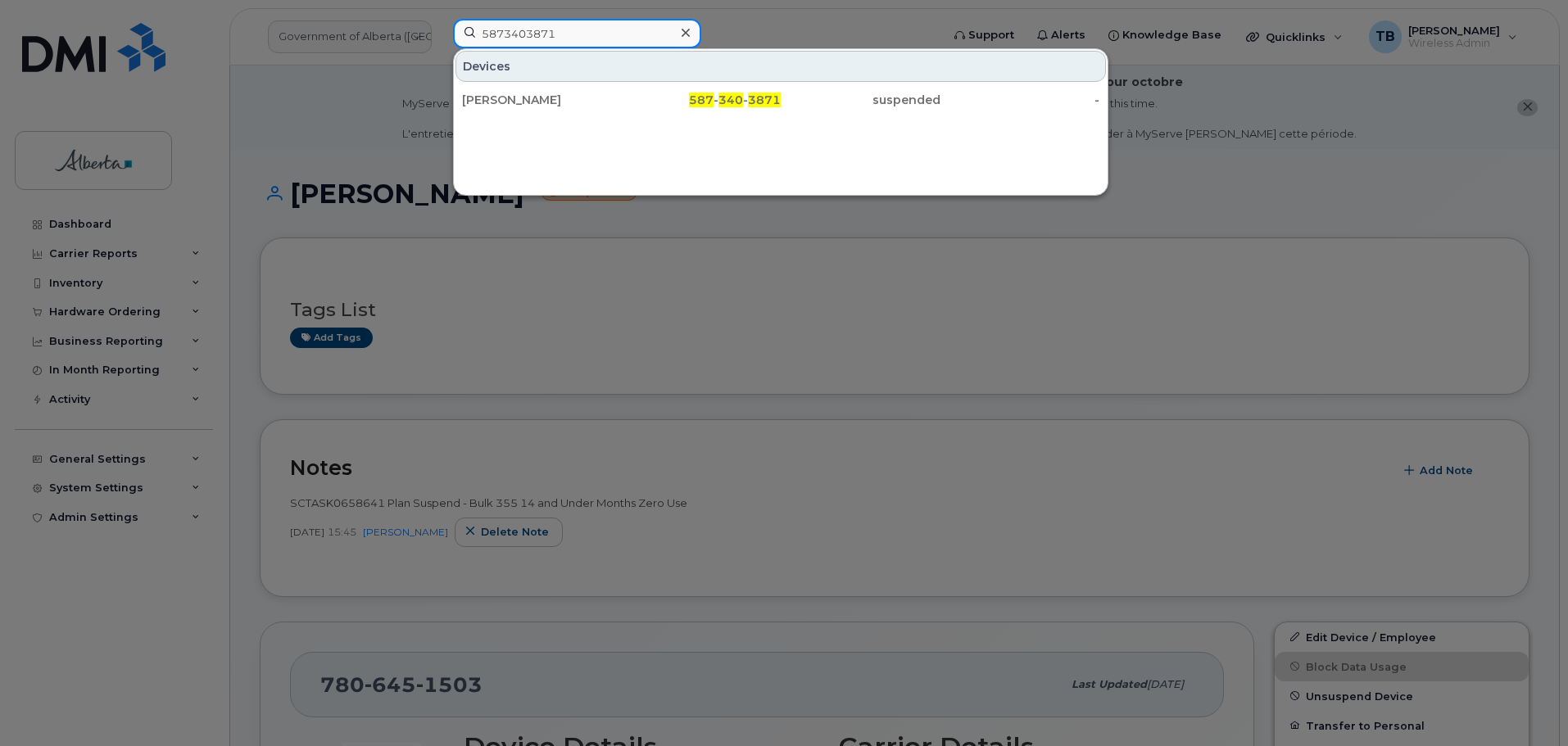
paste input "7808059783"
type input "7808059783"
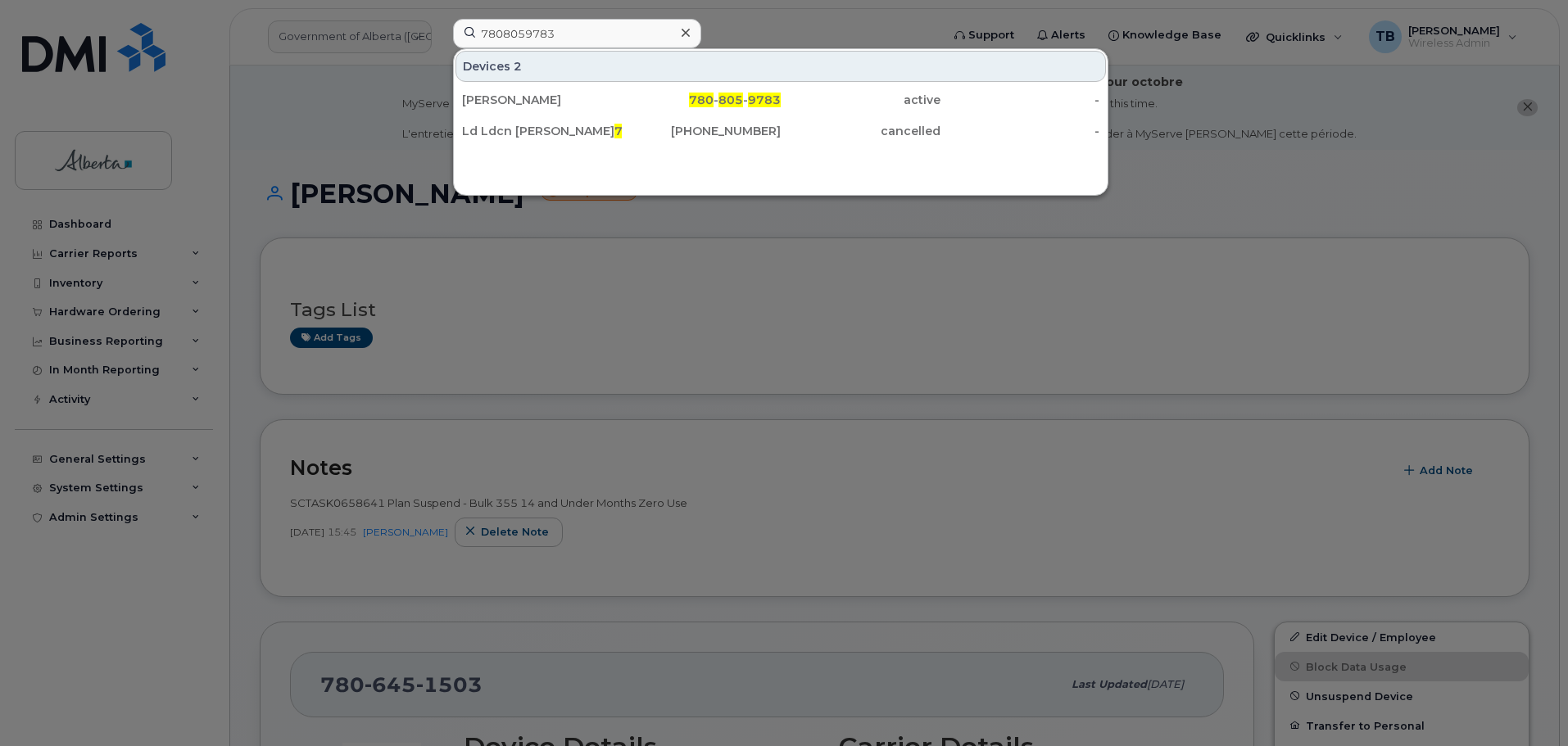
drag, startPoint x: 514, startPoint y: 107, endPoint x: 449, endPoint y: 270, distance: 175.5
click at [514, 107] on div "Osman Hamid" at bounding box center [542, 100] width 160 height 16
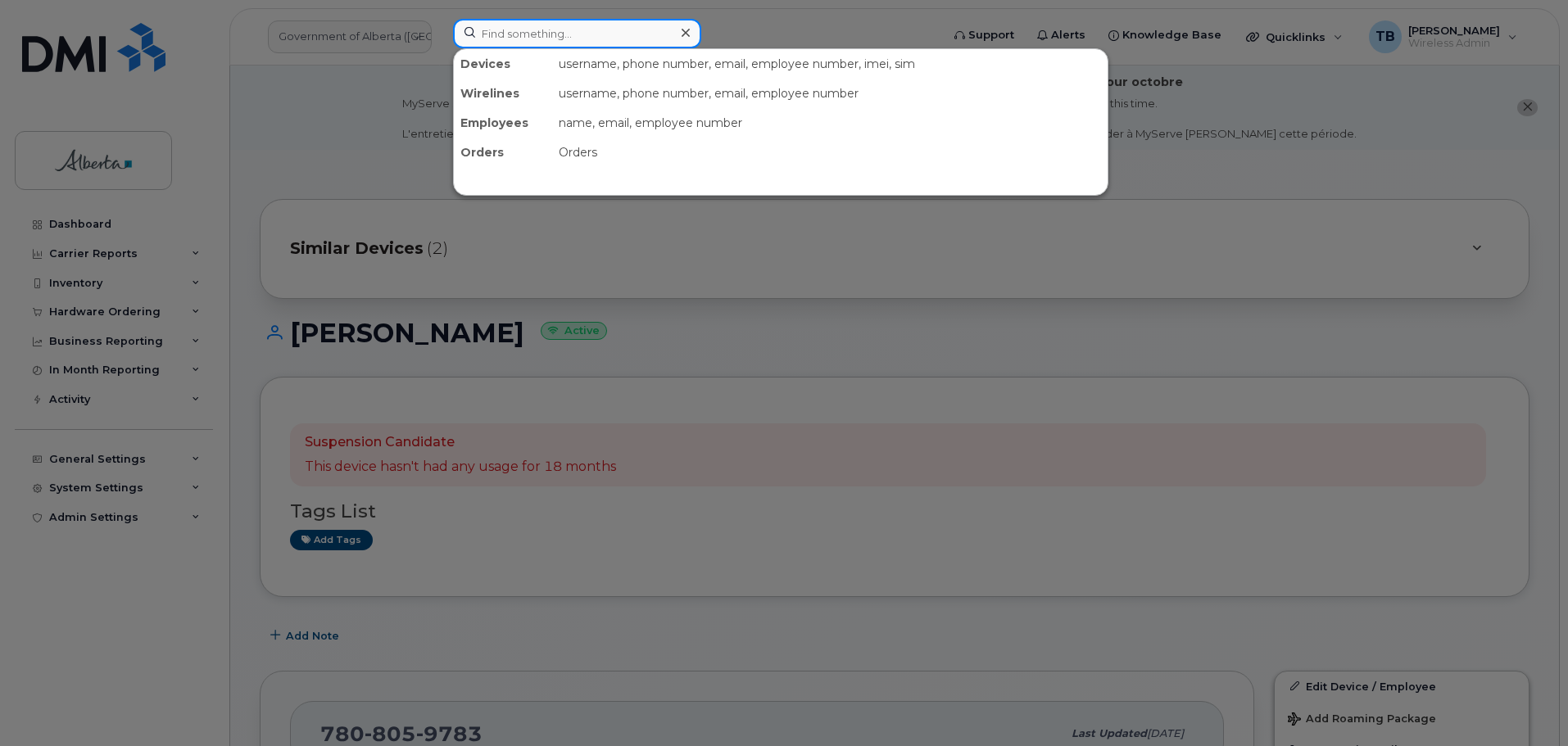
click at [501, 38] on input at bounding box center [577, 33] width 249 height 29
paste input "7802978539"
type input "7802978539"
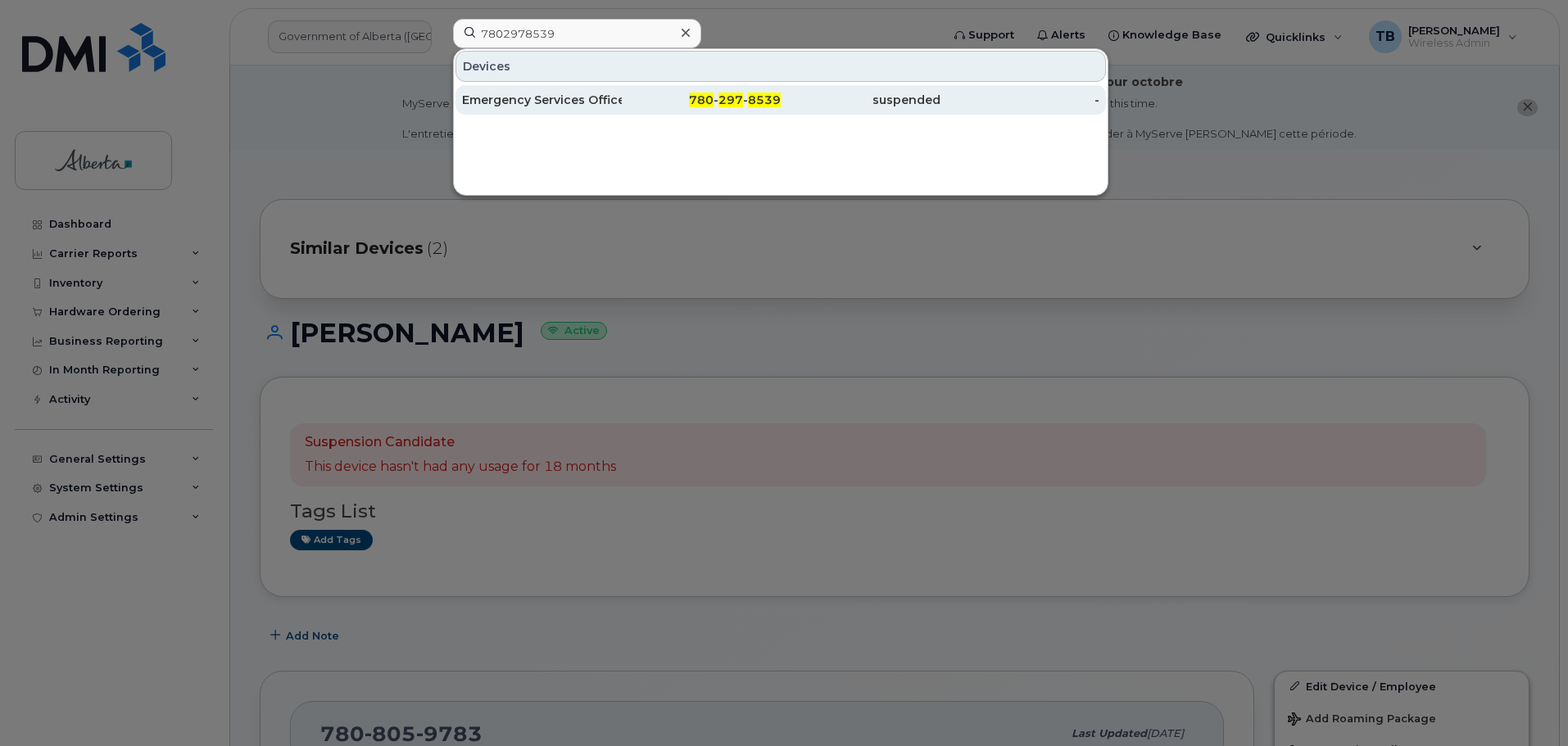
click at [509, 106] on div "Emergency Services Officer Vacant" at bounding box center [542, 100] width 160 height 16
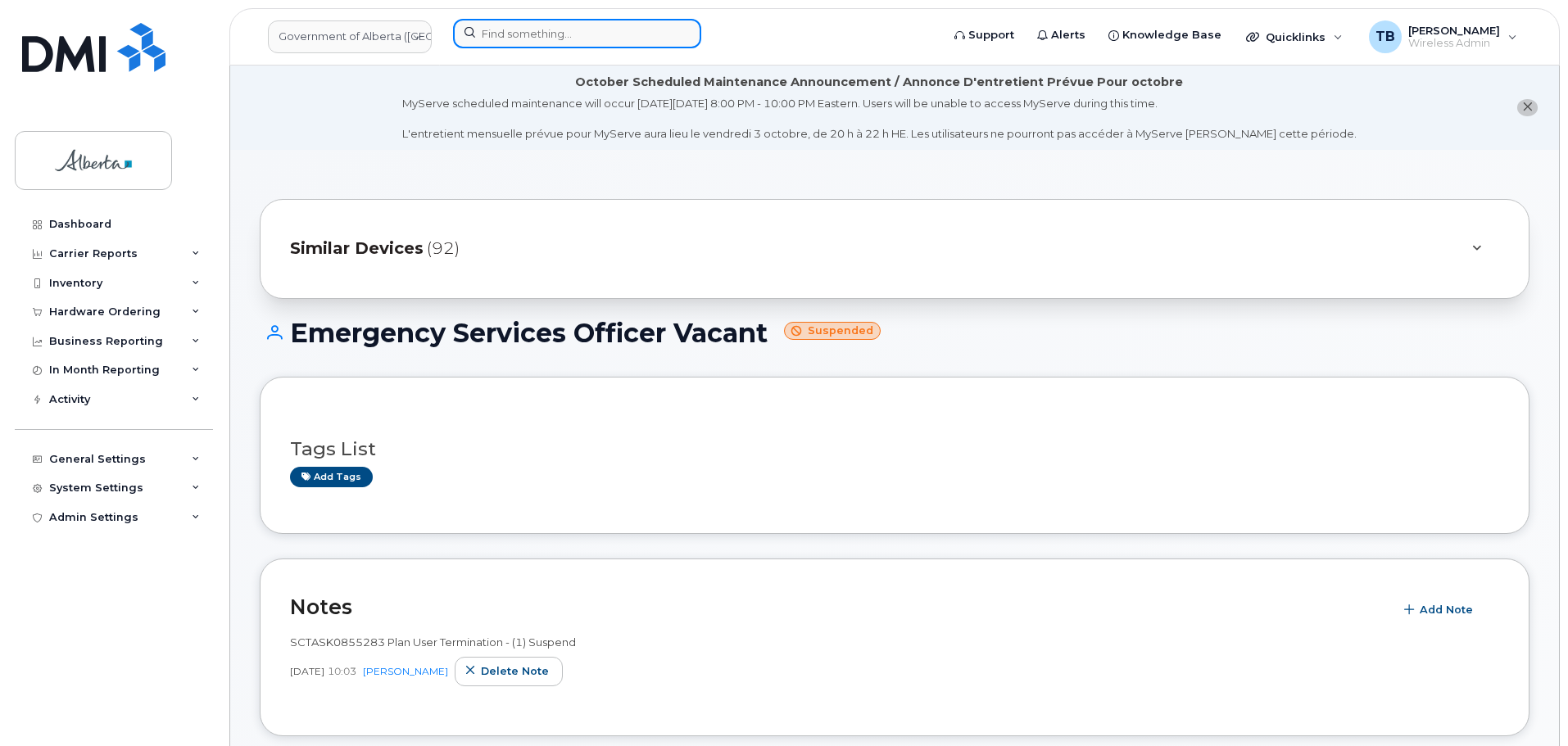
click at [527, 31] on input at bounding box center [577, 33] width 249 height 29
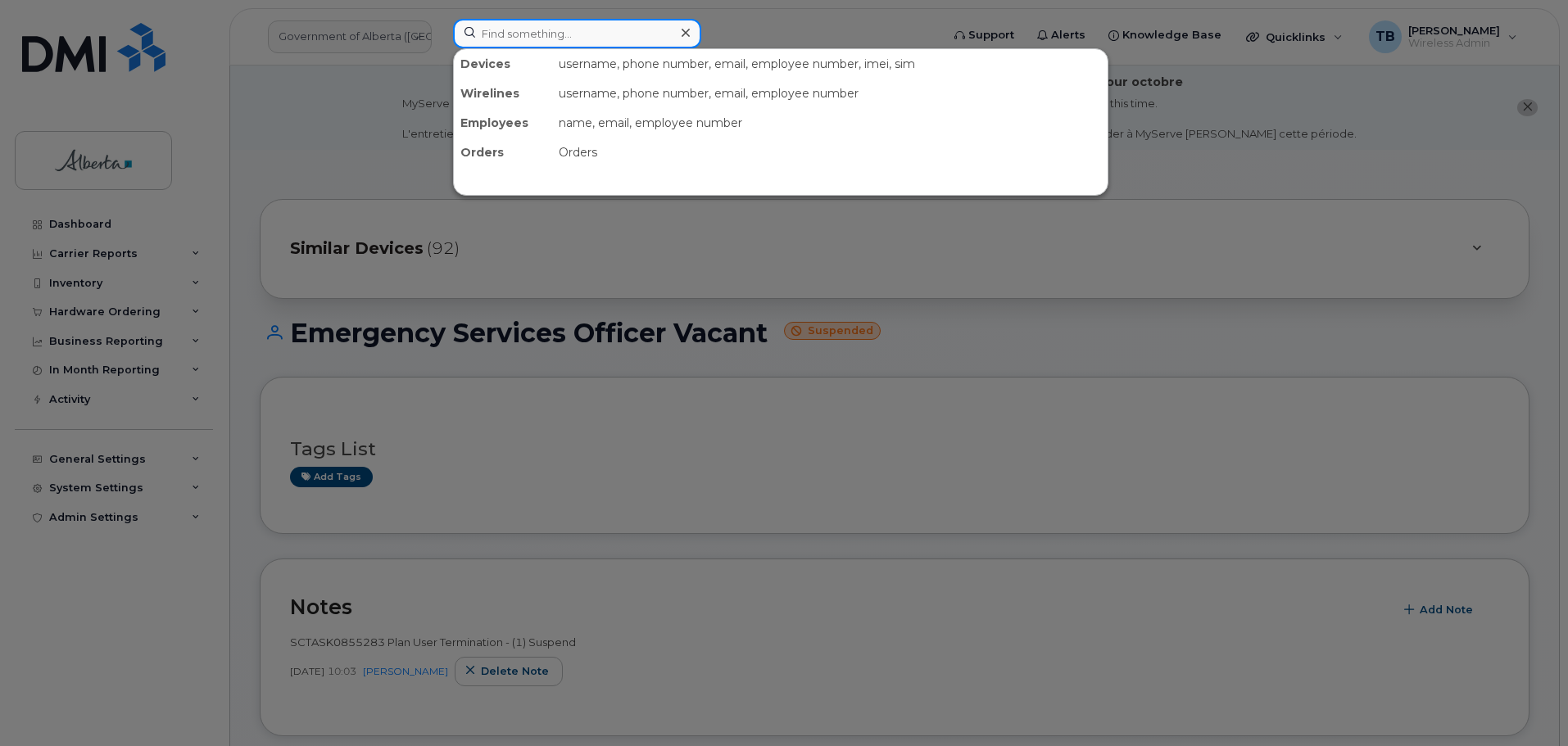
paste input "[PERSON_NAME]"
type input "[PERSON_NAME]"
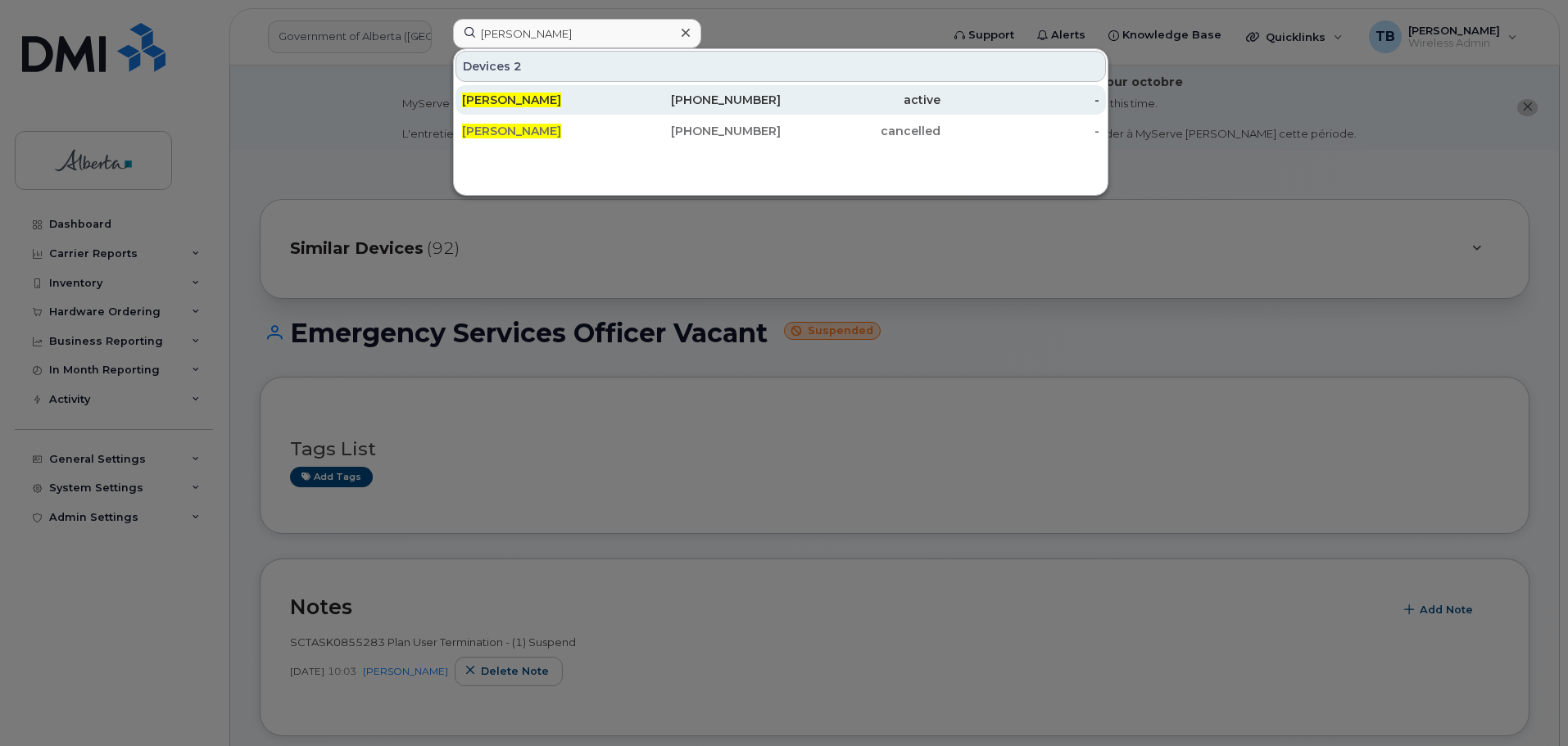
click at [521, 100] on span "[PERSON_NAME]" at bounding box center [512, 100] width 99 height 15
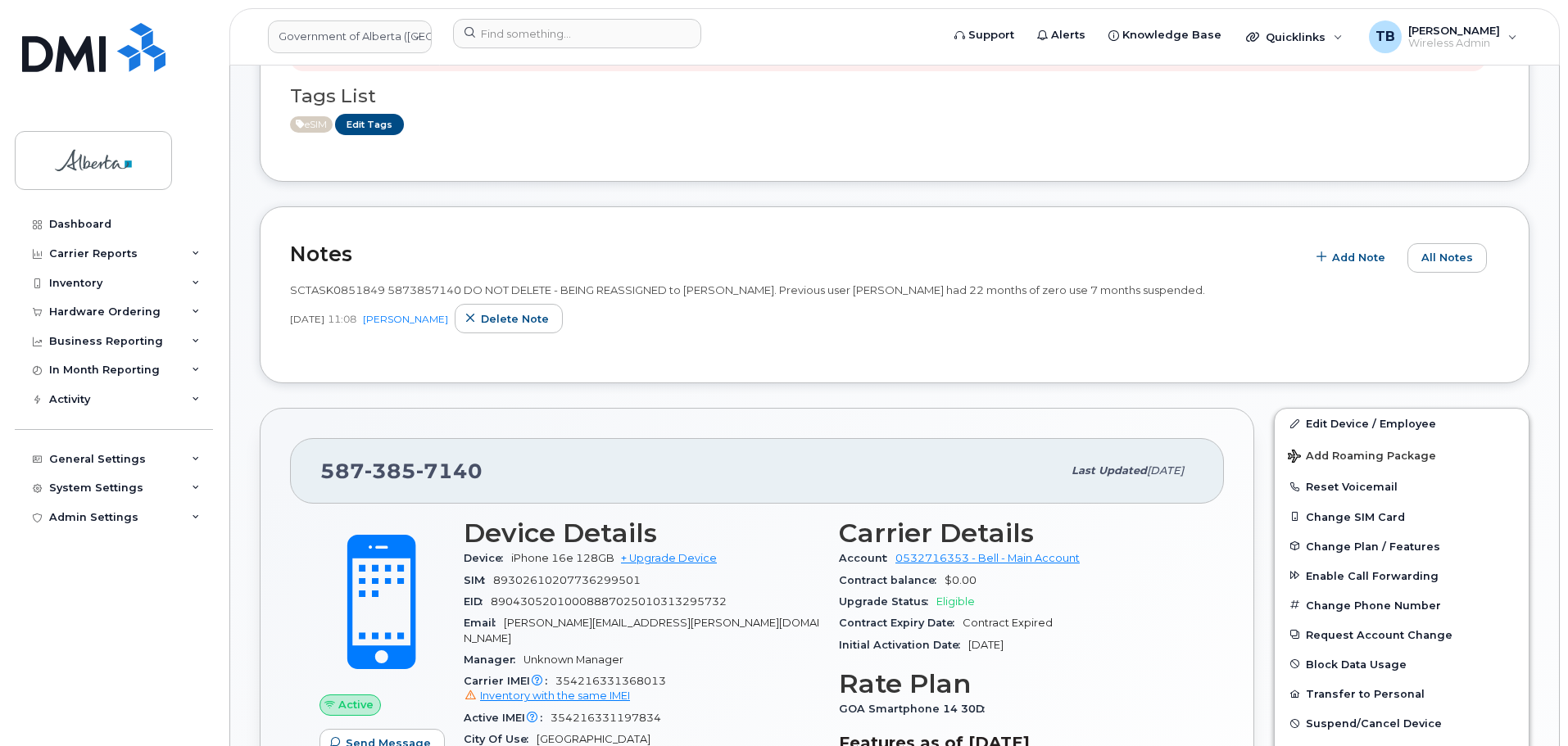
scroll to position [492, 0]
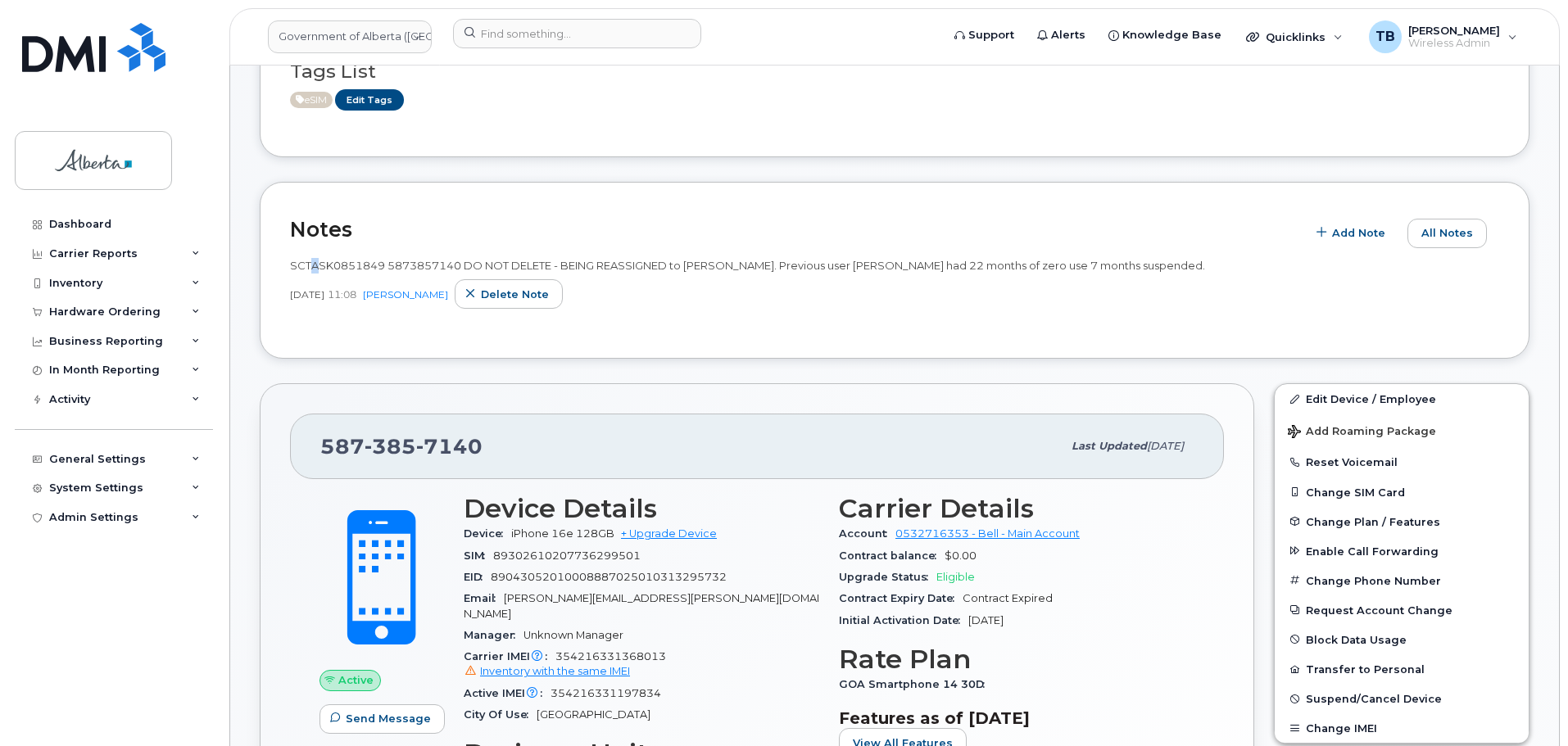
click at [312, 261] on span "SCTASK0851849 5873857140 DO NOT DELETE - BEING REASSIGNED to [PERSON_NAME]. Pre…" at bounding box center [748, 266] width 915 height 14
click at [330, 261] on span "SCTASK0851849 5873857140 DO NOT DELETE - BEING REASSIGNED to [PERSON_NAME]. Pre…" at bounding box center [748, 266] width 915 height 14
copy span "SCTASK0851849"
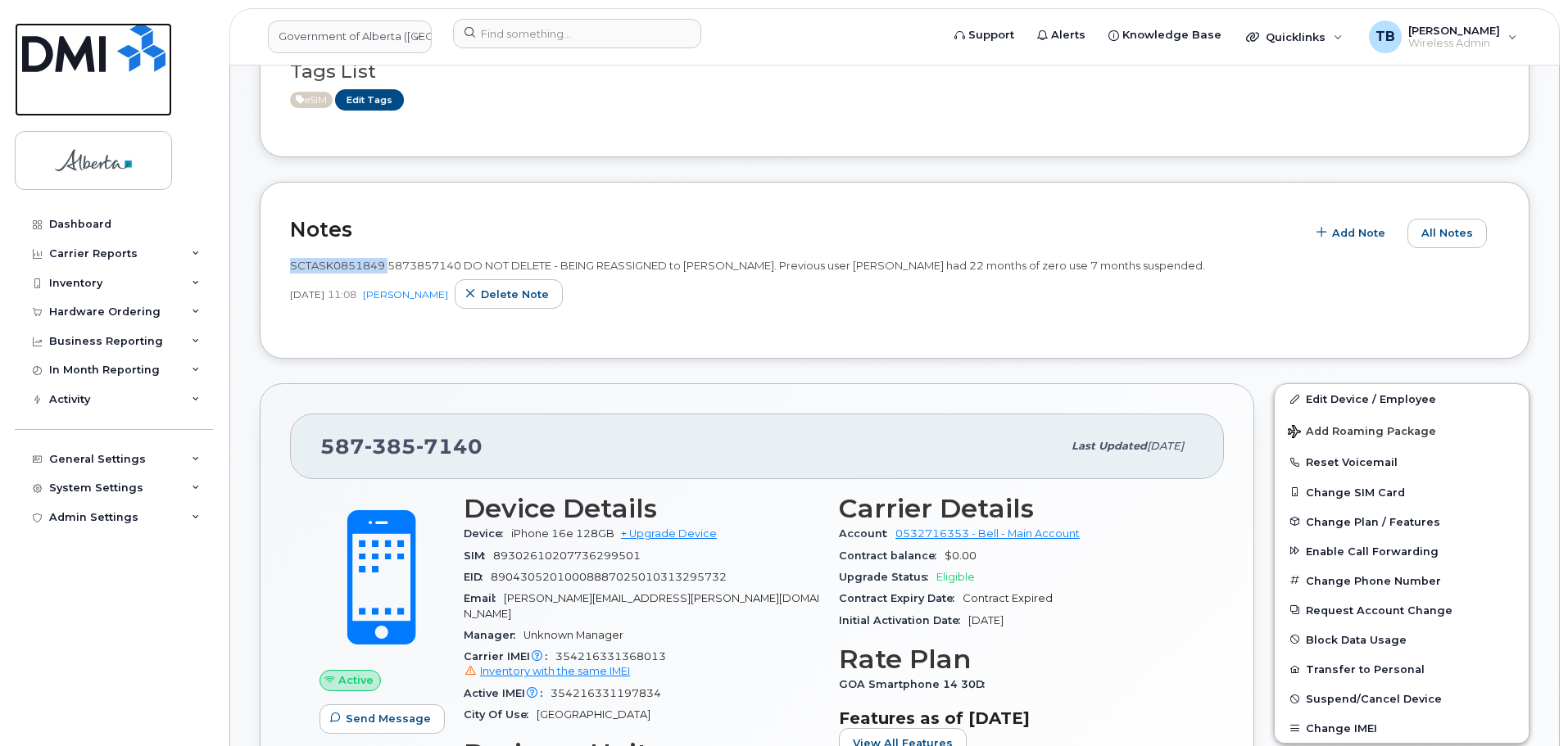
click at [146, 70] on img at bounding box center [94, 47] width 143 height 49
